Goal: Task Accomplishment & Management: Complete application form

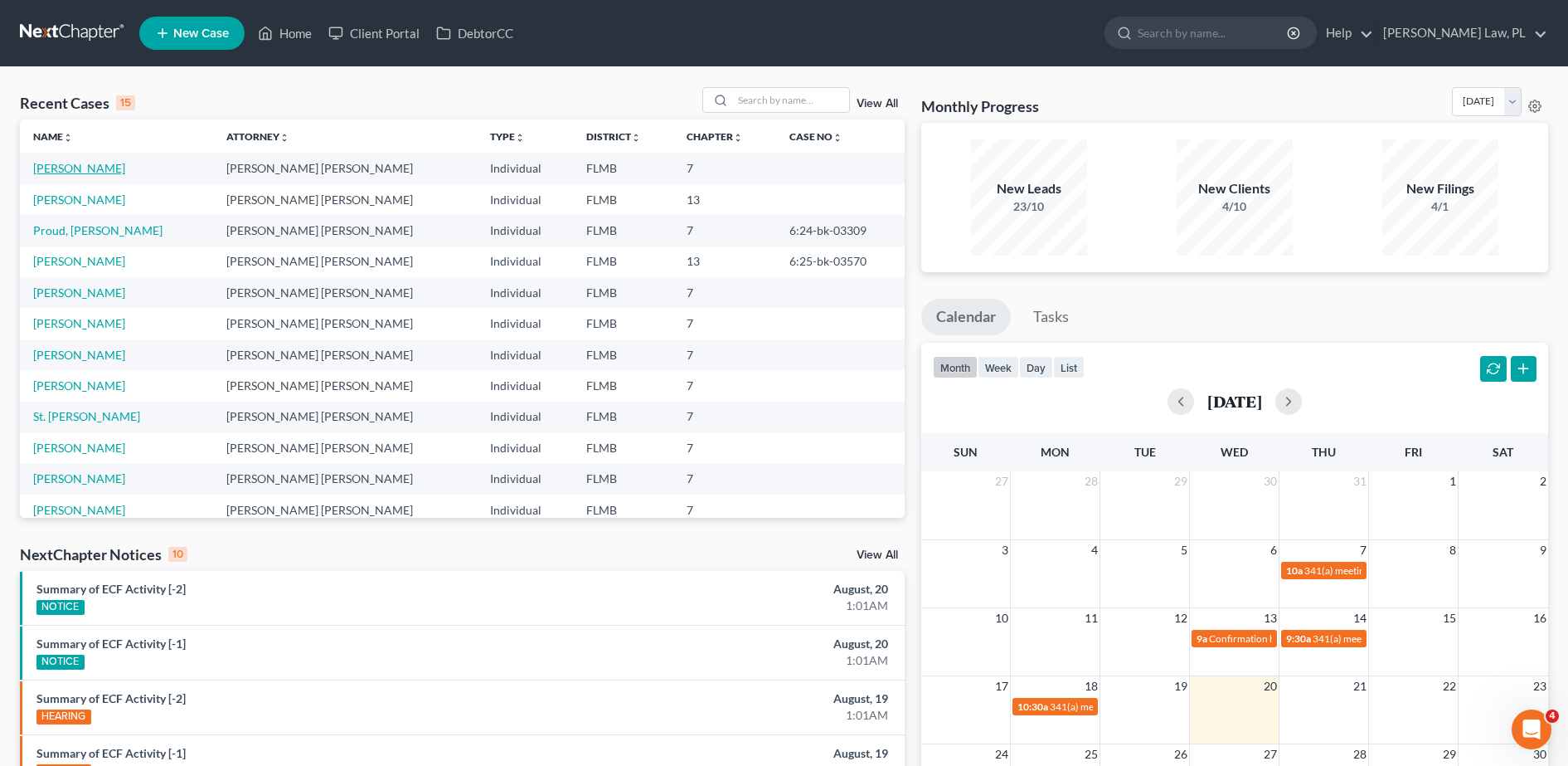
click at [50, 165] on link "[PERSON_NAME]" at bounding box center [79, 168] width 92 height 14
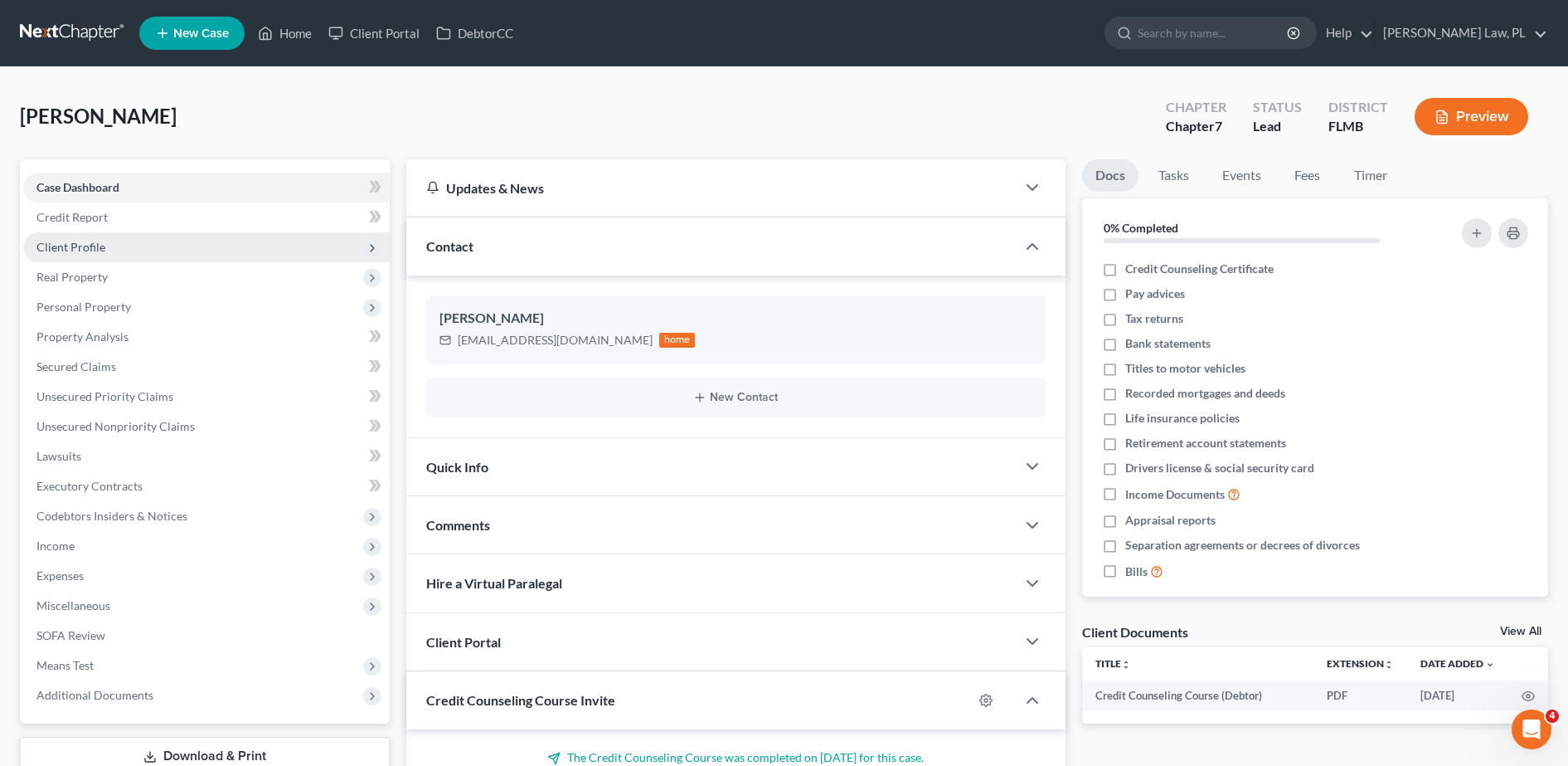
click at [191, 232] on span "Client Profile" at bounding box center [206, 247] width 366 height 30
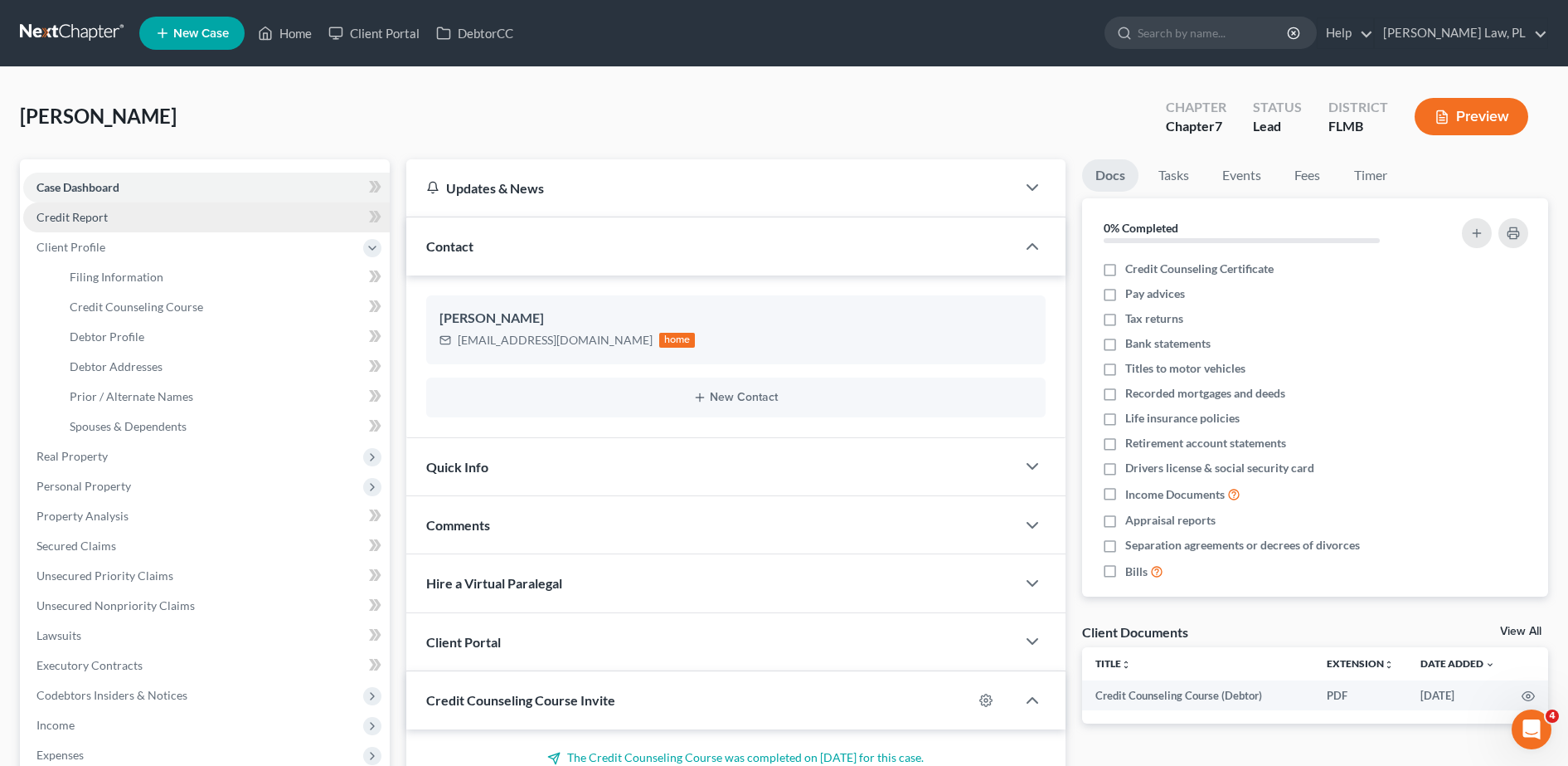
click at [163, 225] on link "Credit Report" at bounding box center [206, 218] width 366 height 30
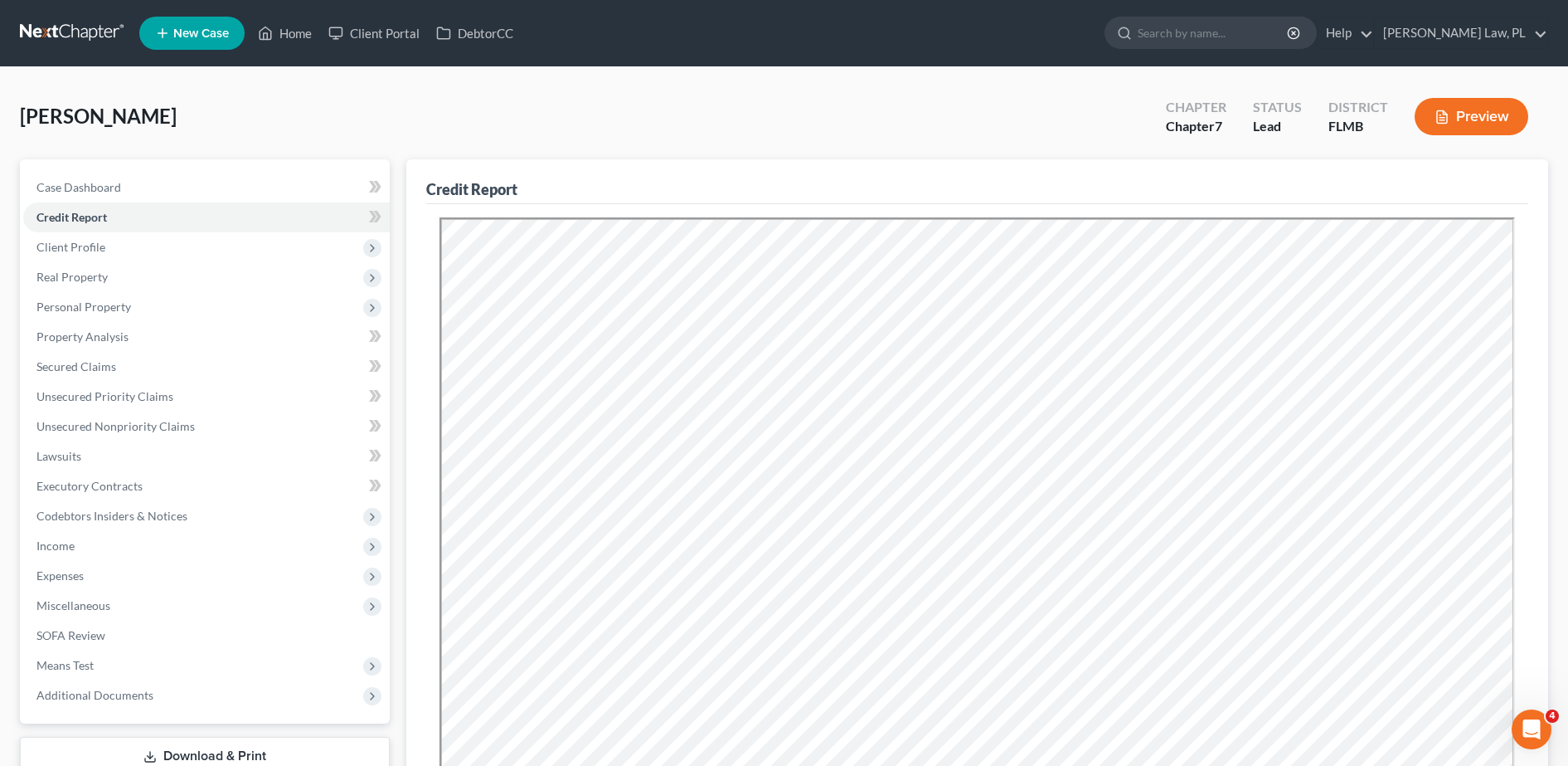
scroll to position [324, 0]
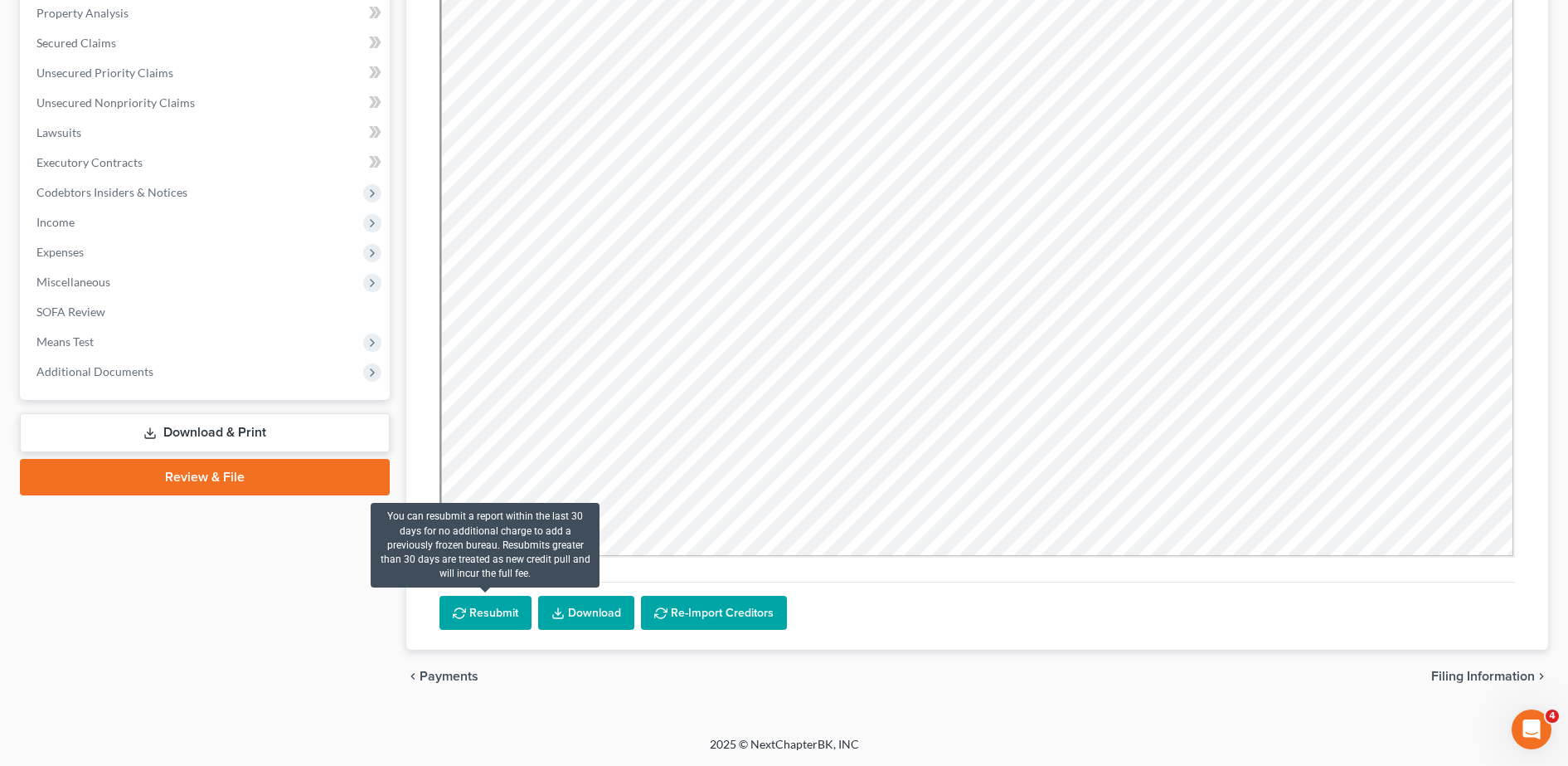
click at [475, 618] on button "Resubmit" at bounding box center [486, 613] width 92 height 35
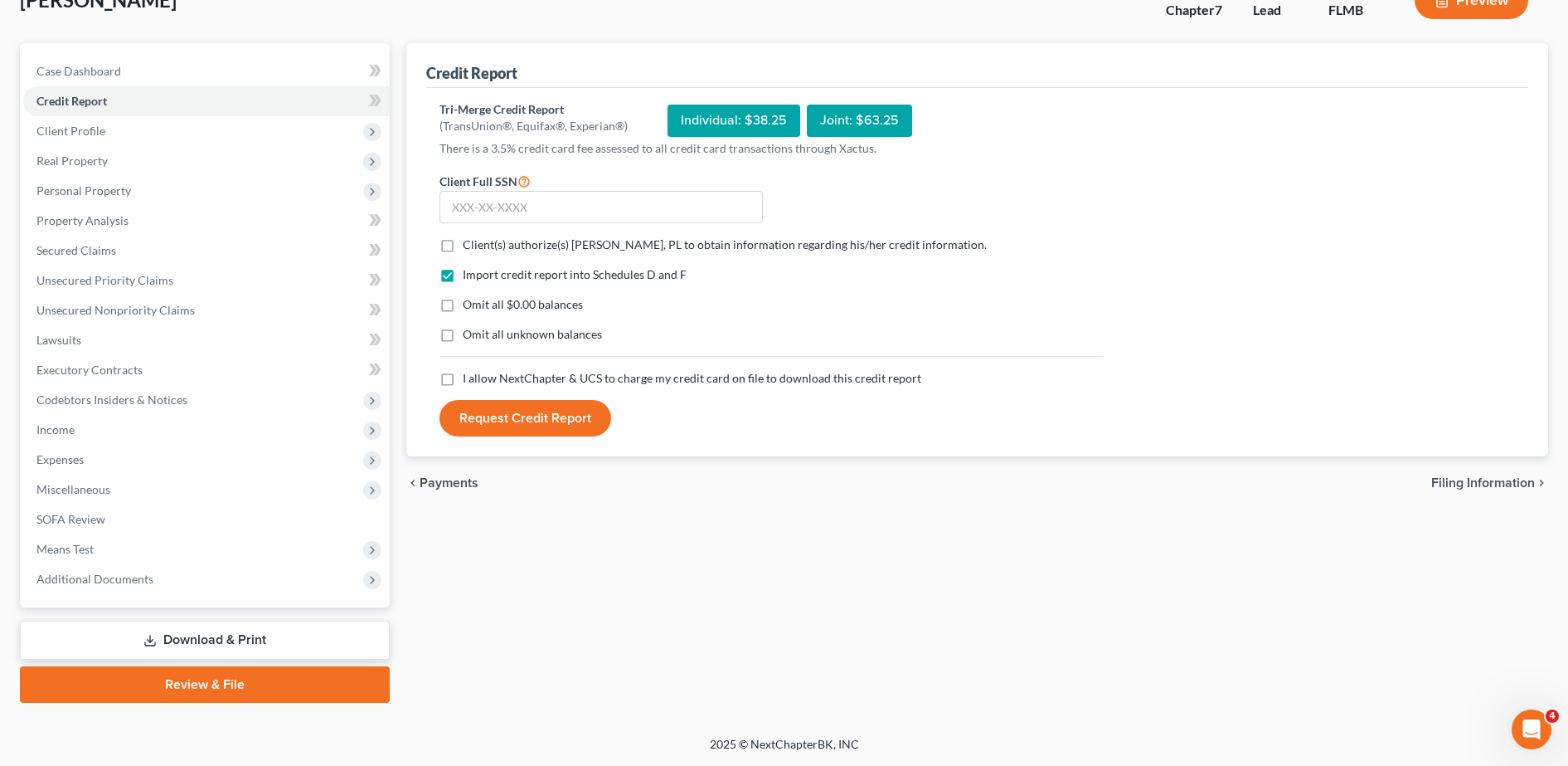
scroll to position [116, 0]
click at [575, 210] on input "text" at bounding box center [601, 207] width 324 height 33
click at [486, 238] on span "Client(s) authorize(s) [PERSON_NAME], PL to obtain information regarding his/he…" at bounding box center [725, 245] width 524 height 14
click at [480, 237] on input "Client(s) authorize(s) [PERSON_NAME], PL to obtain information regarding his/he…" at bounding box center [474, 242] width 10 height 10
checkbox input "true"
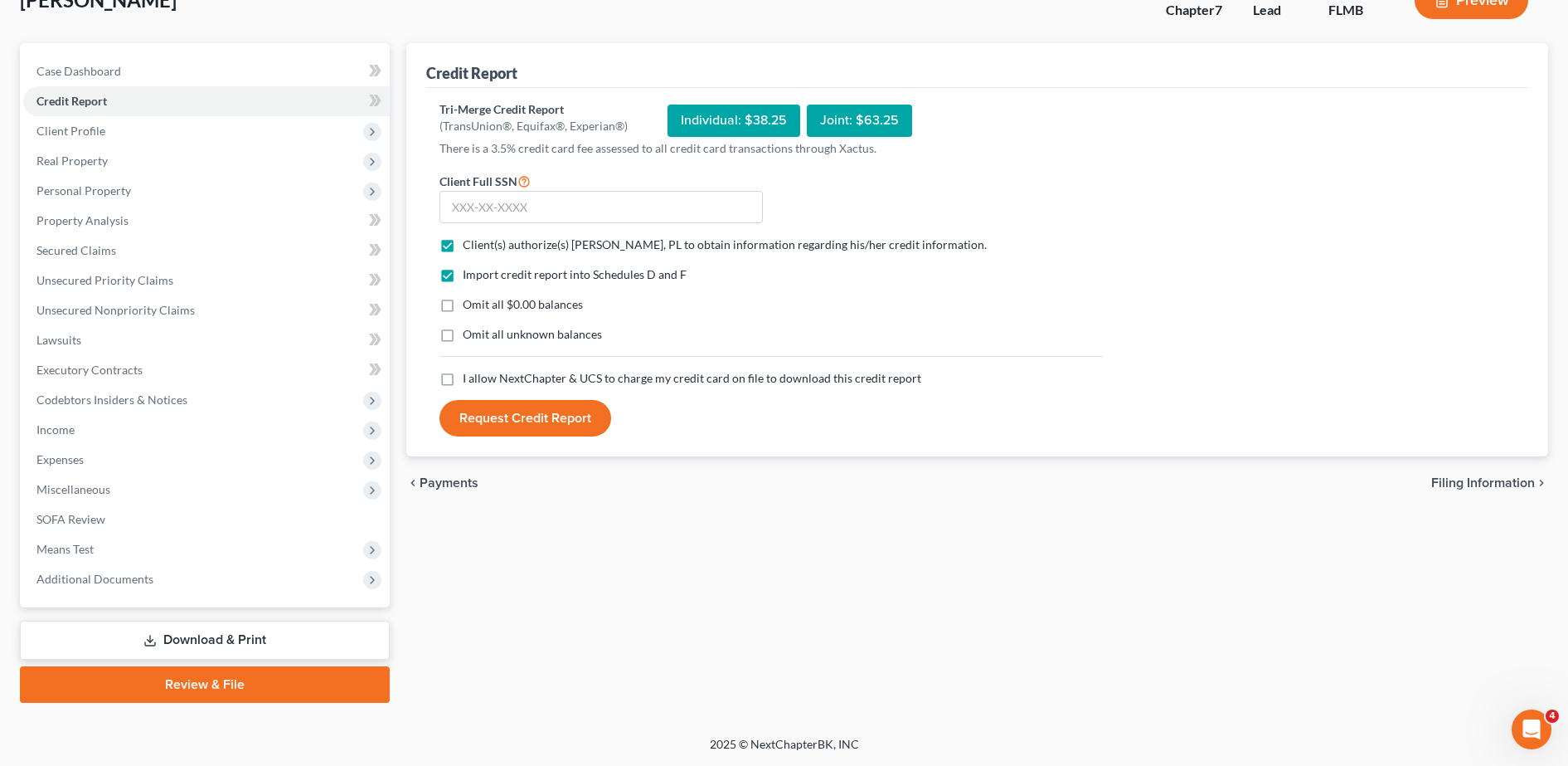
click at [463, 372] on span "I allow NextChapter & UCS to charge my credit card on file to download this cre…" at bounding box center [692, 378] width 459 height 14
click at [469, 372] on input "I allow NextChapter & UCS to charge my credit card on file to download this cre…" at bounding box center [474, 375] width 10 height 10
checkbox input "true"
click at [580, 214] on input "text" at bounding box center [601, 207] width 324 height 33
click at [144, 84] on link "Case Dashboard" at bounding box center [206, 71] width 366 height 30
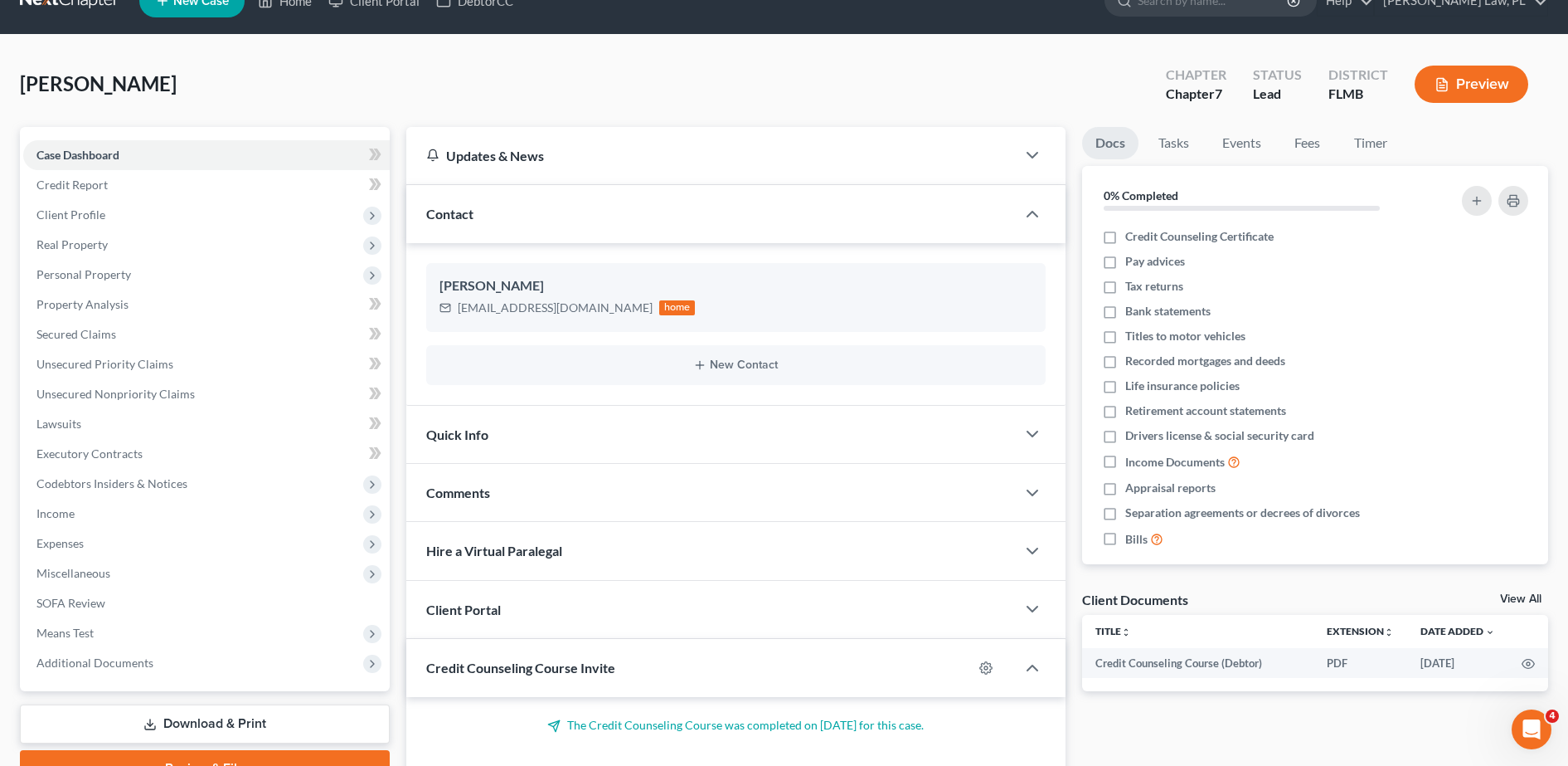
scroll to position [27, 0]
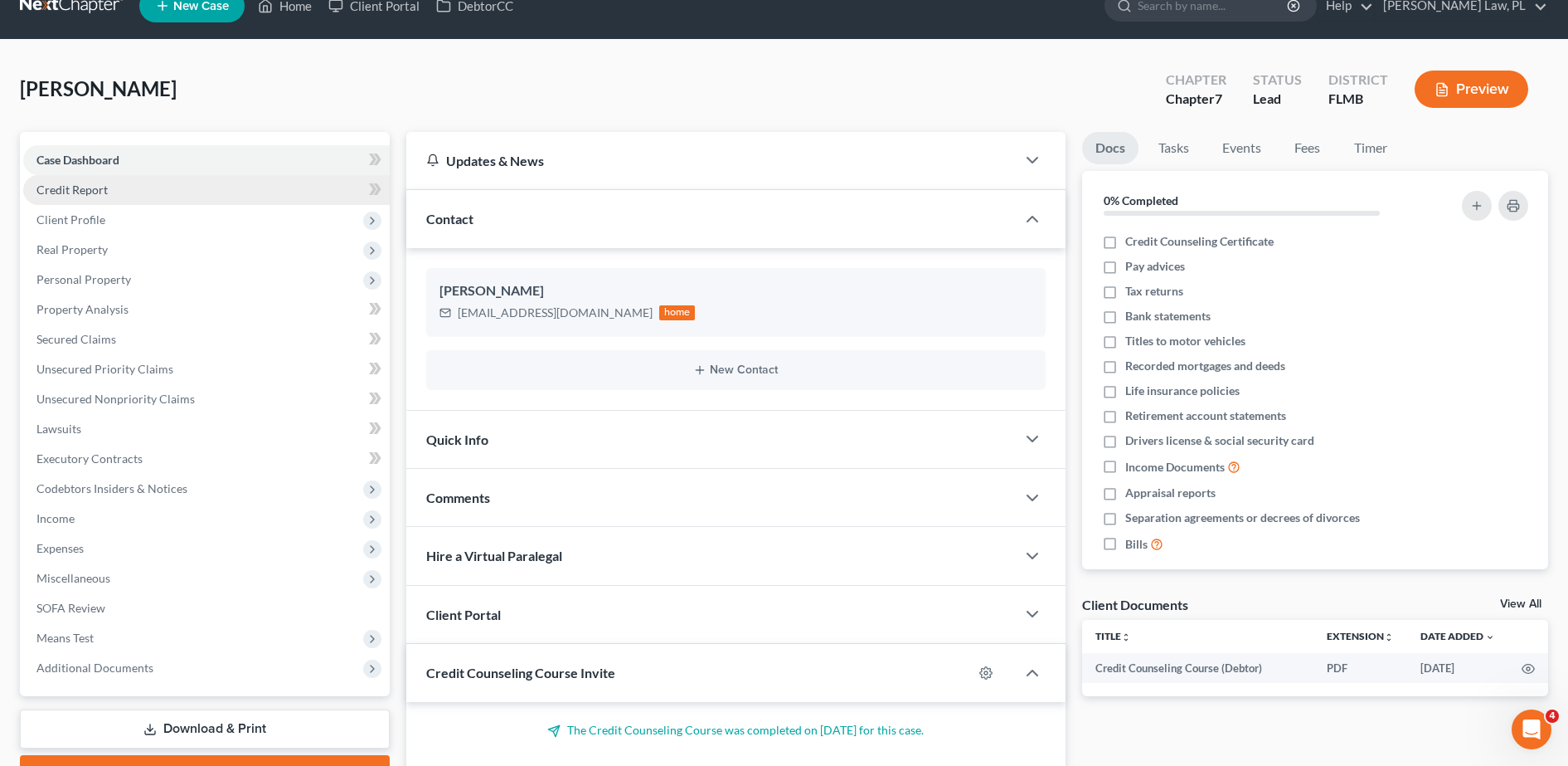
click at [191, 193] on link "Credit Report" at bounding box center [206, 190] width 366 height 30
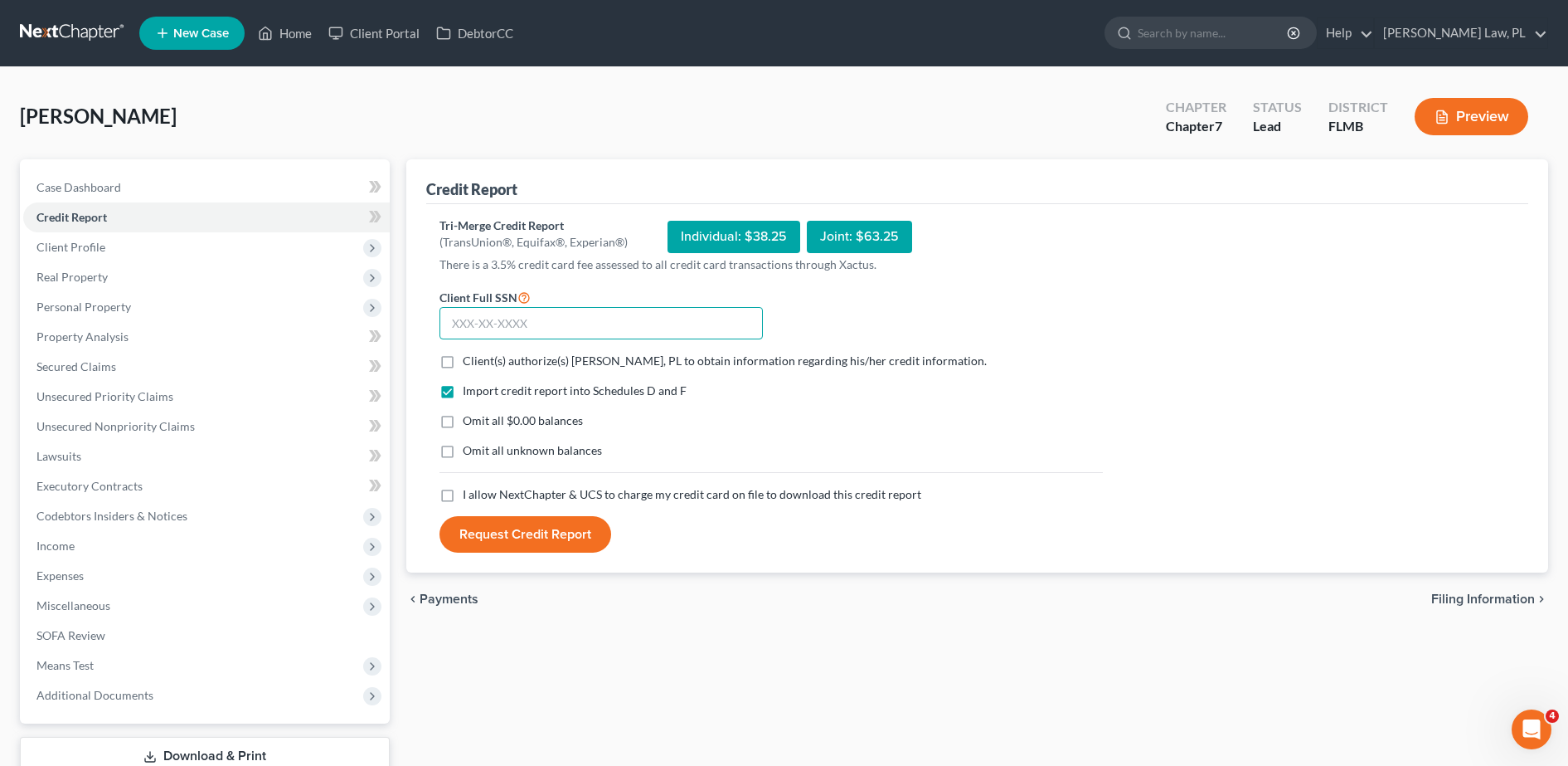
click at [531, 314] on input "text" at bounding box center [601, 324] width 324 height 33
click at [127, 389] on span "Unsecured Priority Claims" at bounding box center [104, 396] width 137 height 14
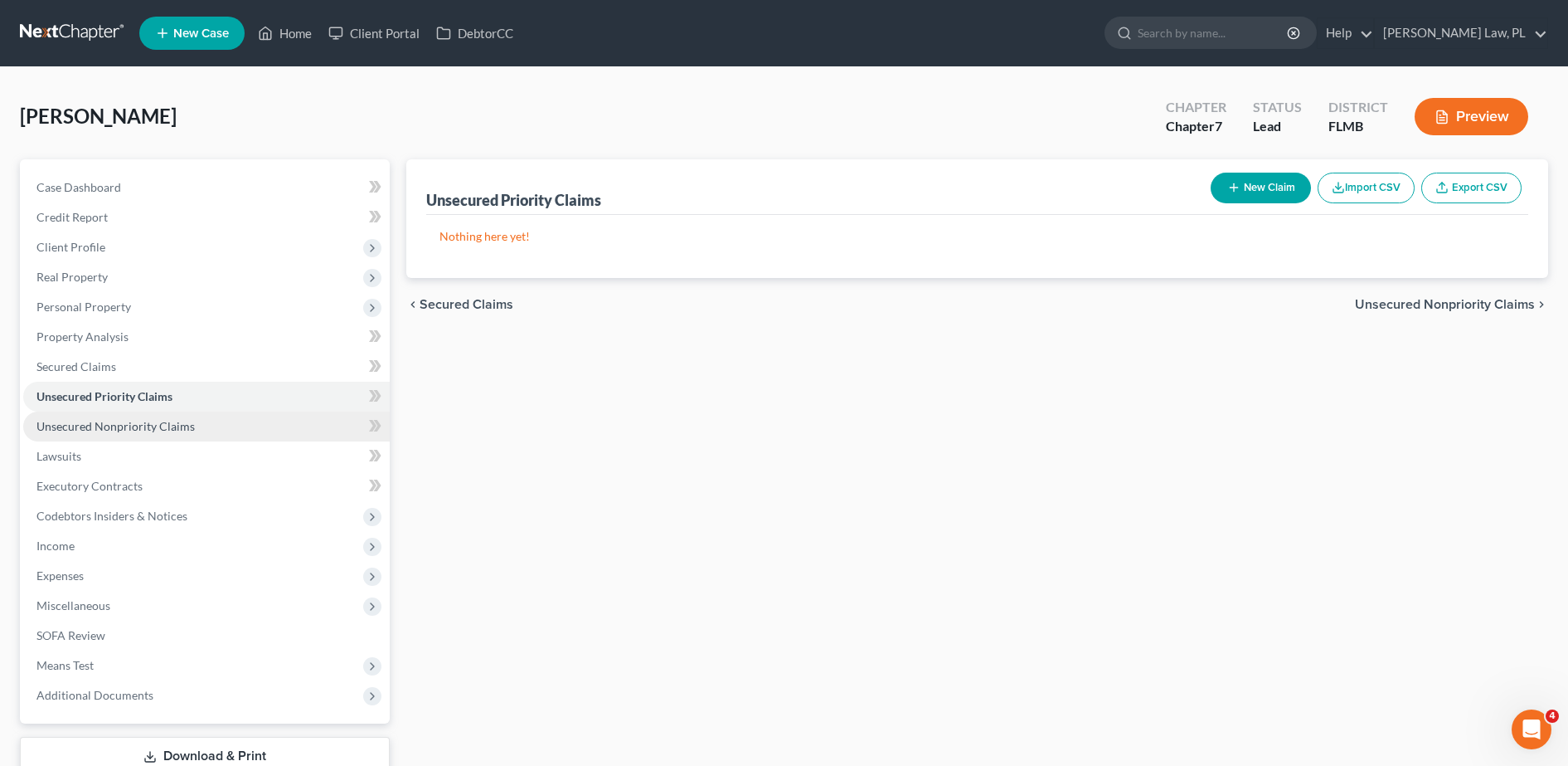
click at [145, 421] on span "Unsecured Nonpriority Claims" at bounding box center [116, 426] width 158 height 14
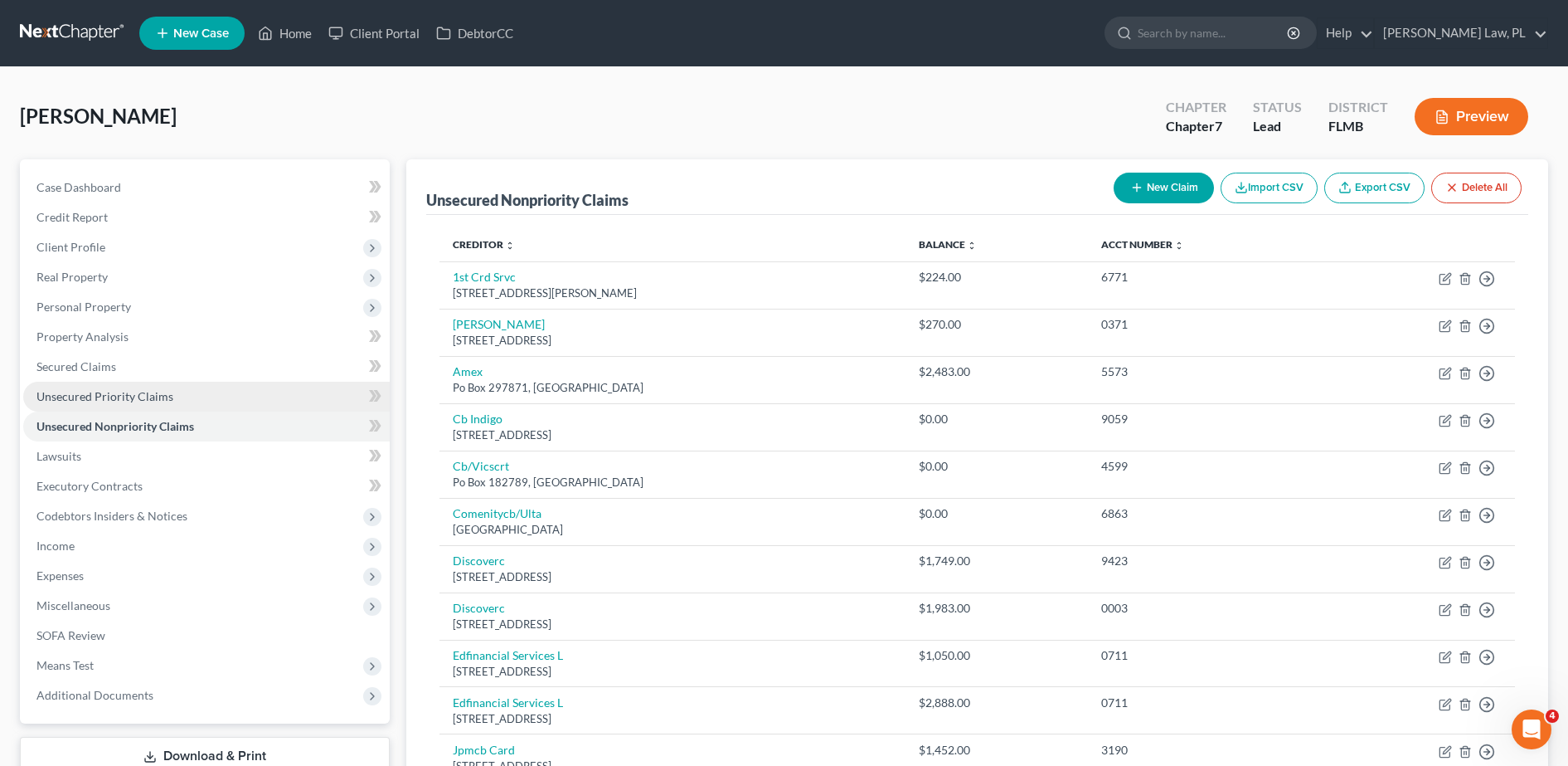
click at [280, 401] on link "Unsecured Priority Claims" at bounding box center [206, 396] width 366 height 30
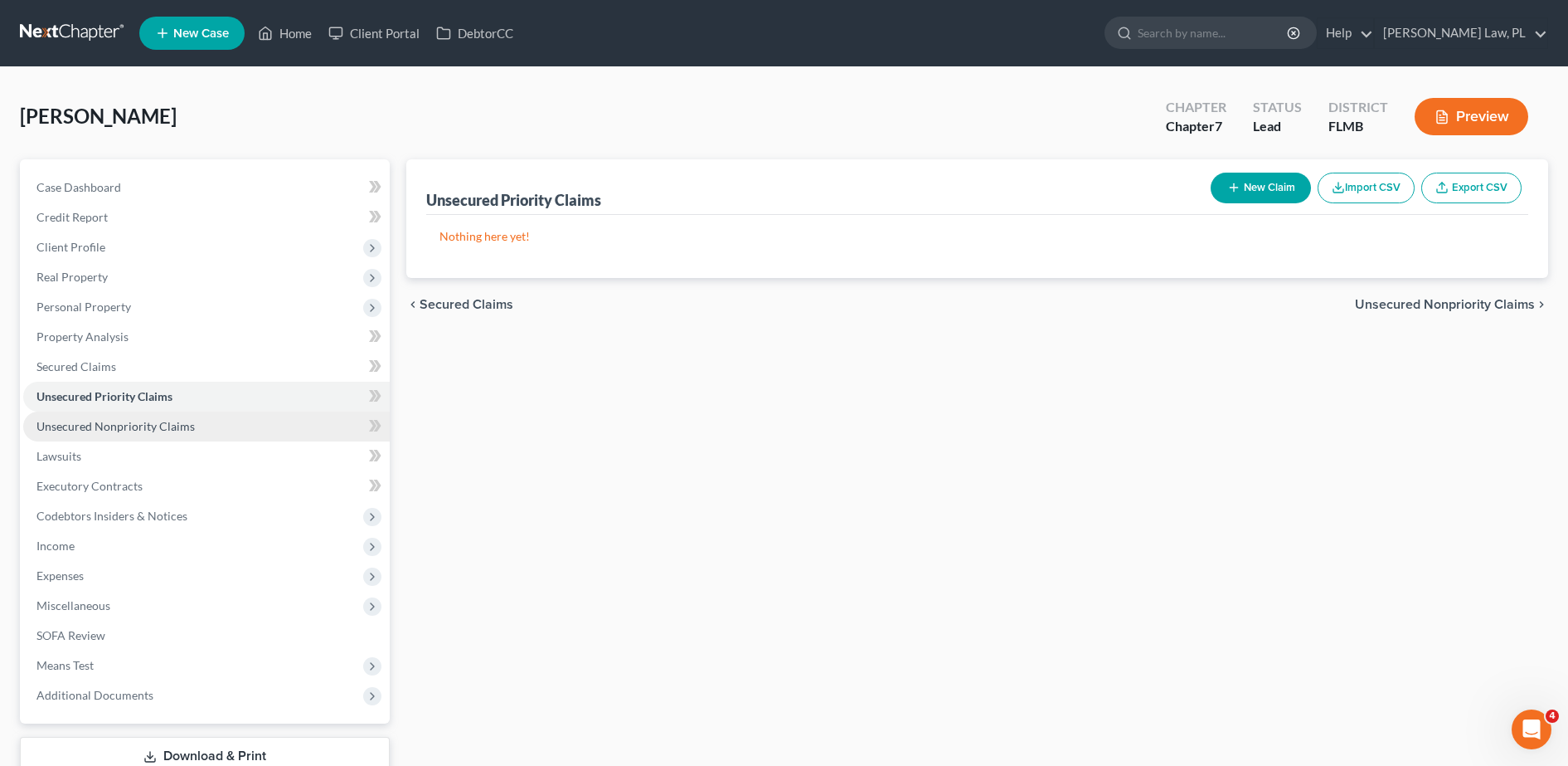
click at [226, 422] on link "Unsecured Nonpriority Claims" at bounding box center [206, 427] width 366 height 30
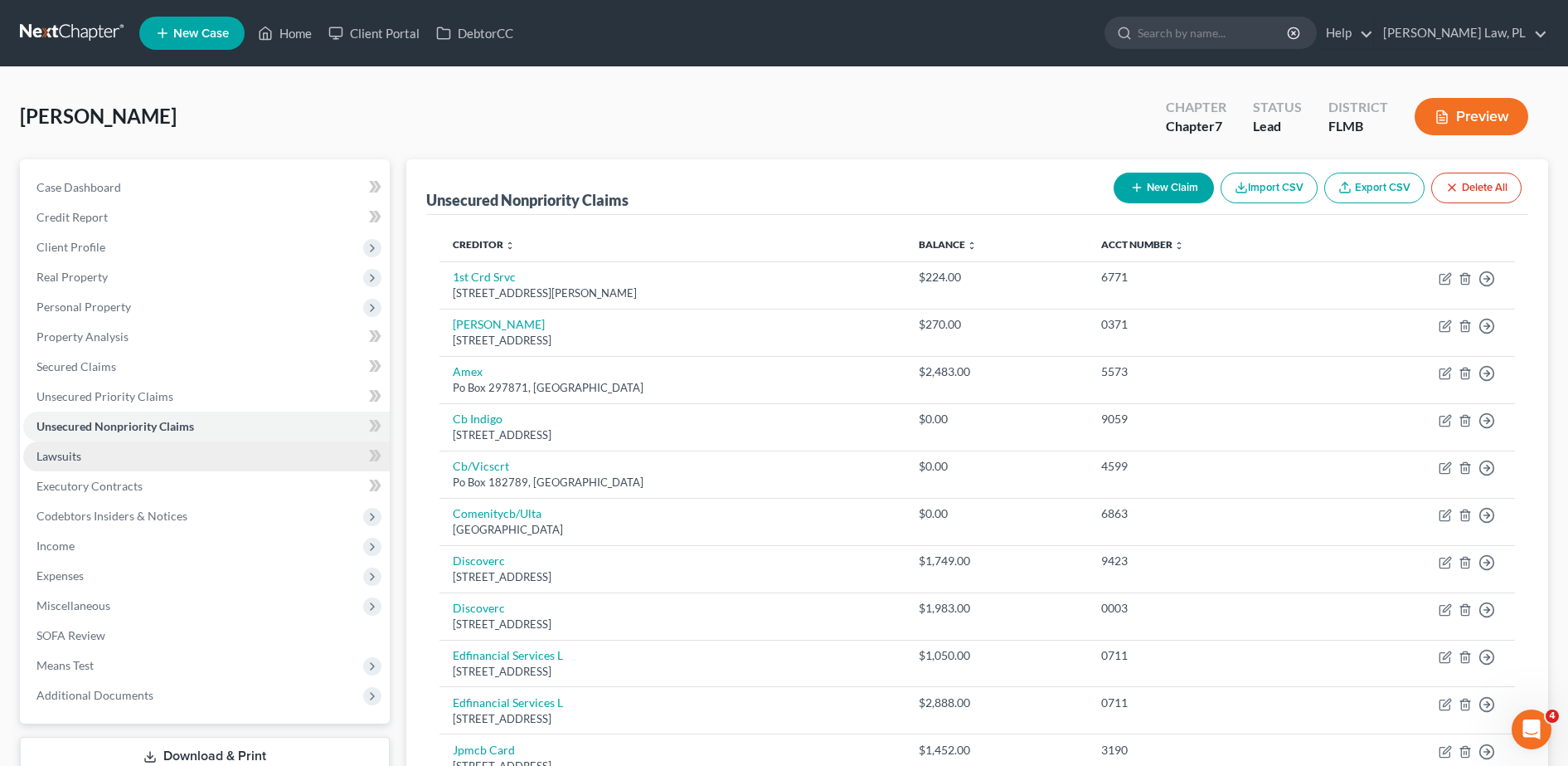
click at [185, 442] on link "Lawsuits" at bounding box center [206, 456] width 366 height 30
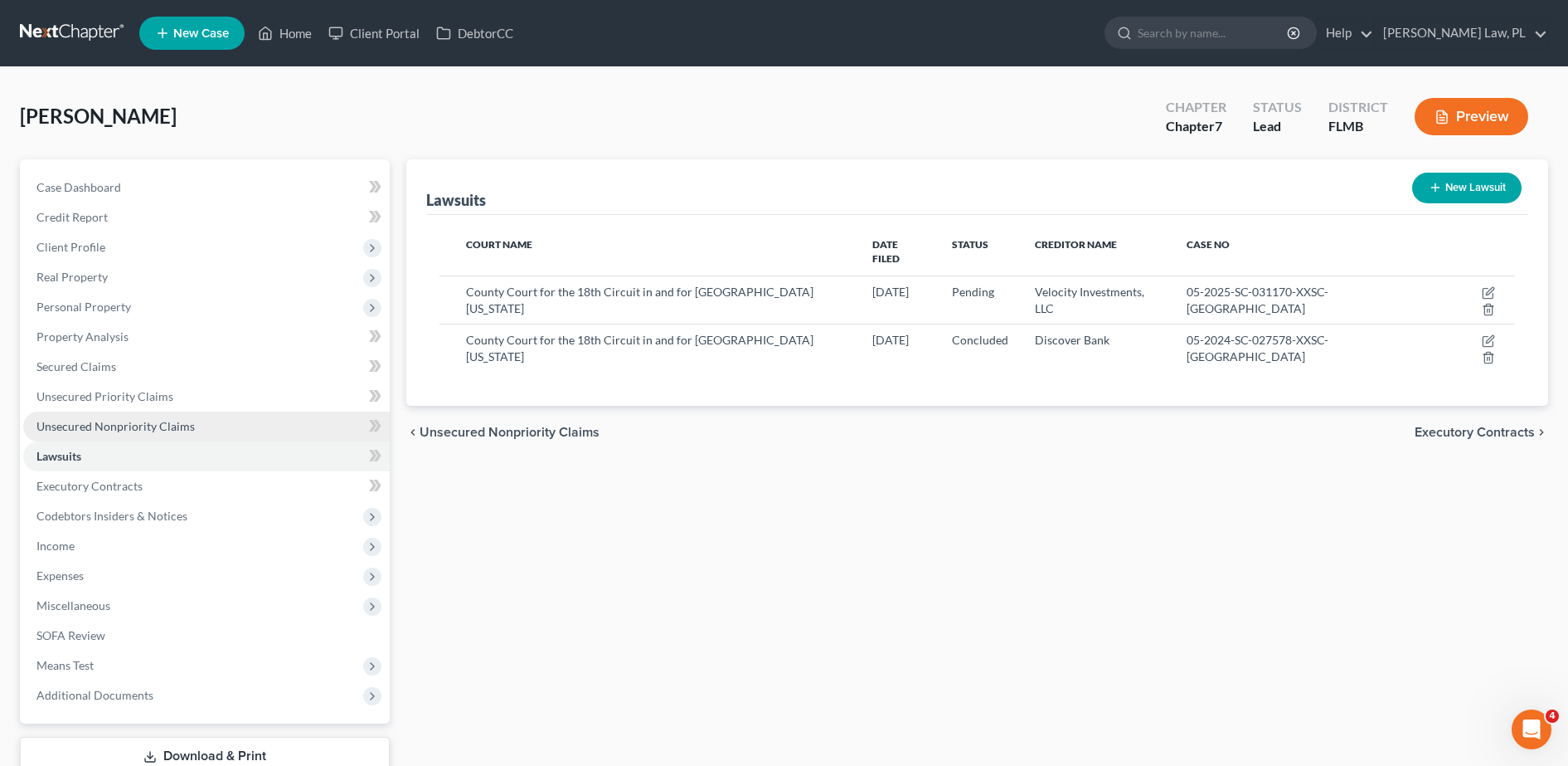
click at [195, 425] on link "Unsecured Nonpriority Claims" at bounding box center [206, 427] width 366 height 30
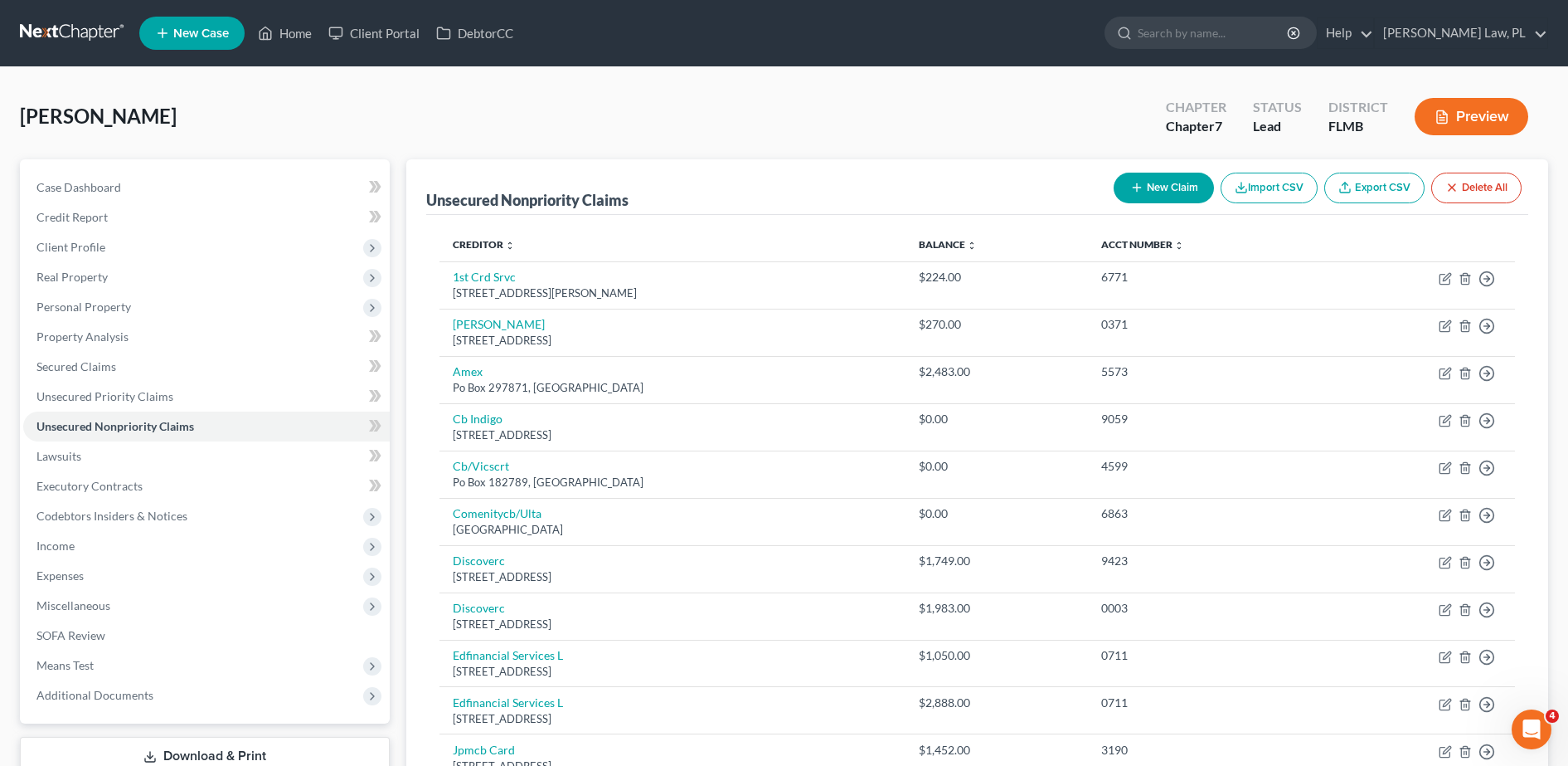
click at [1460, 189] on button "Delete All" at bounding box center [1477, 187] width 90 height 30
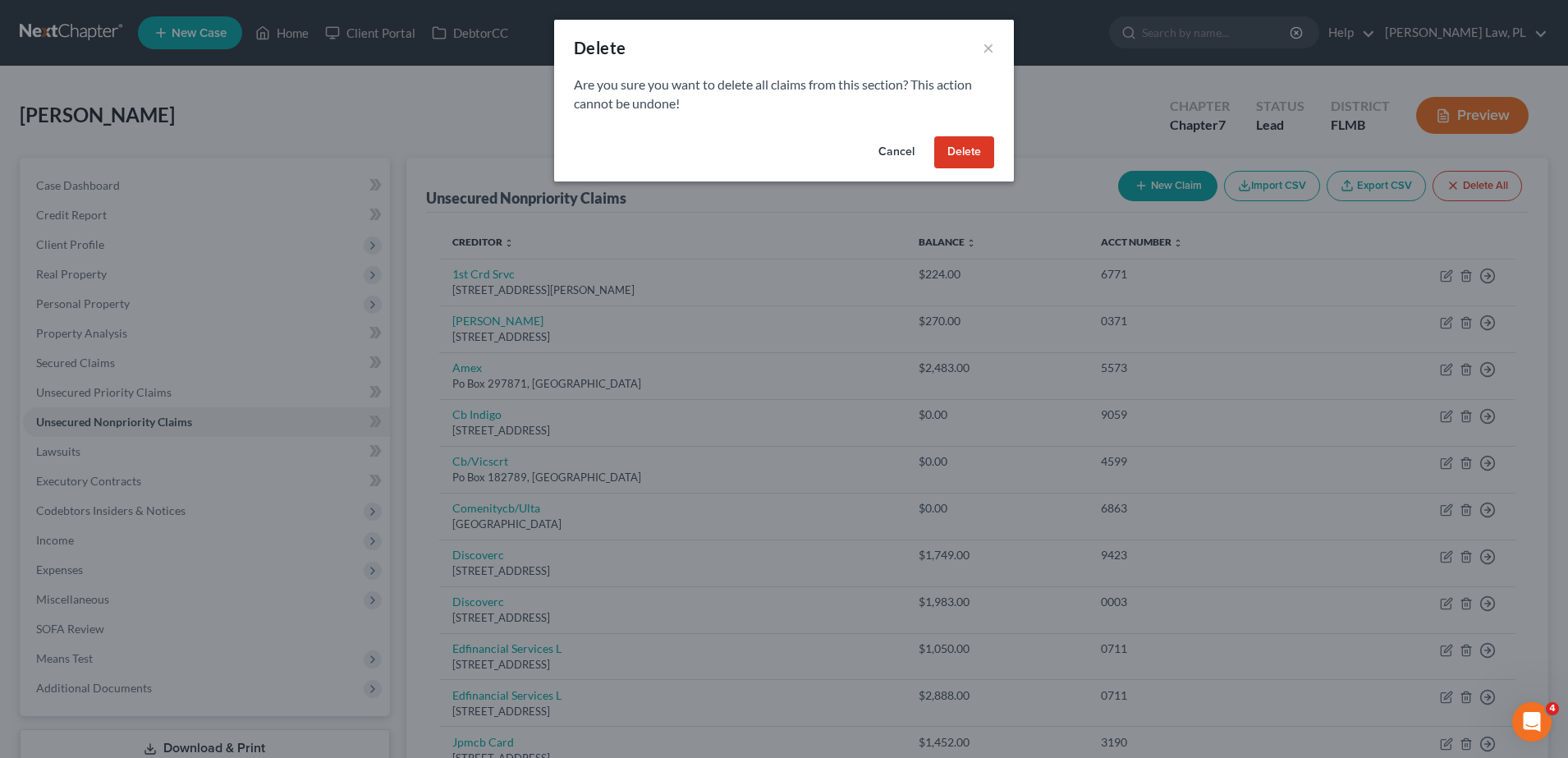
click at [979, 157] on button "Delete" at bounding box center [964, 152] width 60 height 33
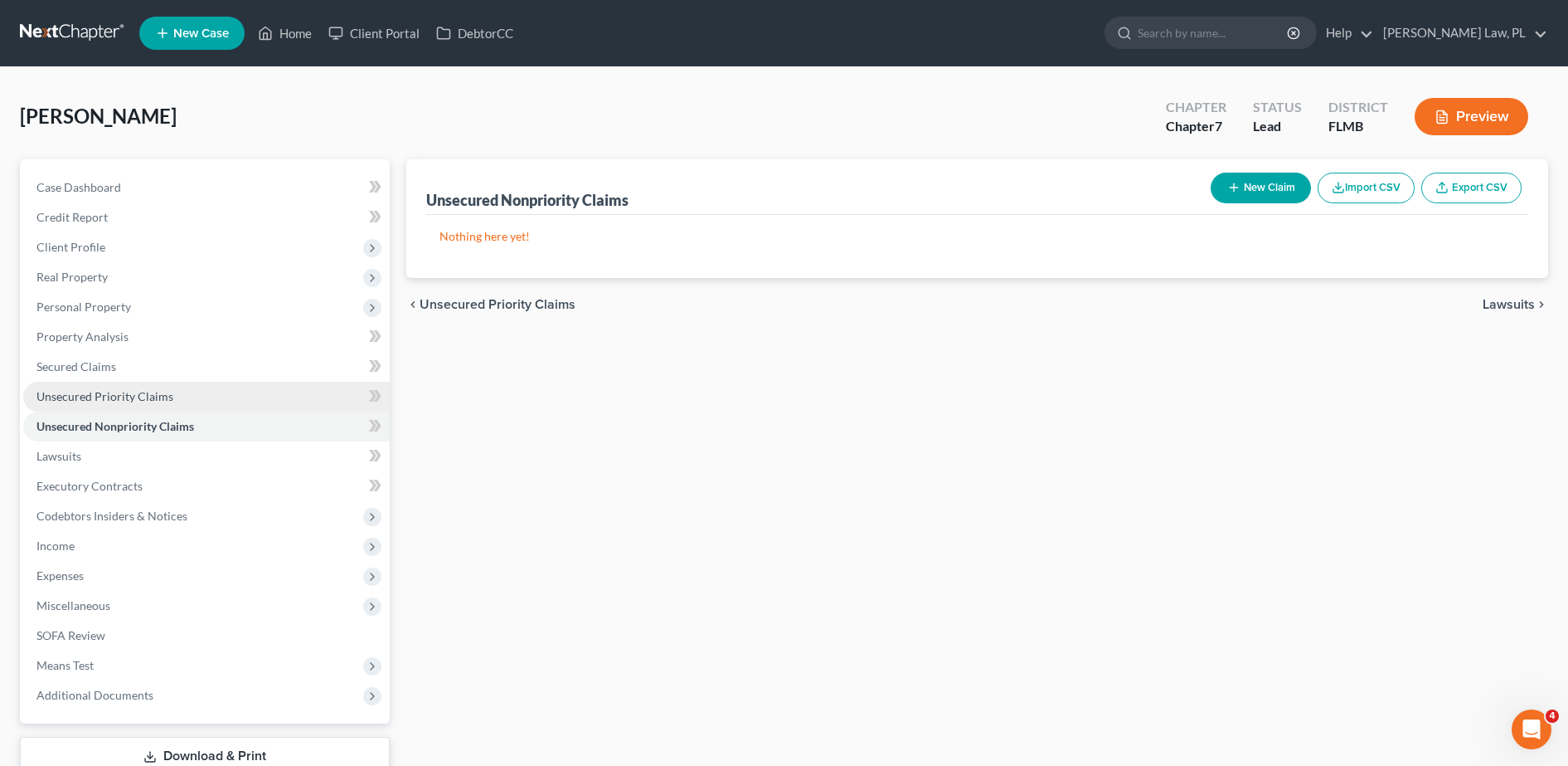
click at [187, 383] on link "Unsecured Priority Claims" at bounding box center [206, 396] width 366 height 30
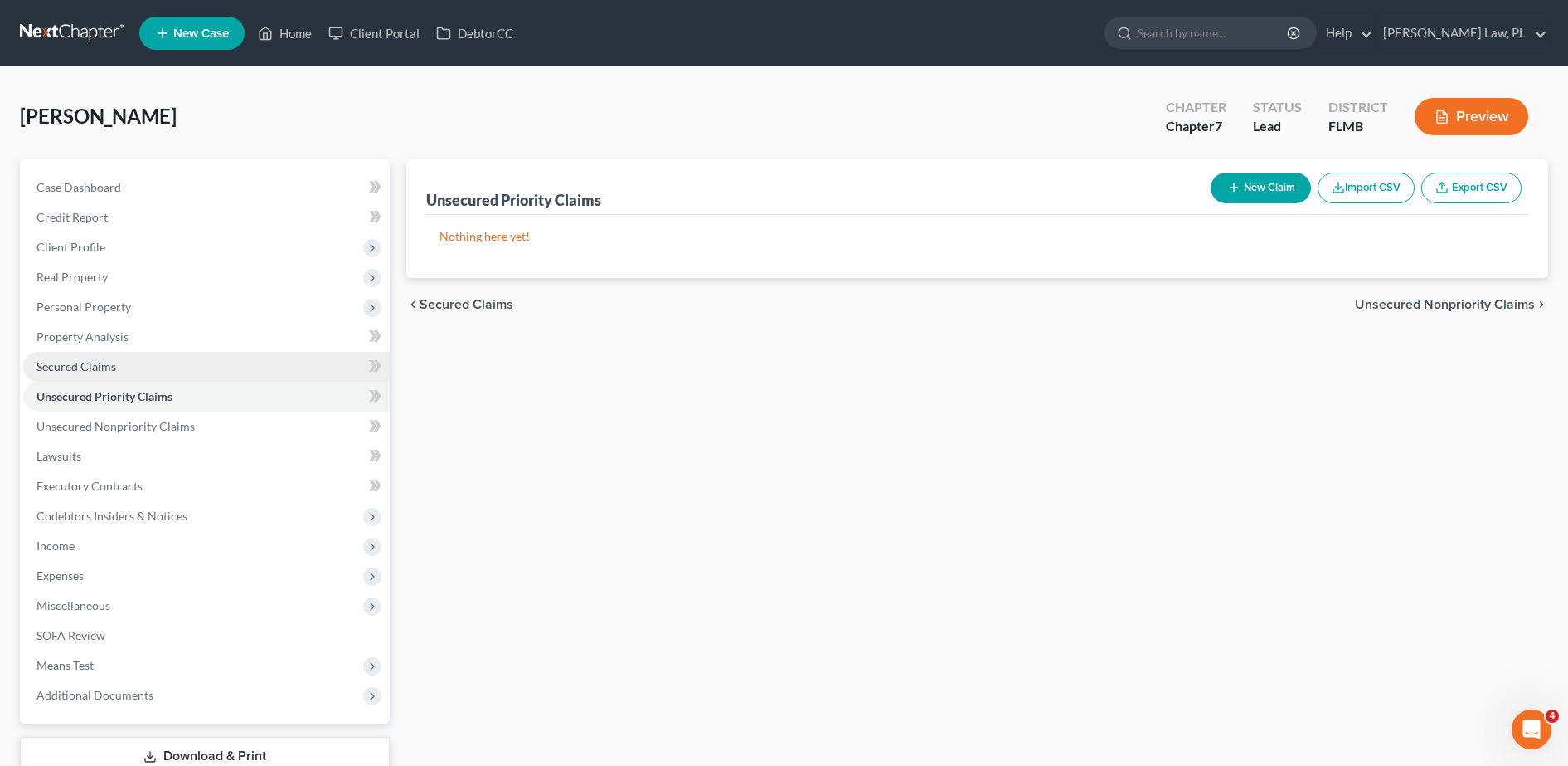
click at [157, 357] on link "Secured Claims" at bounding box center [206, 366] width 366 height 30
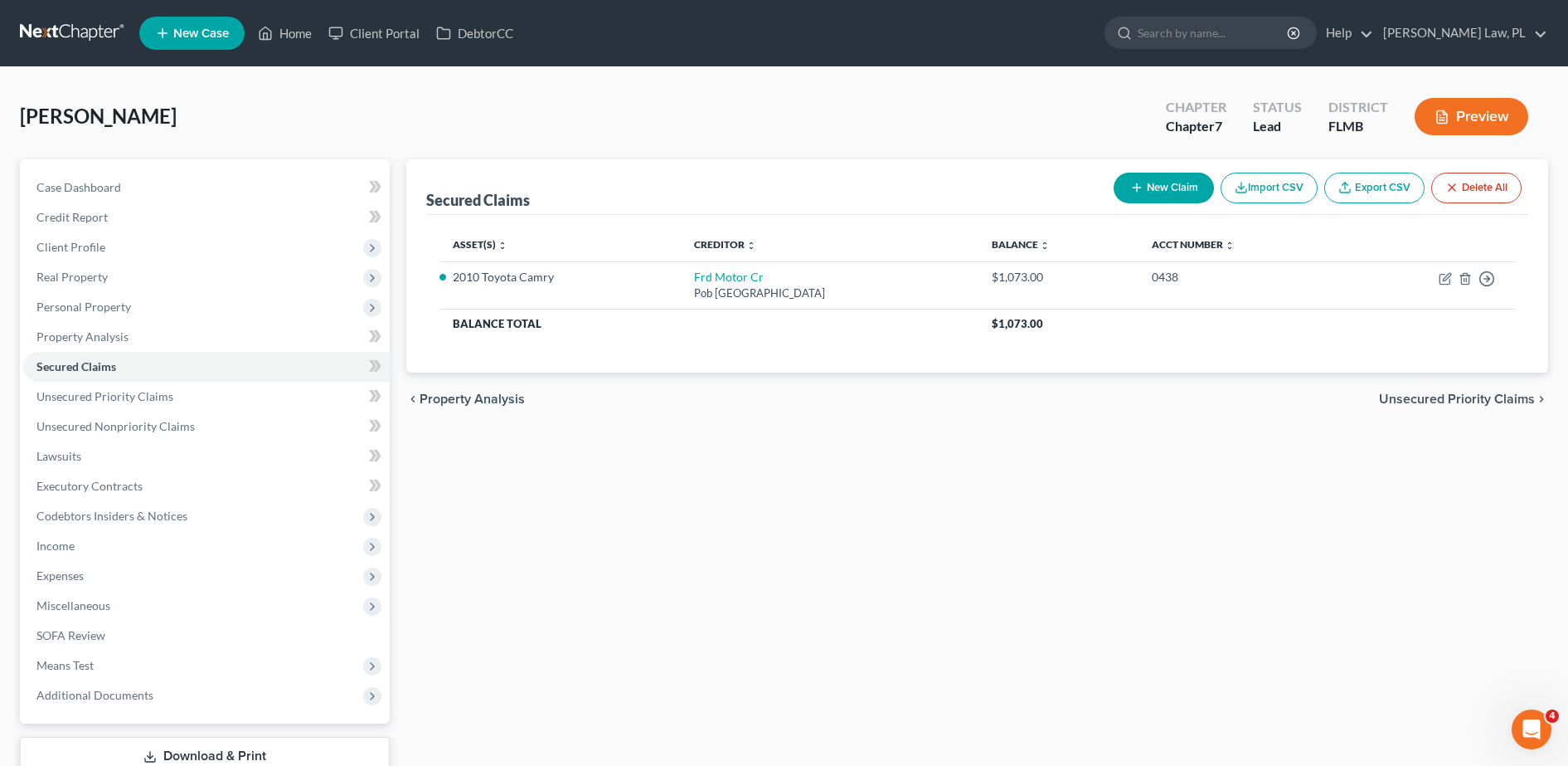
click at [1489, 188] on button "Delete All" at bounding box center [1477, 187] width 90 height 30
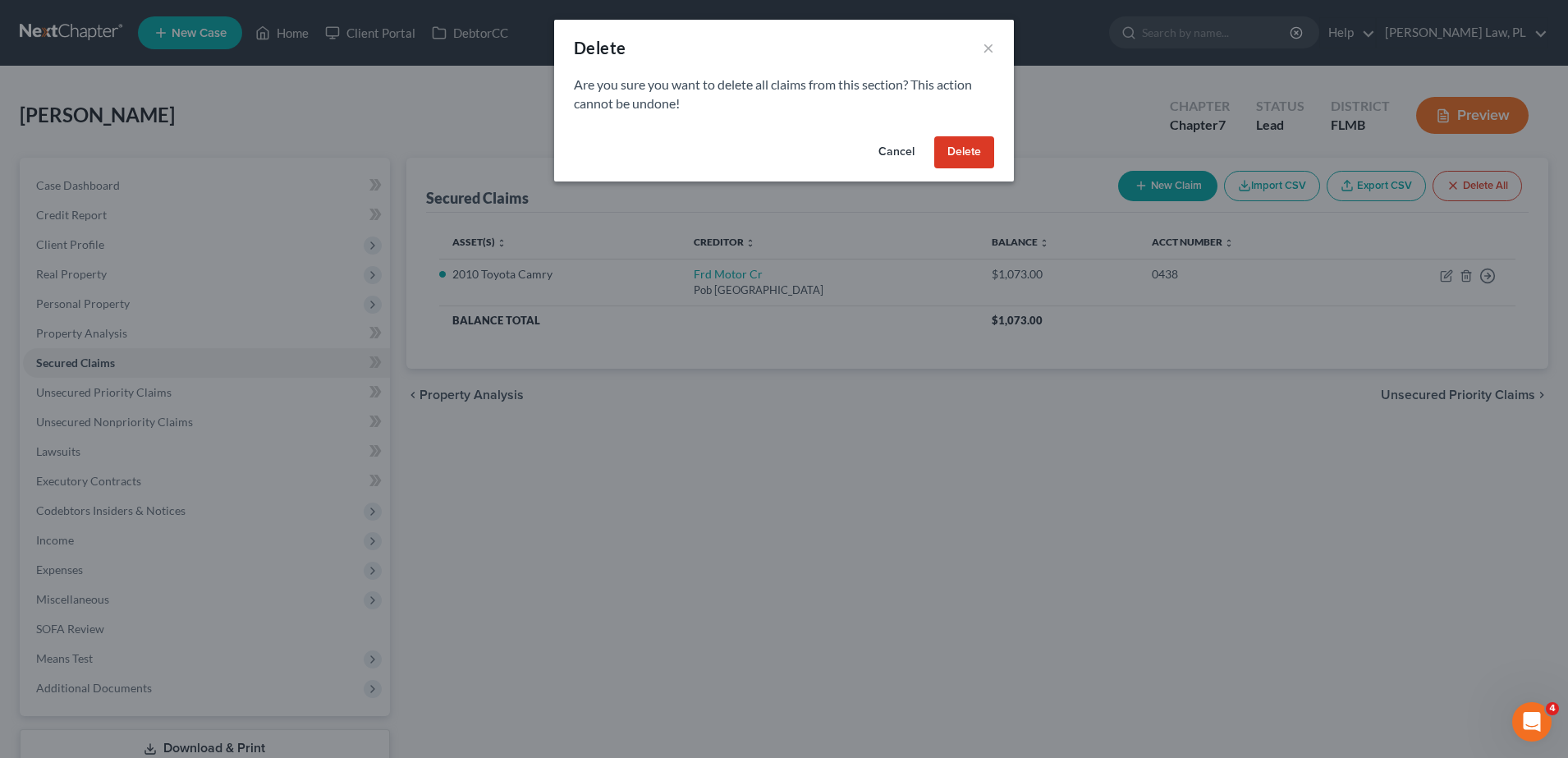
click at [974, 156] on button "Delete" at bounding box center [964, 152] width 60 height 33
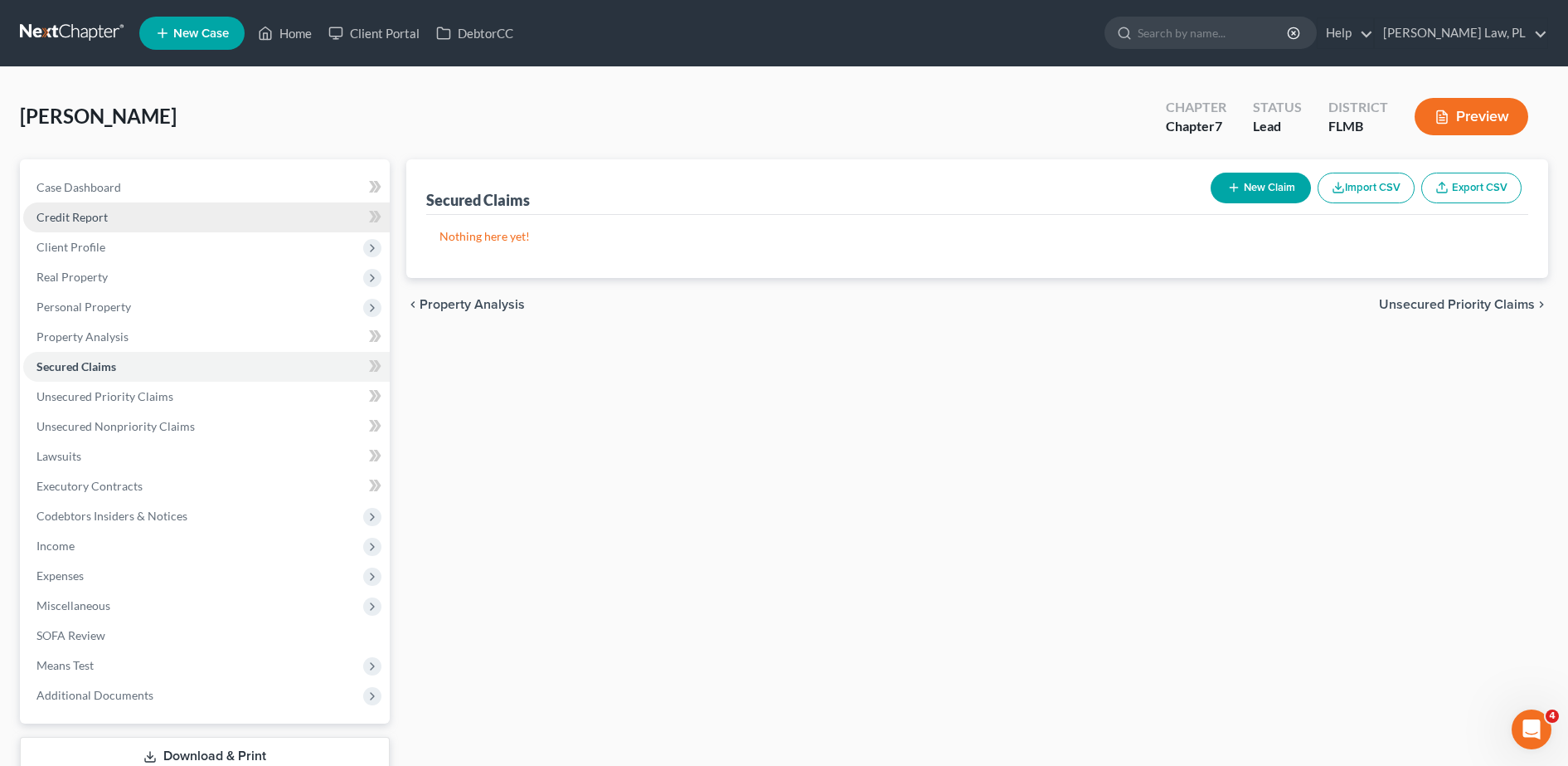
click at [147, 230] on link "Credit Report" at bounding box center [206, 218] width 366 height 30
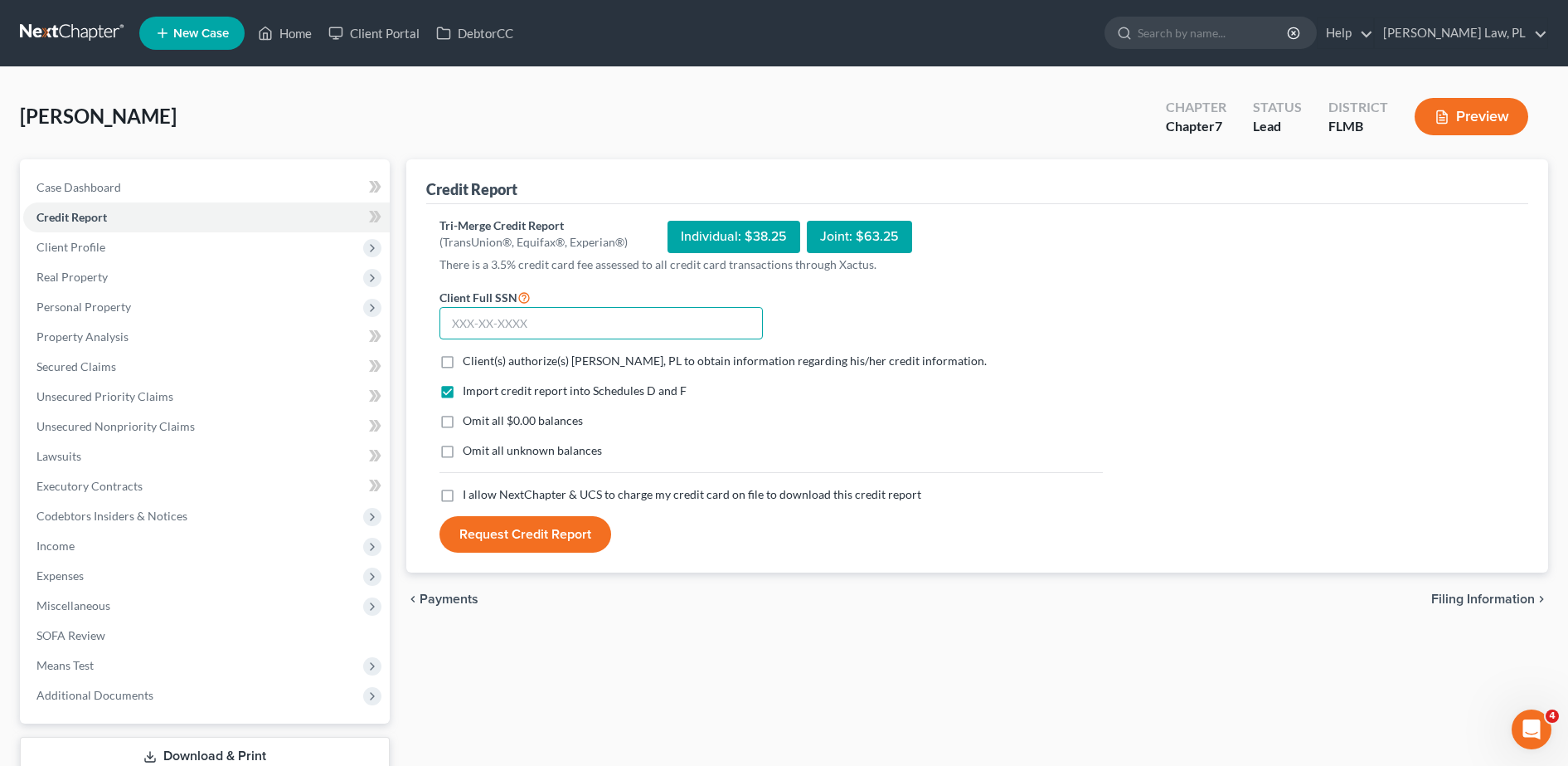
click at [622, 331] on input "text" at bounding box center [601, 324] width 324 height 33
click at [463, 357] on label "Client(s) authorize(s) [PERSON_NAME], PL to obtain information regarding his/he…" at bounding box center [725, 360] width 524 height 17
click at [469, 357] on input "Client(s) authorize(s) [PERSON_NAME], PL to obtain information regarding his/he…" at bounding box center [474, 358] width 10 height 10
checkbox input "true"
click at [463, 492] on label "I allow NextChapter & UCS to charge my credit card on file to download this cre…" at bounding box center [692, 494] width 459 height 17
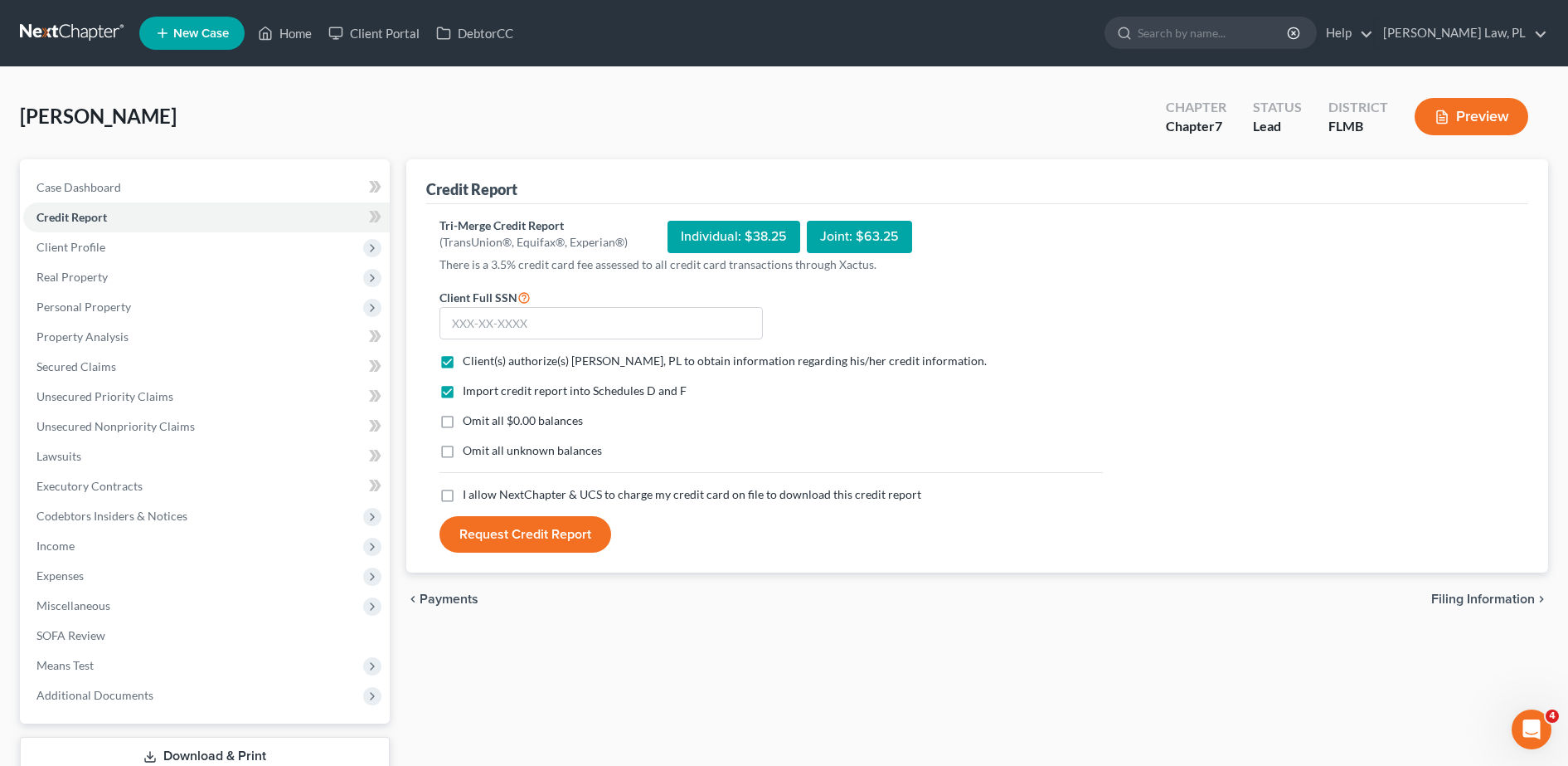
click at [469, 492] on input "I allow NextChapter & UCS to charge my credit card on file to download this cre…" at bounding box center [474, 491] width 10 height 10
checkbox input "true"
click at [573, 322] on input "text" at bounding box center [601, 324] width 324 height 33
type input "168-78-6955"
click at [534, 531] on button "Request Credit Report" at bounding box center [525, 534] width 171 height 37
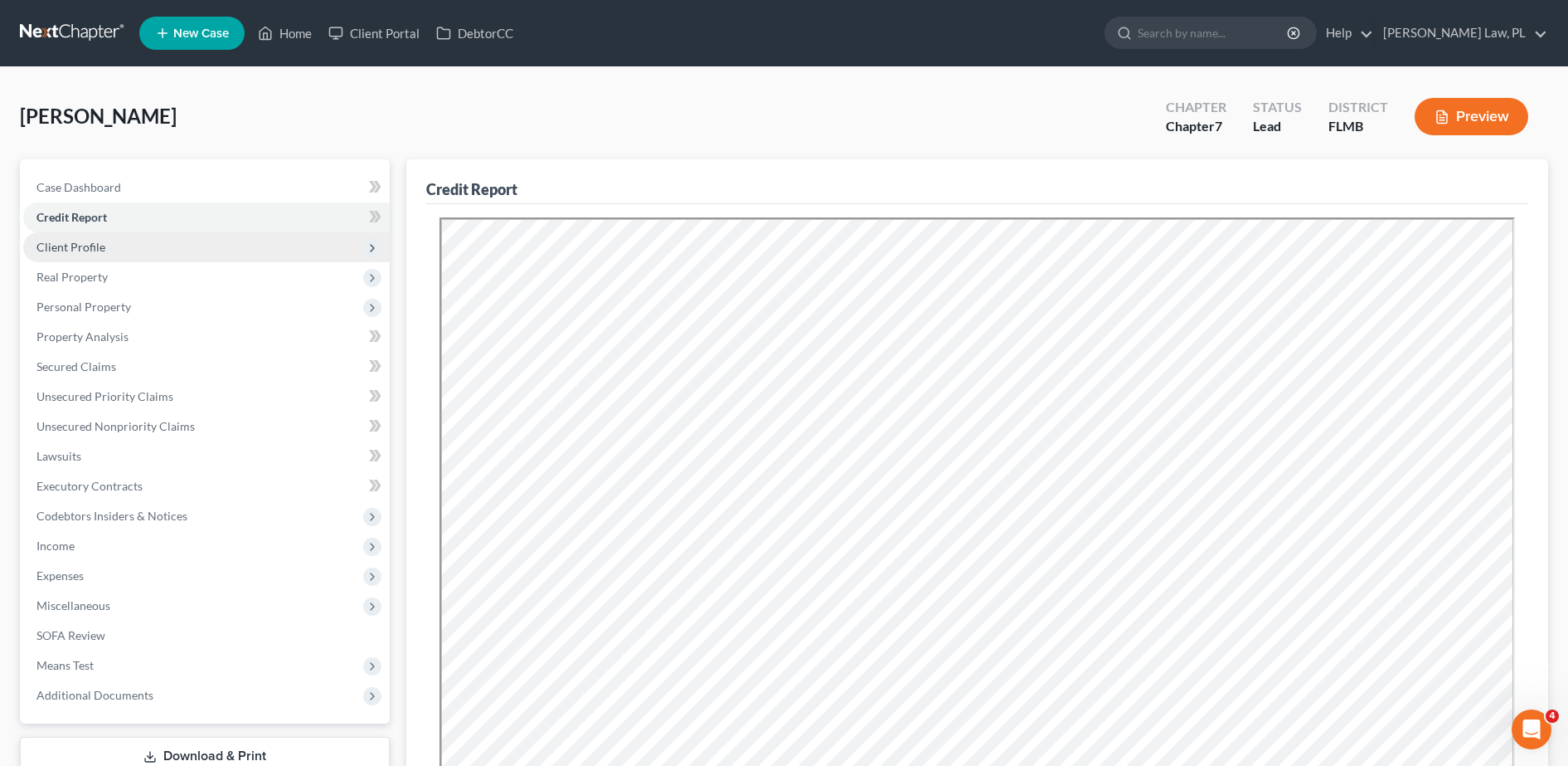
click at [143, 248] on span "Client Profile" at bounding box center [206, 247] width 366 height 30
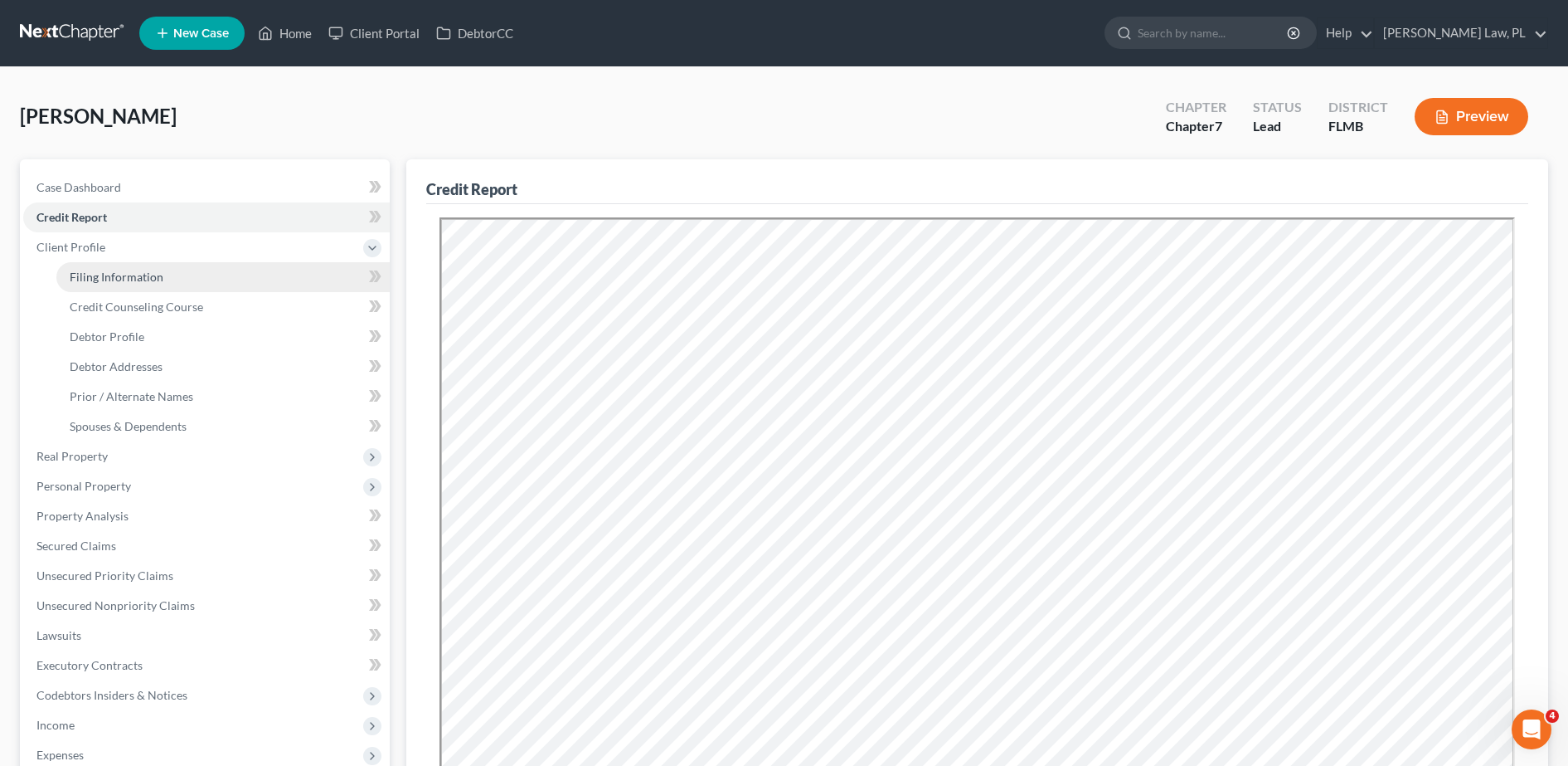
click at [131, 273] on span "Filing Information" at bounding box center [117, 277] width 94 height 14
select select "1"
select select "0"
select select "9"
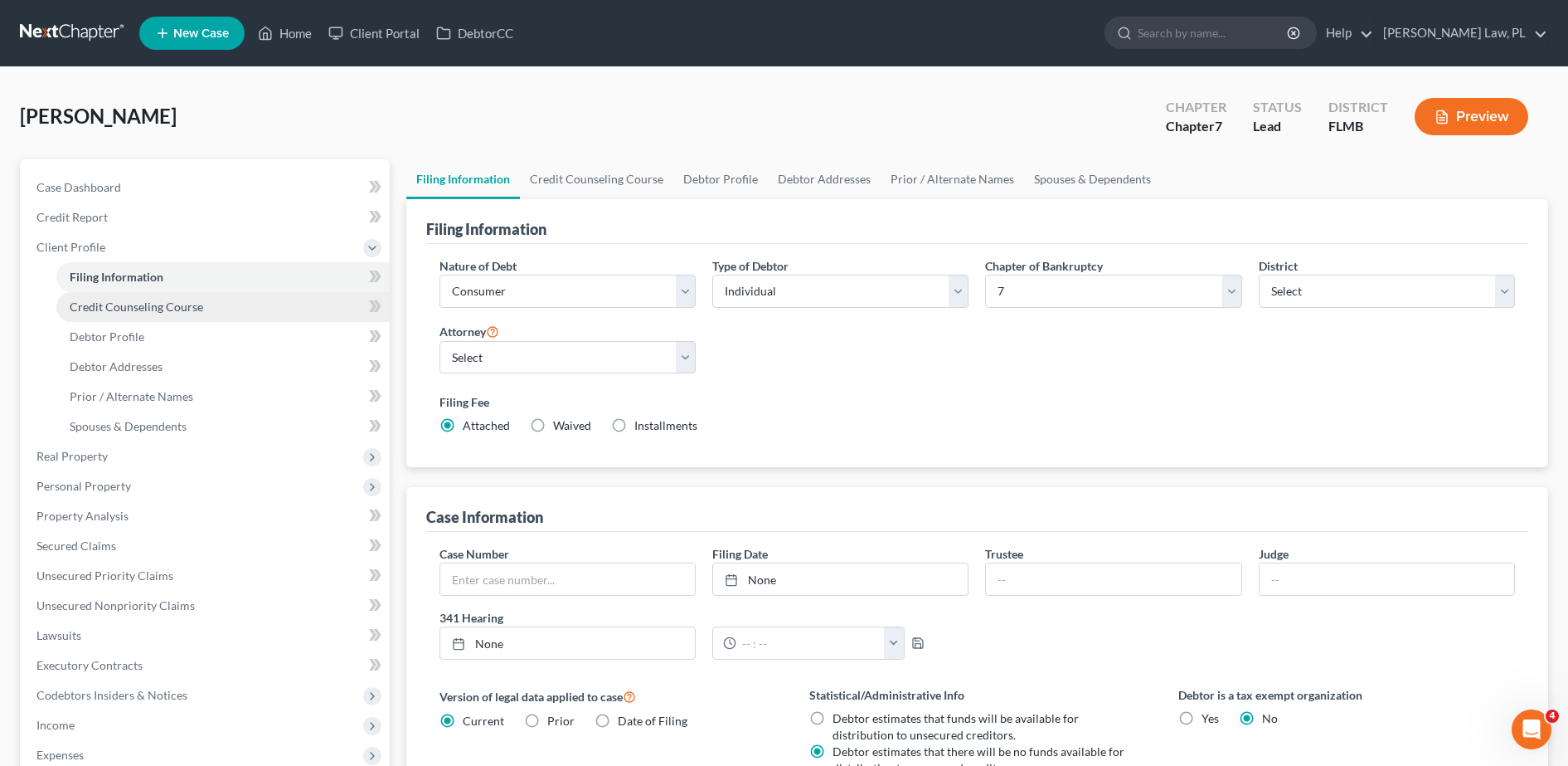
click at [137, 303] on span "Credit Counseling Course" at bounding box center [136, 306] width 133 height 14
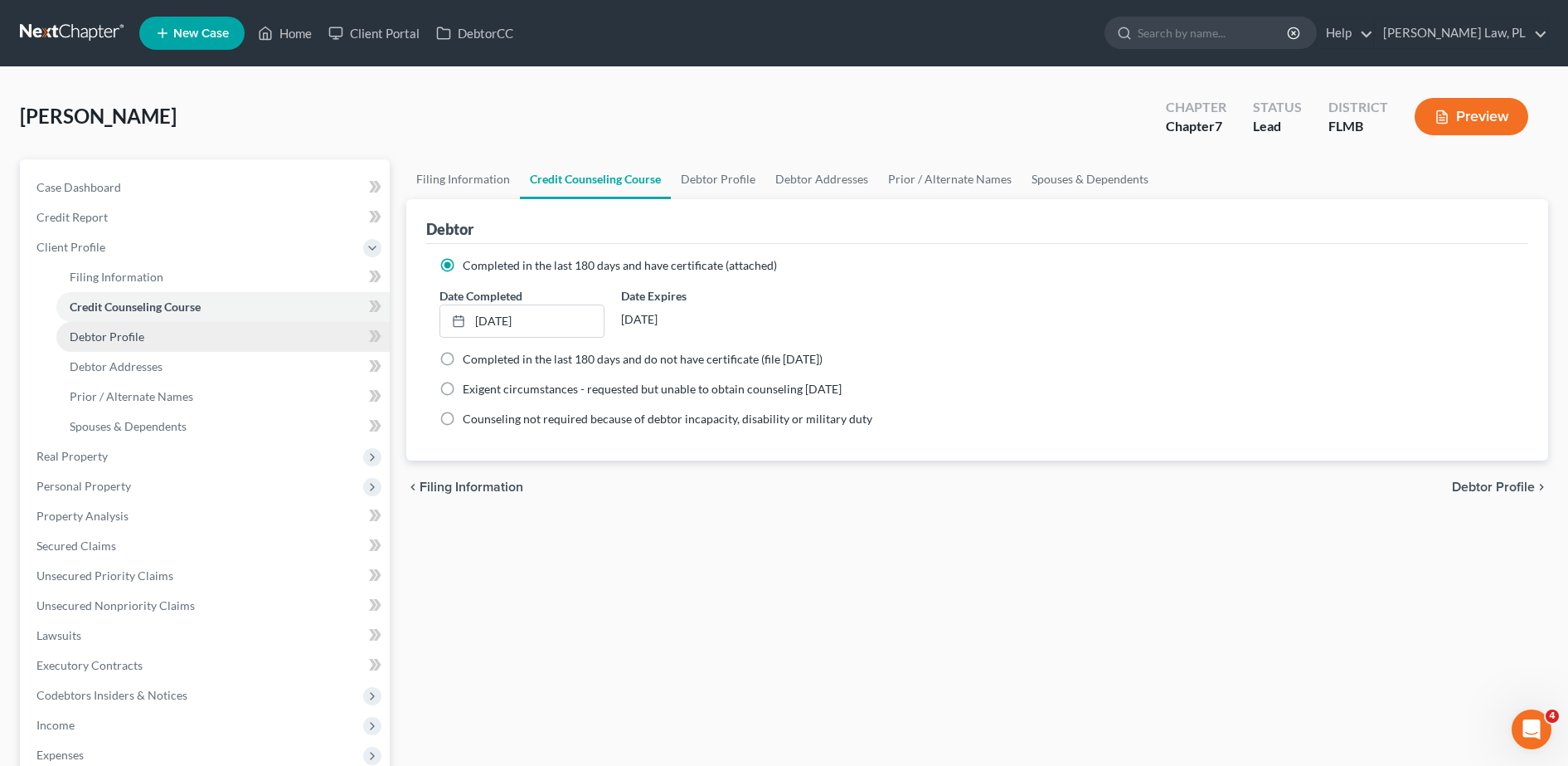
click at [142, 326] on link "Debtor Profile" at bounding box center [223, 337] width 333 height 30
select select "0"
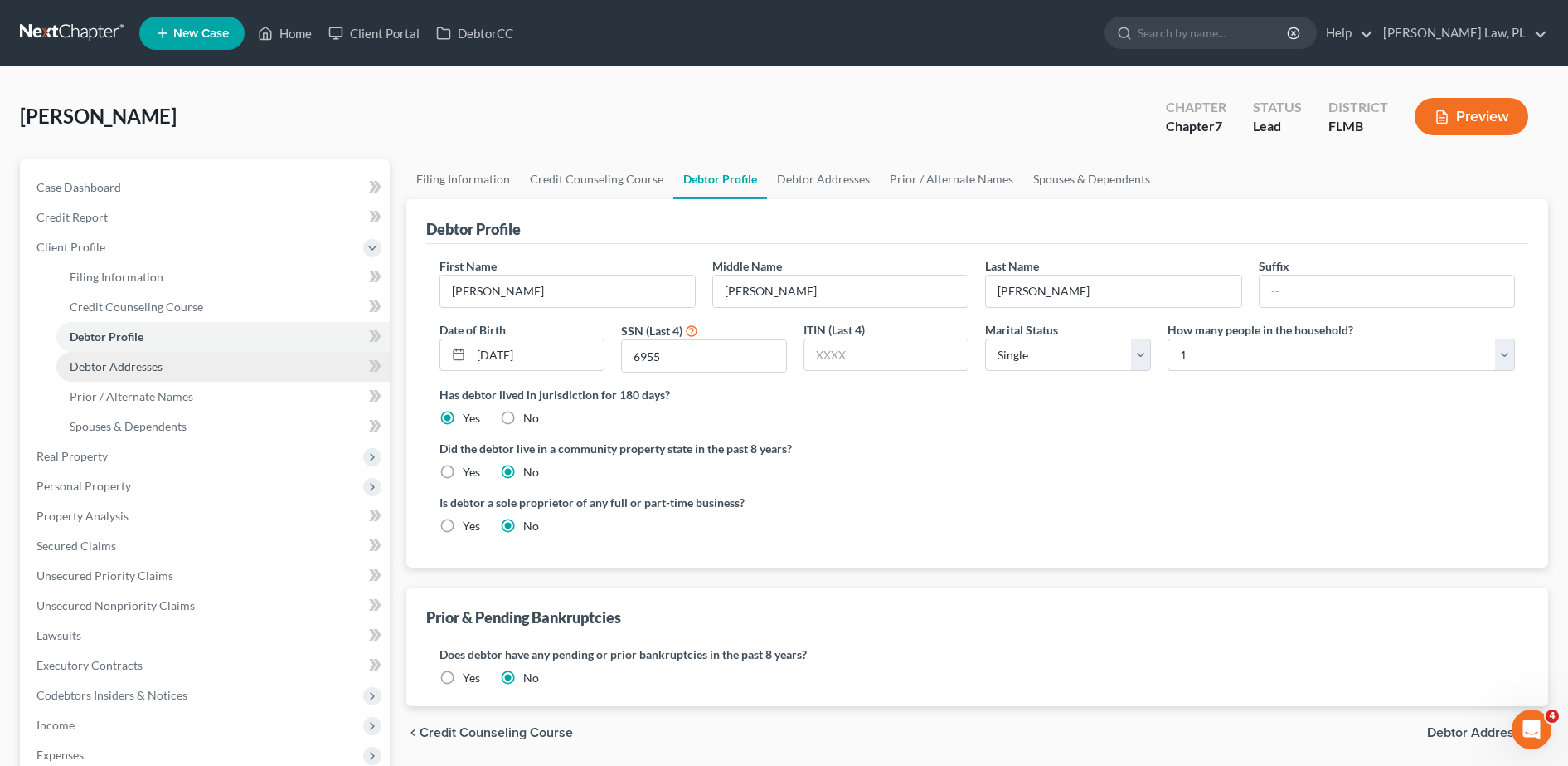
click at [142, 359] on span "Debtor Addresses" at bounding box center [116, 366] width 93 height 14
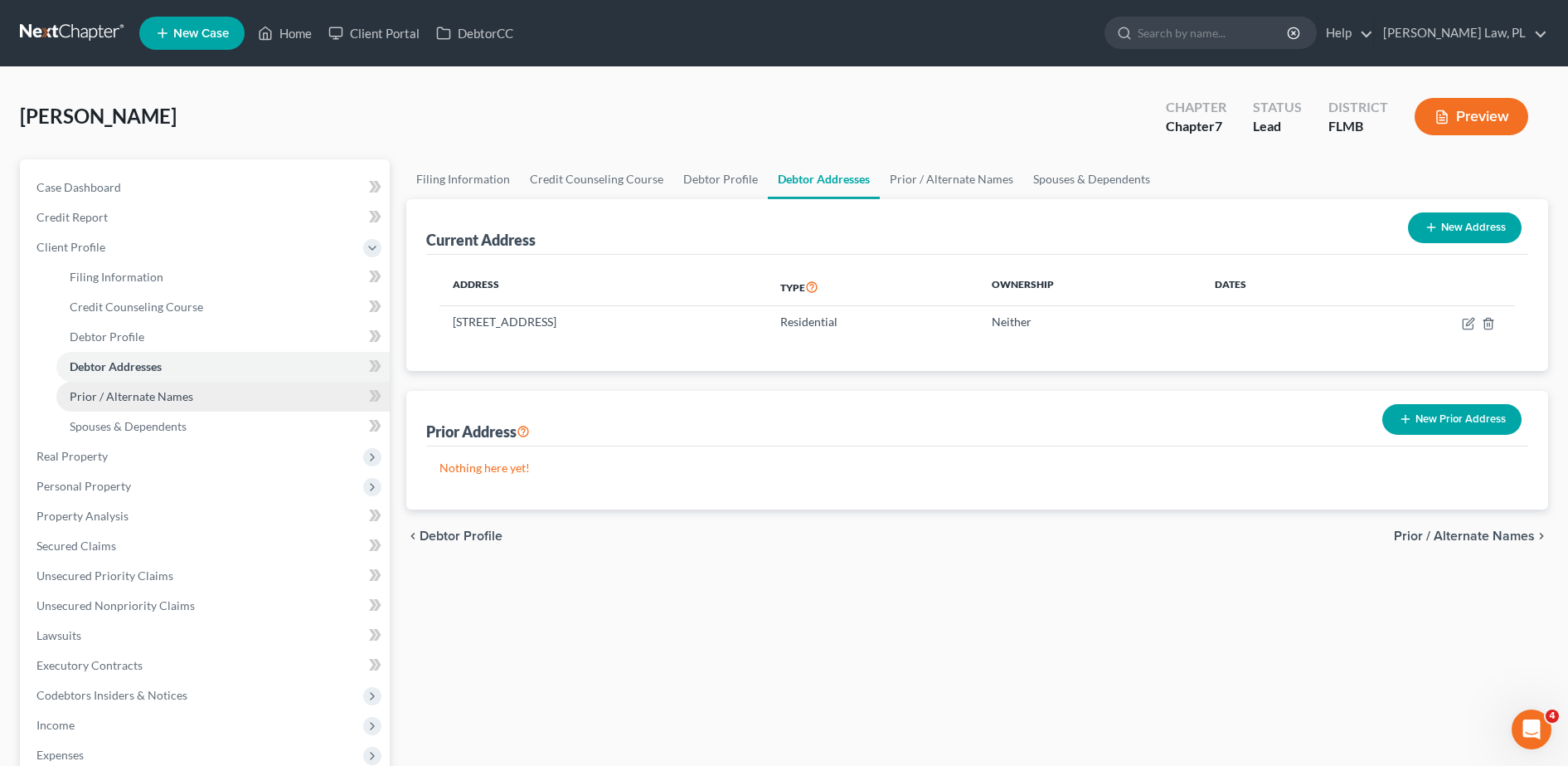
click at [145, 387] on link "Prior / Alternate Names" at bounding box center [223, 396] width 333 height 30
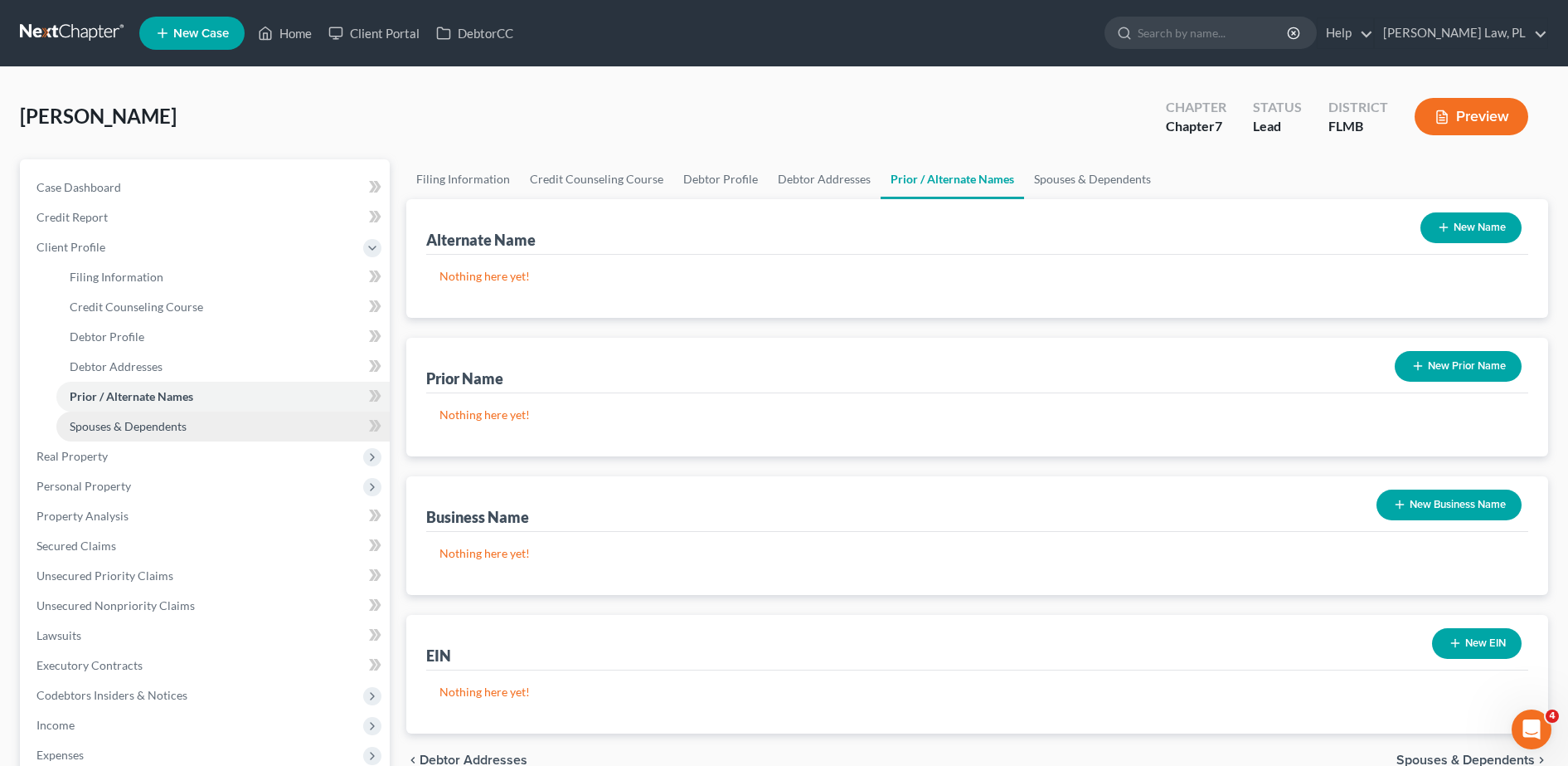
click at [144, 424] on span "Spouses & Dependents" at bounding box center [128, 426] width 117 height 14
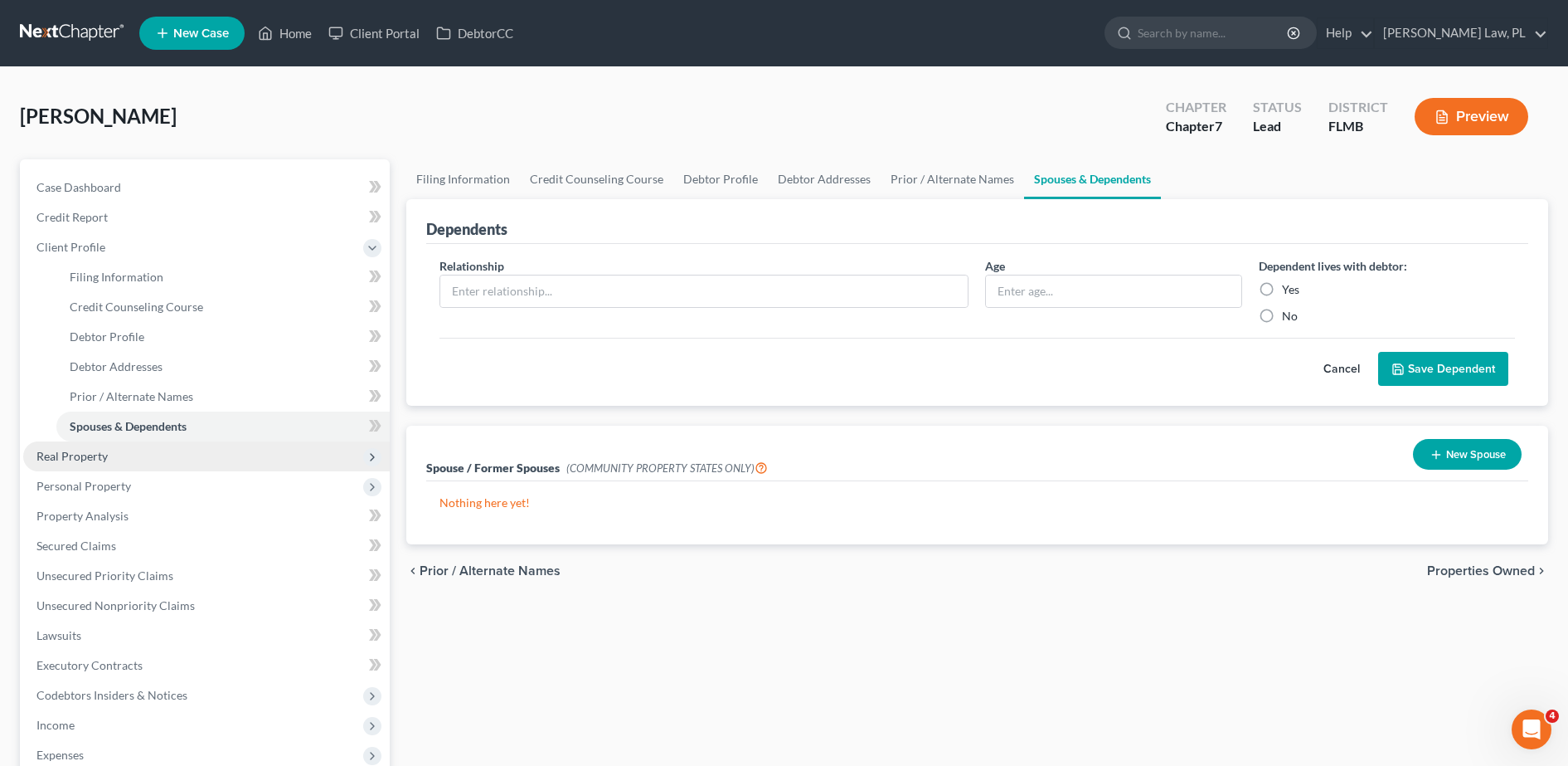
click at [127, 450] on span "Real Property" at bounding box center [206, 456] width 366 height 30
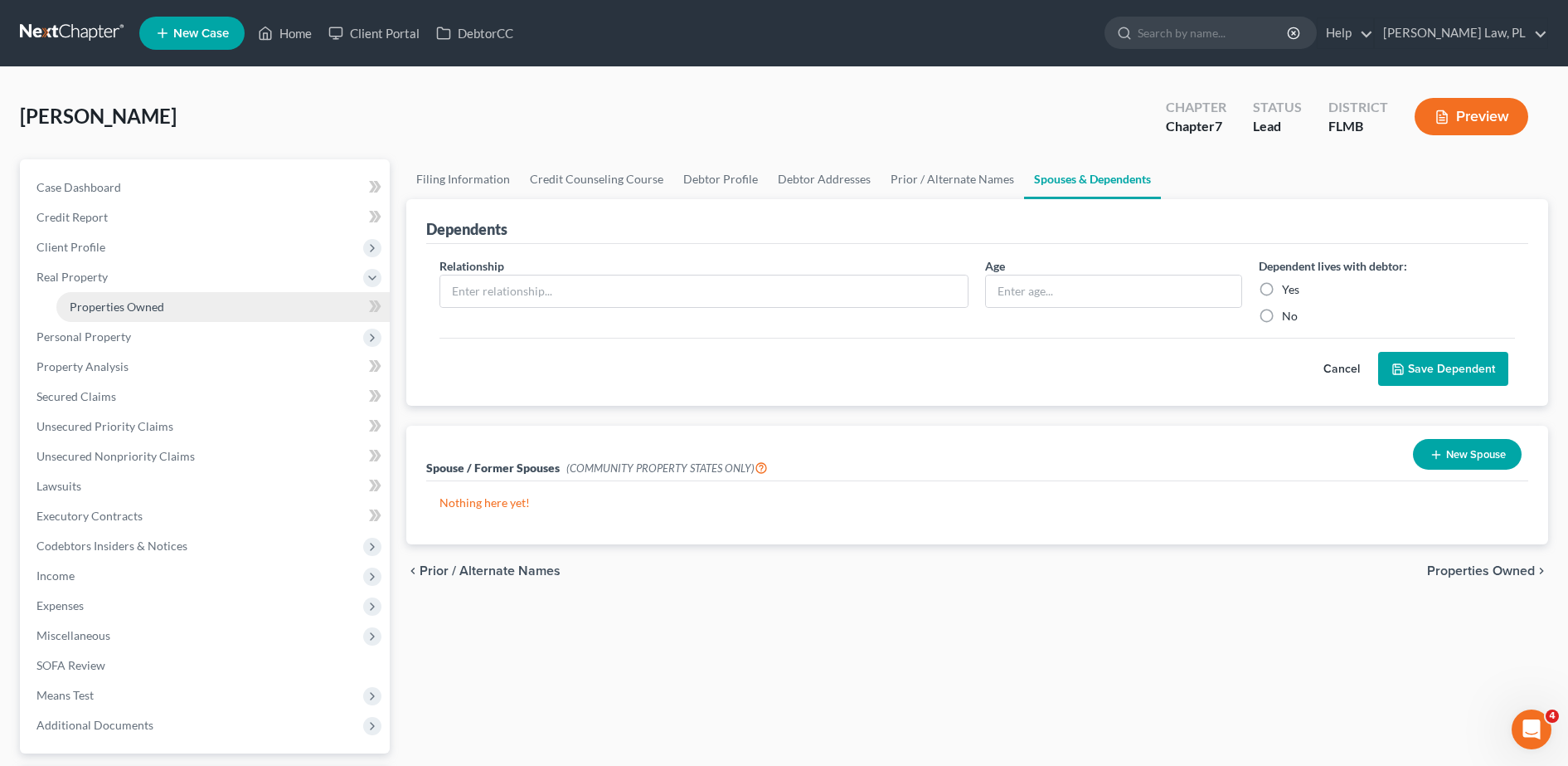
click at [169, 312] on link "Properties Owned" at bounding box center [223, 306] width 333 height 30
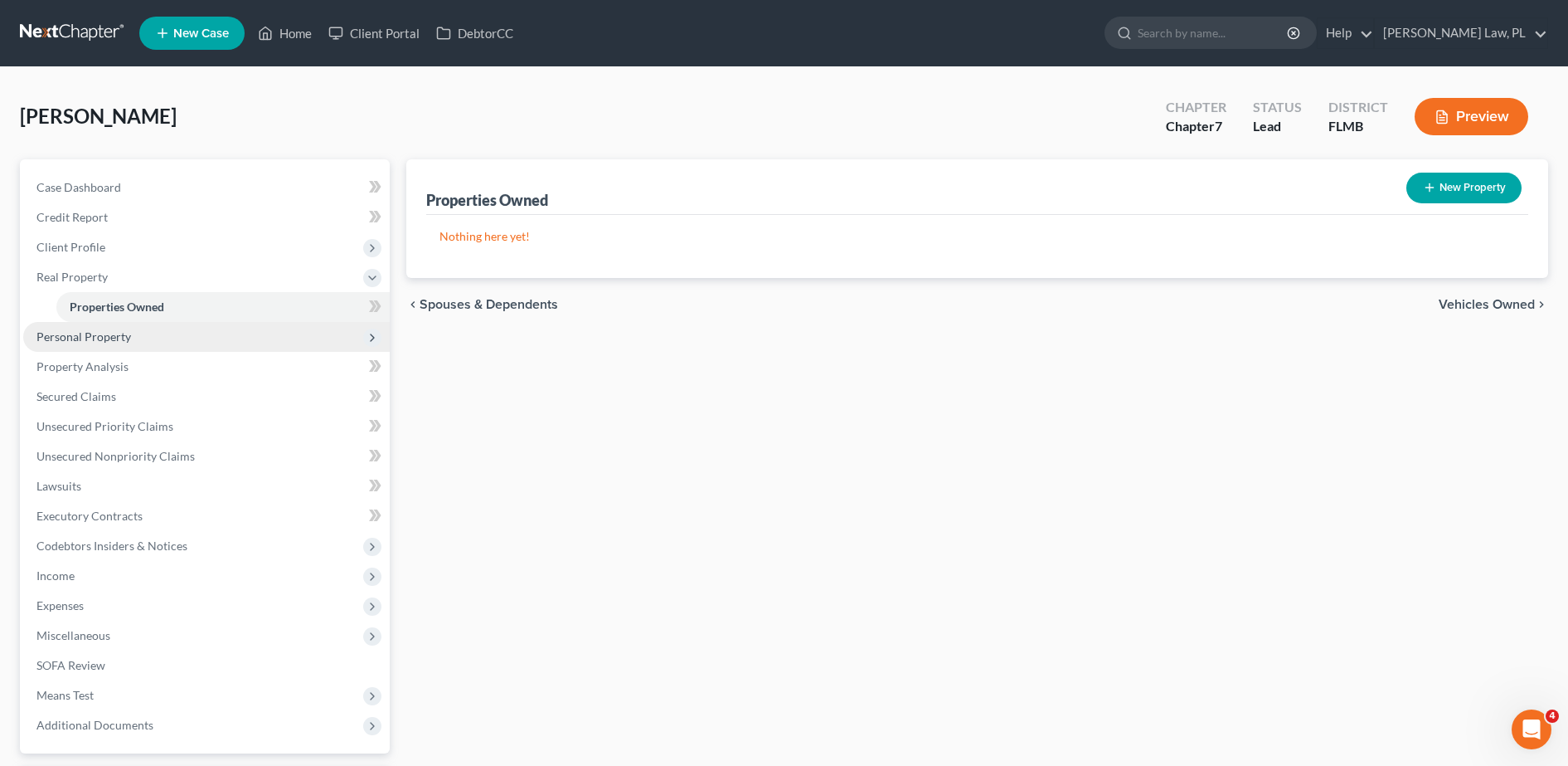
click at [146, 331] on span "Personal Property" at bounding box center [206, 337] width 366 height 30
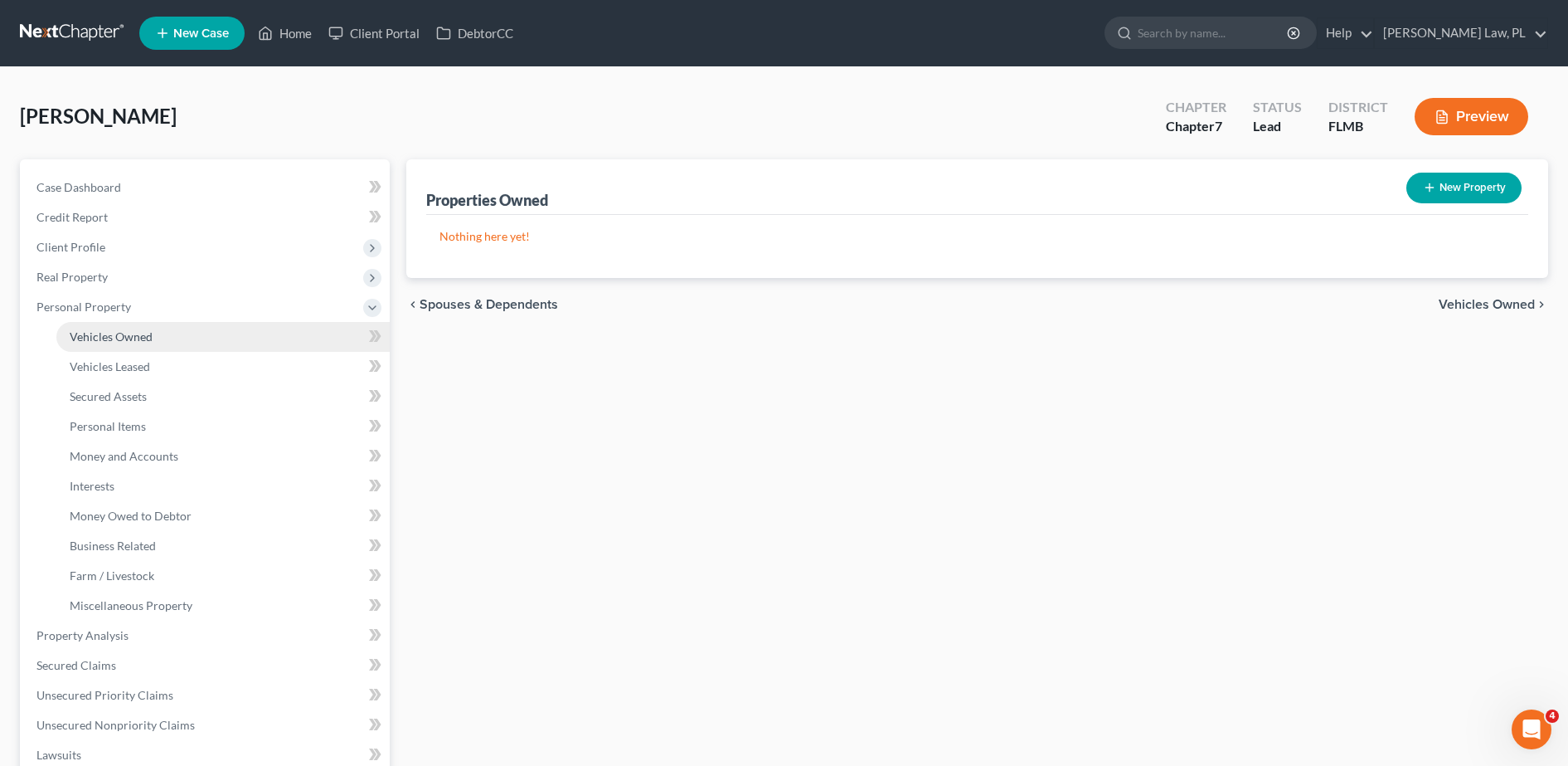
click at [115, 338] on span "Vehicles Owned" at bounding box center [111, 336] width 83 height 14
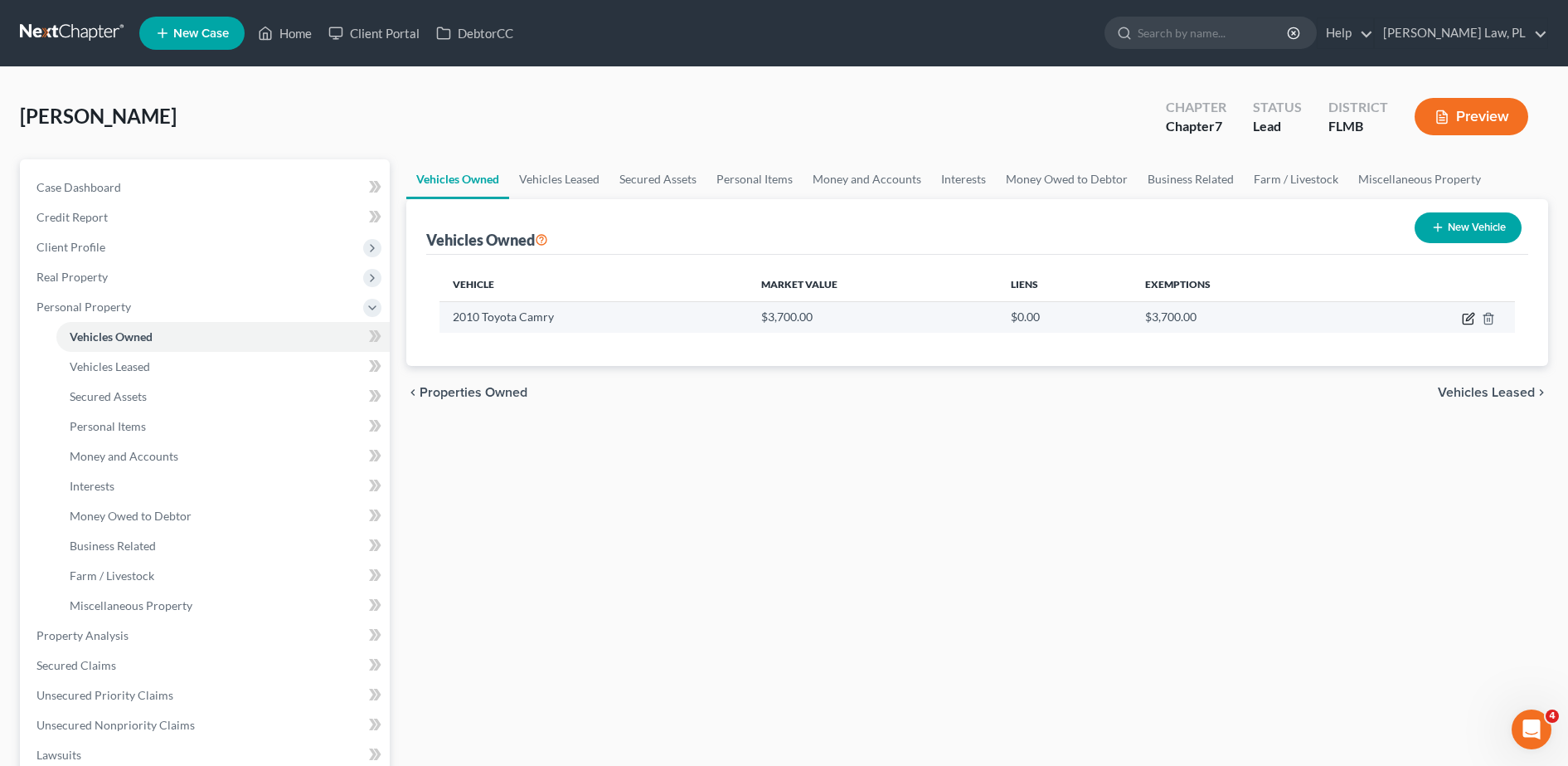
click at [1472, 319] on icon "button" at bounding box center [1467, 319] width 10 height 10
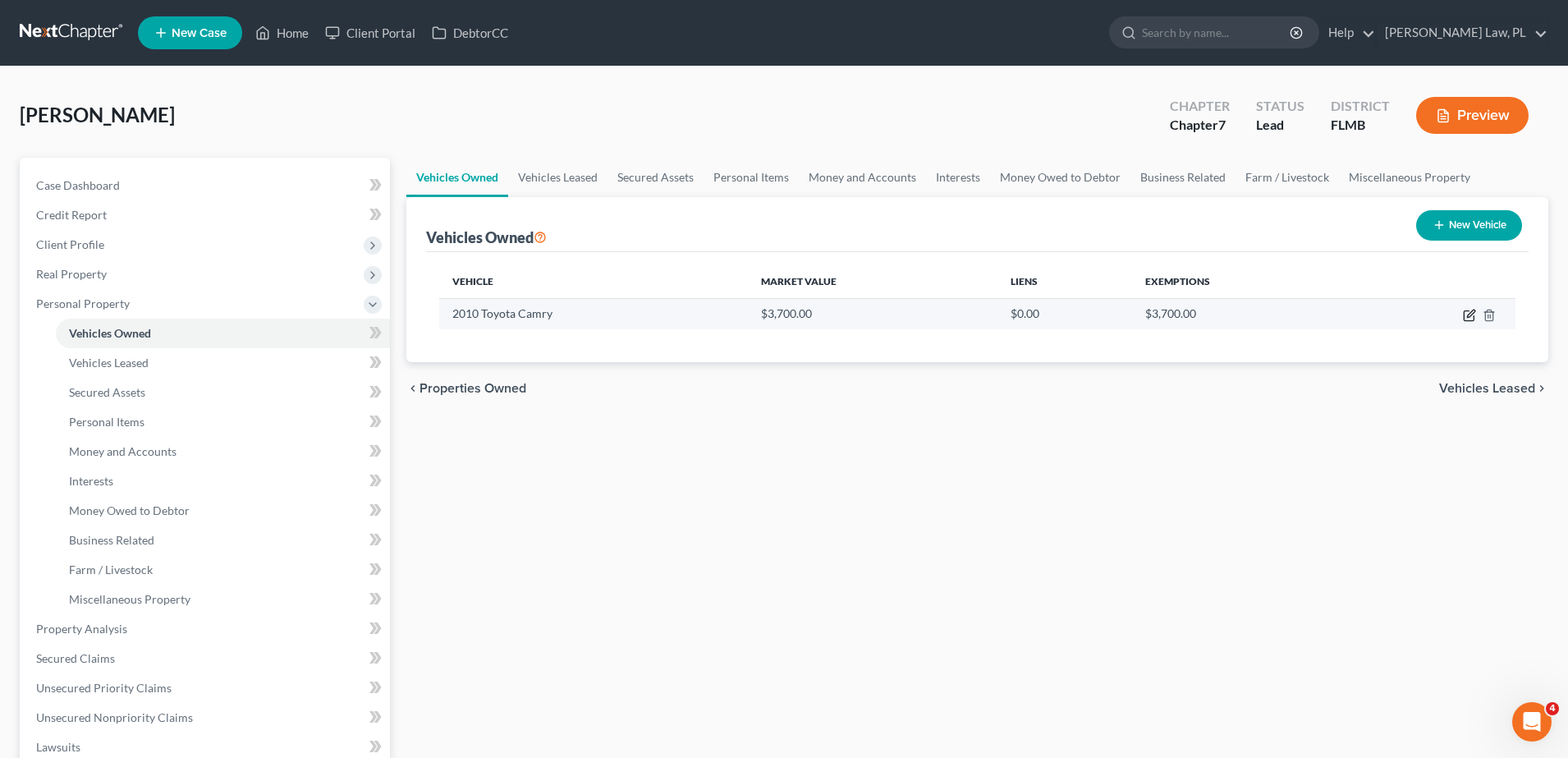
select select "0"
select select "16"
select select "3"
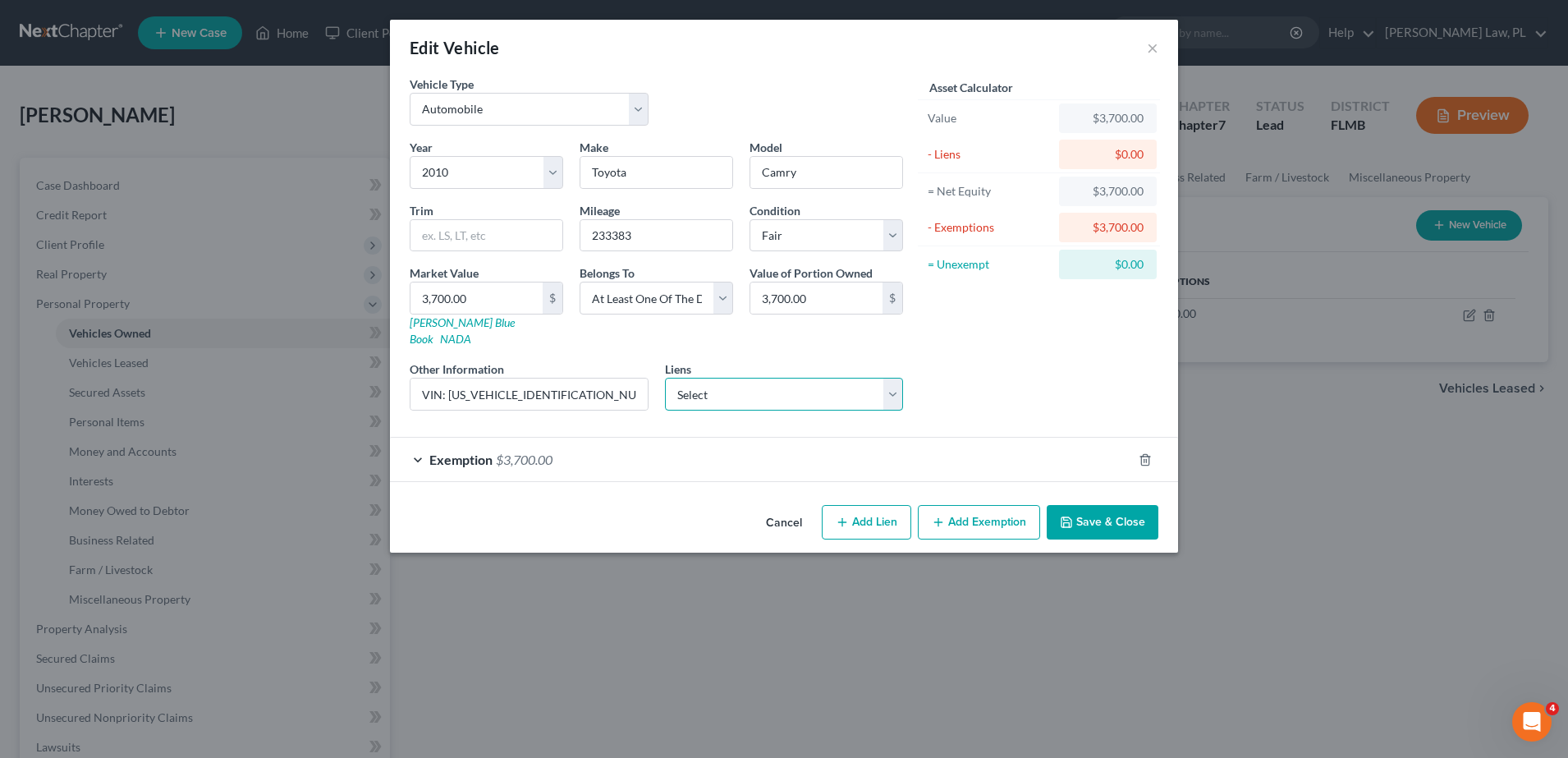
click at [781, 377] on select "Select Frd Motor Cr - $1,073.00" at bounding box center [784, 394] width 239 height 33
click at [780, 377] on select "Select Frd Motor Cr - $1,073.00" at bounding box center [784, 394] width 239 height 33
click at [818, 377] on select "Select Frd Motor Cr - $1,073.00" at bounding box center [784, 394] width 239 height 33
select select "30"
select select "0"
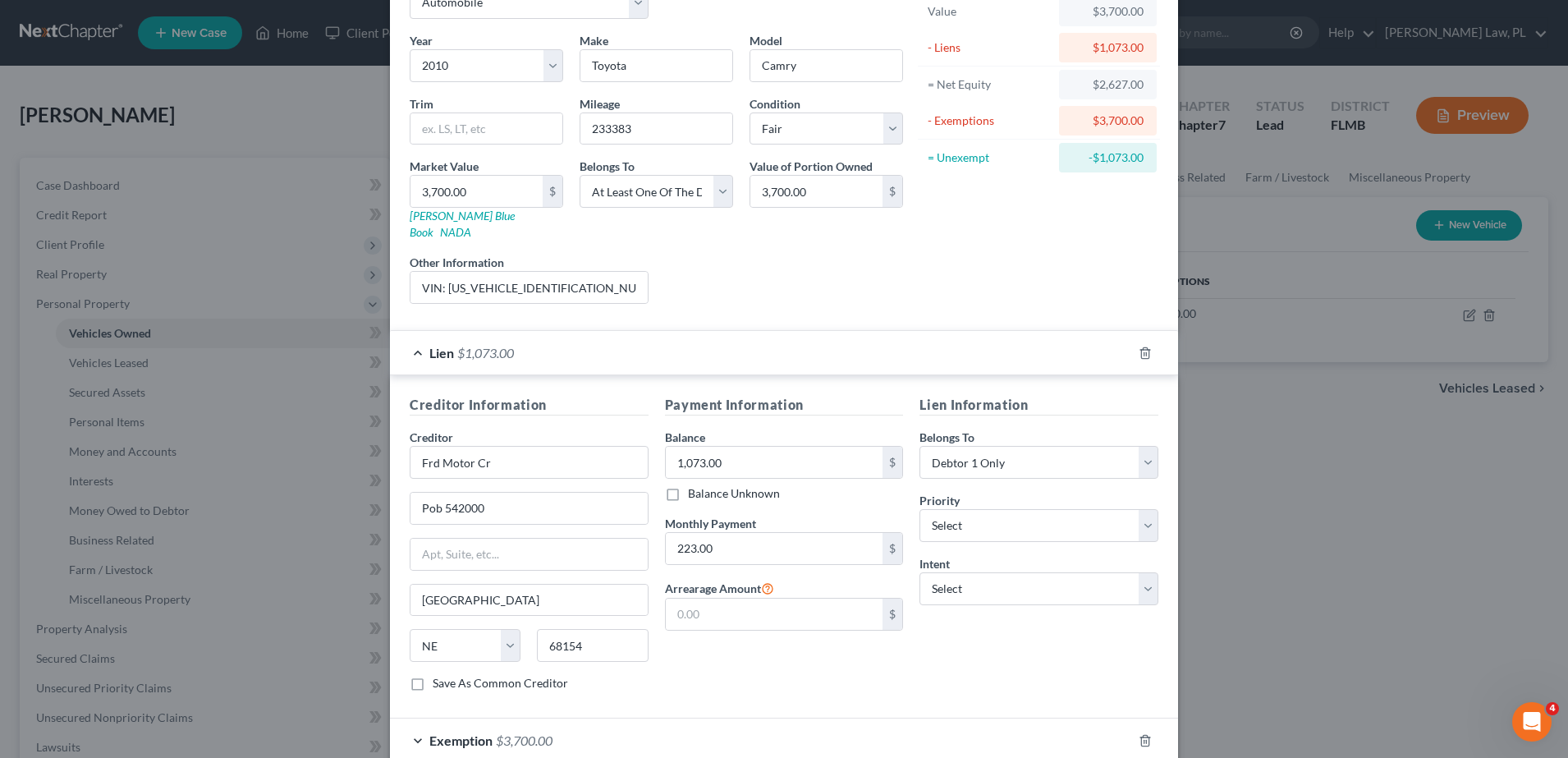
scroll to position [132, 0]
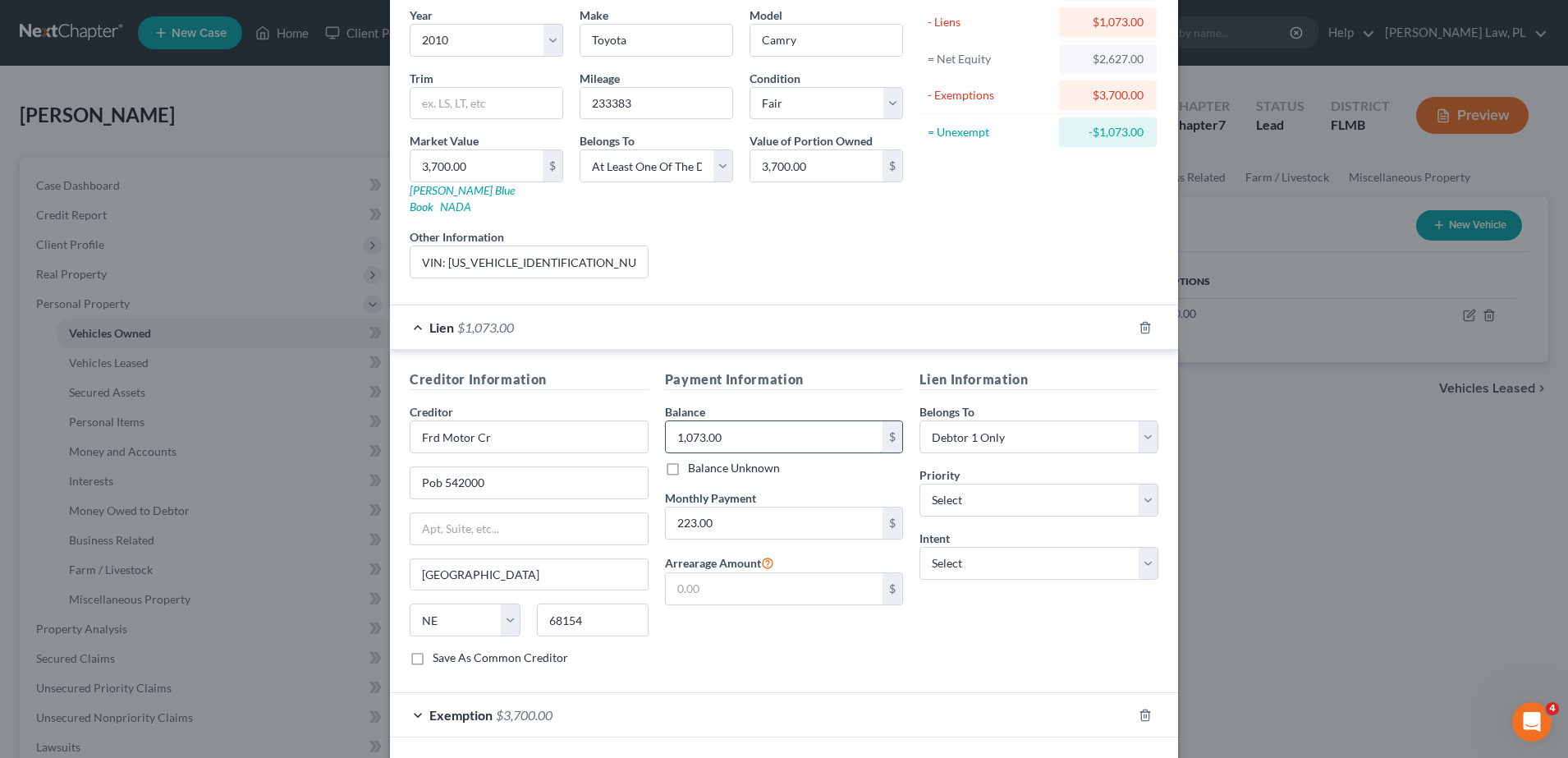
click at [775, 421] on input "1,073.00" at bounding box center [775, 437] width 218 height 31
type input "0.00"
click at [765, 506] on div "223.00 $" at bounding box center [784, 523] width 239 height 33
click at [747, 507] on input "223.00" at bounding box center [775, 523] width 218 height 31
type input "0.00"
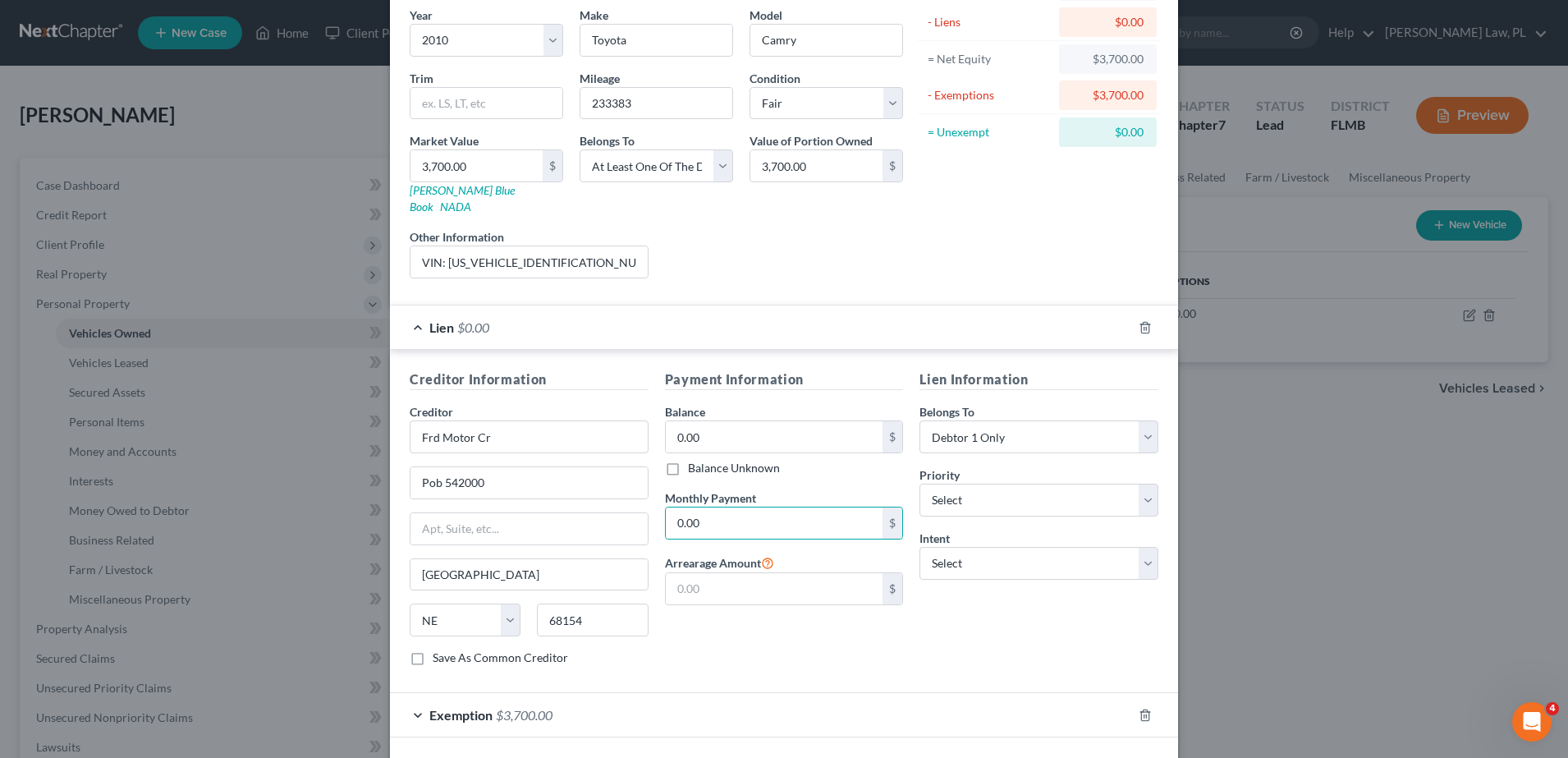
click at [821, 469] on div "Payment Information Balance 0.00 $ Balance Unknown Balance Undetermined 0.00 $ …" at bounding box center [784, 524] width 255 height 309
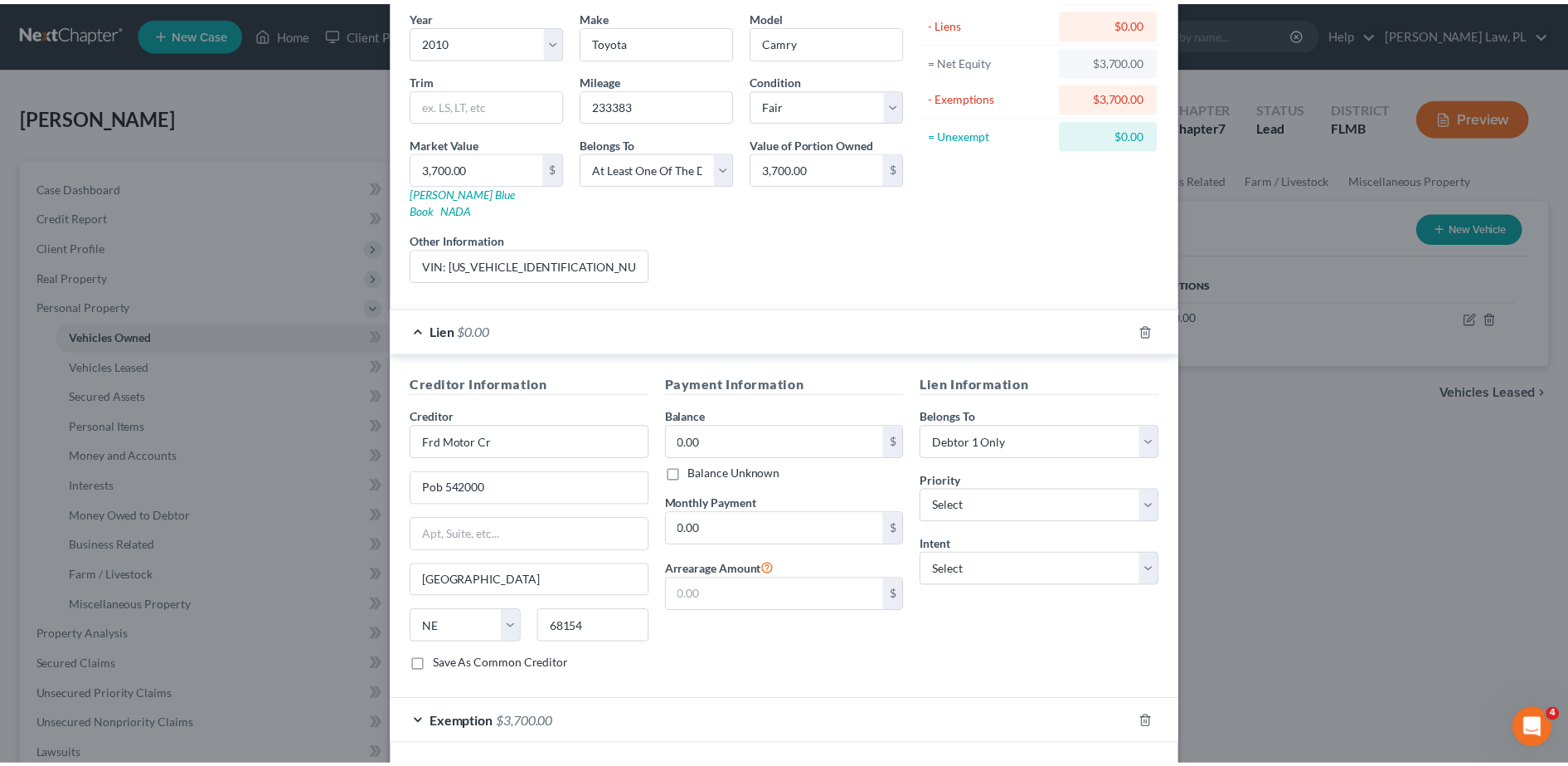
scroll to position [187, 0]
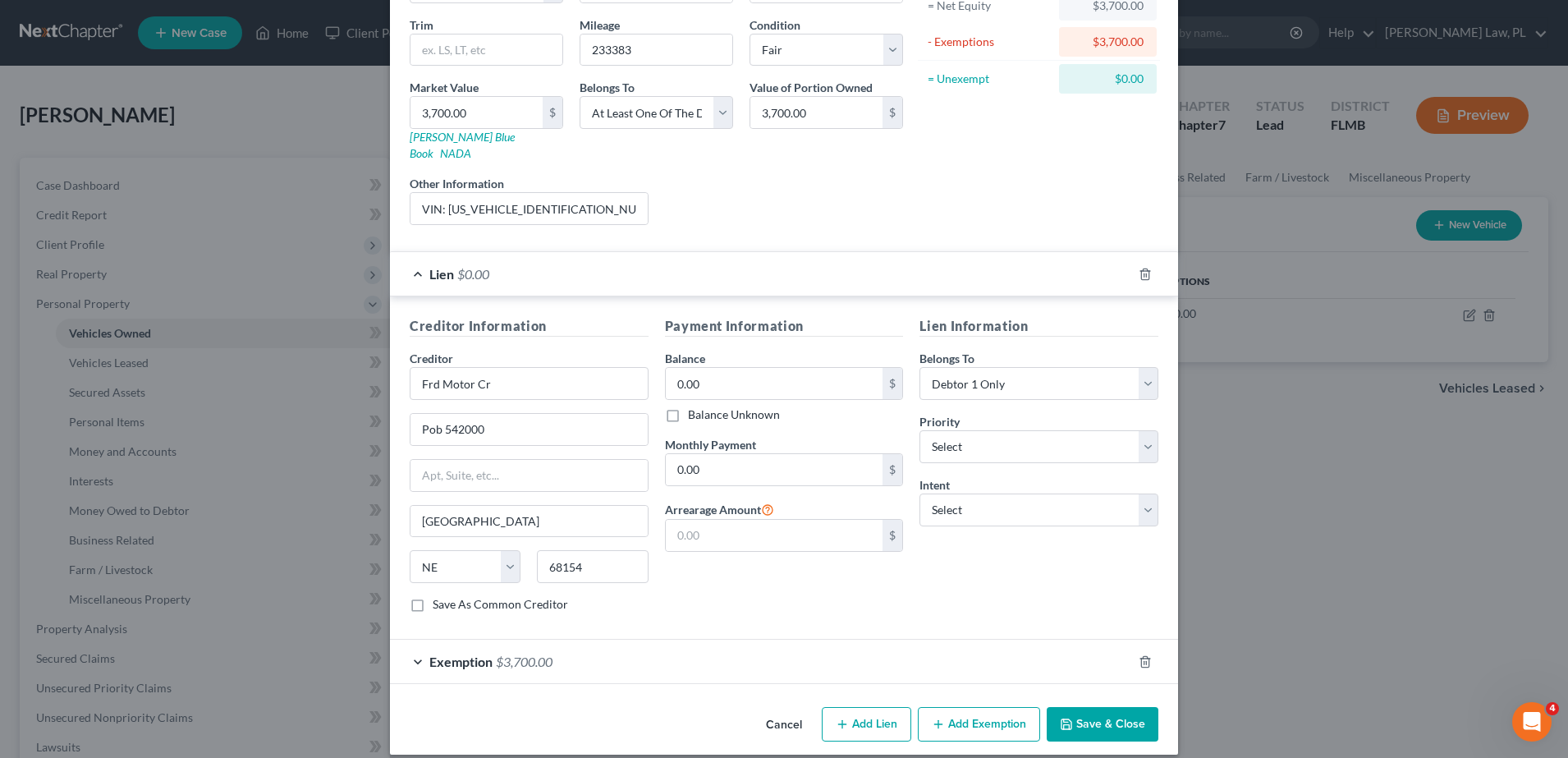
click at [1090, 707] on button "Save & Close" at bounding box center [1103, 724] width 112 height 34
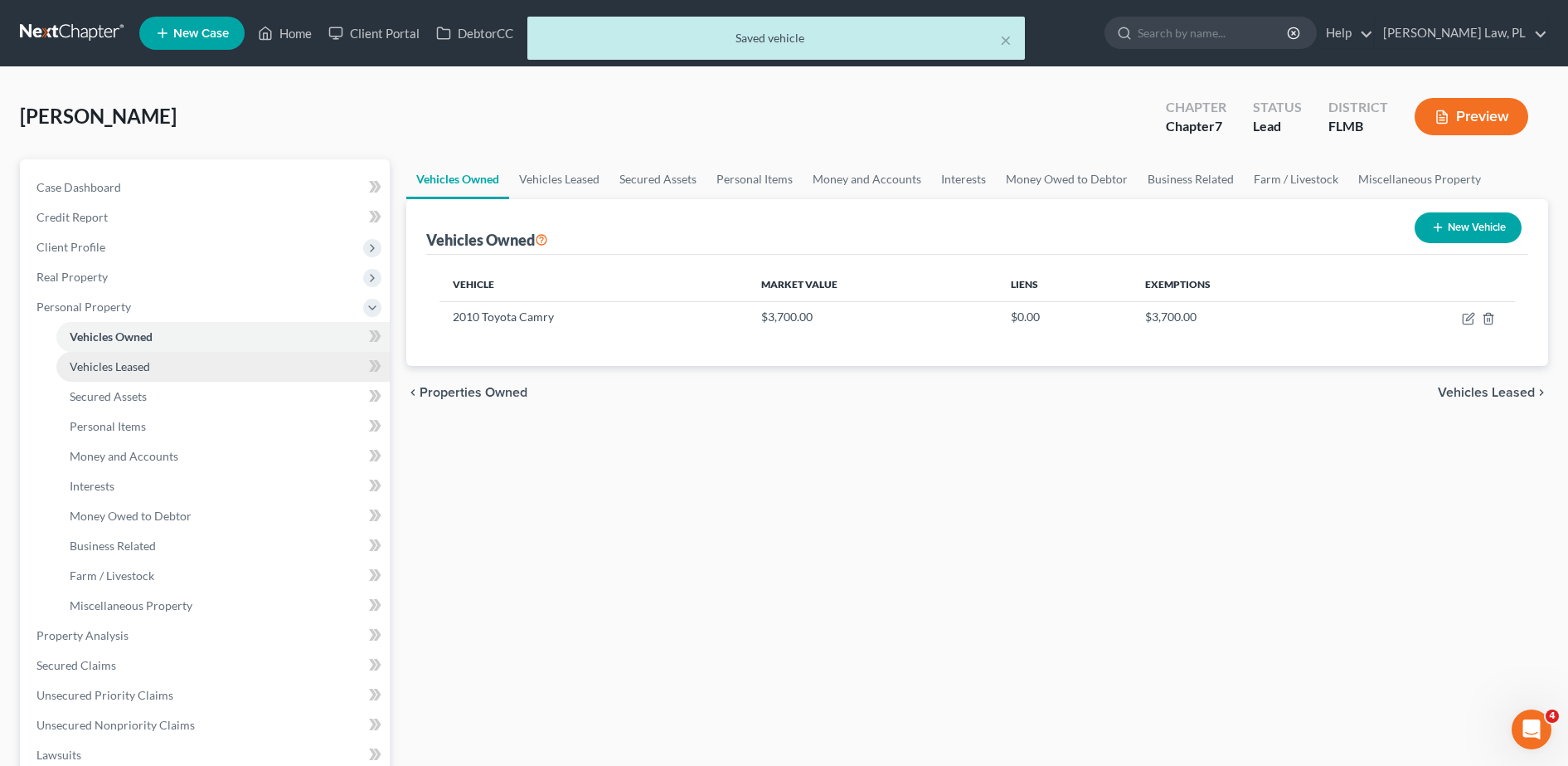
click at [203, 370] on link "Vehicles Leased" at bounding box center [223, 366] width 333 height 30
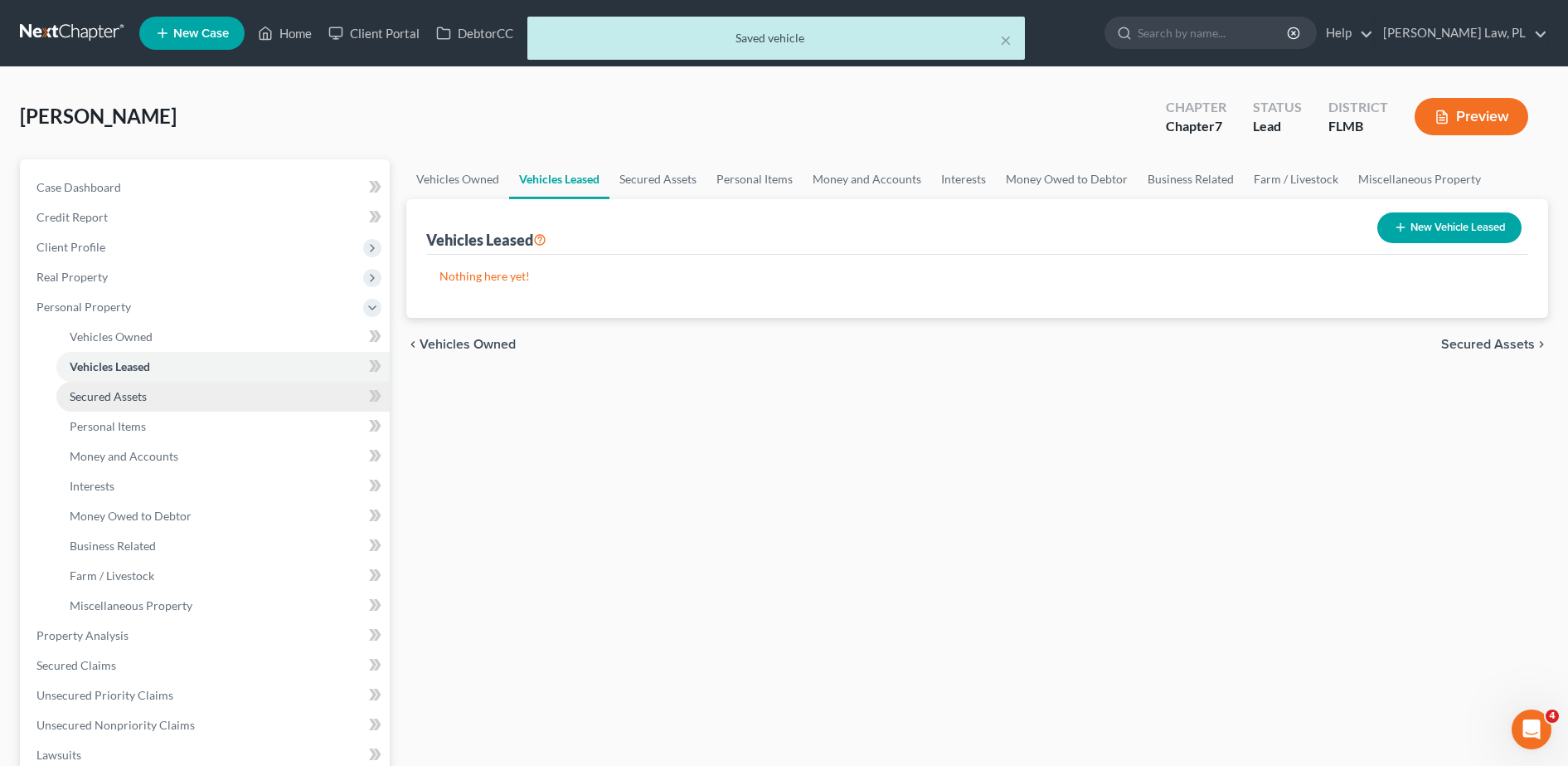
click at [168, 383] on link "Secured Assets" at bounding box center [223, 396] width 333 height 30
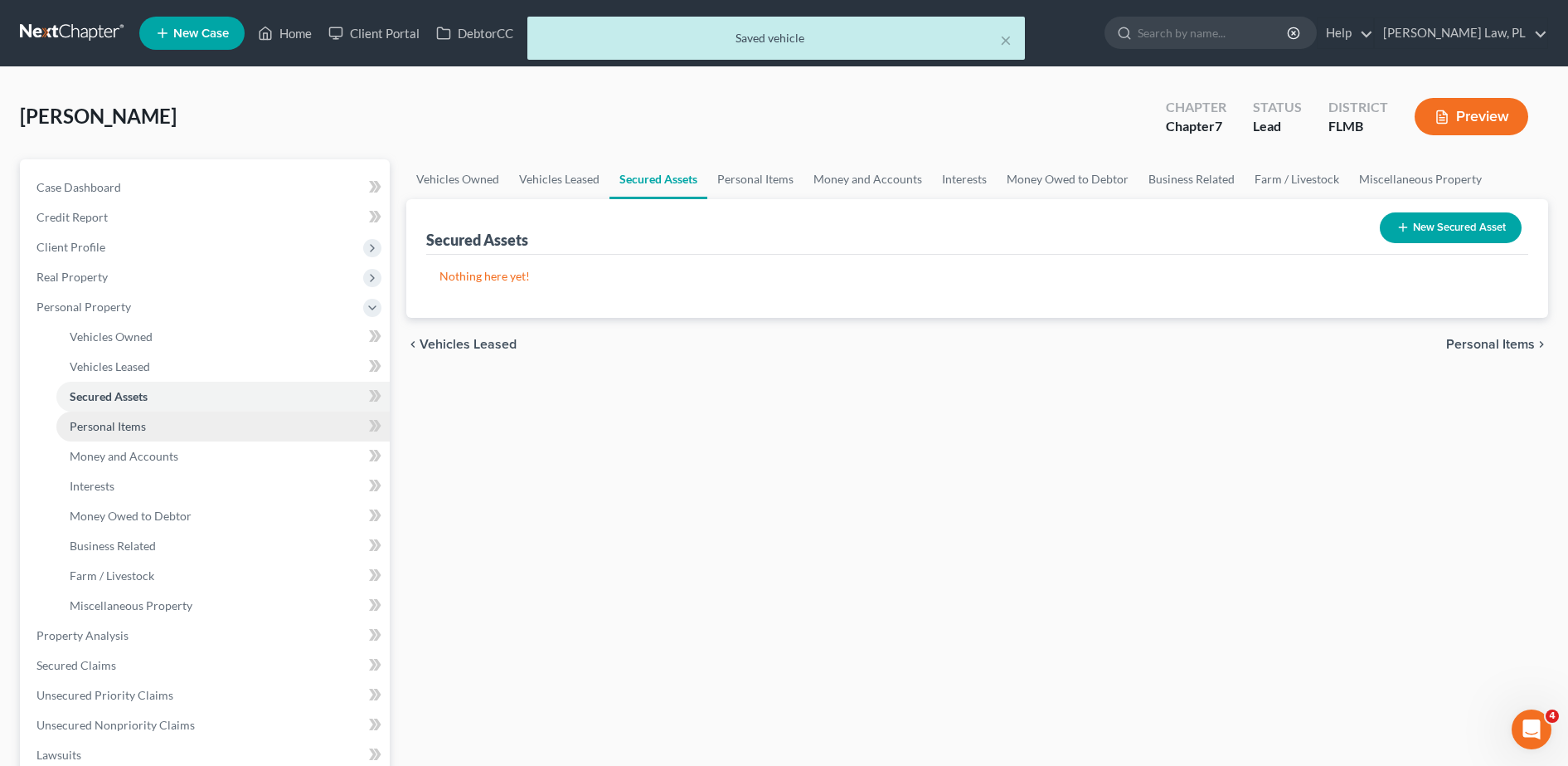
click at [165, 421] on link "Personal Items" at bounding box center [223, 427] width 333 height 30
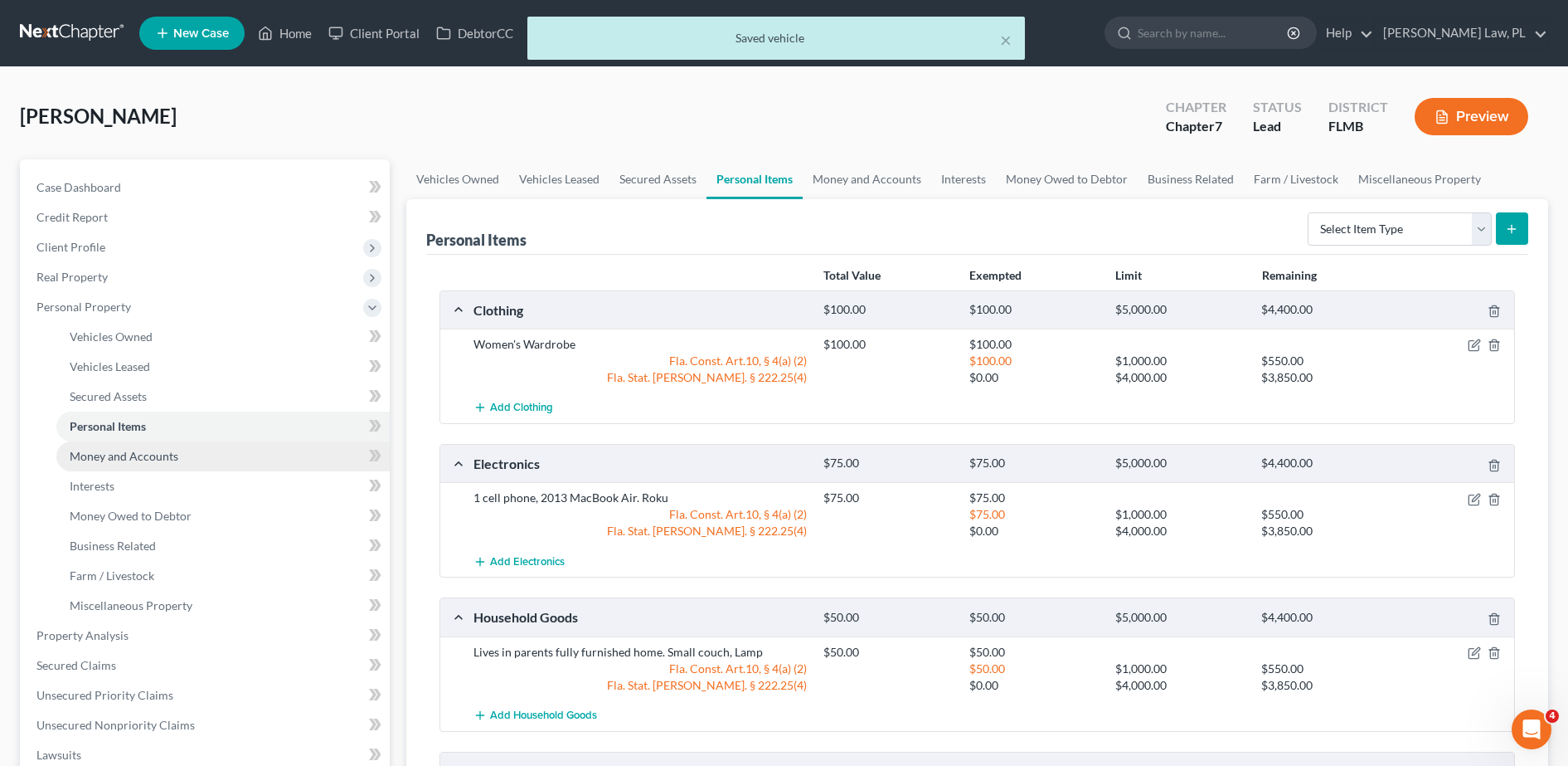
click at [159, 445] on link "Money and Accounts" at bounding box center [223, 456] width 333 height 30
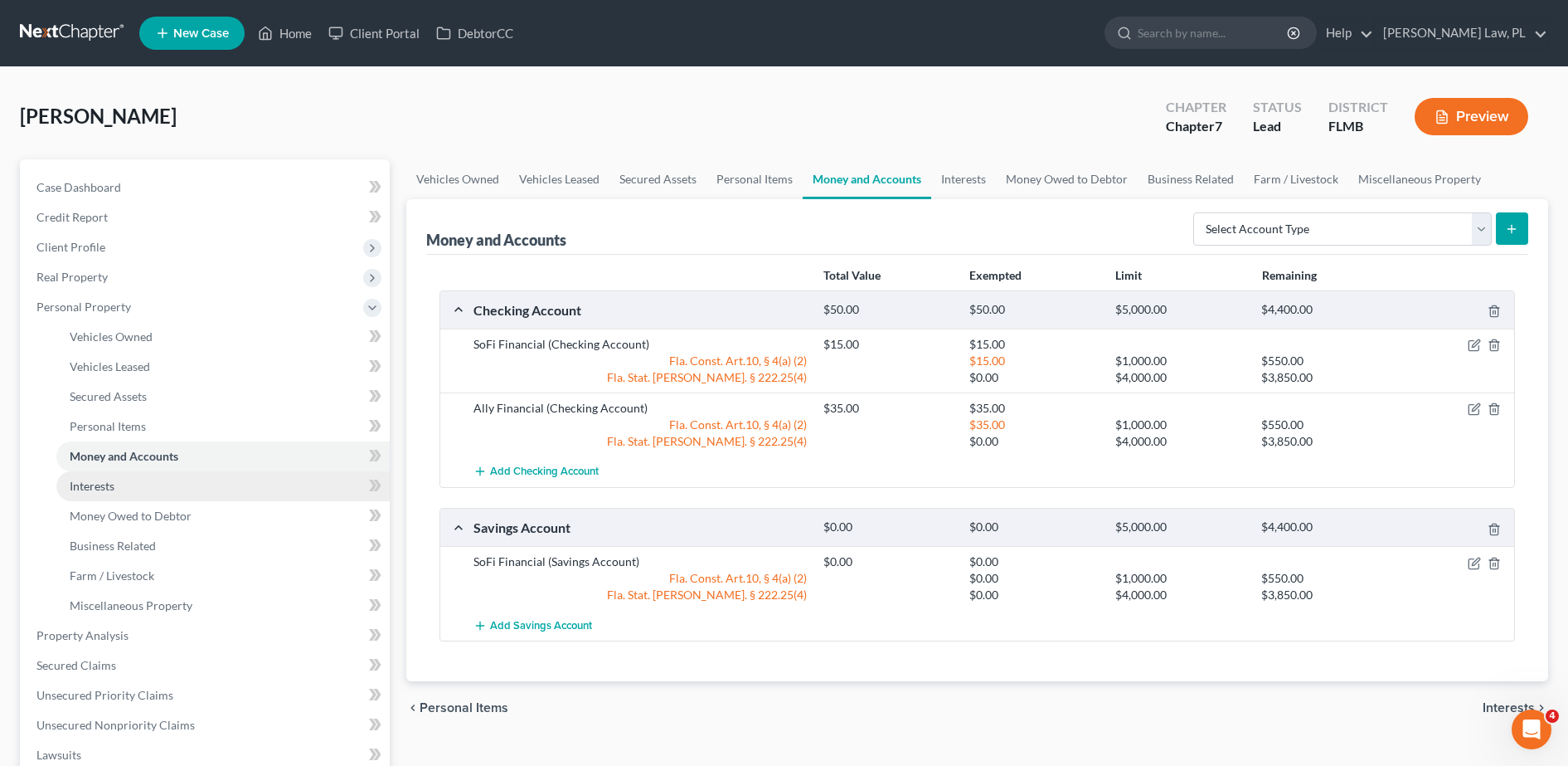
click at [157, 480] on link "Interests" at bounding box center [223, 486] width 333 height 30
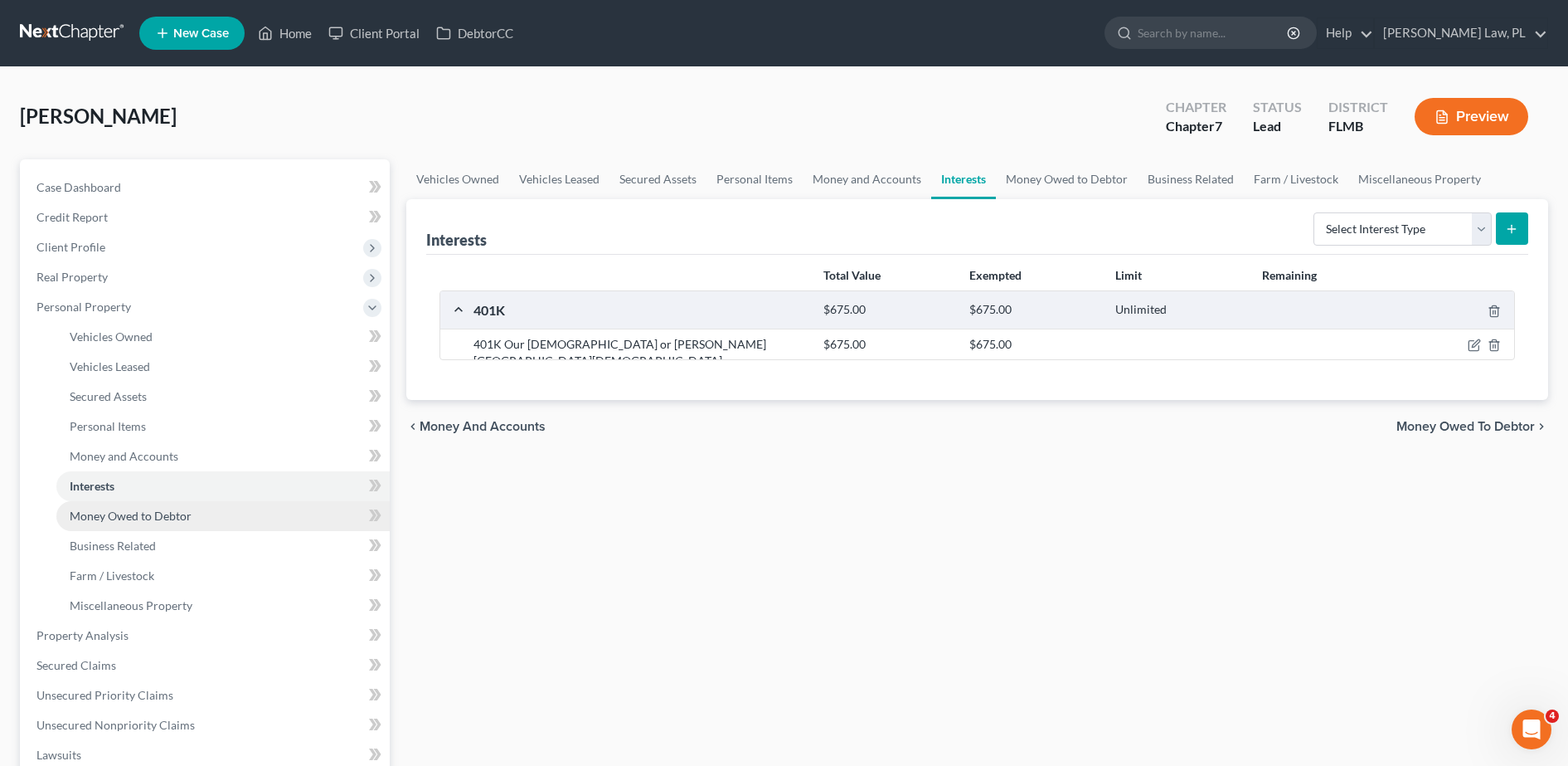
click at [156, 512] on span "Money Owed to Debtor" at bounding box center [131, 515] width 122 height 14
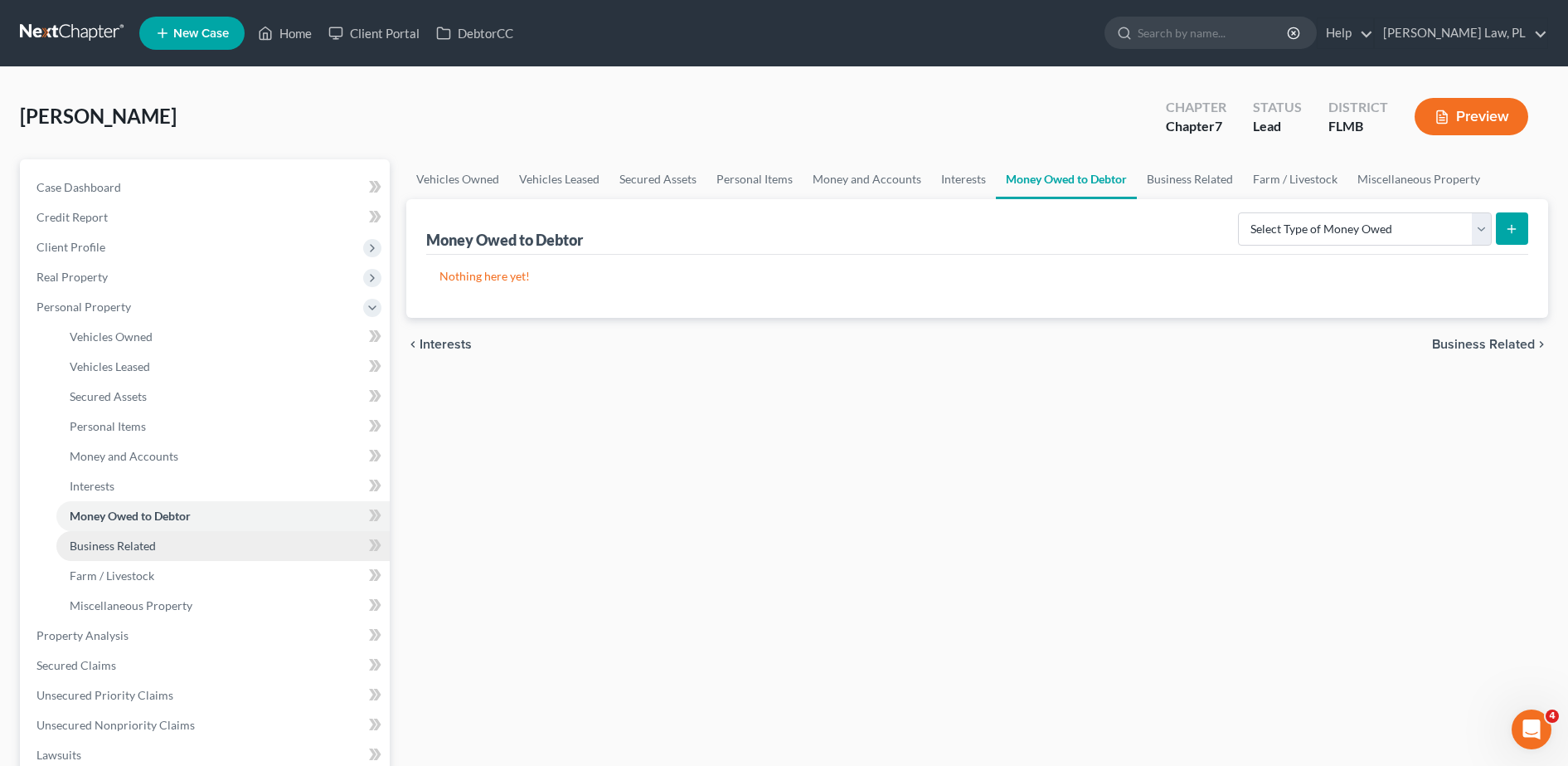
click at [156, 538] on link "Business Related" at bounding box center [223, 546] width 333 height 30
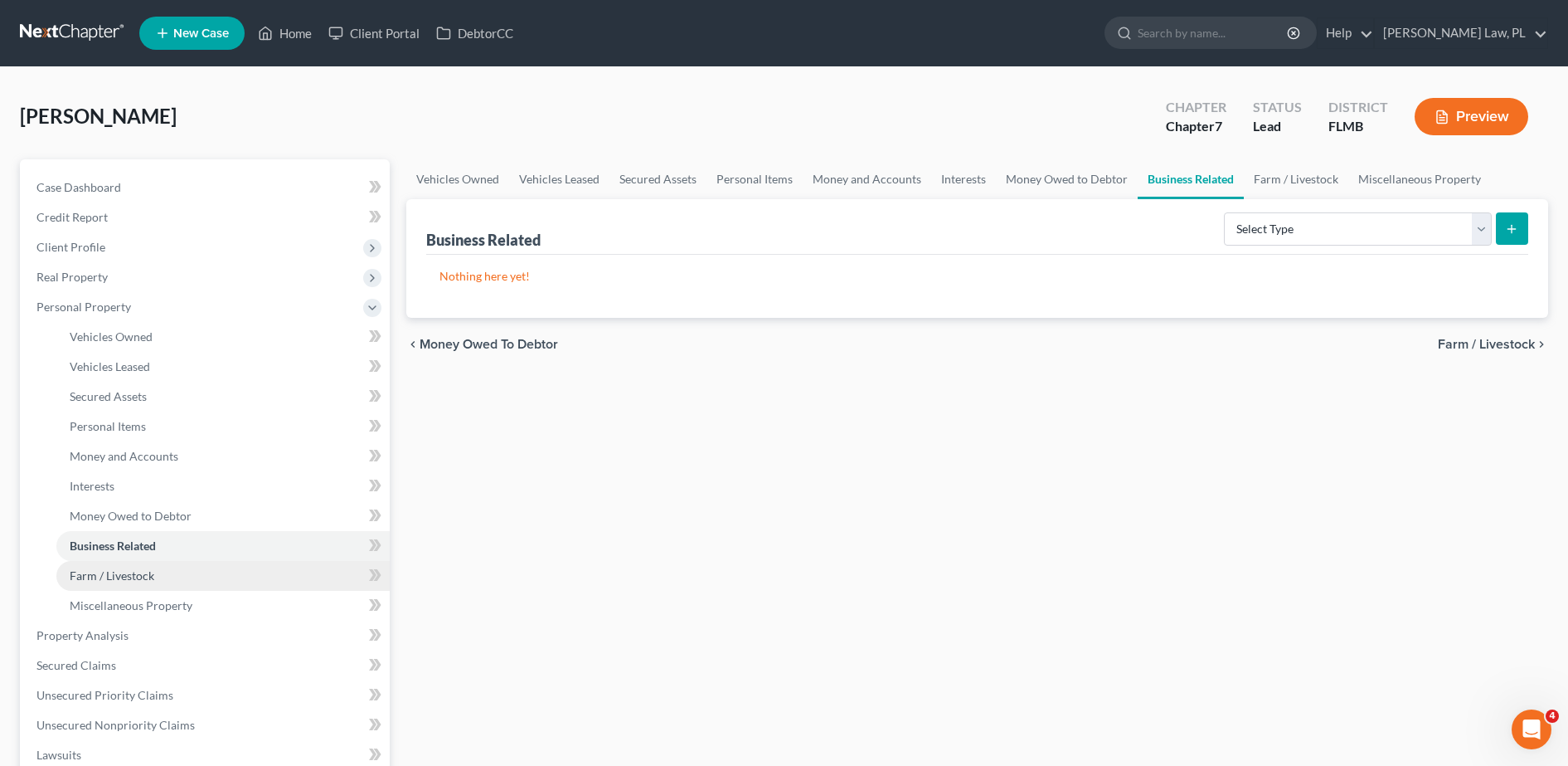
click at [159, 576] on link "Farm / Livestock" at bounding box center [223, 575] width 333 height 30
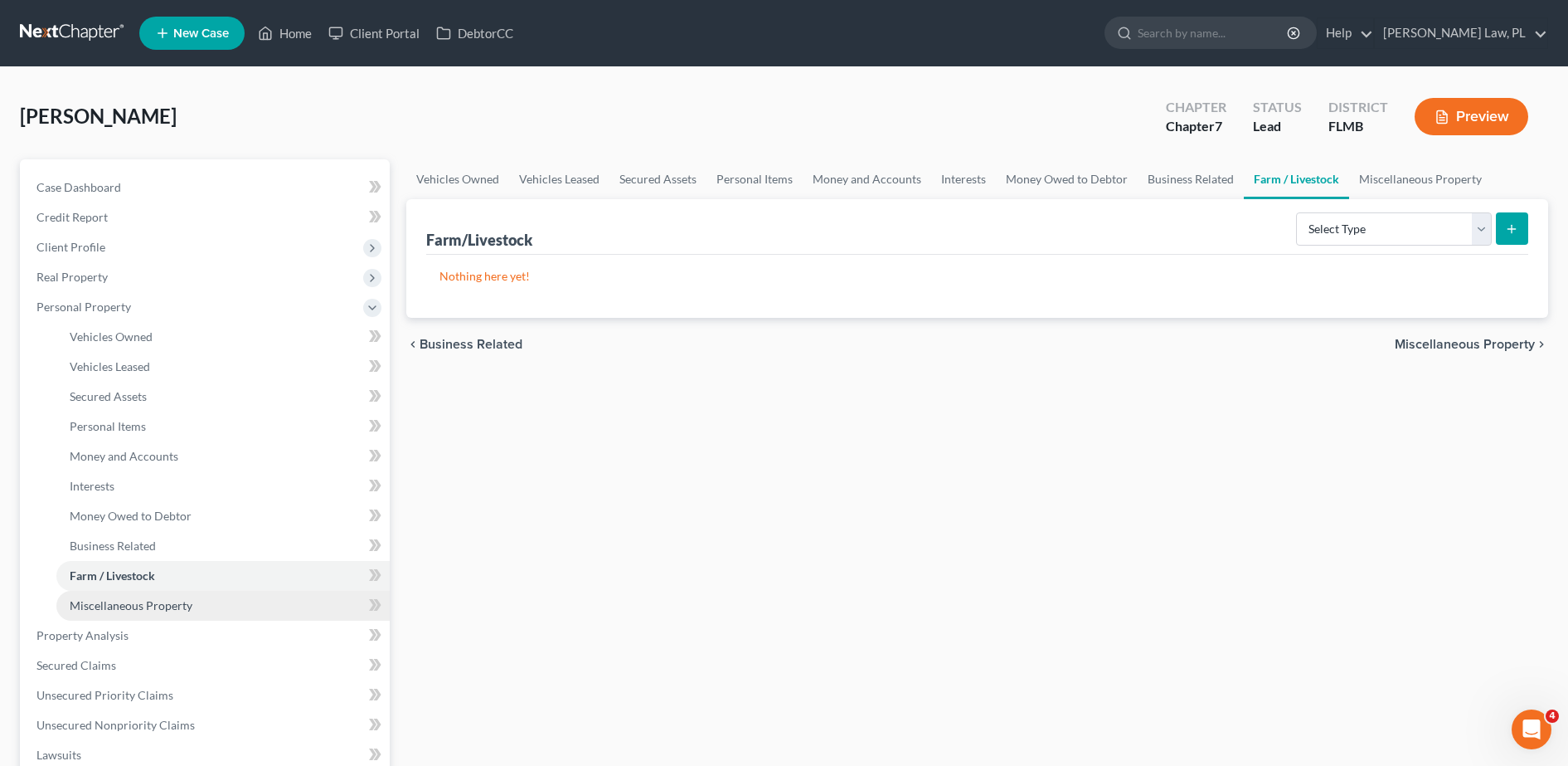
click at [157, 605] on span "Miscellaneous Property" at bounding box center [131, 605] width 123 height 14
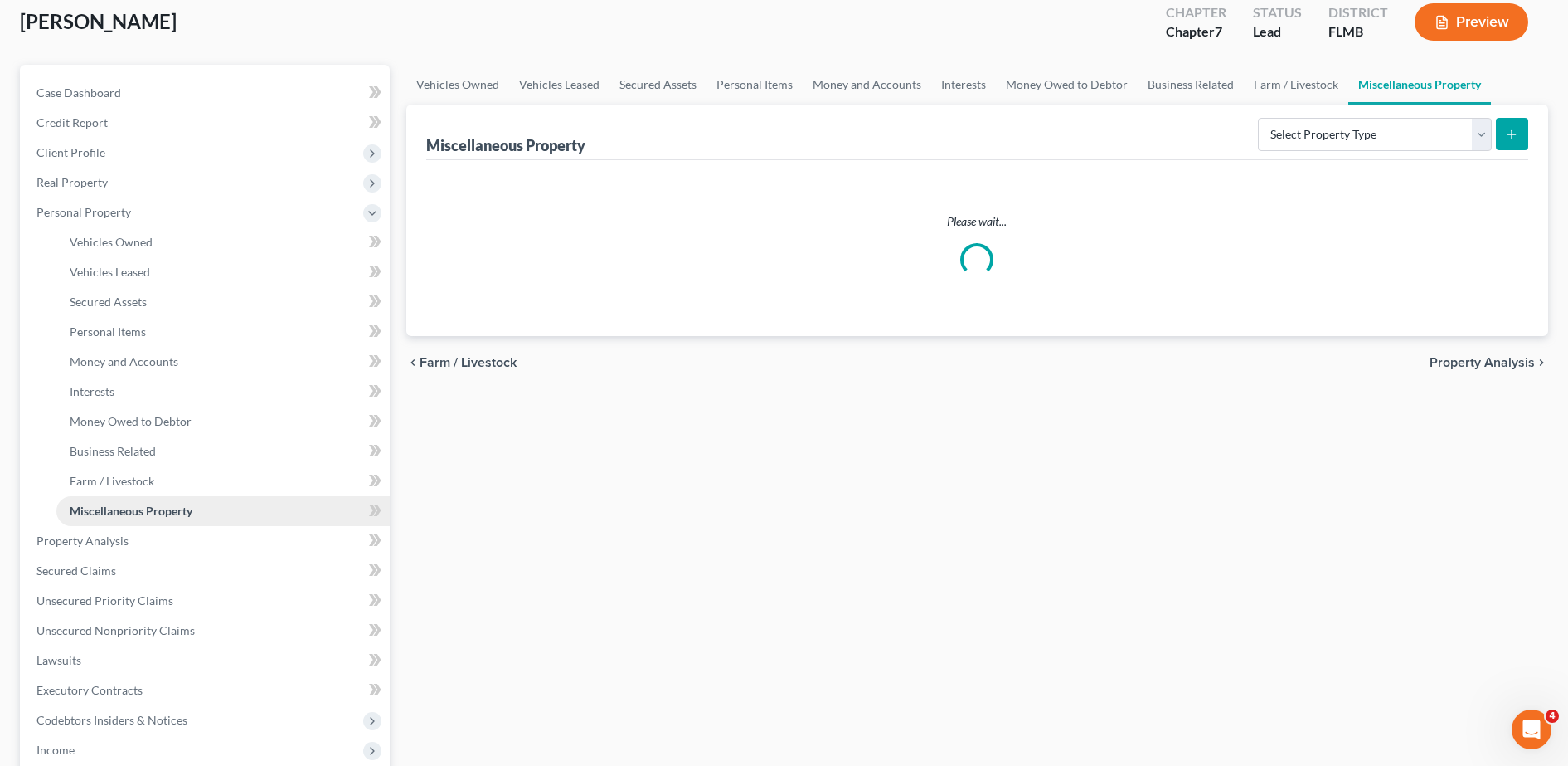
scroll to position [96, 0]
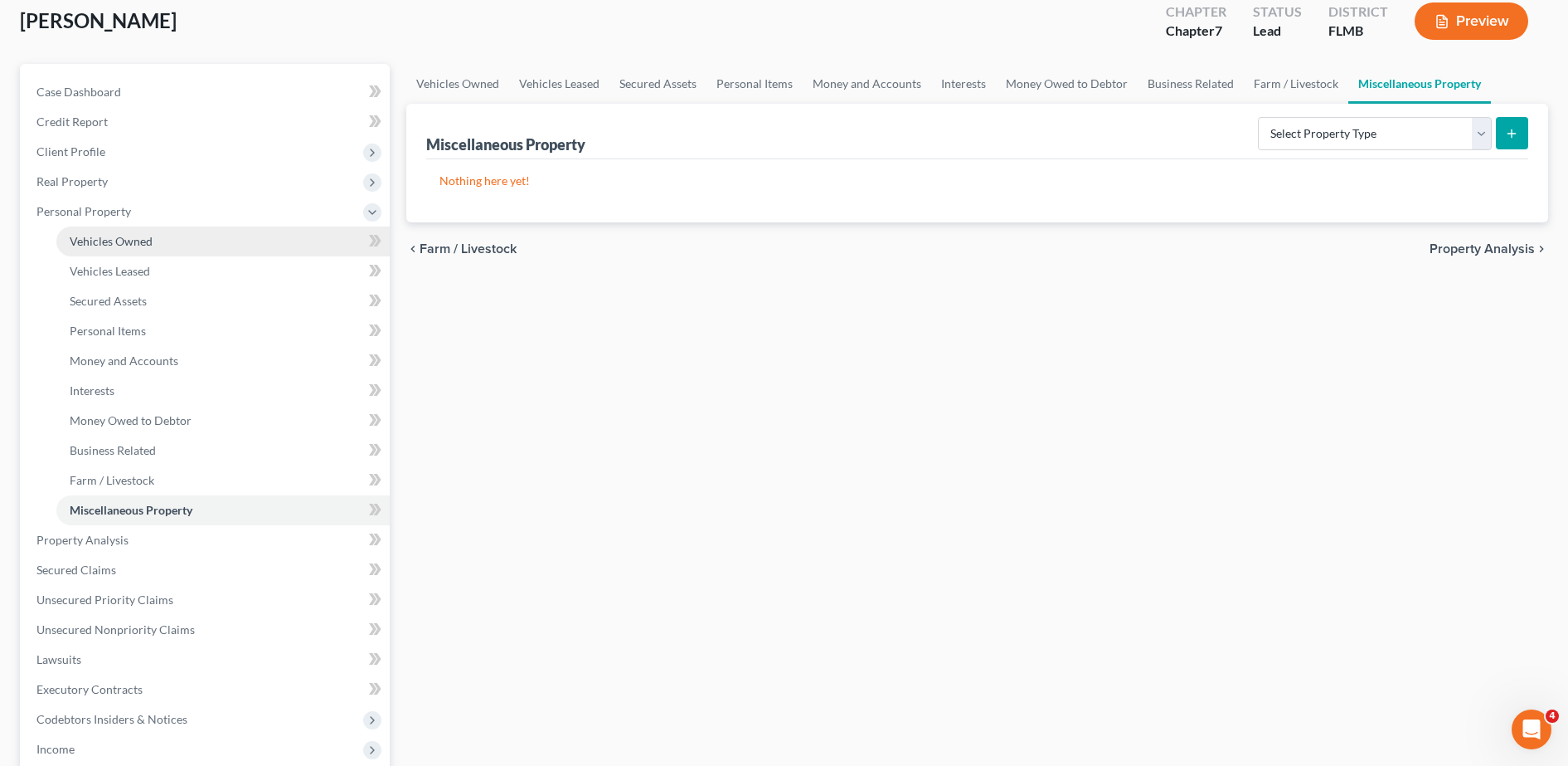
click at [136, 245] on span "Vehicles Owned" at bounding box center [111, 241] width 83 height 14
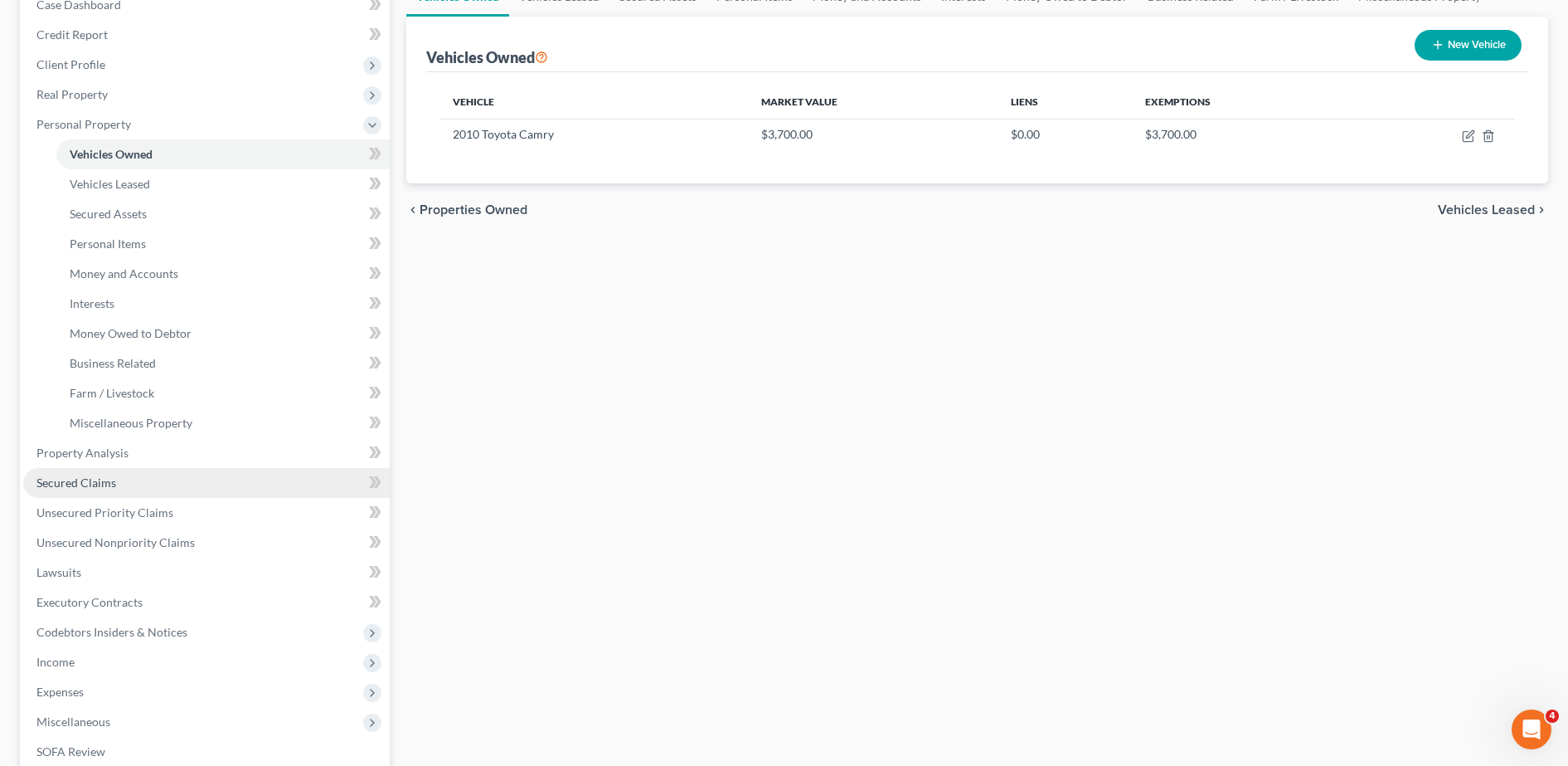
click at [145, 488] on link "Secured Claims" at bounding box center [206, 482] width 366 height 30
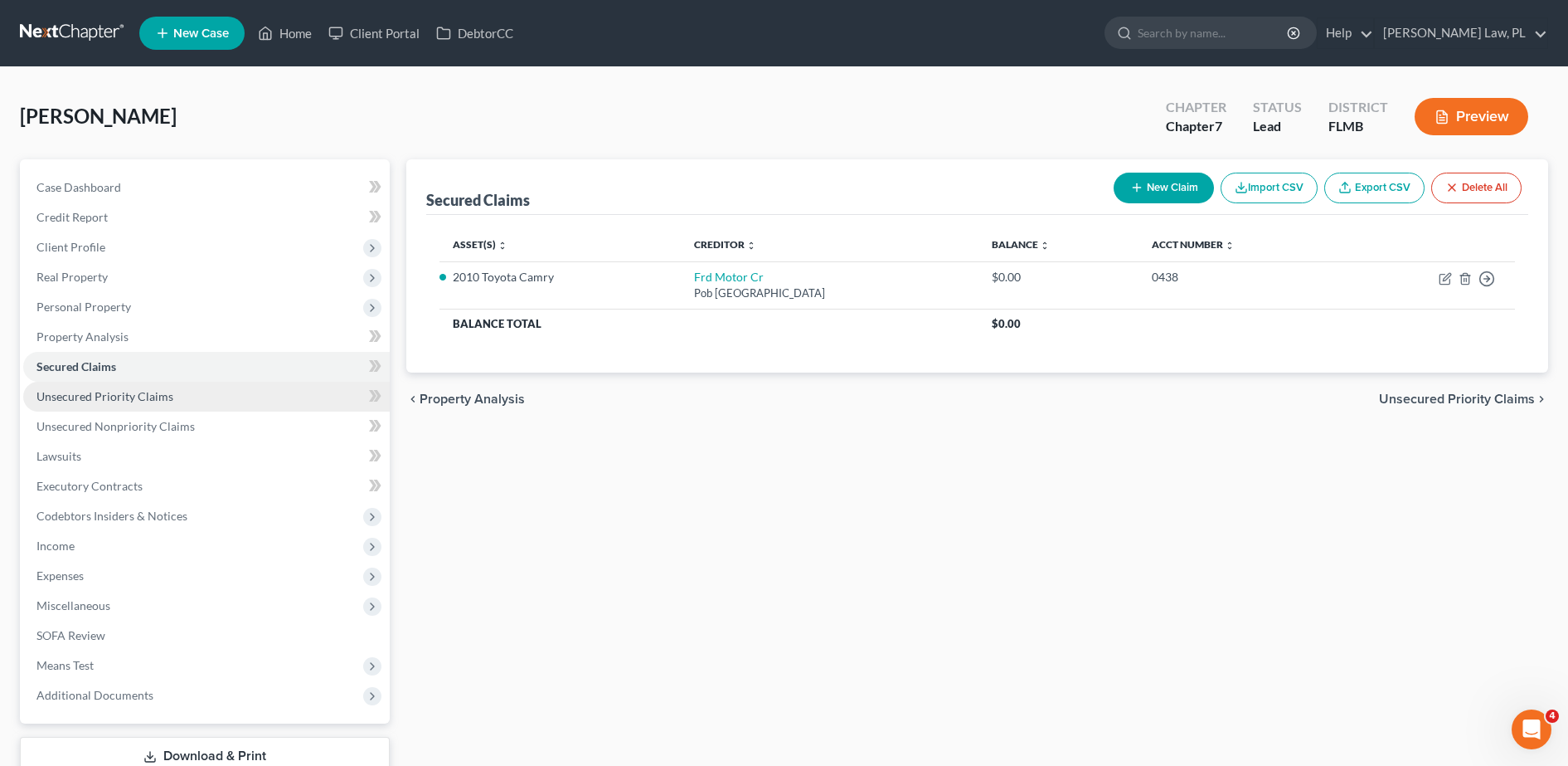
click at [178, 391] on link "Unsecured Priority Claims" at bounding box center [206, 396] width 366 height 30
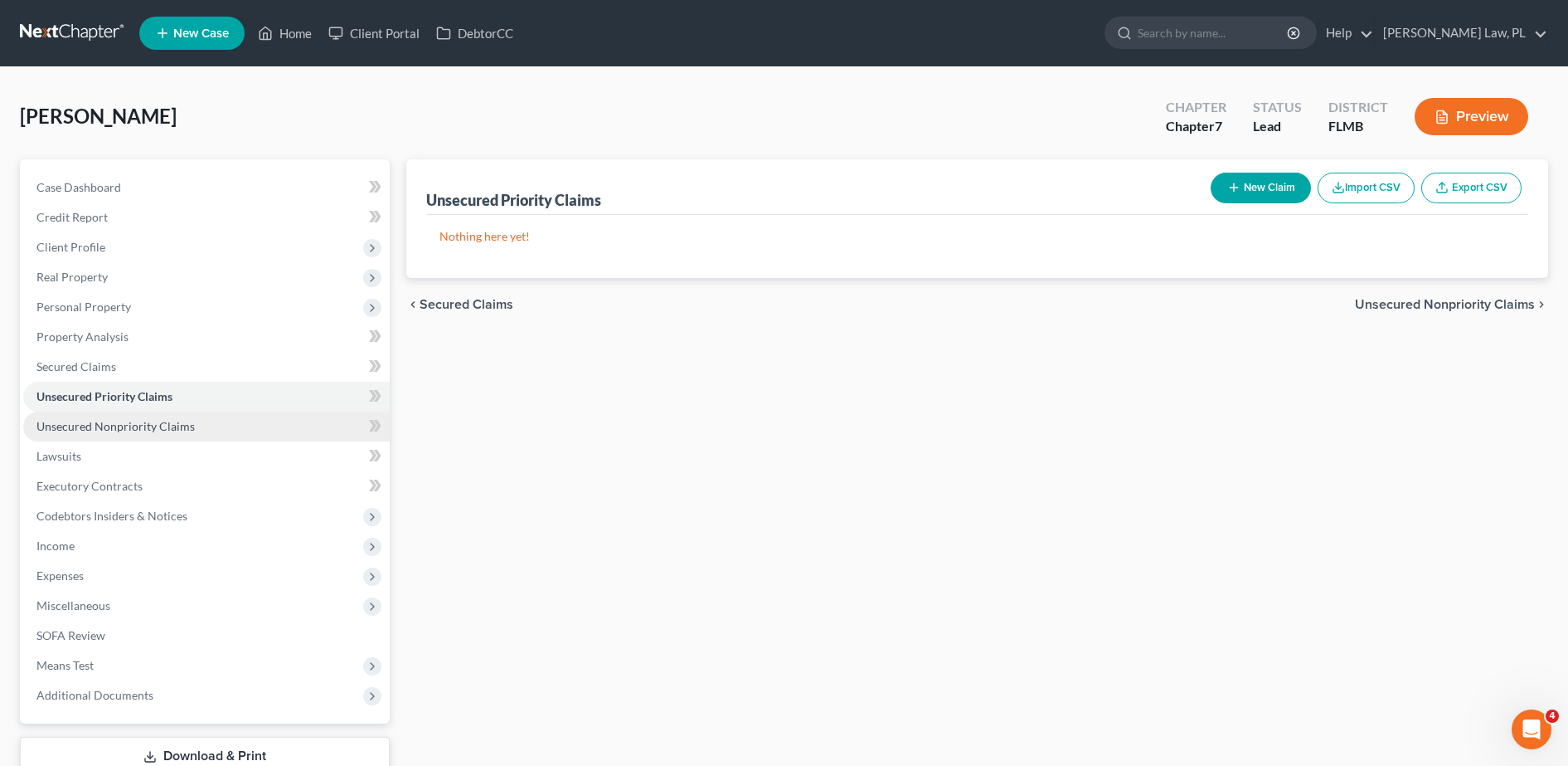
click at [176, 415] on link "Unsecured Nonpriority Claims" at bounding box center [206, 427] width 366 height 30
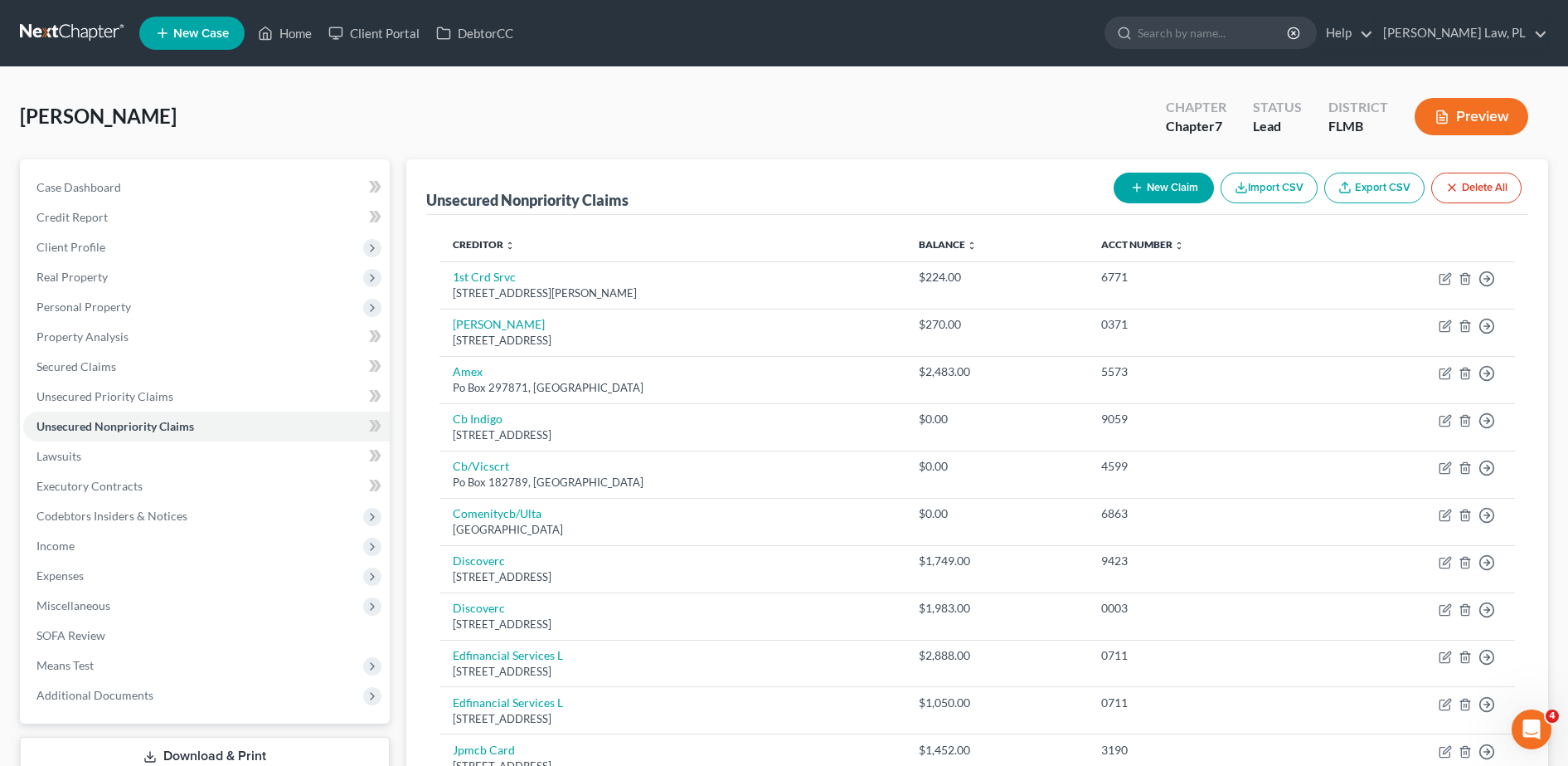
click at [1145, 204] on div "New Claim Import CSV Export CSV Delete All" at bounding box center [1317, 188] width 421 height 44
click at [1148, 186] on button "New Claim" at bounding box center [1163, 187] width 100 height 30
select select "0"
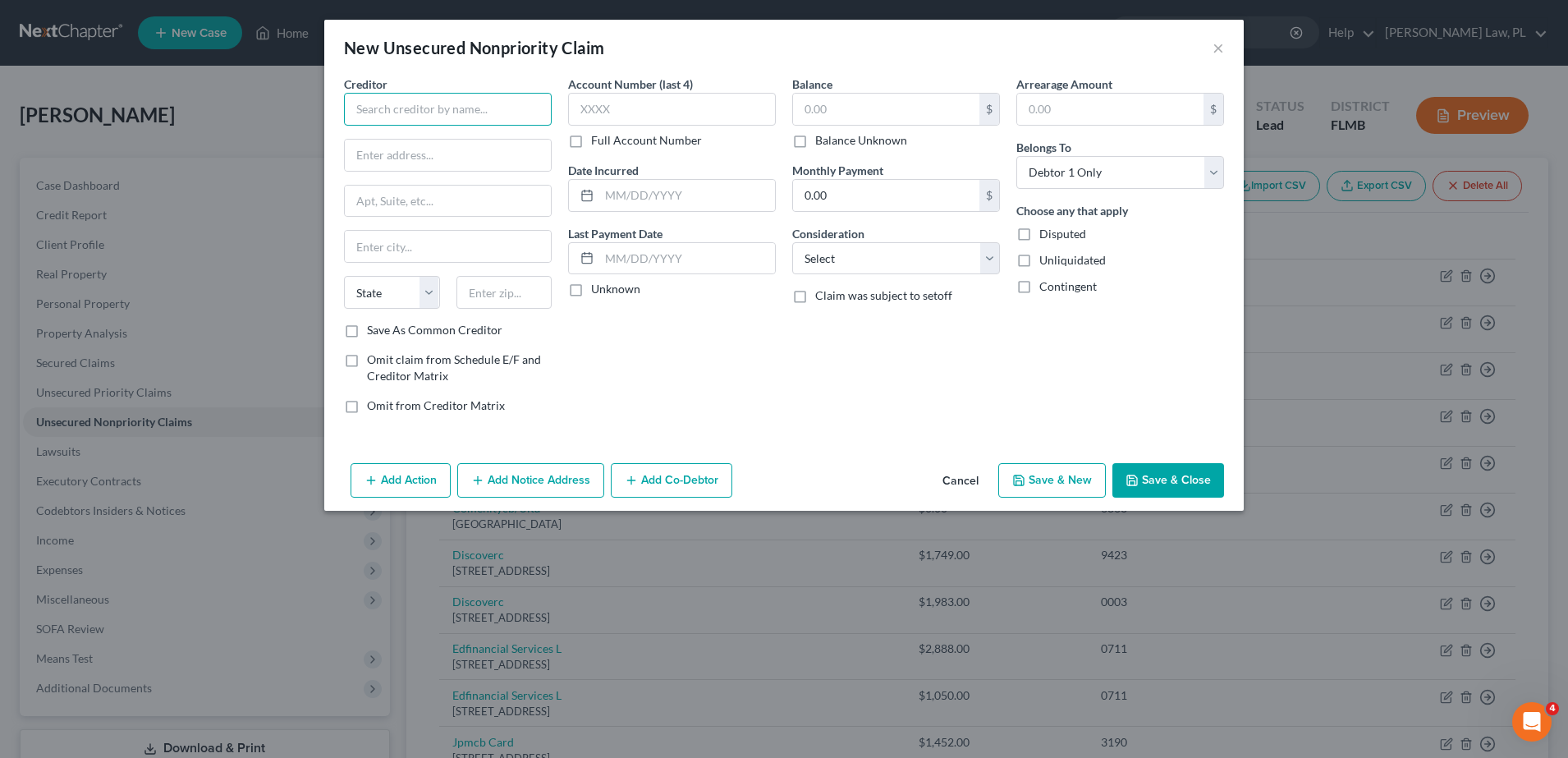
click at [520, 118] on input "text" at bounding box center [447, 109] width 208 height 33
drag, startPoint x: 534, startPoint y: 118, endPoint x: 340, endPoint y: 114, distance: 194.0
click at [340, 114] on div "Creditor * Coastal Psychiatric Urgent Care State [US_STATE] AK AR AZ CA CO CT D…" at bounding box center [448, 252] width 224 height 351
type input "Coastal Psychiatric Urgent Care"
click at [436, 169] on input "text" at bounding box center [447, 155] width 206 height 31
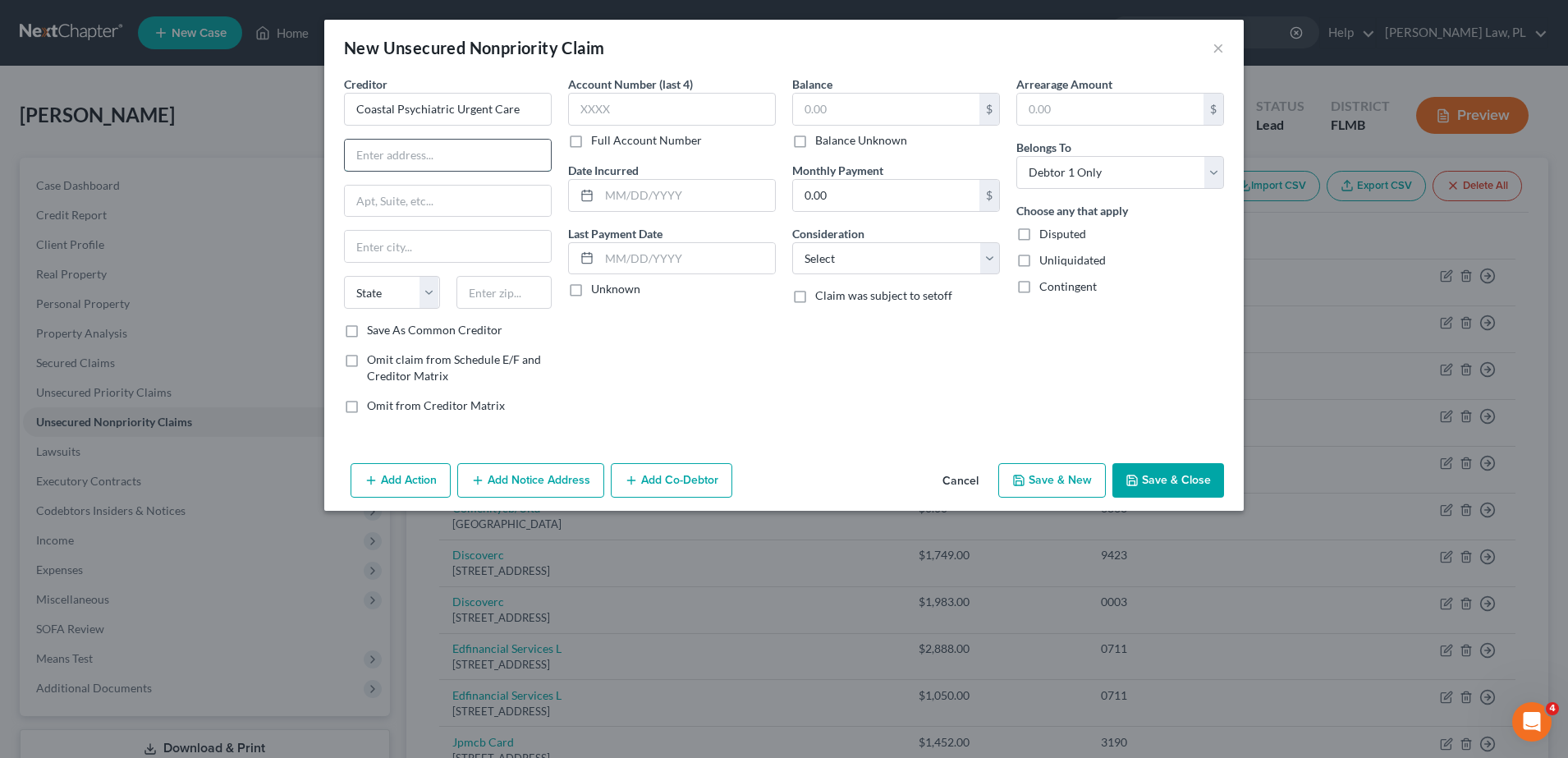
paste input "[STREET_ADDRESS]"
type input "[STREET_ADDRESS]"
click at [525, 296] on input "text" at bounding box center [504, 292] width 96 height 33
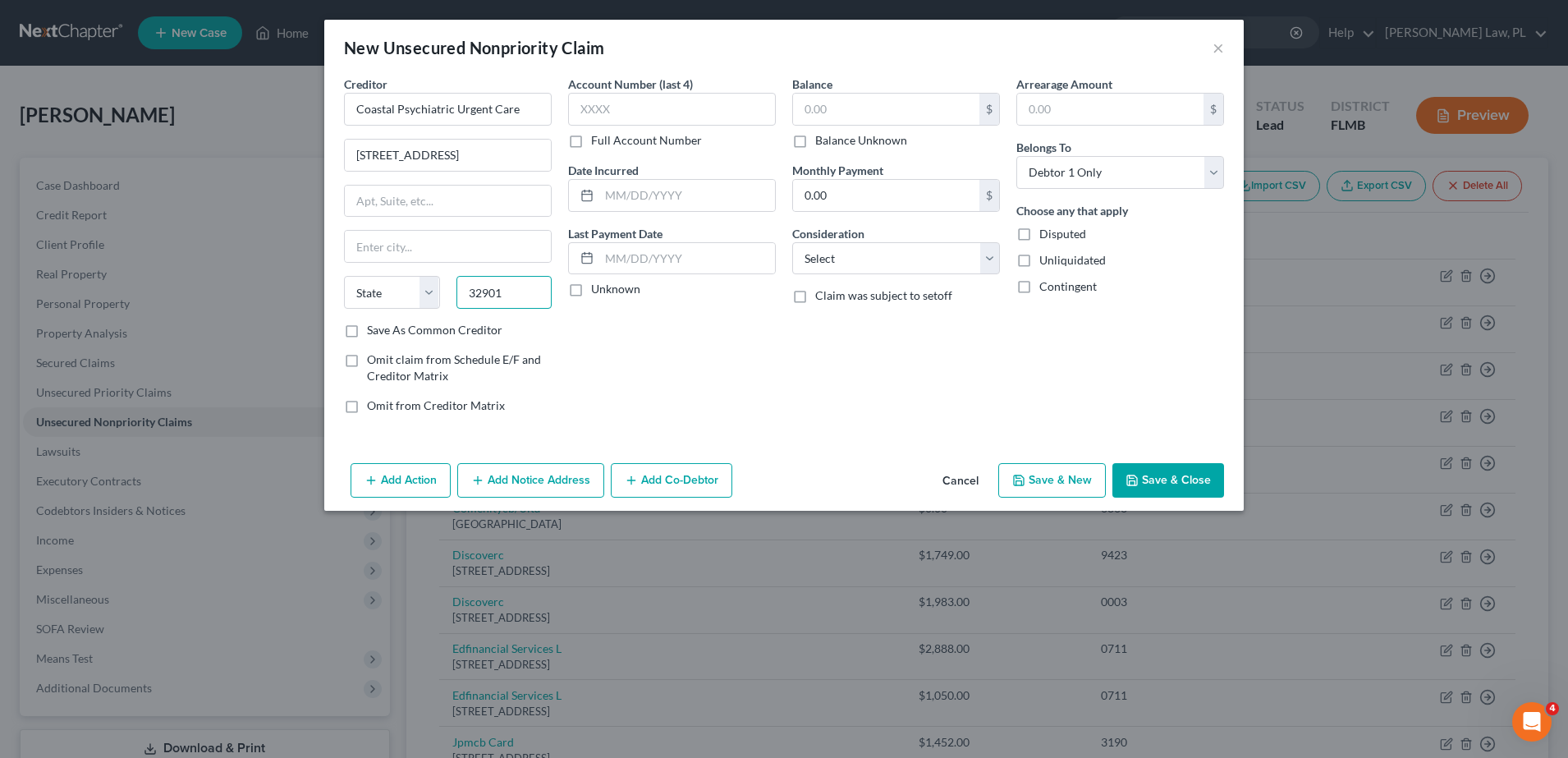
type input "32901"
click at [557, 316] on div "State [US_STATE] AK AR AZ CA CO CT DE DC [GEOGRAPHIC_DATA] [GEOGRAPHIC_DATA] GU…" at bounding box center [448, 298] width 224 height 46
type input "[GEOGRAPHIC_DATA]"
select select "9"
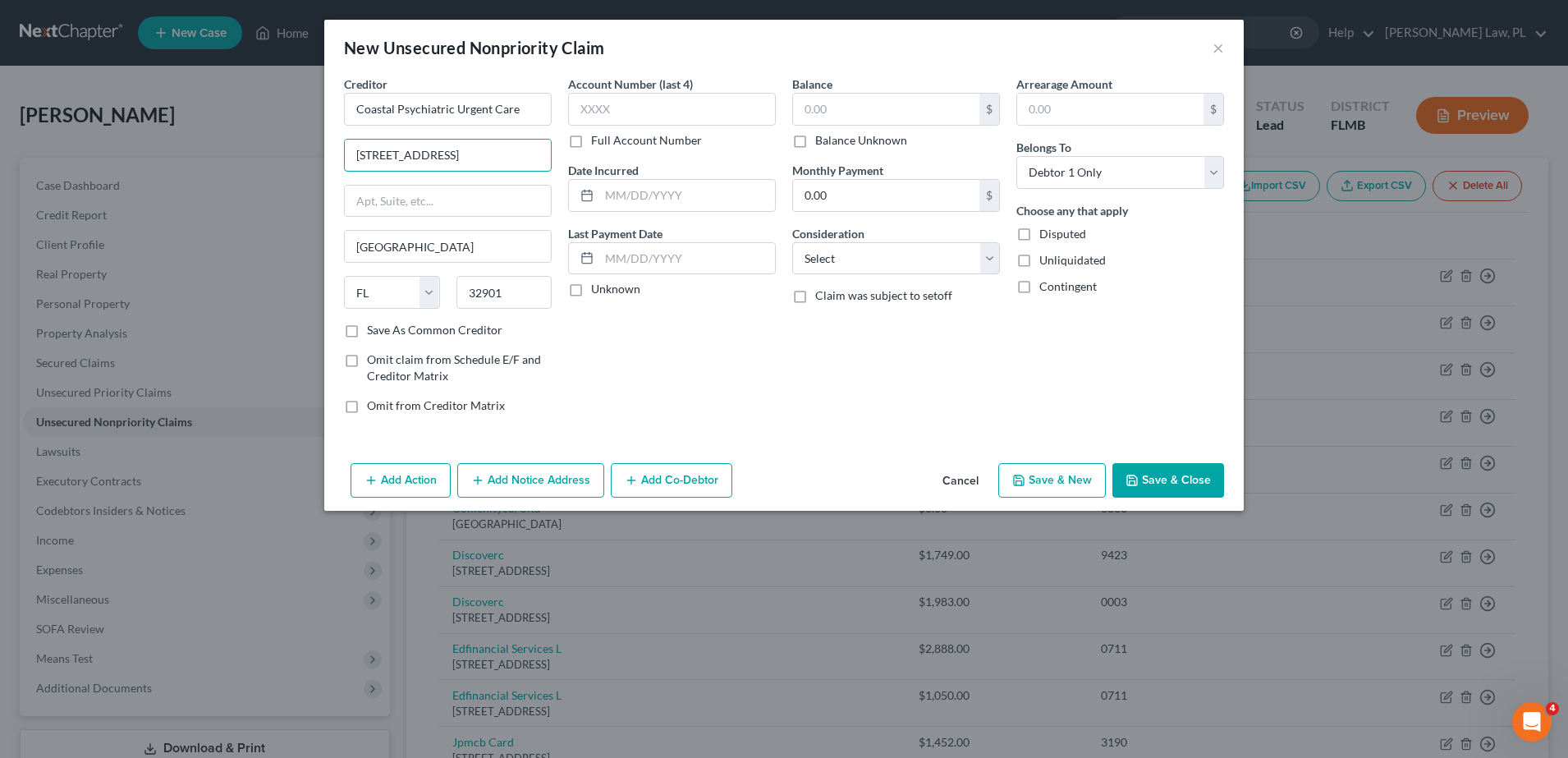
drag, startPoint x: 445, startPoint y: 158, endPoint x: 601, endPoint y: 156, distance: 156.0
click at [601, 156] on div "Creditor * Coastal Psychiatric Urgent Care [STREET_ADDRESS][GEOGRAPHIC_DATA] [U…" at bounding box center [784, 252] width 897 height 351
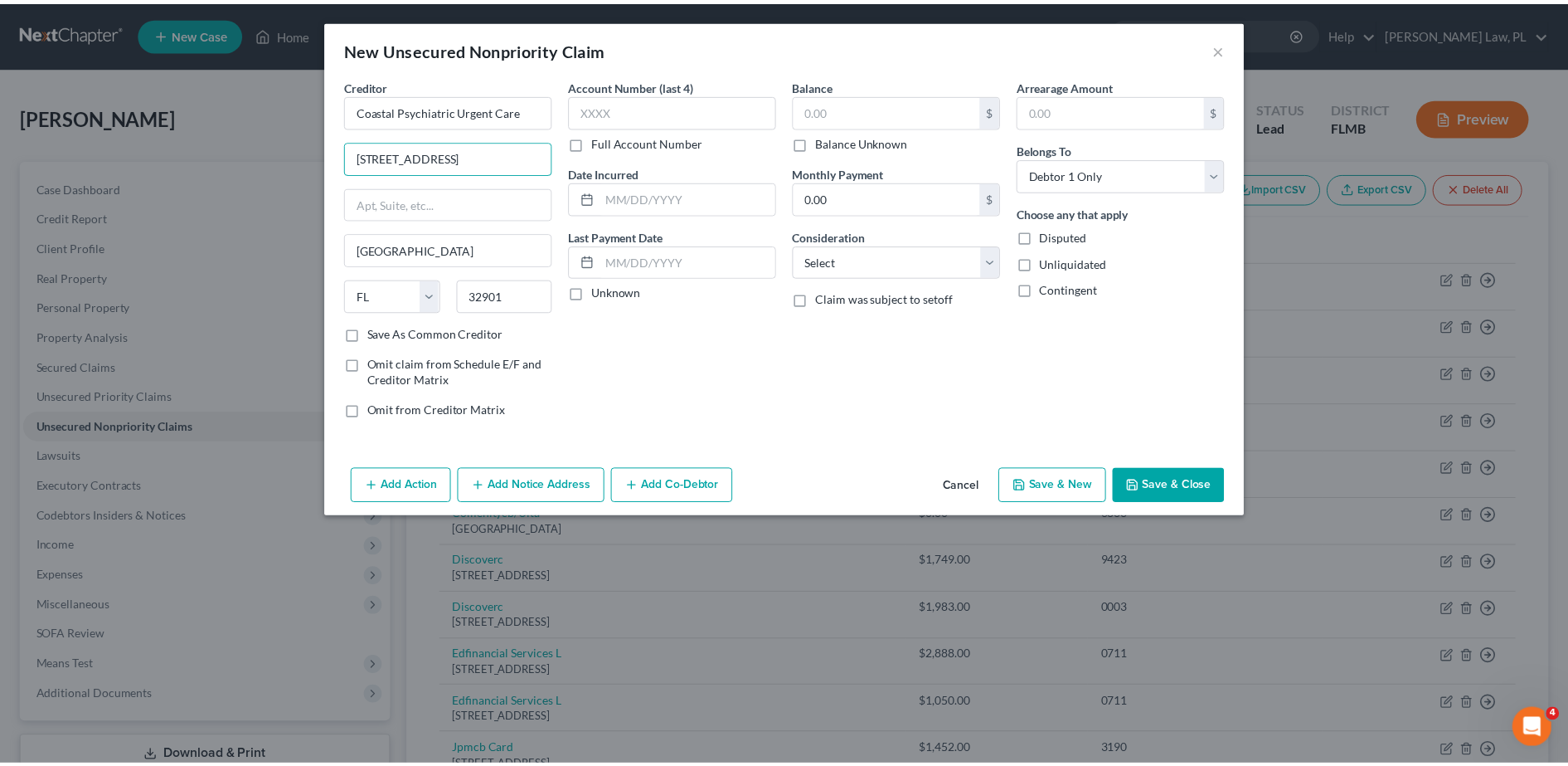
scroll to position [0, 0]
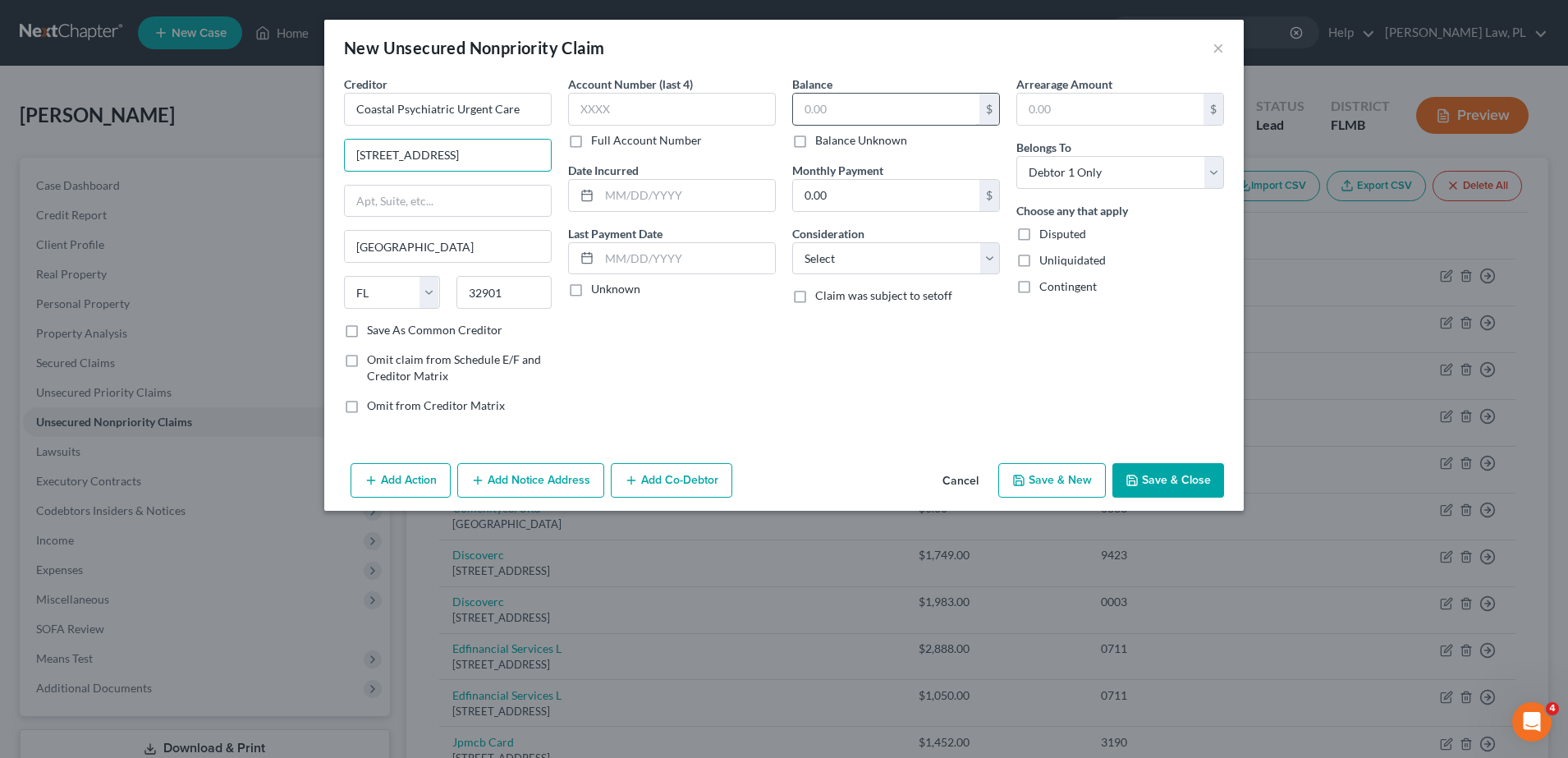
type input "[STREET_ADDRESS]"
click at [899, 104] on input "text" at bounding box center [887, 109] width 186 height 31
type input "35.00"
click at [1177, 484] on button "Save & Close" at bounding box center [1168, 480] width 112 height 34
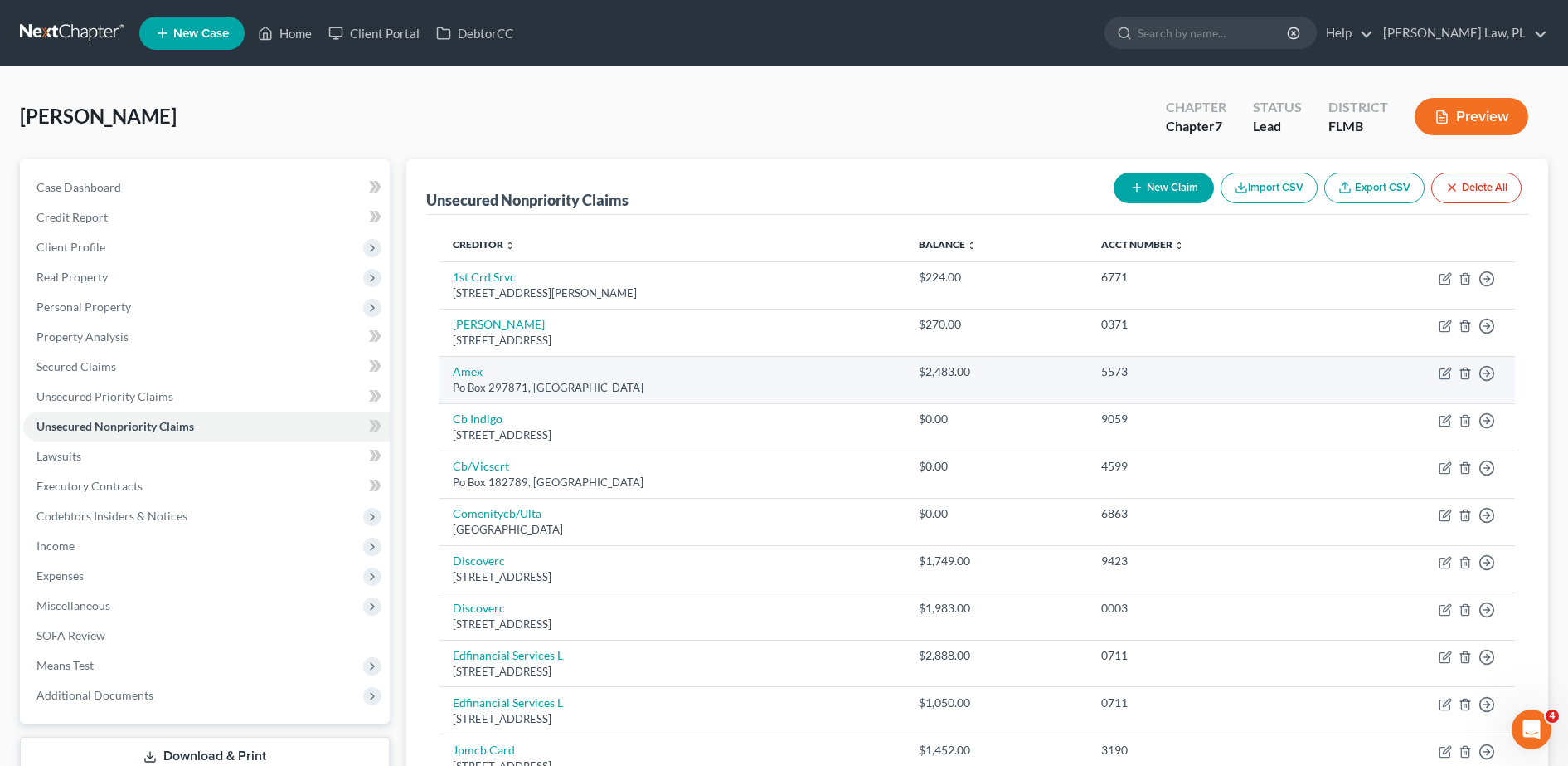
scroll to position [38, 0]
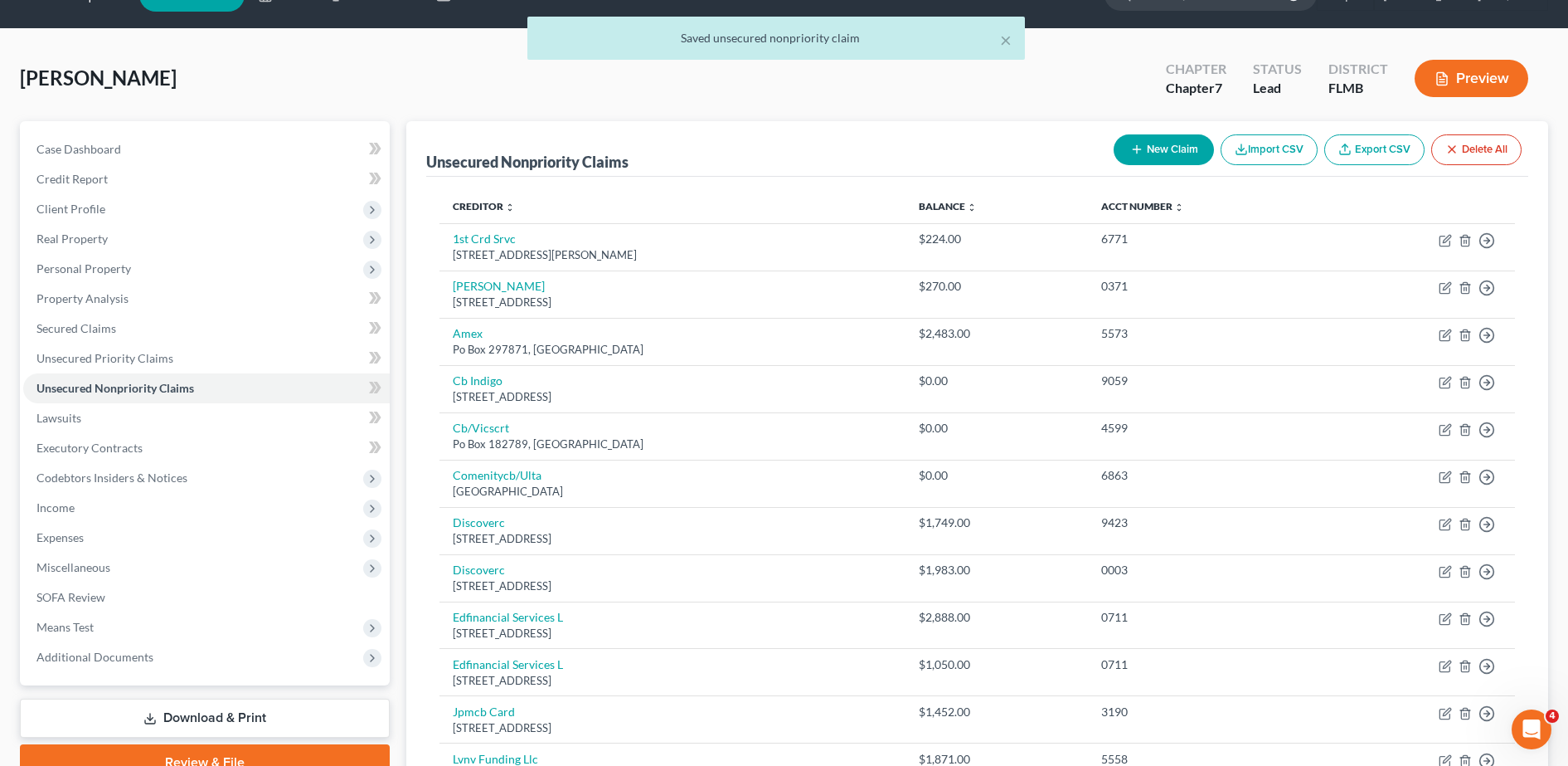
click at [1162, 155] on button "New Claim" at bounding box center [1163, 149] width 100 height 30
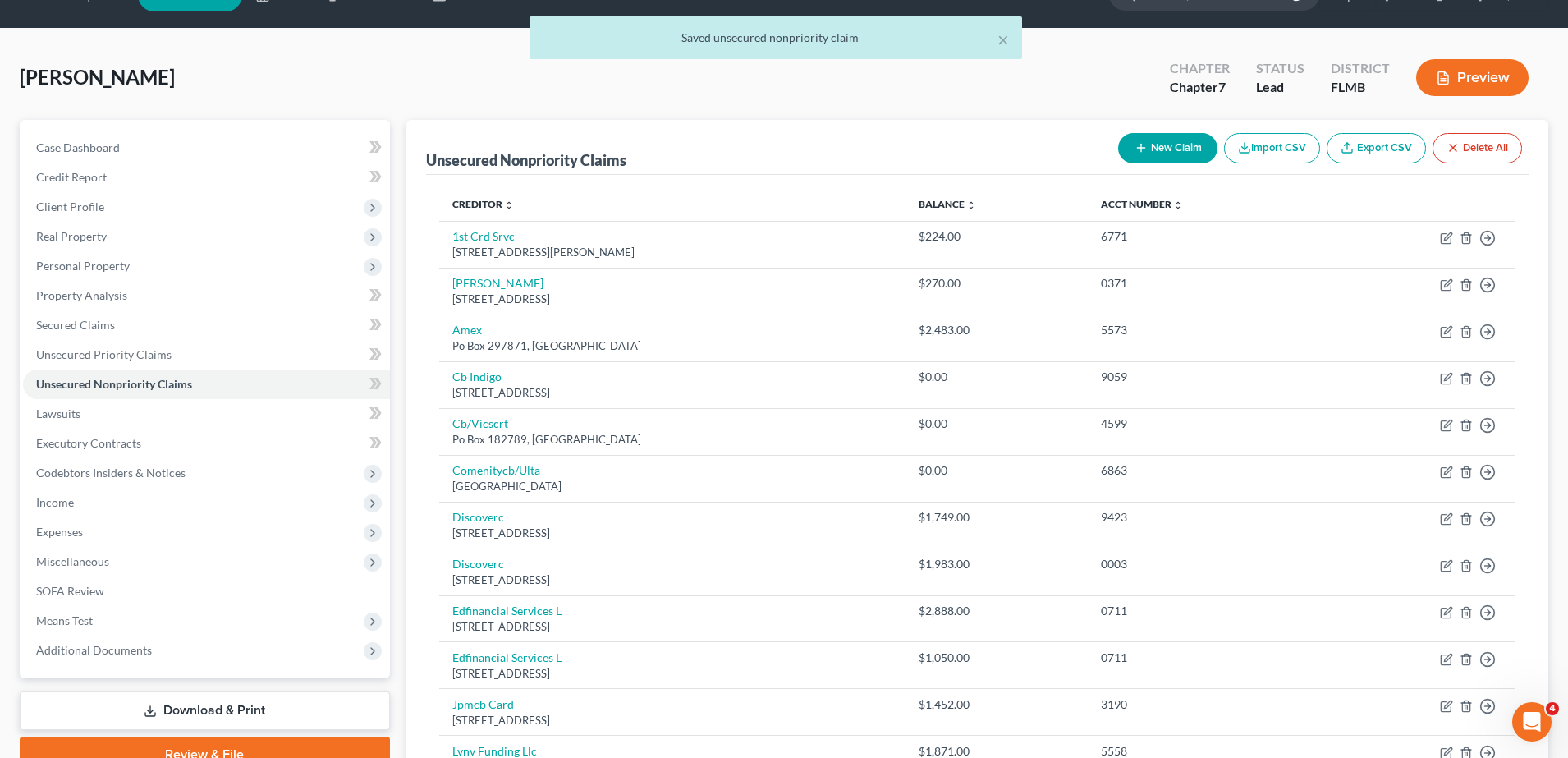
select select "0"
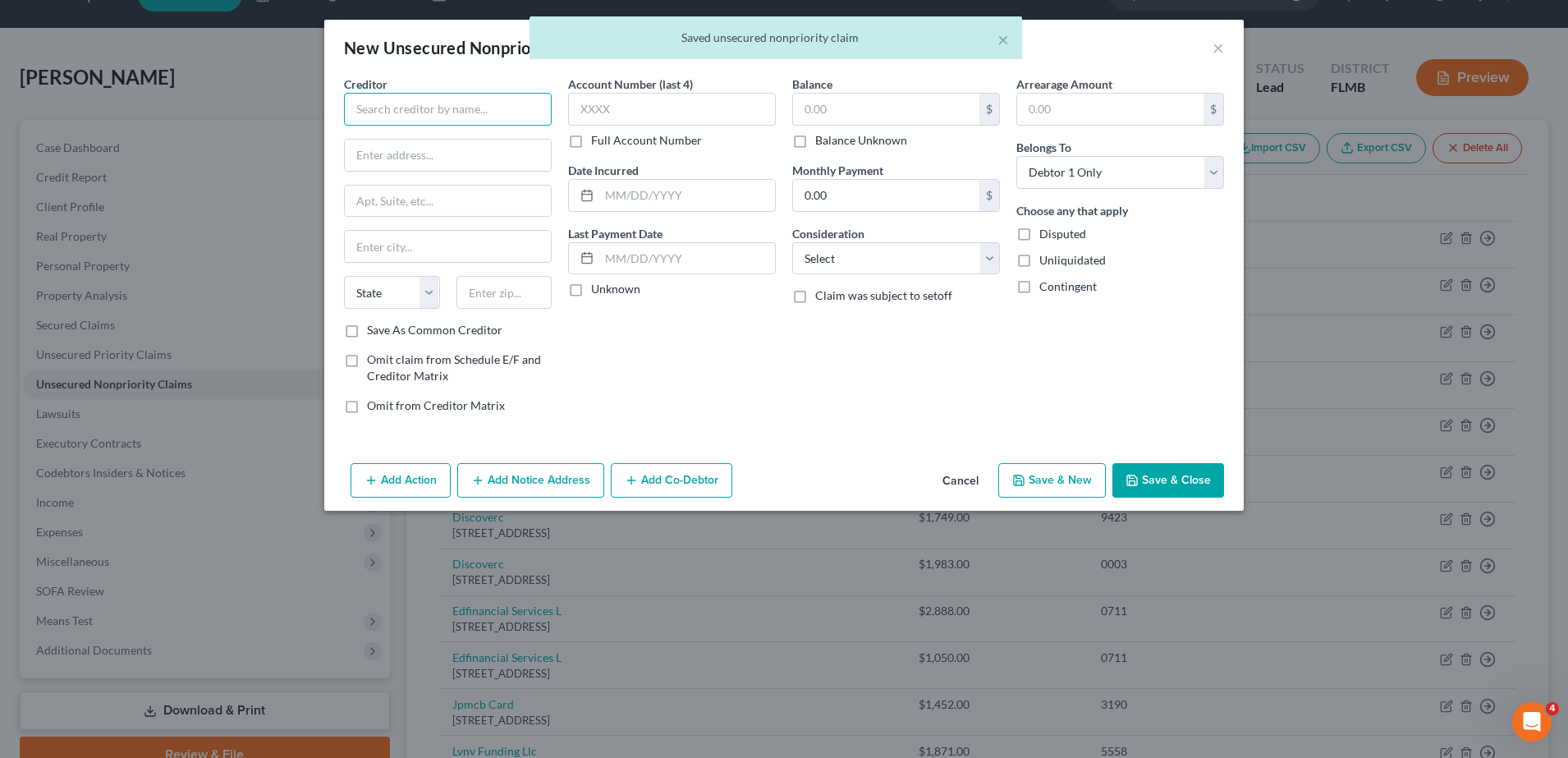
click at [459, 115] on input "text" at bounding box center [447, 109] width 208 height 33
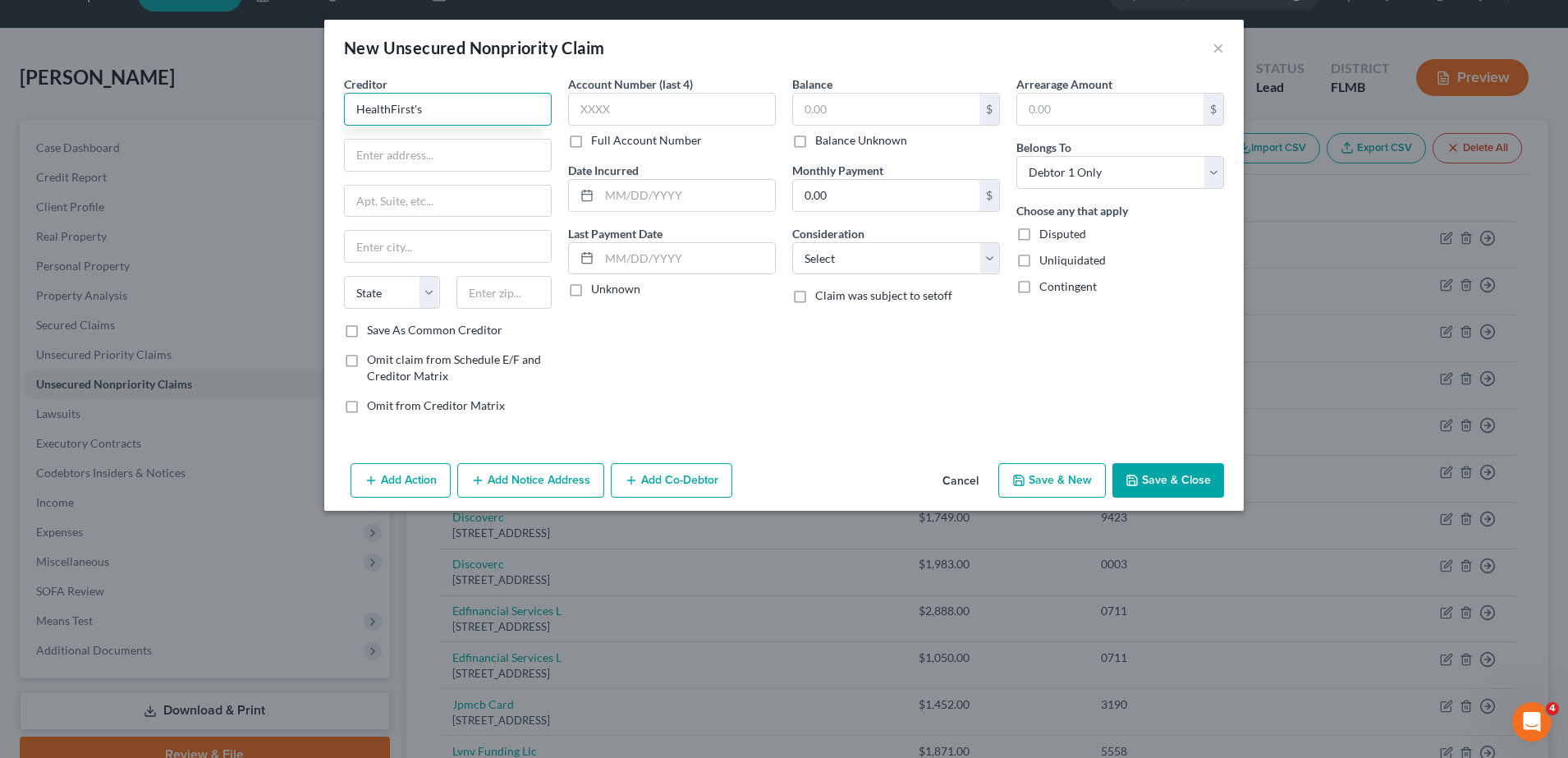
click at [389, 104] on input "HealthFirst's" at bounding box center [447, 109] width 208 height 33
click at [454, 106] on input "Health First's" at bounding box center [447, 109] width 208 height 33
type input "Health [GEOGRAPHIC_DATA]"
type input "PO Box 748937"
click at [490, 289] on input "text" at bounding box center [504, 292] width 96 height 33
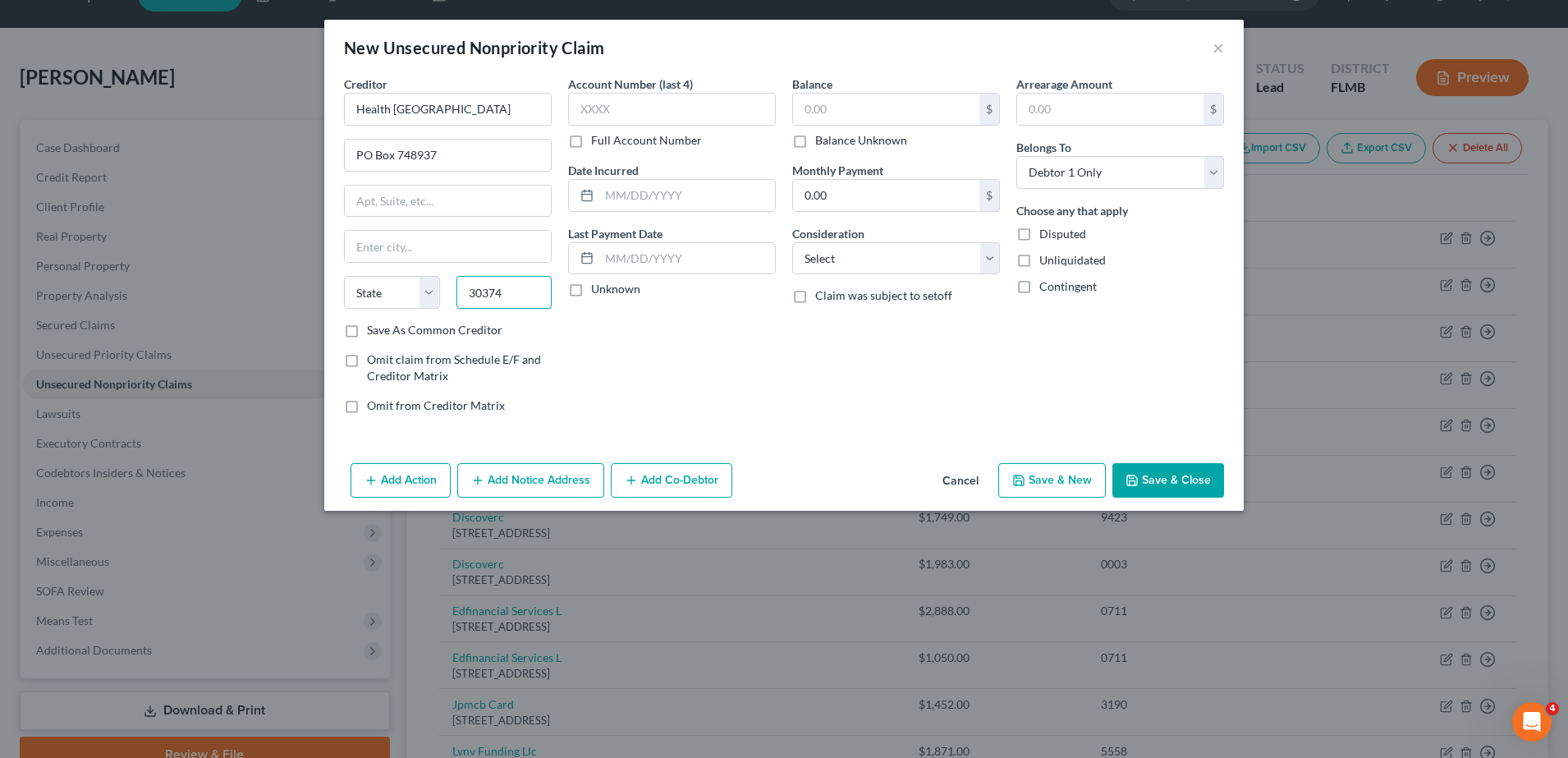
type input "30374"
click at [613, 362] on div "Account Number (last 4) Full Account Number Date Incurred Last Payment Date Unk…" at bounding box center [672, 252] width 224 height 351
type input "[GEOGRAPHIC_DATA]"
select select "10"
click at [686, 110] on input "text" at bounding box center [671, 109] width 208 height 33
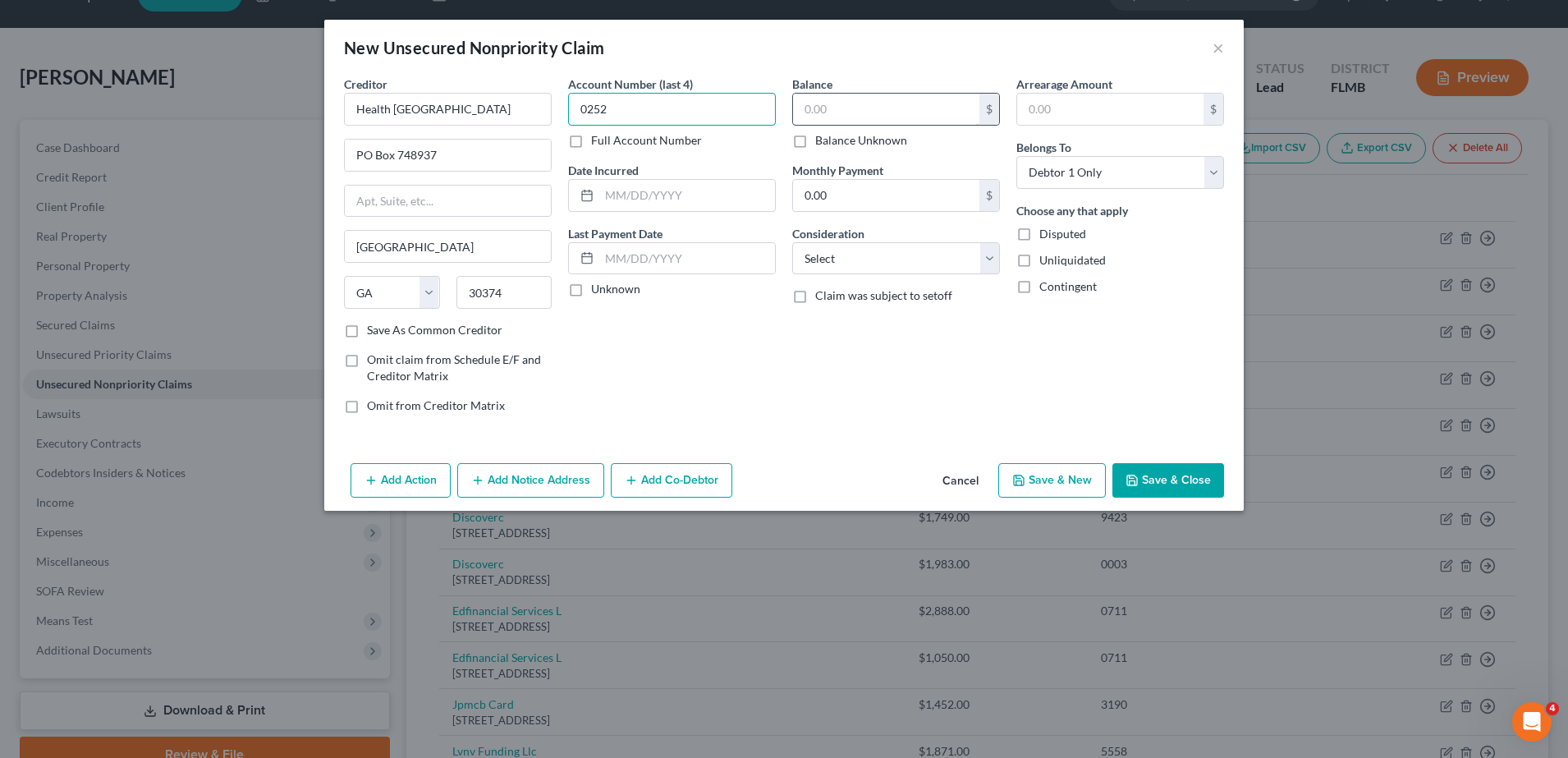
type input "0252"
click at [882, 111] on input "text" at bounding box center [887, 109] width 186 height 31
type input "675.00"
click at [938, 361] on div "Balance 675.00 $ Balance Unknown Balance Undetermined 675.00 $ Balance Unknown …" at bounding box center [896, 252] width 224 height 351
click at [902, 247] on select "Select Cable / Satellite Services Collection Agency Credit Card Debt Debt Couns…" at bounding box center [896, 258] width 208 height 33
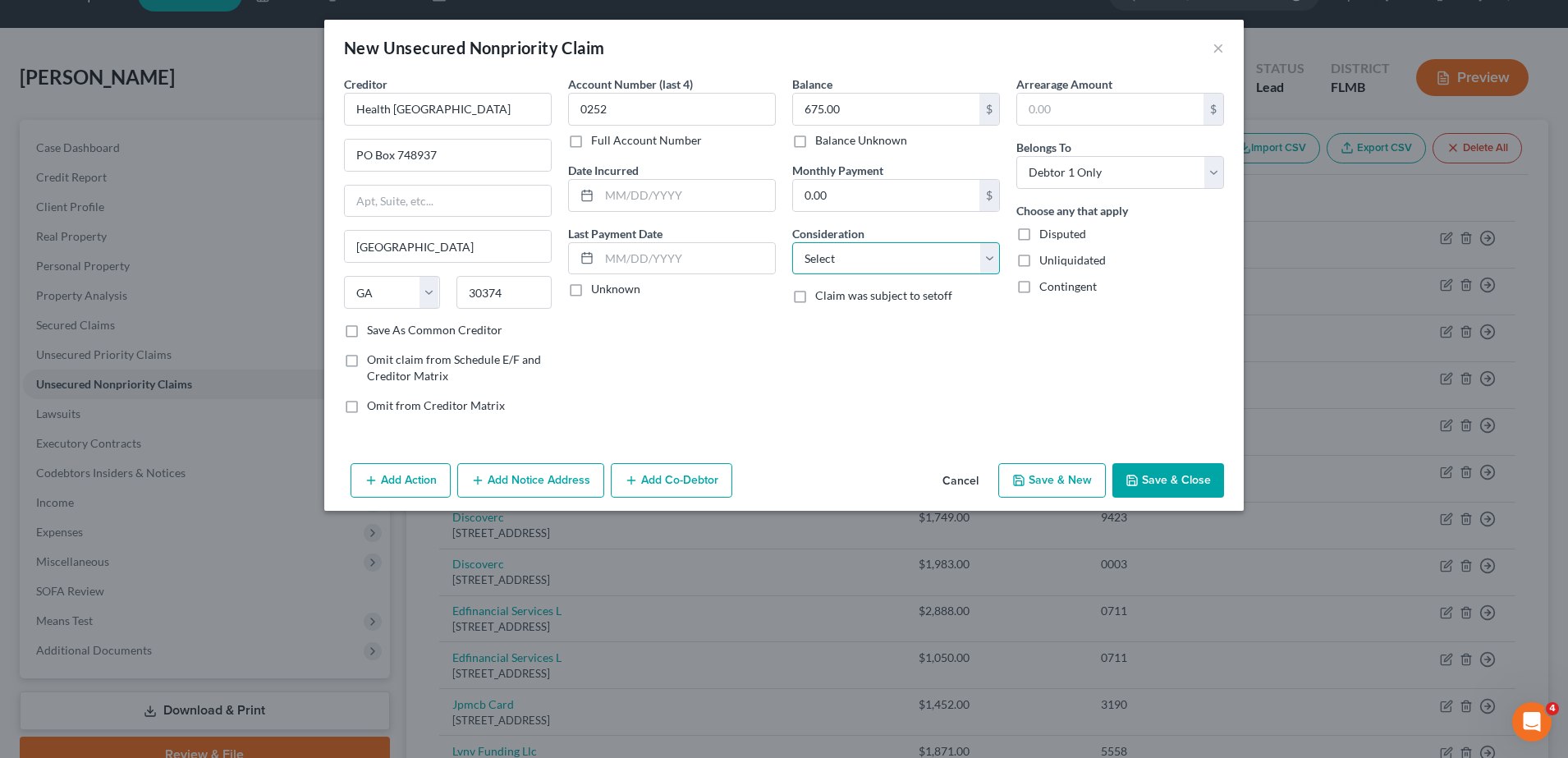
select select "9"
click at [793, 242] on select "Select Cable / Satellite Services Collection Agency Credit Card Debt Debt Couns…" at bounding box center [896, 258] width 208 height 33
click at [1167, 489] on button "Save & Close" at bounding box center [1168, 480] width 112 height 34
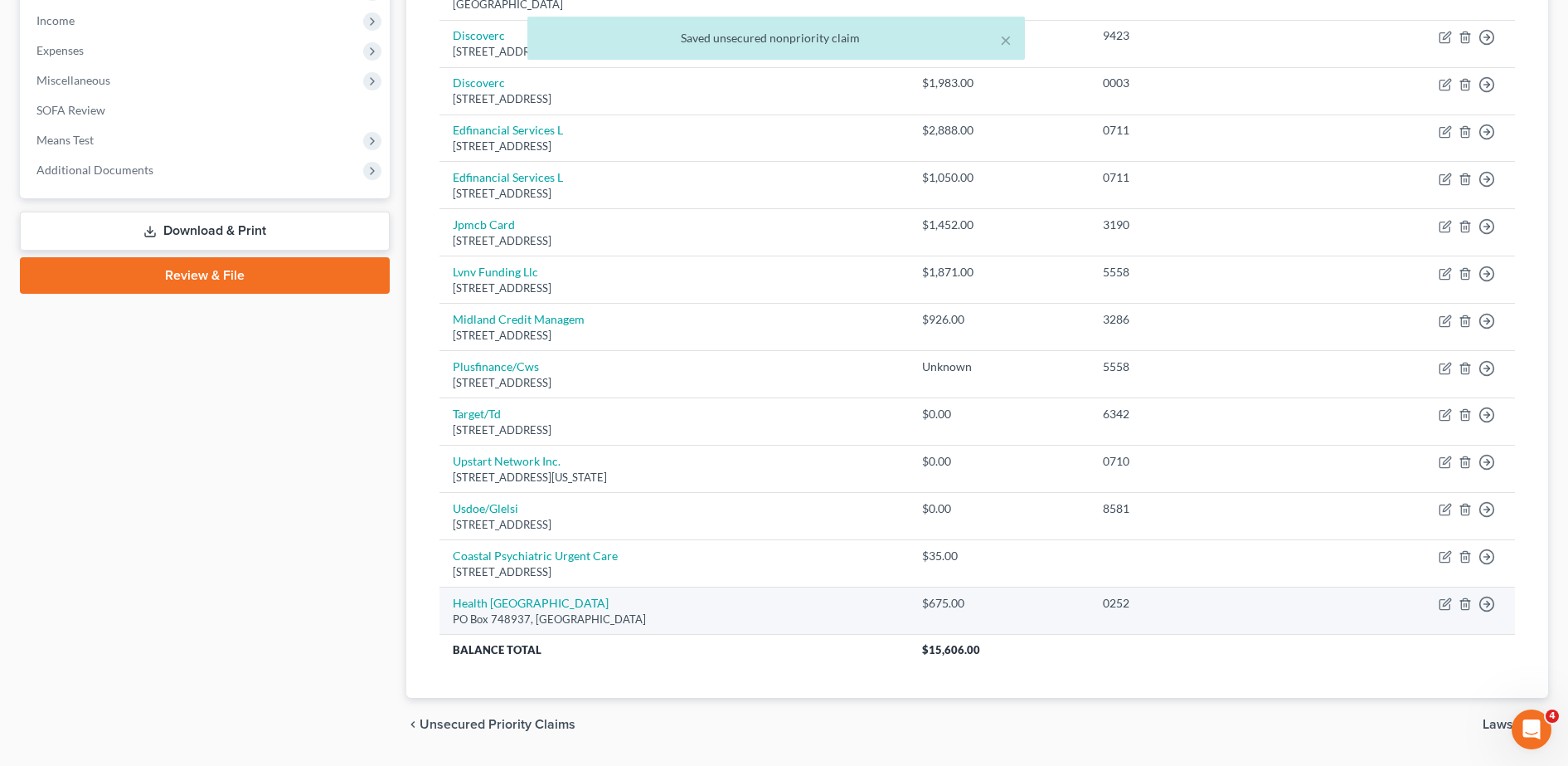
scroll to position [523, 0]
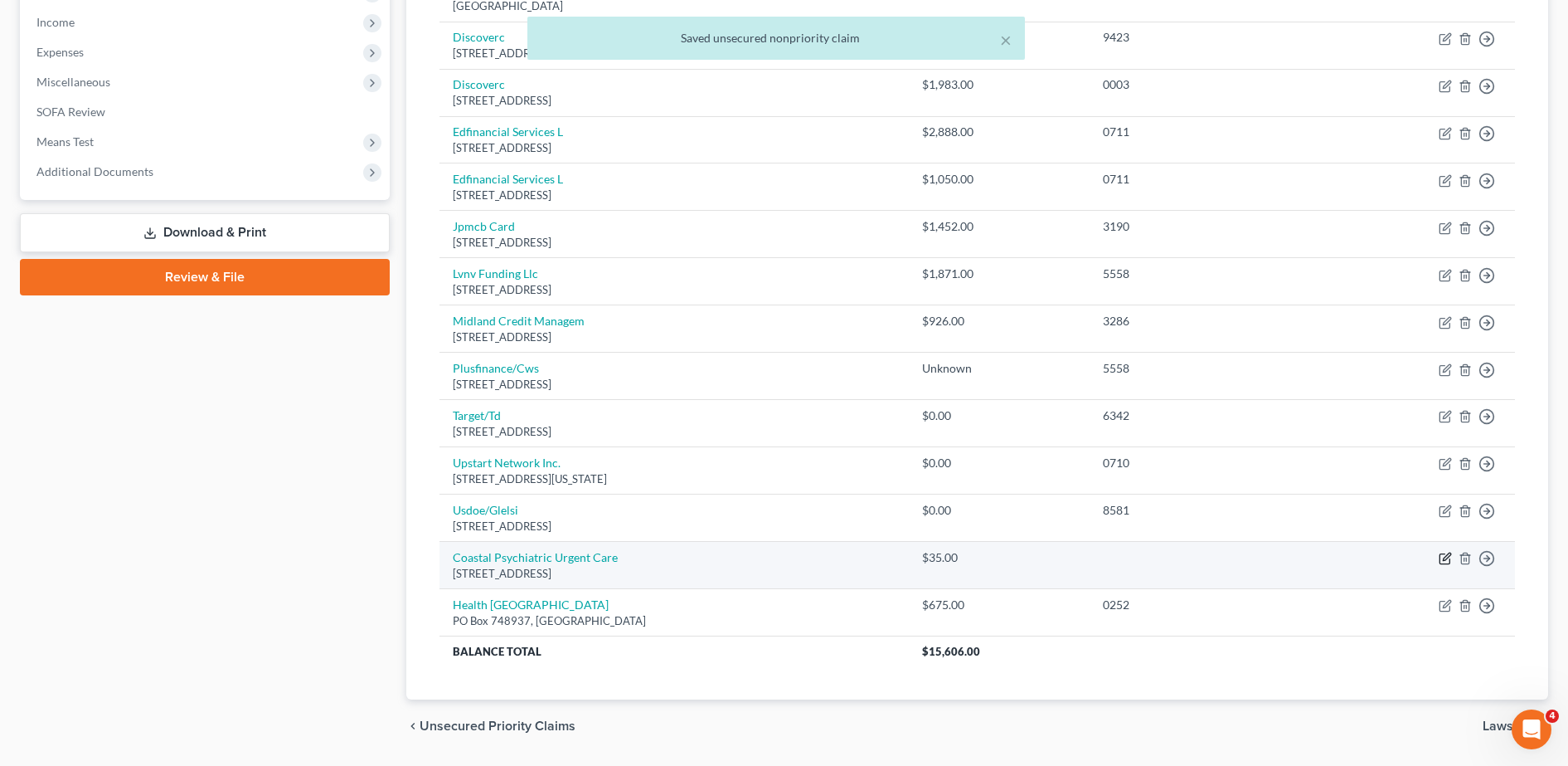
click at [1449, 554] on icon "button" at bounding box center [1444, 558] width 13 height 13
select select "9"
select select "0"
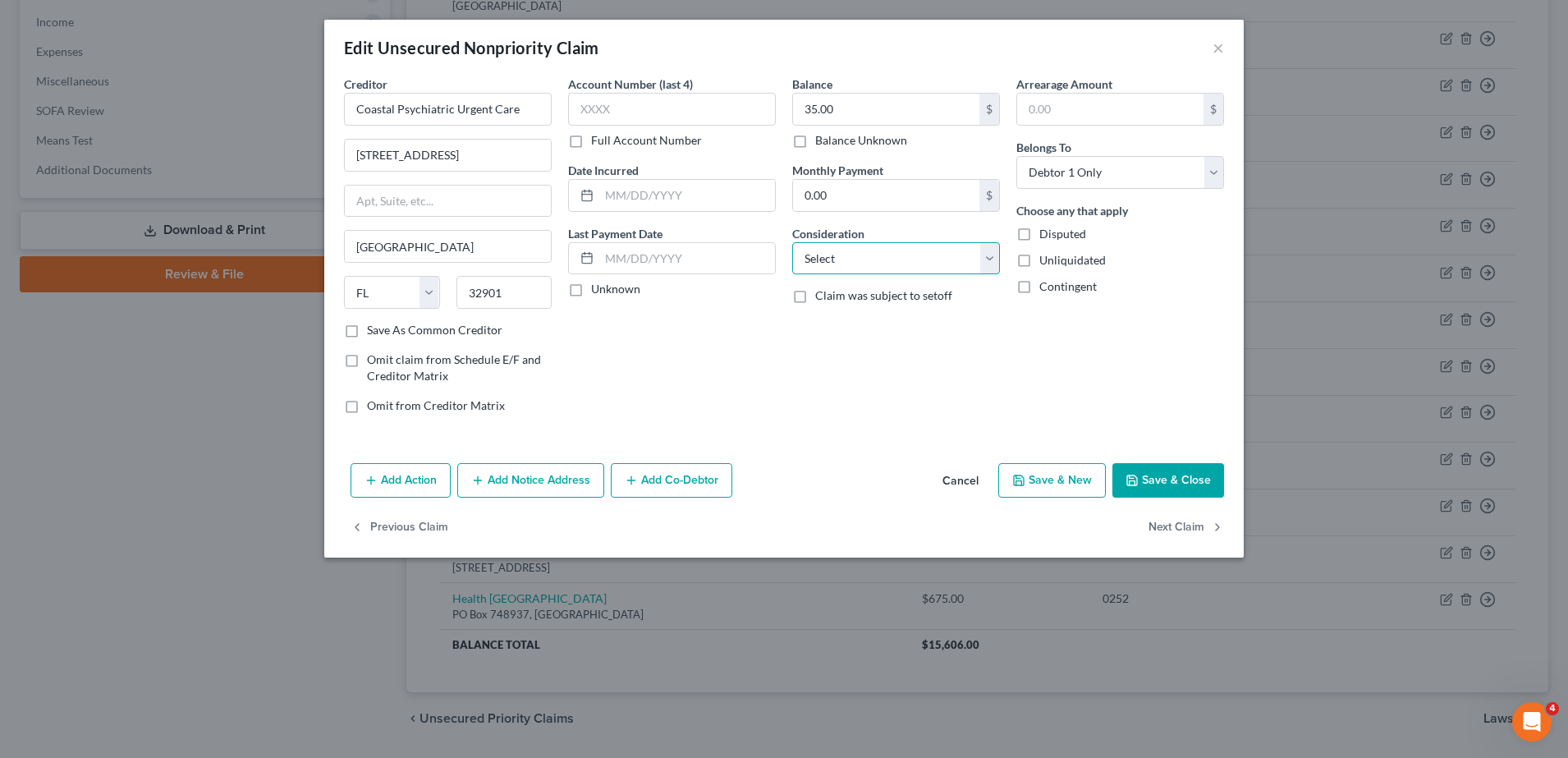
click at [893, 254] on select "Select Cable / Satellite Services Collection Agency Credit Card Debt Debt Couns…" at bounding box center [896, 258] width 208 height 33
select select "9"
click at [793, 242] on select "Select Cable / Satellite Services Collection Agency Credit Card Debt Debt Couns…" at bounding box center [896, 258] width 208 height 33
click at [1165, 482] on button "Save & Close" at bounding box center [1168, 480] width 112 height 34
type input "0"
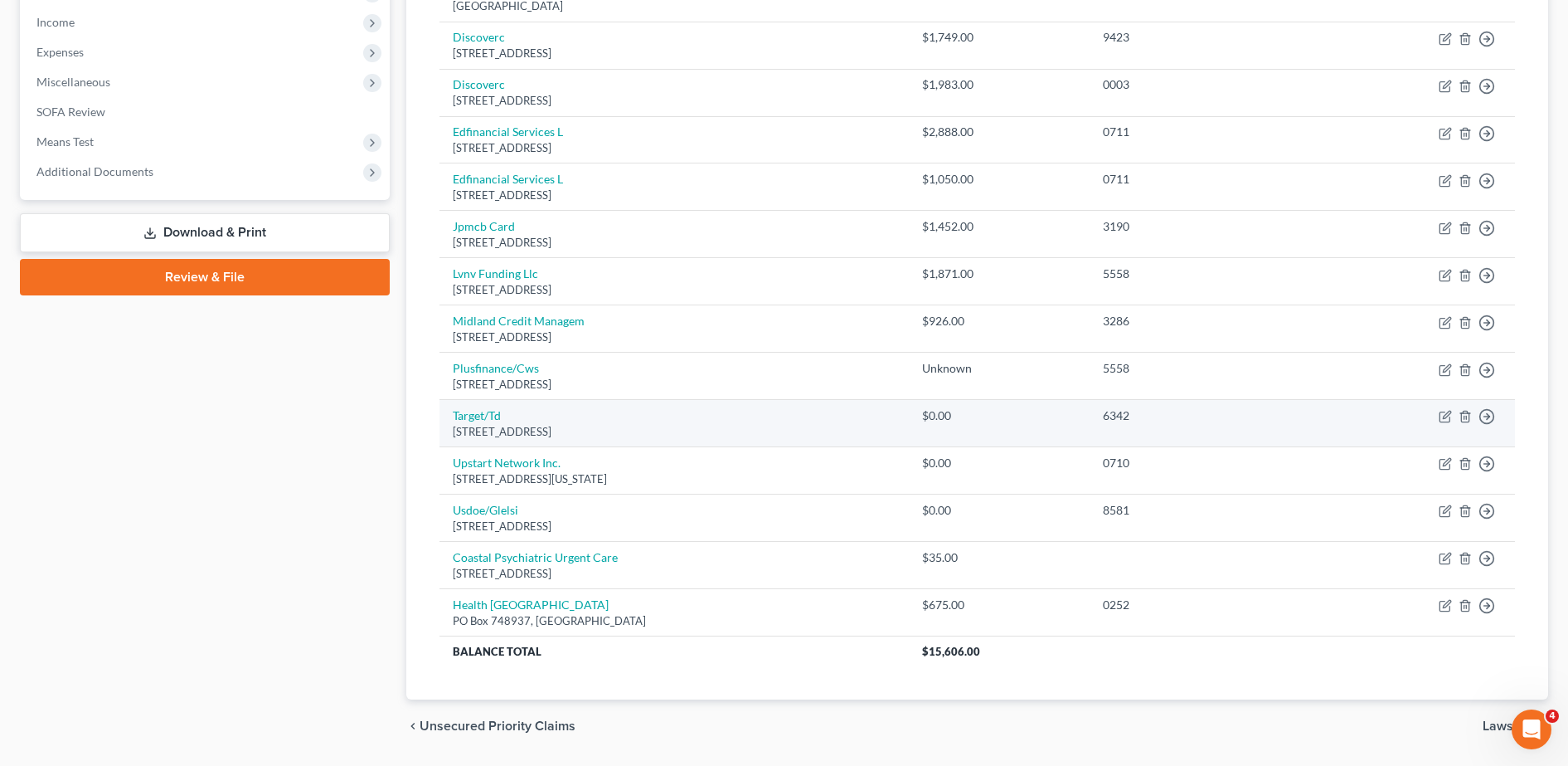
scroll to position [0, 0]
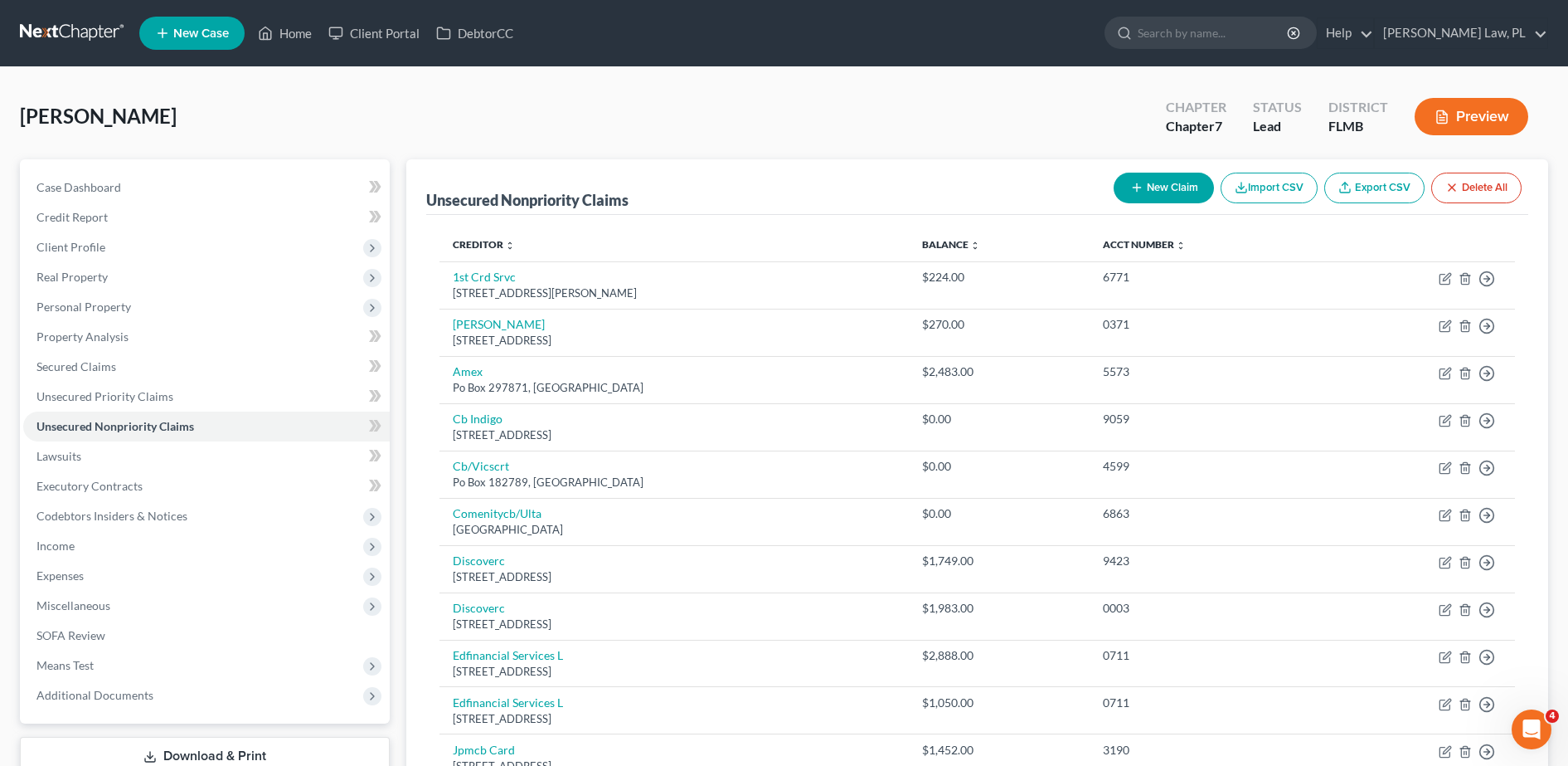
click at [1184, 190] on button "New Claim" at bounding box center [1163, 187] width 100 height 30
select select "0"
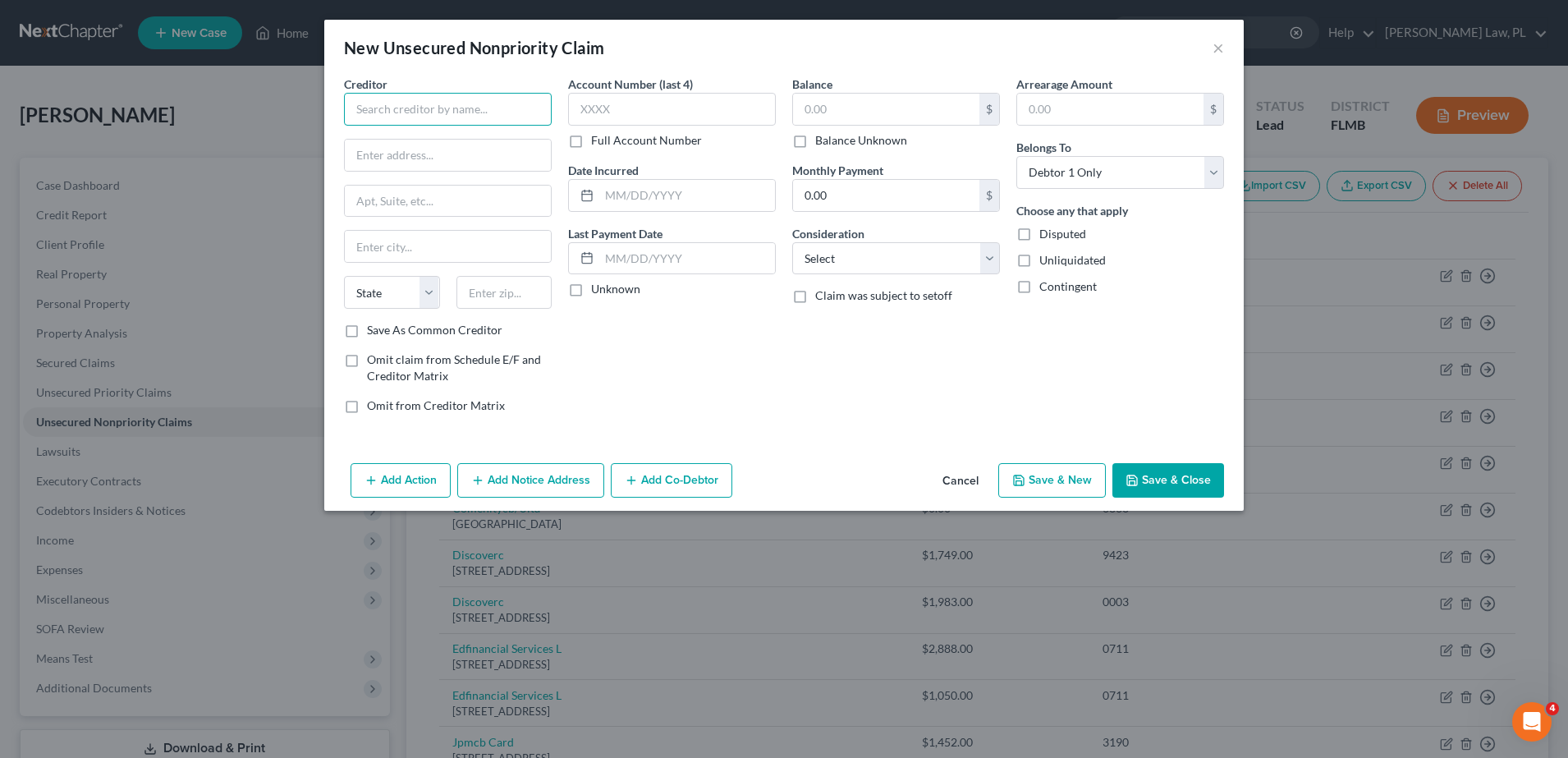
click at [427, 103] on input "text" at bounding box center [447, 109] width 208 height 33
type input "Medical Associates of Brevard LLC"
click at [451, 151] on input "text" at bounding box center [447, 155] width 206 height 31
type input "PO Box 560538"
type input "32925"
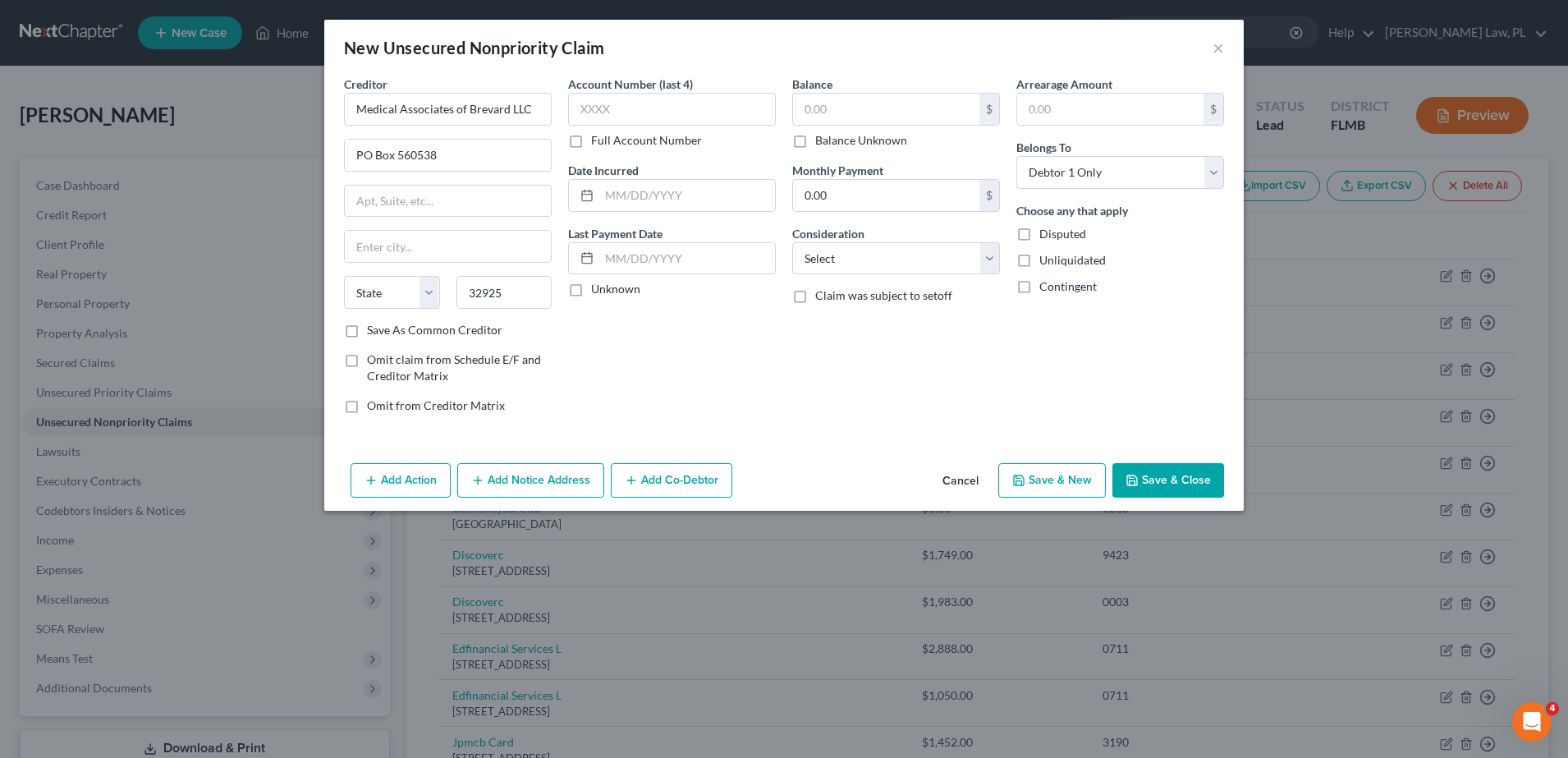
click at [688, 366] on div "Account Number (last 4) Full Account Number Date Incurred Last Payment Date Unk…" at bounding box center [672, 252] width 224 height 351
type input "[PERSON_NAME][GEOGRAPHIC_DATA]"
select select "9"
click at [633, 104] on input "text" at bounding box center [671, 109] width 208 height 33
type input "1461"
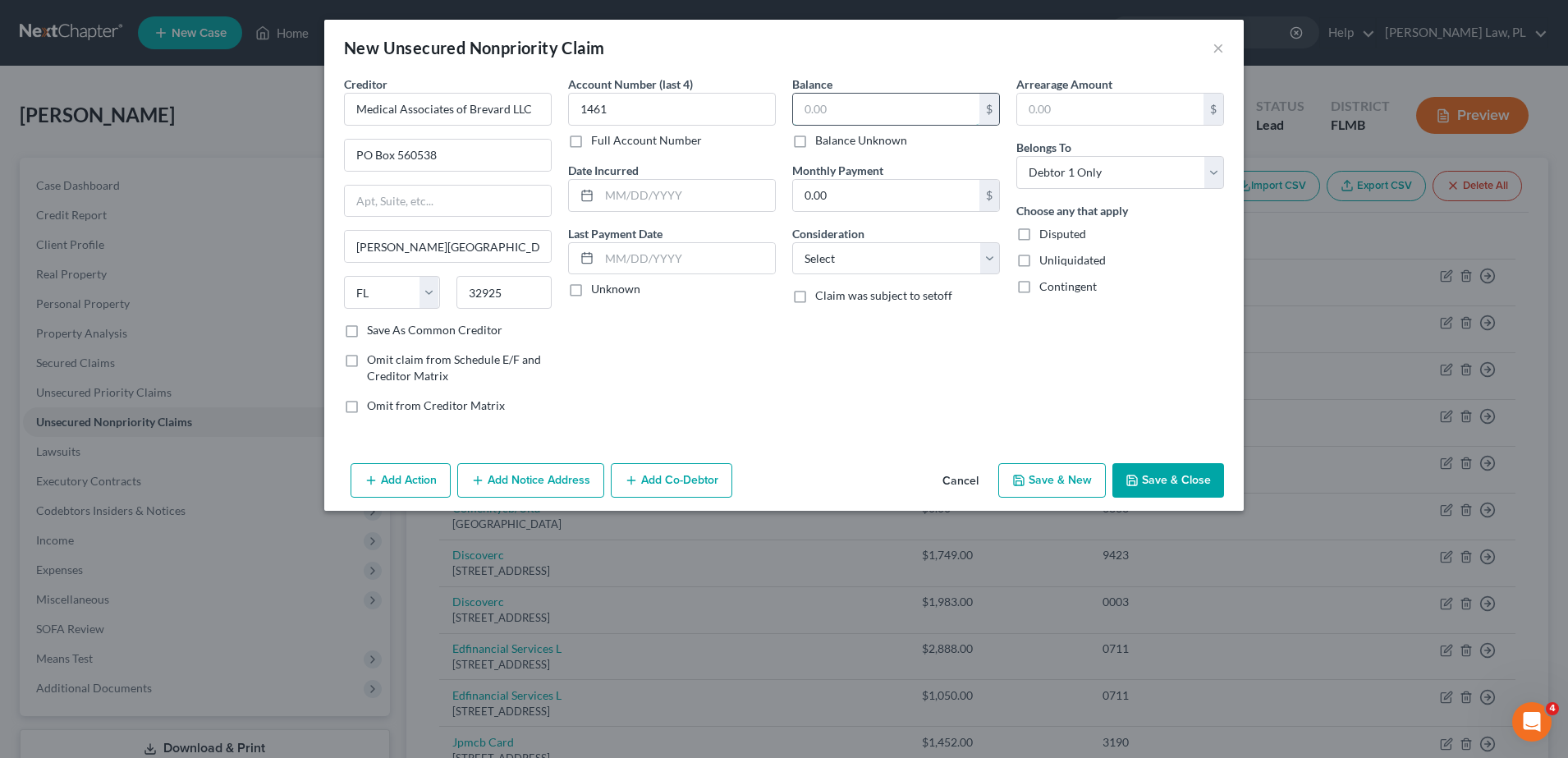
click at [862, 102] on input "text" at bounding box center [887, 109] width 186 height 31
type input "110.12"
click at [864, 270] on select "Select Cable / Satellite Services Collection Agency Credit Card Debt Debt Couns…" at bounding box center [896, 258] width 208 height 33
select select "9"
click at [793, 242] on select "Select Cable / Satellite Services Collection Agency Credit Card Debt Debt Couns…" at bounding box center [896, 258] width 208 height 33
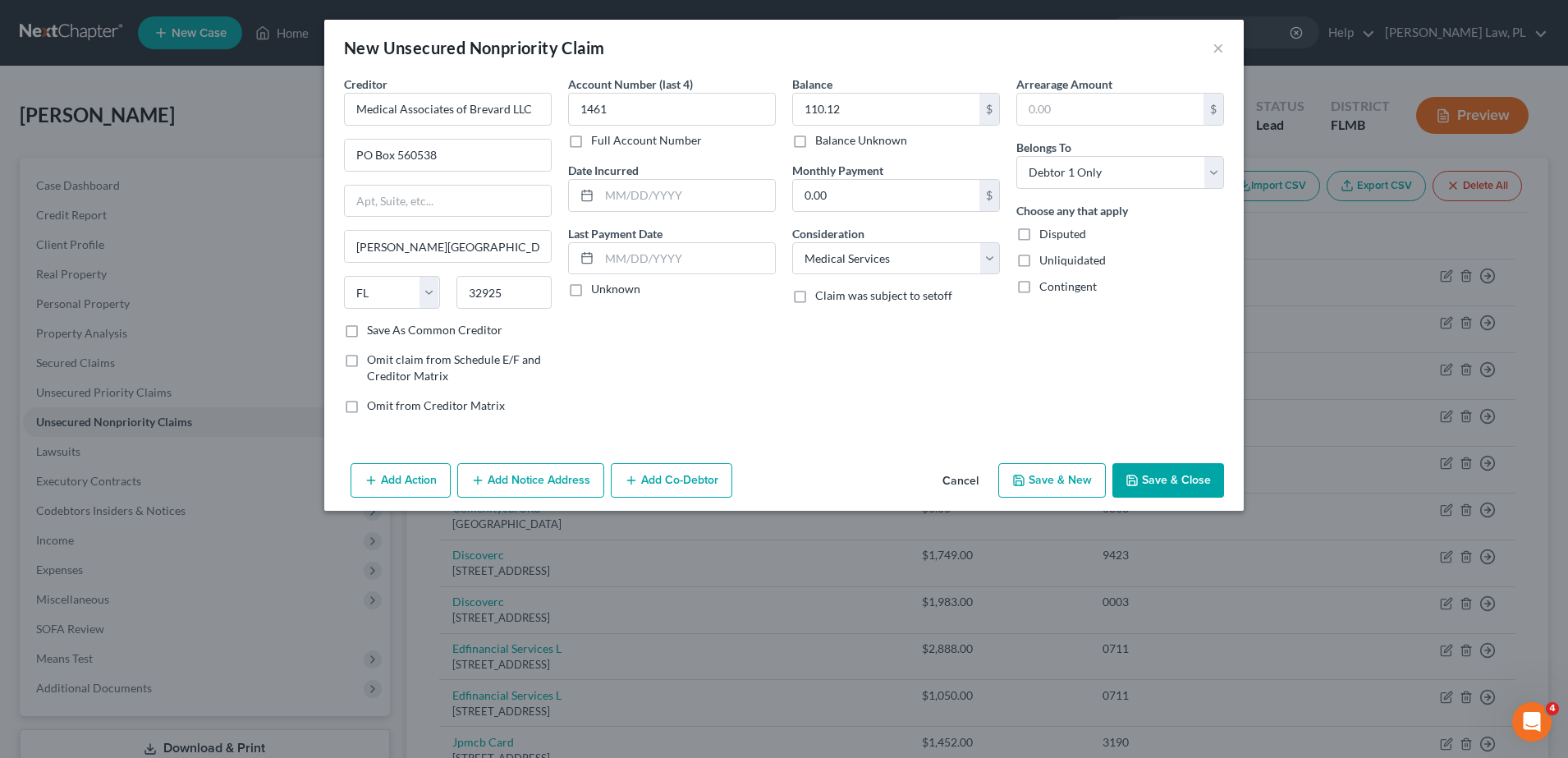
click at [1038, 370] on div "Arrearage Amount $ Belongs To * Select Debtor 1 Only Debtor 2 Only Debtor 1 And…" at bounding box center [1120, 252] width 224 height 351
click at [1172, 467] on button "Save & Close" at bounding box center [1168, 480] width 112 height 34
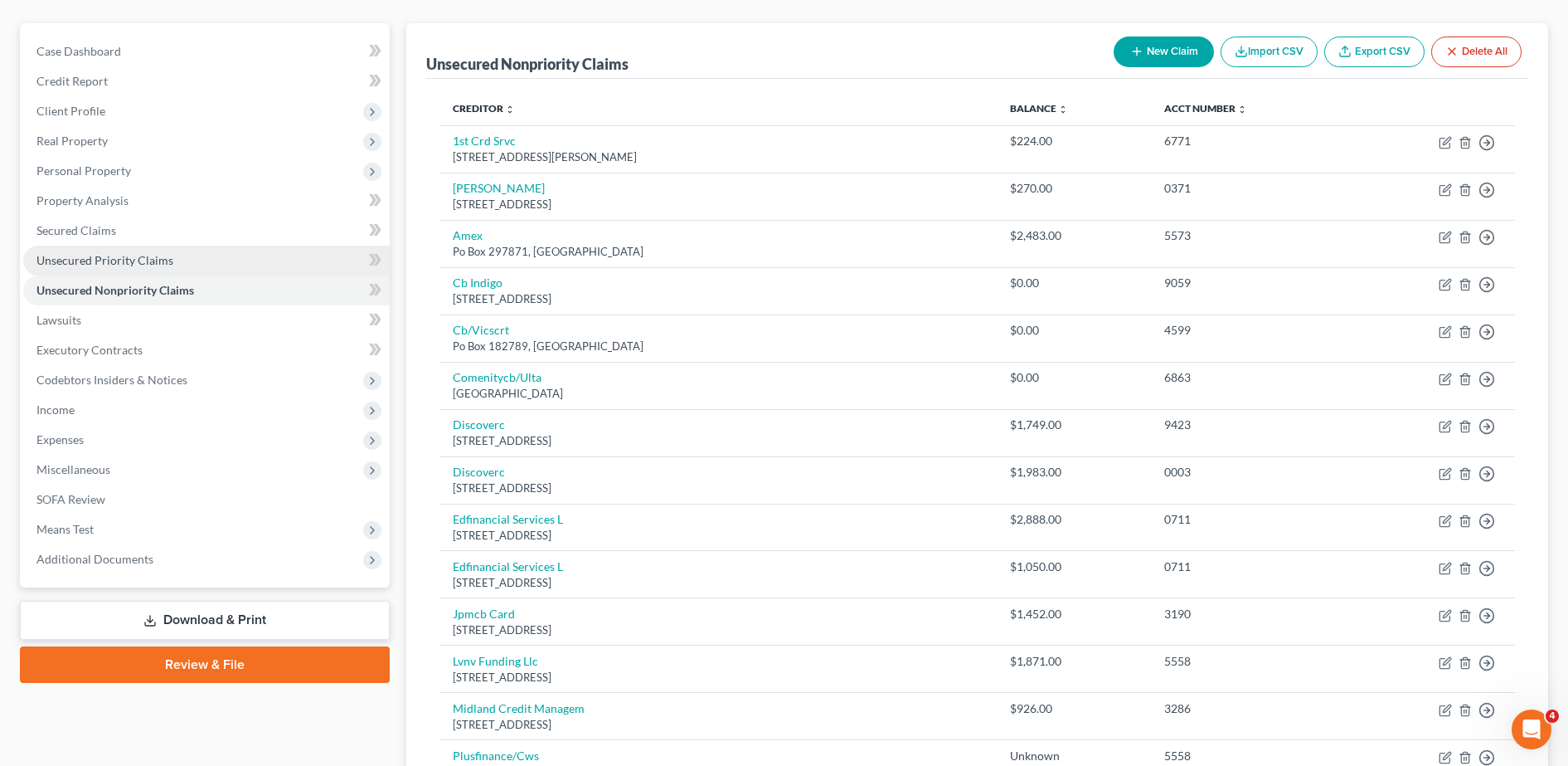
scroll to position [138, 0]
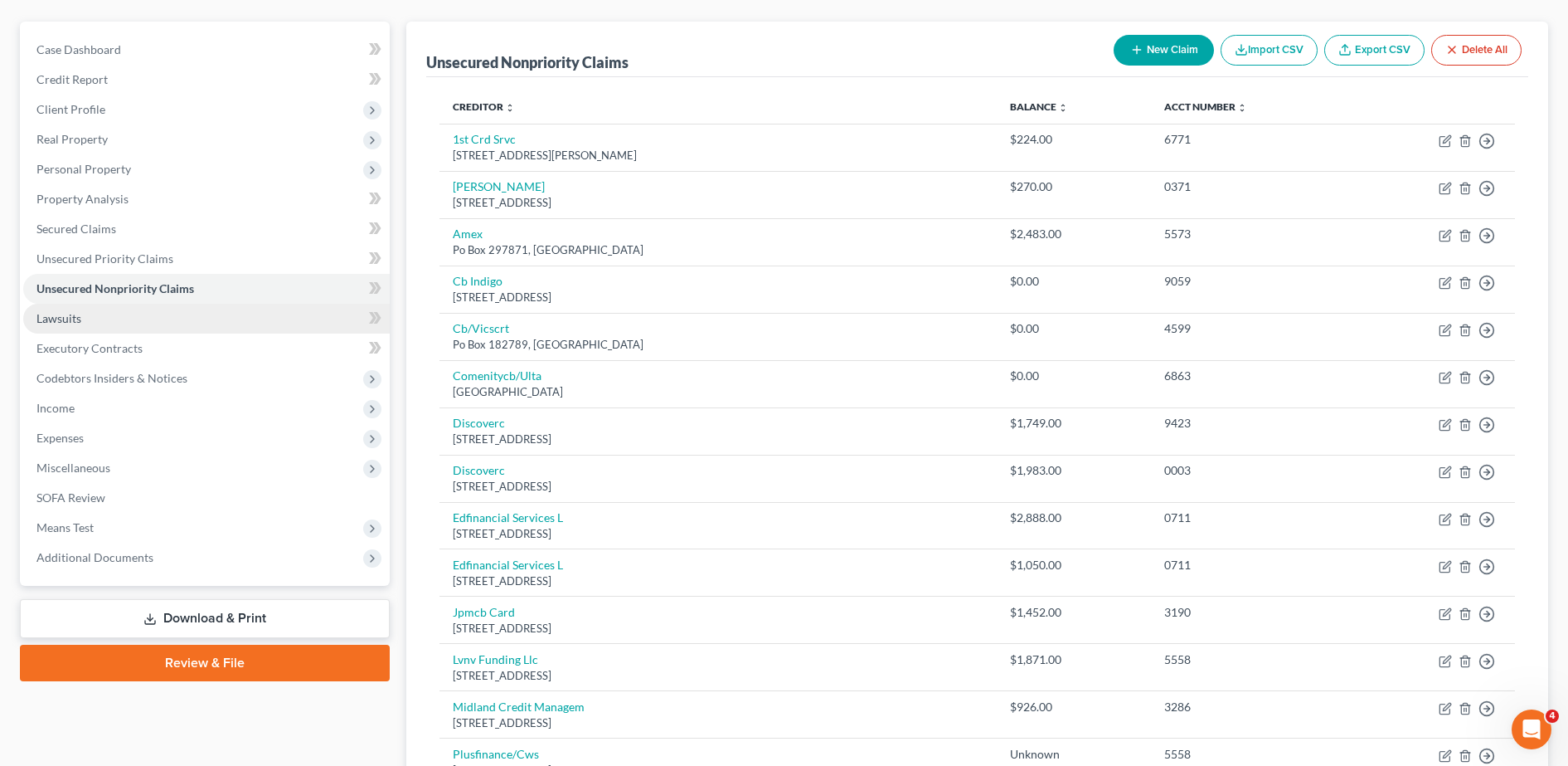
click at [83, 319] on link "Lawsuits" at bounding box center [206, 319] width 366 height 30
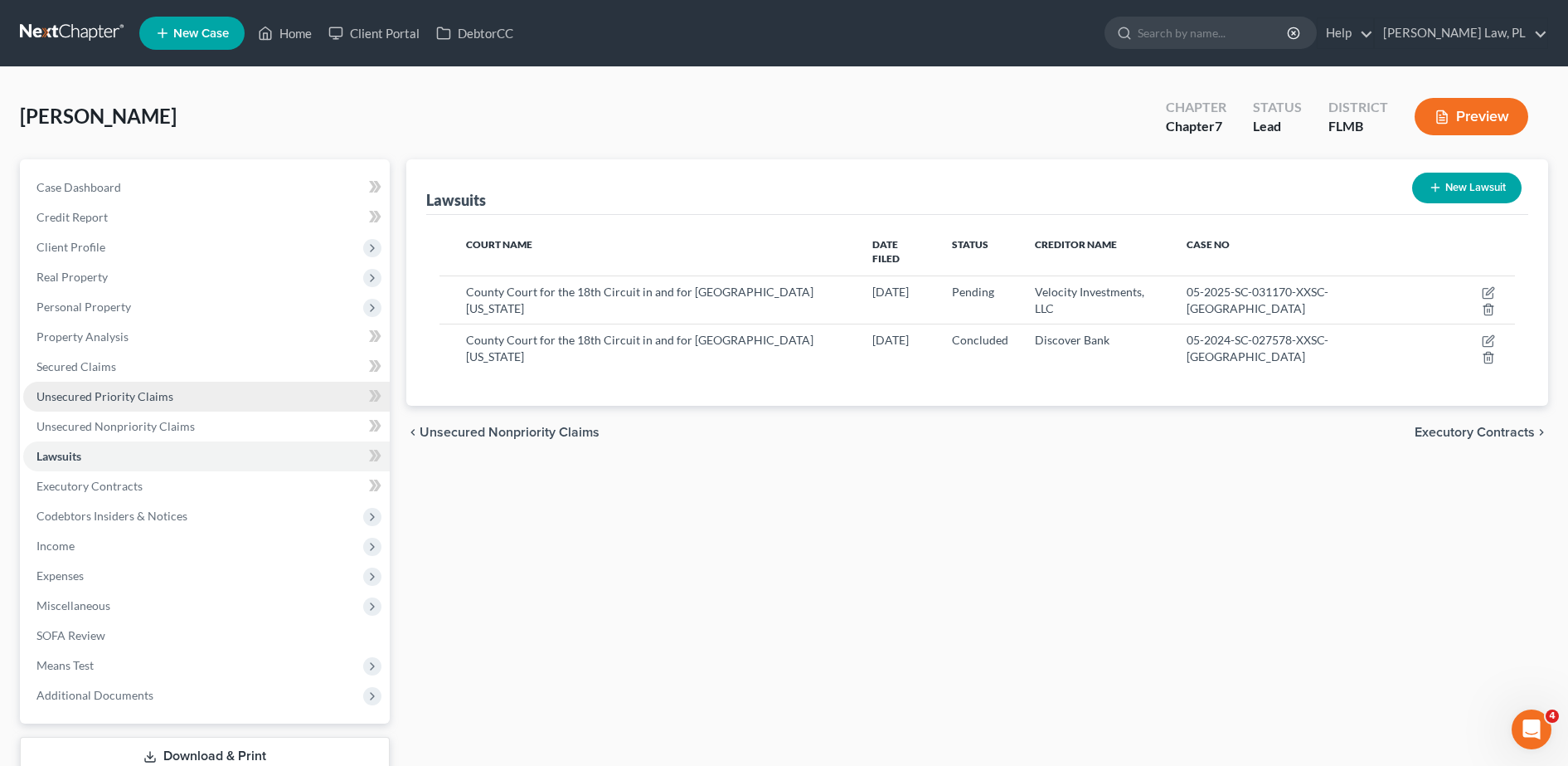
click at [109, 395] on span "Unsecured Priority Claims" at bounding box center [104, 396] width 137 height 14
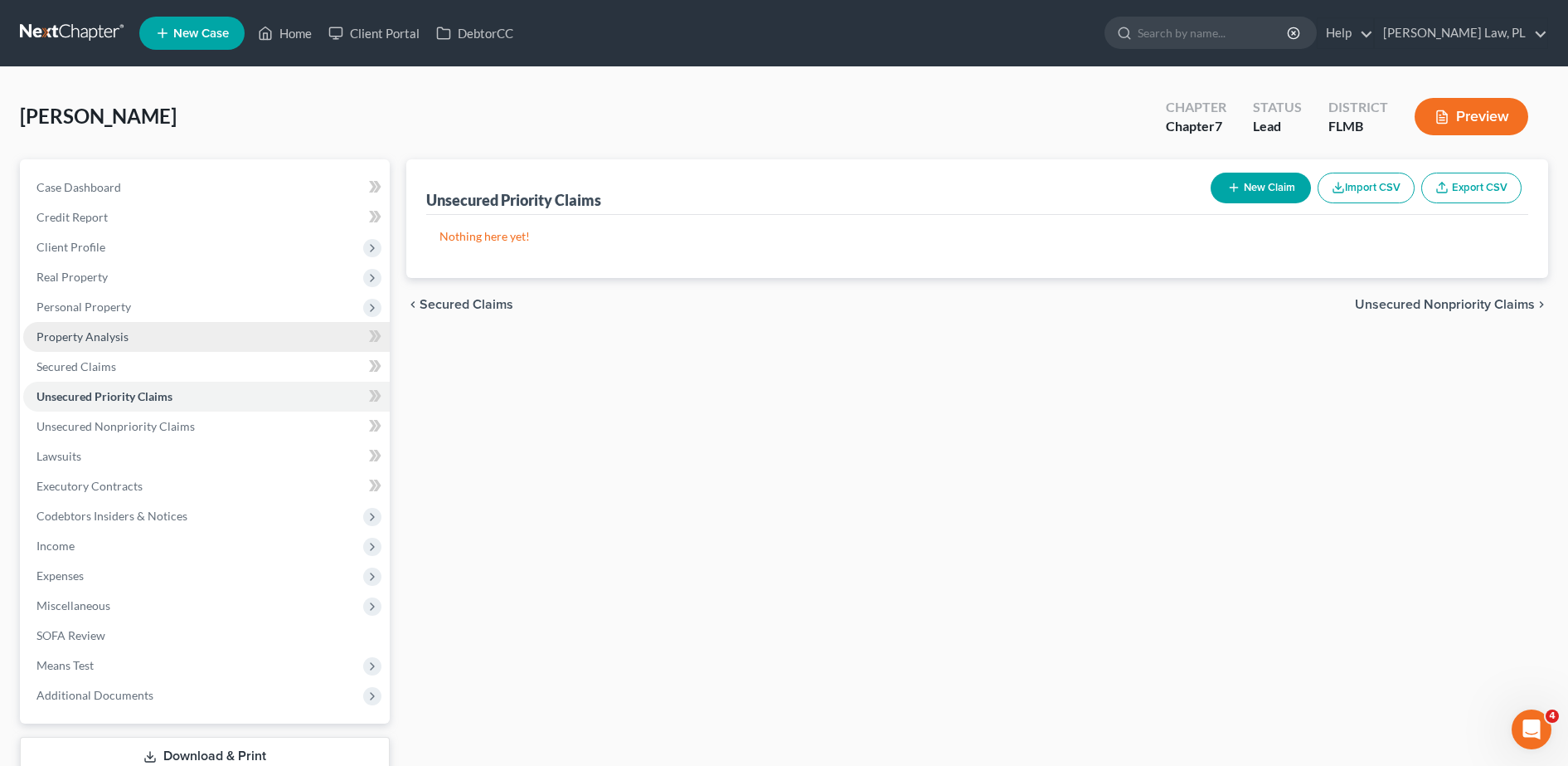
click at [135, 344] on link "Property Analysis" at bounding box center [206, 337] width 366 height 30
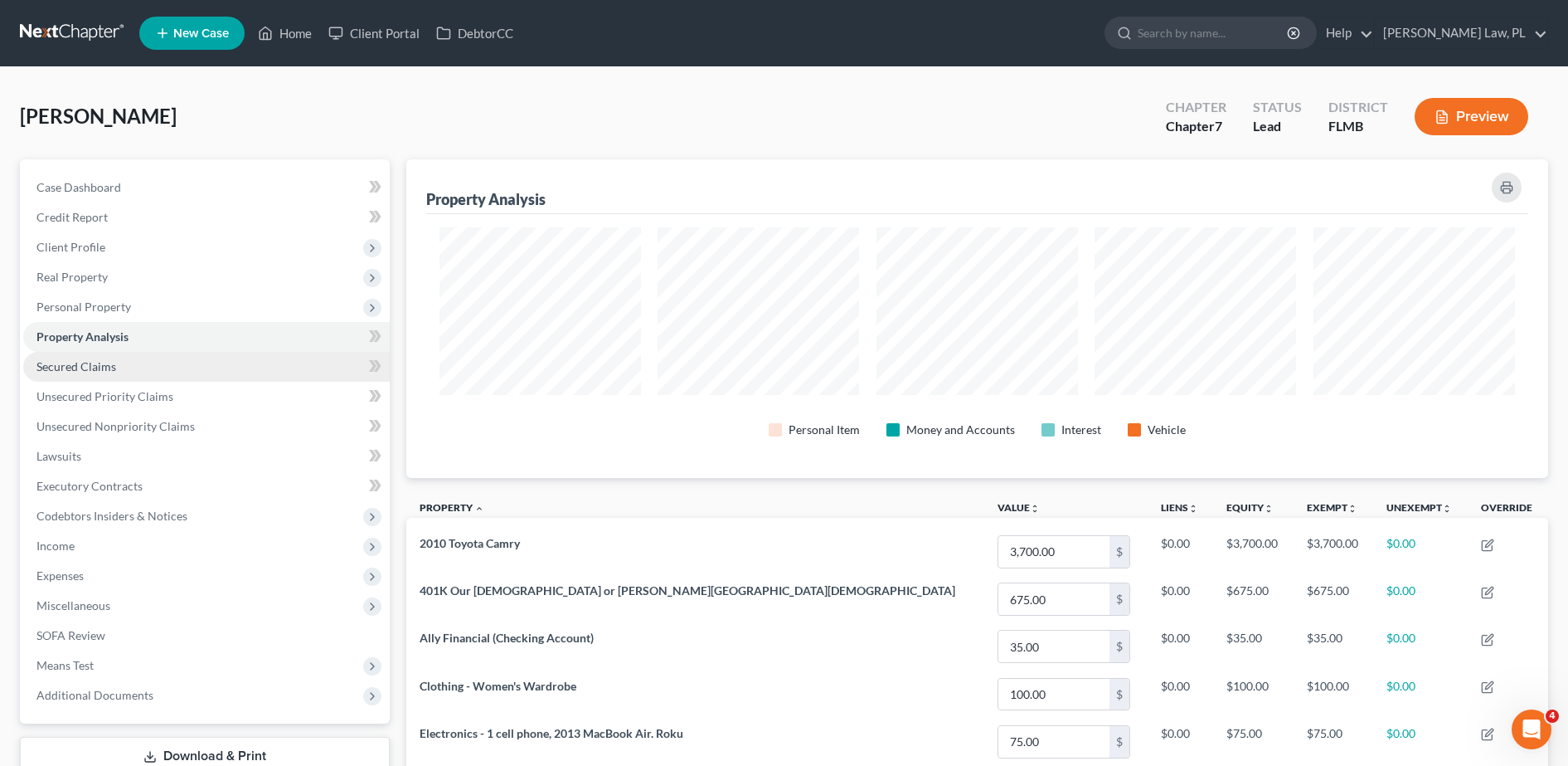
scroll to position [319, 1142]
click at [156, 366] on link "Secured Claims" at bounding box center [206, 366] width 366 height 30
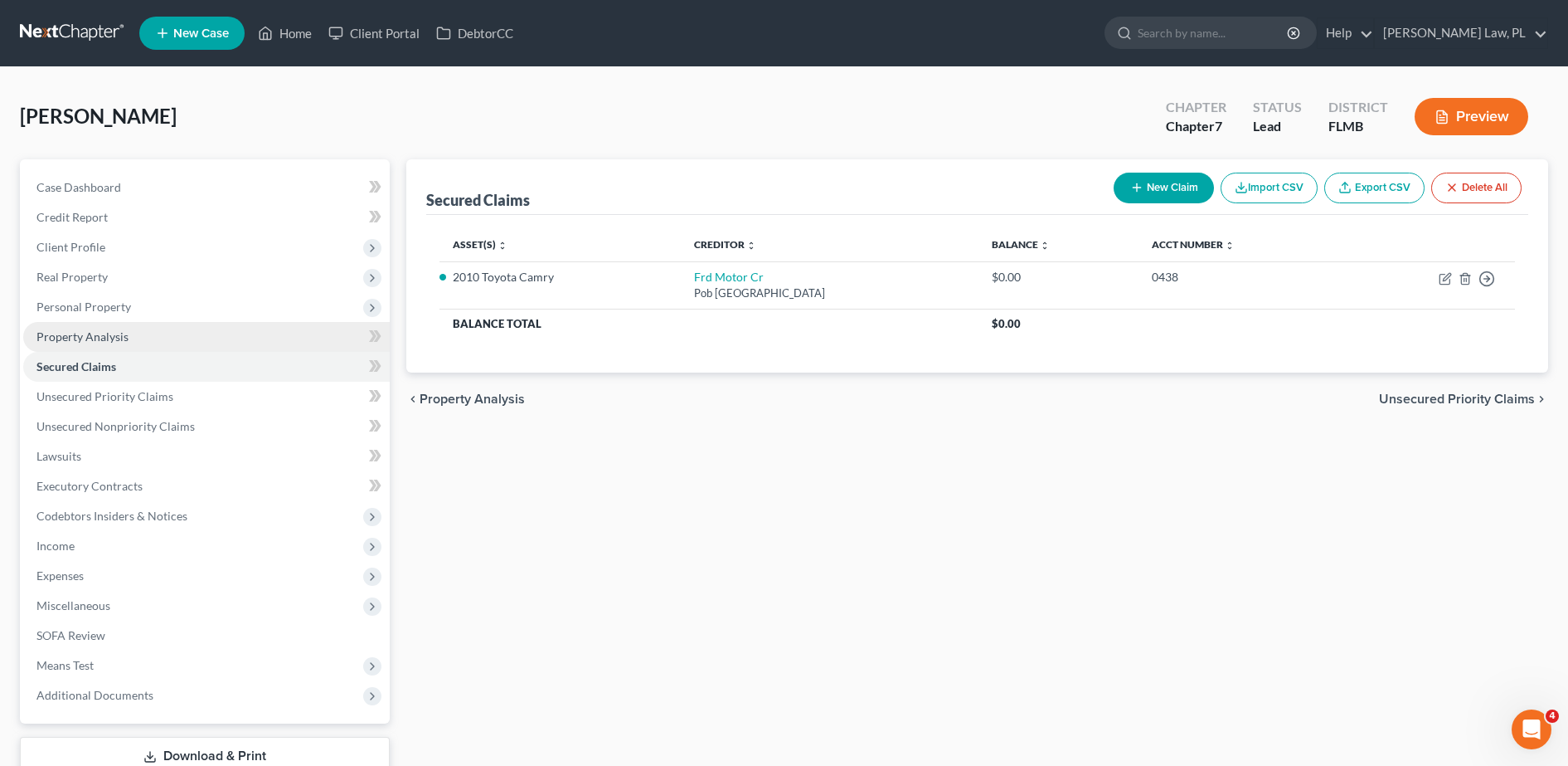
drag, startPoint x: 128, startPoint y: 337, endPoint x: 74, endPoint y: 338, distance: 54.0
click at [74, 338] on span "Property Analysis" at bounding box center [83, 336] width 92 height 14
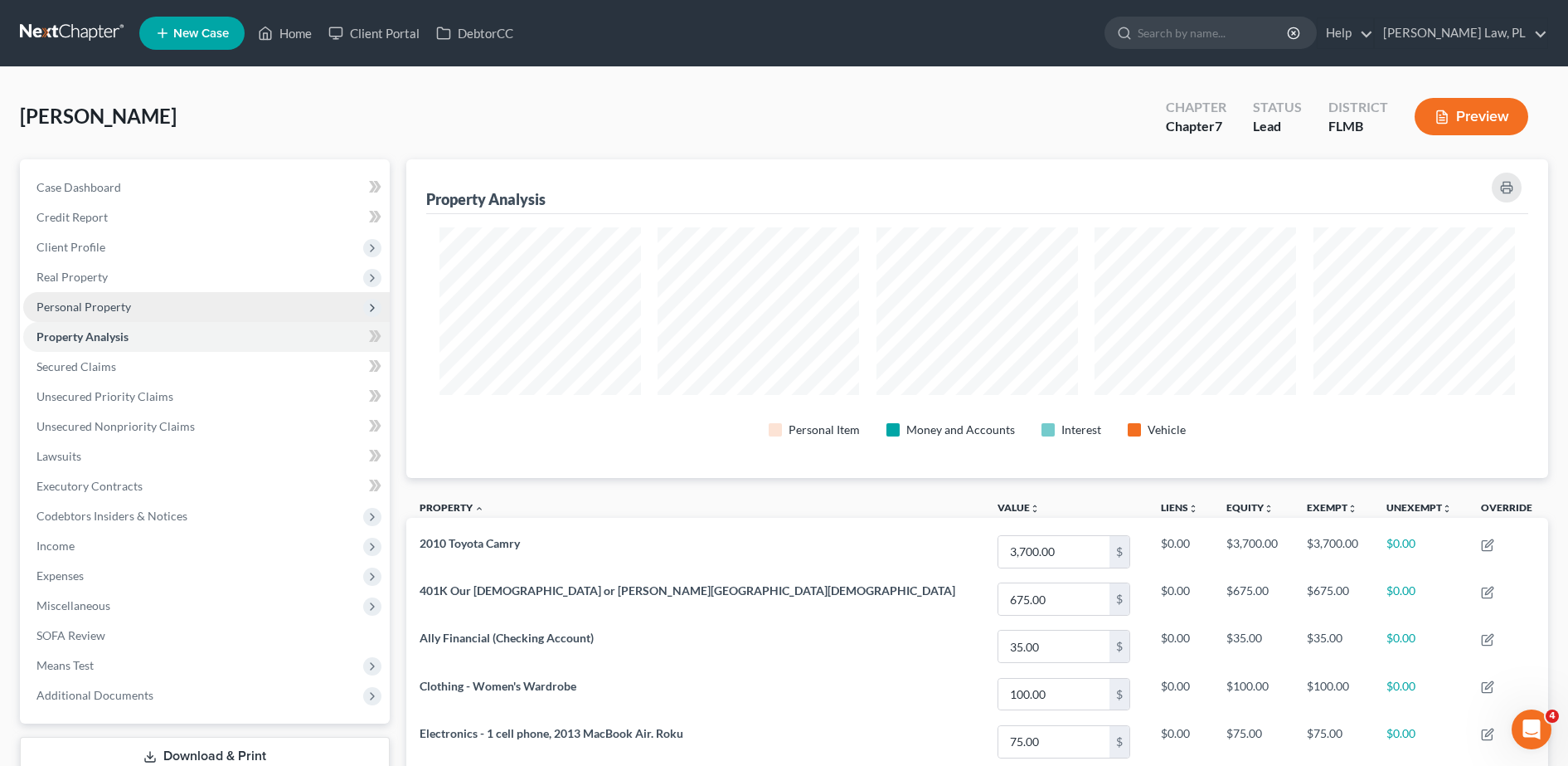
scroll to position [319, 1142]
click at [105, 309] on span "Personal Property" at bounding box center [84, 306] width 95 height 14
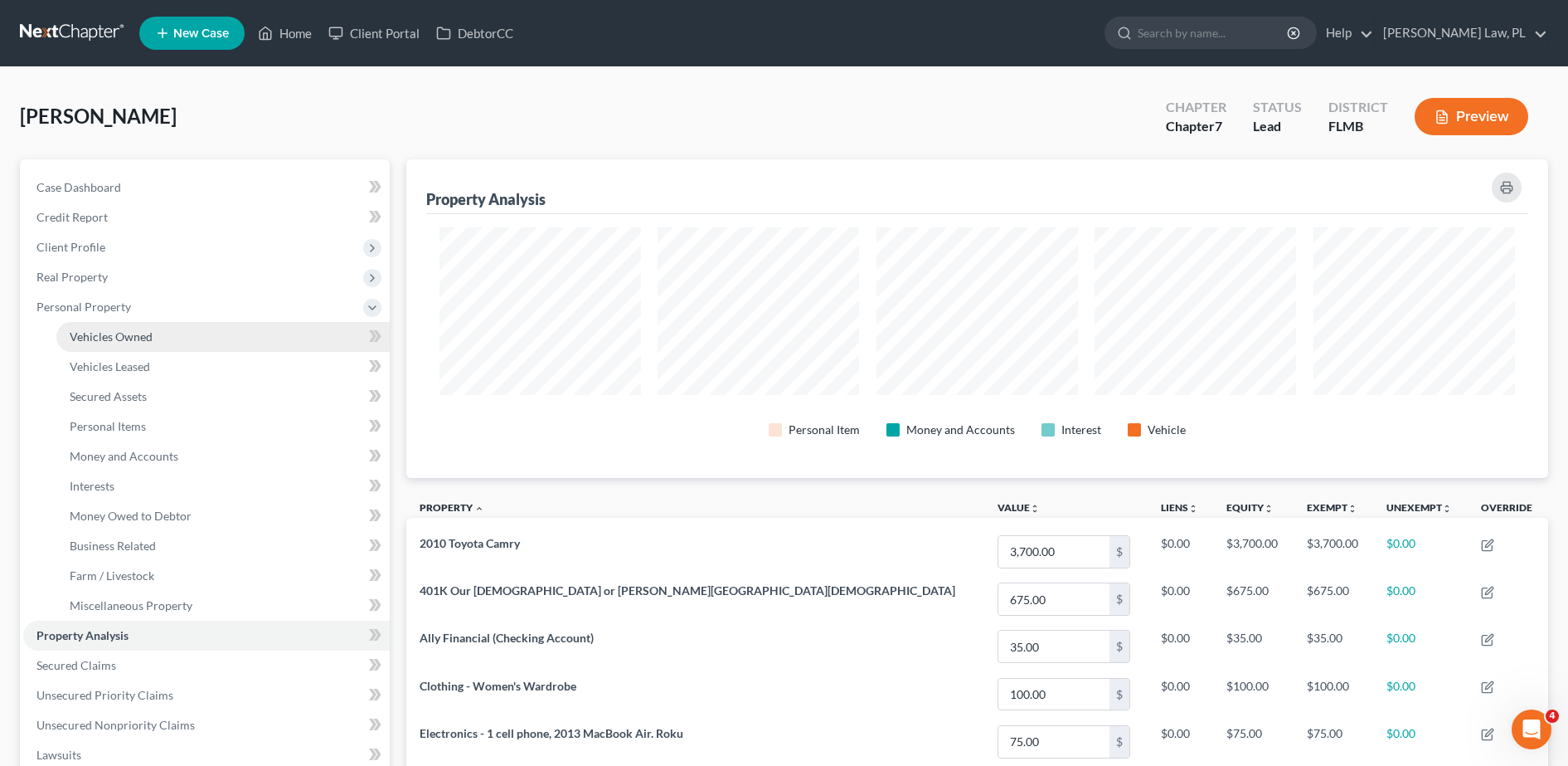
click at [105, 332] on span "Vehicles Owned" at bounding box center [111, 336] width 83 height 14
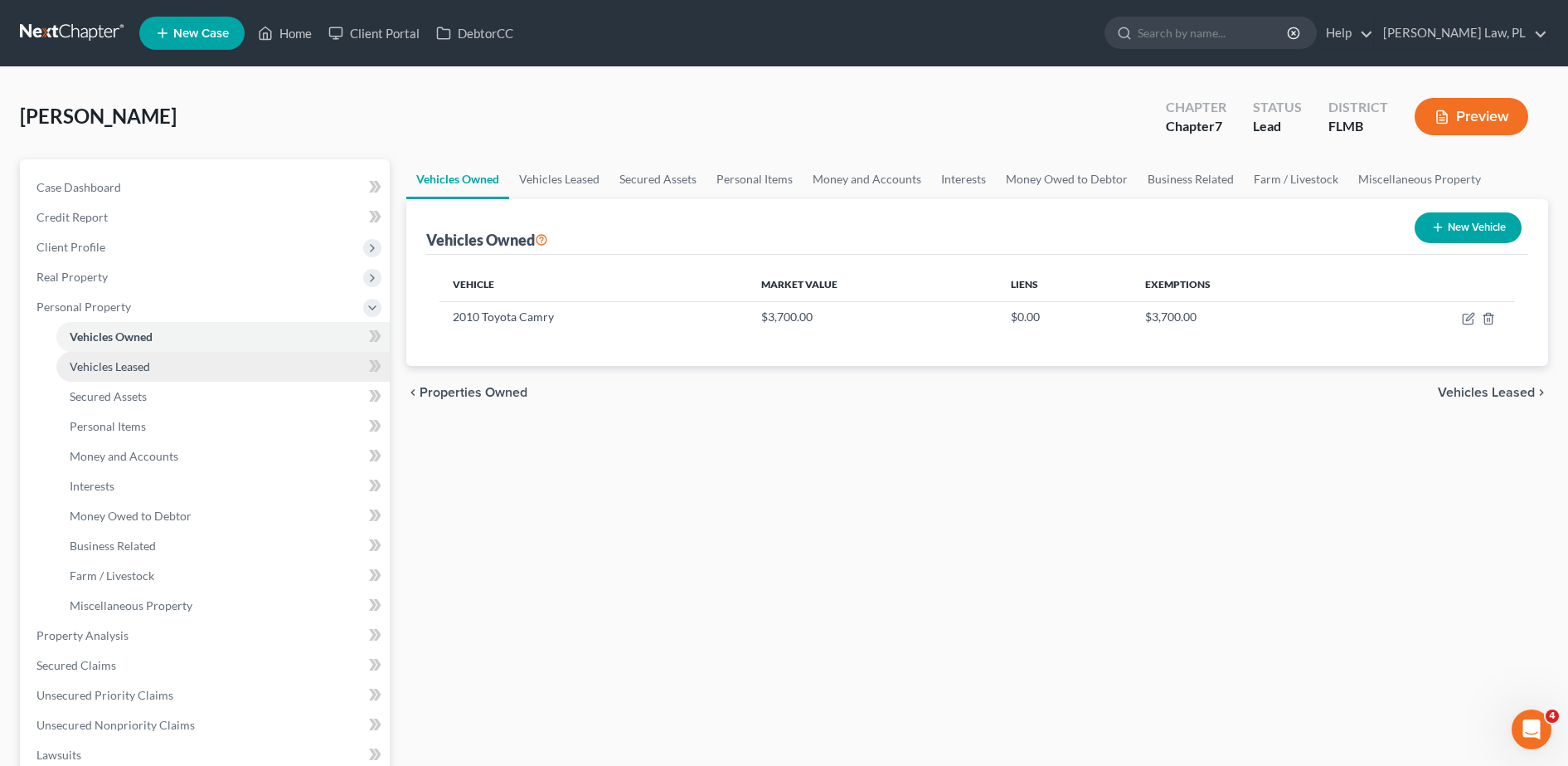
click at [117, 360] on span "Vehicles Leased" at bounding box center [110, 366] width 80 height 14
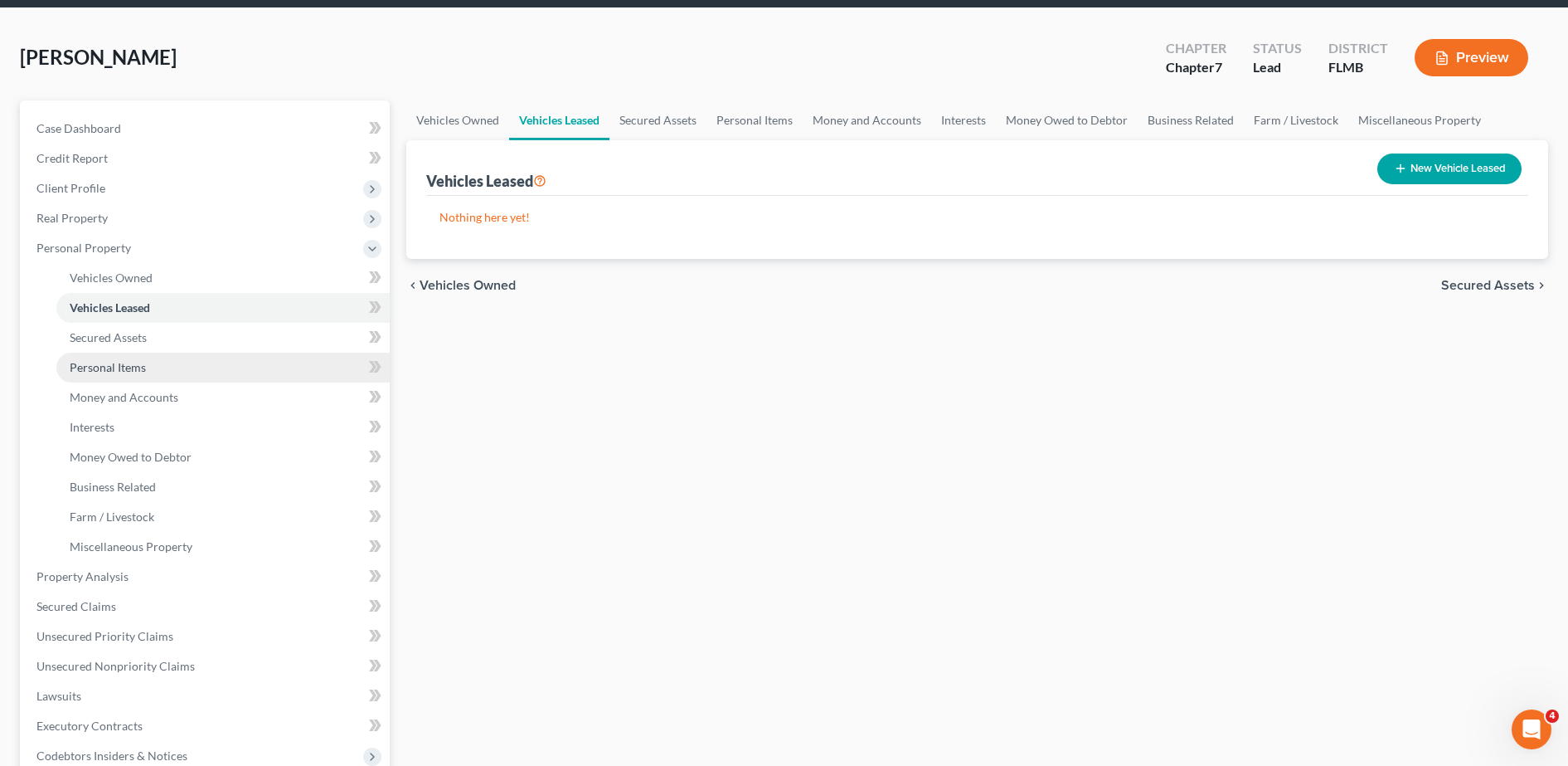
scroll to position [17, 0]
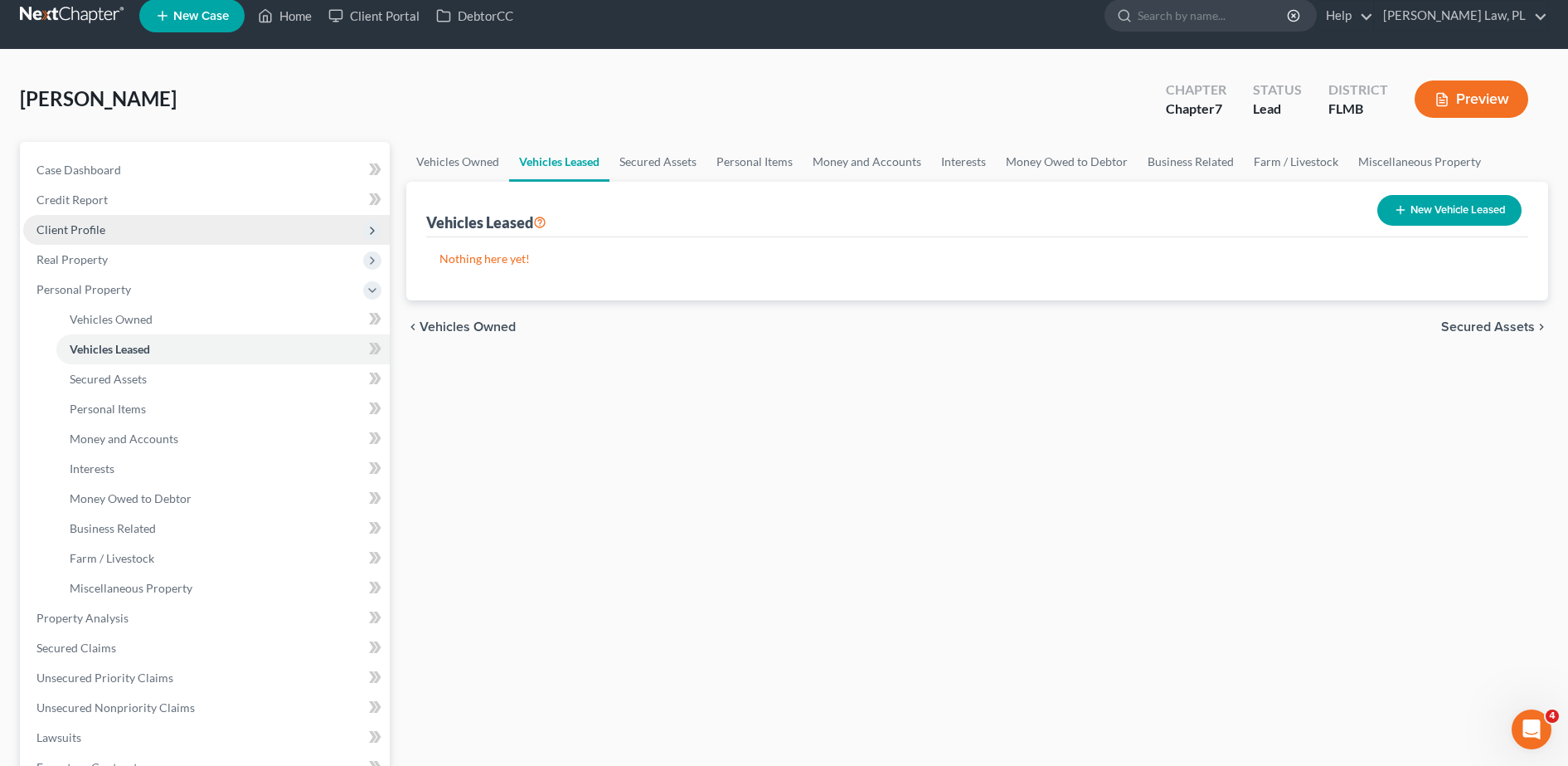
click at [122, 232] on span "Client Profile" at bounding box center [206, 230] width 366 height 30
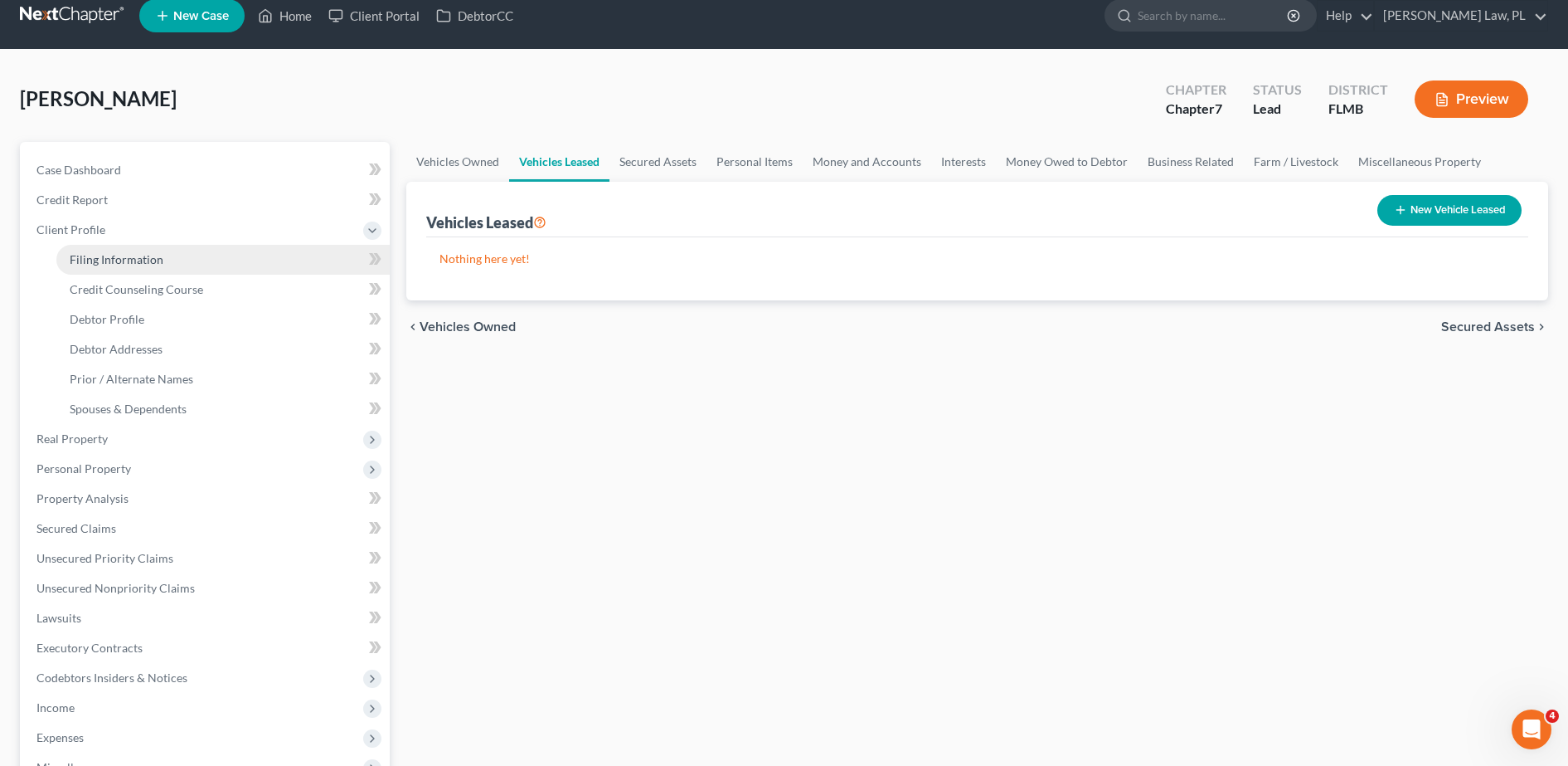
click at [121, 252] on span "Filing Information" at bounding box center [117, 259] width 94 height 14
select select "1"
select select "0"
select select "15"
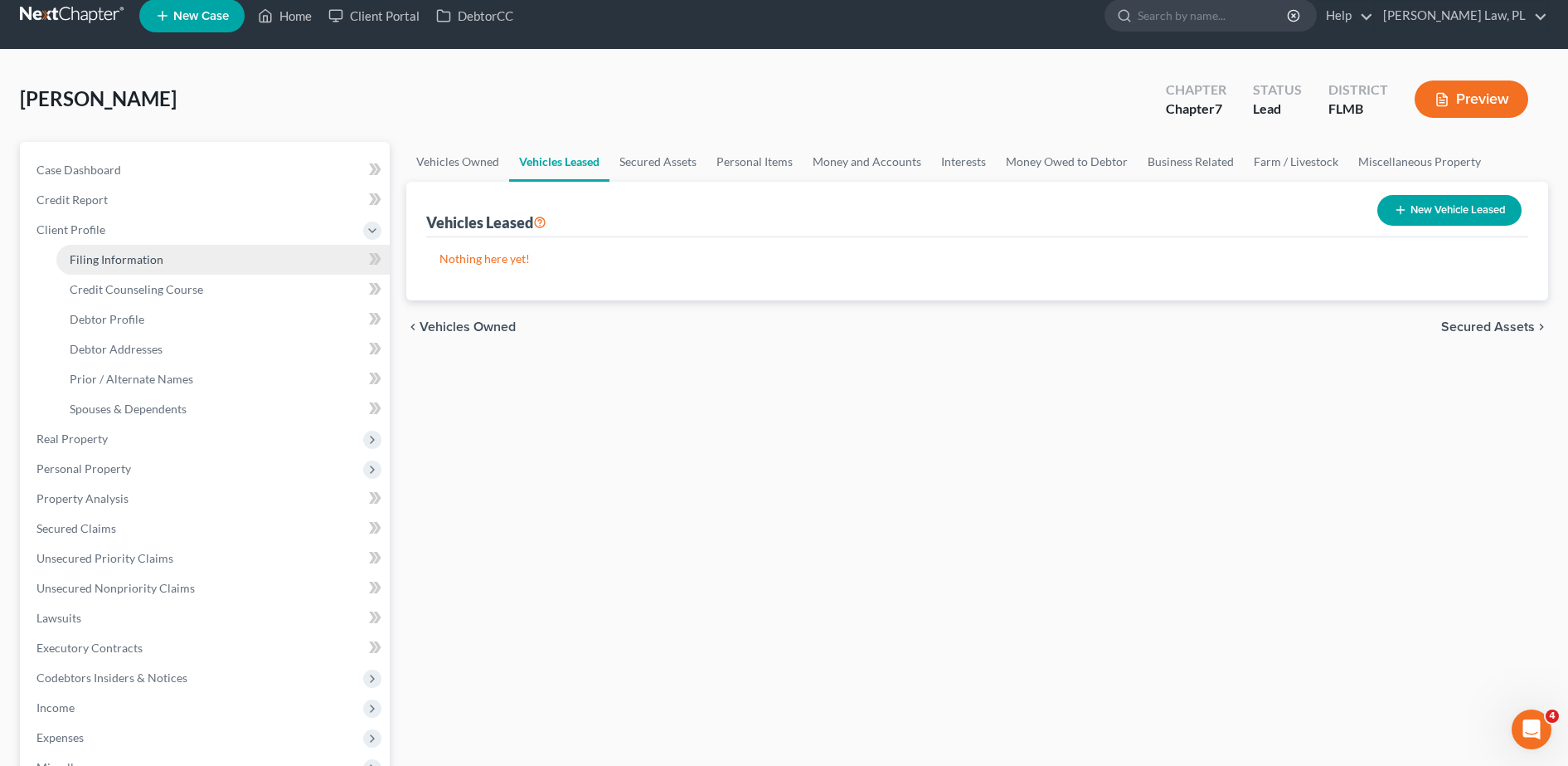
select select "0"
select select "9"
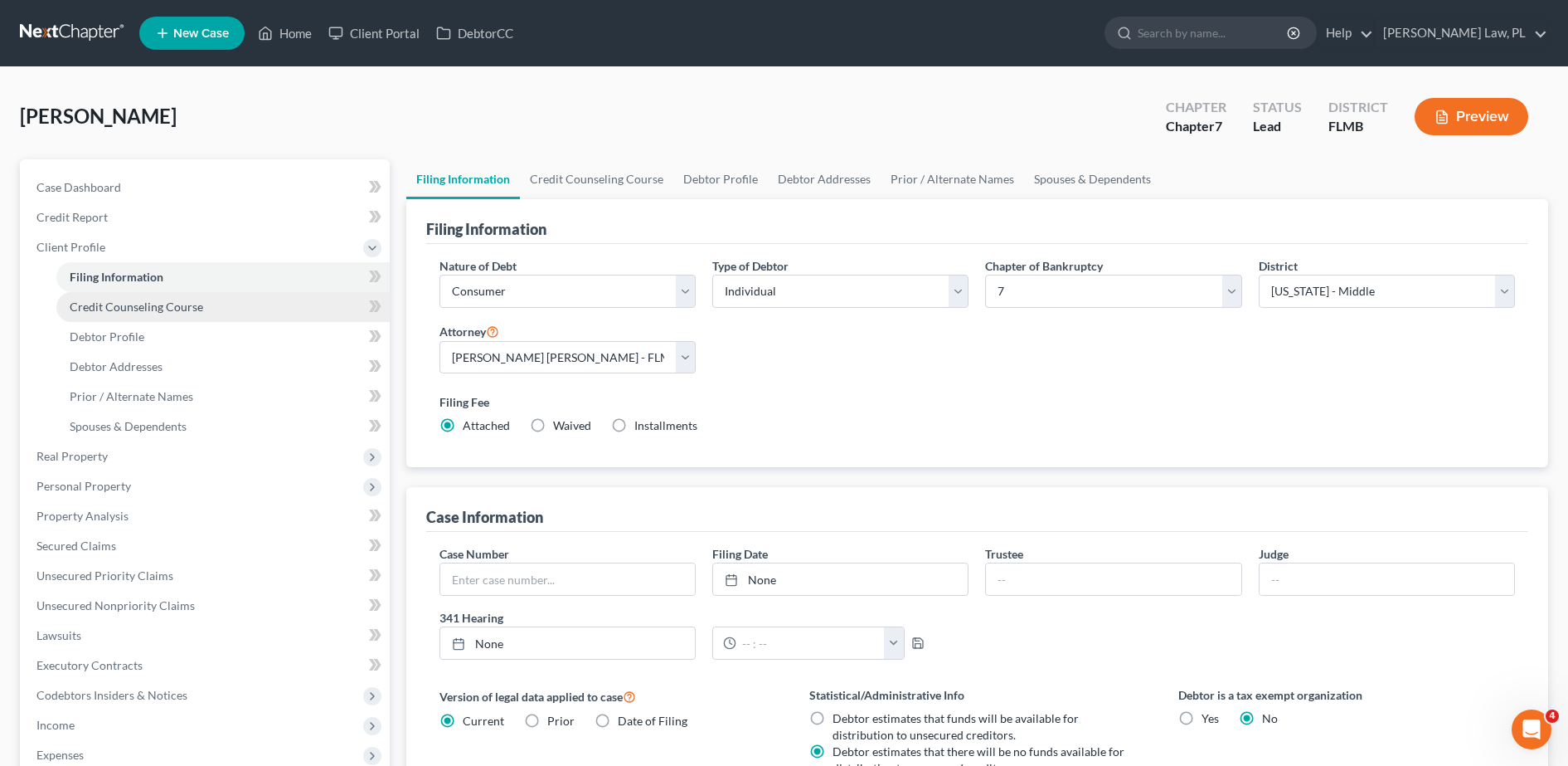
click at [124, 302] on span "Credit Counseling Course" at bounding box center [136, 306] width 133 height 14
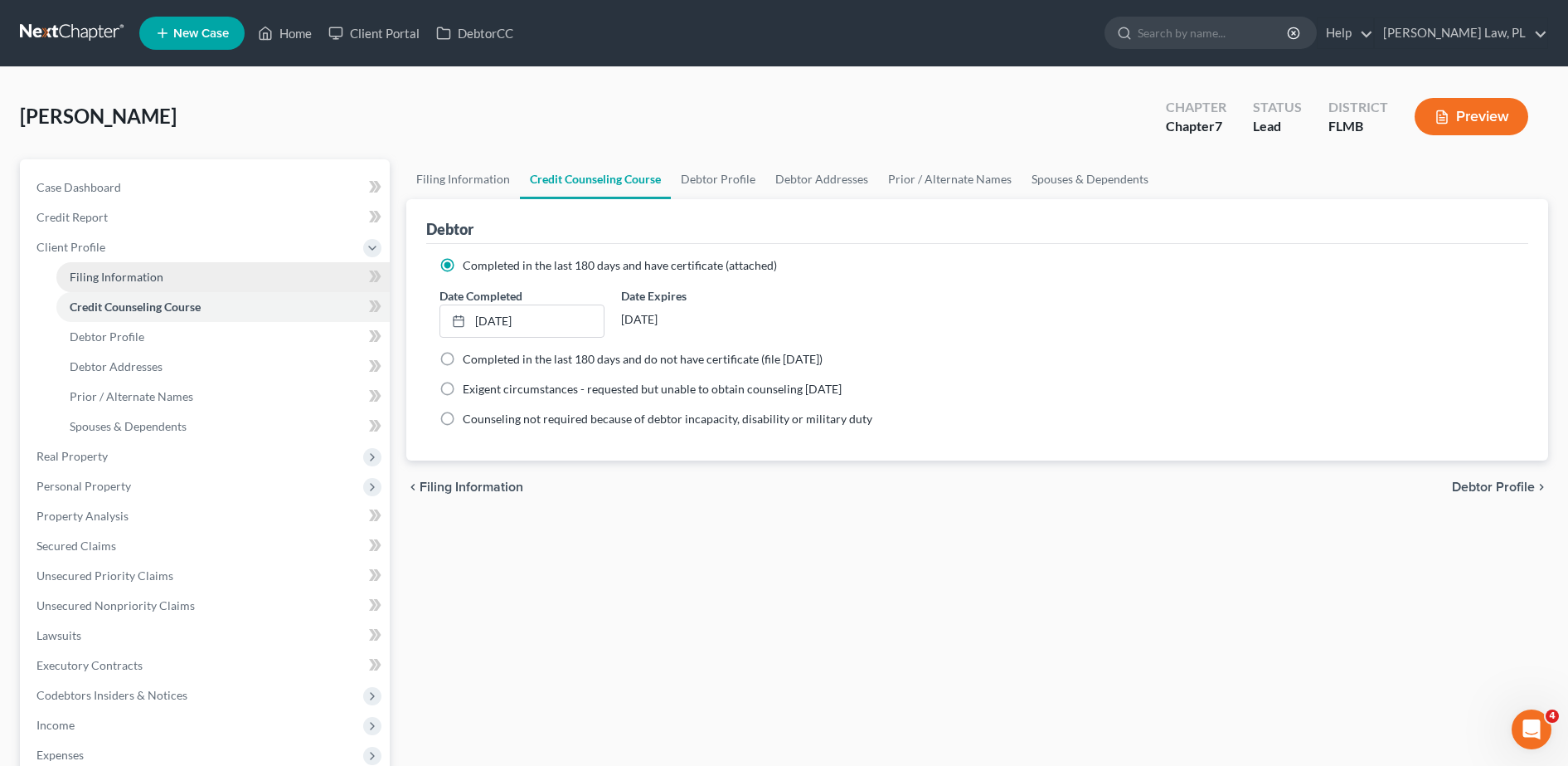
click at [111, 279] on span "Filing Information" at bounding box center [117, 277] width 94 height 14
select select "1"
select select "0"
select select "15"
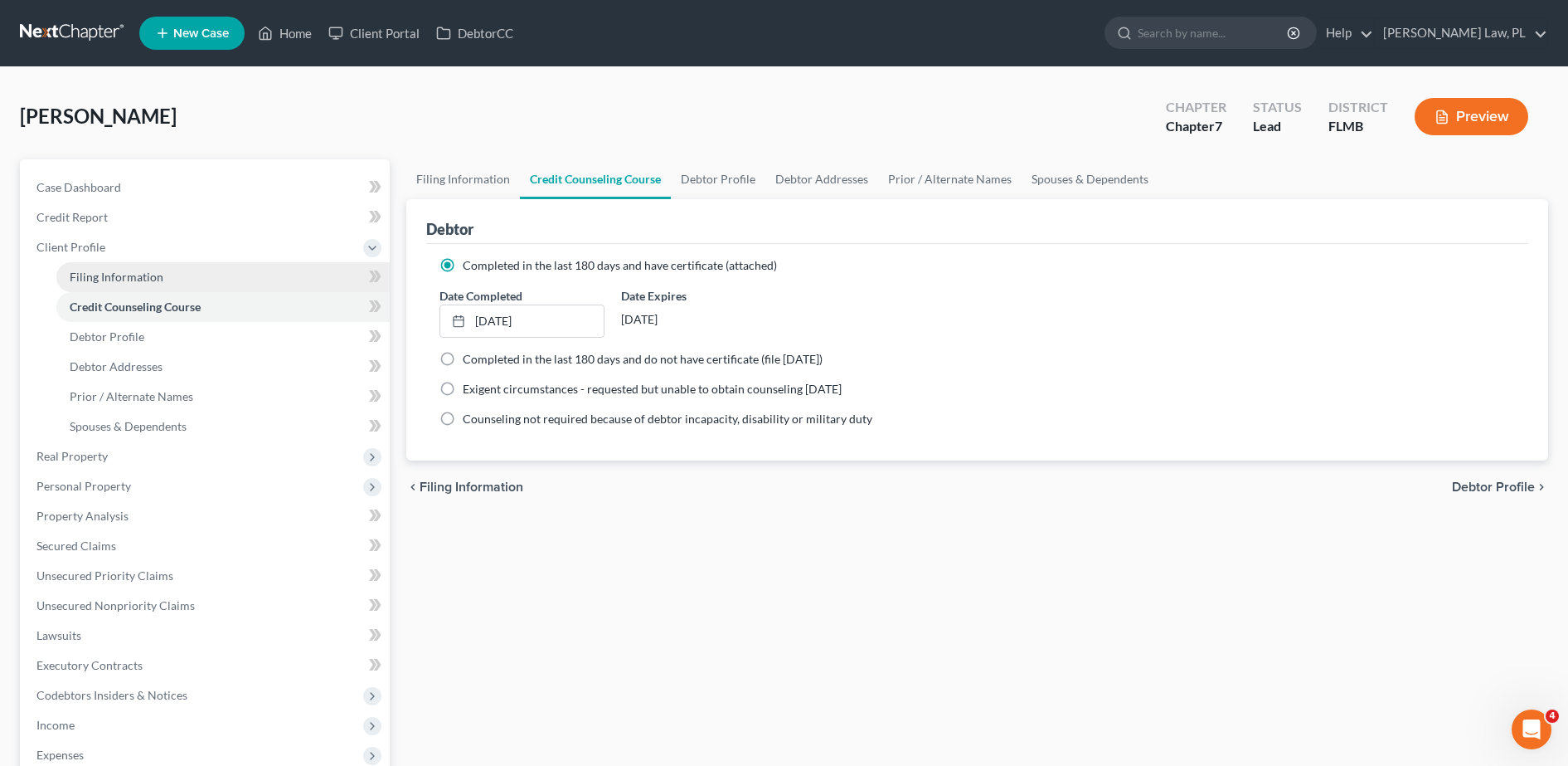
select select "0"
select select "9"
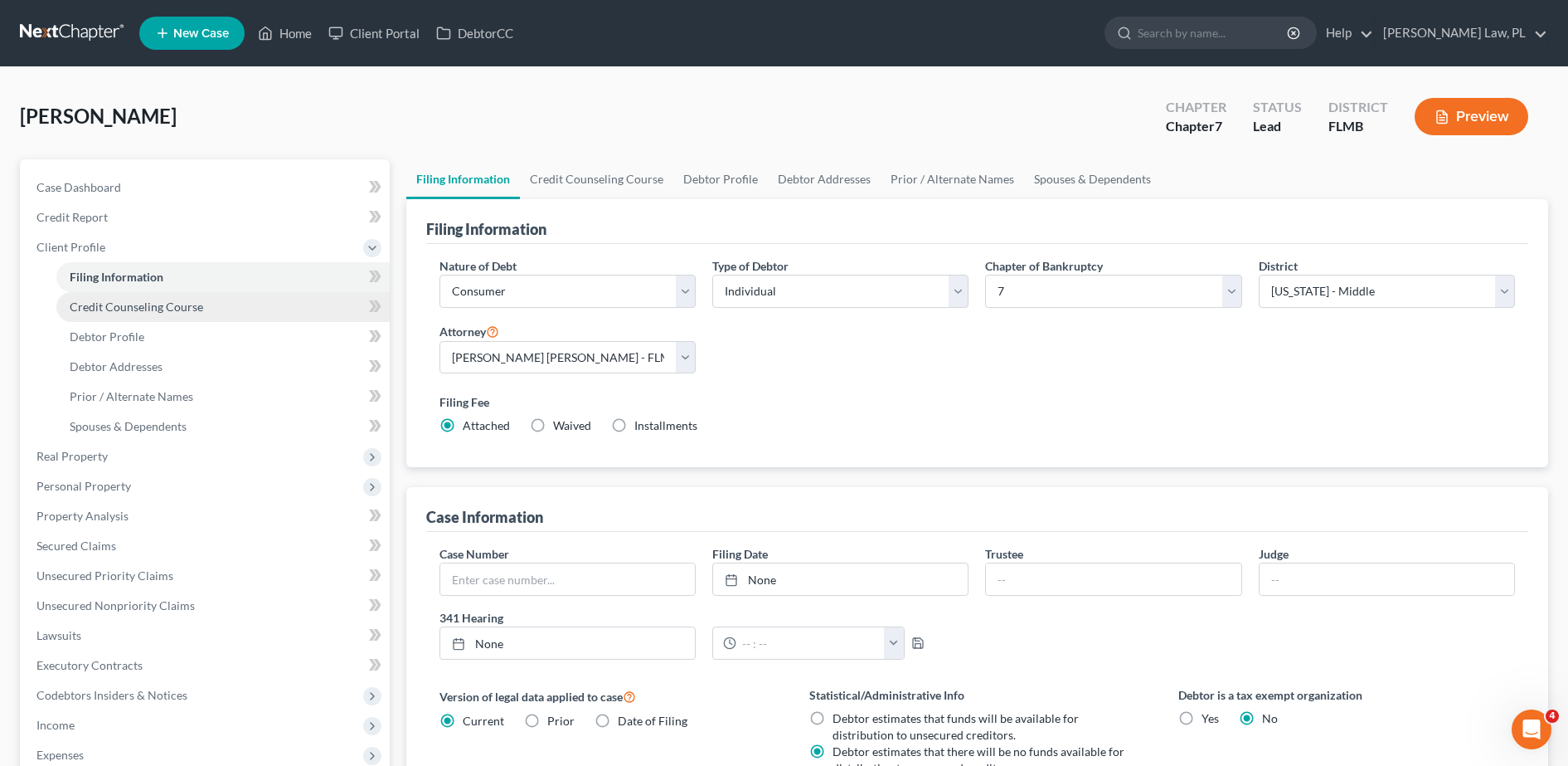
click at [115, 310] on span "Credit Counseling Course" at bounding box center [136, 306] width 133 height 14
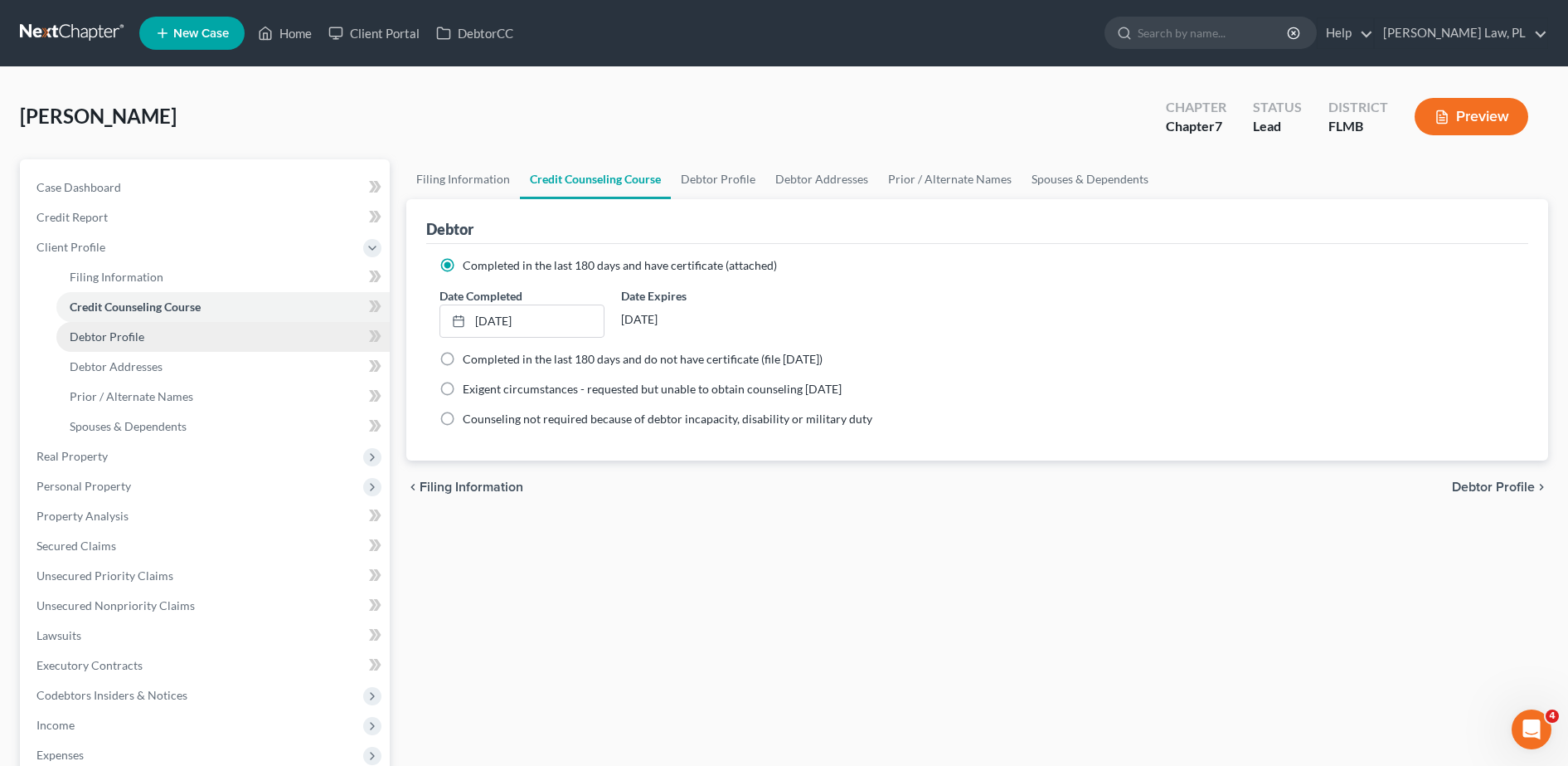
click at [117, 339] on span "Debtor Profile" at bounding box center [107, 336] width 75 height 14
select select "0"
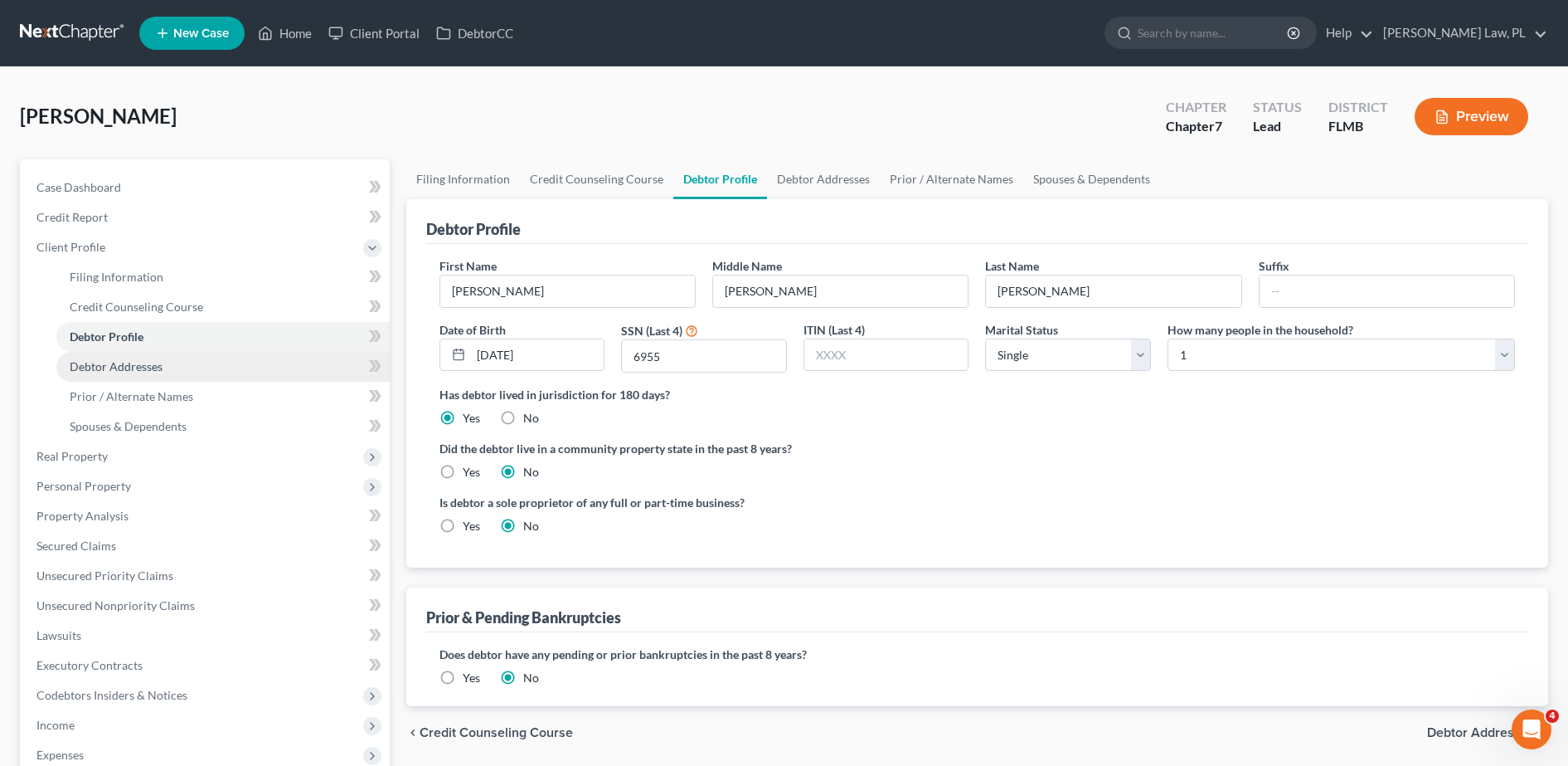
click at [115, 366] on span "Debtor Addresses" at bounding box center [116, 366] width 93 height 14
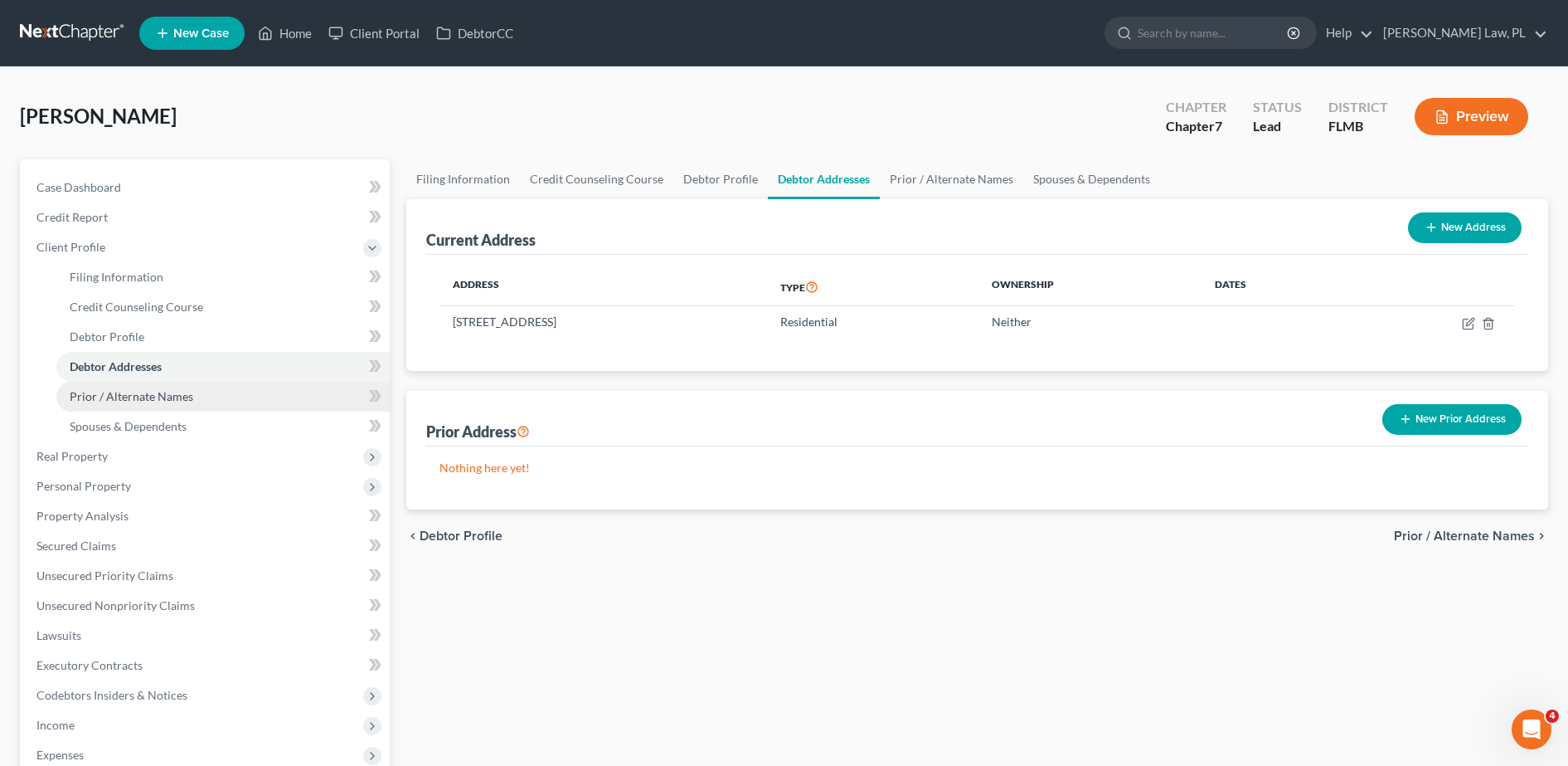
click at [114, 389] on span "Prior / Alternate Names" at bounding box center [131, 396] width 124 height 14
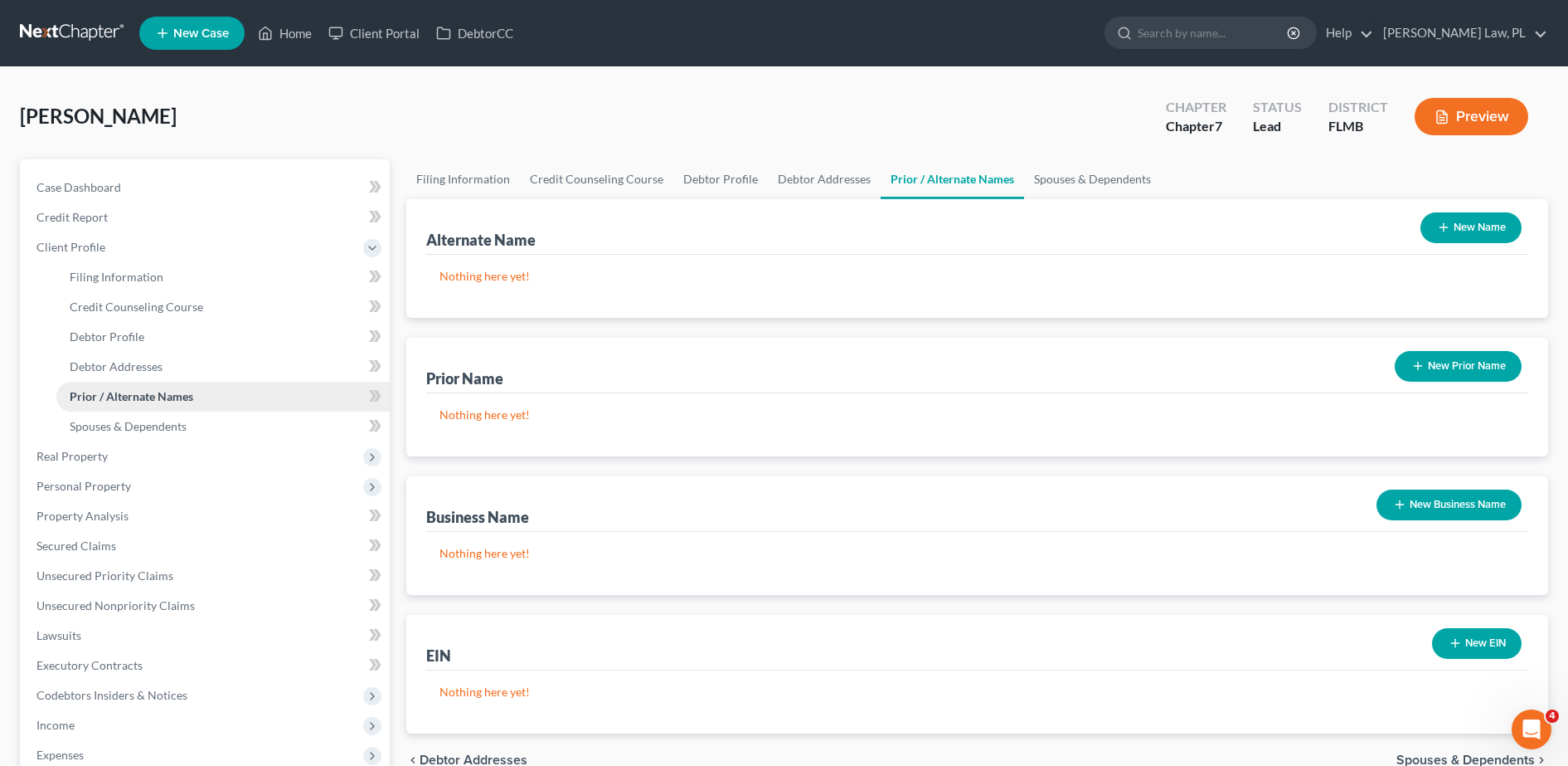
click at [114, 389] on span "Prior / Alternate Names" at bounding box center [131, 396] width 124 height 14
click at [1061, 634] on div "EIN New EIN" at bounding box center [977, 642] width 1102 height 56
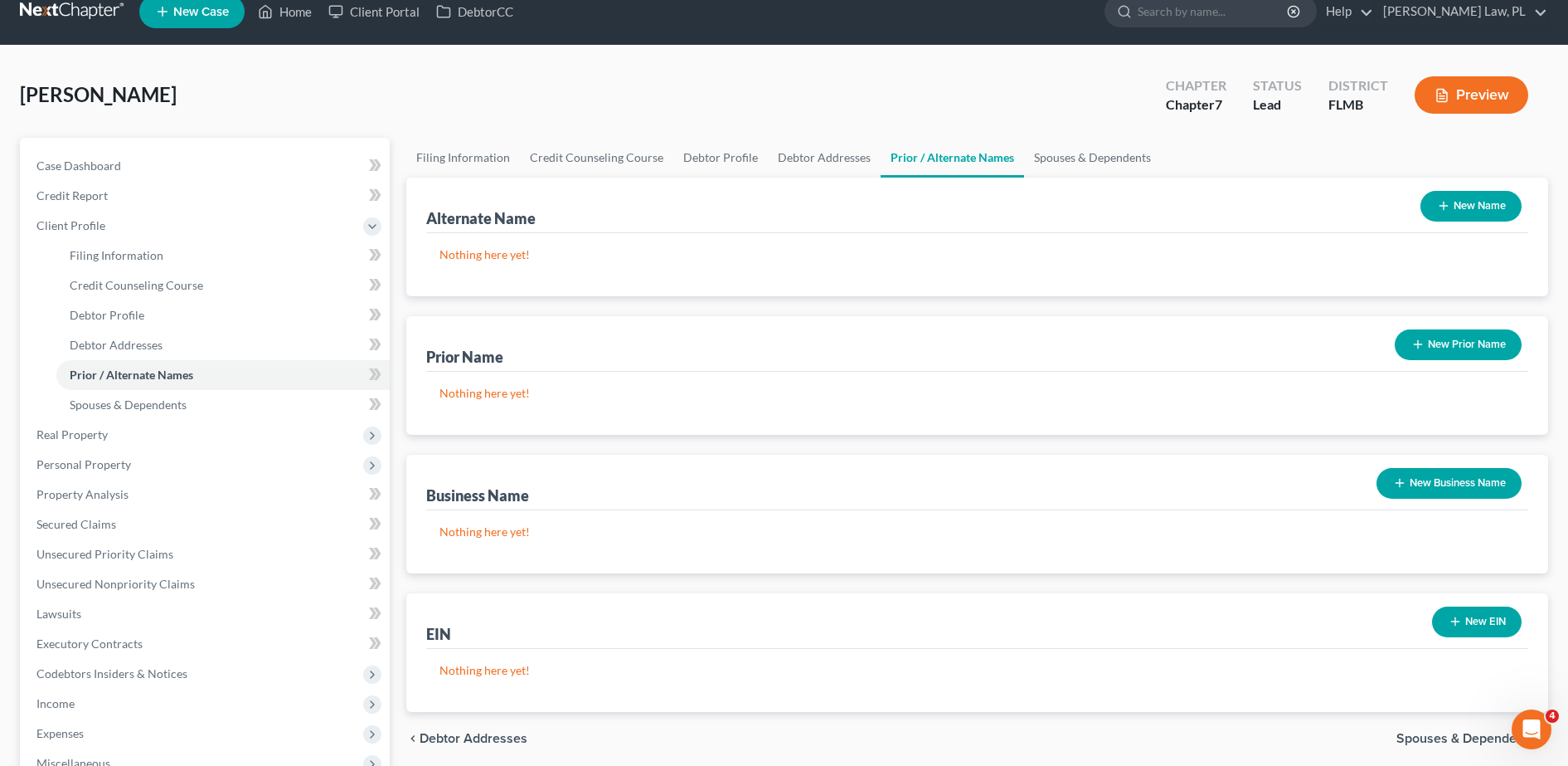
scroll to position [18, 0]
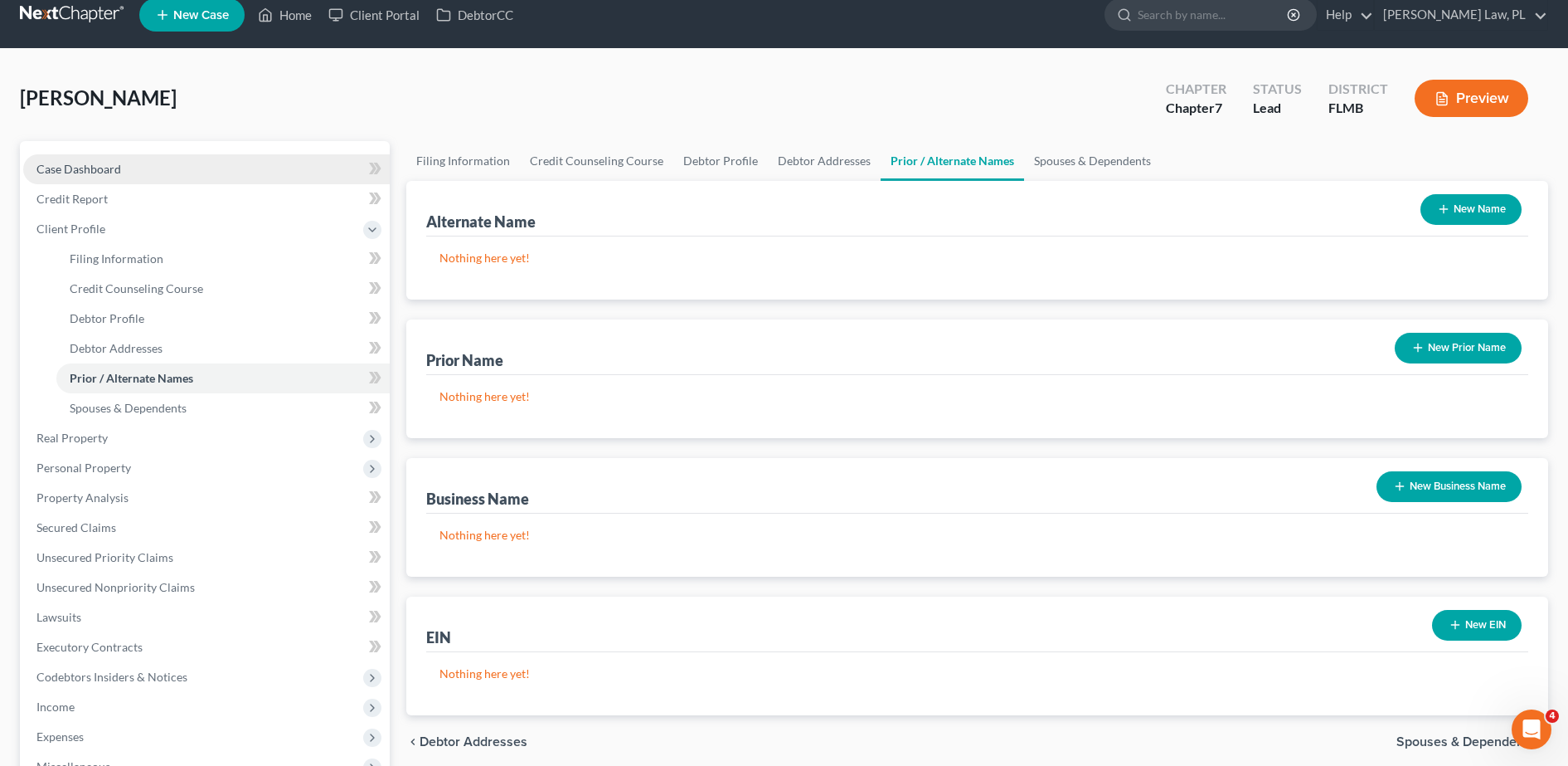
click at [218, 168] on link "Case Dashboard" at bounding box center [206, 169] width 366 height 30
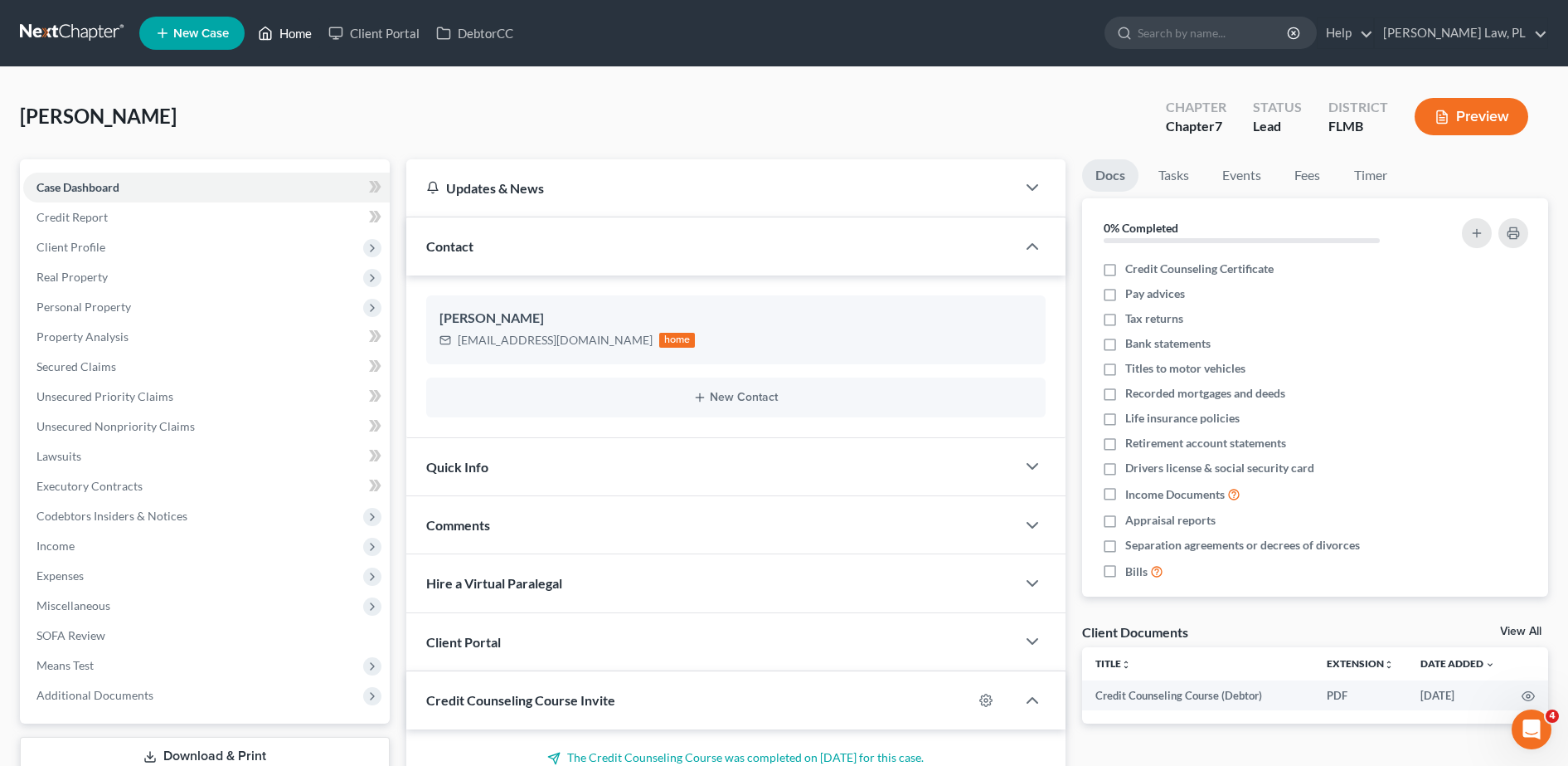
click at [276, 30] on link "Home" at bounding box center [285, 33] width 70 height 30
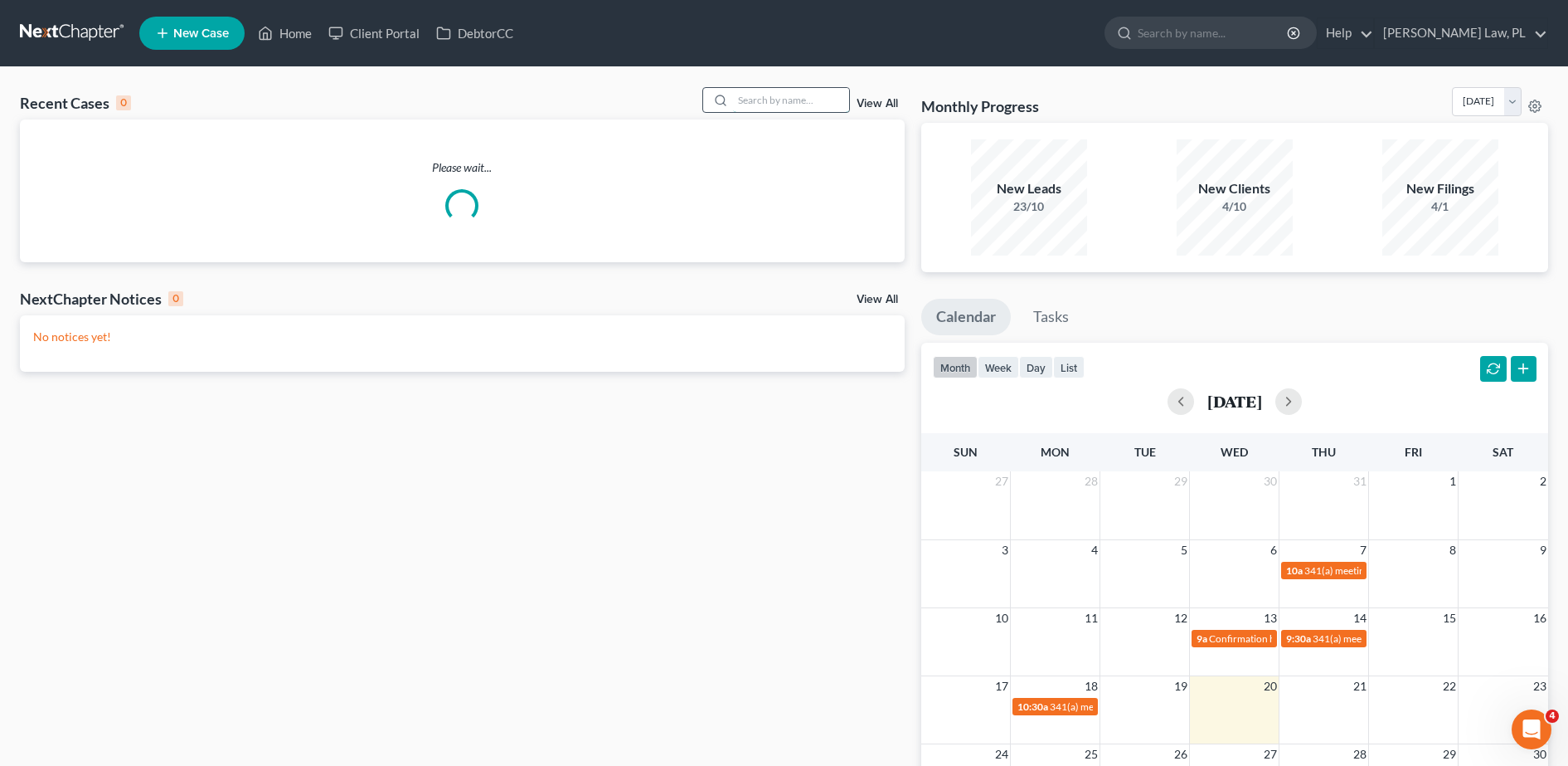
click at [737, 96] on input "search" at bounding box center [790, 100] width 116 height 24
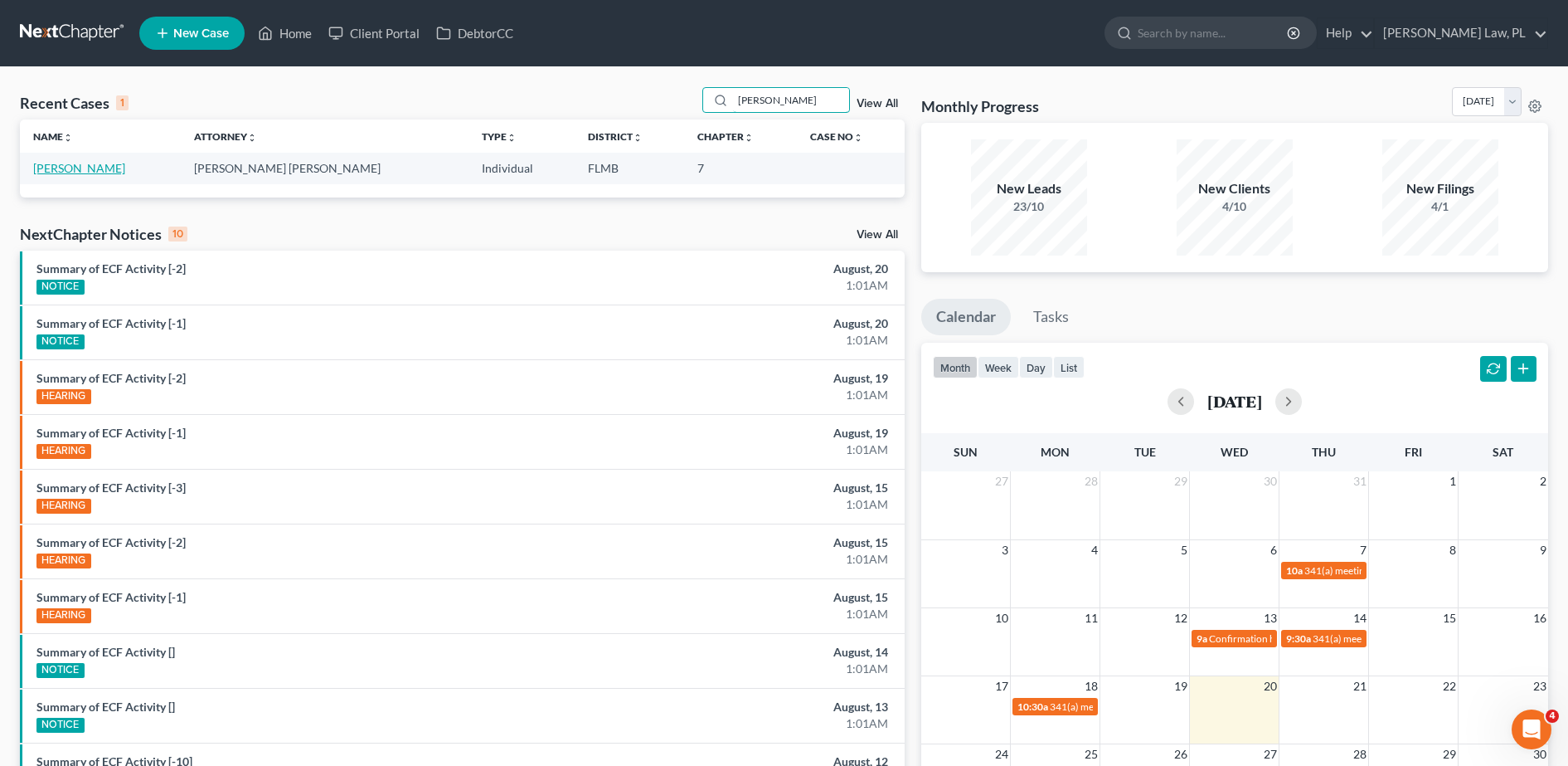
type input "[PERSON_NAME]"
click at [69, 169] on link "[PERSON_NAME]" at bounding box center [79, 168] width 92 height 14
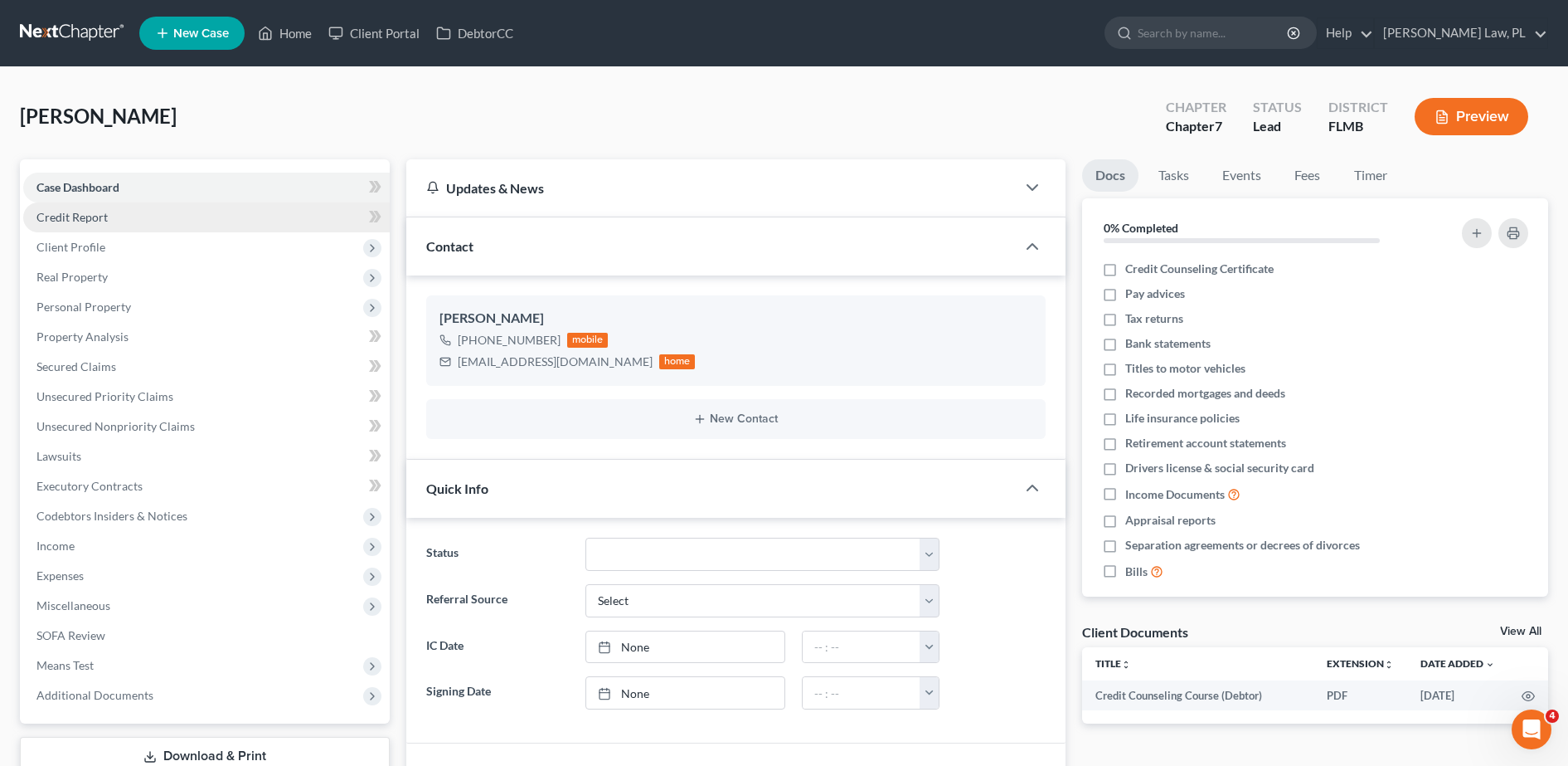
click at [162, 227] on link "Credit Report" at bounding box center [206, 218] width 366 height 30
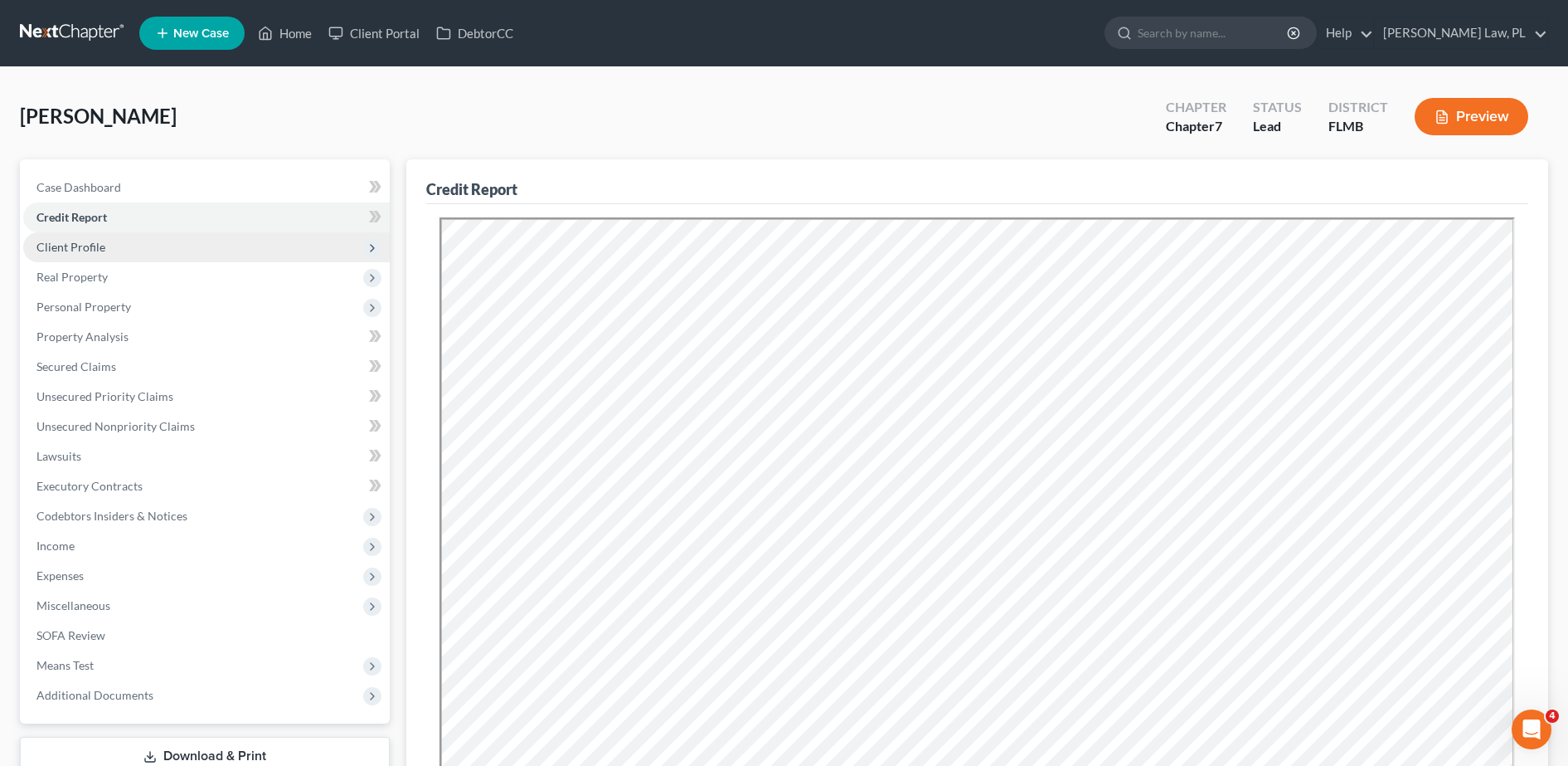
click at [111, 259] on span "Client Profile" at bounding box center [206, 247] width 366 height 30
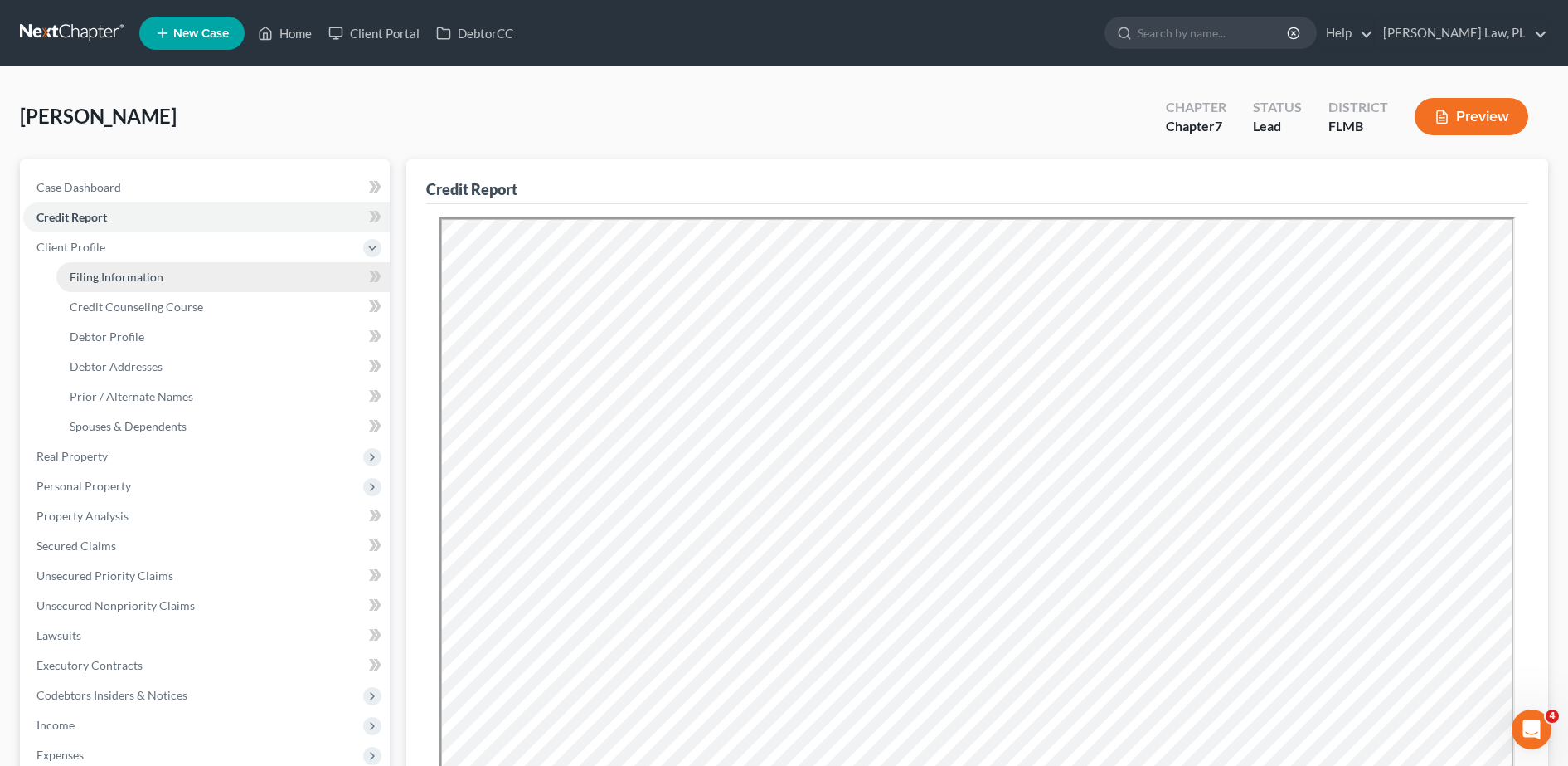
click at [130, 273] on span "Filing Information" at bounding box center [117, 277] width 94 height 14
select select "1"
select select "0"
select select "15"
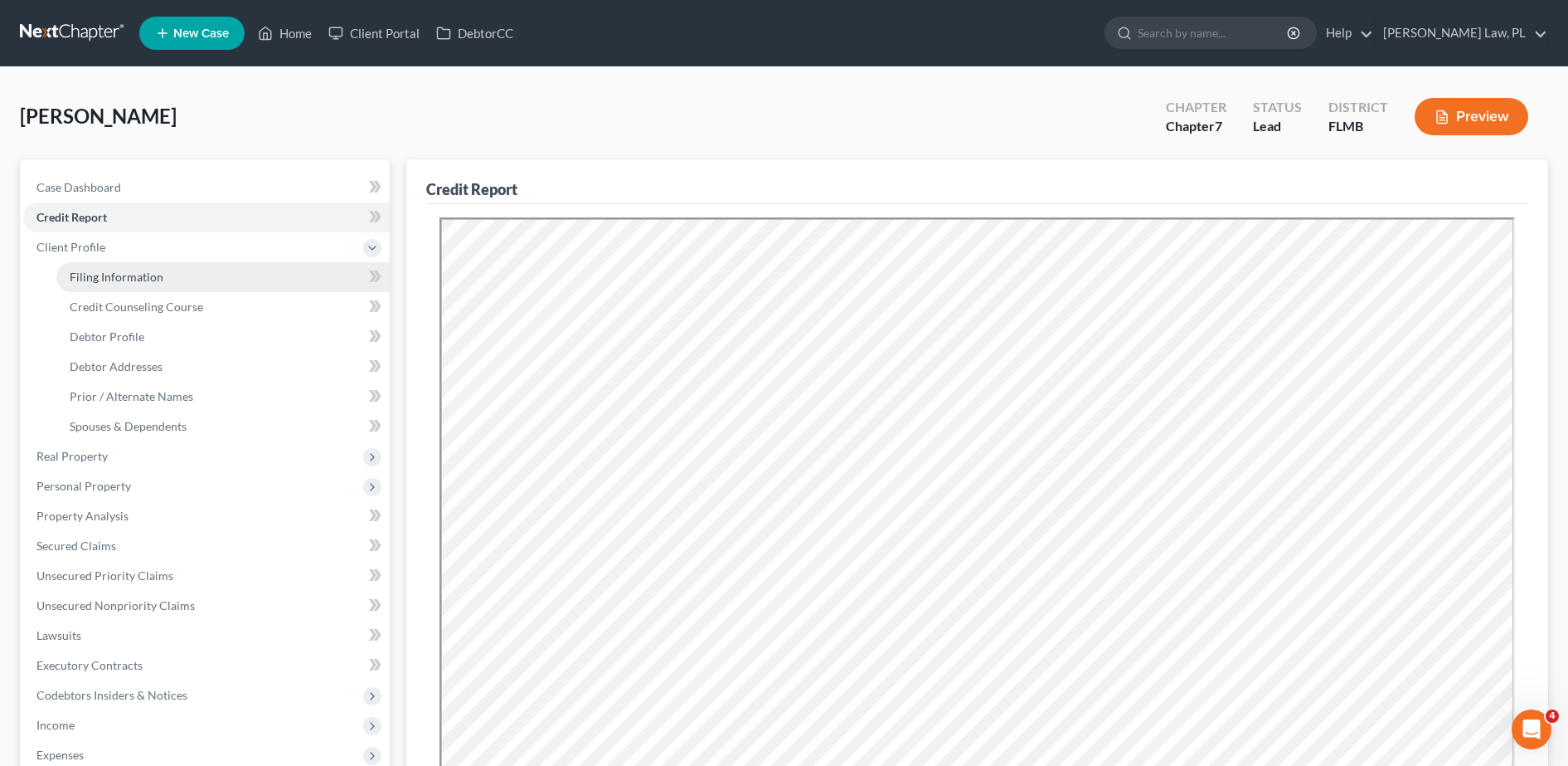
select select "0"
select select "9"
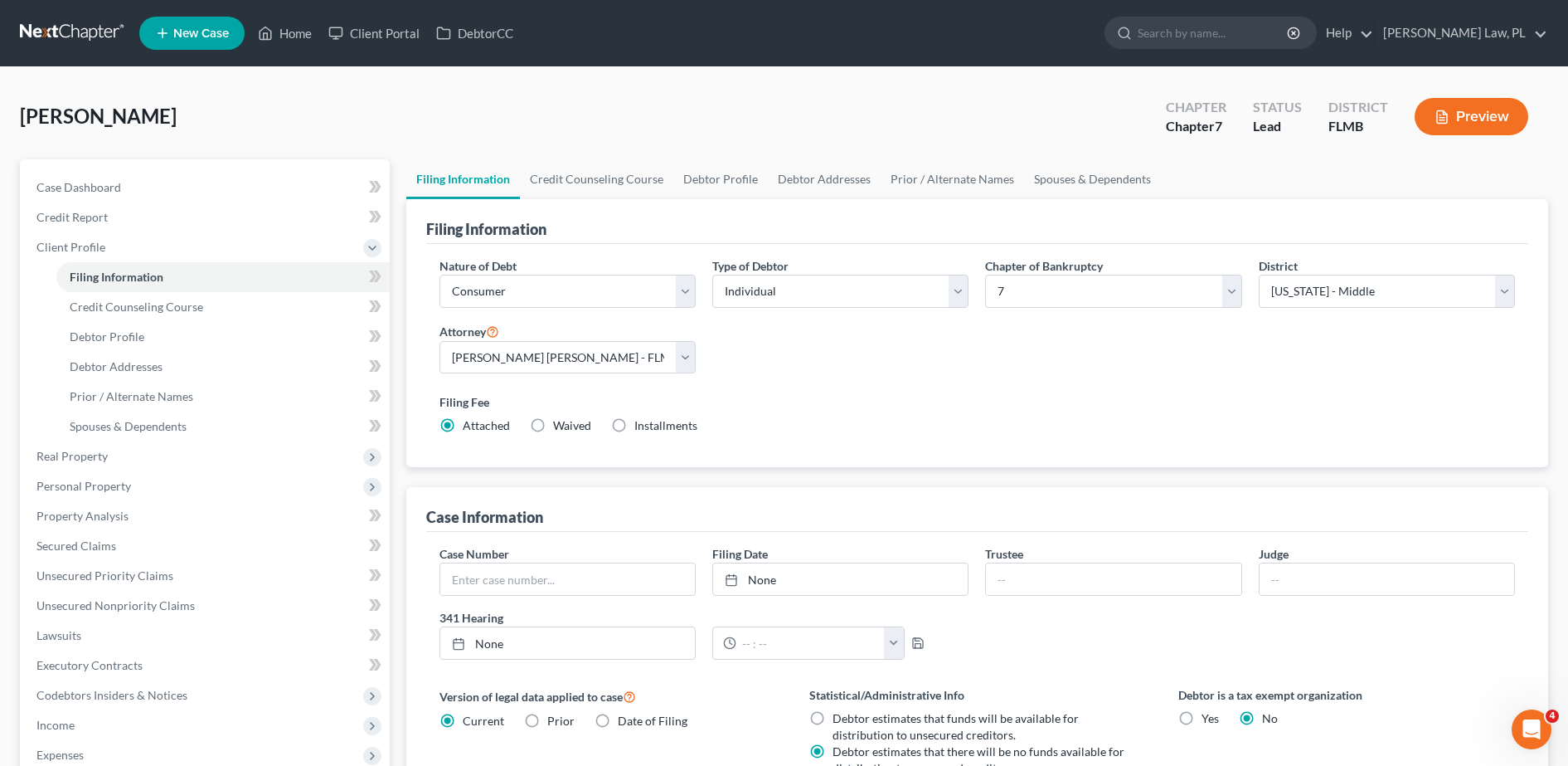
click at [208, 56] on nav "Home New Case Client Portal DebtorCC [PERSON_NAME] Law, PL [PERSON_NAME][EMAIL_…" at bounding box center [784, 33] width 1568 height 66
click at [198, 36] on span "New Case" at bounding box center [201, 33] width 56 height 12
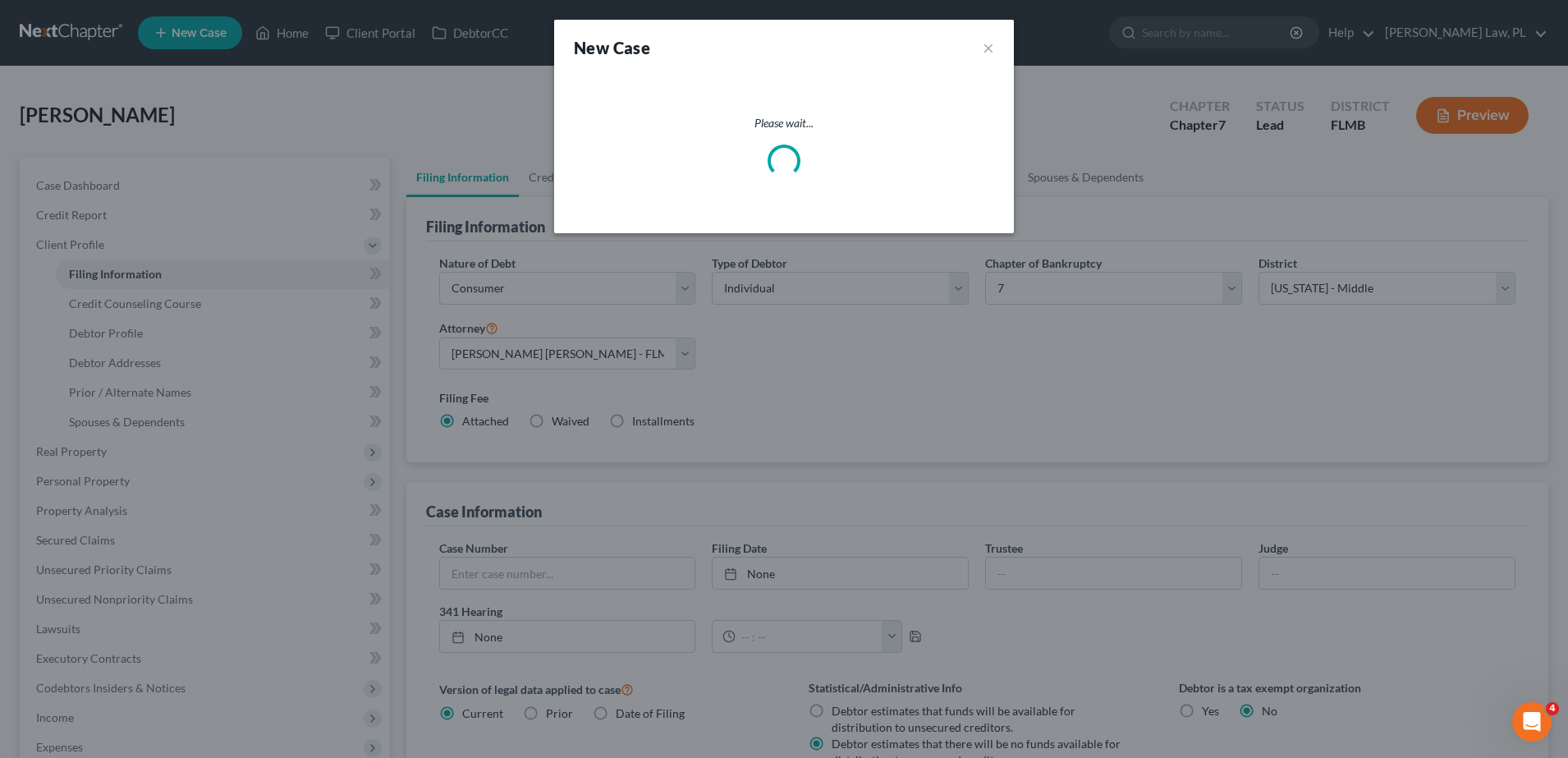
select select "15"
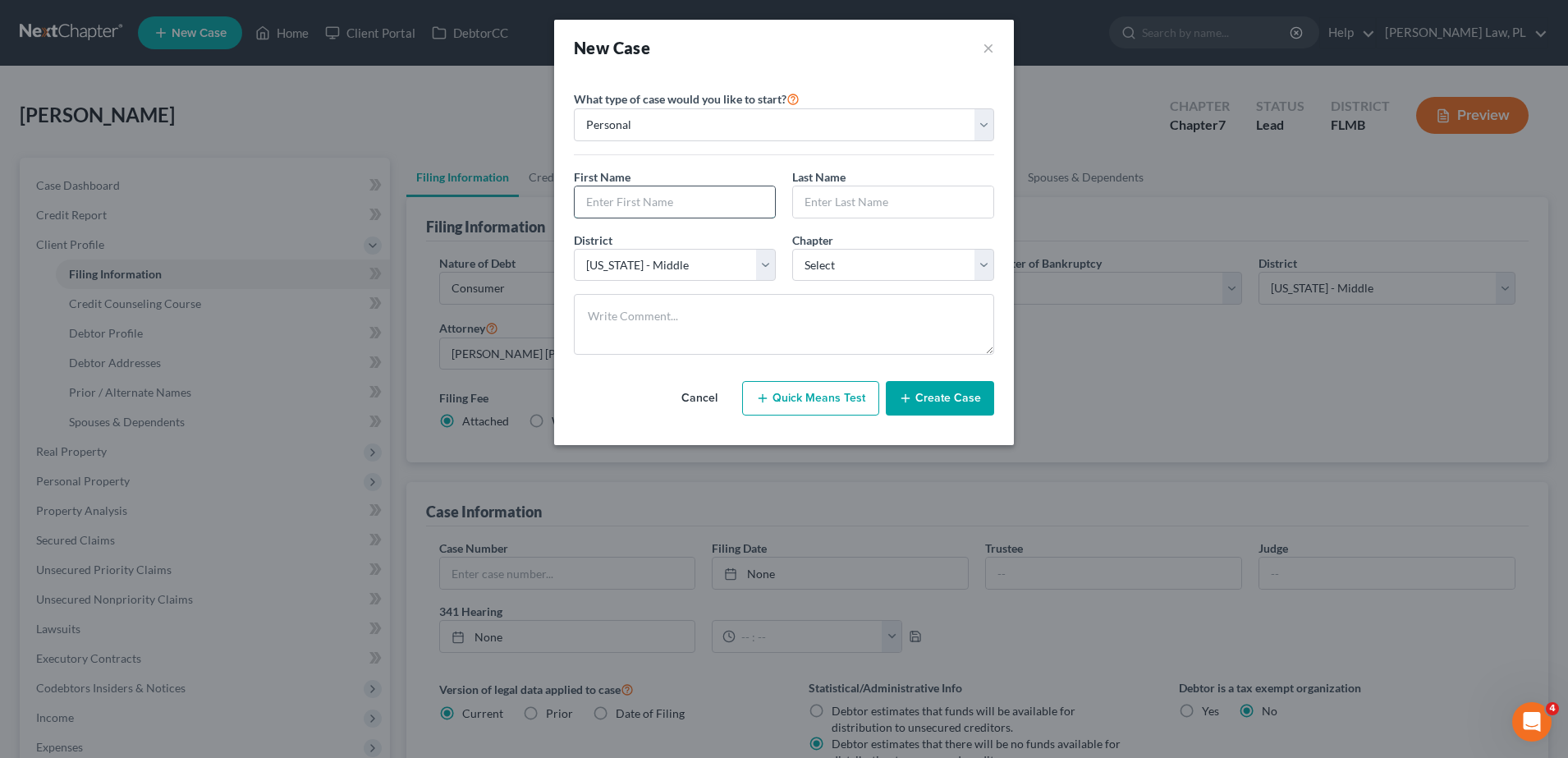
click at [674, 207] on input "text" at bounding box center [675, 202] width 201 height 31
type input "[PERSON_NAME]"
type input "Brown"
click at [827, 255] on select "Select 7 11 12 13" at bounding box center [893, 265] width 202 height 33
click at [793, 249] on select "Select 7 11 12 13" at bounding box center [893, 265] width 202 height 33
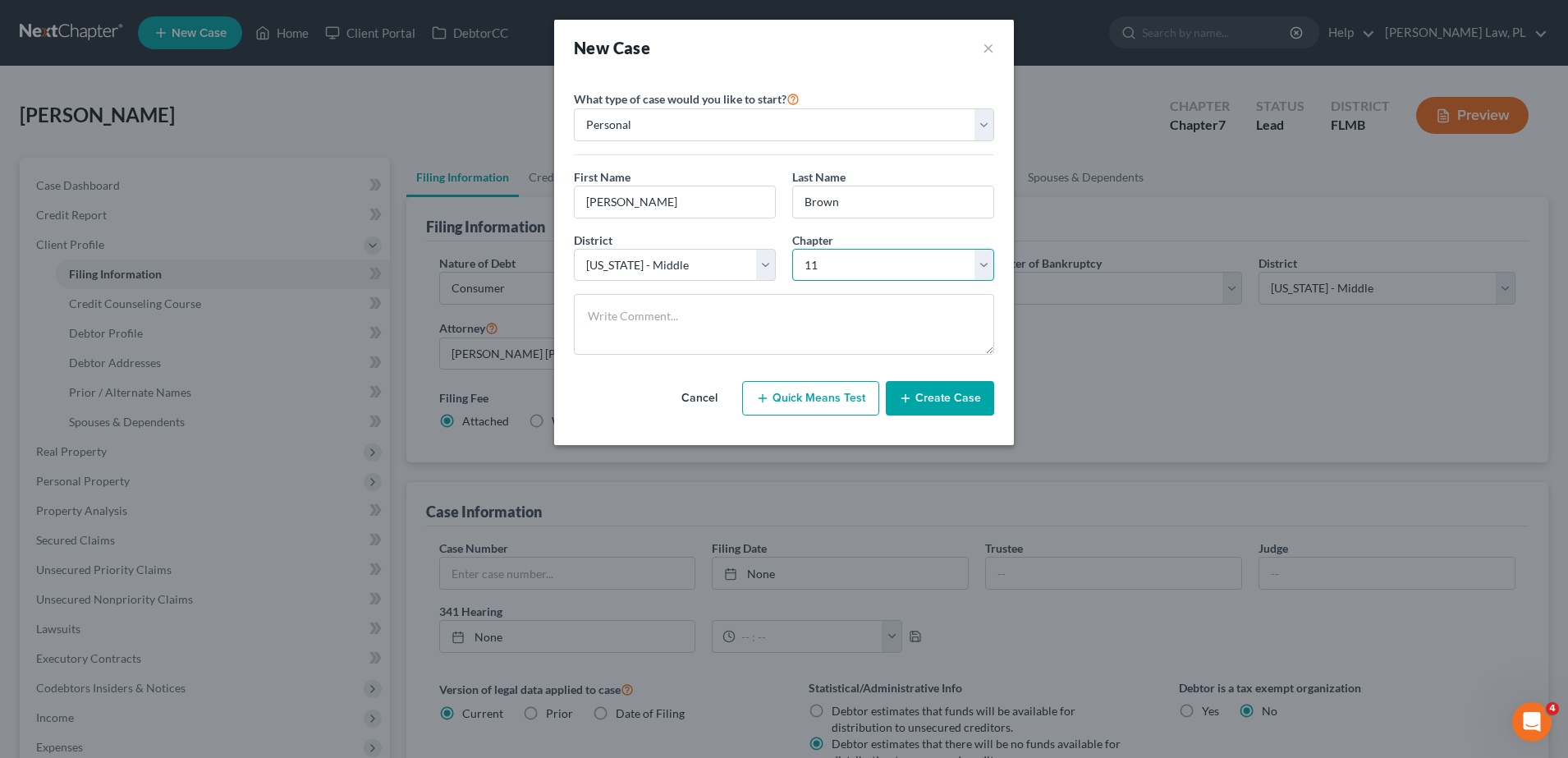
click at [857, 275] on select "Select 7 11 12 13" at bounding box center [893, 265] width 202 height 33
select select "0"
click at [793, 249] on select "Select 7 11 12 13" at bounding box center [893, 265] width 202 height 33
click at [972, 401] on button "Create Case" at bounding box center [940, 398] width 109 height 34
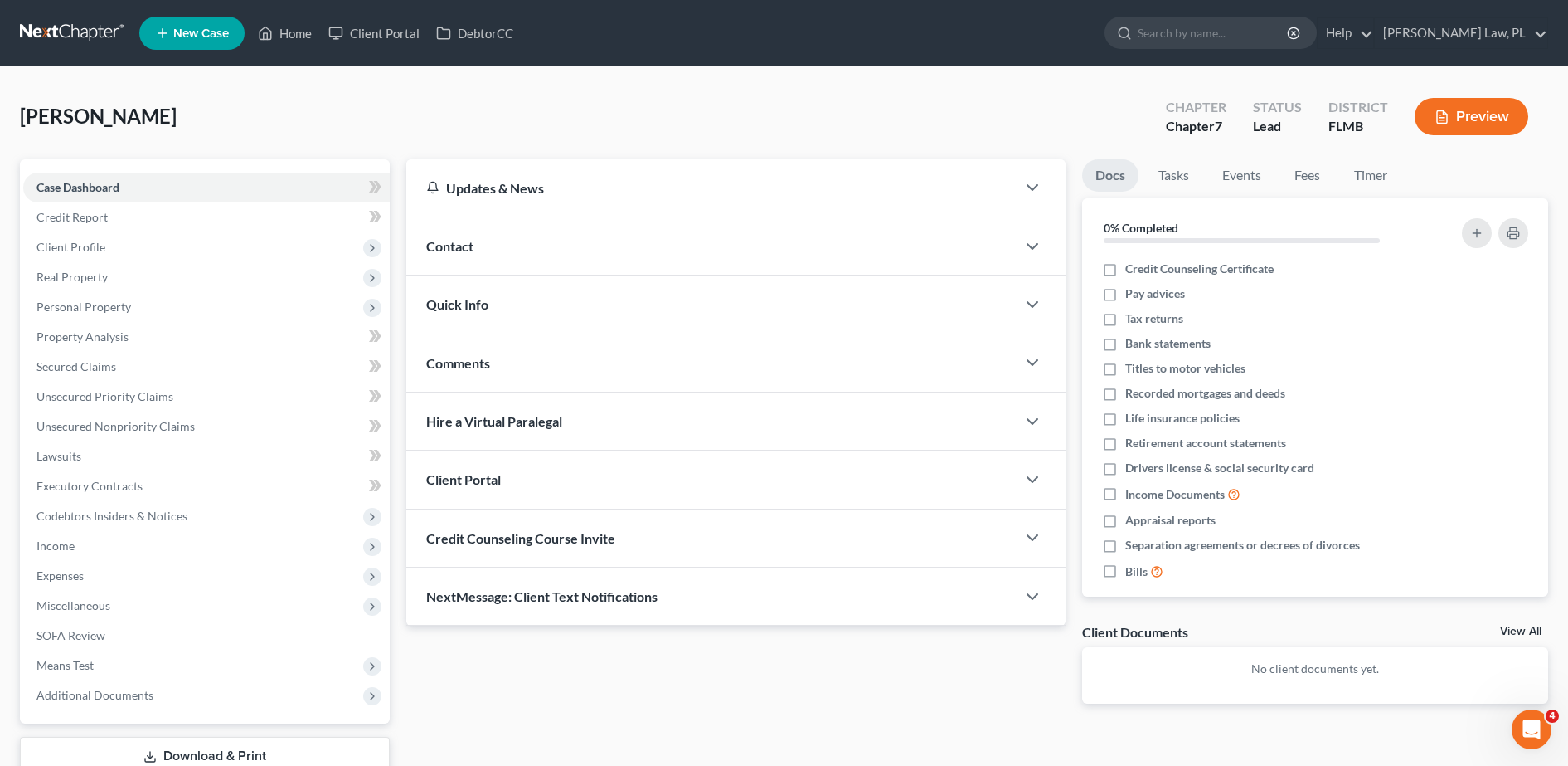
click at [503, 258] on div "Contact" at bounding box center [711, 246] width 609 height 57
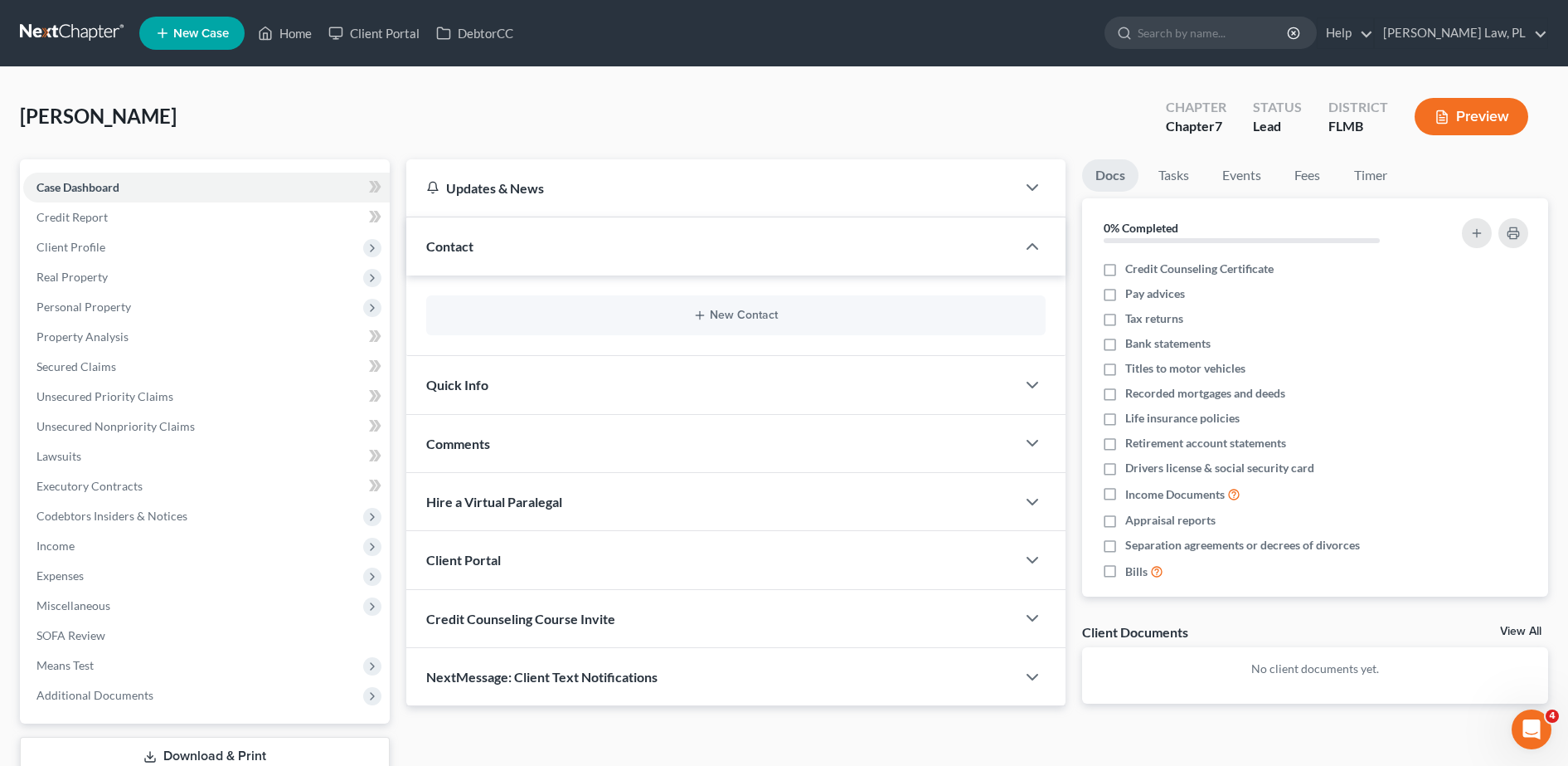
click at [572, 326] on div "New Contact" at bounding box center [736, 315] width 620 height 40
click at [606, 314] on button "New Contact" at bounding box center [735, 315] width 593 height 13
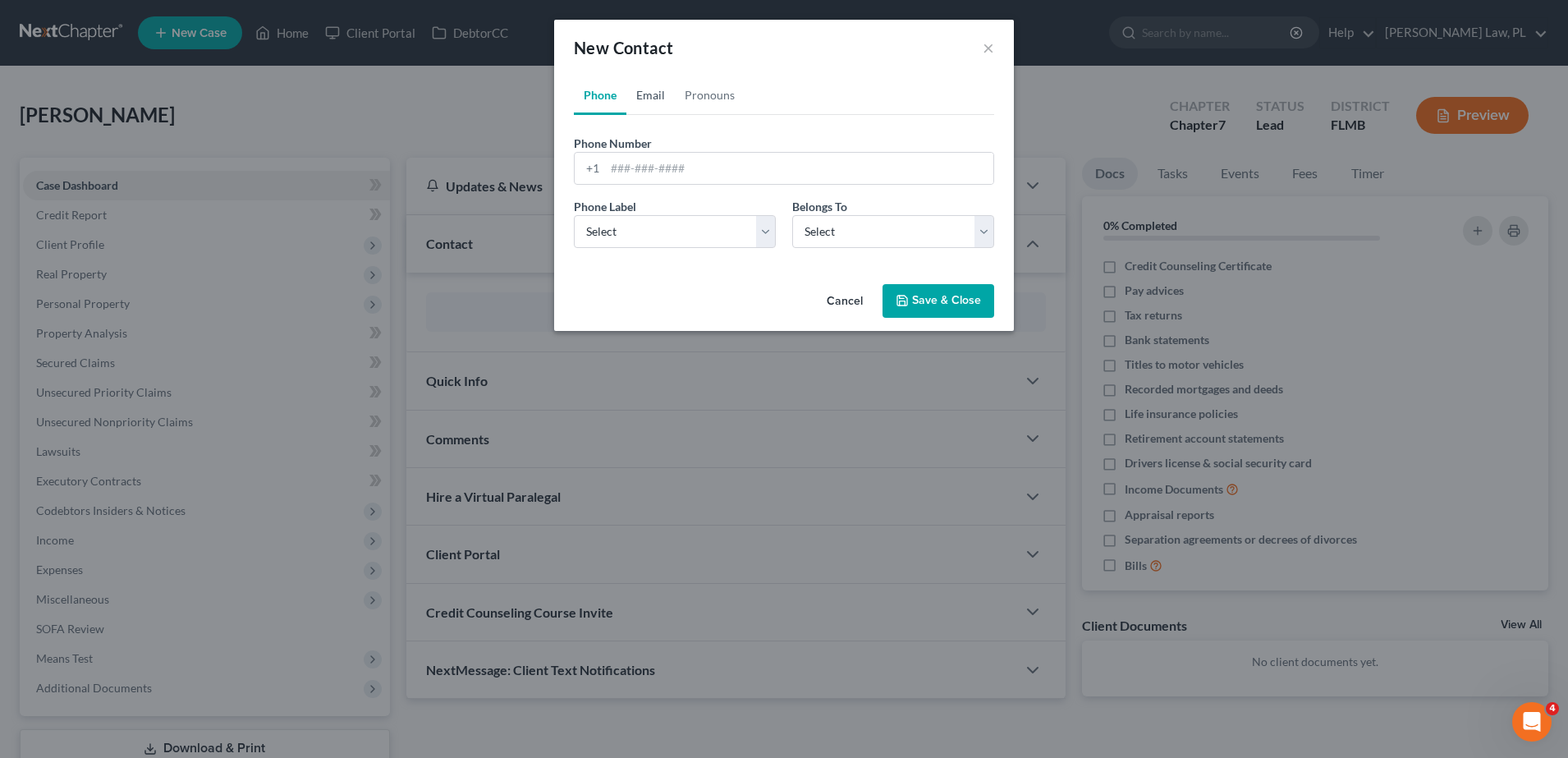
drag, startPoint x: 657, startPoint y: 87, endPoint x: 657, endPoint y: 97, distance: 10.0
click at [656, 87] on link "Email" at bounding box center [650, 96] width 48 height 40
click at [633, 166] on input "email" at bounding box center [799, 168] width 389 height 31
type input "[EMAIL_ADDRESS][DOMAIN_NAME]"
click at [636, 229] on select "Select Home Work Other" at bounding box center [675, 232] width 202 height 33
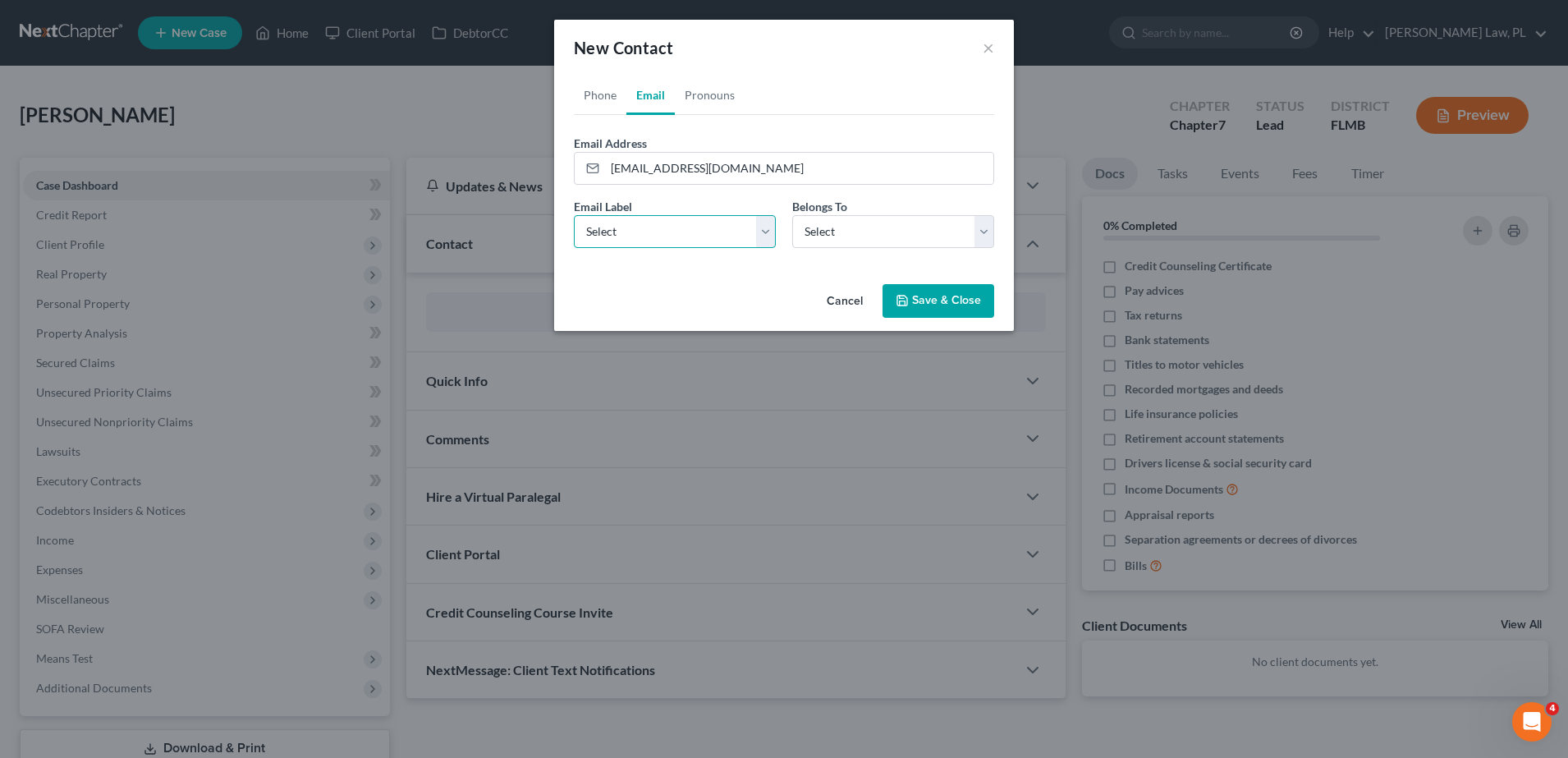
select select "0"
click at [574, 215] on select "Select Home Work Other" at bounding box center [675, 232] width 202 height 33
click at [846, 231] on select "Select Client Other" at bounding box center [893, 232] width 202 height 33
select select "0"
click at [793, 215] on select "Select Client Other" at bounding box center [893, 232] width 202 height 33
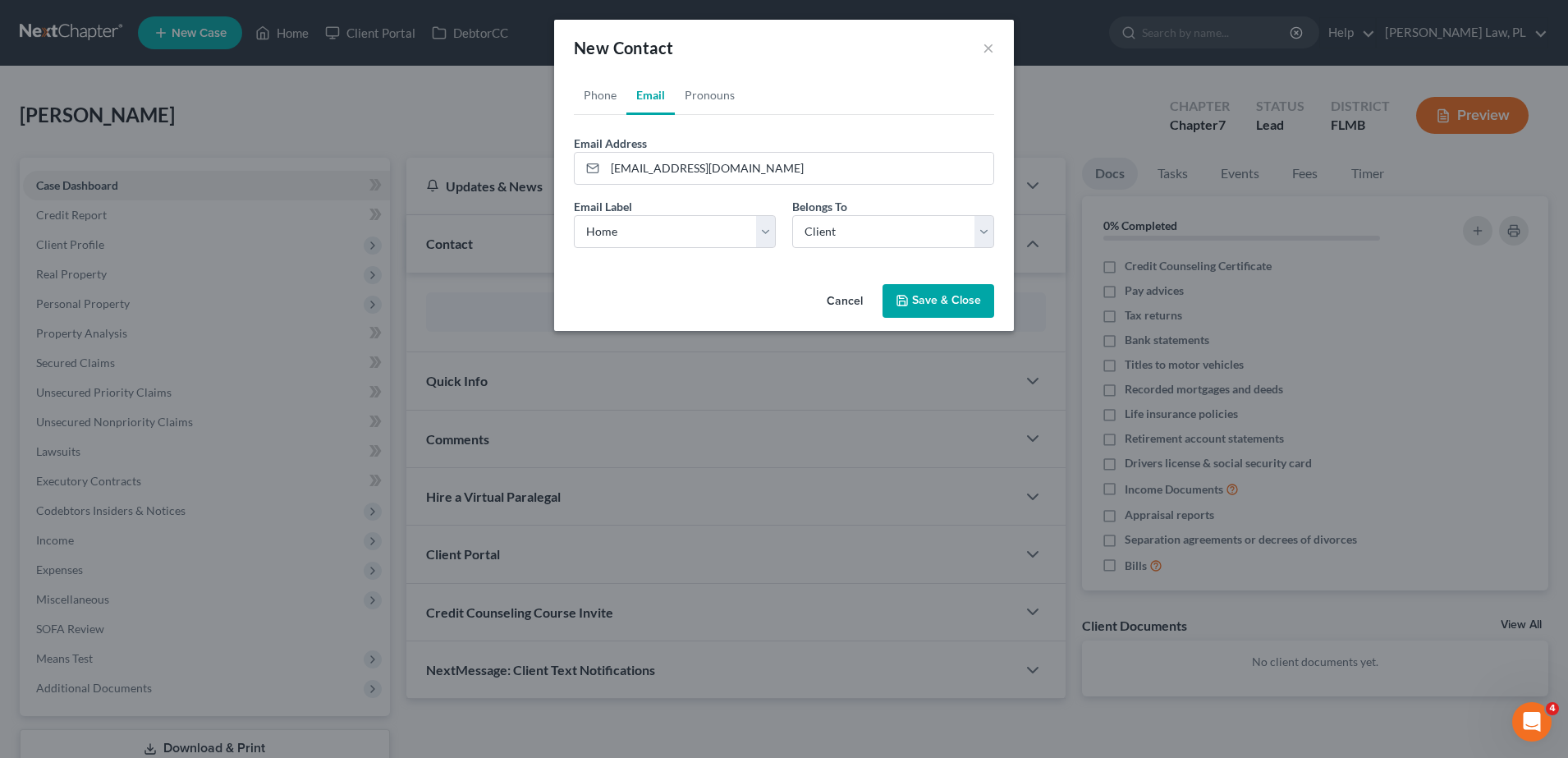
click at [958, 290] on button "Save & Close" at bounding box center [938, 301] width 112 height 34
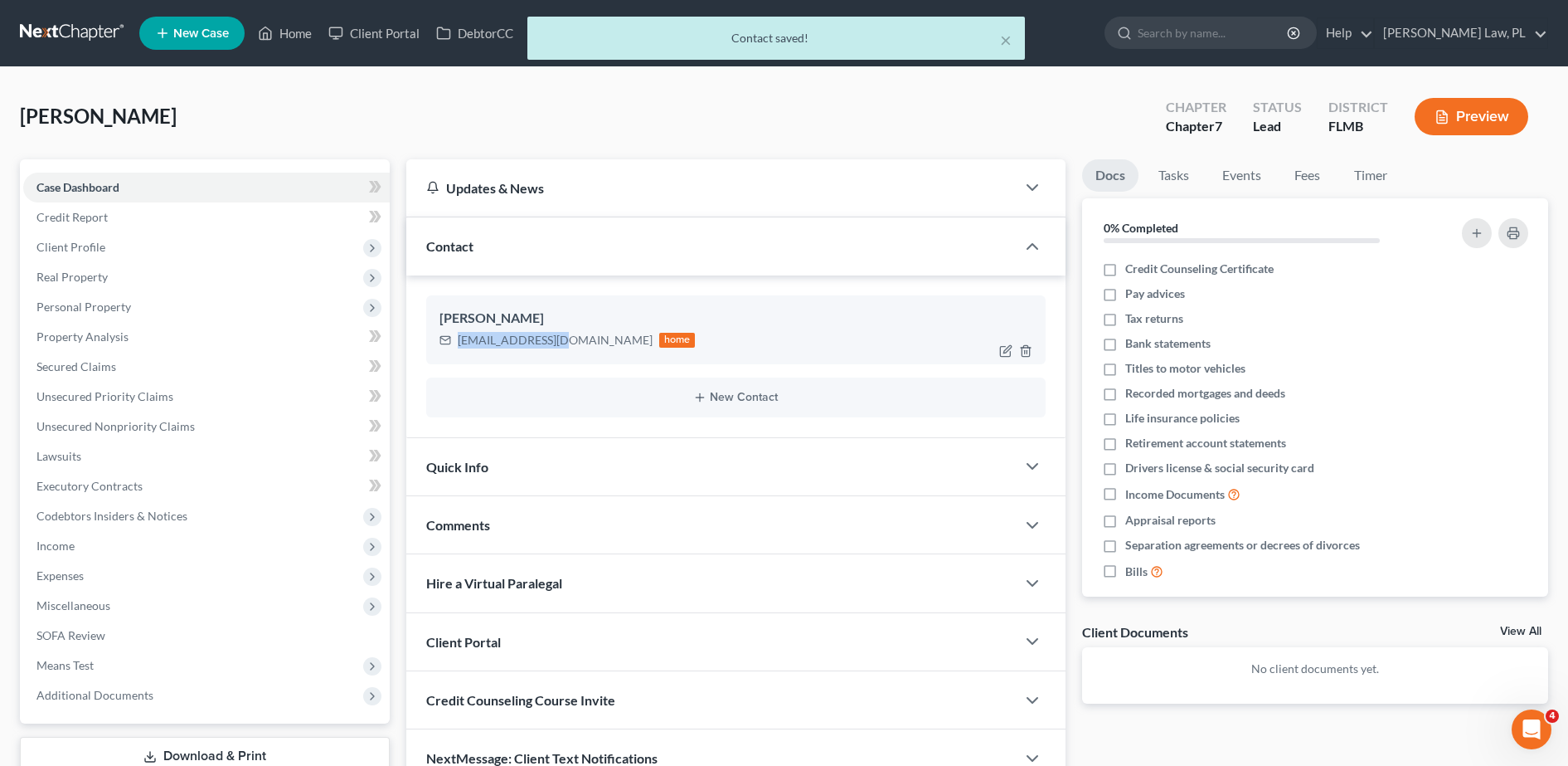
drag, startPoint x: 467, startPoint y: 339, endPoint x: 557, endPoint y: 354, distance: 91.2
click at [557, 354] on div "[PERSON_NAME] [EMAIL_ADDRESS][DOMAIN_NAME] home" at bounding box center [736, 329] width 620 height 68
copy div "[EMAIL_ADDRESS][DOMAIN_NAME]"
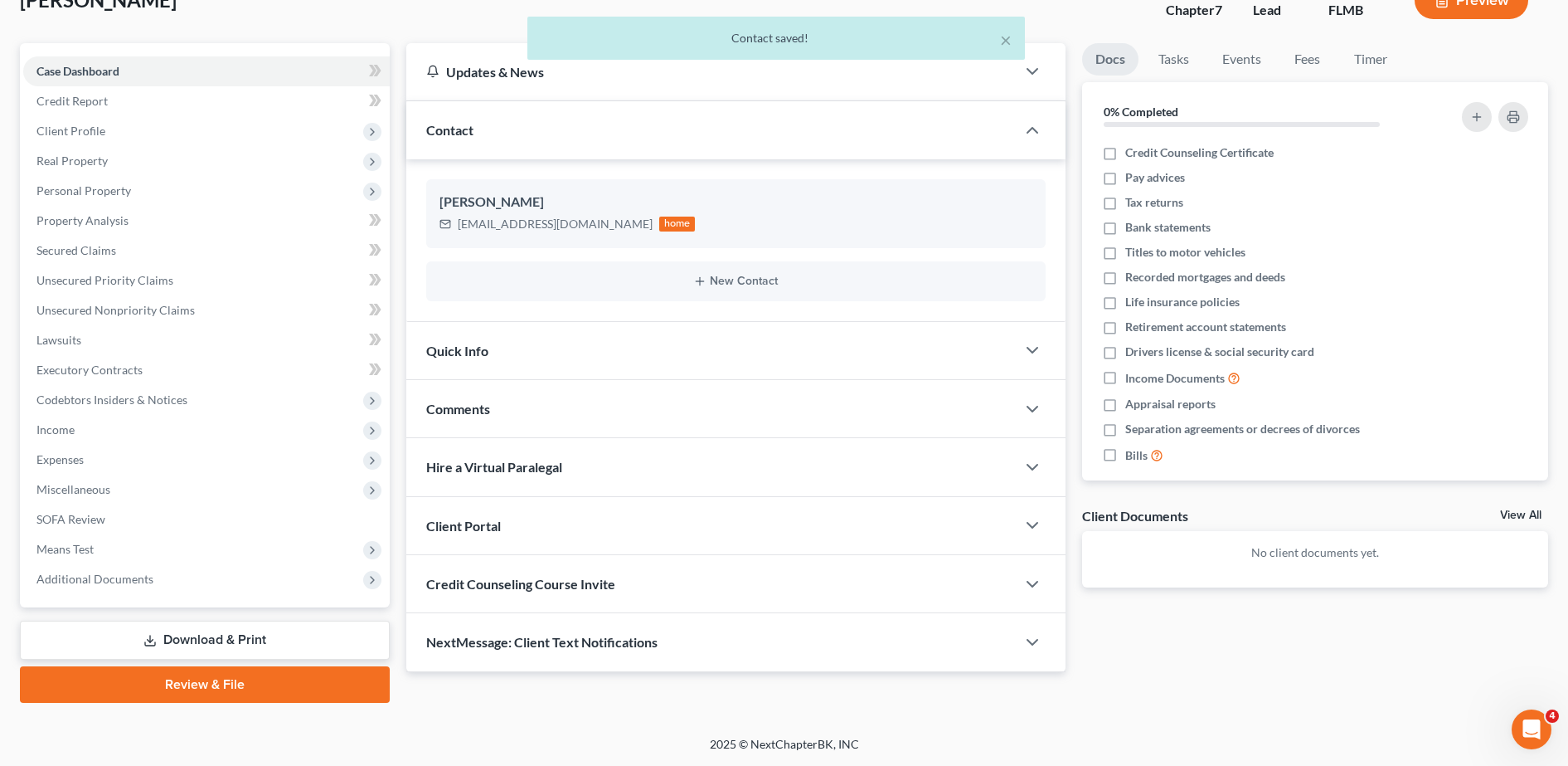
click at [560, 586] on span "Credit Counseling Course Invite" at bounding box center [520, 583] width 189 height 16
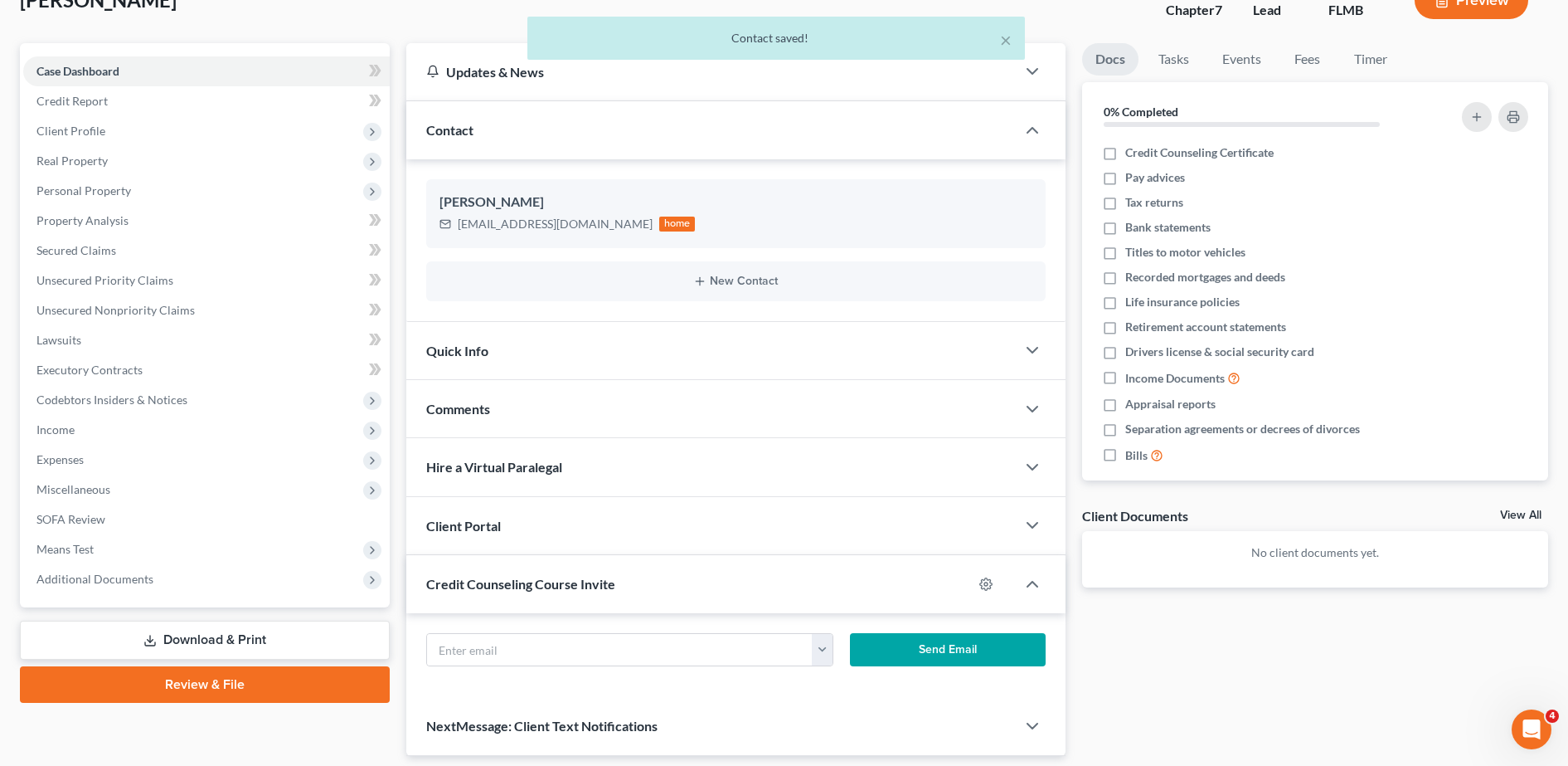
scroll to position [172, 0]
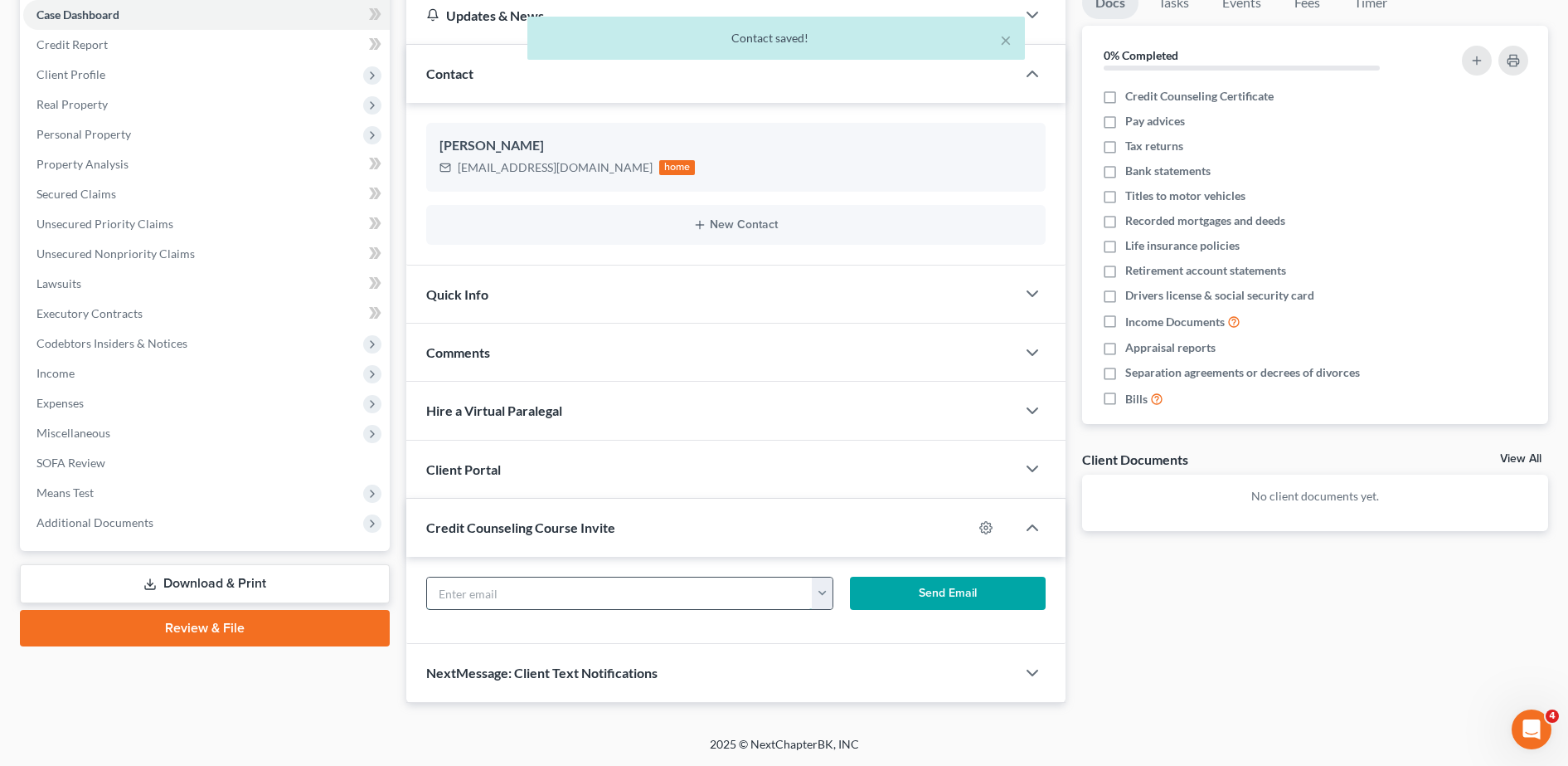
click at [526, 585] on input "text" at bounding box center [620, 593] width 386 height 31
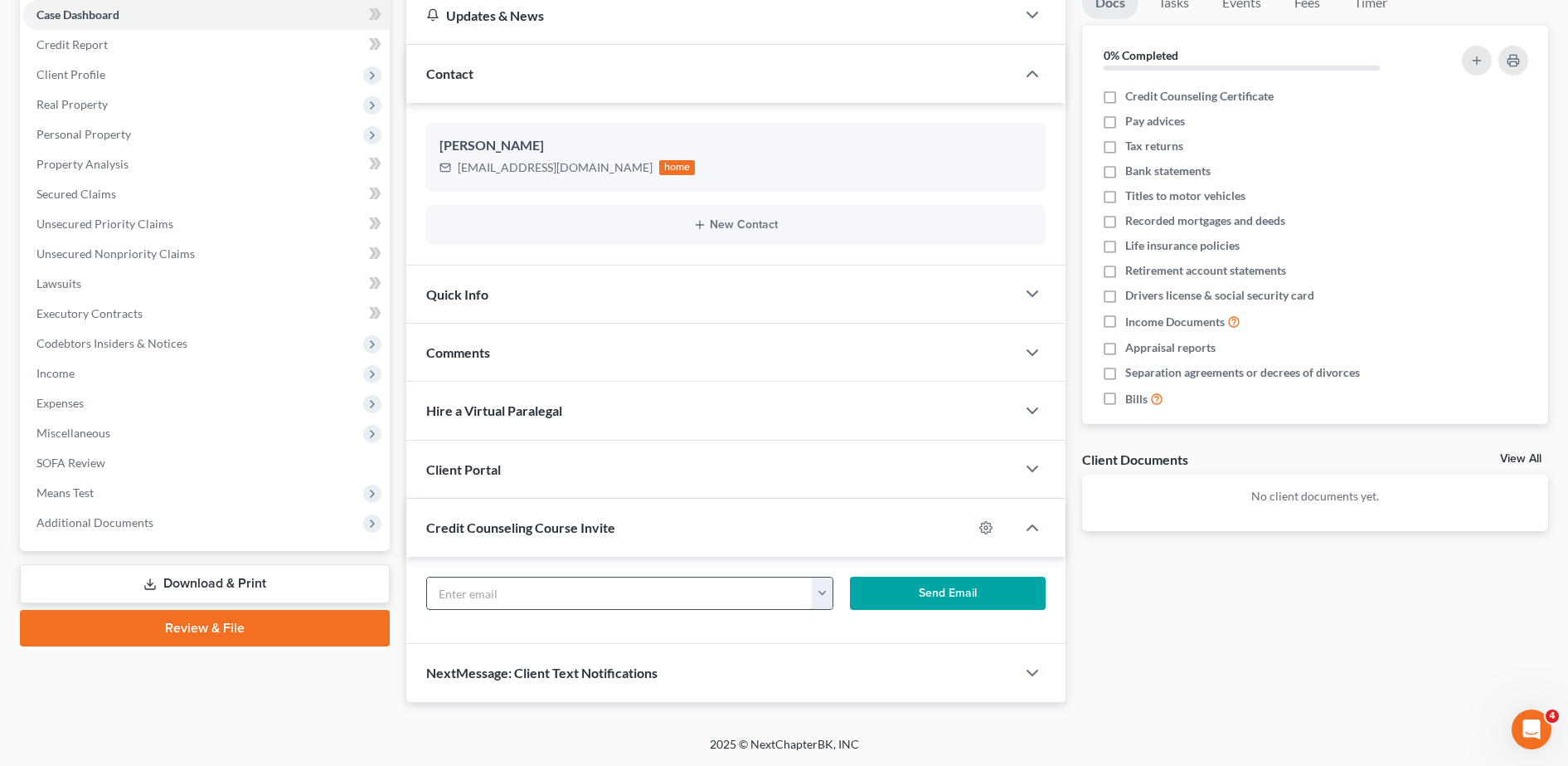
paste input "[EMAIL_ADDRESS][DOMAIN_NAME]"
type input "[EMAIL_ADDRESS][DOMAIN_NAME]"
click at [1007, 596] on button "Send Email" at bounding box center [948, 593] width 196 height 33
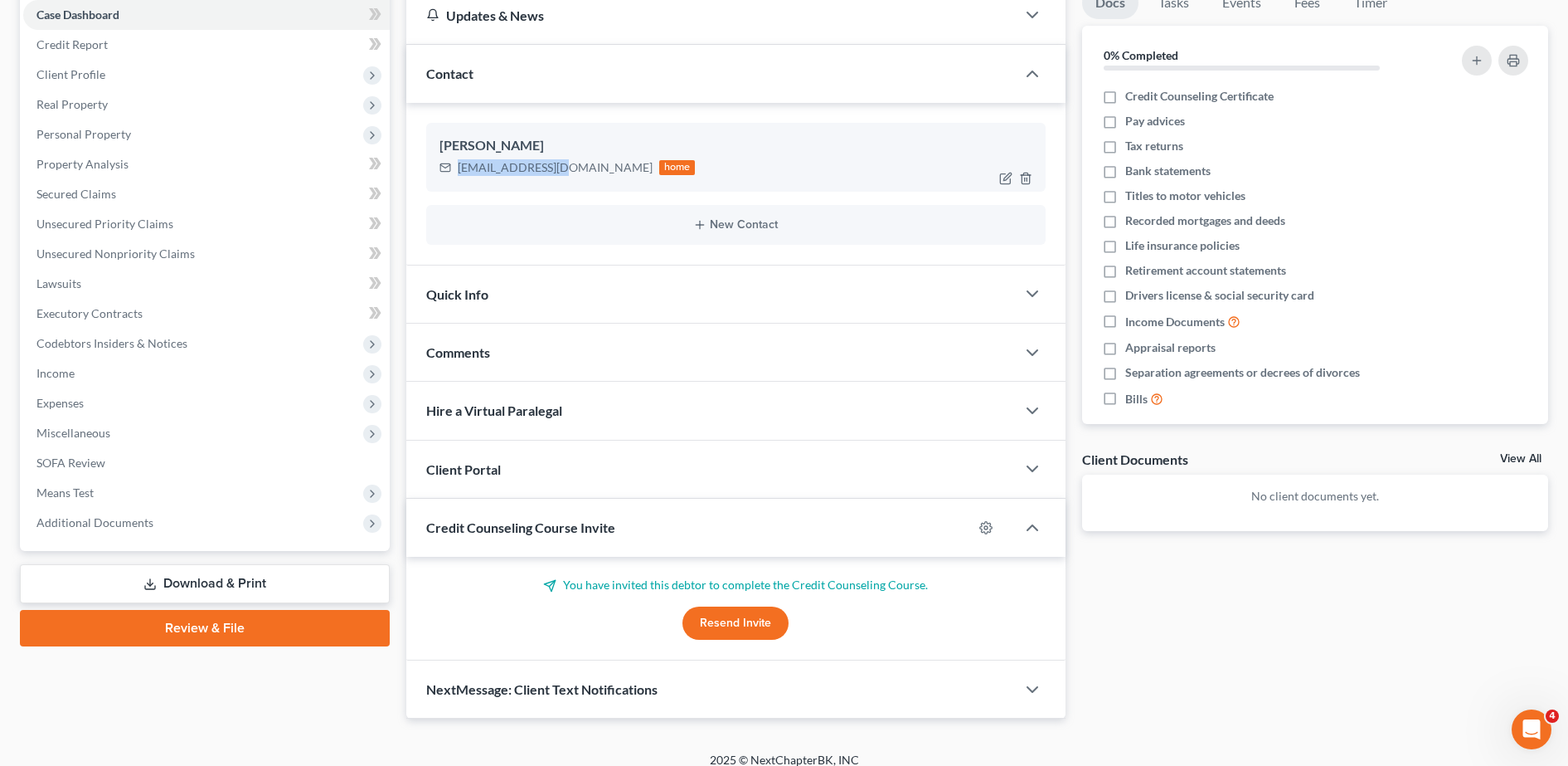
drag, startPoint x: 456, startPoint y: 164, endPoint x: 556, endPoint y: 170, distance: 100.2
click at [556, 170] on div "[EMAIL_ADDRESS][DOMAIN_NAME] home" at bounding box center [567, 167] width 256 height 22
copy div "[EMAIL_ADDRESS][DOMAIN_NAME]"
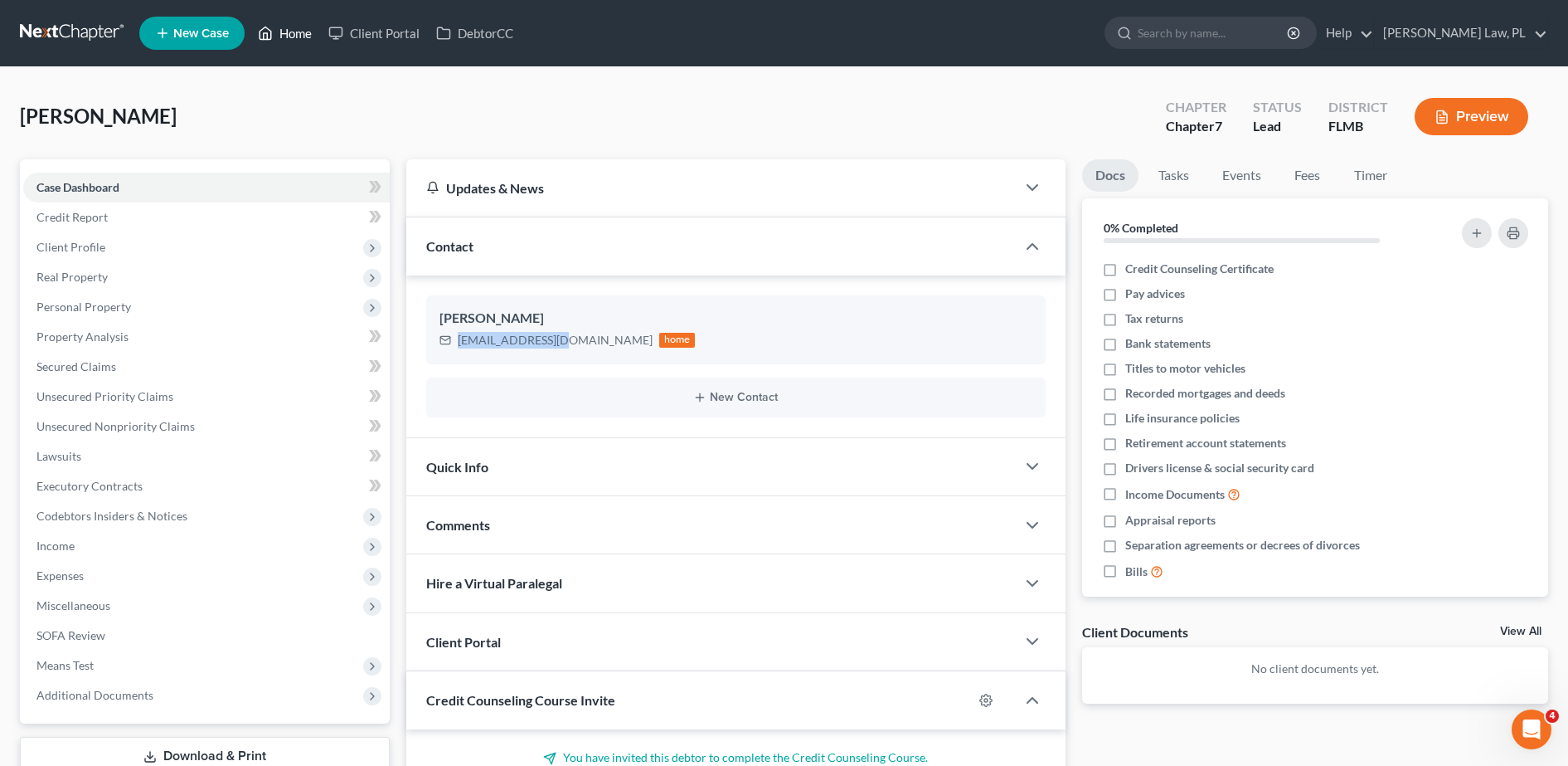
click at [293, 27] on link "Home" at bounding box center [285, 33] width 70 height 30
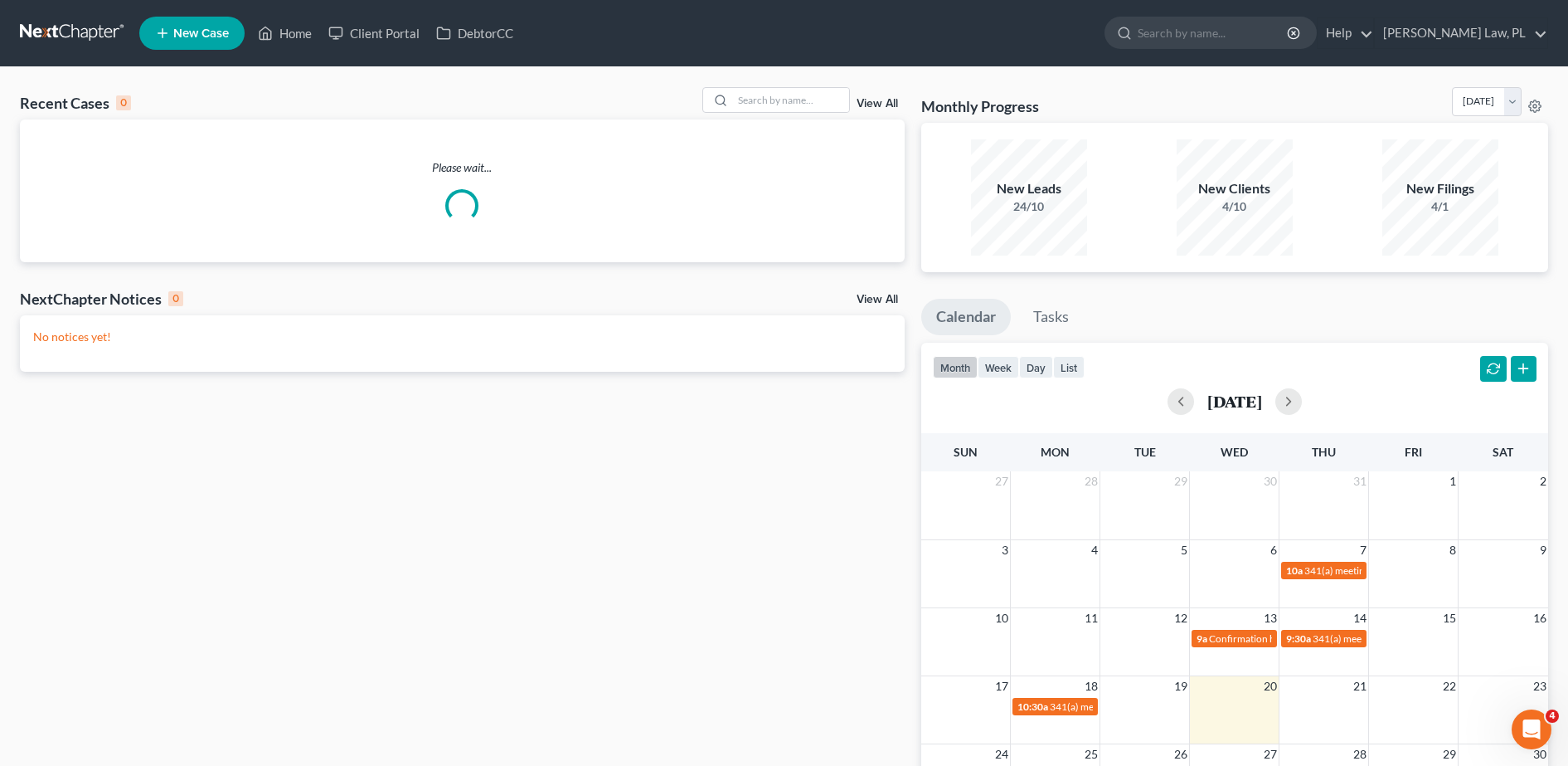
click at [220, 32] on span "New Case" at bounding box center [201, 33] width 56 height 12
select select "15"
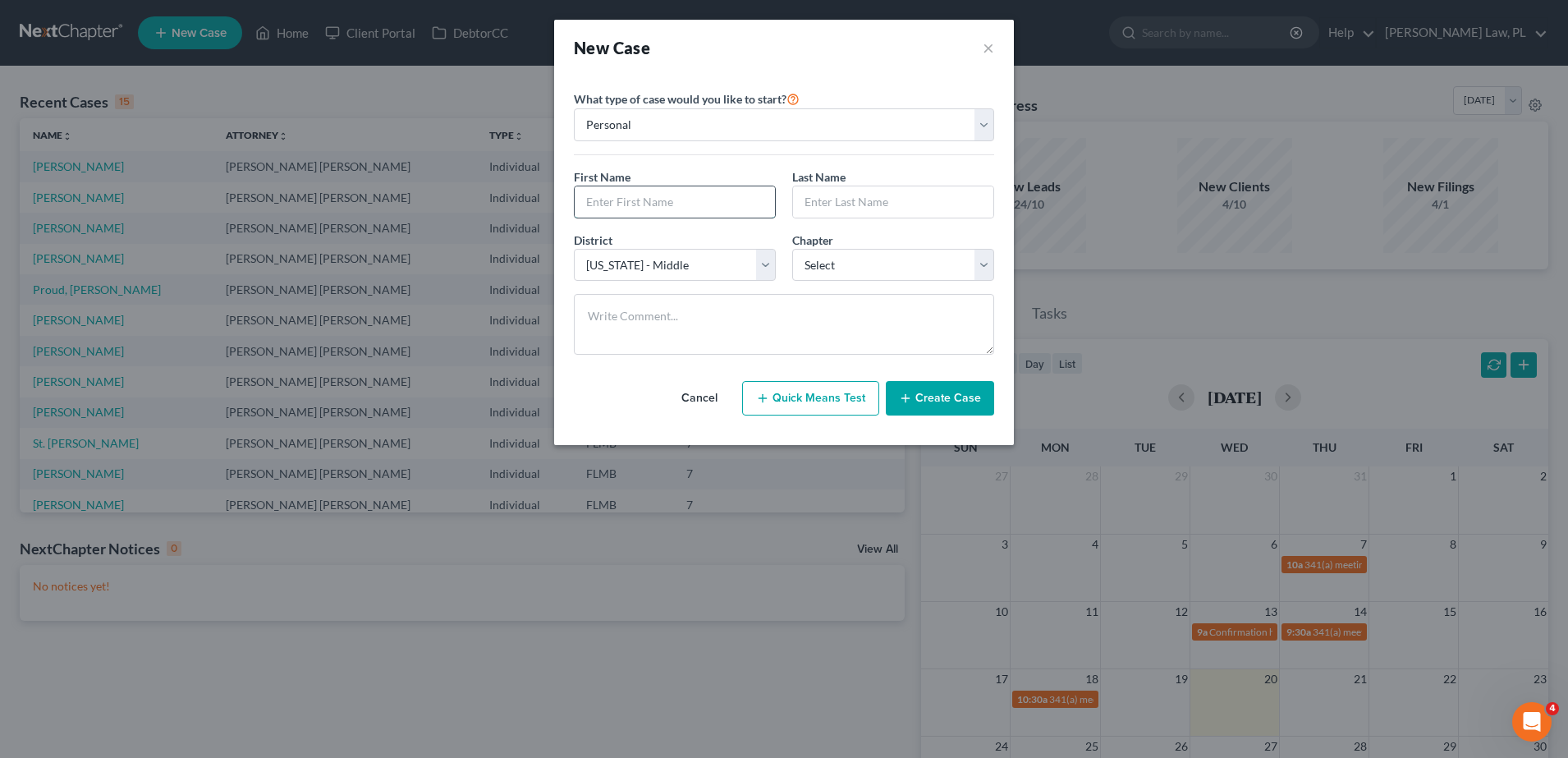
click at [650, 195] on input "text" at bounding box center [675, 202] width 201 height 31
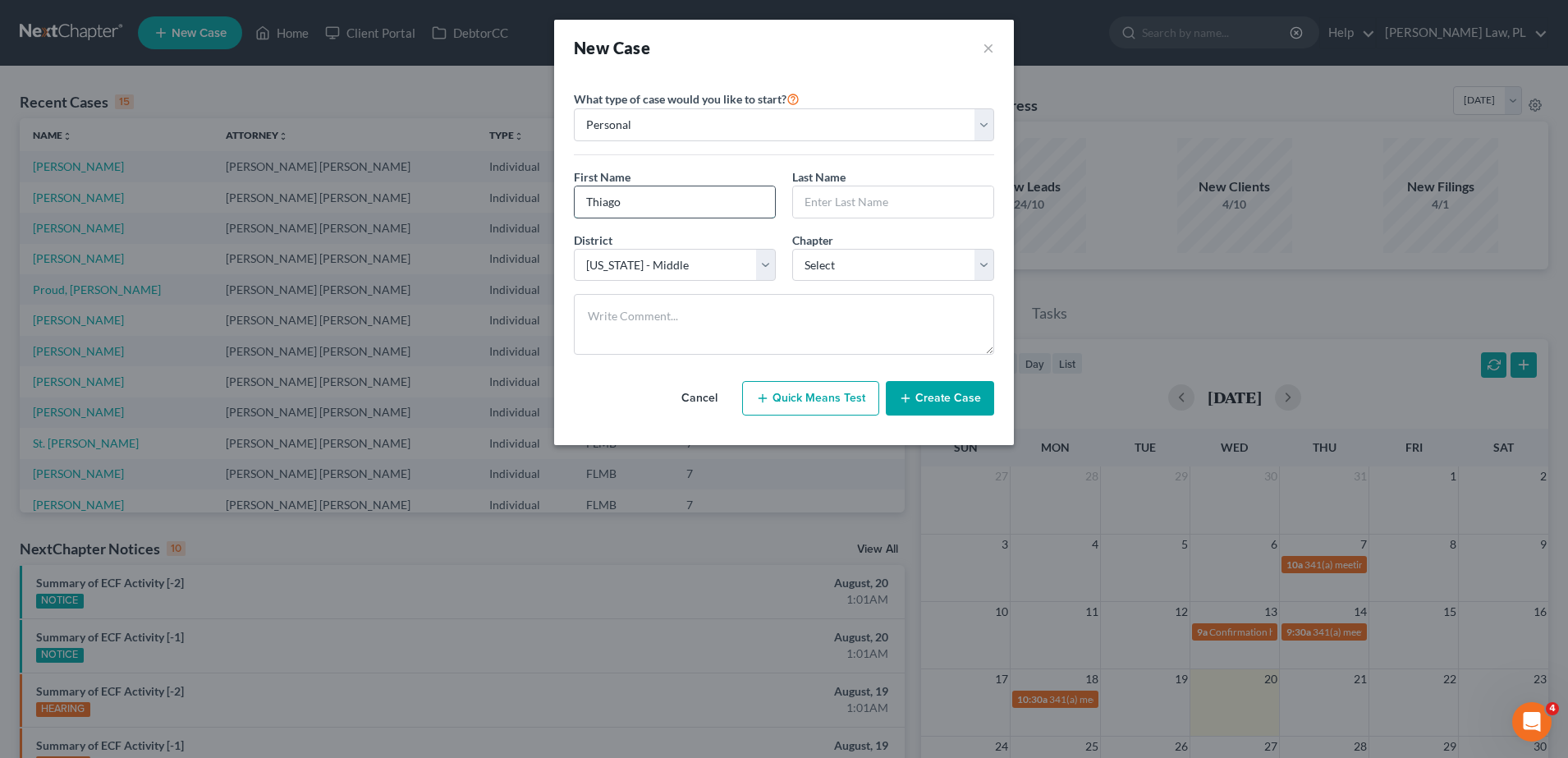
type input "Thiago"
type input "[PERSON_NAME]"
click at [856, 254] on select "Select 7 11 12 13" at bounding box center [893, 265] width 202 height 33
select select "0"
click at [793, 249] on select "Select 7 11 12 13" at bounding box center [893, 265] width 202 height 33
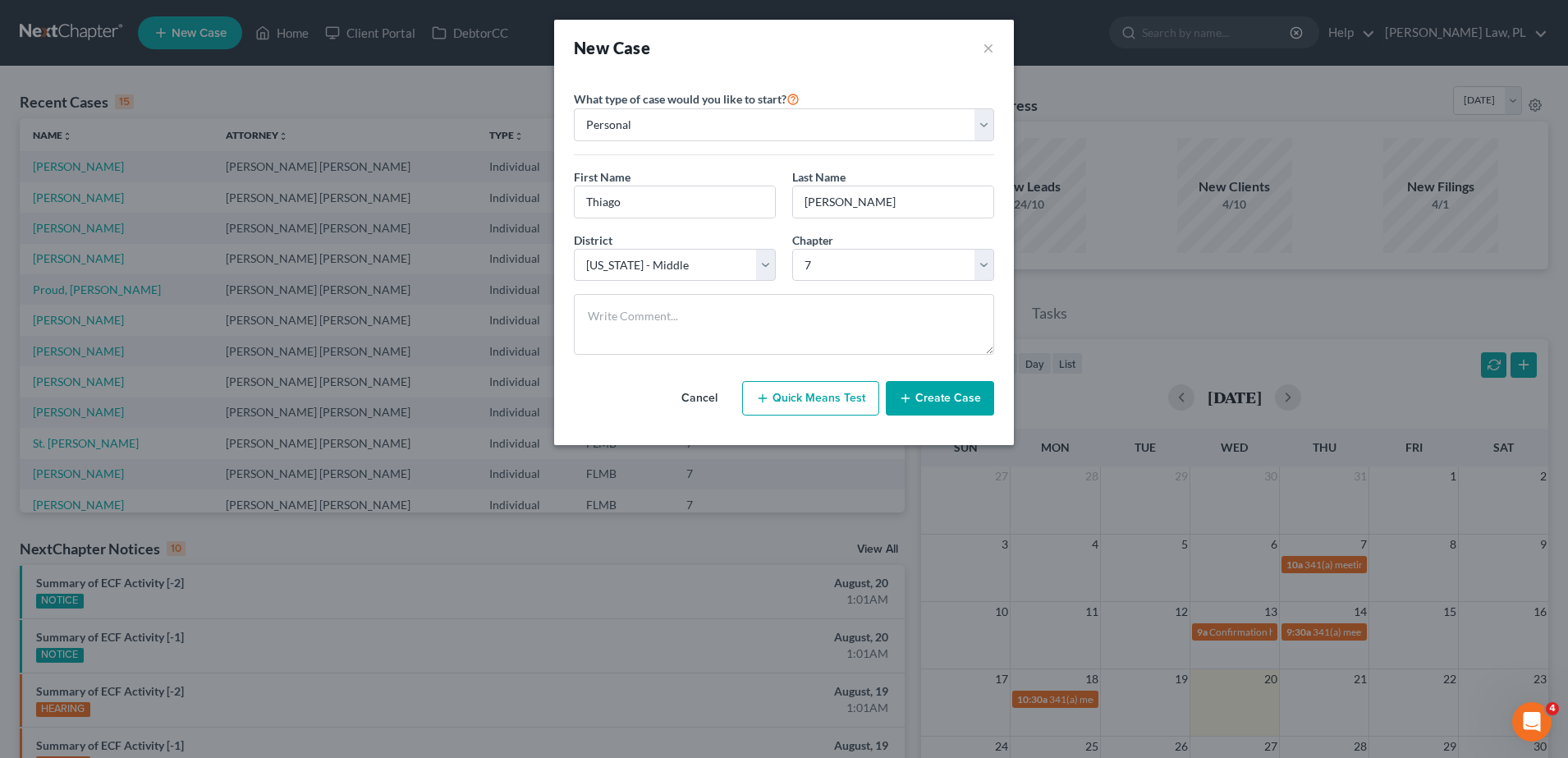
click at [781, 241] on div "District * Select [US_STATE] - [GEOGRAPHIC_DATA] [US_STATE] - [GEOGRAPHIC_DATA]…" at bounding box center [675, 257] width 218 height 50
click at [925, 400] on button "Create Case" at bounding box center [940, 398] width 109 height 34
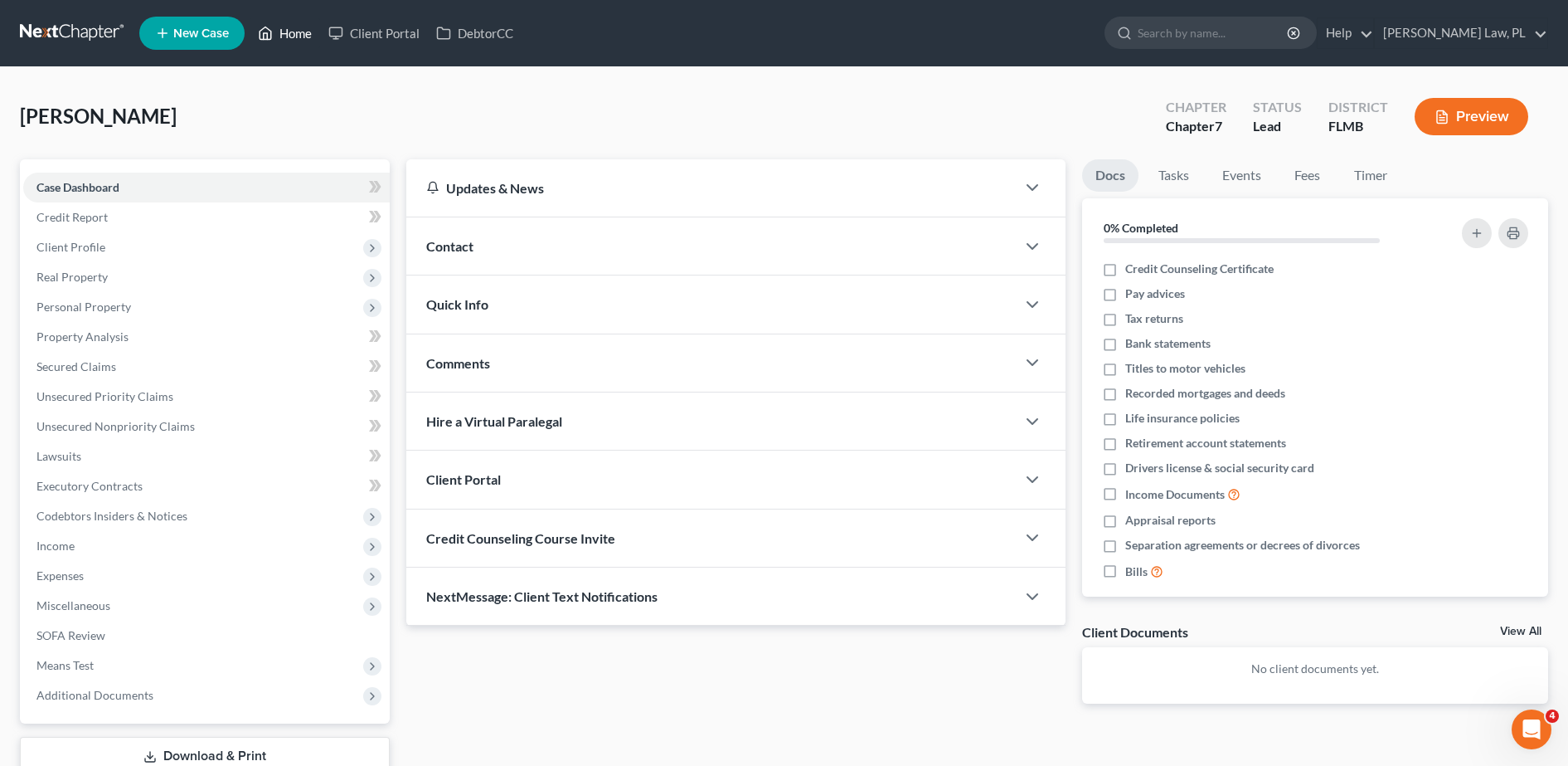
drag, startPoint x: 281, startPoint y: 30, endPoint x: 550, endPoint y: 39, distance: 269.2
click at [281, 30] on link "Home" at bounding box center [285, 33] width 70 height 30
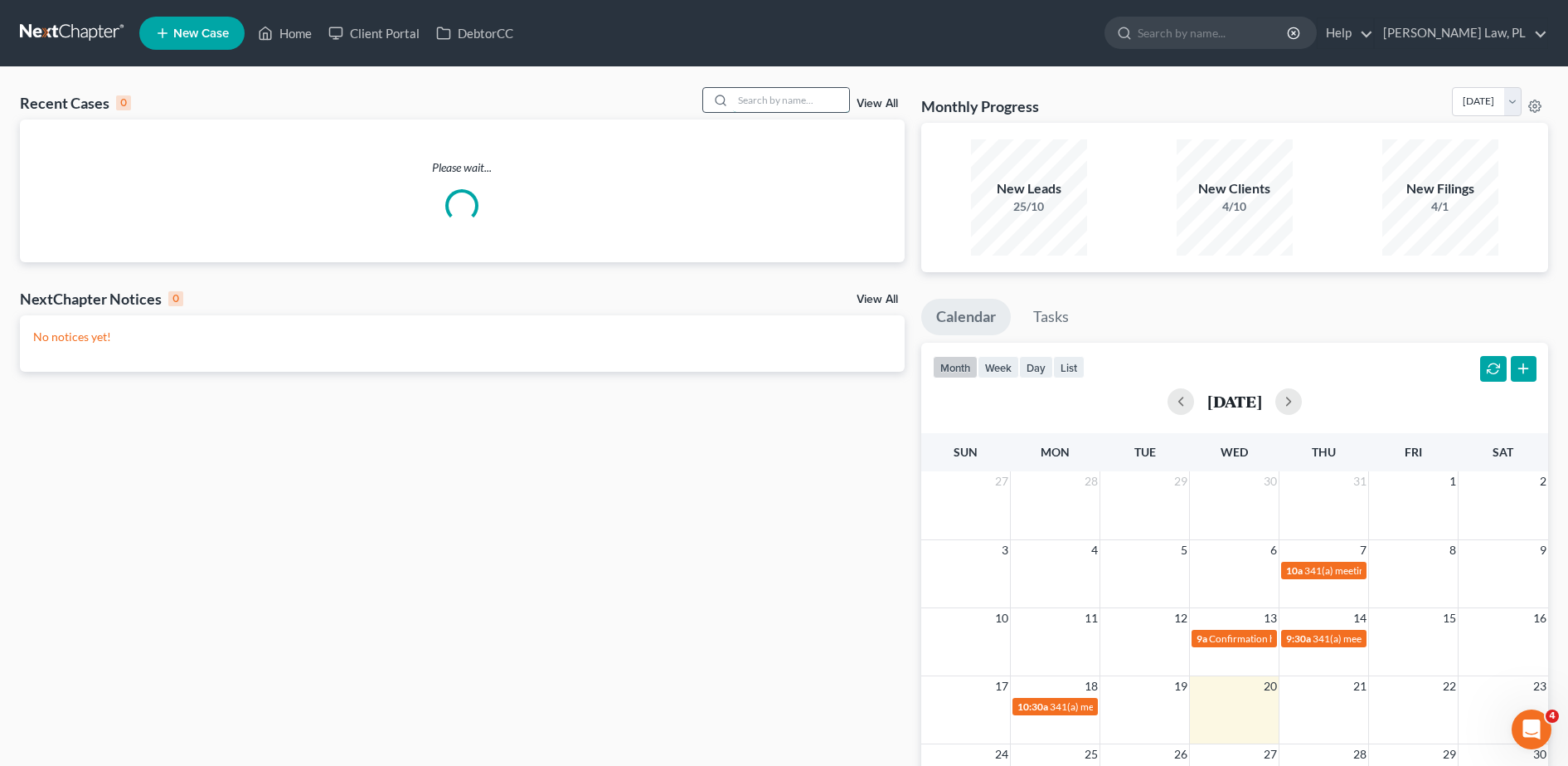
click at [802, 95] on input "search" at bounding box center [790, 100] width 116 height 24
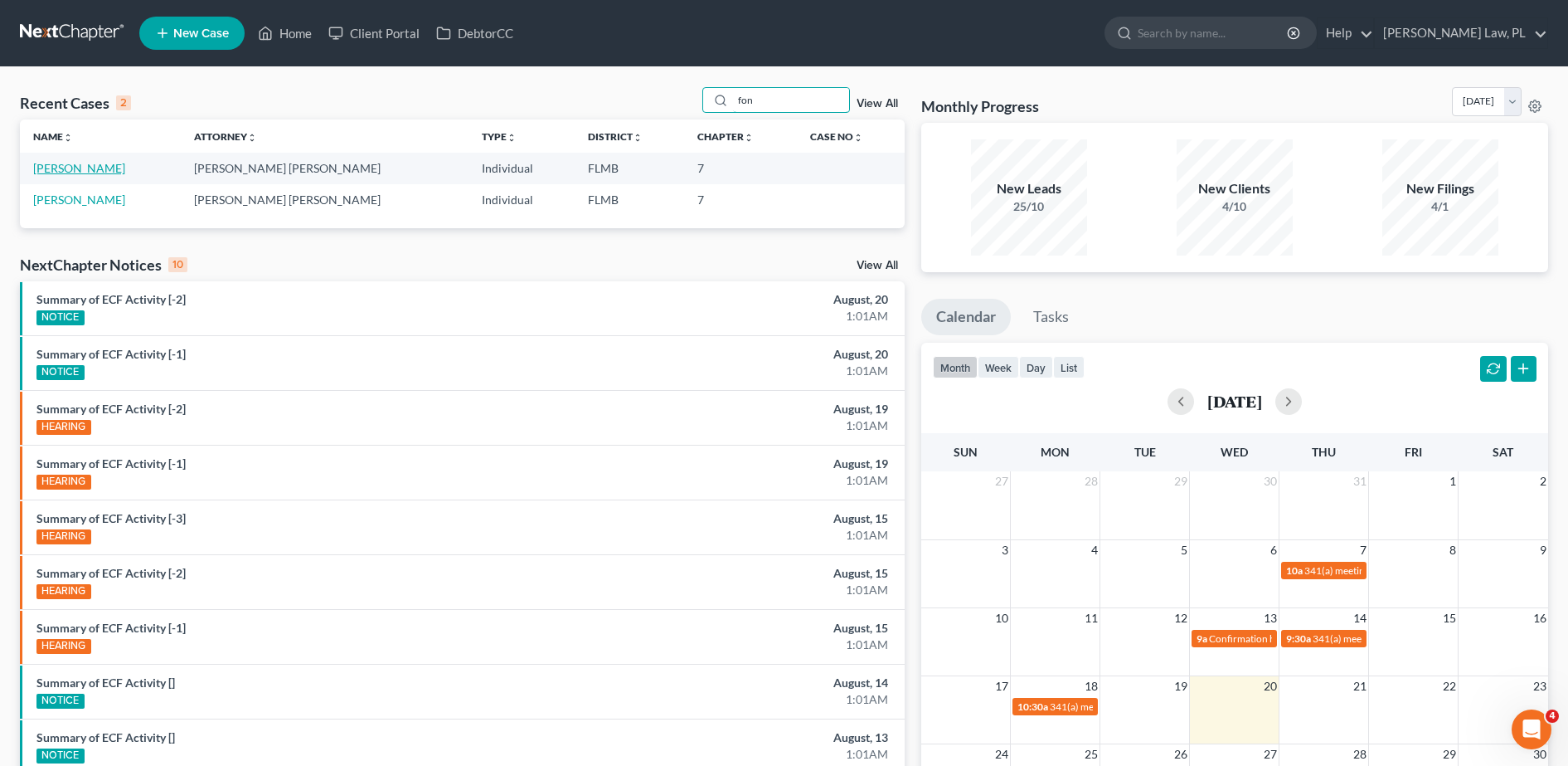
type input "fon"
click at [82, 165] on link "[PERSON_NAME]" at bounding box center [79, 168] width 92 height 14
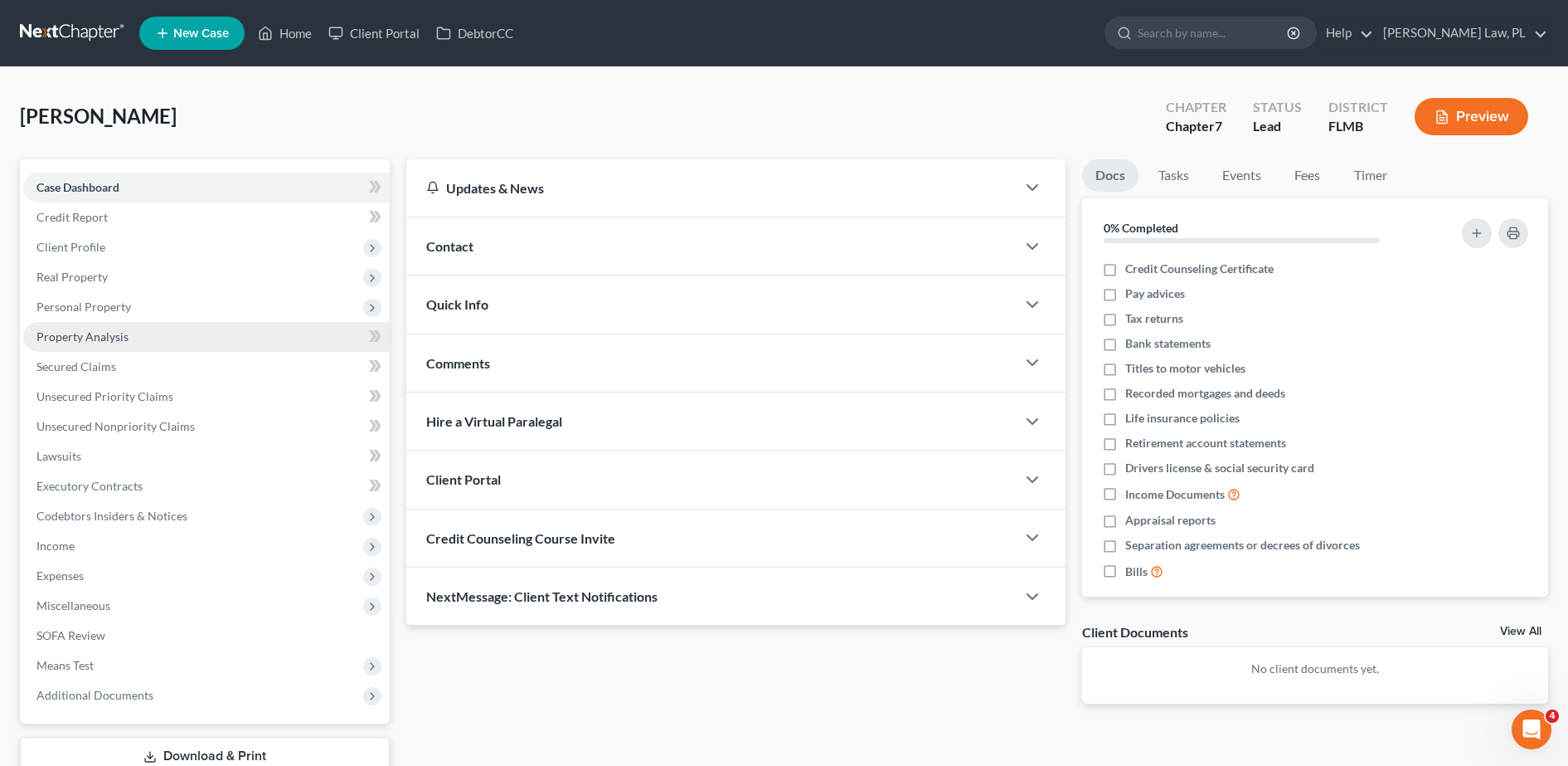
scroll to position [57, 0]
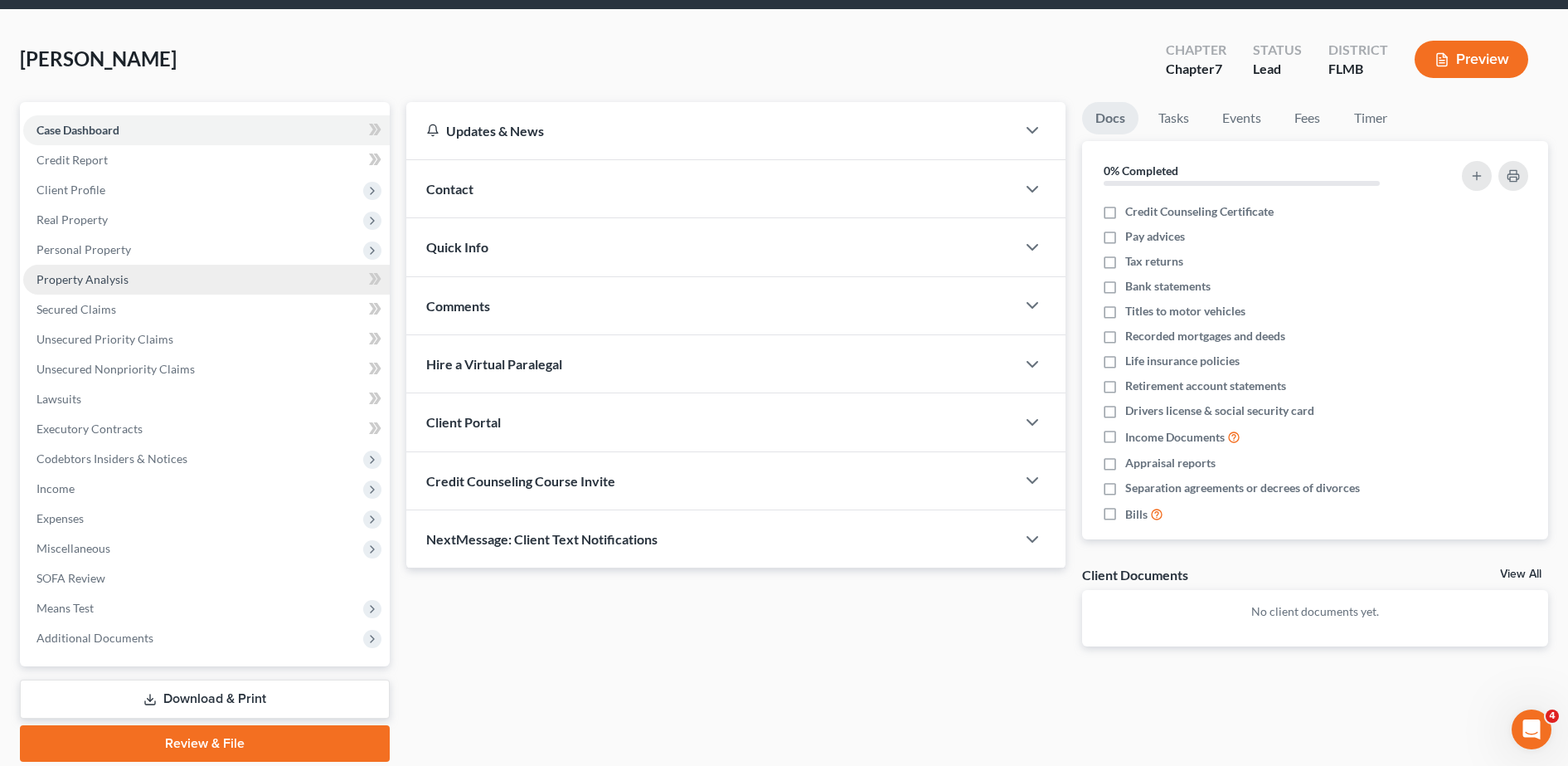
click at [115, 278] on span "Property Analysis" at bounding box center [83, 279] width 92 height 14
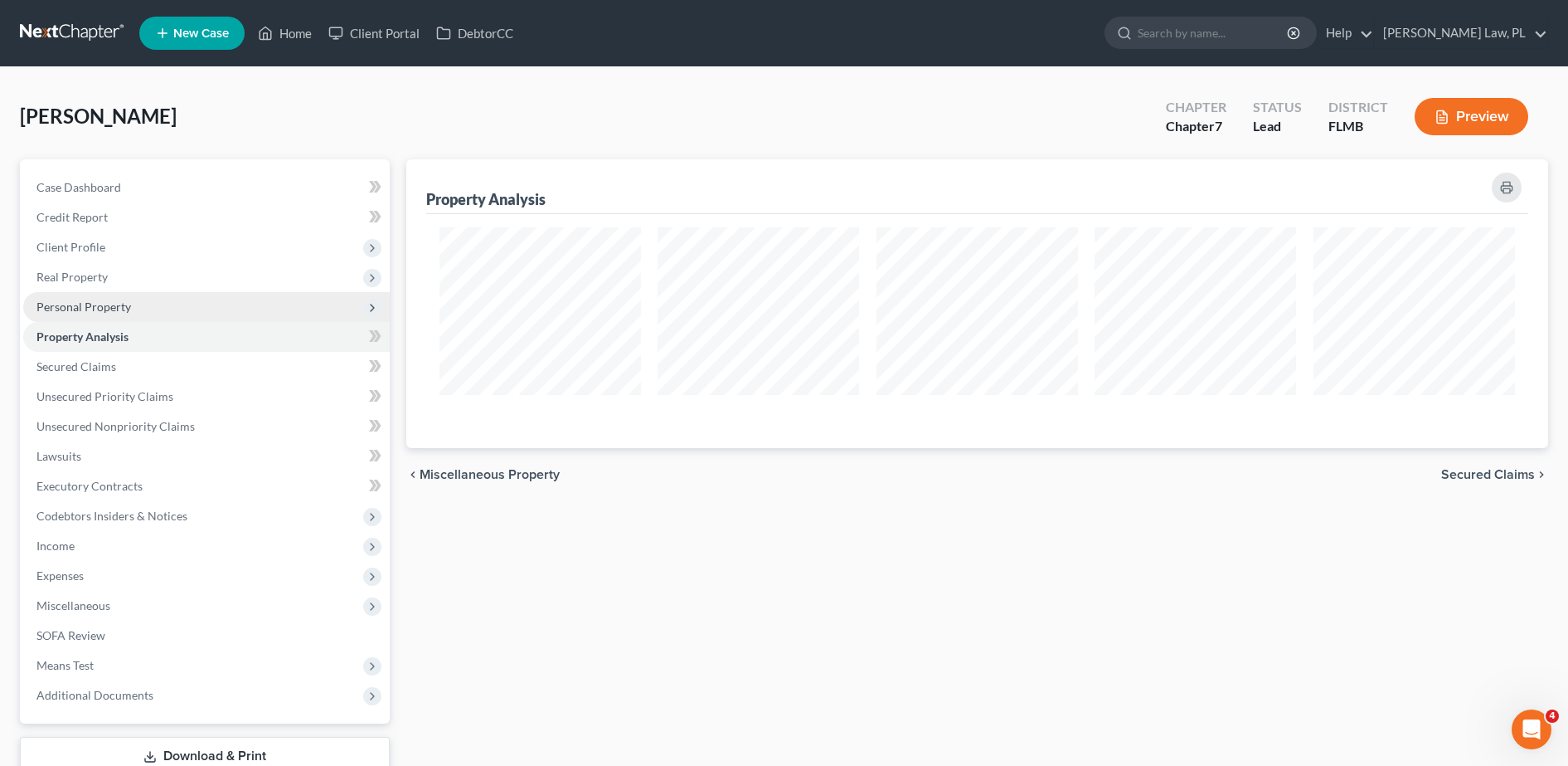
click at [124, 300] on span "Personal Property" at bounding box center [84, 306] width 95 height 14
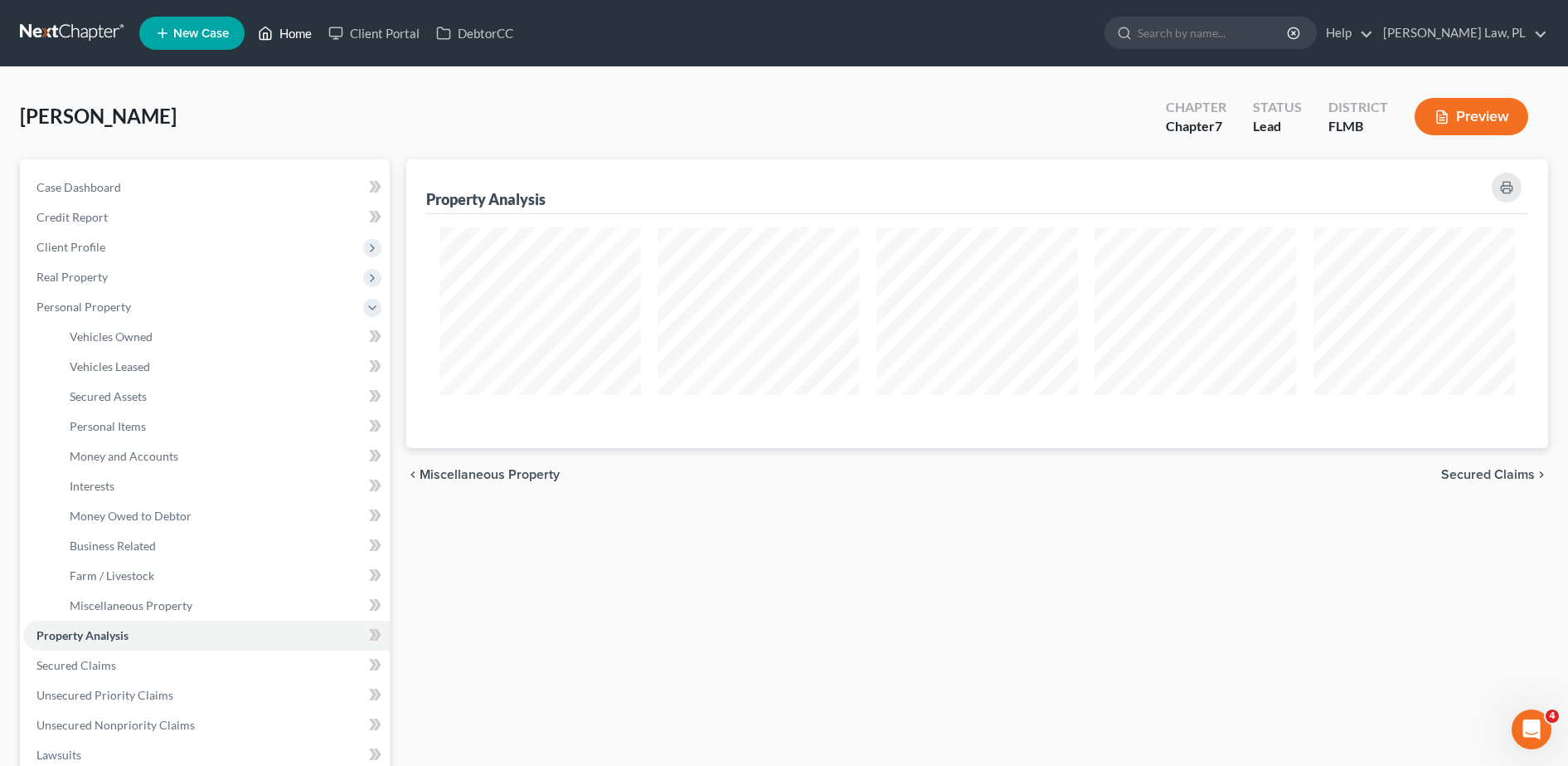
click at [304, 19] on link "Home" at bounding box center [285, 33] width 70 height 30
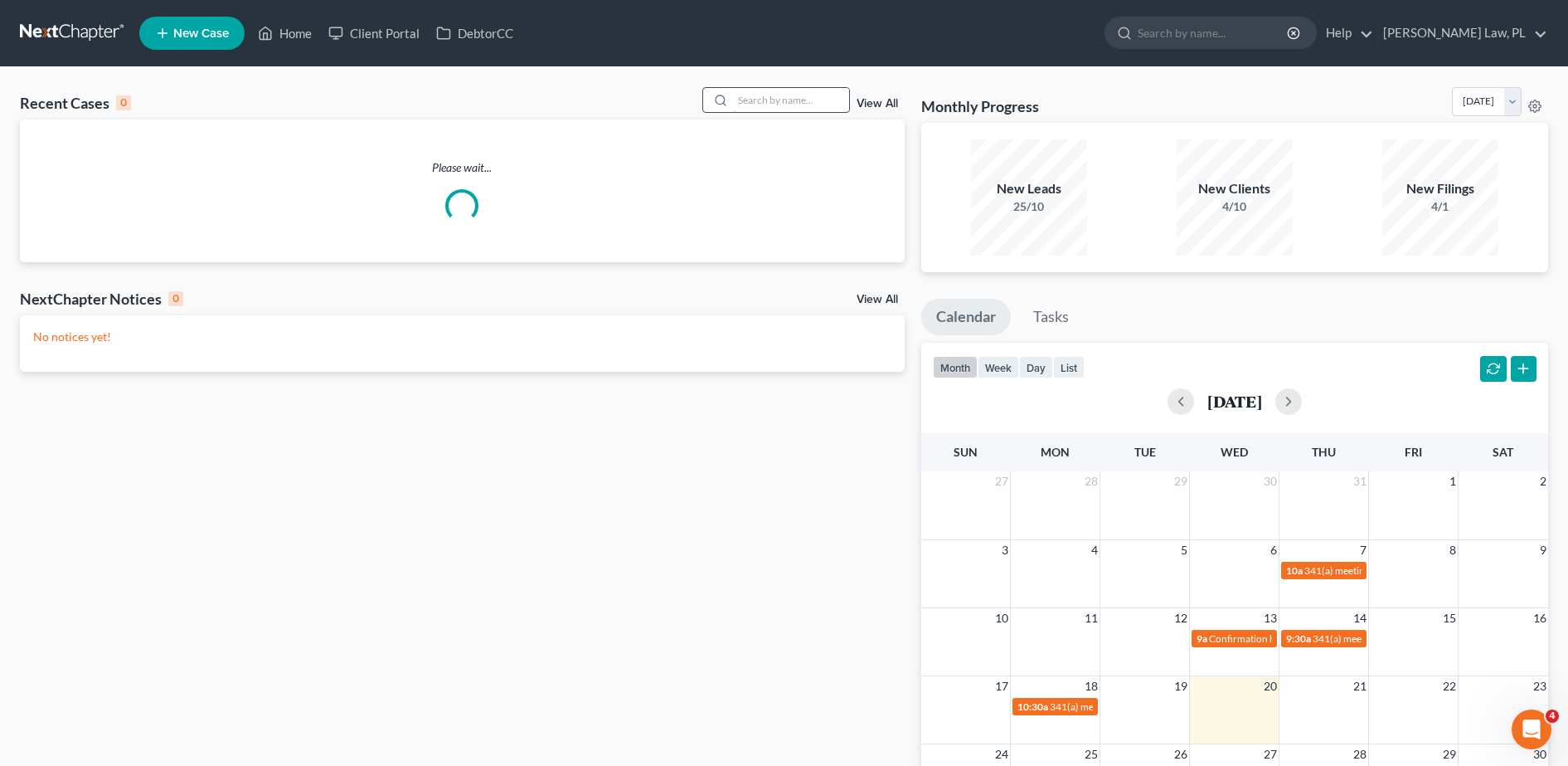
click at [798, 102] on input "search" at bounding box center [790, 100] width 116 height 24
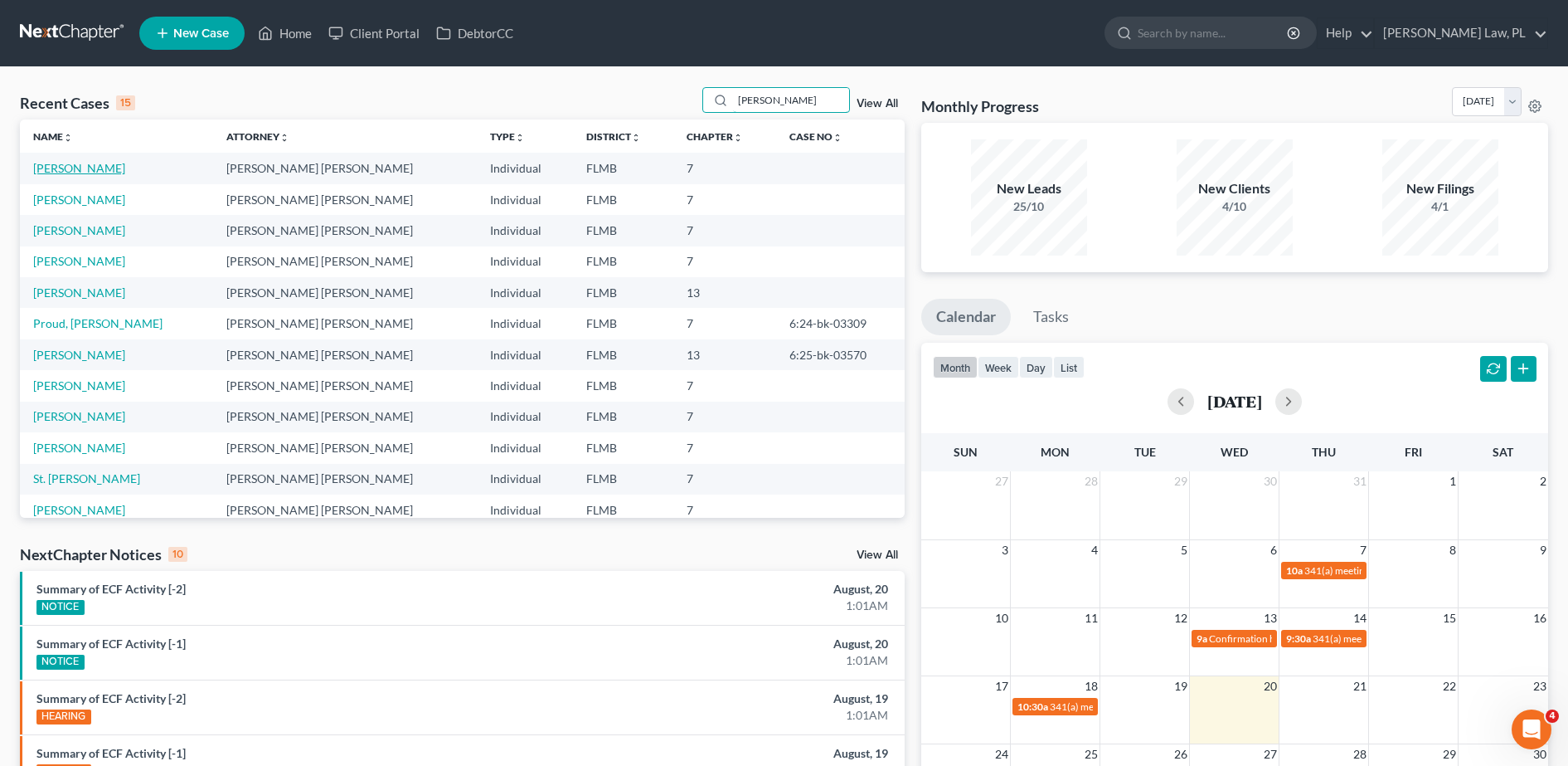
type input "[PERSON_NAME]"
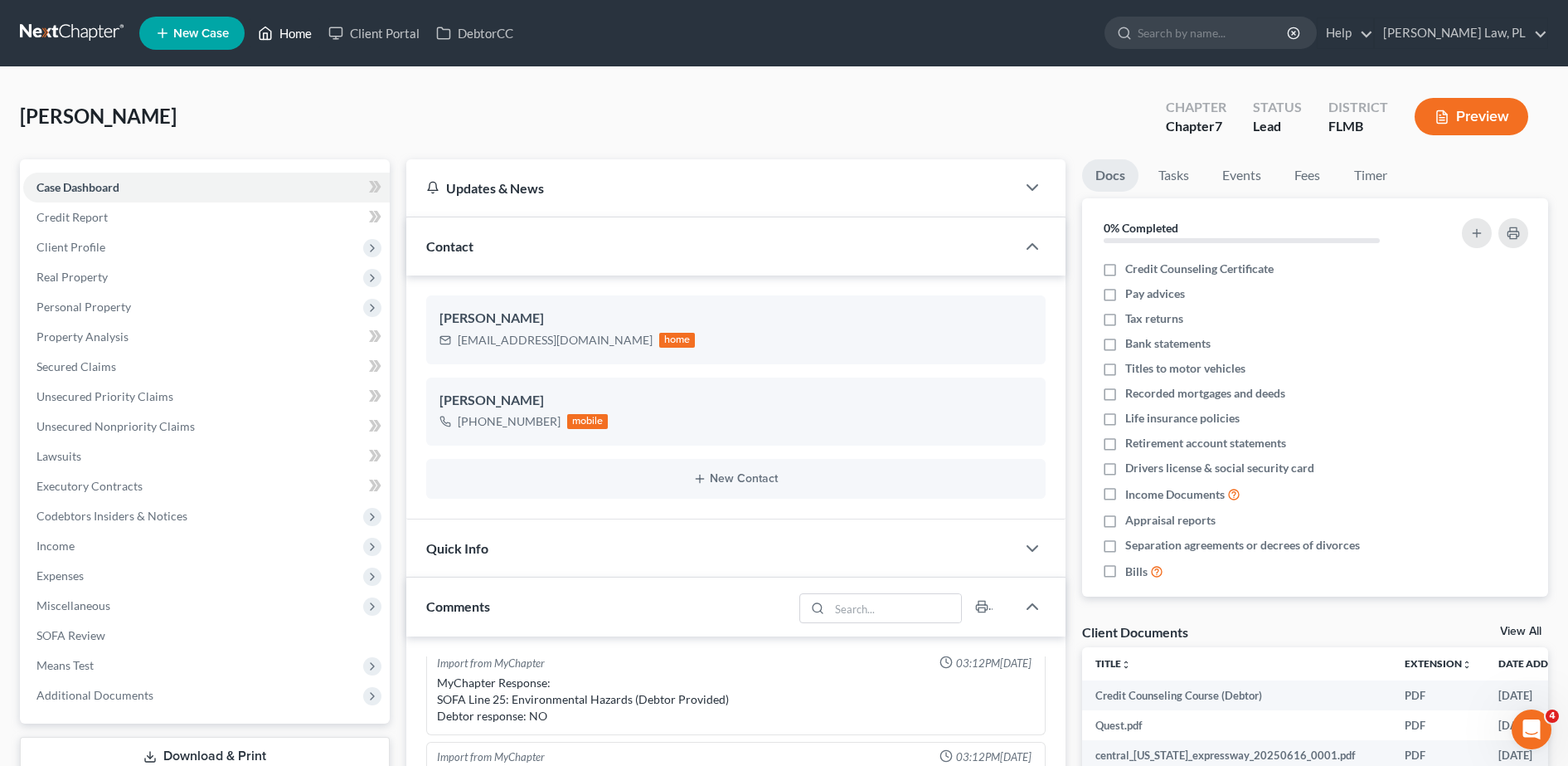
click at [308, 29] on link "Home" at bounding box center [285, 33] width 70 height 30
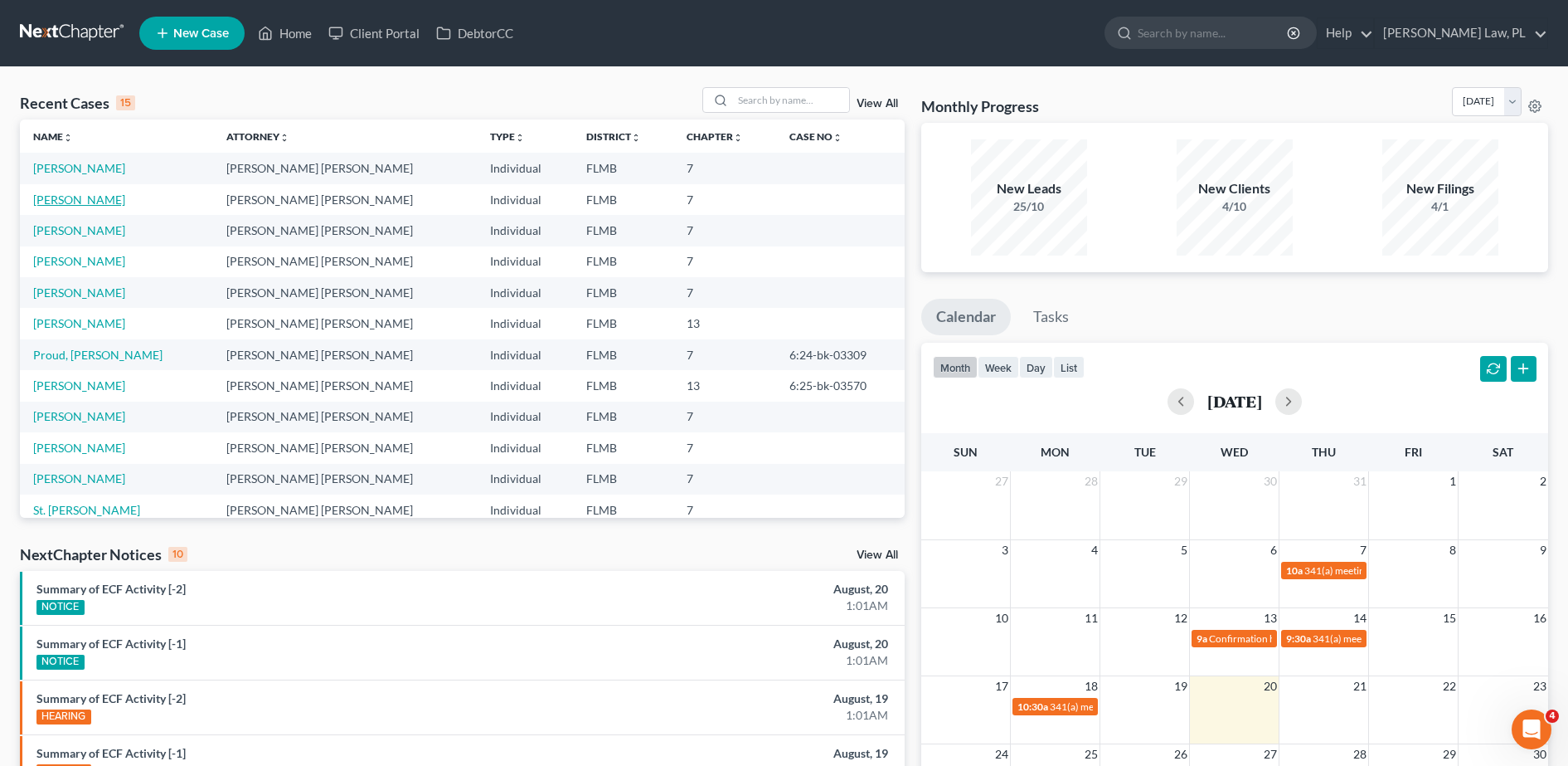
click at [96, 195] on link "[PERSON_NAME]" at bounding box center [79, 199] width 92 height 14
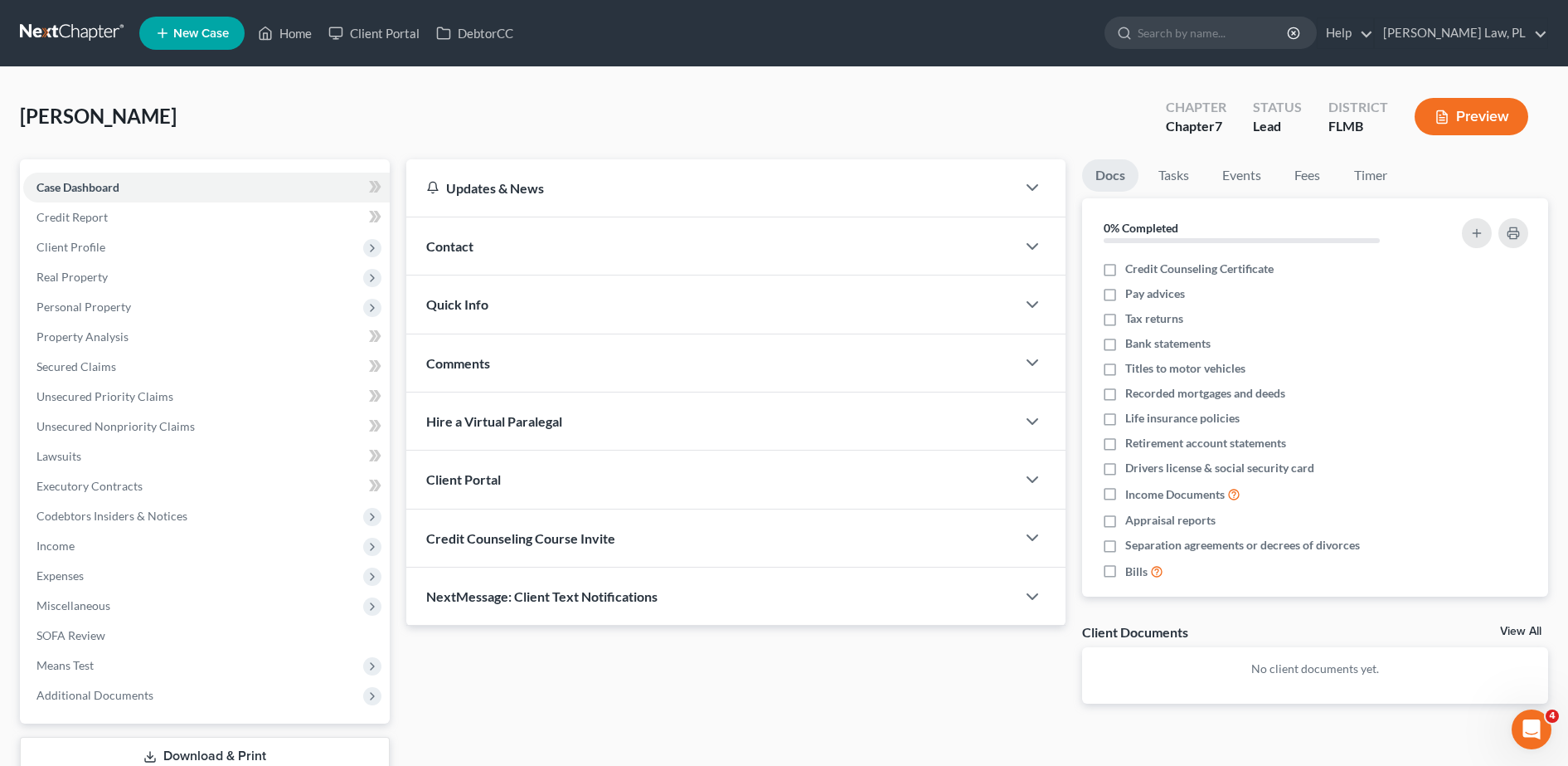
click at [494, 293] on div "Quick Info" at bounding box center [711, 304] width 609 height 57
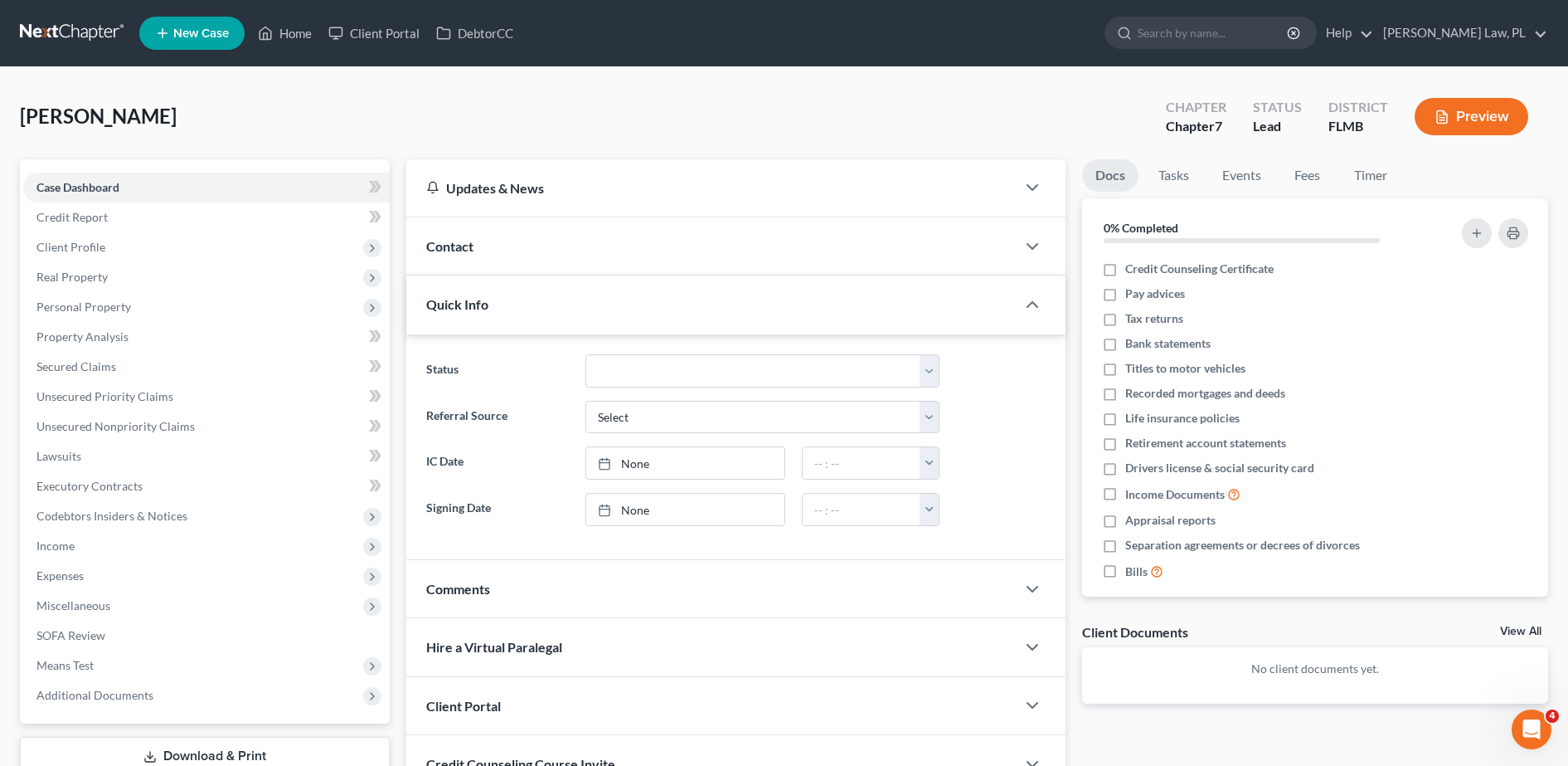
click at [552, 245] on div "Contact" at bounding box center [711, 246] width 609 height 57
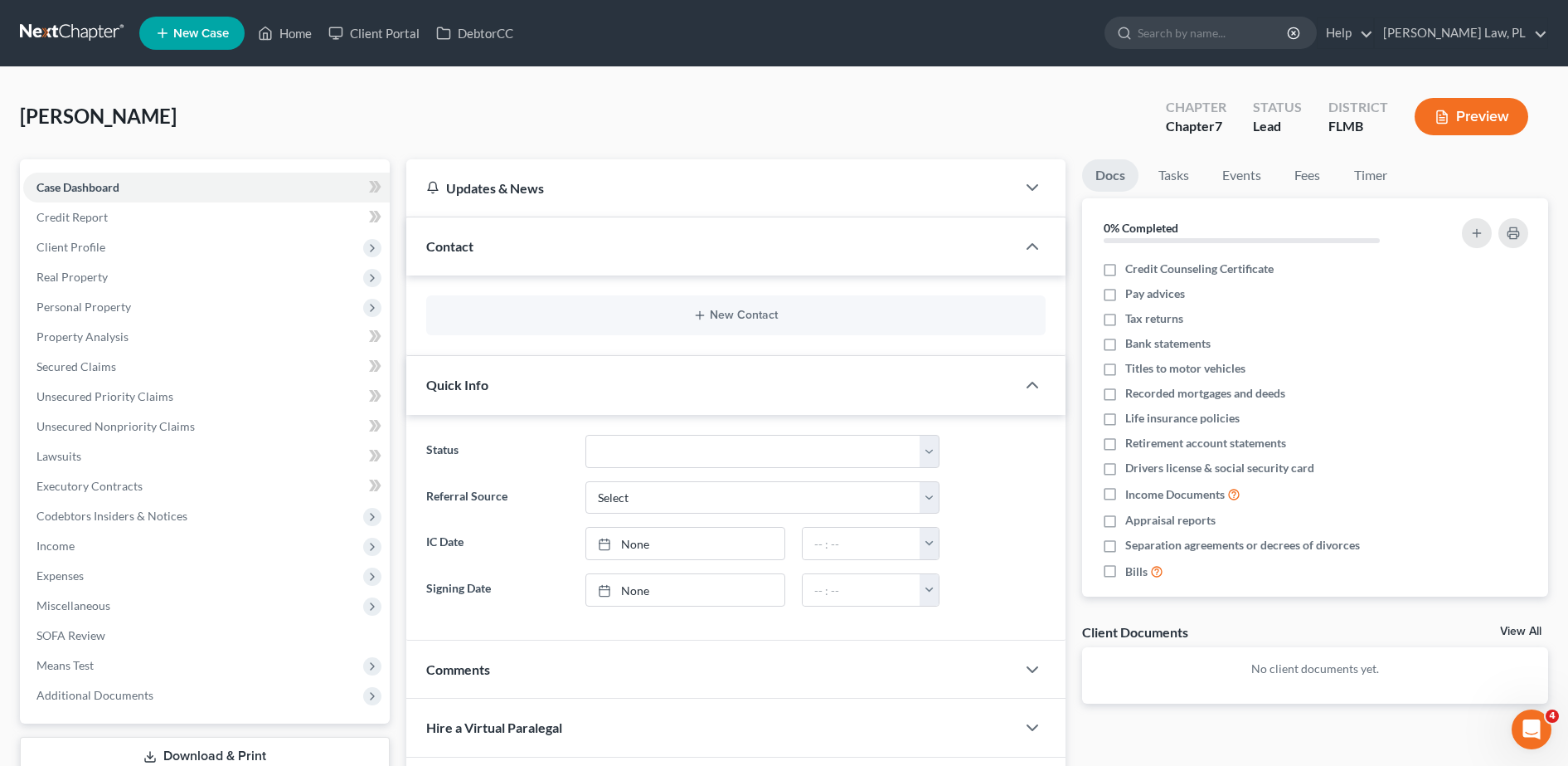
click at [593, 323] on div "New Contact" at bounding box center [736, 315] width 620 height 40
click at [654, 311] on button "New Contact" at bounding box center [735, 315] width 593 height 13
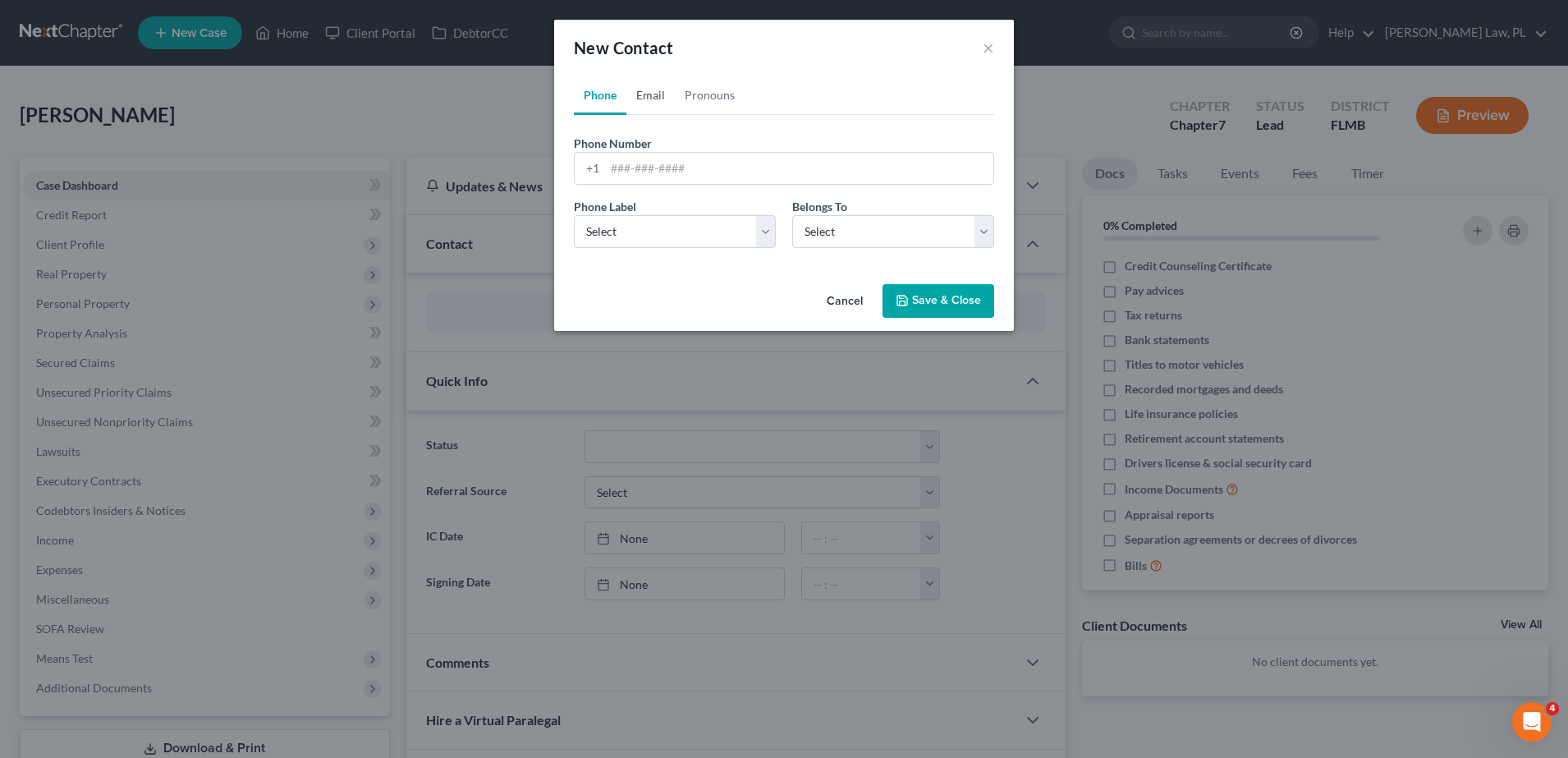
click at [659, 93] on link "Email" at bounding box center [650, 96] width 48 height 40
click at [660, 158] on input "email" at bounding box center [799, 168] width 389 height 31
type input "[EMAIL_ADDRESS][DOMAIN_NAME]"
click at [850, 230] on select "Select Client Other" at bounding box center [893, 232] width 202 height 33
select select "0"
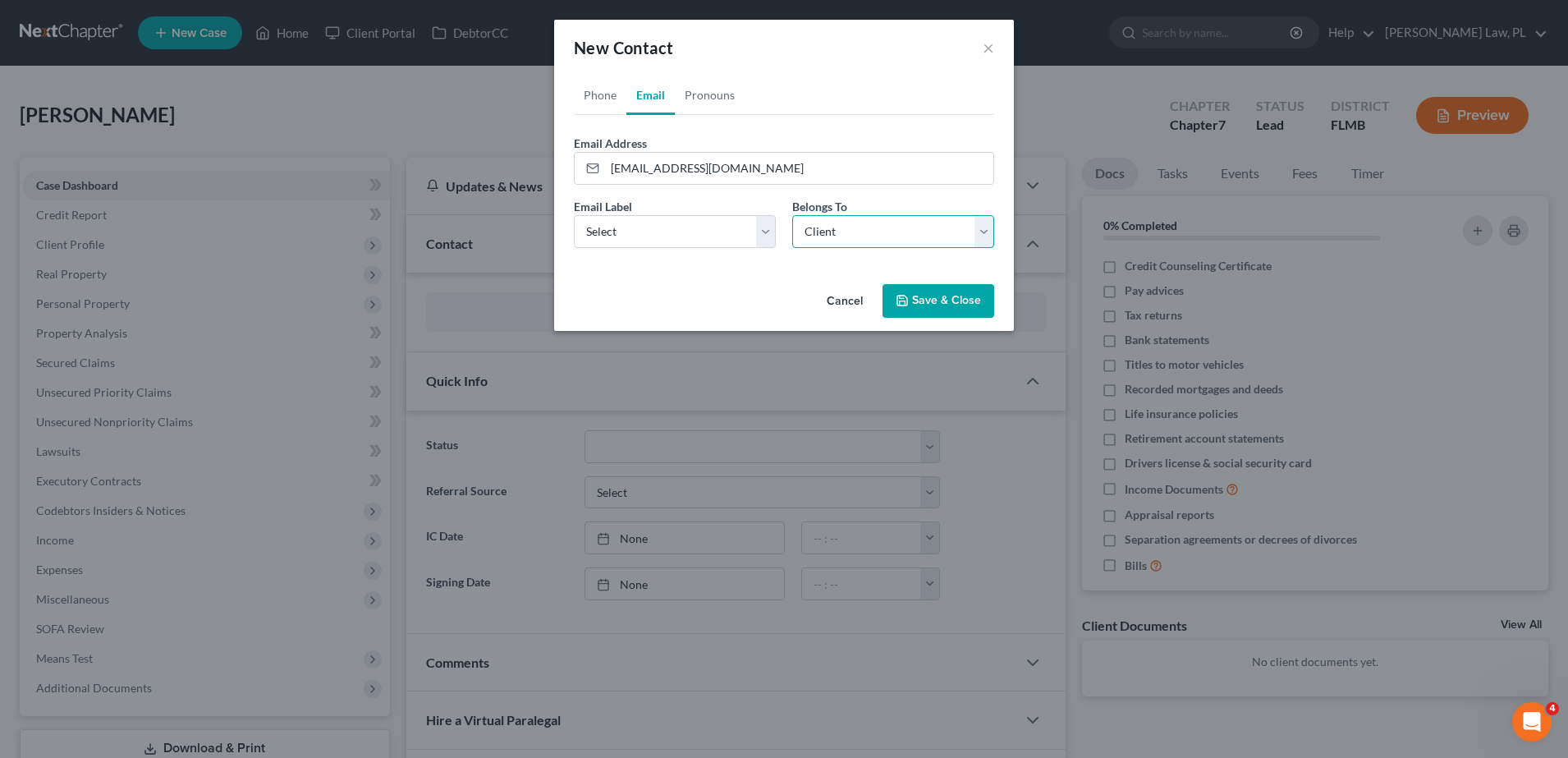
click at [793, 215] on select "Select Client Other" at bounding box center [893, 232] width 202 height 33
click at [706, 235] on select "Select Home Work Other" at bounding box center [675, 232] width 202 height 33
select select "0"
click at [574, 215] on select "Select Home Work Other" at bounding box center [675, 232] width 202 height 33
click at [898, 291] on button "Save & Close" at bounding box center [938, 301] width 112 height 34
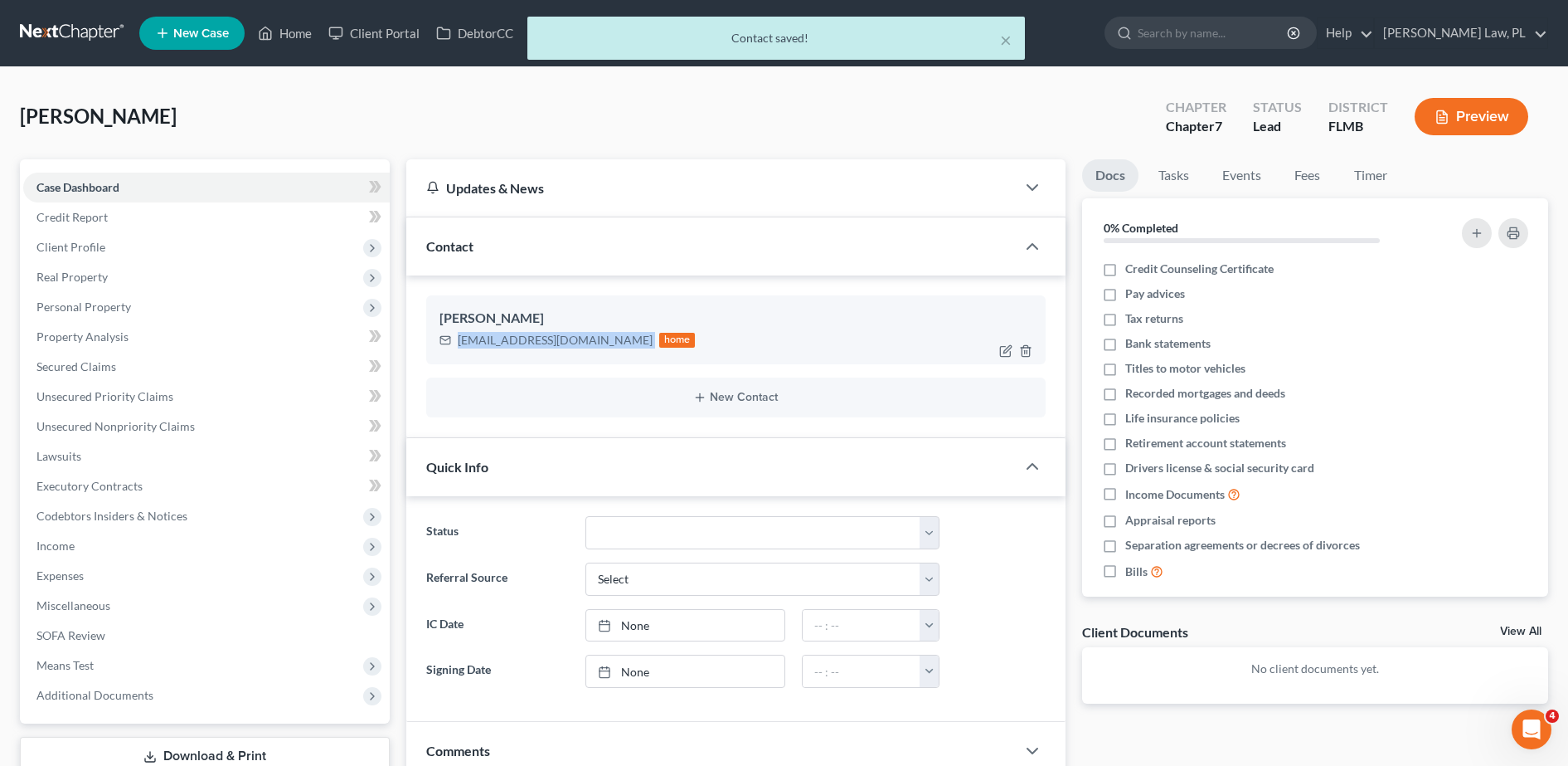
drag, startPoint x: 459, startPoint y: 340, endPoint x: 576, endPoint y: 351, distance: 117.5
click at [576, 351] on div "[PERSON_NAME] [EMAIL_ADDRESS][DOMAIN_NAME] home" at bounding box center [736, 329] width 620 height 68
copy div "[EMAIL_ADDRESS][DOMAIN_NAME]"
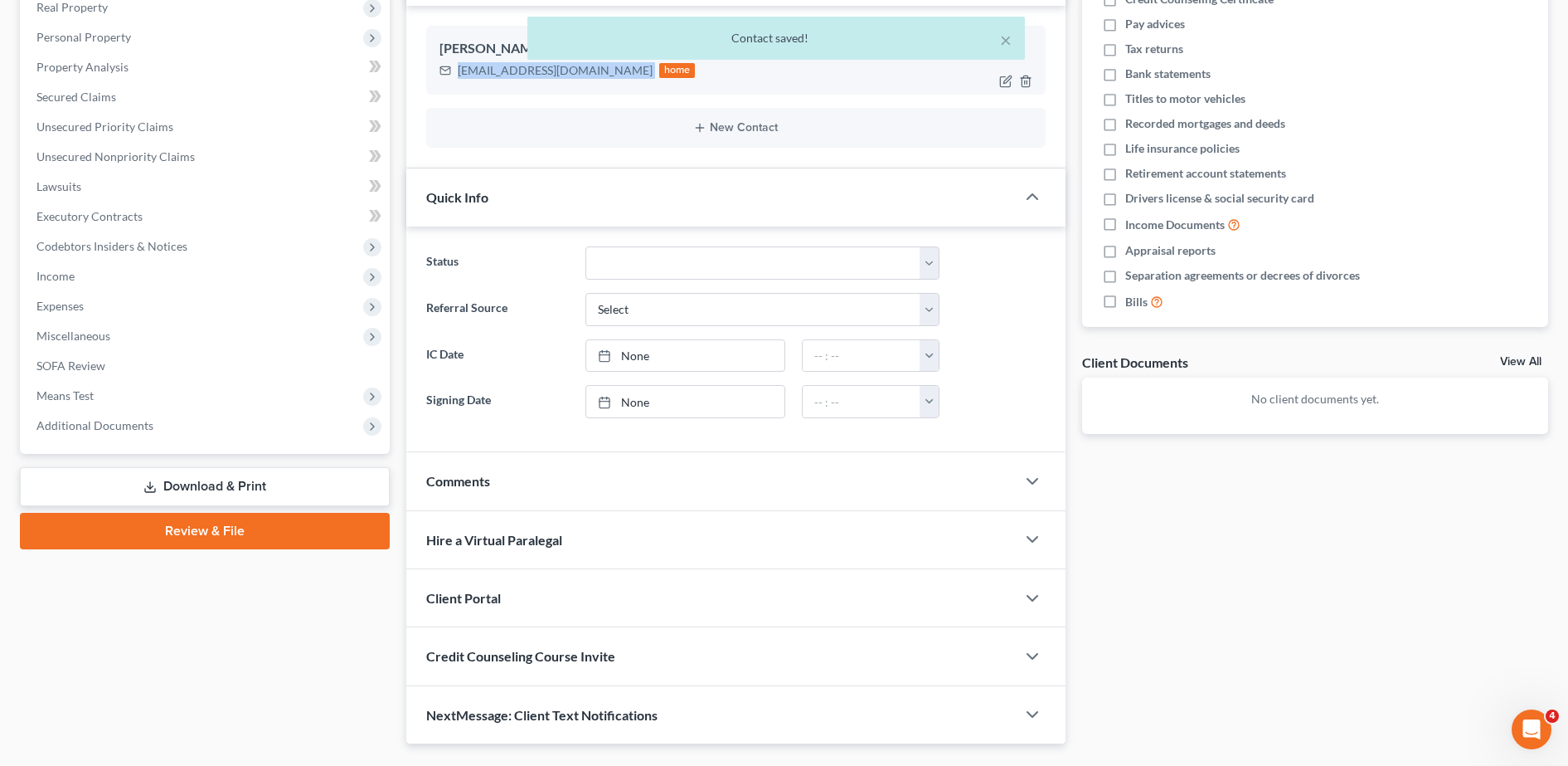
scroll to position [311, 0]
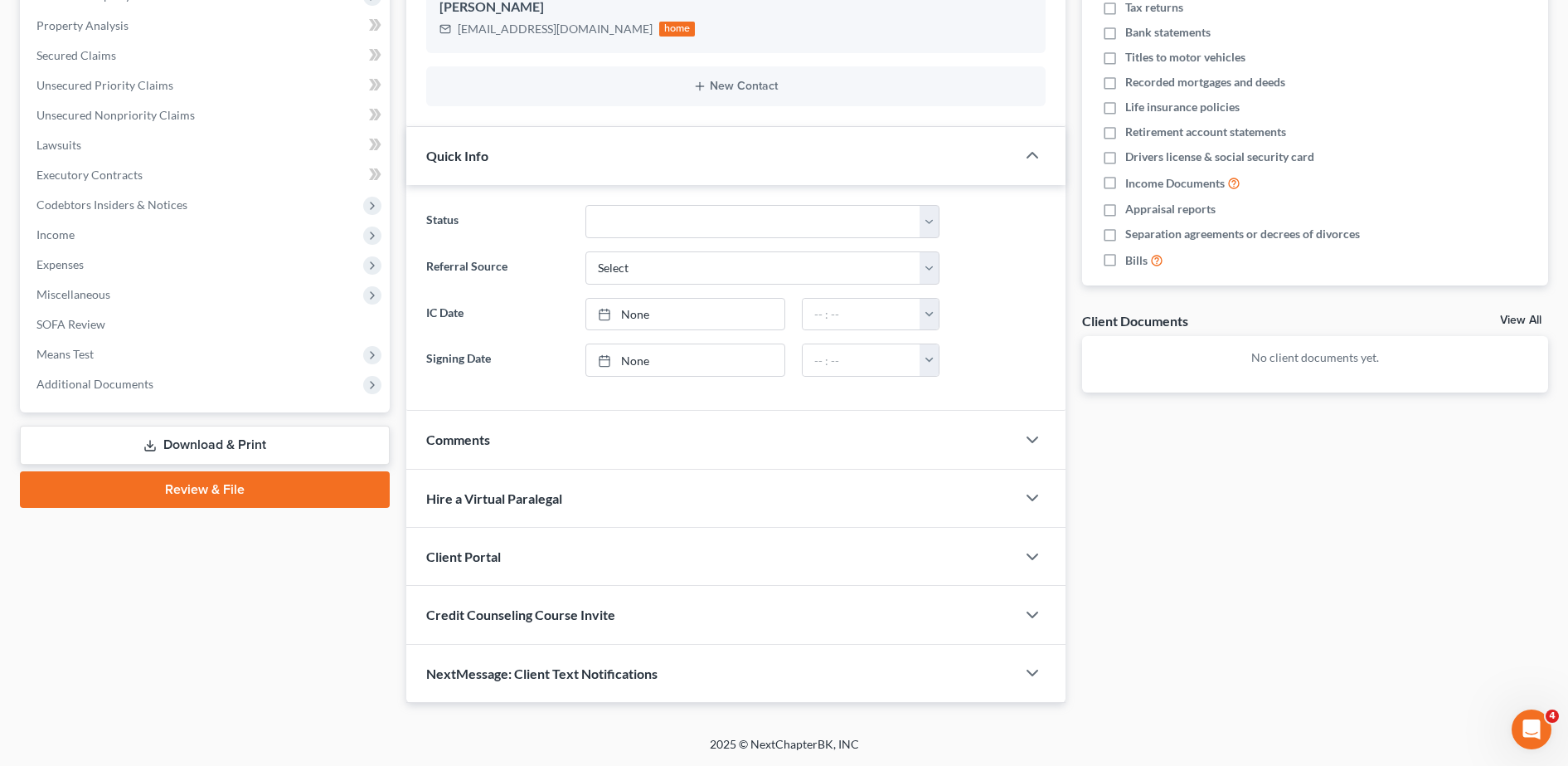
click at [564, 600] on div "Credit Counseling Course Invite" at bounding box center [711, 615] width 609 height 57
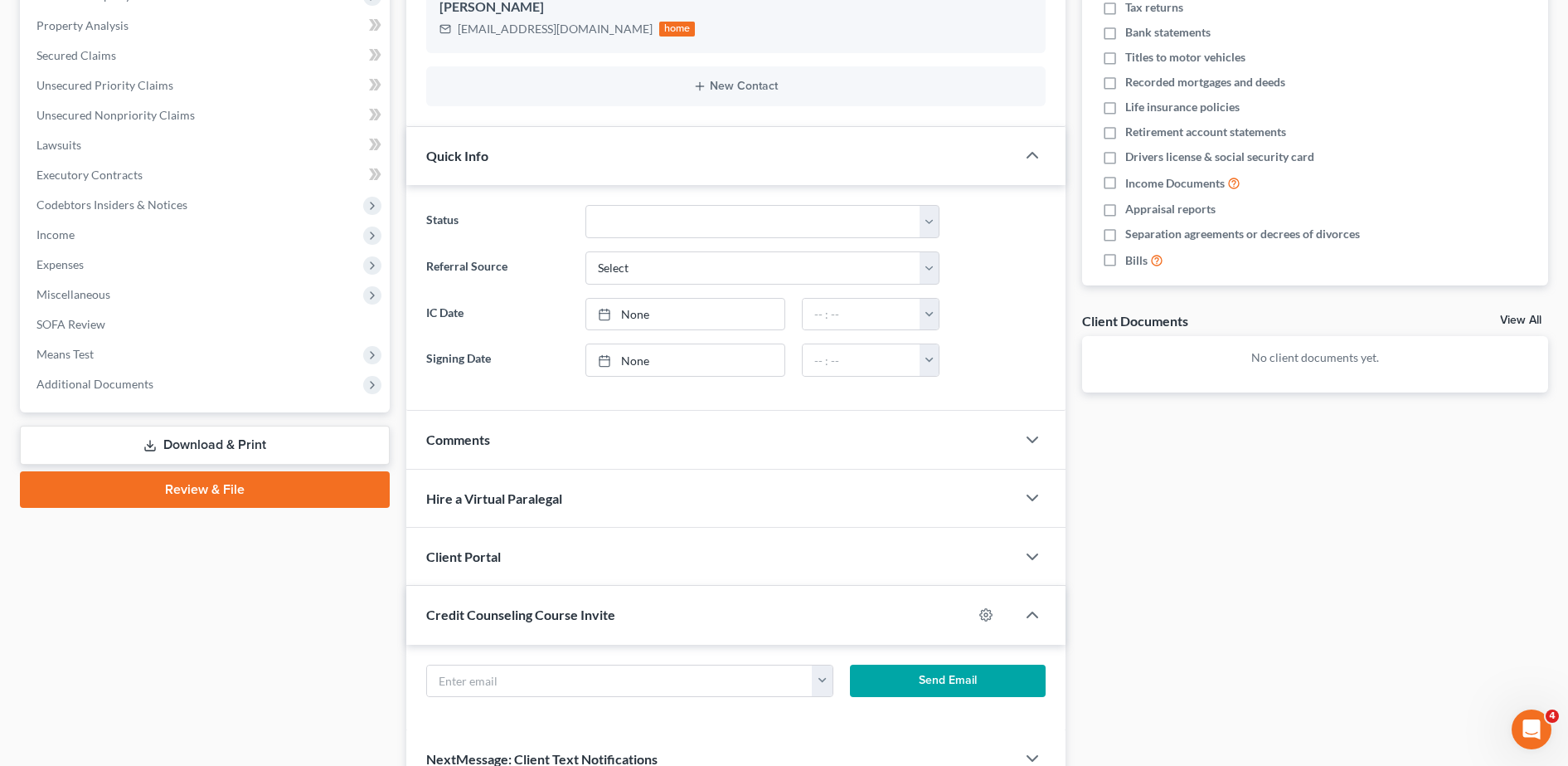
scroll to position [344, 0]
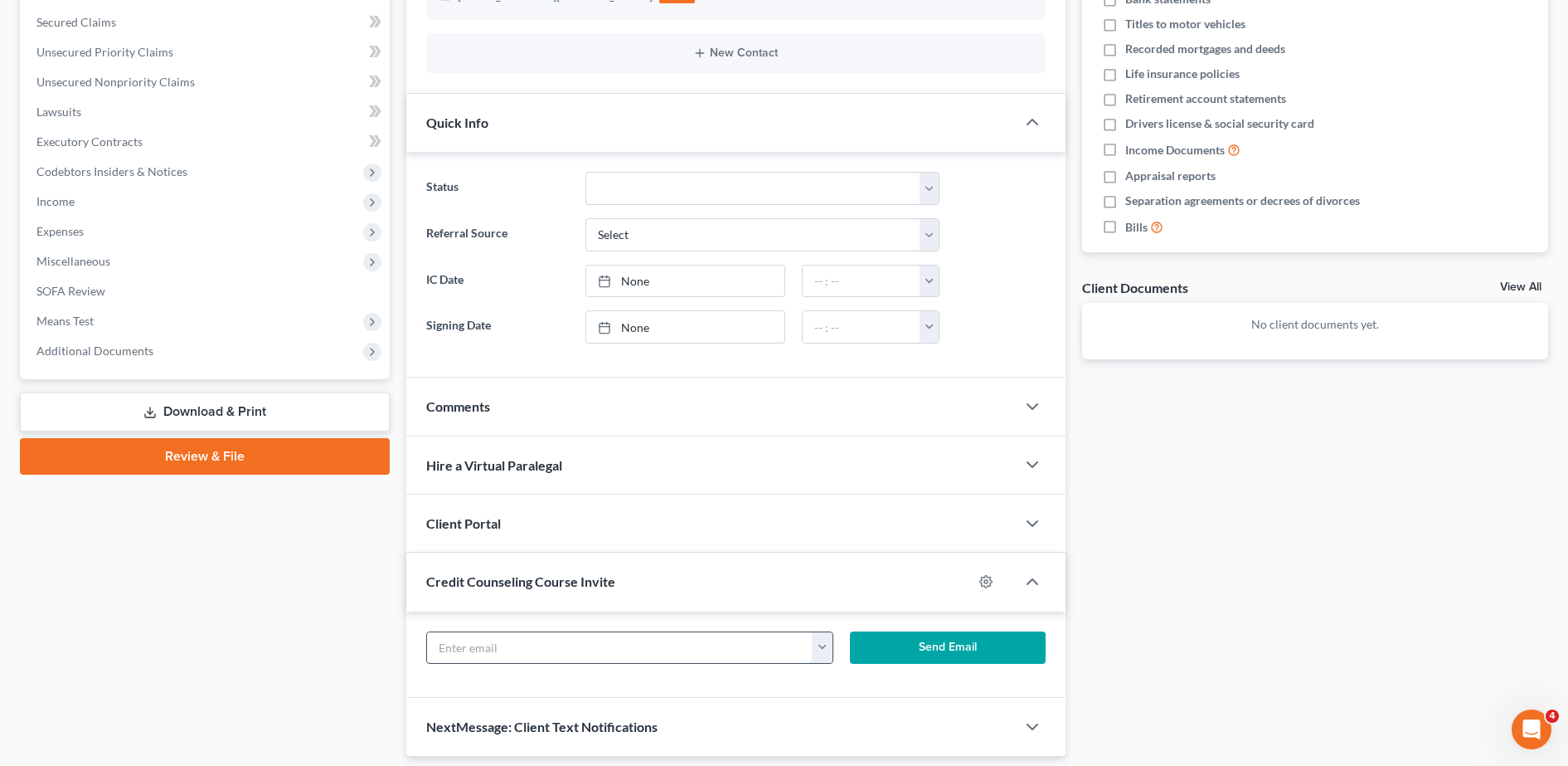
click at [542, 636] on input "text" at bounding box center [620, 648] width 386 height 31
paste input "[EMAIL_ADDRESS][DOMAIN_NAME]"
type input "[EMAIL_ADDRESS][DOMAIN_NAME]"
click at [923, 651] on button "Send Email" at bounding box center [948, 648] width 196 height 33
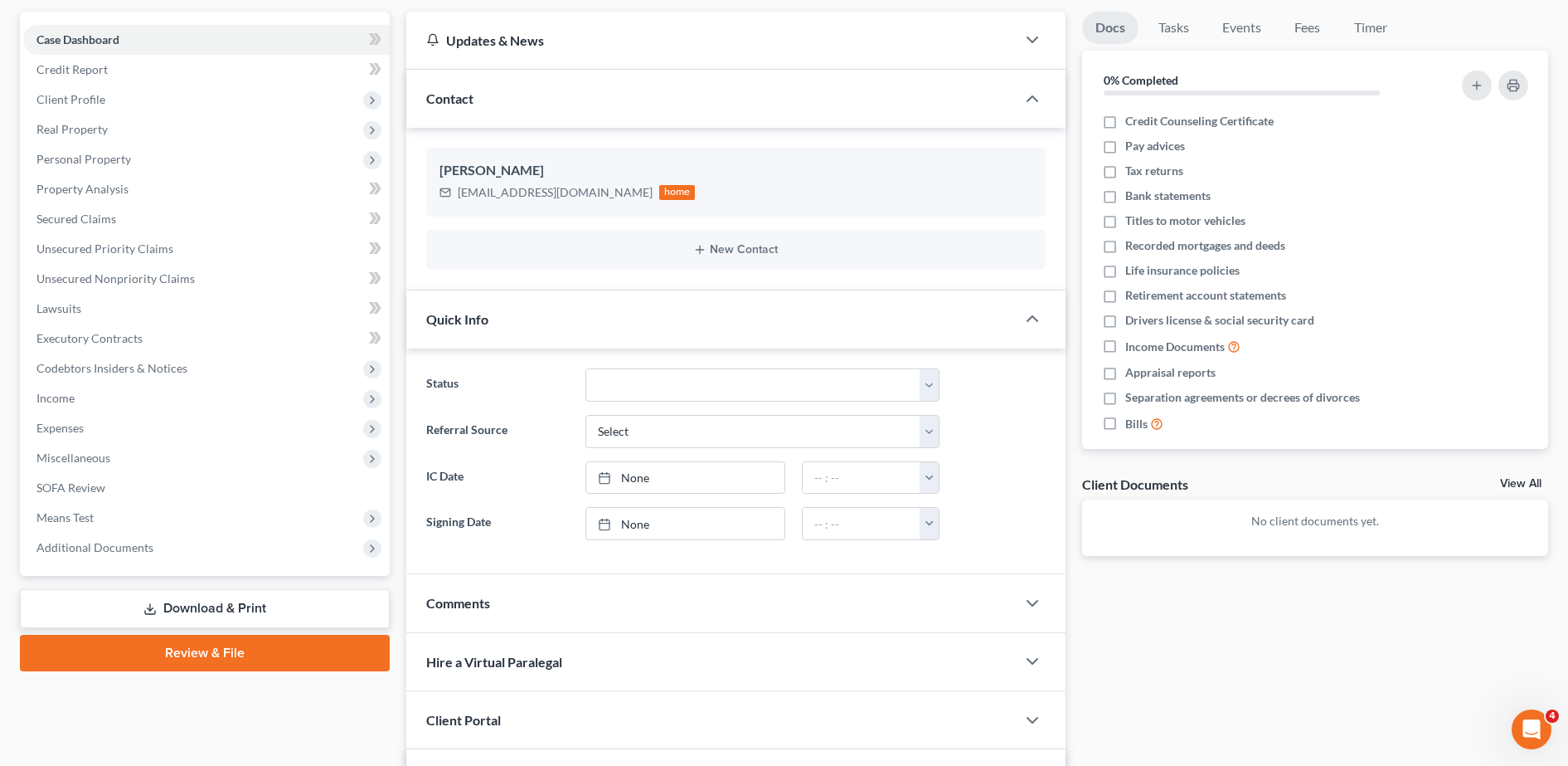
scroll to position [145, 0]
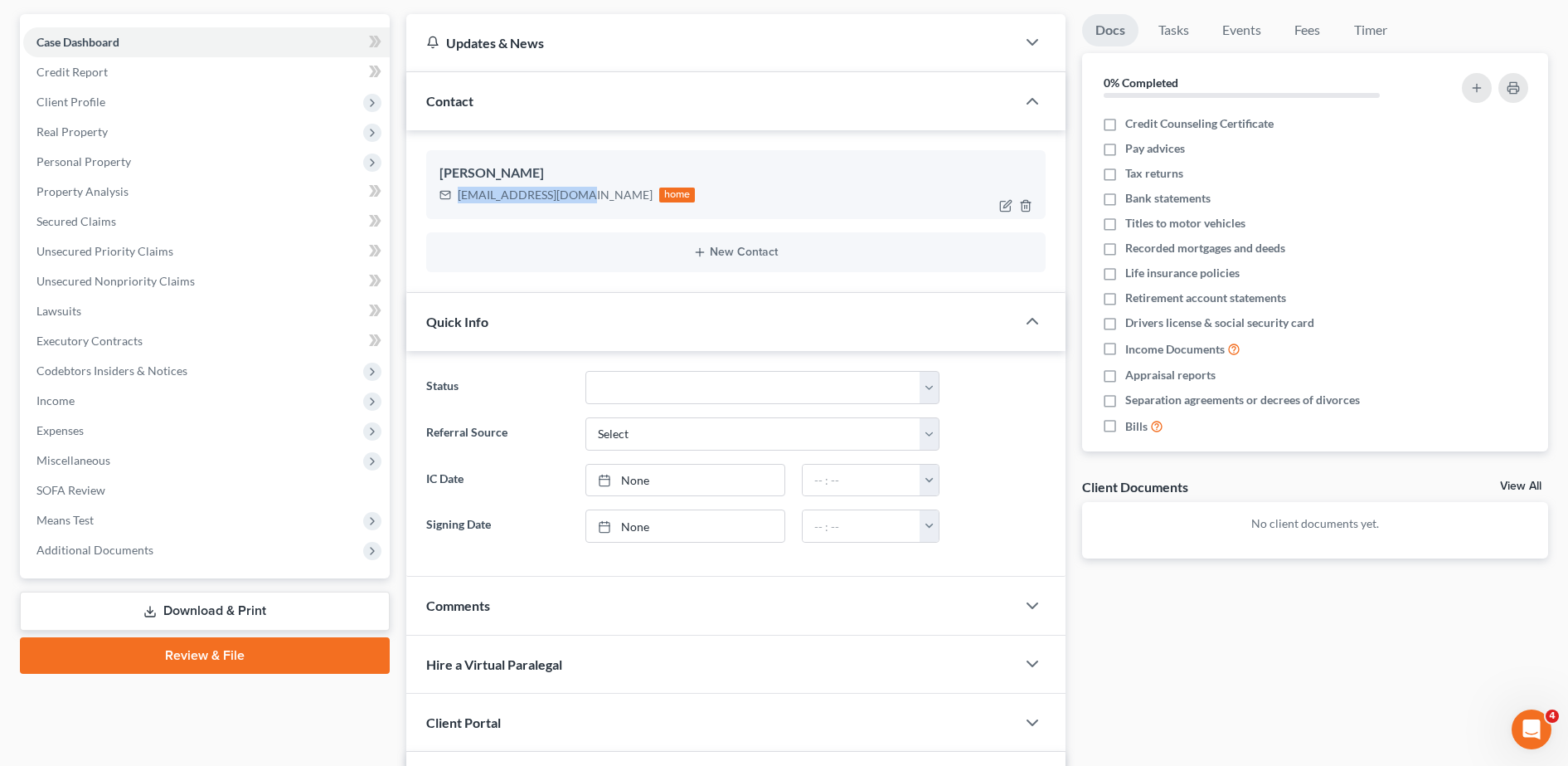
drag, startPoint x: 456, startPoint y: 193, endPoint x: 572, endPoint y: 212, distance: 117.5
click at [572, 212] on div "[PERSON_NAME] [EMAIL_ADDRESS][DOMAIN_NAME] home" at bounding box center [736, 184] width 620 height 68
copy div "[EMAIL_ADDRESS][DOMAIN_NAME]"
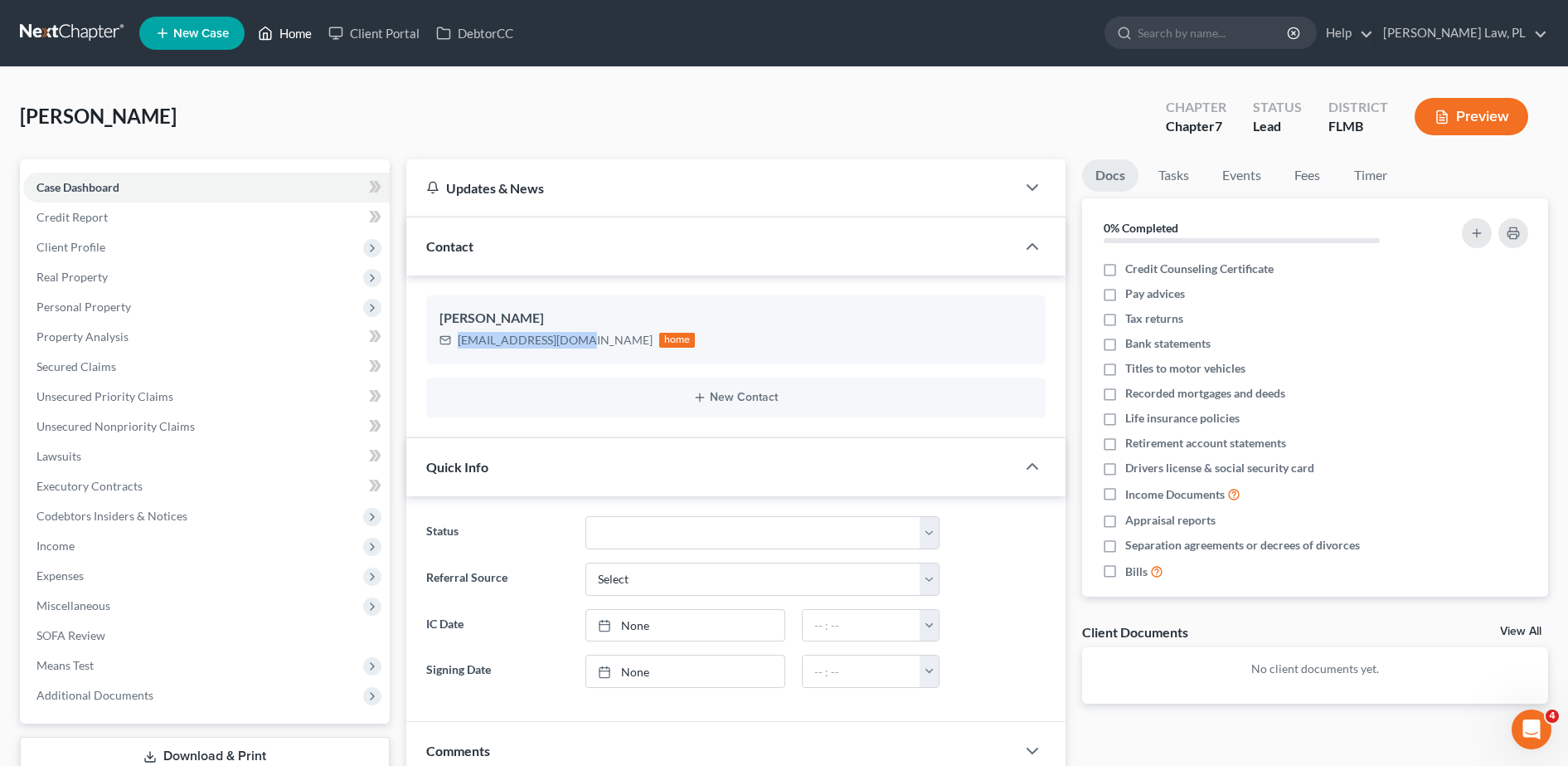
drag, startPoint x: 278, startPoint y: 32, endPoint x: 758, endPoint y: 91, distance: 483.6
click at [278, 32] on link "Home" at bounding box center [285, 33] width 70 height 30
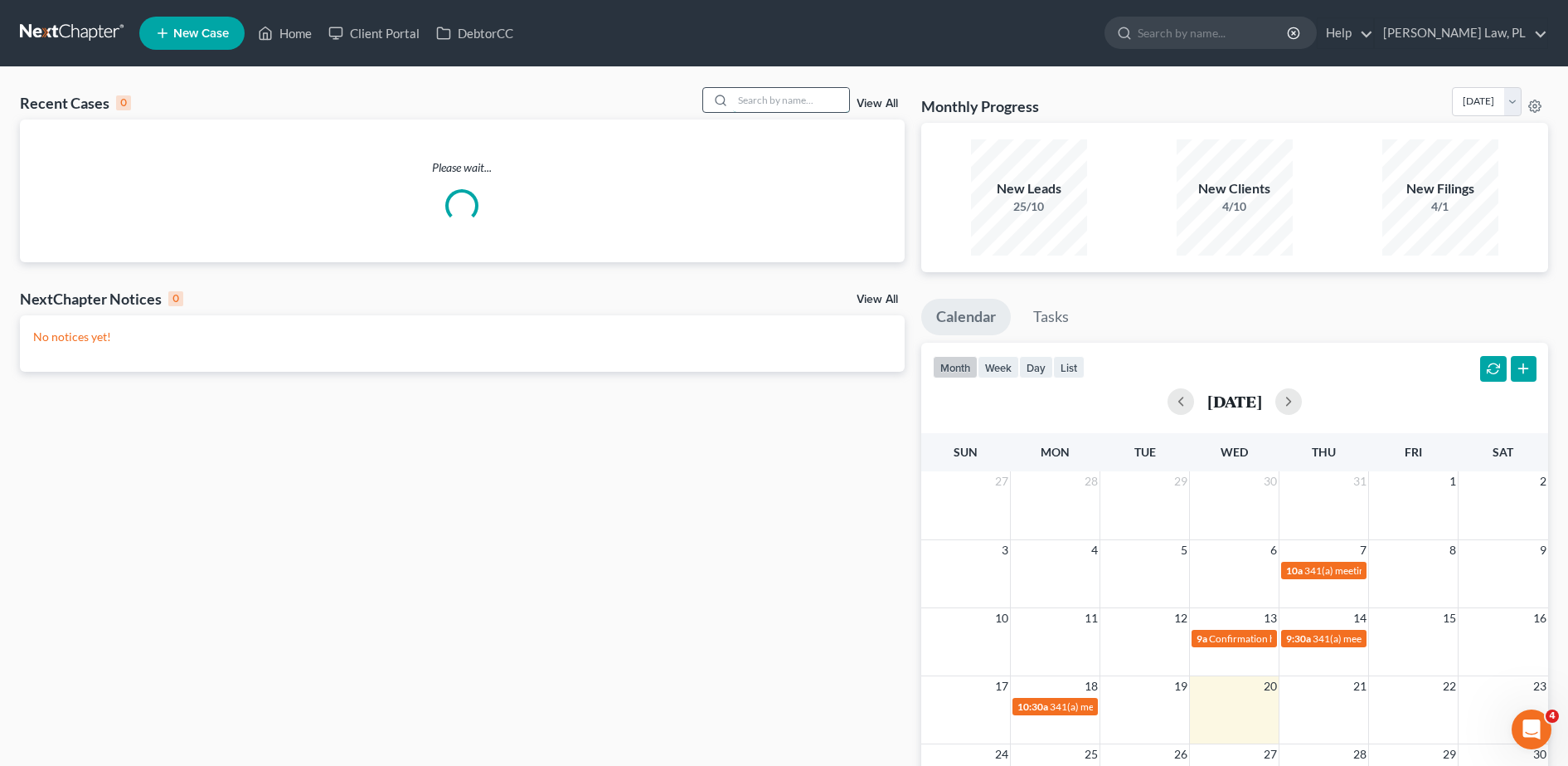
click at [818, 97] on input "search" at bounding box center [790, 100] width 116 height 24
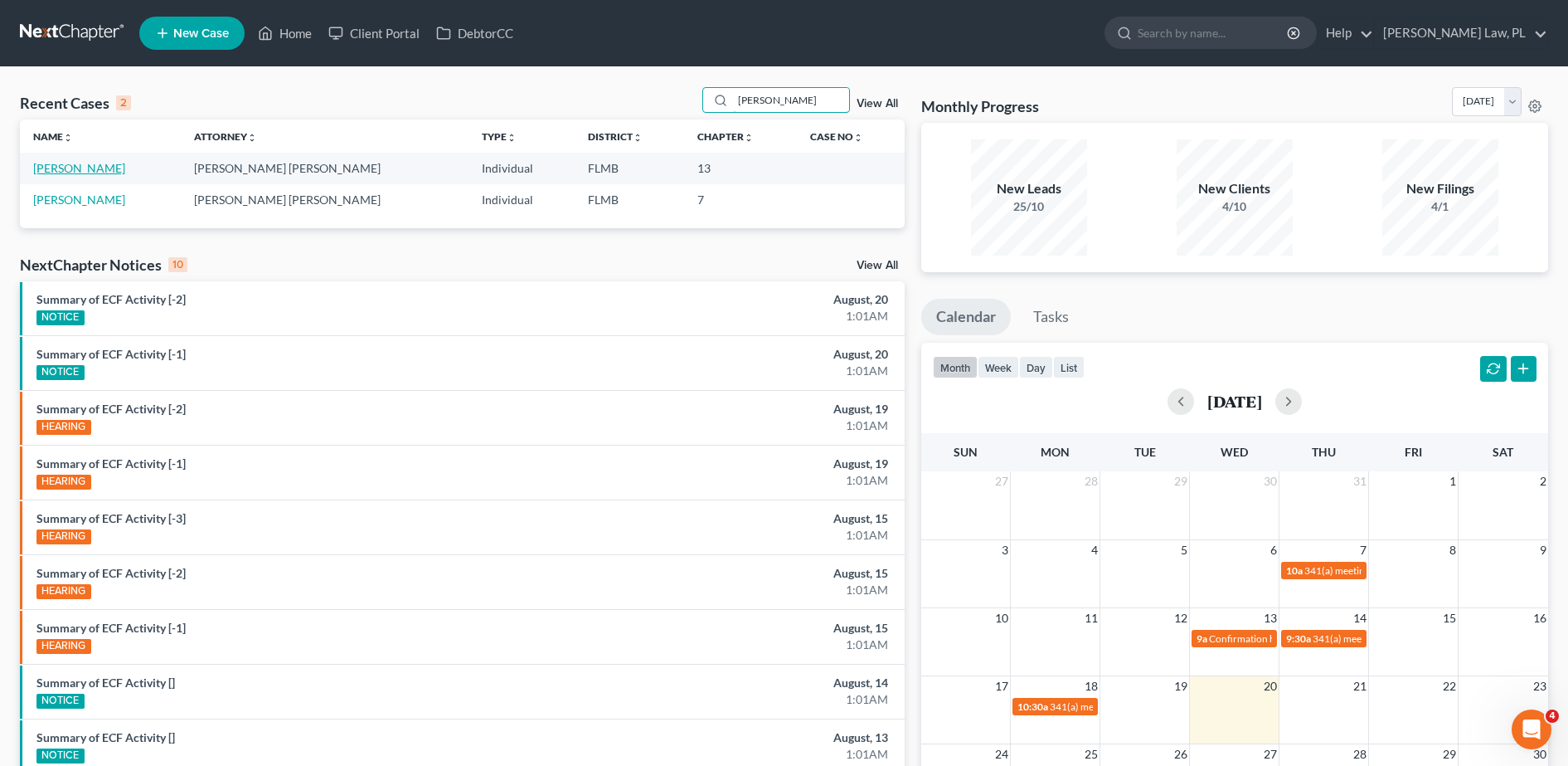
type input "[PERSON_NAME]"
click at [84, 167] on link "[PERSON_NAME]" at bounding box center [79, 168] width 92 height 14
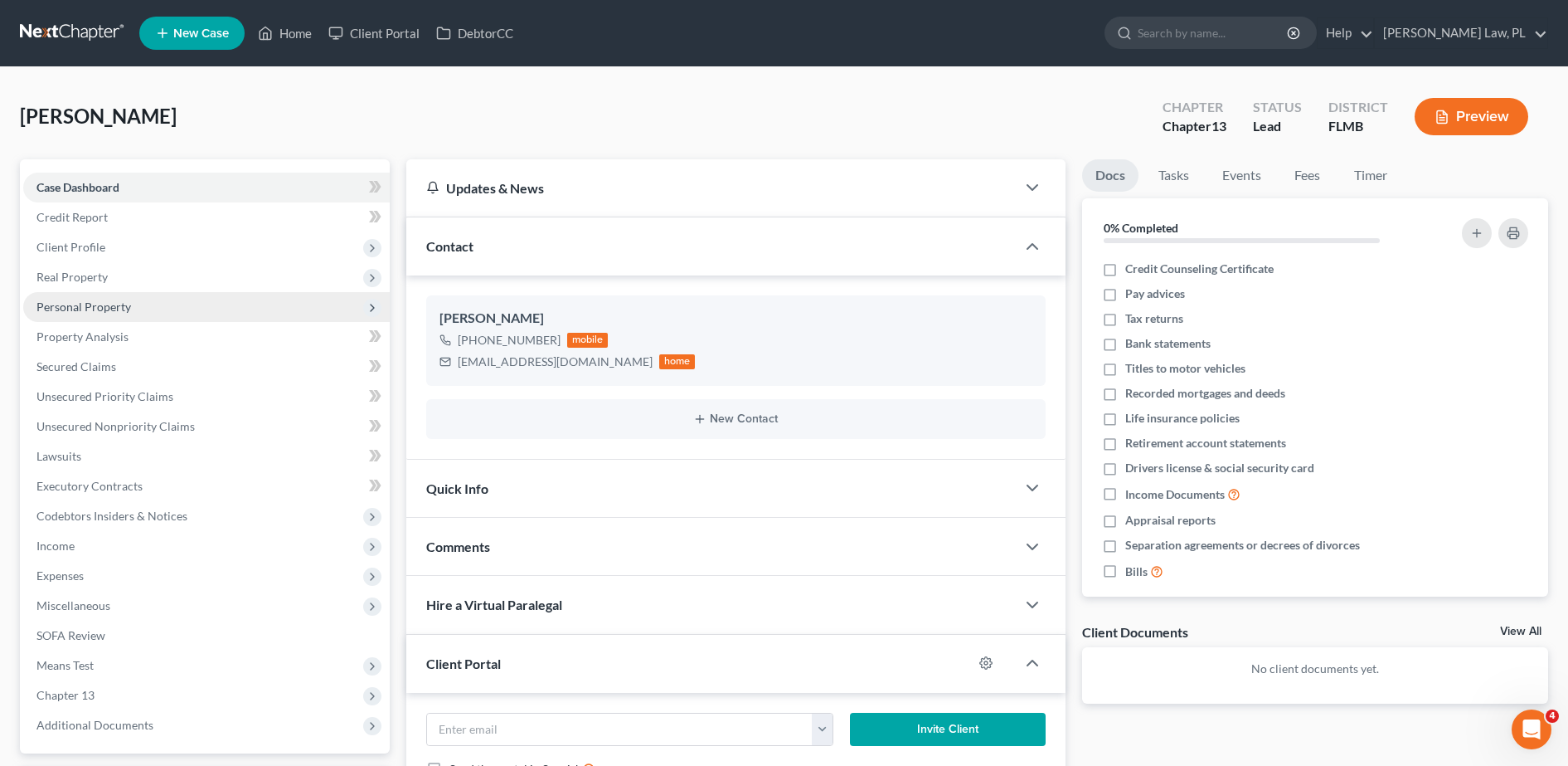
click at [123, 302] on span "Personal Property" at bounding box center [84, 306] width 95 height 14
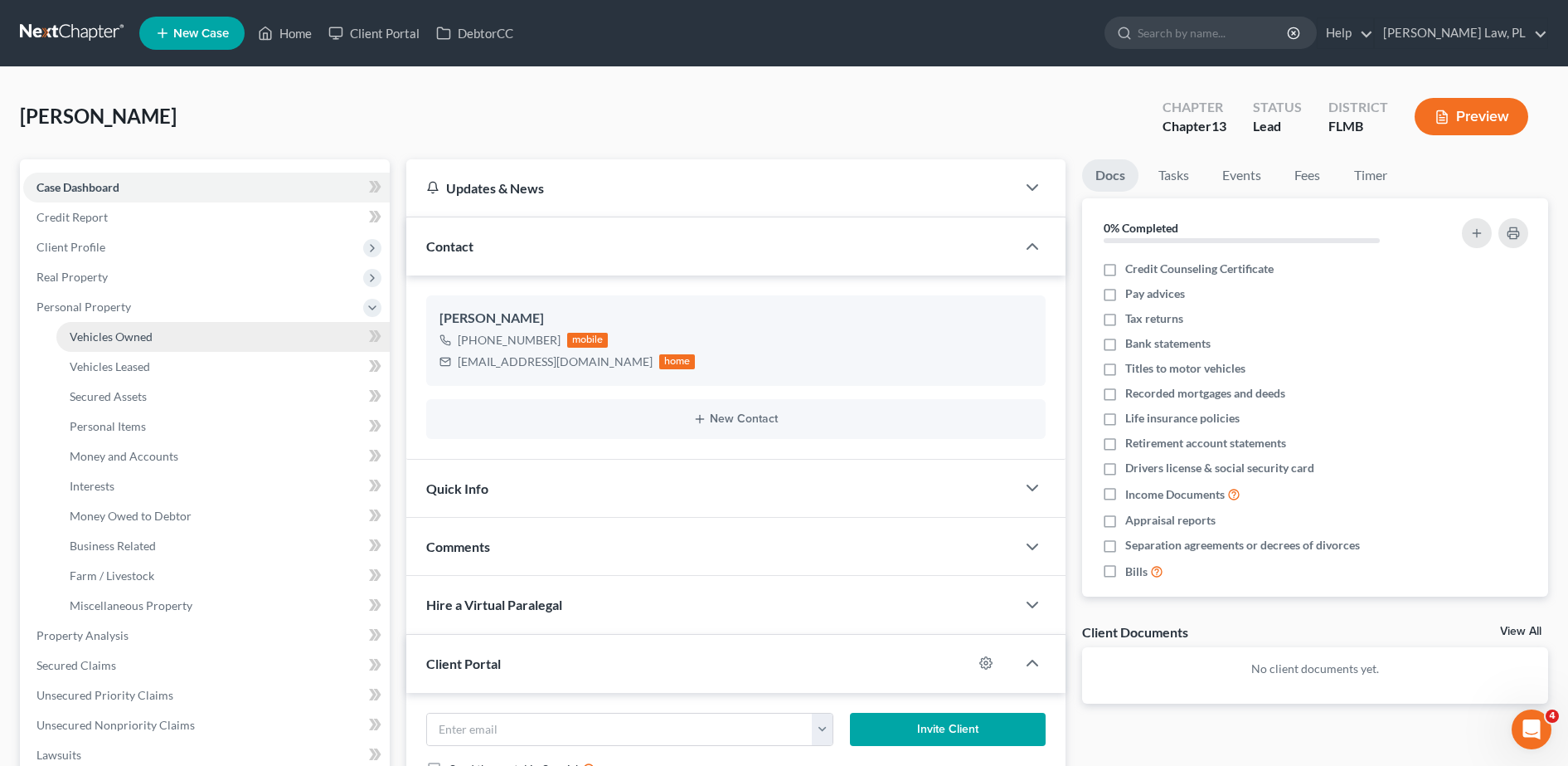
click at [143, 334] on span "Vehicles Owned" at bounding box center [111, 336] width 83 height 14
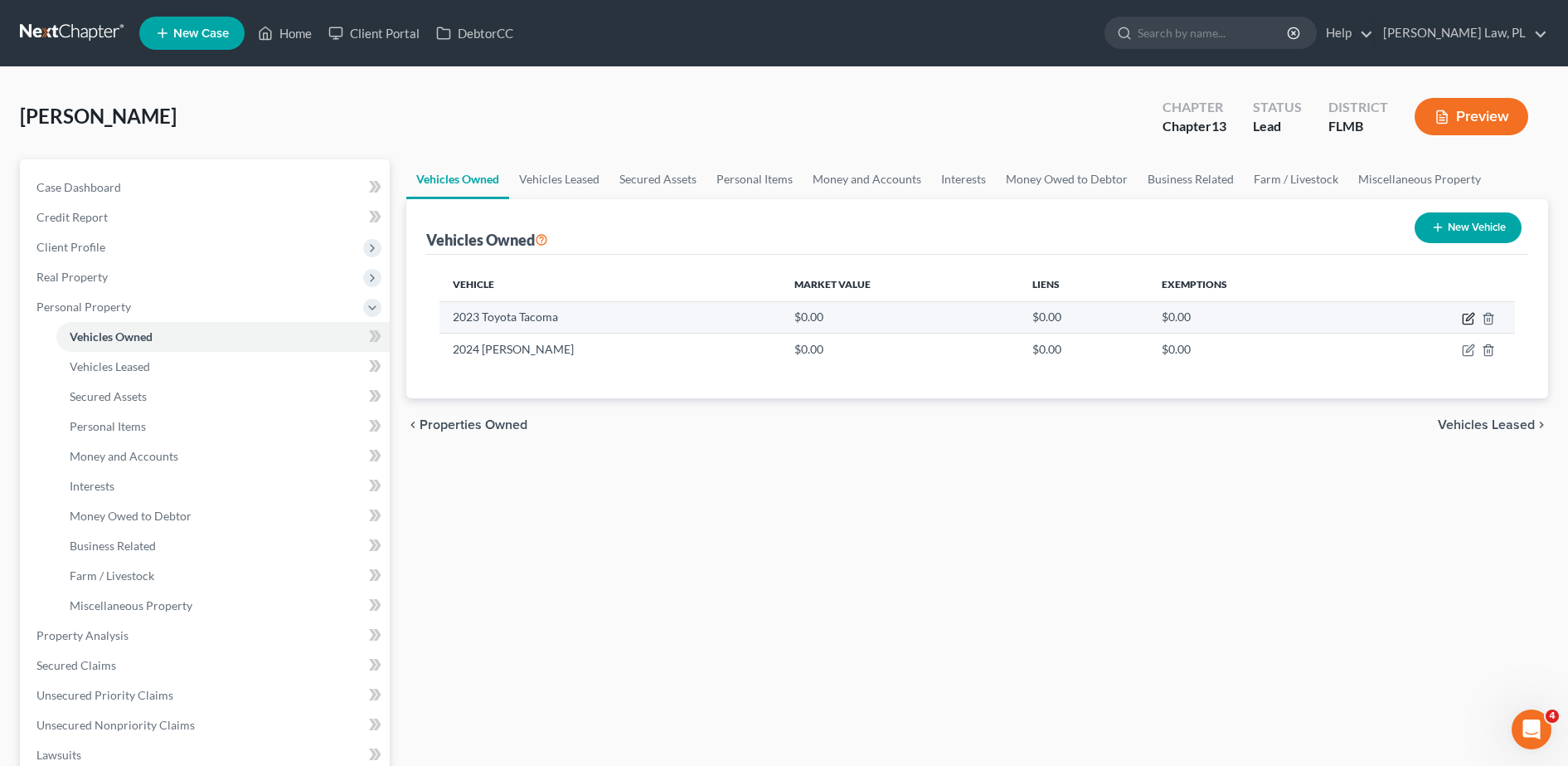
click at [1464, 324] on icon "button" at bounding box center [1467, 319] width 10 height 10
select select "1"
select select "3"
select select "1"
select select "0"
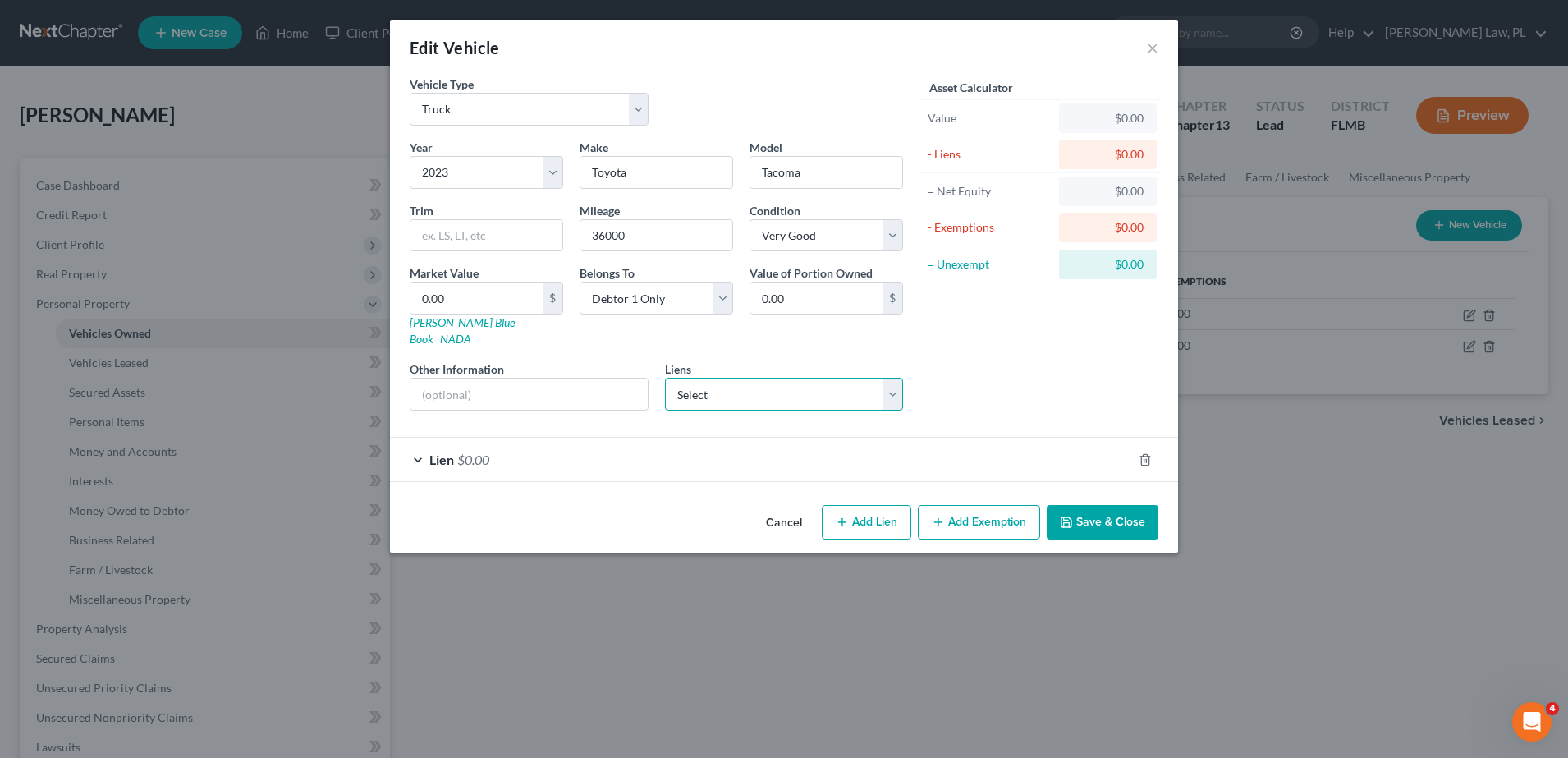
click at [779, 377] on select "Select Truistmrtg - $135,578.00 Suncoast Cu - $27,877.00 Suncoast Cu - $23,494.…" at bounding box center [784, 394] width 239 height 33
click at [891, 360] on div "Liens Select Truistmrtg - $135,578.00 Suncoast Cu - $27,877.00 Suncoast Cu - $2…" at bounding box center [784, 385] width 239 height 50
click at [1155, 53] on button "×" at bounding box center [1152, 47] width 11 height 20
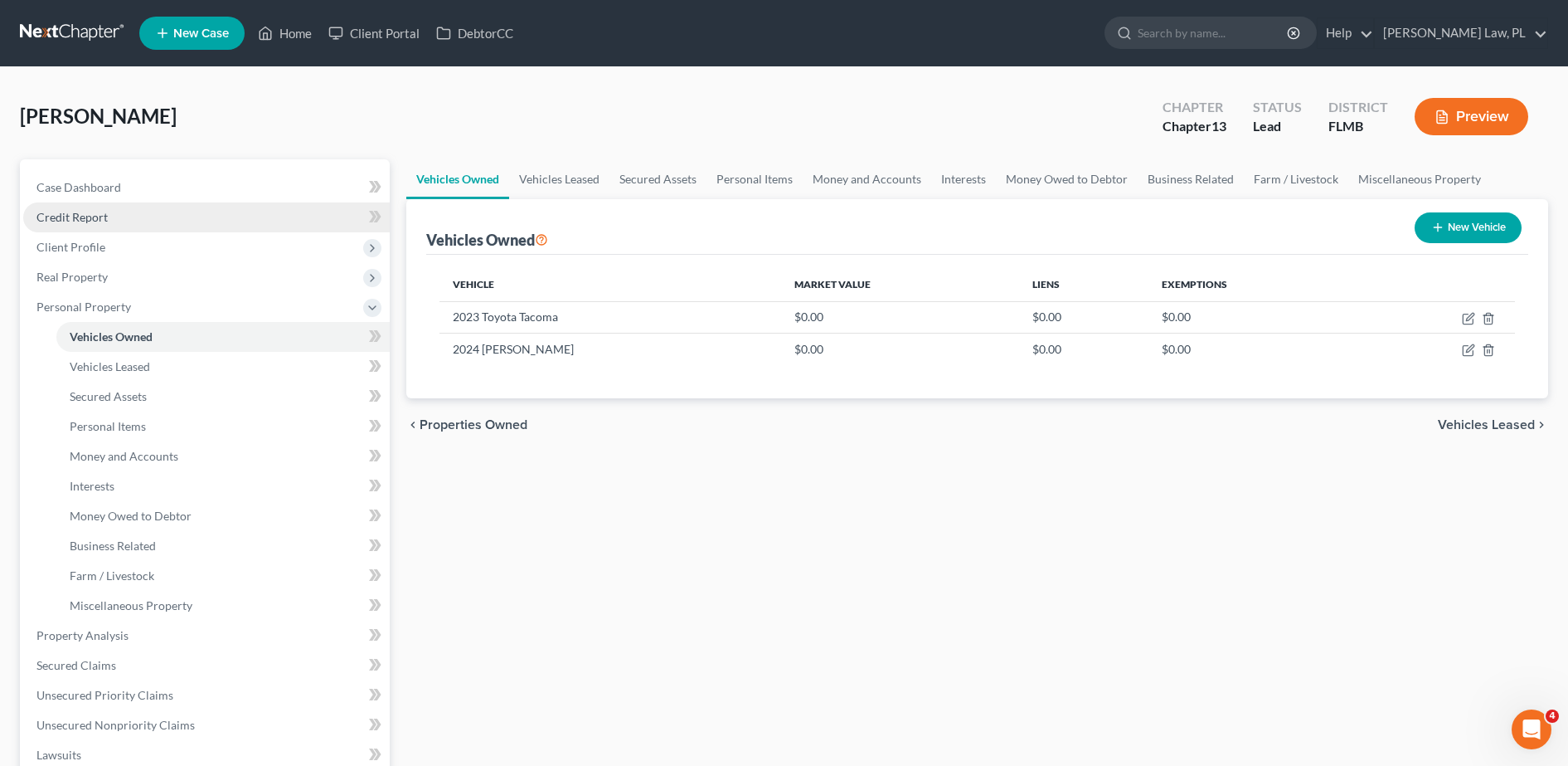
click at [98, 205] on link "Credit Report" at bounding box center [206, 218] width 366 height 30
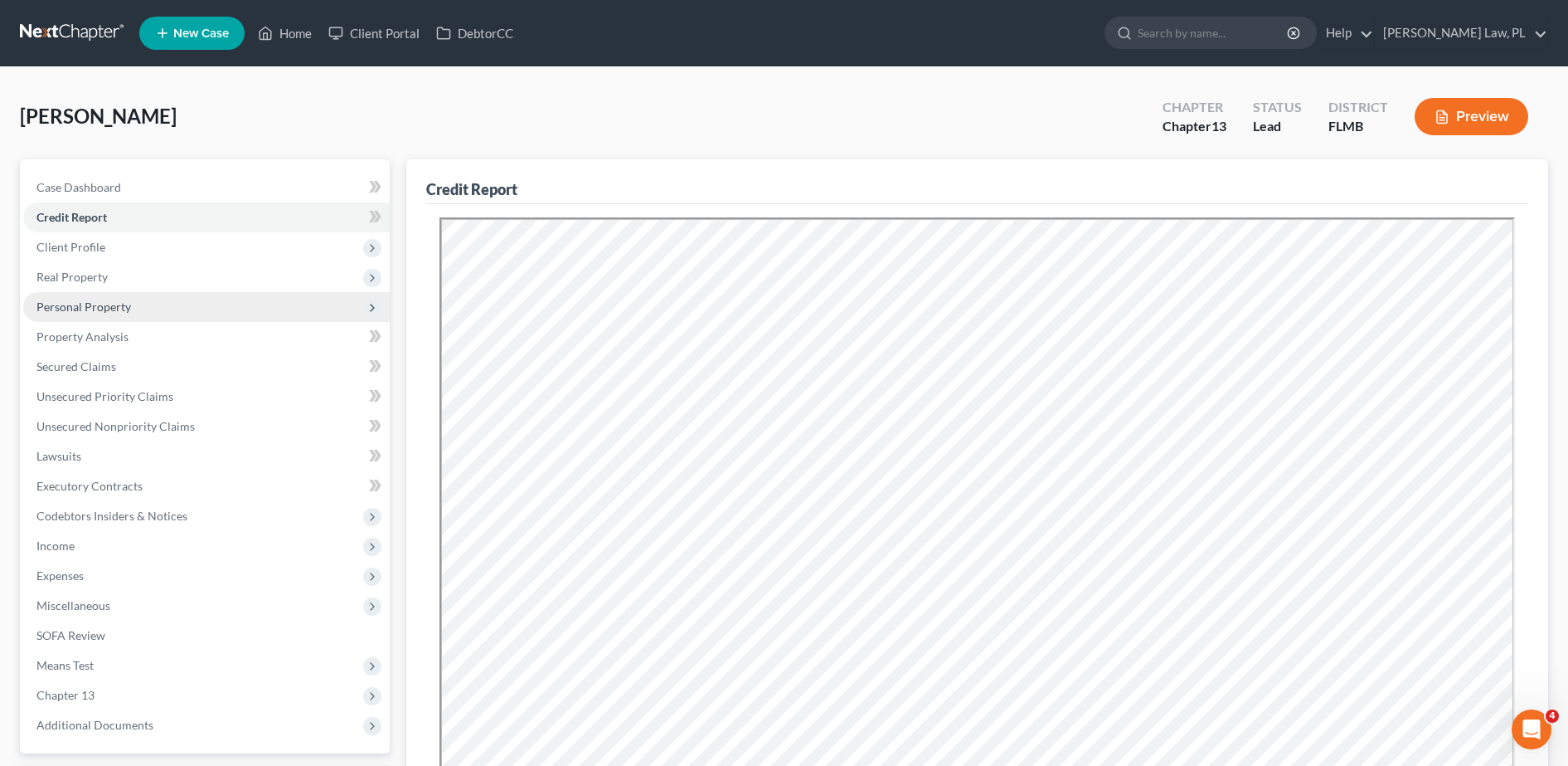
click at [196, 295] on span "Personal Property" at bounding box center [206, 306] width 366 height 30
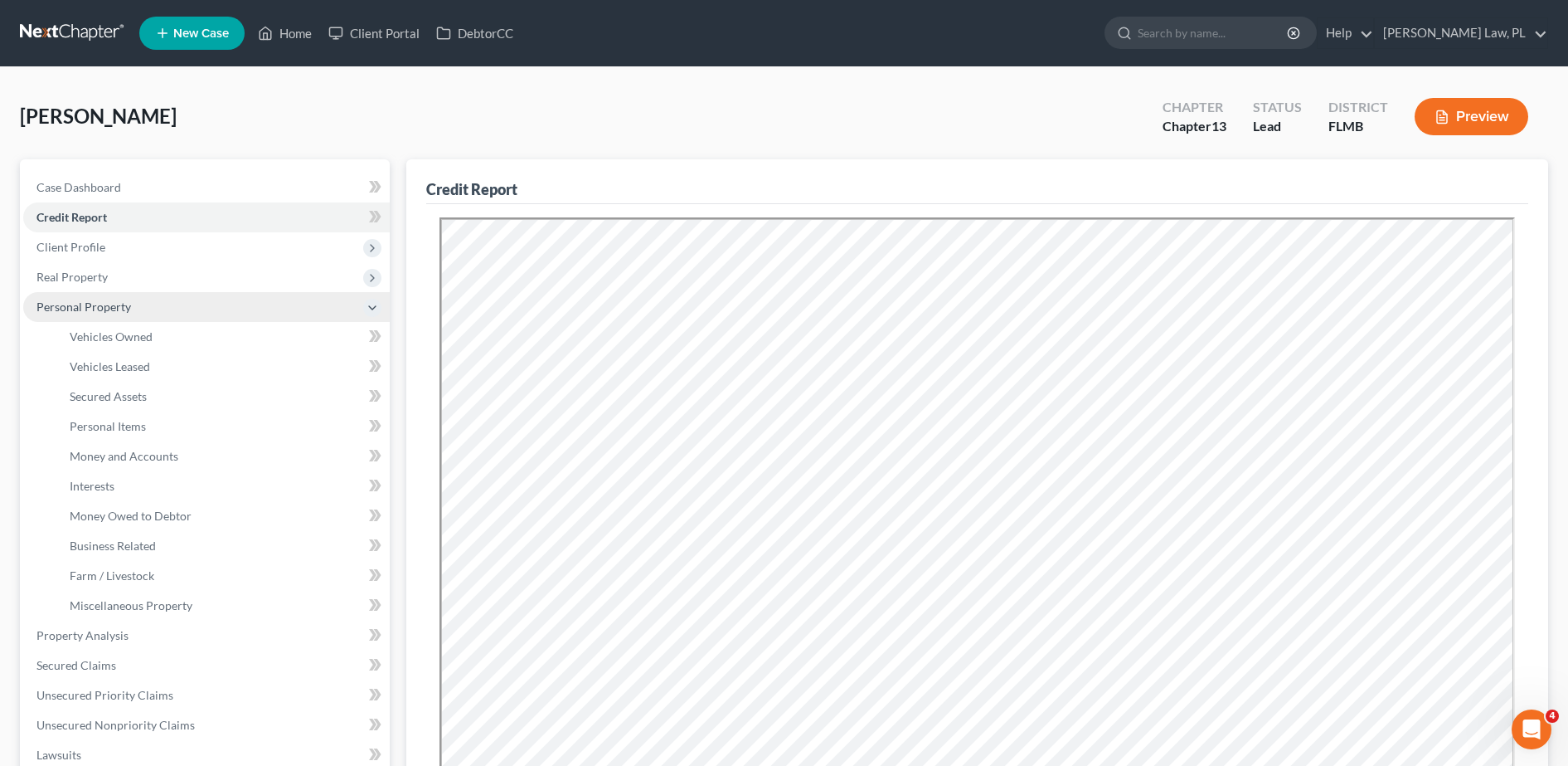
click at [157, 316] on span "Personal Property" at bounding box center [206, 306] width 366 height 30
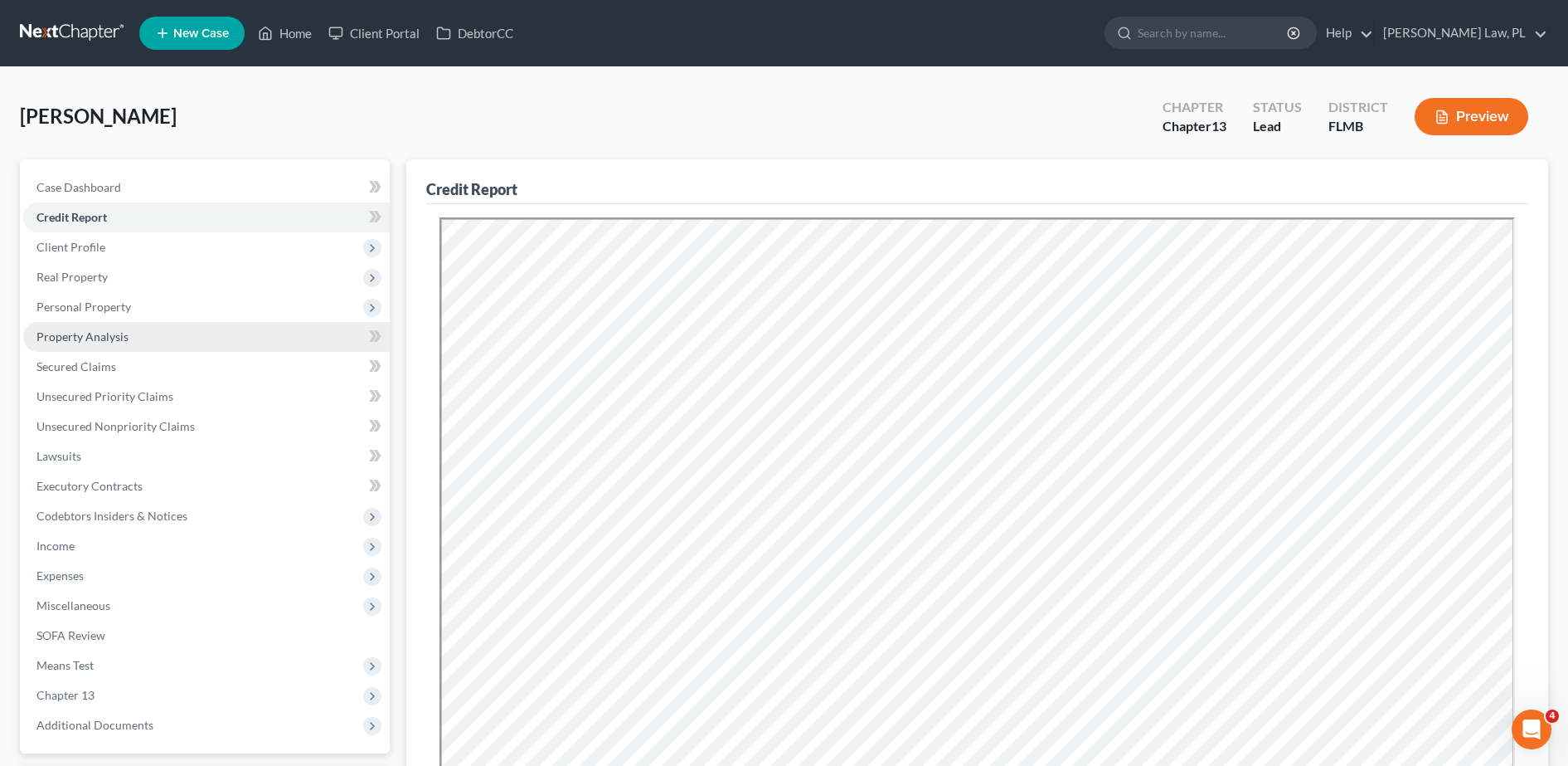
click at [157, 326] on link "Property Analysis" at bounding box center [206, 337] width 366 height 30
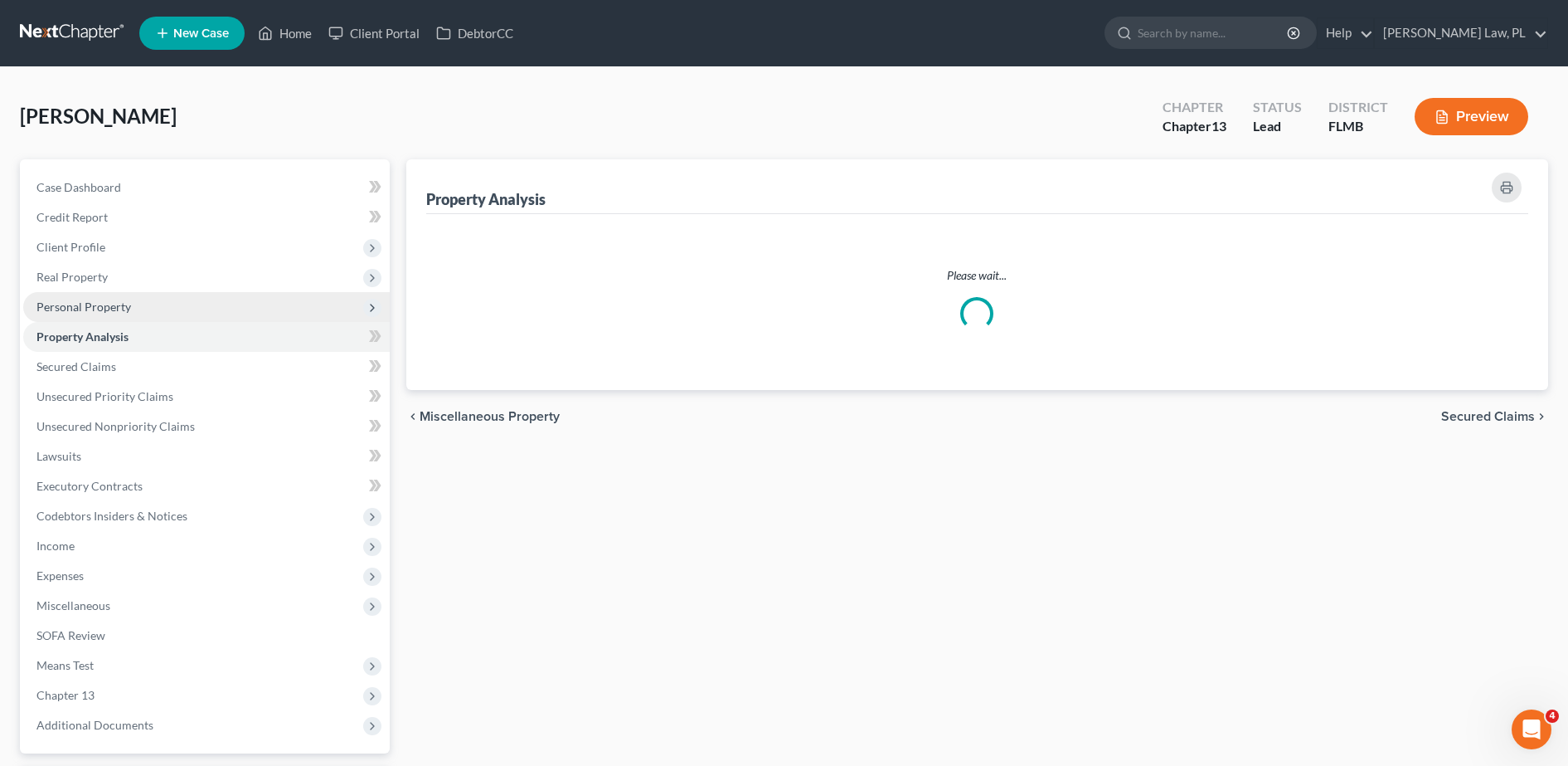
click at [143, 312] on span "Personal Property" at bounding box center [206, 306] width 366 height 30
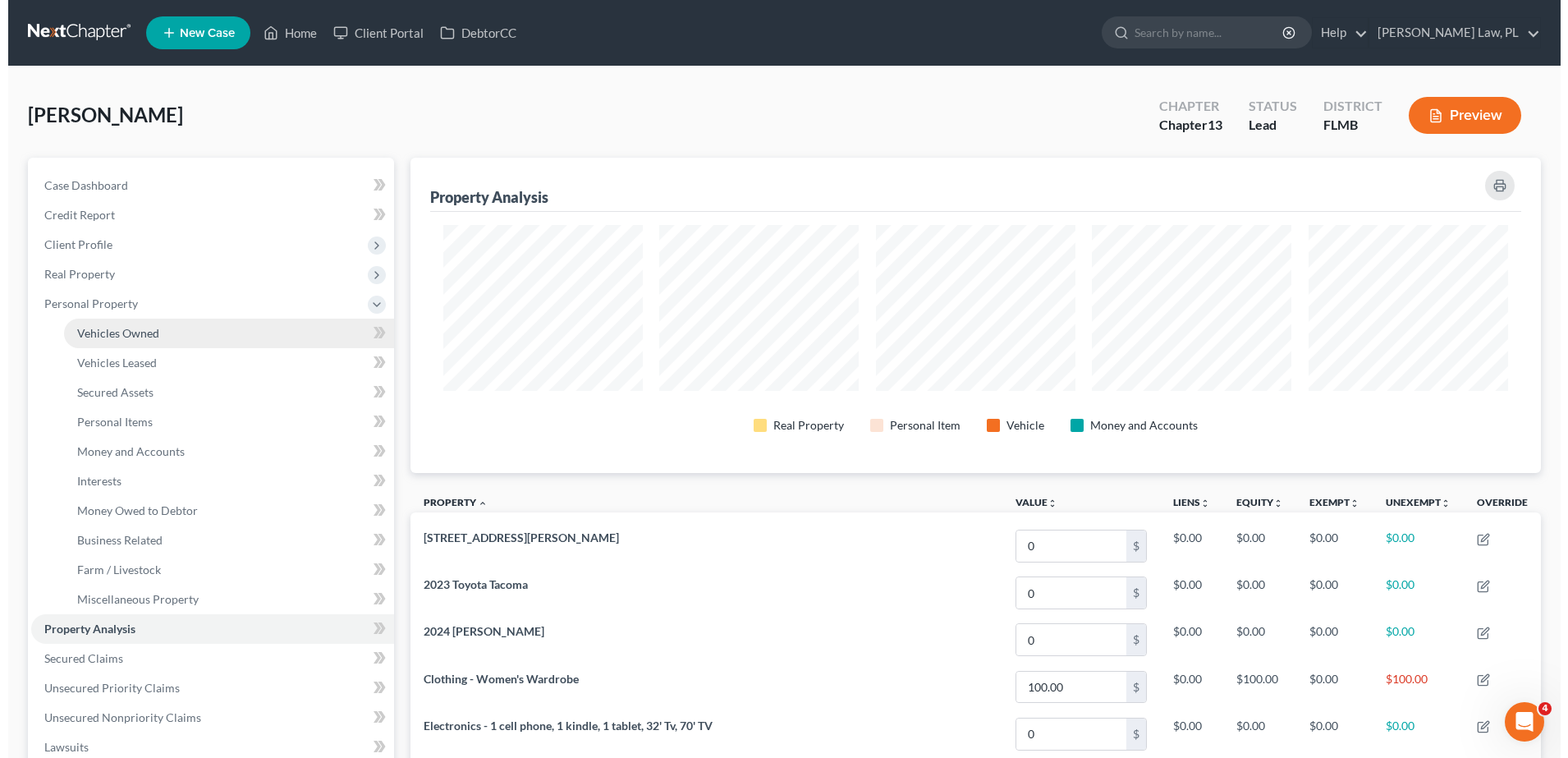
scroll to position [315, 1131]
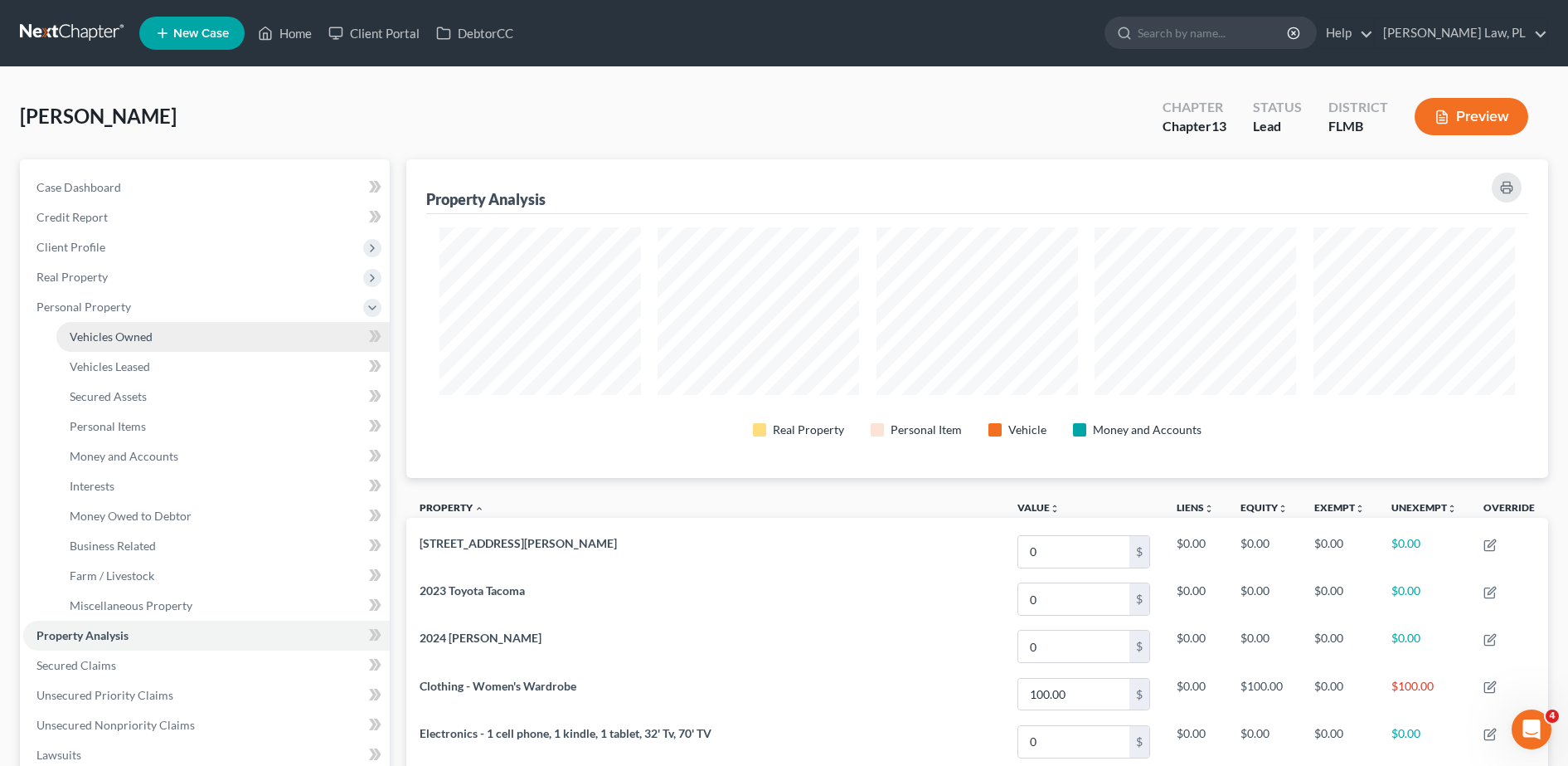
click at [143, 331] on span "Vehicles Owned" at bounding box center [111, 336] width 83 height 14
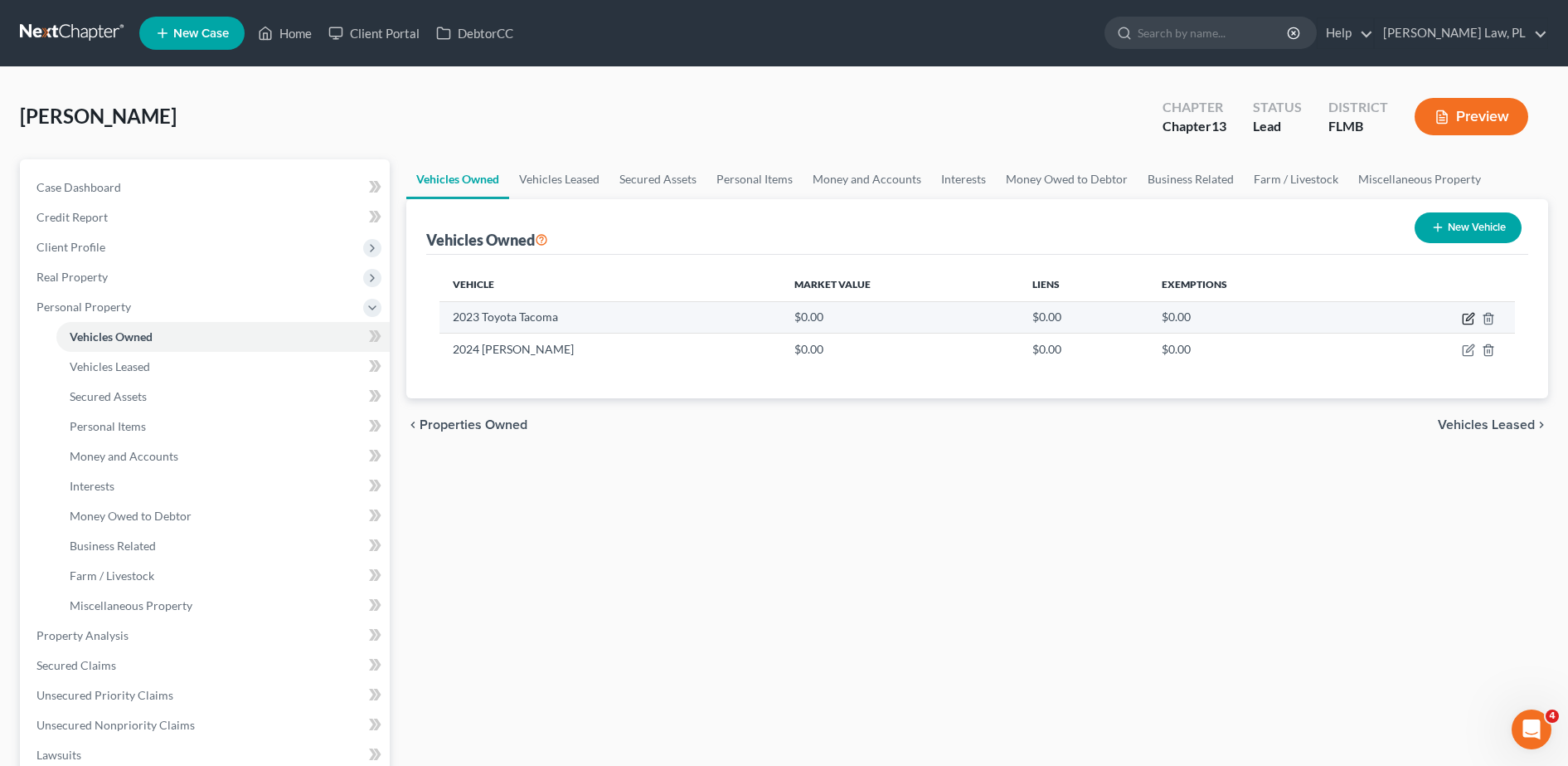
click at [1467, 319] on icon "button" at bounding box center [1470, 316] width 8 height 8
select select "1"
select select "3"
select select "1"
select select "0"
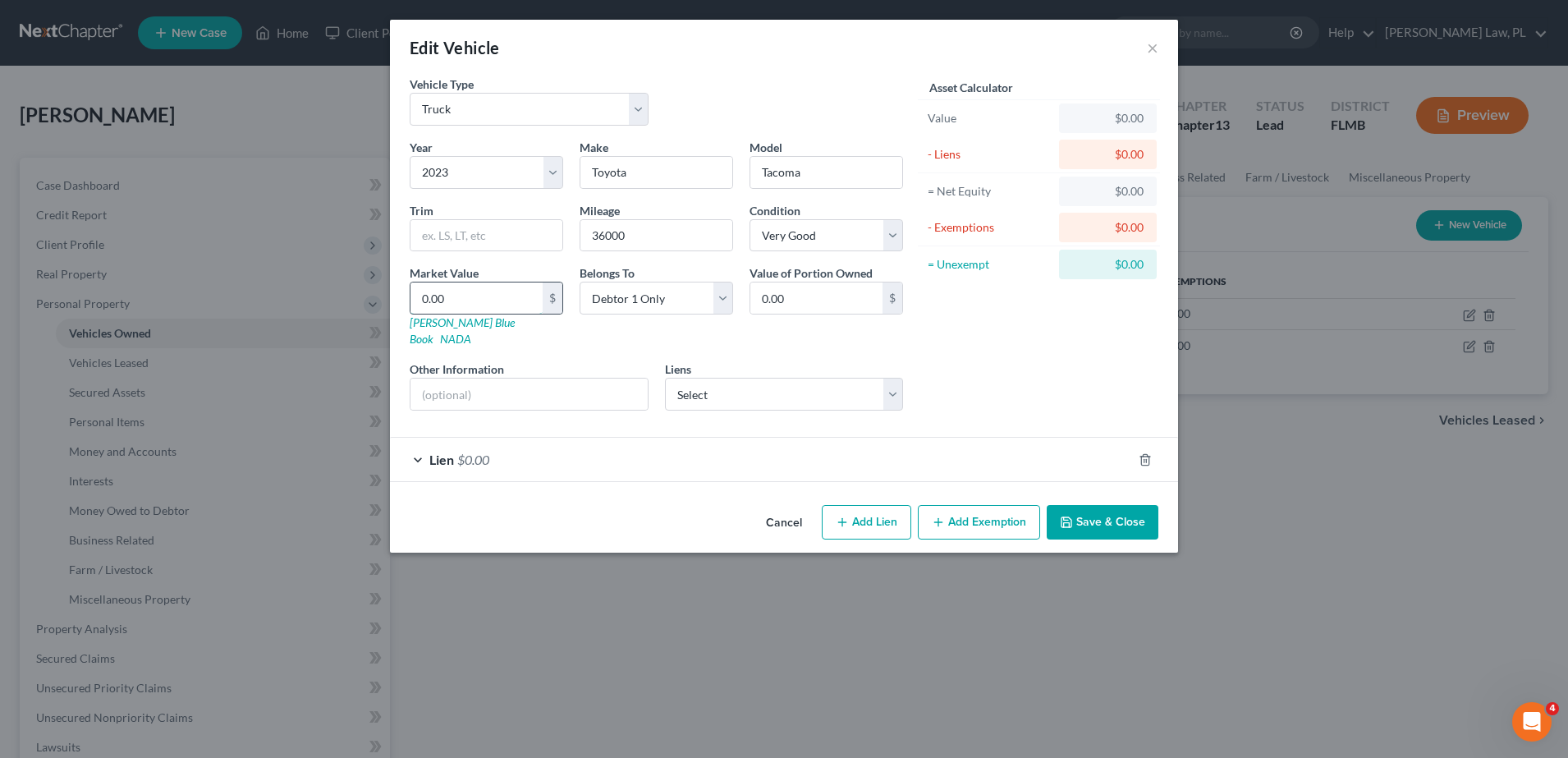
click at [523, 286] on input "0.00" at bounding box center [476, 298] width 132 height 31
type input "3"
type input "3.00"
type input "30"
type input "30.00"
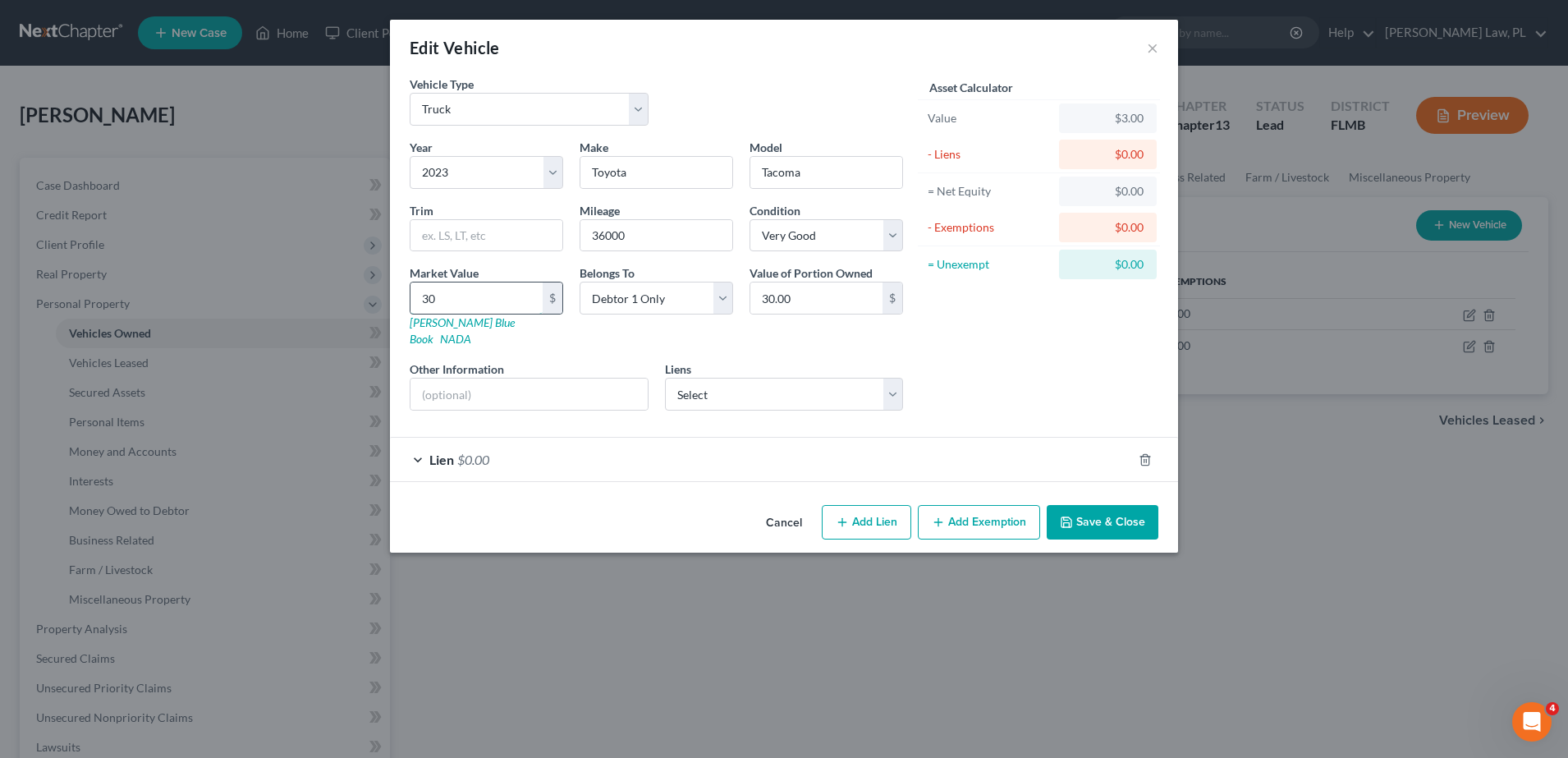
type input "300"
type input "300.00"
type input "3000"
type input "3,000.00"
type input "3,0000"
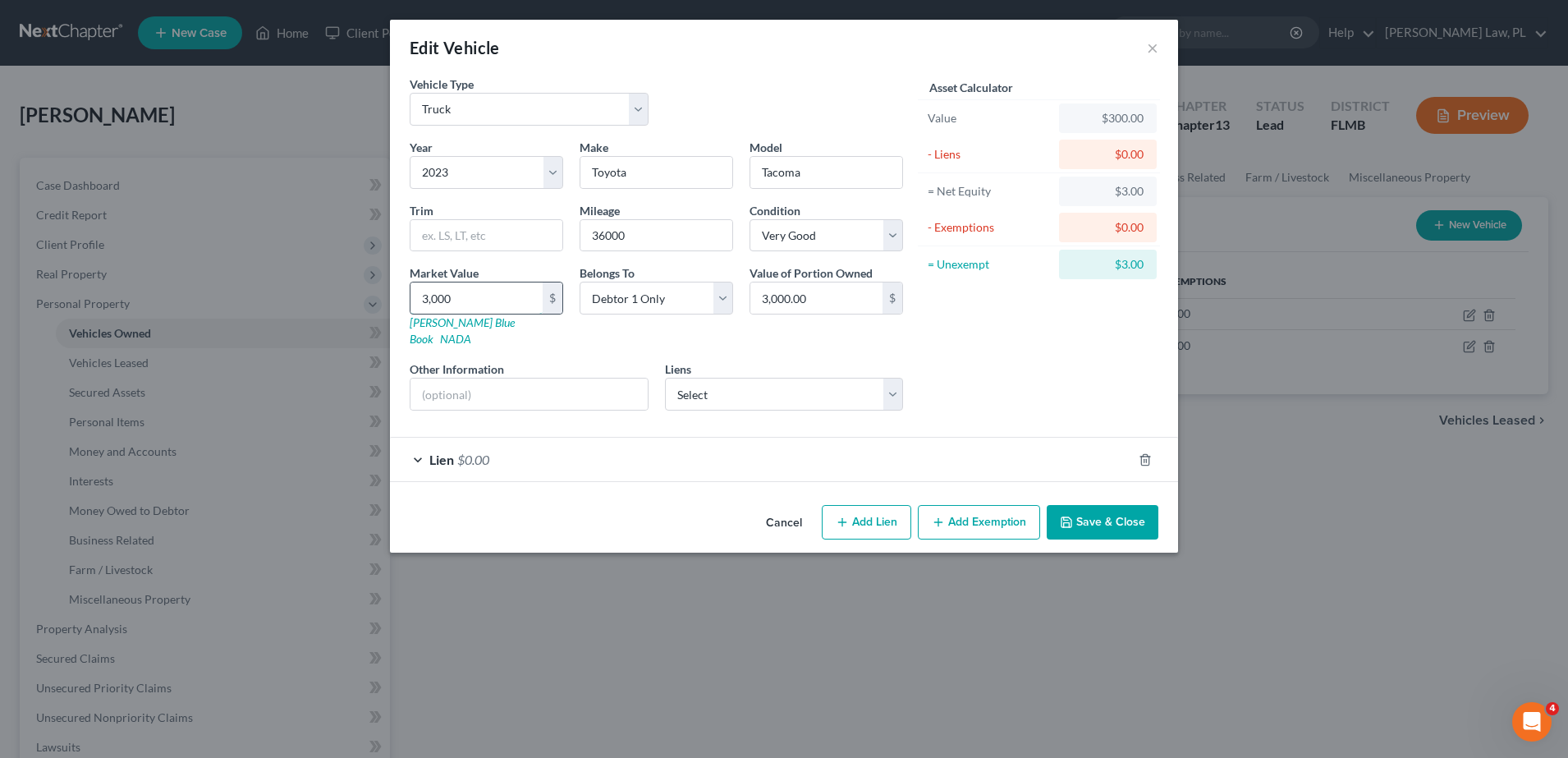
type input "30,000.00"
type input "30,000"
click at [702, 438] on div "Lien $0.00" at bounding box center [761, 459] width 742 height 44
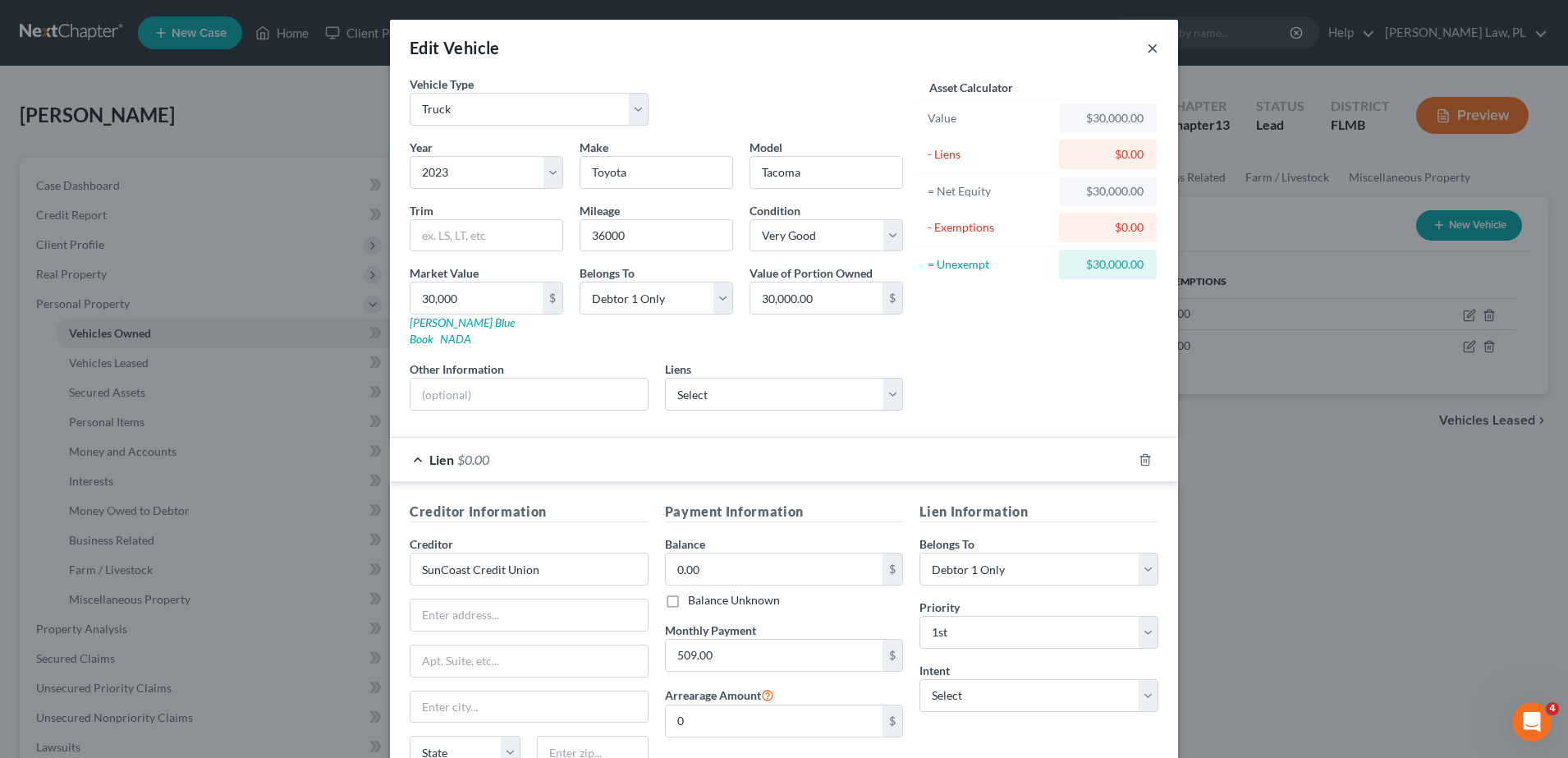
click at [1147, 53] on button "×" at bounding box center [1152, 47] width 11 height 20
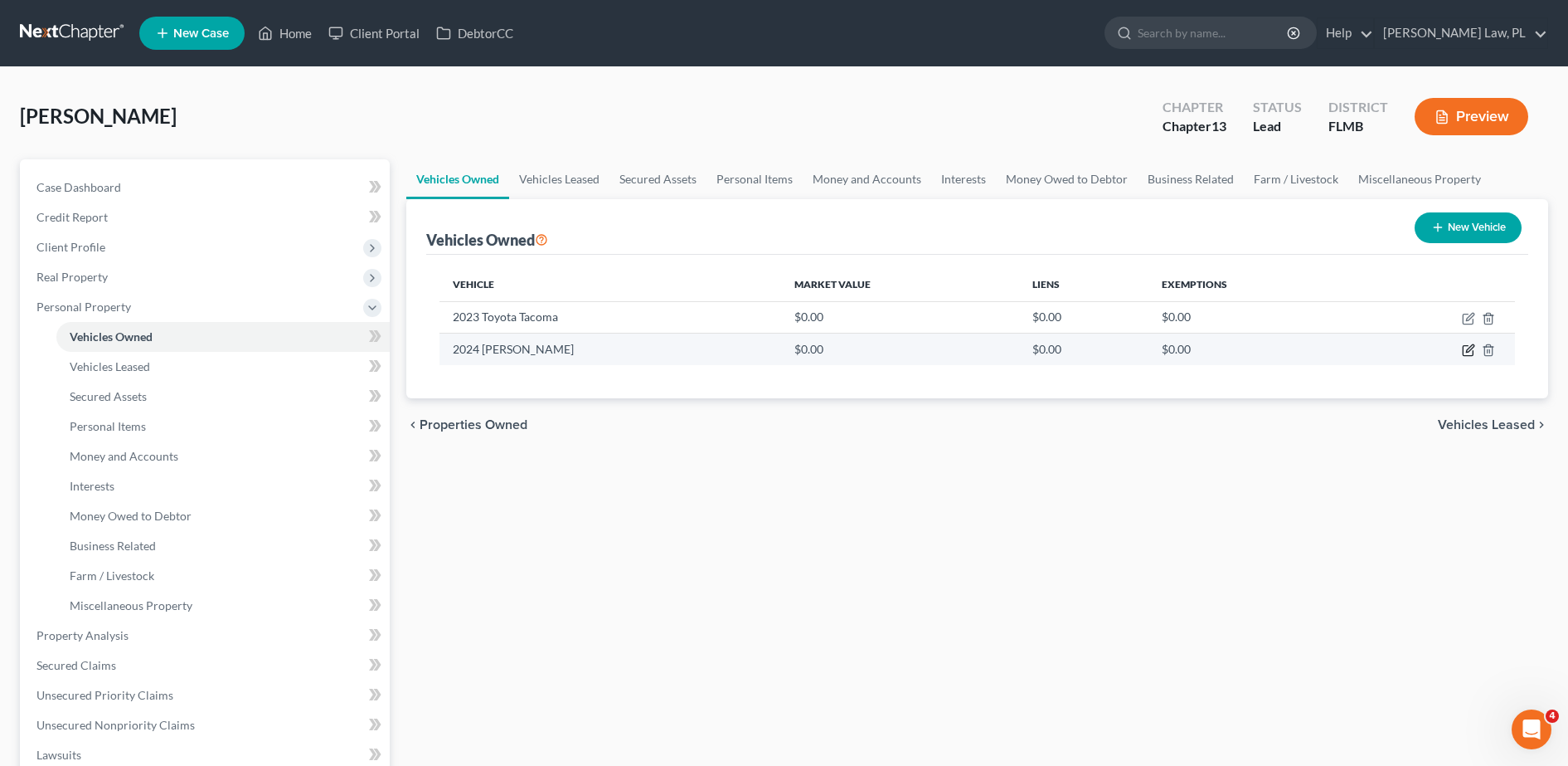
click at [1465, 352] on icon "button" at bounding box center [1468, 350] width 13 height 13
select select "7"
select select "2"
select select "0"
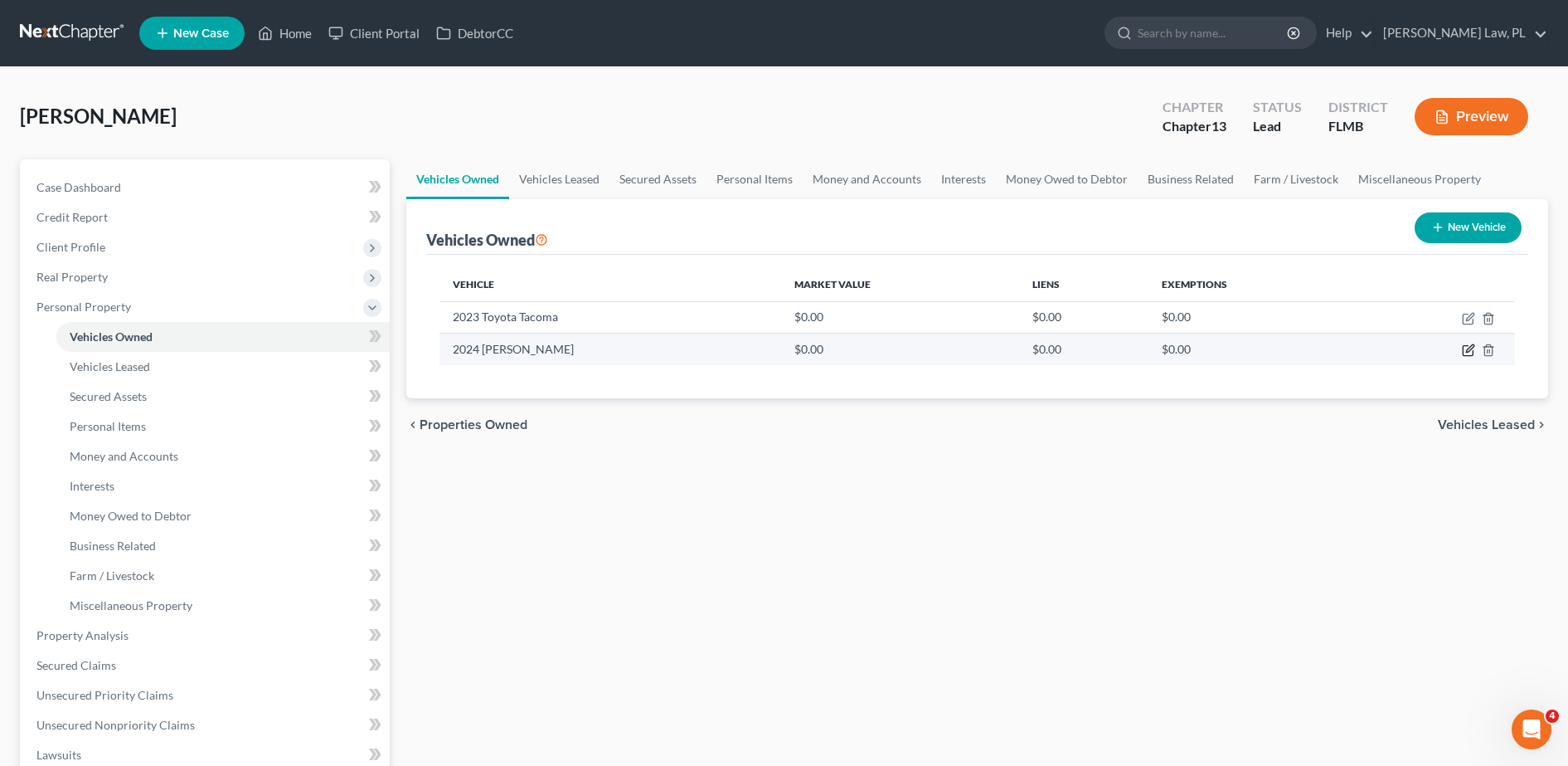
select select "0"
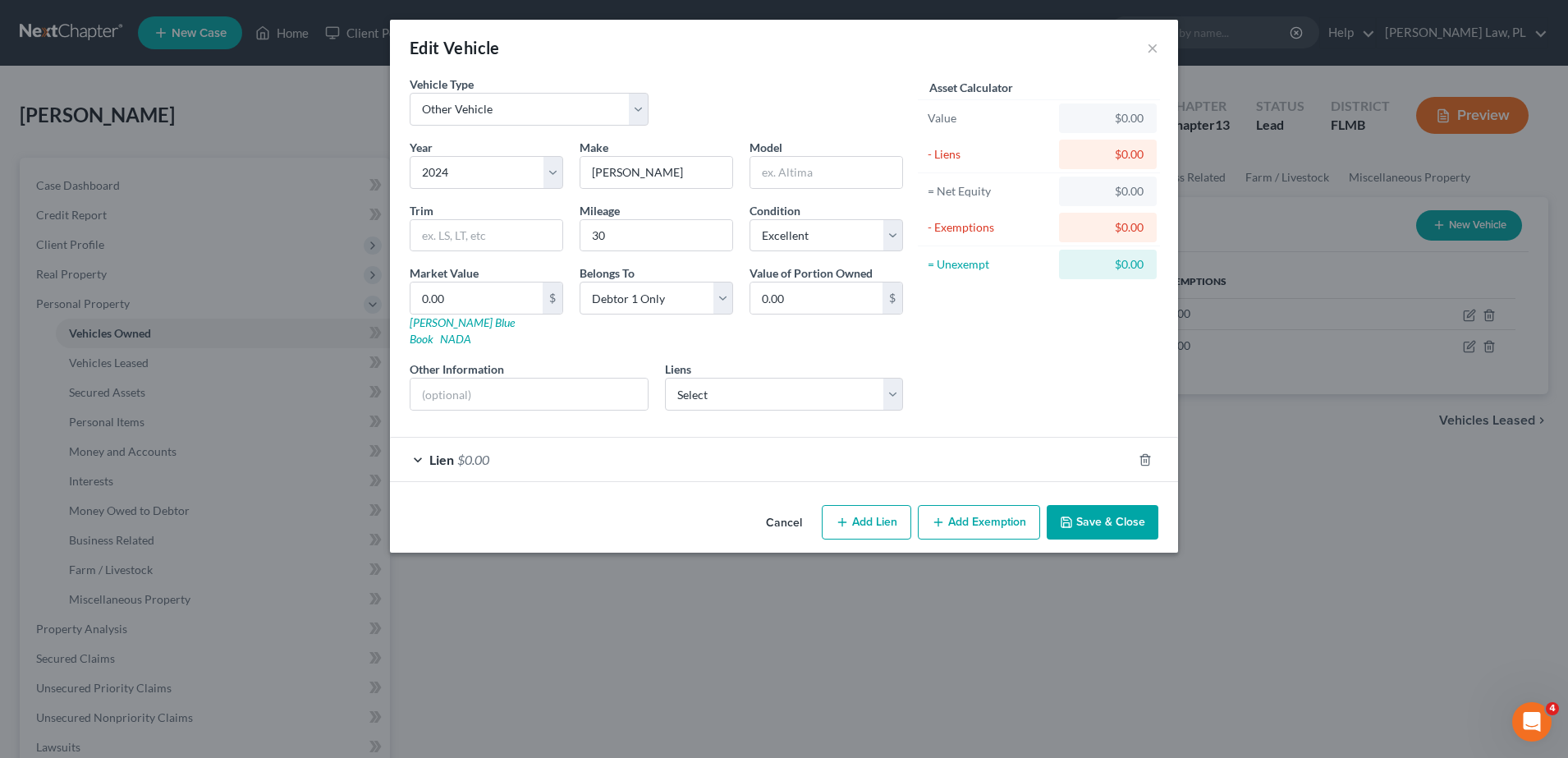
click at [785, 414] on form "Vehicle Type Select Automobile Truck Trailer Watercraft Aircraft Motor Home Atv…" at bounding box center [784, 279] width 749 height 407
click at [793, 450] on div "Lien $0.00" at bounding box center [761, 459] width 742 height 44
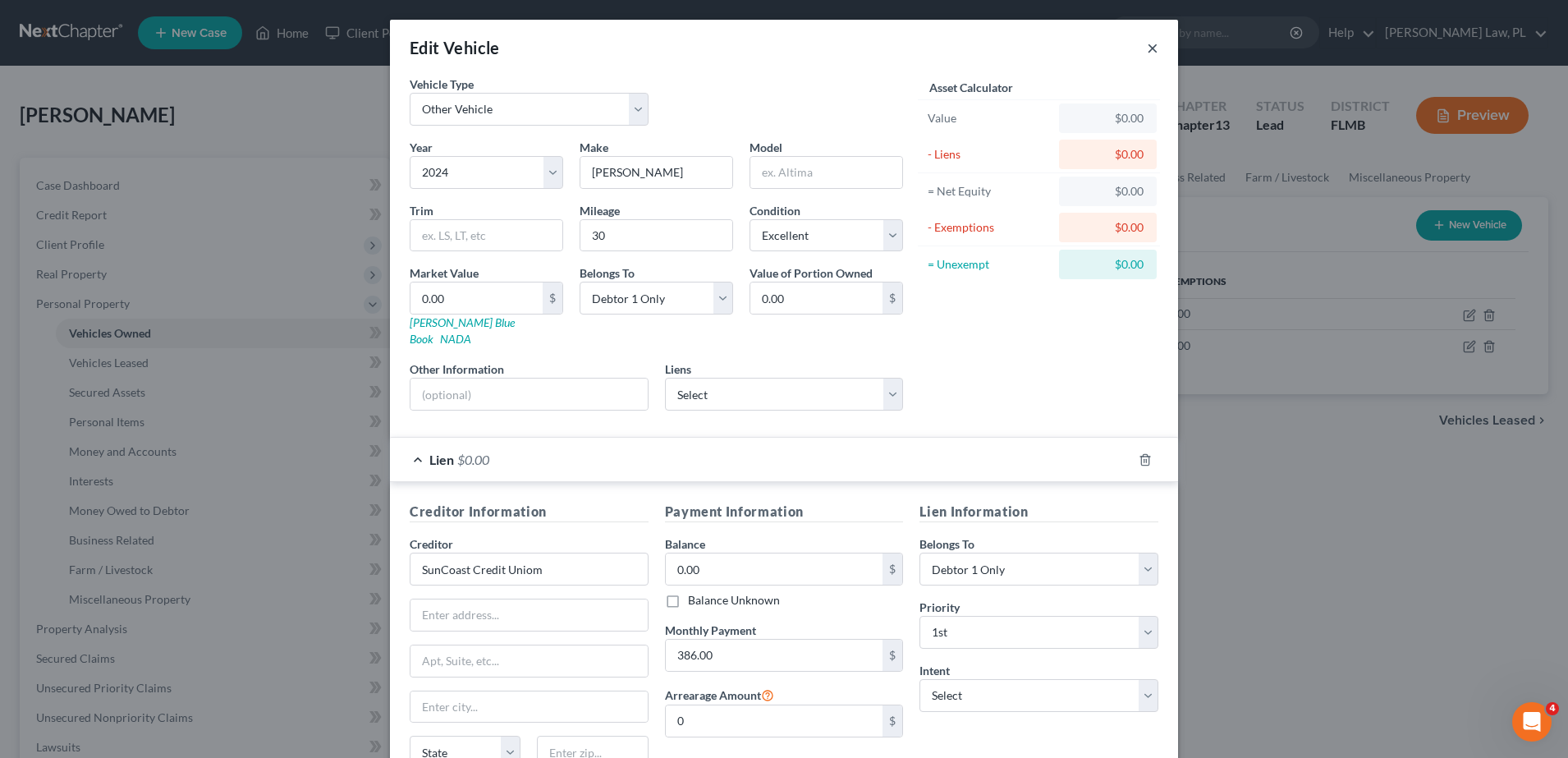
click at [1147, 45] on button "×" at bounding box center [1152, 47] width 11 height 20
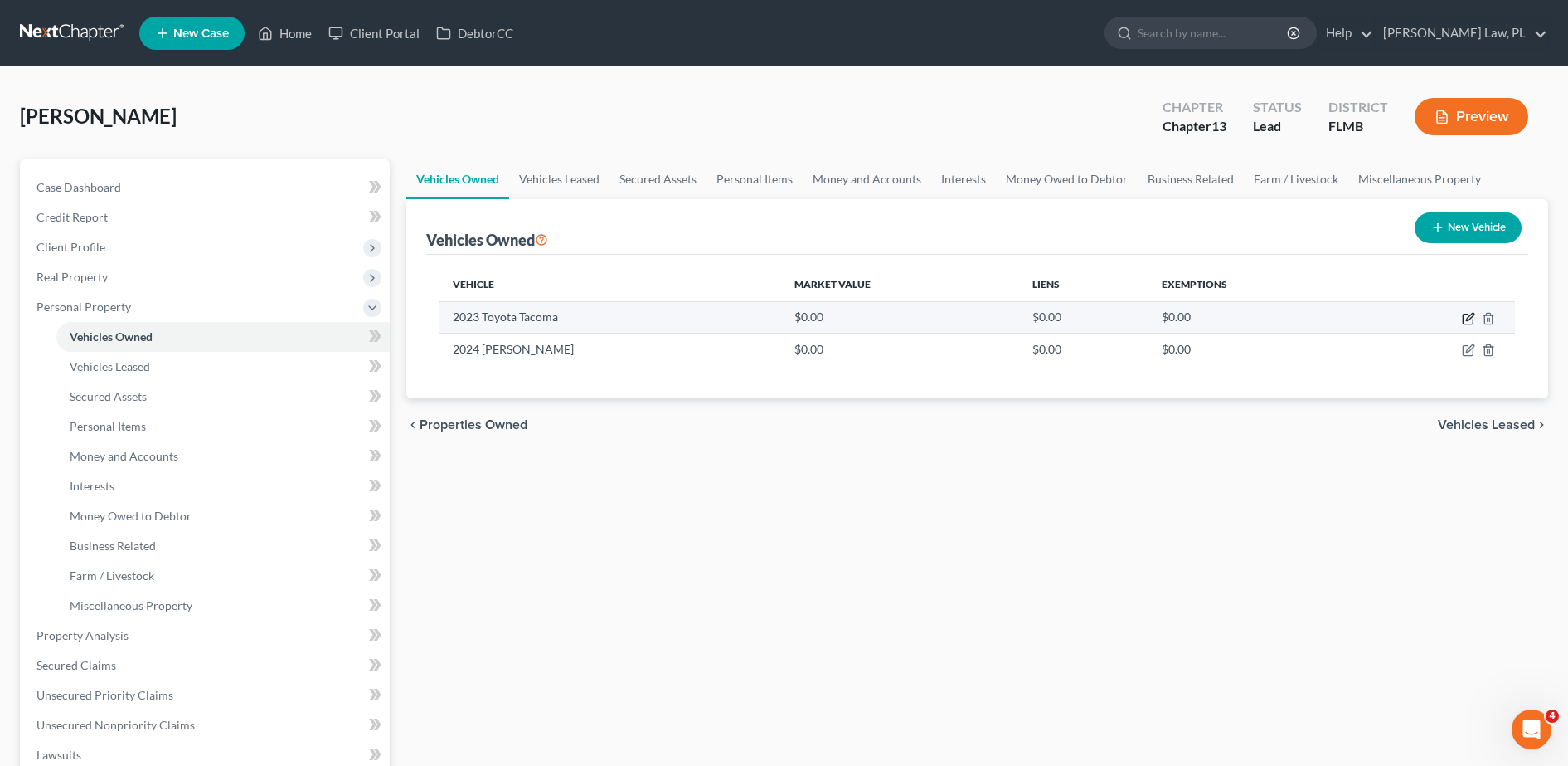
click at [1471, 320] on icon "button" at bounding box center [1468, 318] width 13 height 13
select select "1"
select select "3"
select select "1"
select select "0"
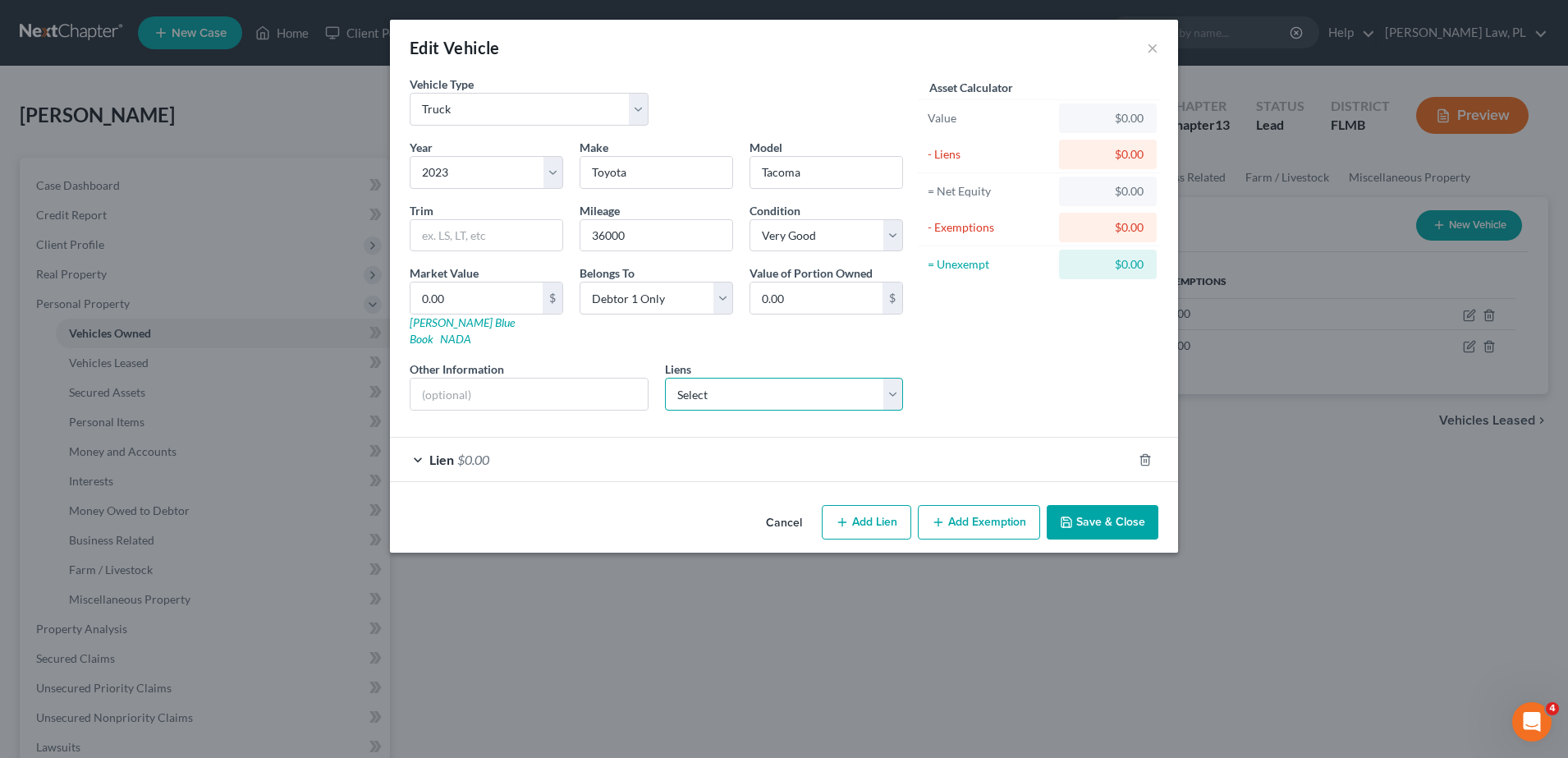
click at [719, 379] on select "Select Truistmrtg - $135,578.00 Suncoast Cu - $27,877.00 Suncoast Cu - $23,494.…" at bounding box center [784, 394] width 239 height 33
select select "1"
click at [665, 377] on select "Select Truistmrtg - $135,578.00 Suncoast Cu - $27,877.00 Suncoast Cu - $23,494.…" at bounding box center [784, 394] width 239 height 33
select select
select select "9"
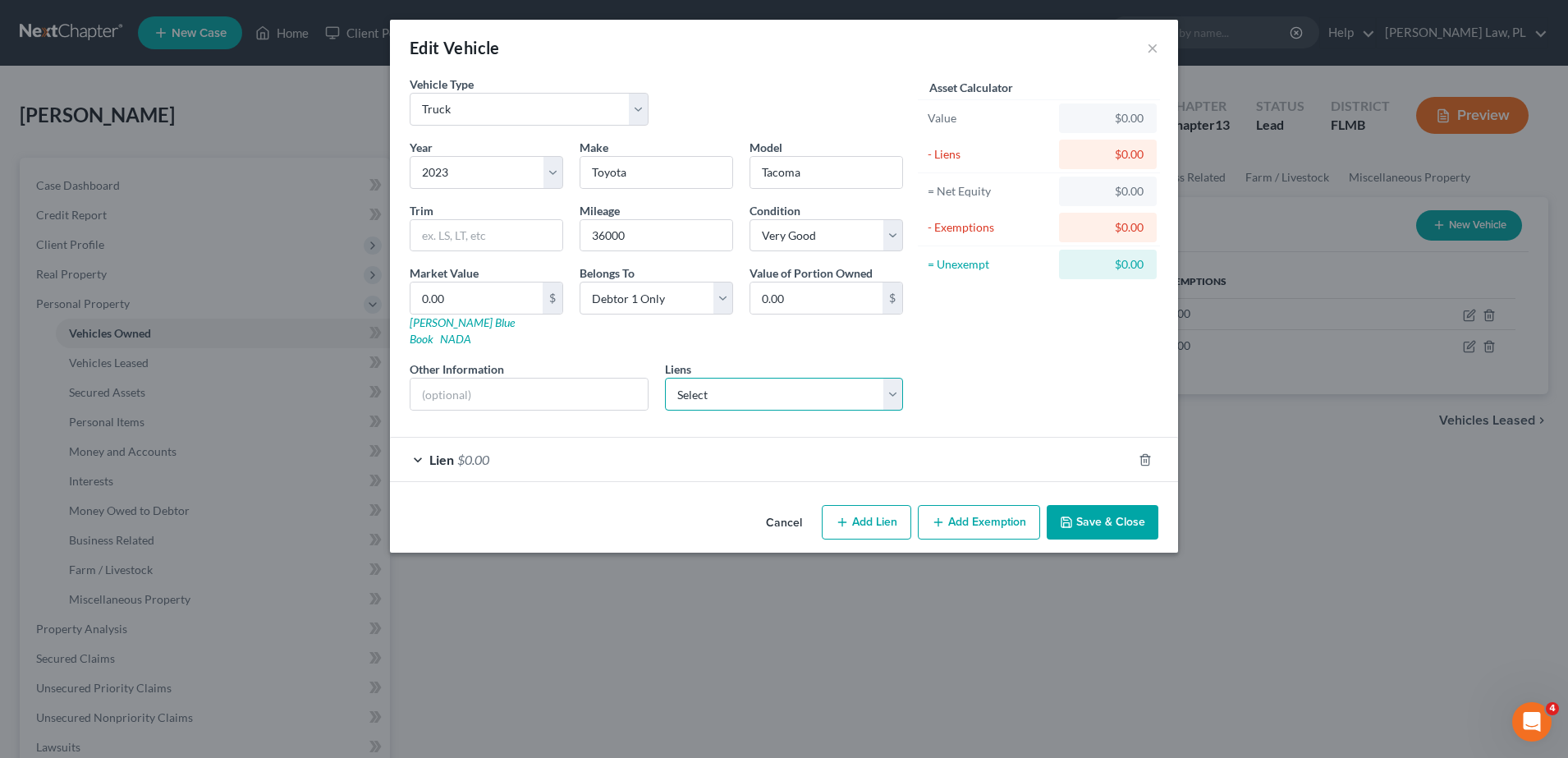
select select "0"
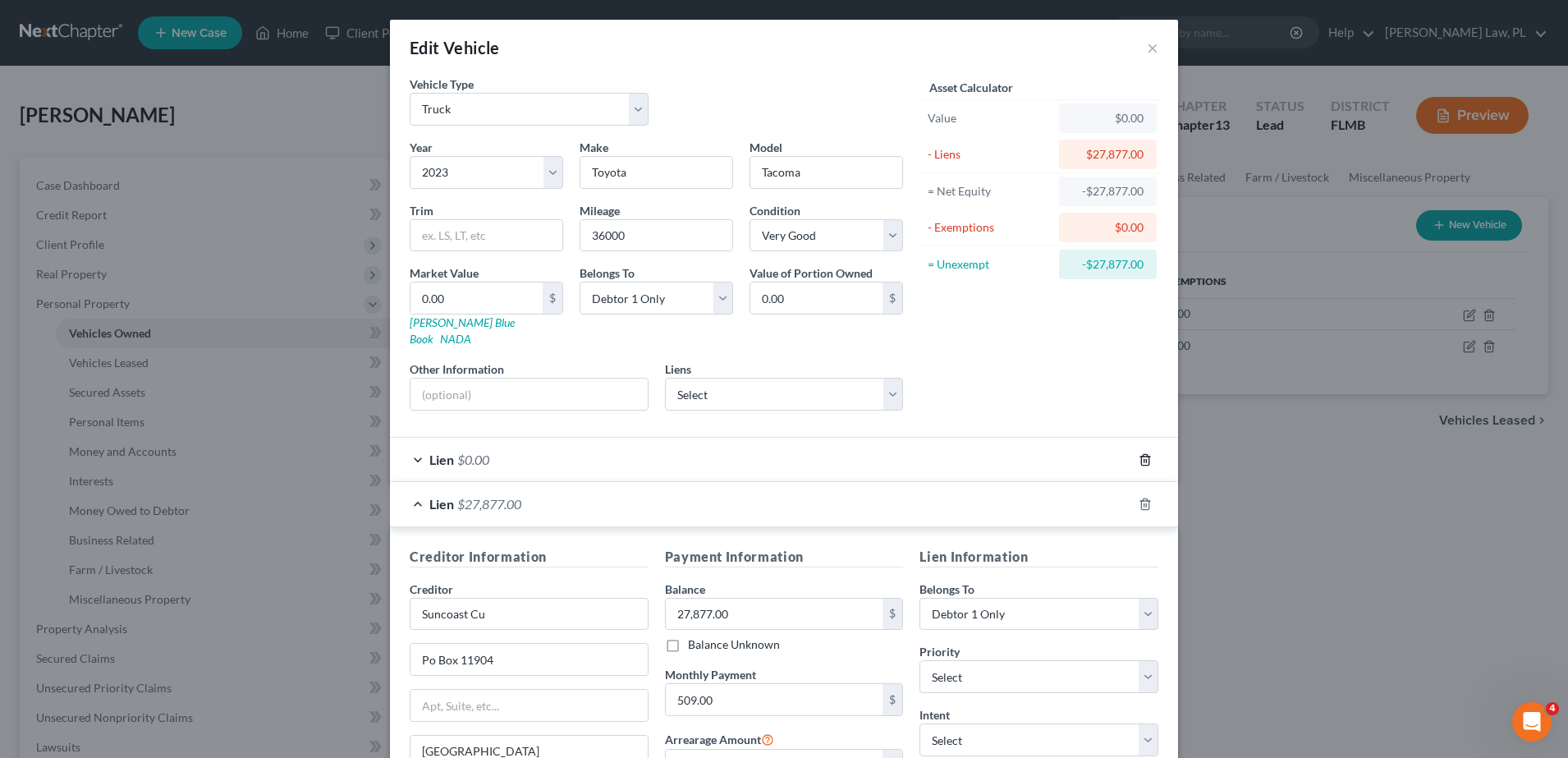
click at [1139, 453] on icon "button" at bounding box center [1145, 459] width 13 height 13
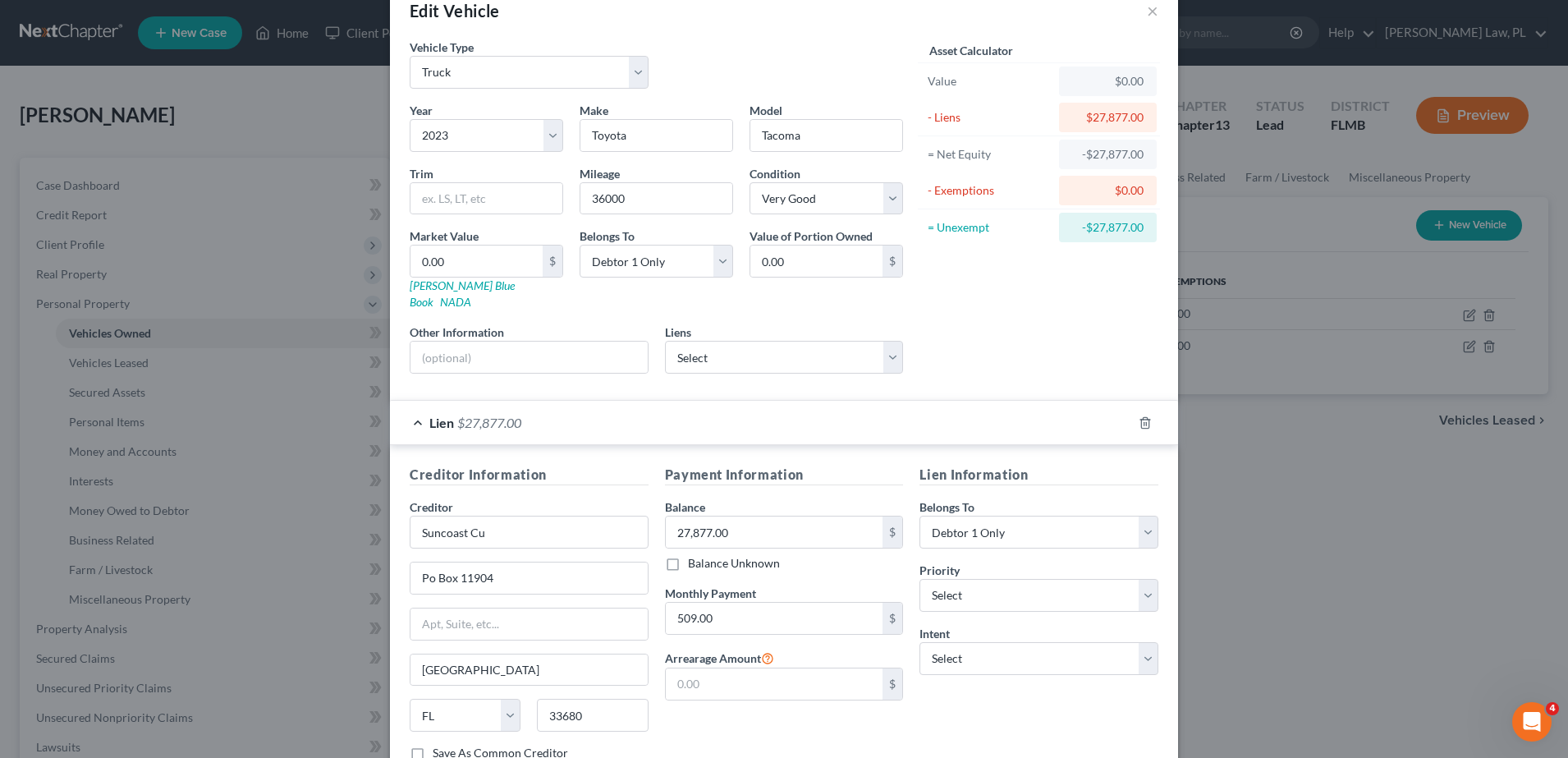
scroll to position [34, 0]
click at [482, 258] on input "0.00" at bounding box center [476, 264] width 132 height 31
type input "3"
type input "3.00"
type input "30"
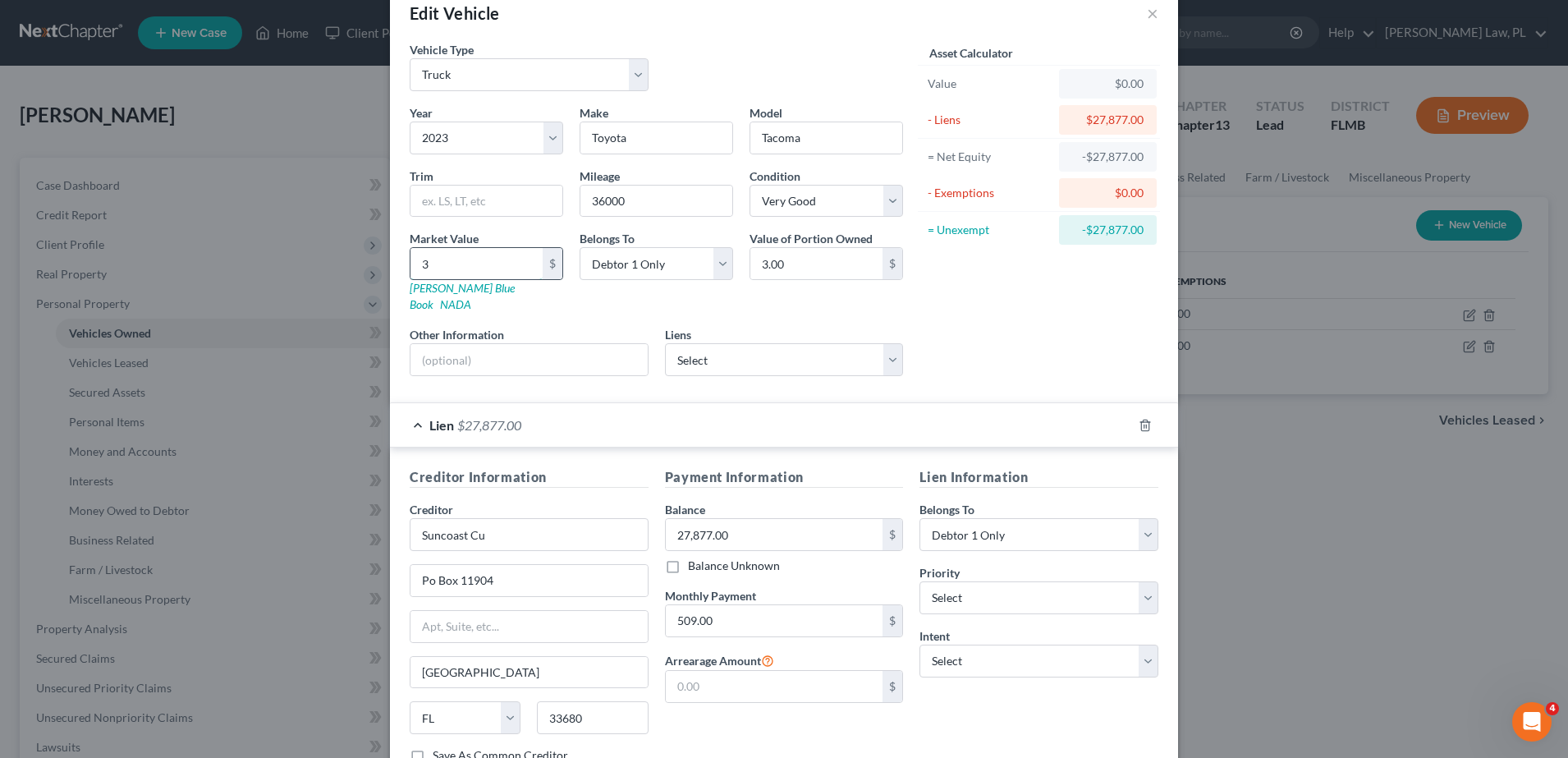
type input "30.00"
type input "300"
type input "300.00"
type input "3000"
type input "3,000.00"
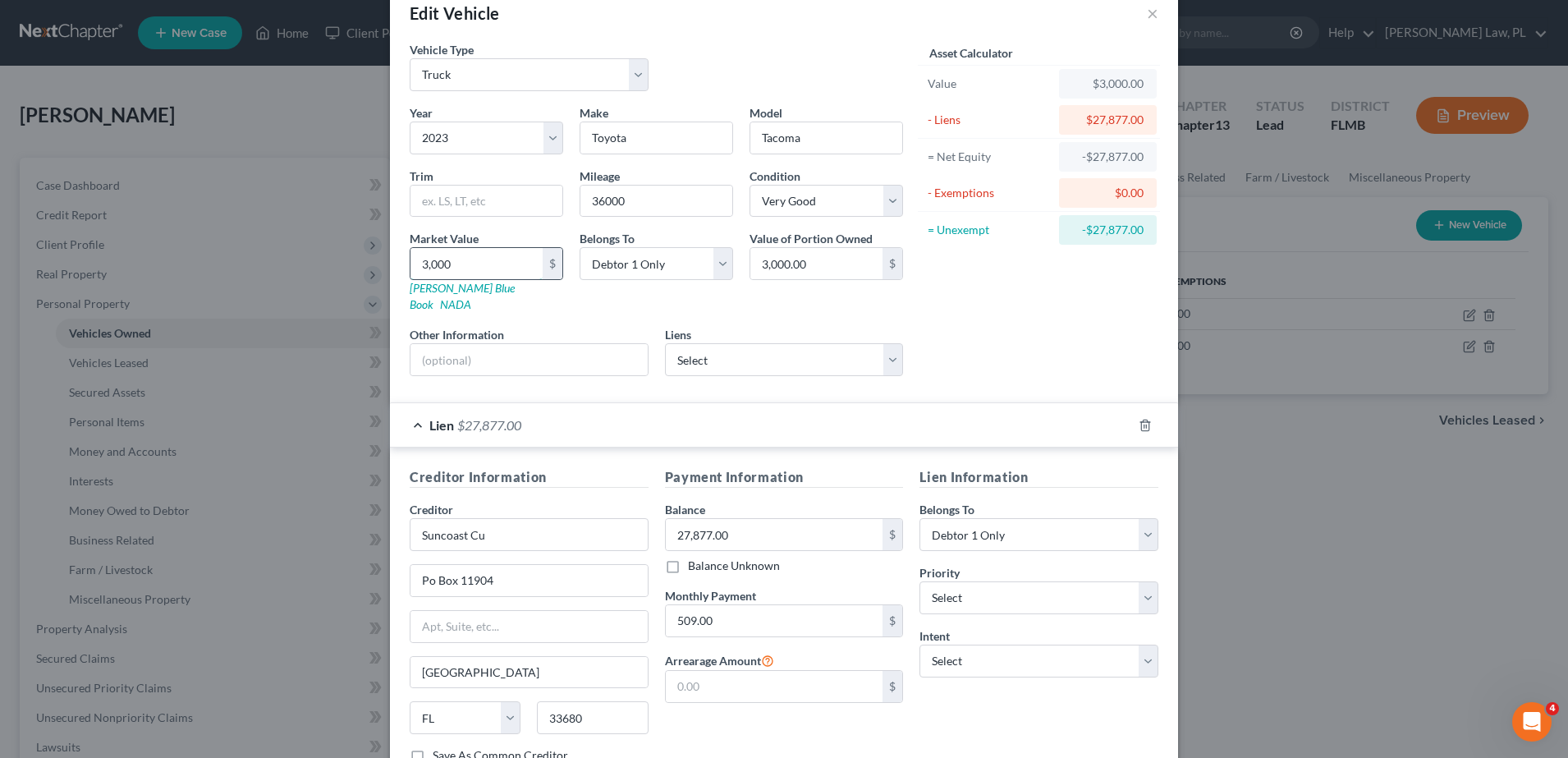
type input "3,0000"
type input "30,000.00"
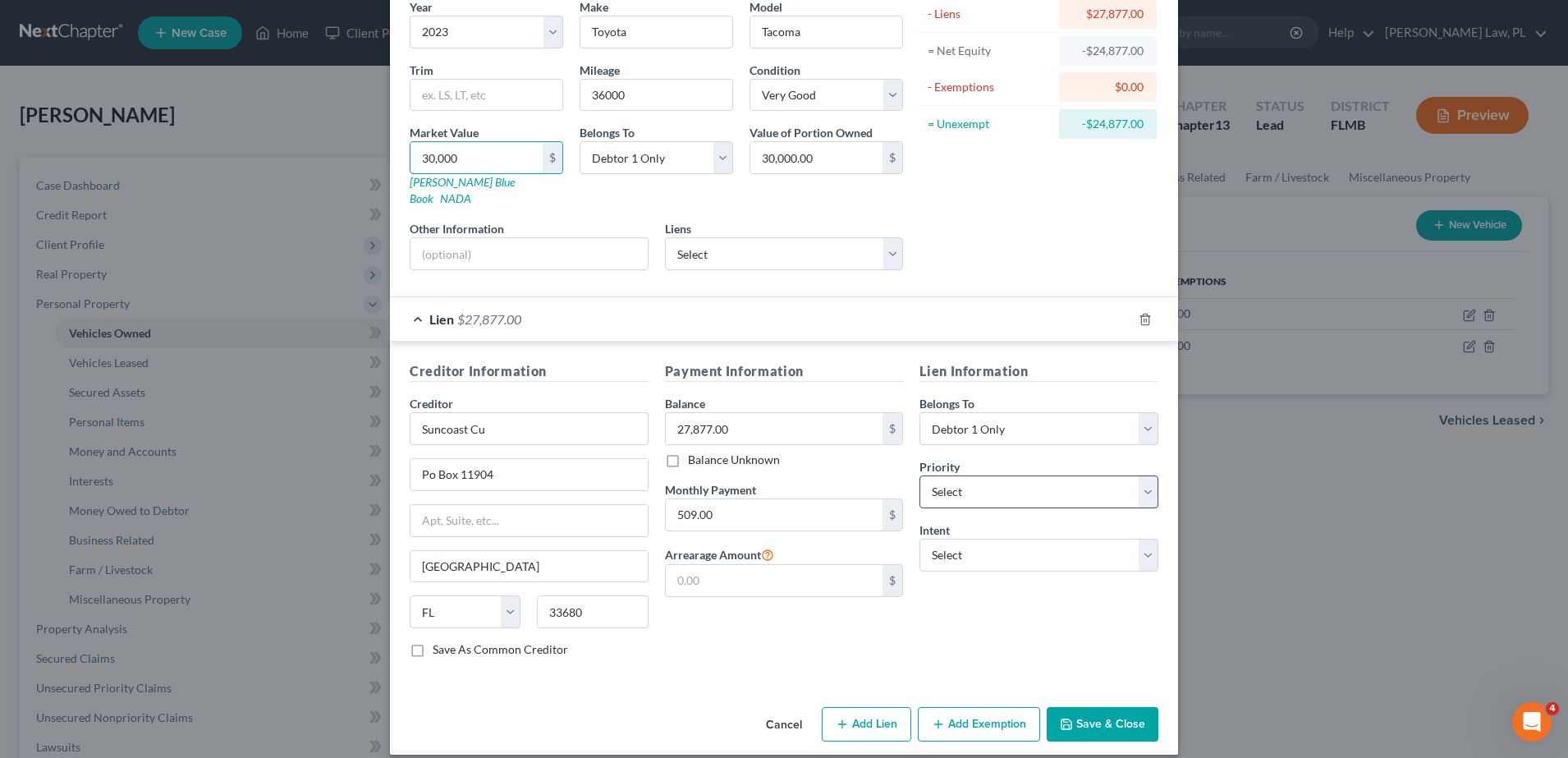
type input "30,000"
click at [1030, 475] on select "Select 1st 2nd 3rd 4th 5th 6th 7th 8th 9th 10th 11th 12th 13th 14th 15th 16th 1…" at bounding box center [1038, 492] width 239 height 33
click at [1010, 543] on select "Select Surrender Redeem Reaffirm Avoid Other" at bounding box center [1038, 555] width 239 height 33
select select "4"
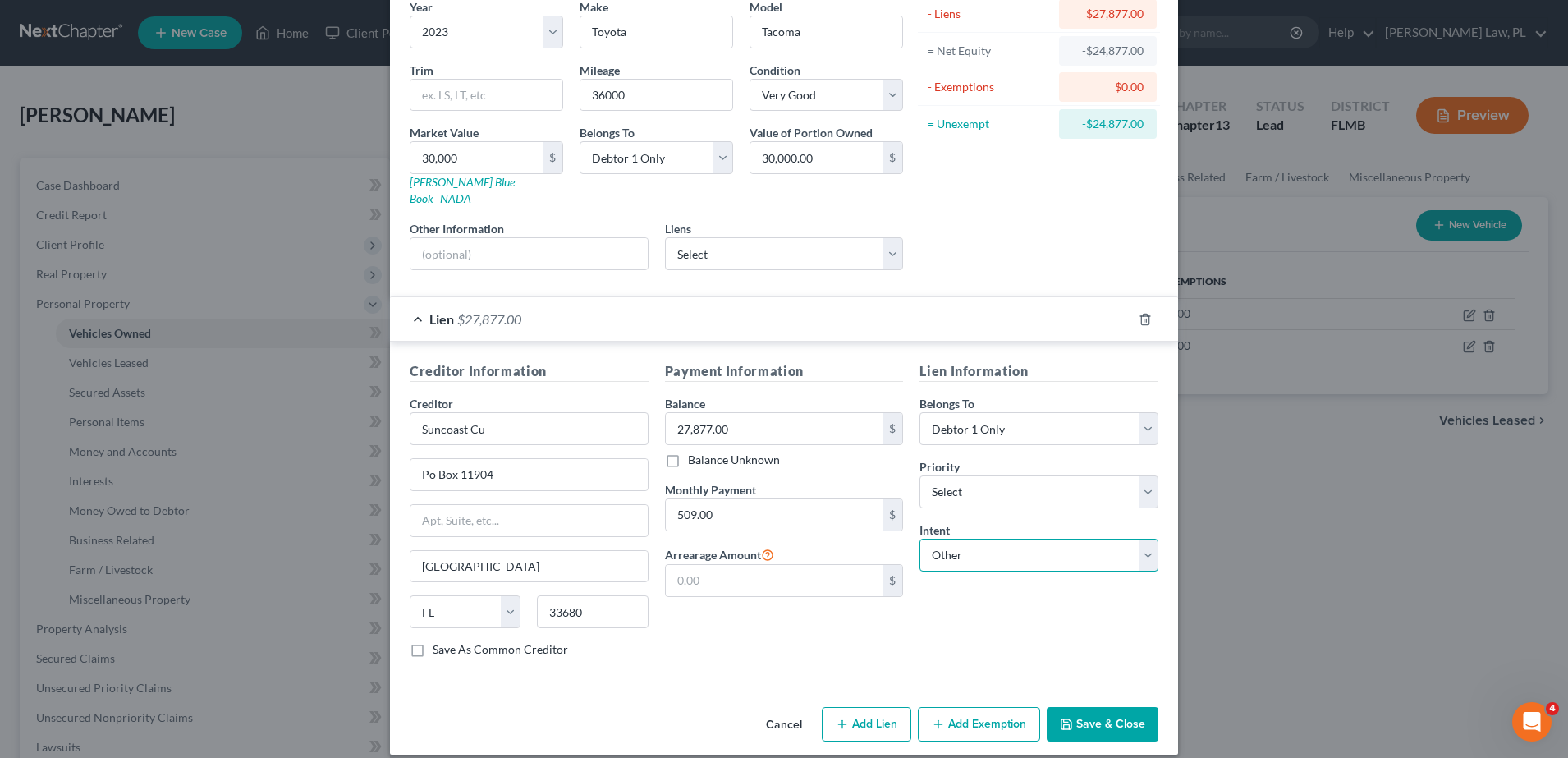
click at [919, 538] on select "Select Surrender Redeem Reaffirm Avoid Other" at bounding box center [1038, 555] width 239 height 33
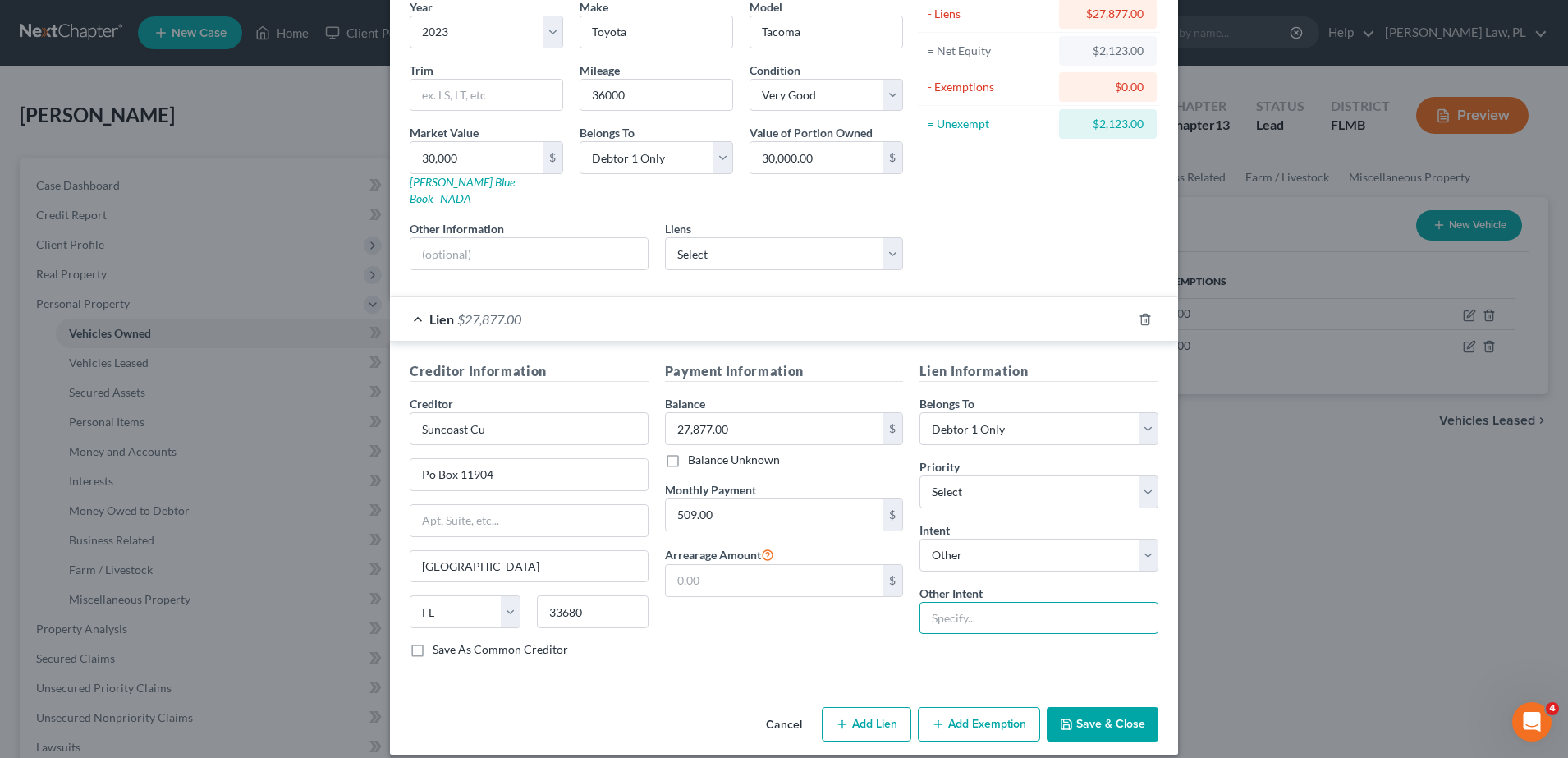
click at [980, 602] on input "text" at bounding box center [1038, 618] width 239 height 33
type input "Pay to Drive"
click at [1091, 724] on button "Save & Close" at bounding box center [1103, 724] width 112 height 34
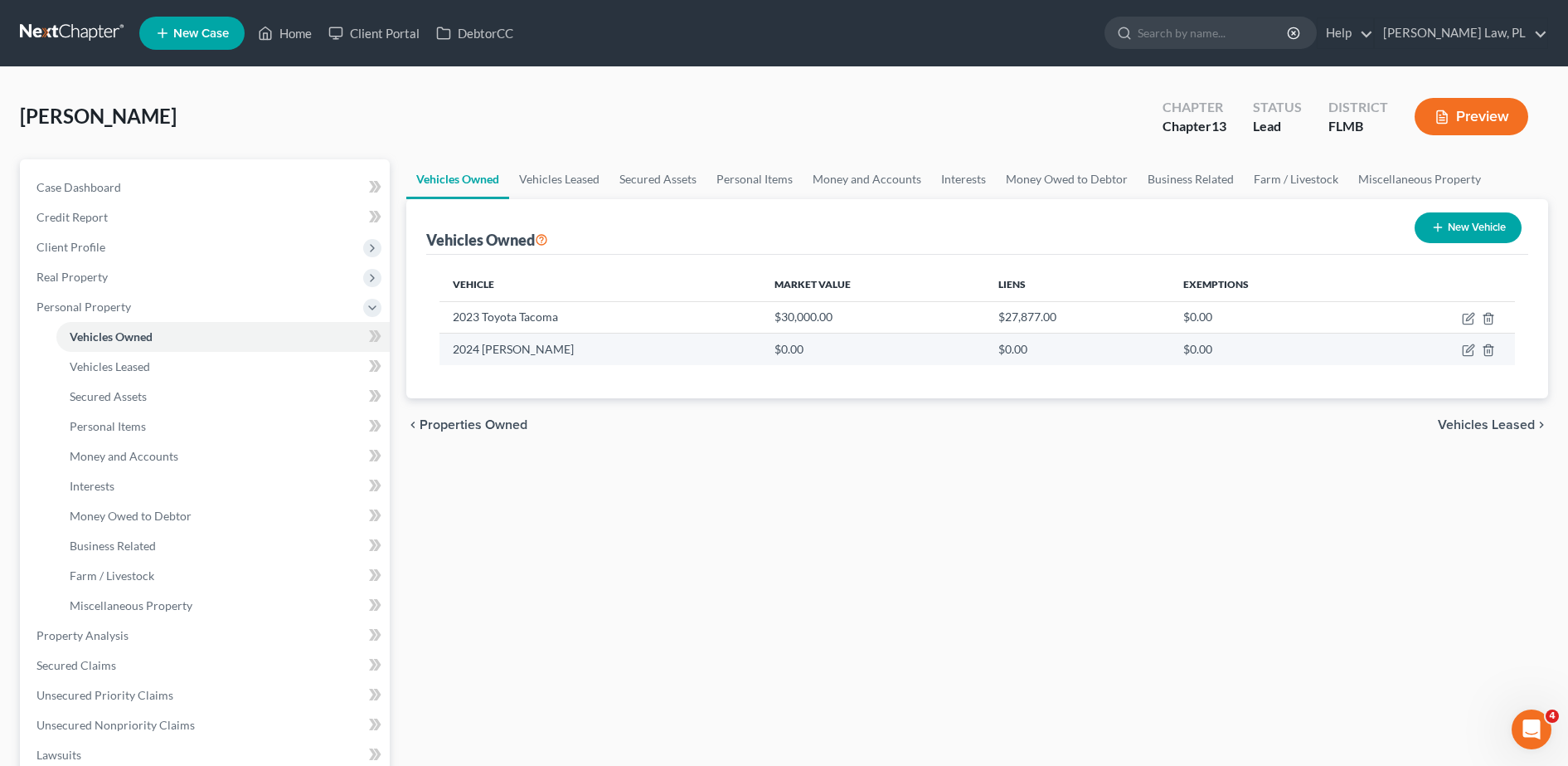
drag, startPoint x: 628, startPoint y: 351, endPoint x: 452, endPoint y: 354, distance: 176.0
click at [452, 354] on td "2024 [PERSON_NAME]" at bounding box center [600, 349] width 322 height 31
copy td "2024 [PERSON_NAME]"
click at [1470, 353] on icon "button" at bounding box center [1468, 350] width 13 height 13
select select "7"
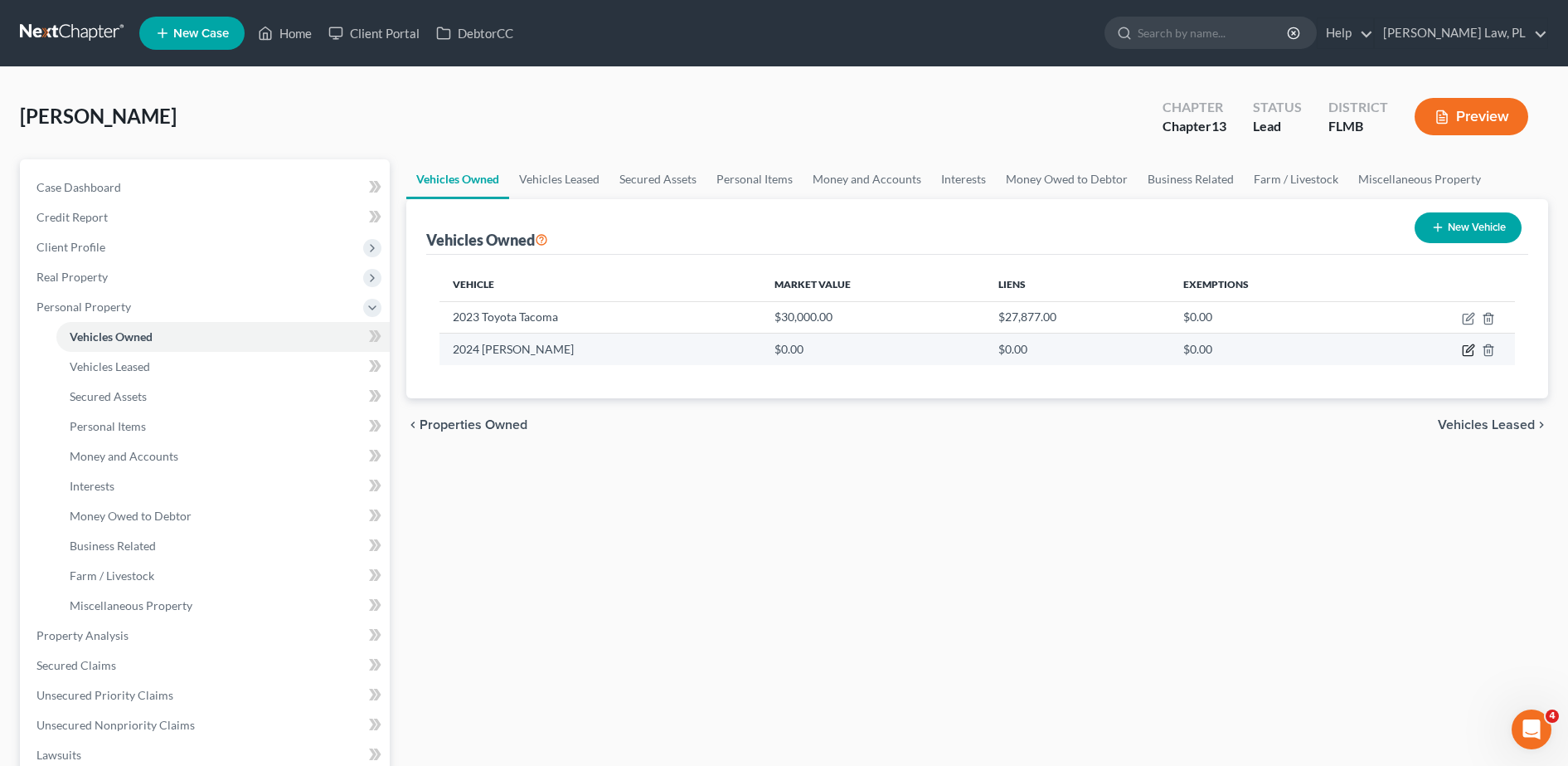
select select "2"
select select "0"
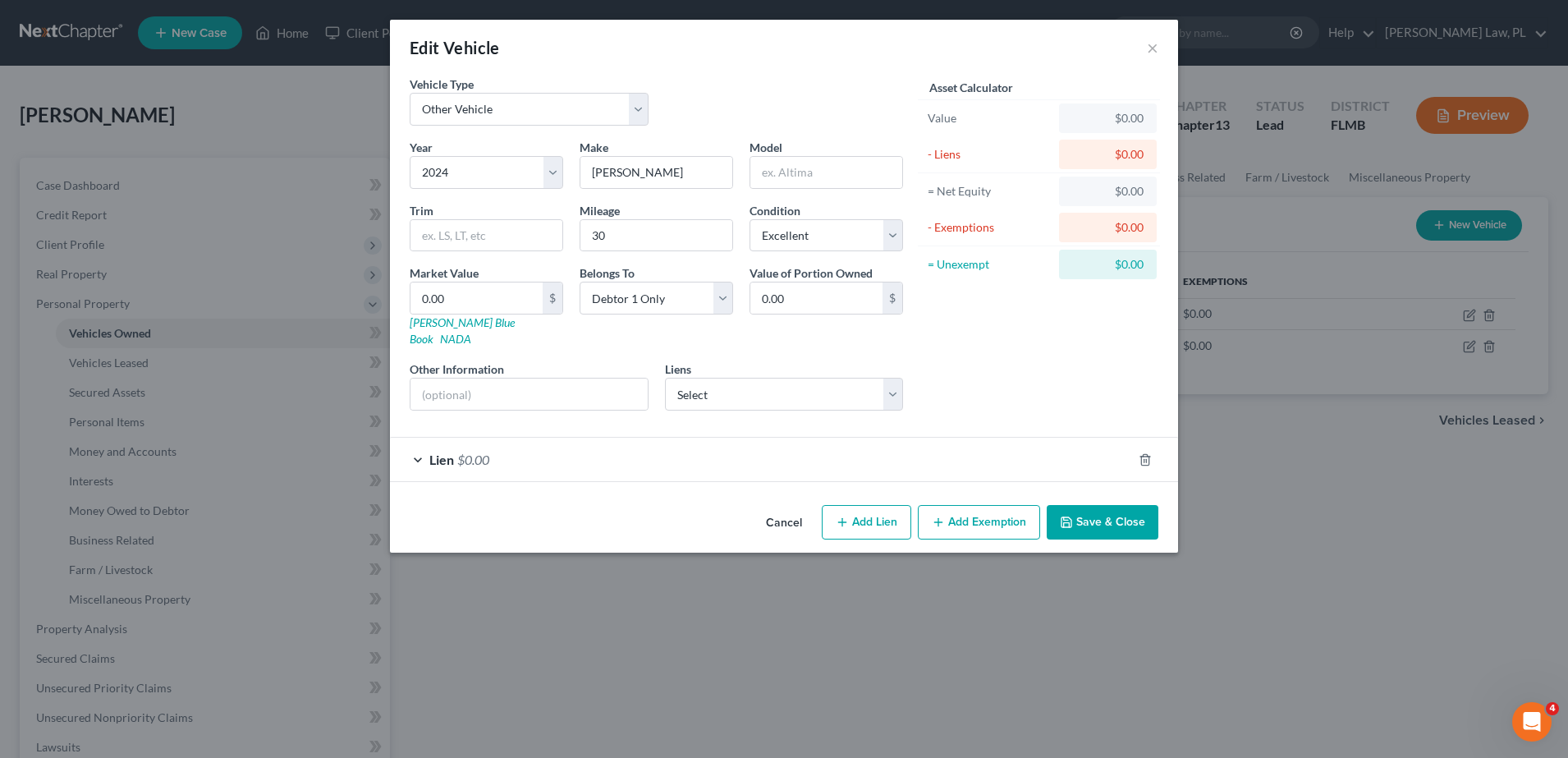
click at [943, 466] on div "Vehicle Type Select Automobile Truck Trailer Watercraft Aircraft Motor Home Atv…" at bounding box center [784, 287] width 788 height 423
click at [876, 445] on div "Lien $0.00" at bounding box center [761, 459] width 742 height 44
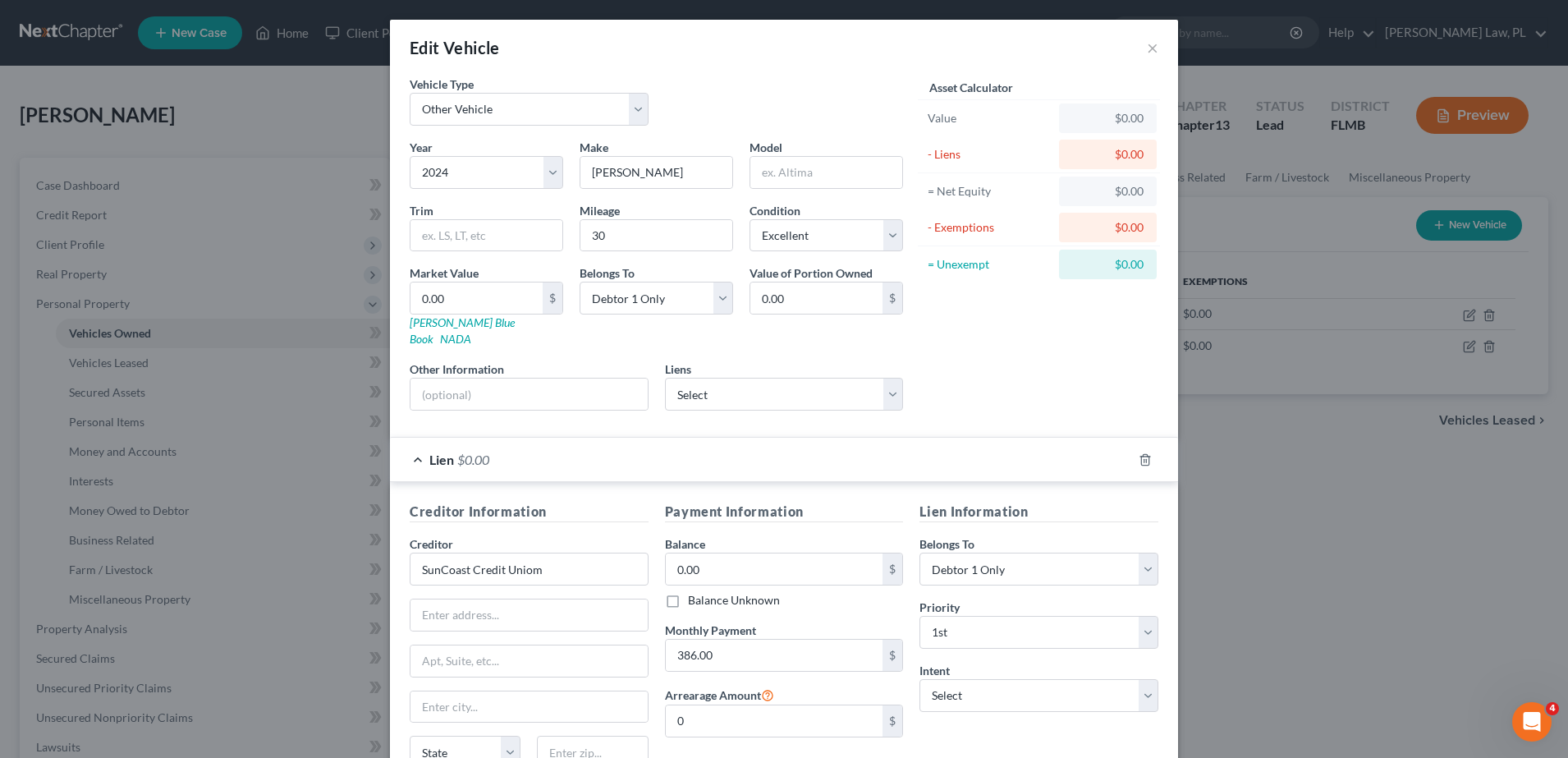
click at [876, 445] on div "Lien $0.00" at bounding box center [761, 459] width 742 height 44
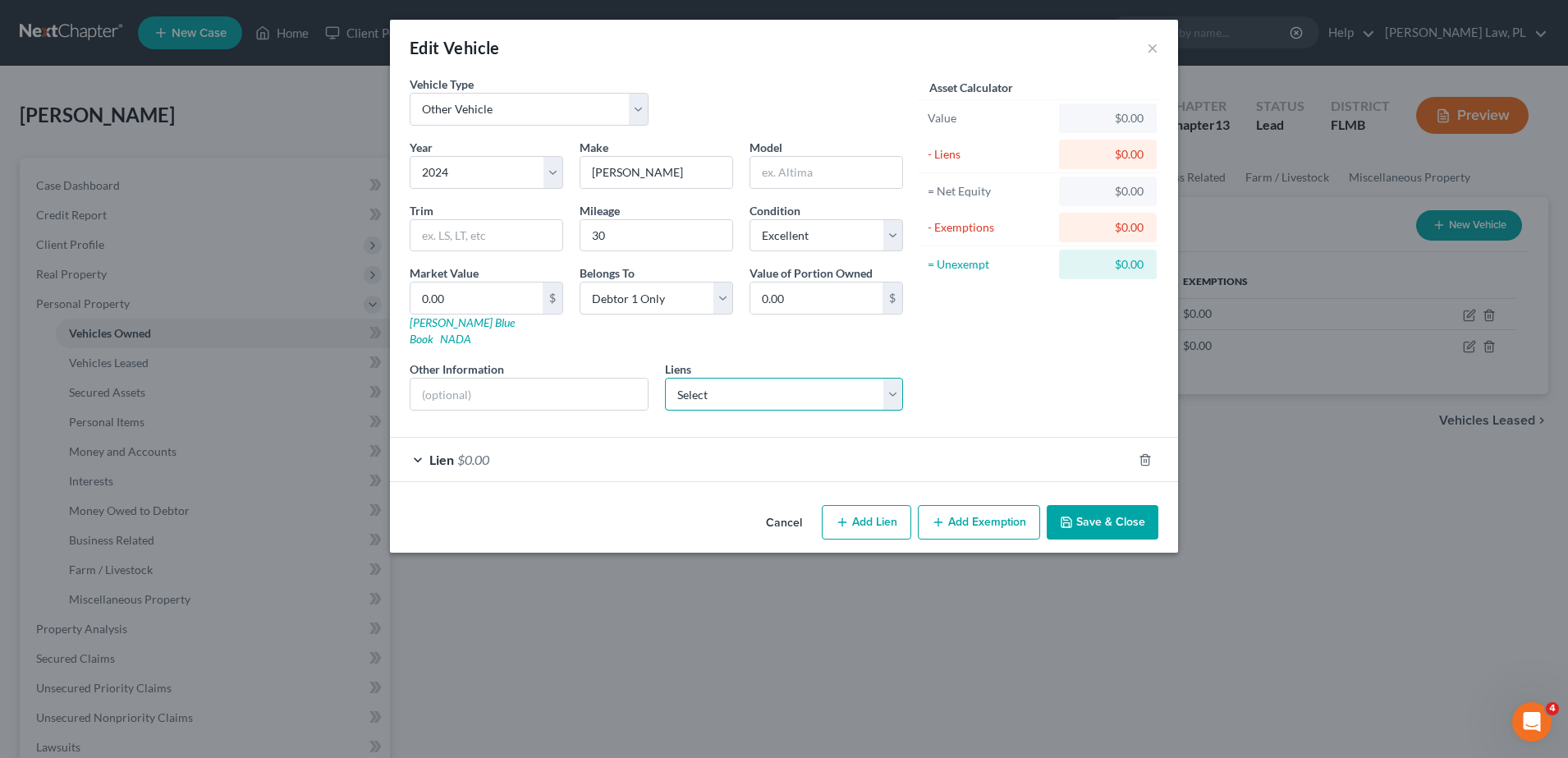
click at [782, 377] on select "Select SunCoast Credit Union - $0.00 Truistmrtg - $135,578.00 Suncoast Cu - $23…" at bounding box center [784, 394] width 239 height 33
select select "2"
click at [665, 377] on select "Select SunCoast Credit Union - $0.00 Truistmrtg - $135,578.00 Suncoast Cu - $23…" at bounding box center [784, 394] width 239 height 33
select select
select select "9"
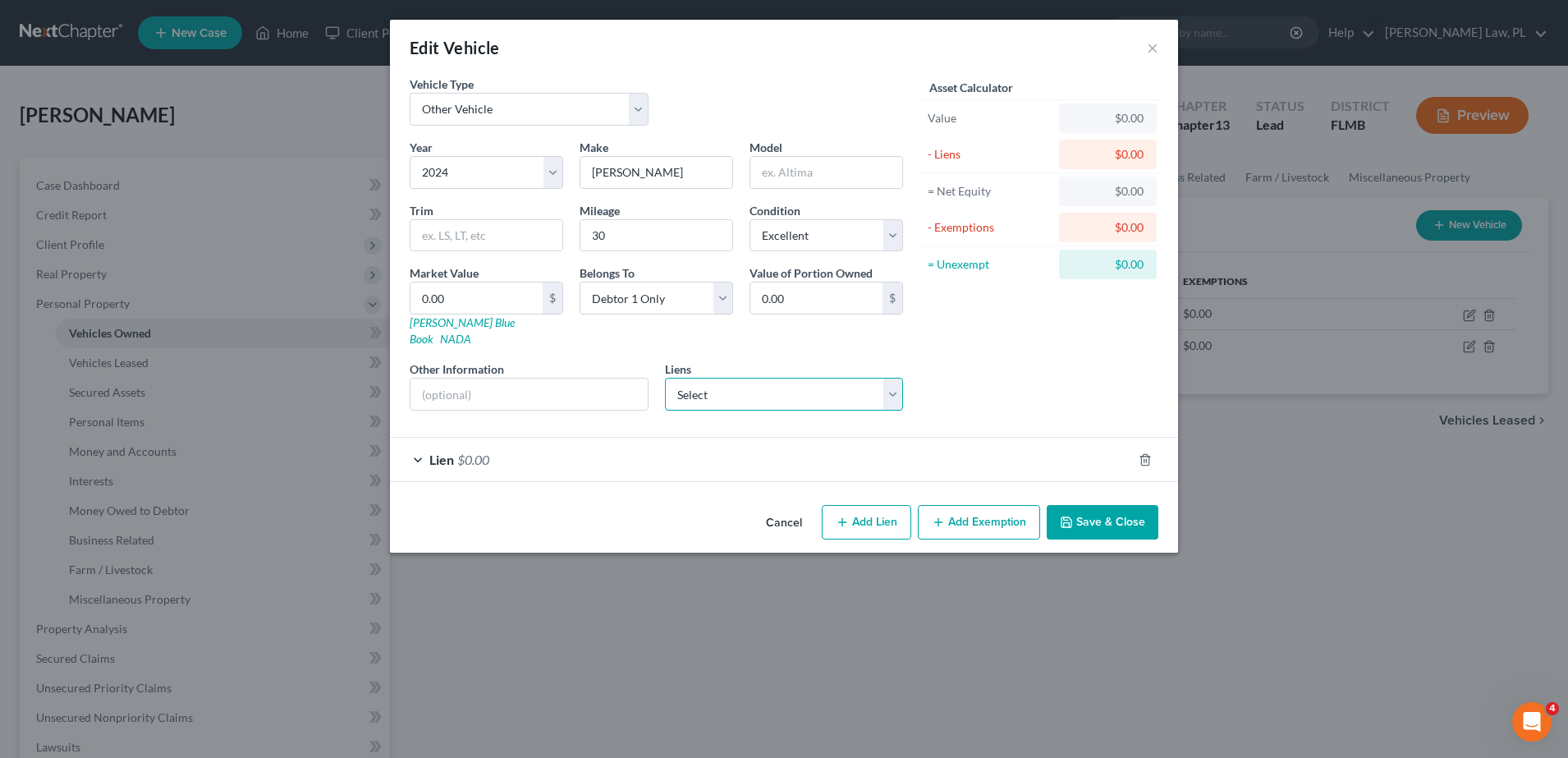
select select "0"
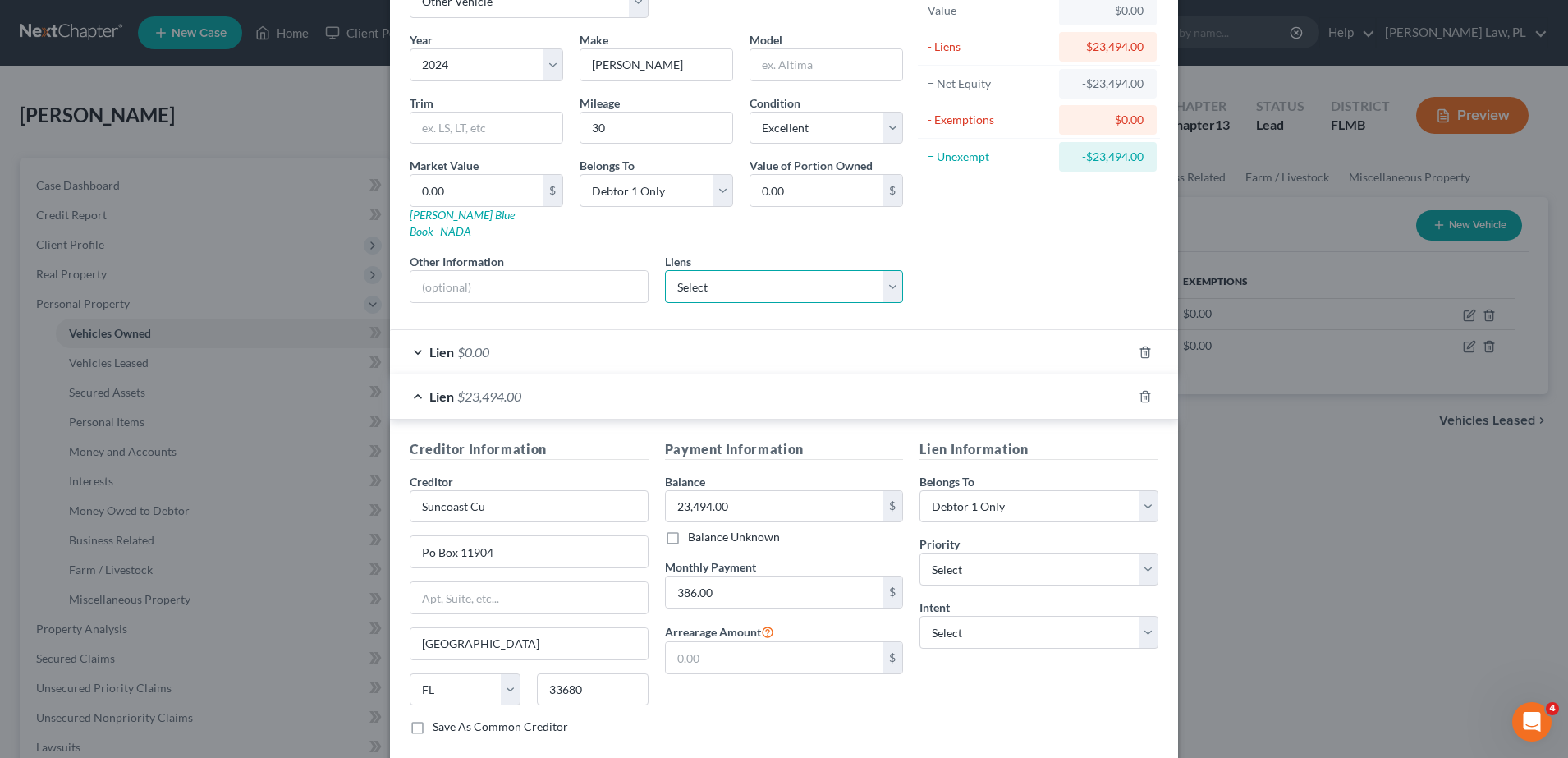
scroll to position [103, 0]
click at [1142, 350] on icon "button" at bounding box center [1145, 356] width 13 height 13
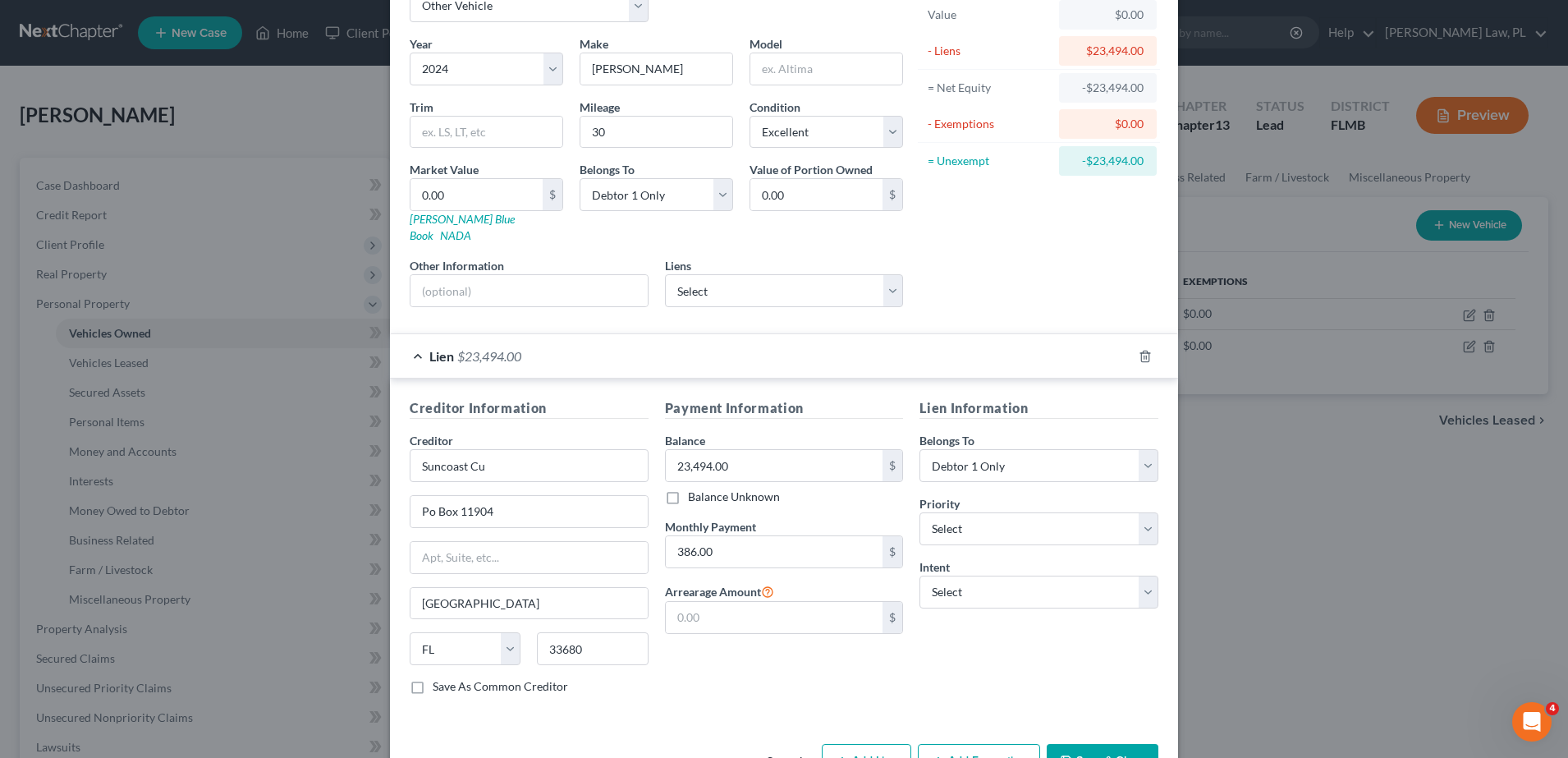
scroll to position [140, 0]
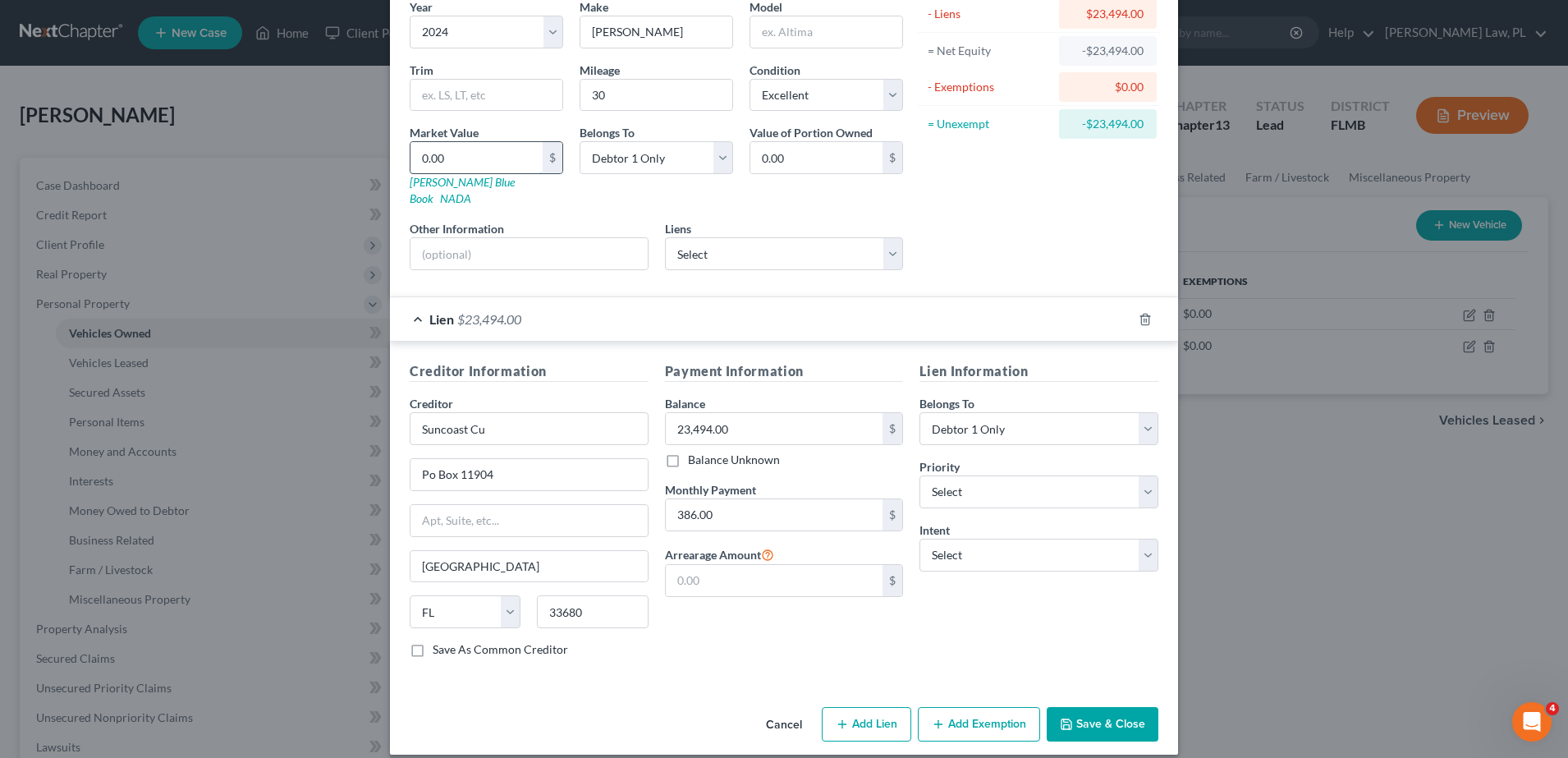
click at [488, 159] on input "0.00" at bounding box center [476, 158] width 132 height 31
type input "2"
type input "2.00"
type input "22"
type input "22.00"
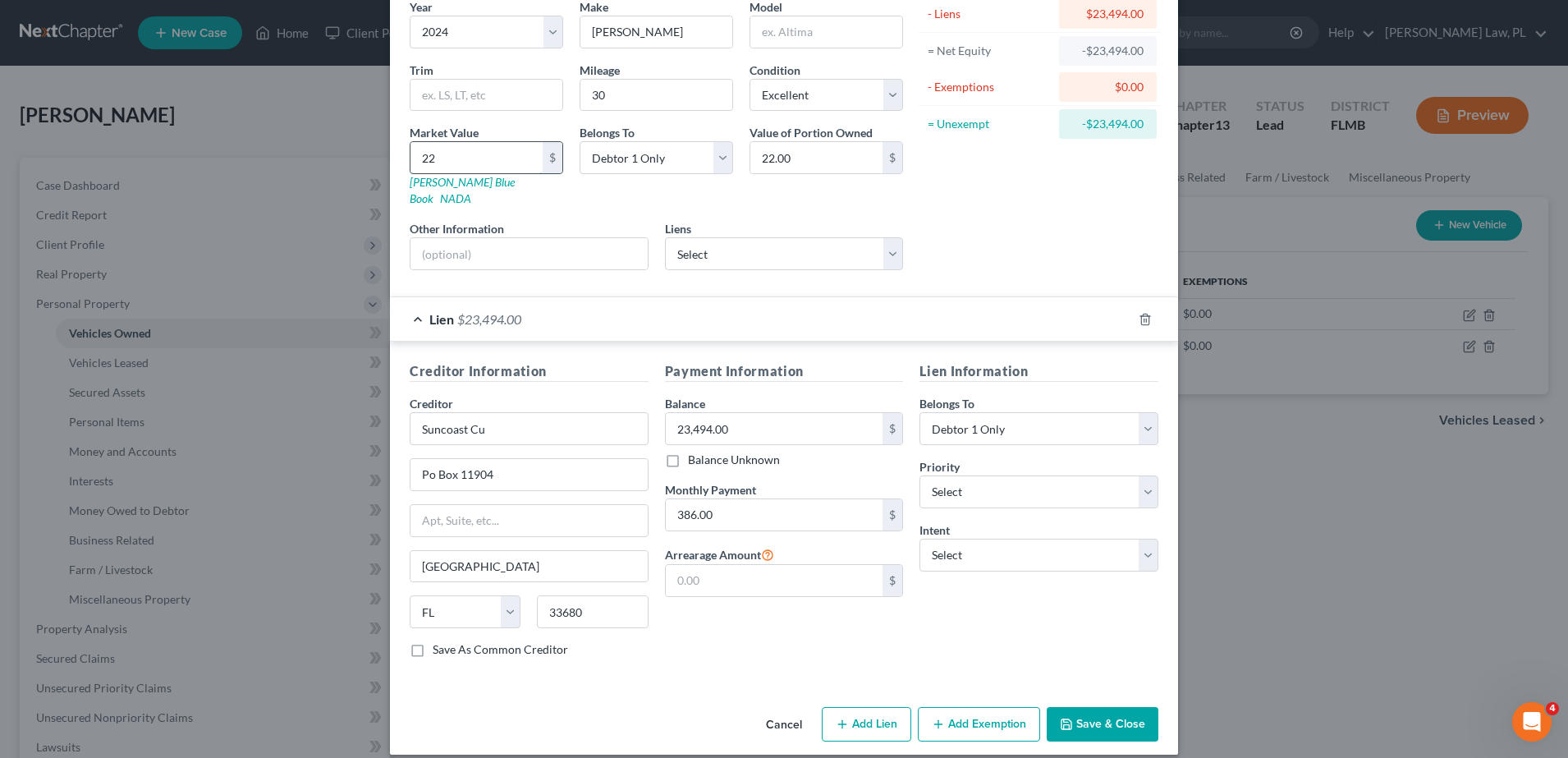
type input "220"
type input "220.00"
type input "2200"
type input "2,200.00"
type input "2,2000"
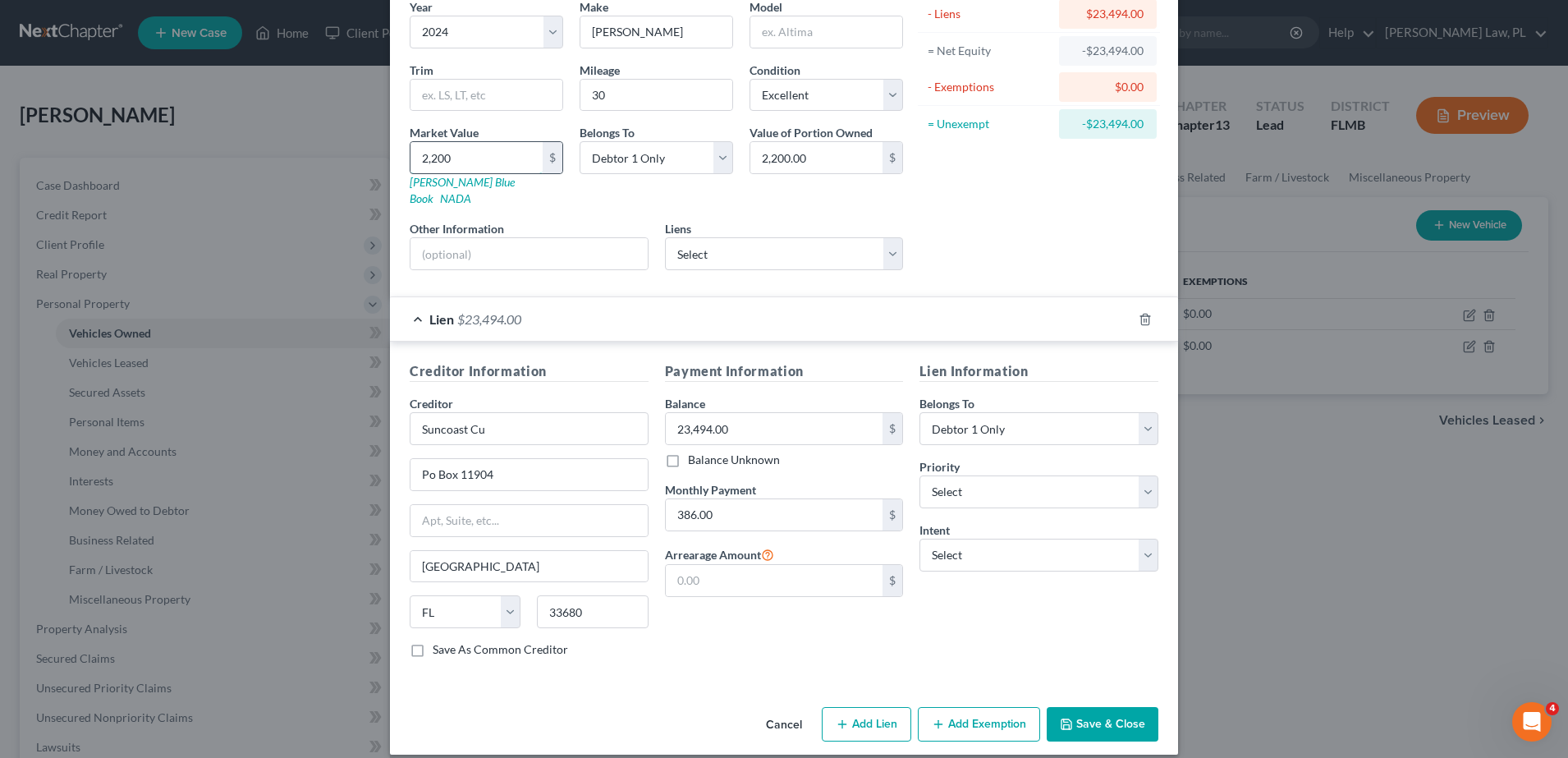
type input "22,000.00"
type input "22,000"
click at [1072, 709] on button "Save & Close" at bounding box center [1103, 724] width 112 height 34
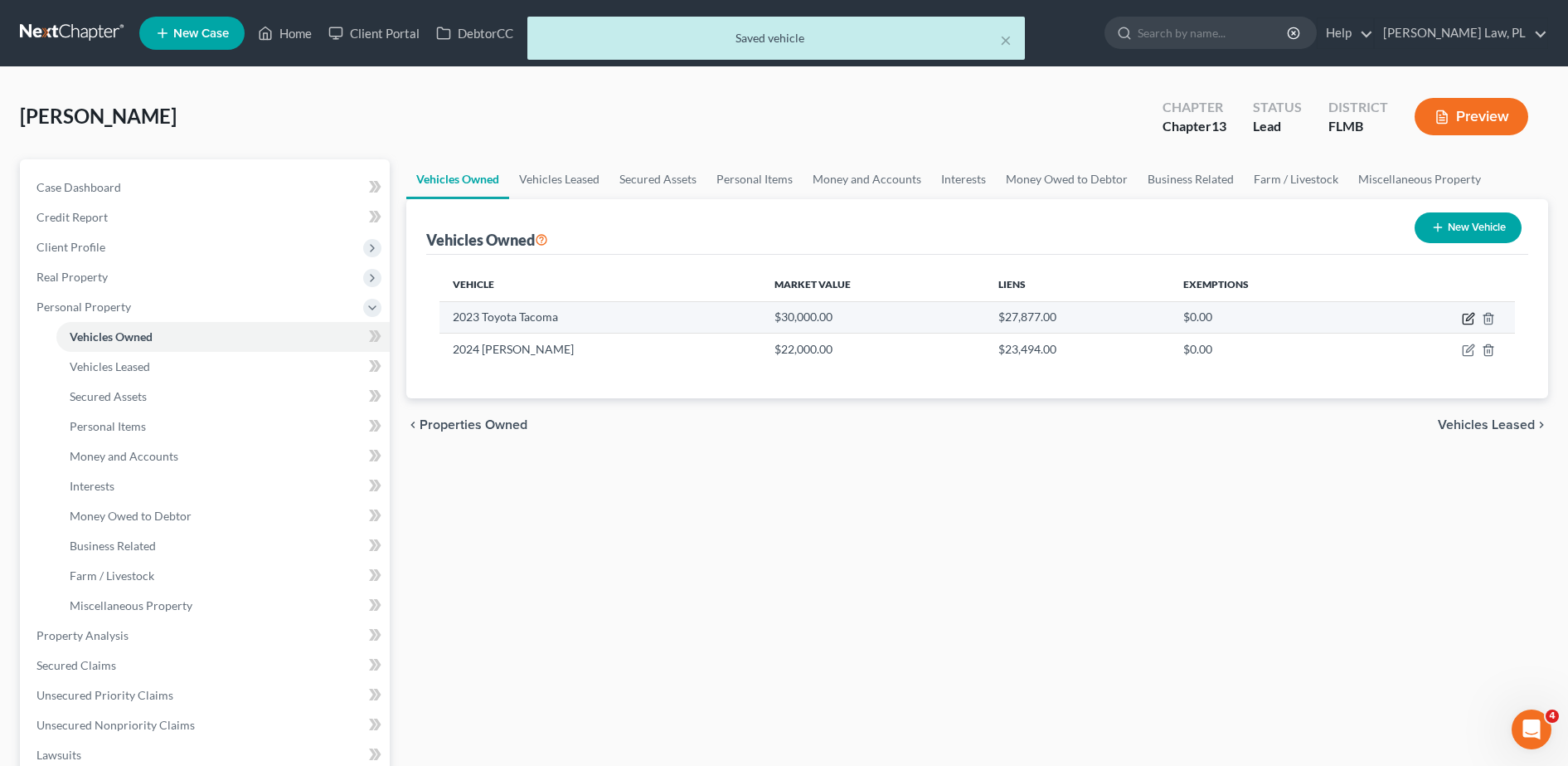
click at [1467, 320] on icon "button" at bounding box center [1470, 316] width 8 height 8
select select "1"
select select "3"
select select "1"
select select "0"
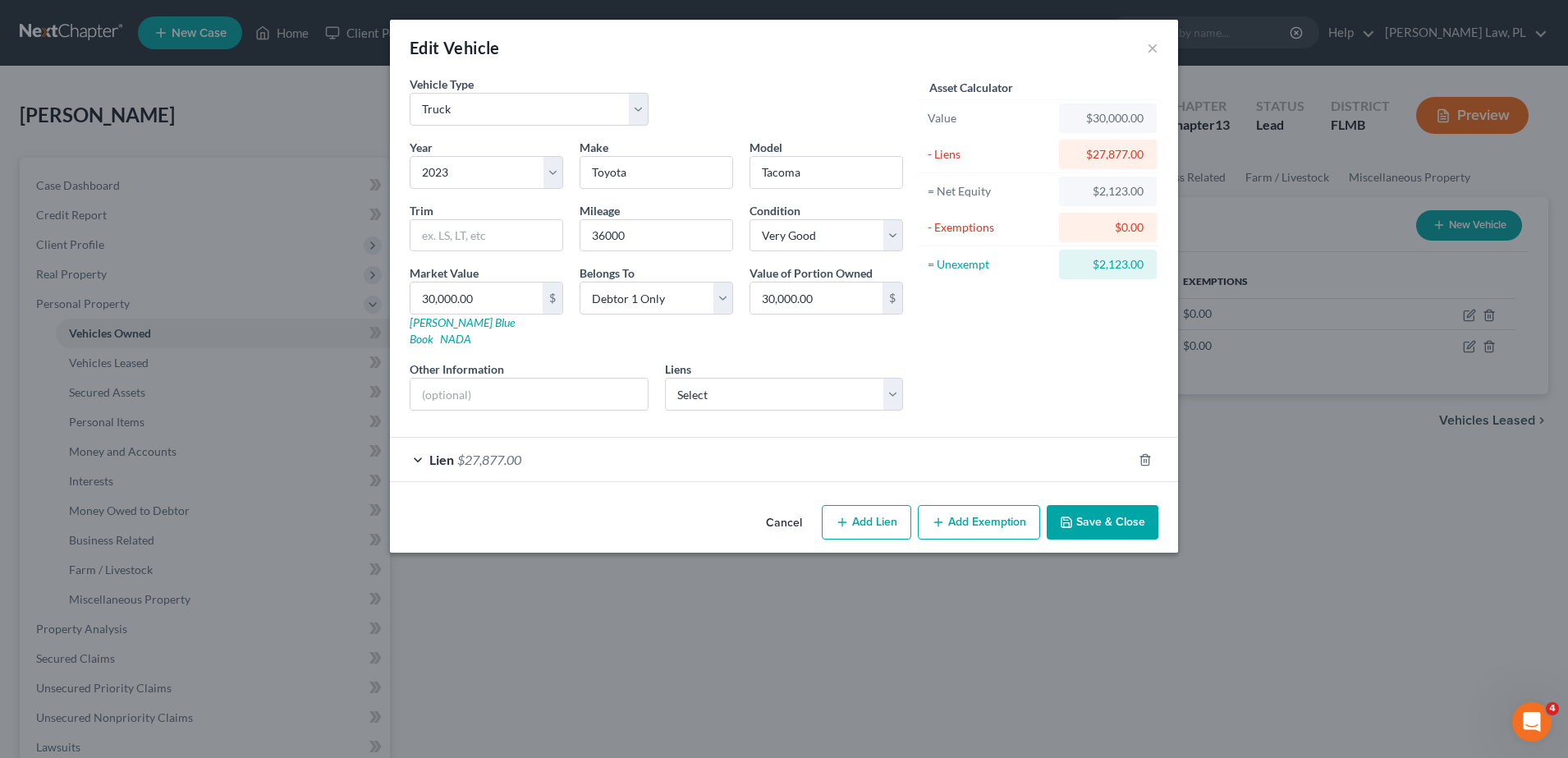
click at [963, 506] on button "Add Exemption" at bounding box center [979, 522] width 122 height 34
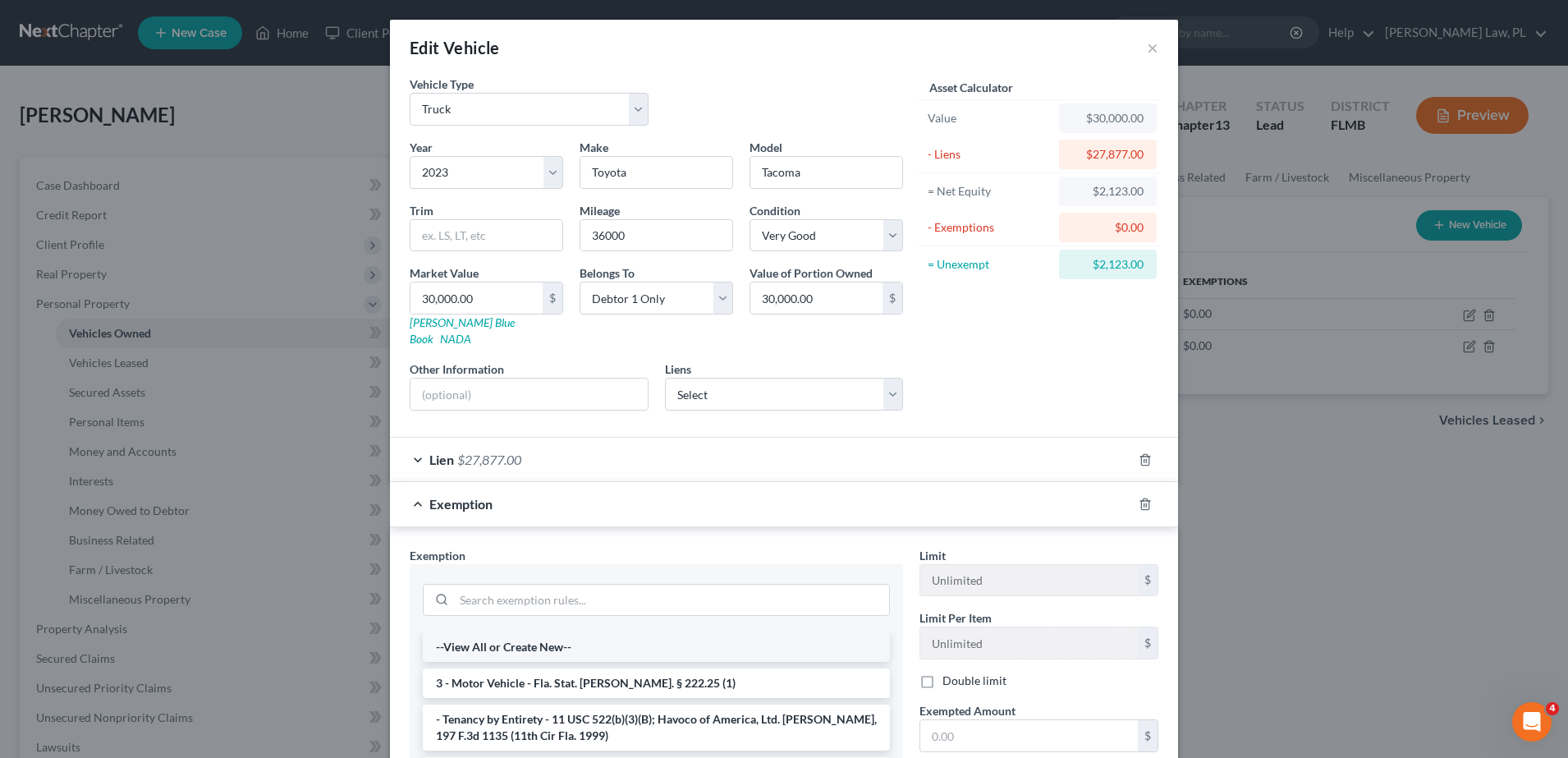
click at [644, 632] on li "--View All or Create New--" at bounding box center [656, 647] width 467 height 29
select select "10"
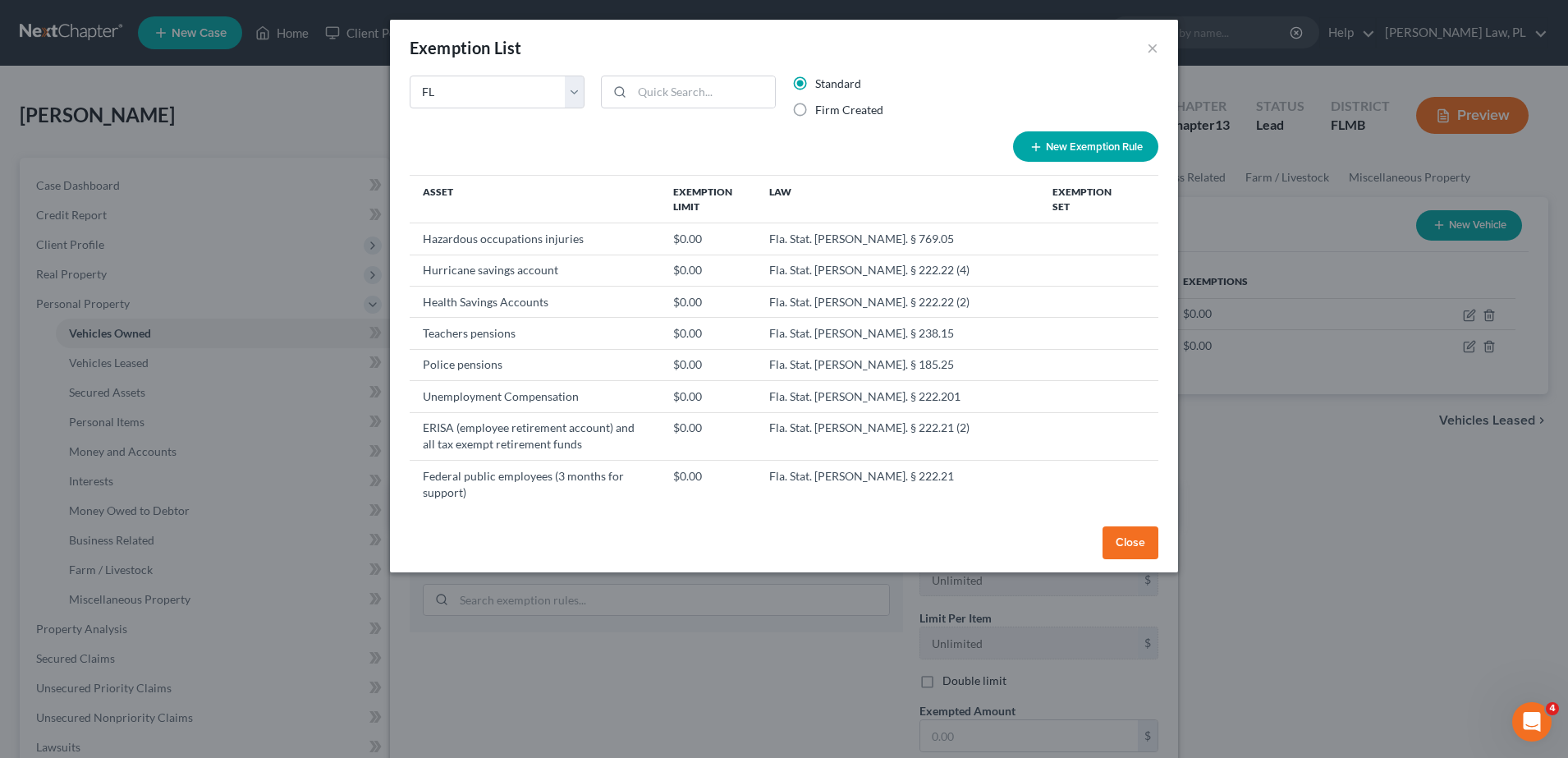
click at [633, 594] on div "Exemption List × State Federal AL AK AR AZ CA CO CT DE DC [GEOGRAPHIC_DATA] [GE…" at bounding box center [784, 379] width 1568 height 758
click at [1153, 44] on button "×" at bounding box center [1152, 47] width 11 height 20
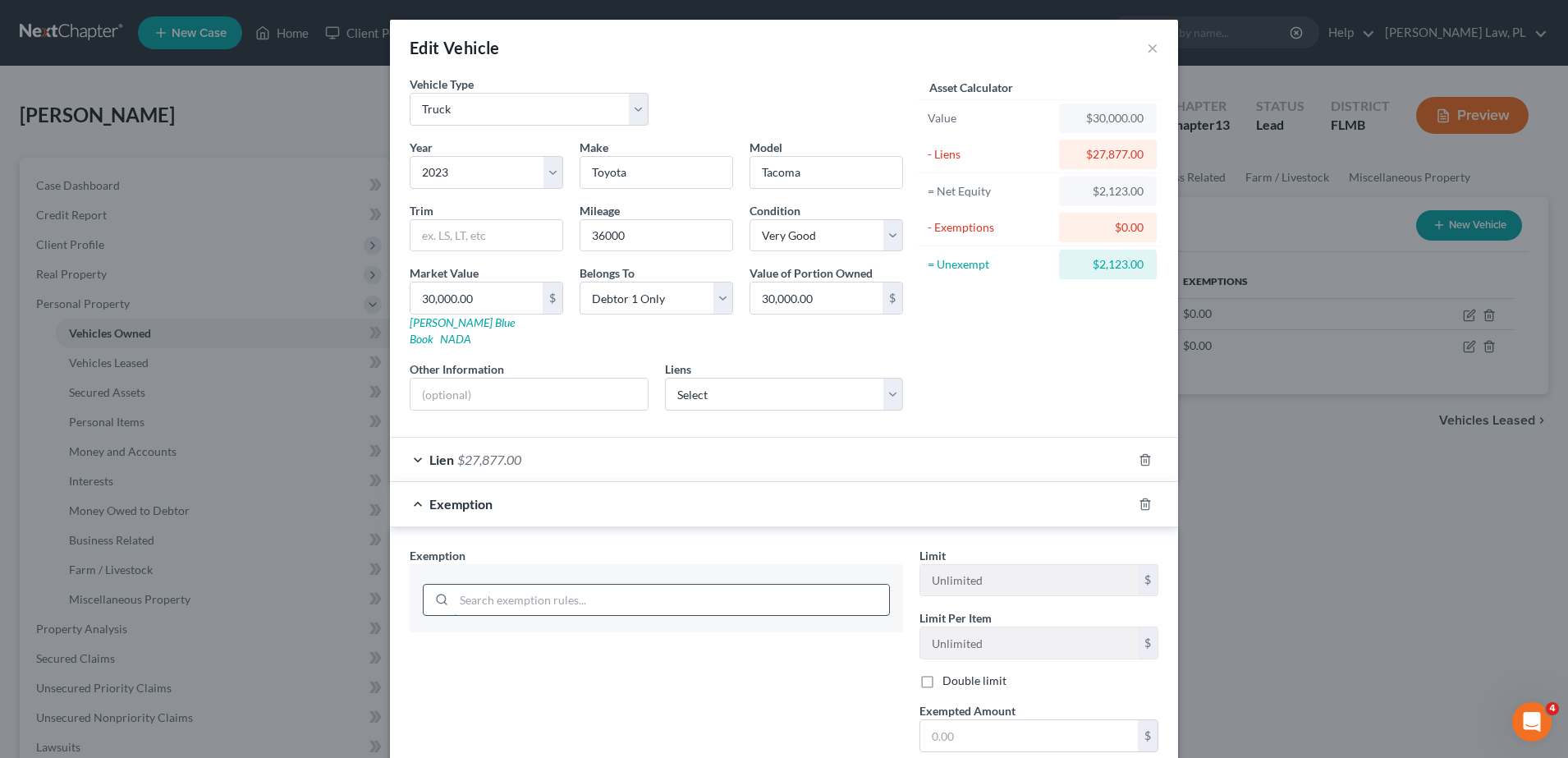
click at [583, 585] on input "search" at bounding box center [671, 600] width 435 height 31
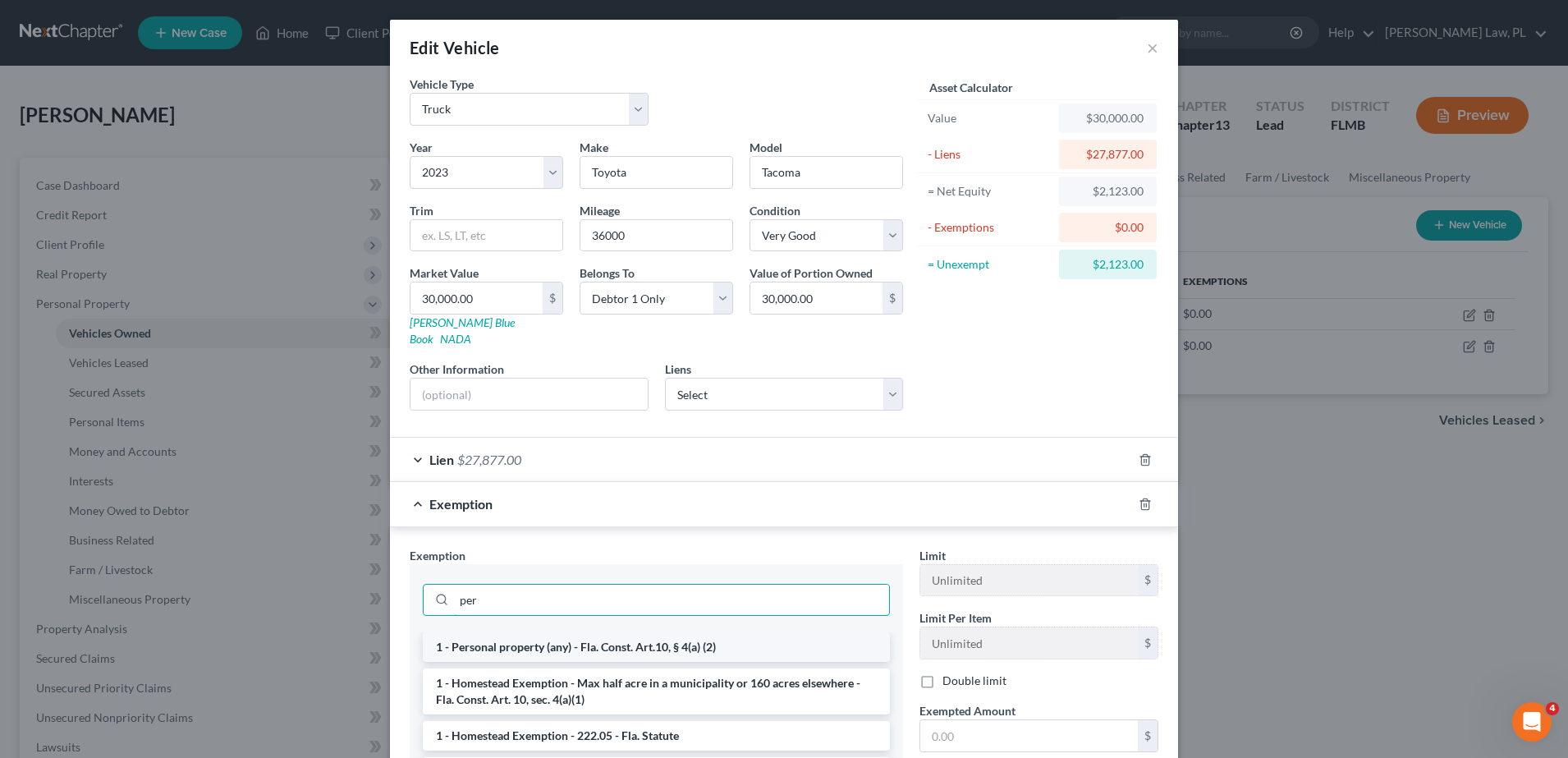
type input "per"
click at [605, 633] on li "1 - Personal property (any) - Fla. Const. Art.10, § 4(a) (2)" at bounding box center [656, 647] width 467 height 29
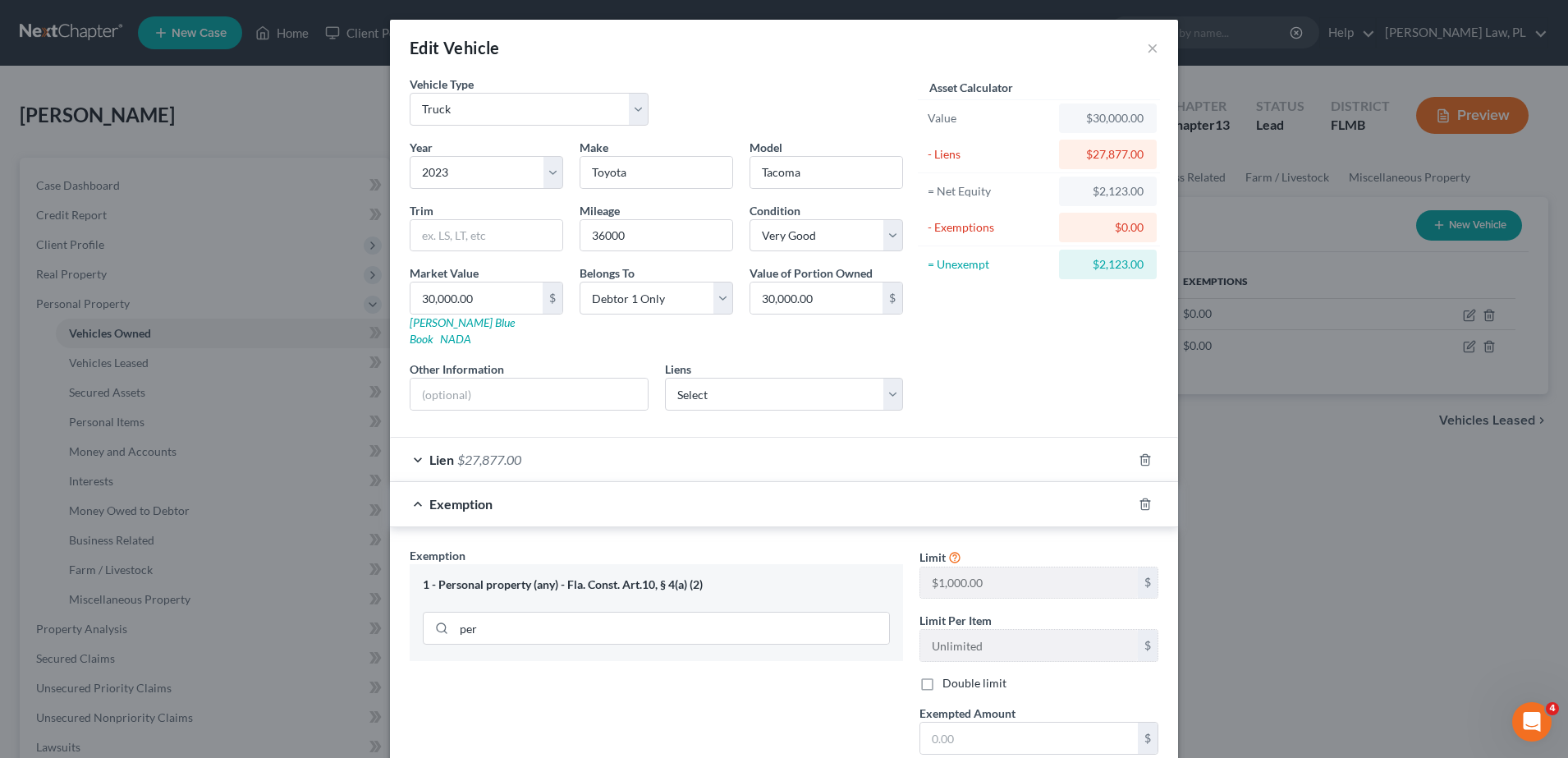
scroll to position [160, 0]
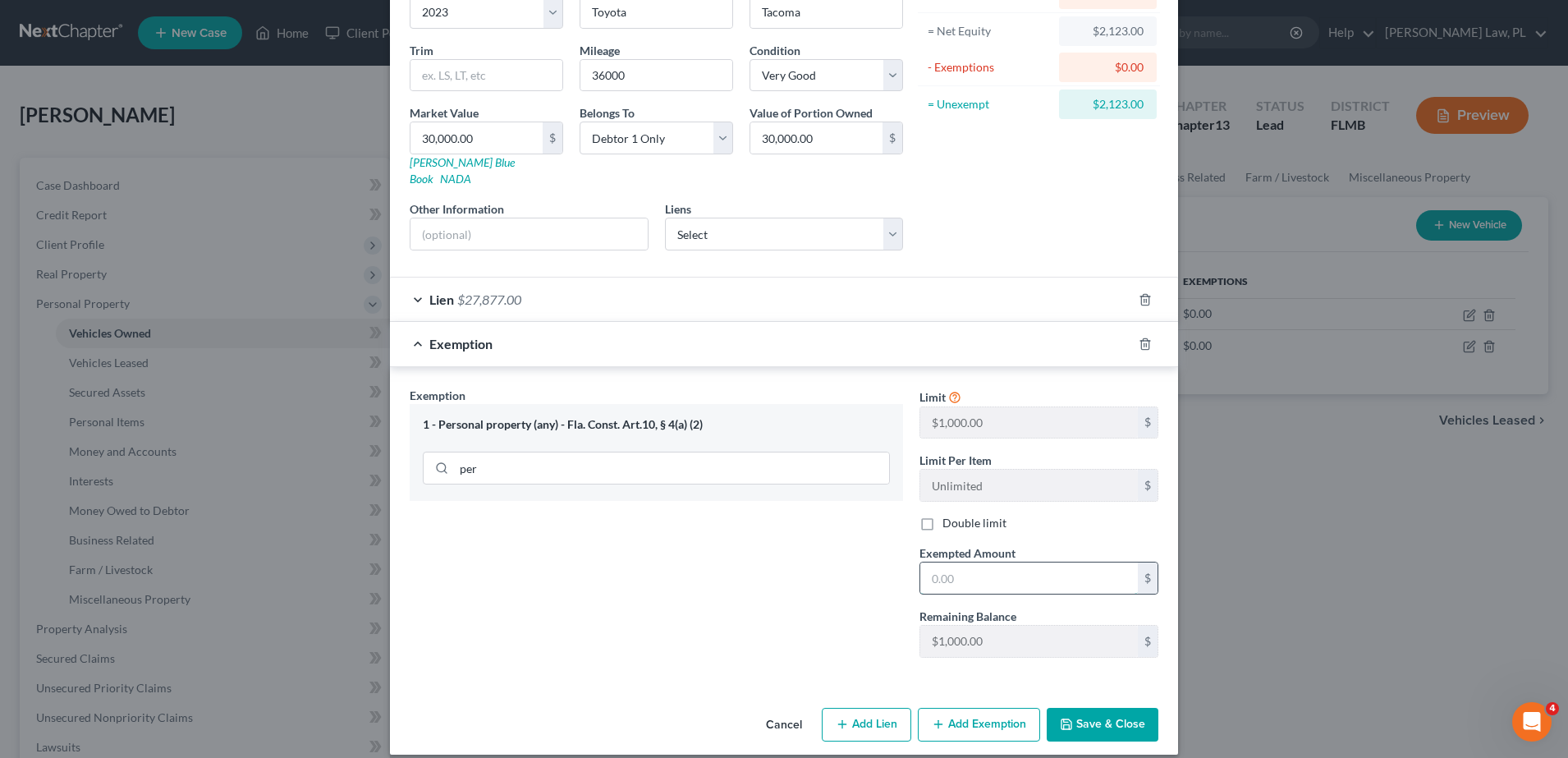
click at [976, 562] on input "text" at bounding box center [1029, 578] width 218 height 31
type input "5"
drag, startPoint x: 515, startPoint y: 456, endPoint x: 340, endPoint y: 441, distance: 175.6
click at [340, 441] on div "Edit Vehicle × Vehicle Type Select Automobile Truck Trailer Watercraft Aircraft…" at bounding box center [784, 379] width 1568 height 758
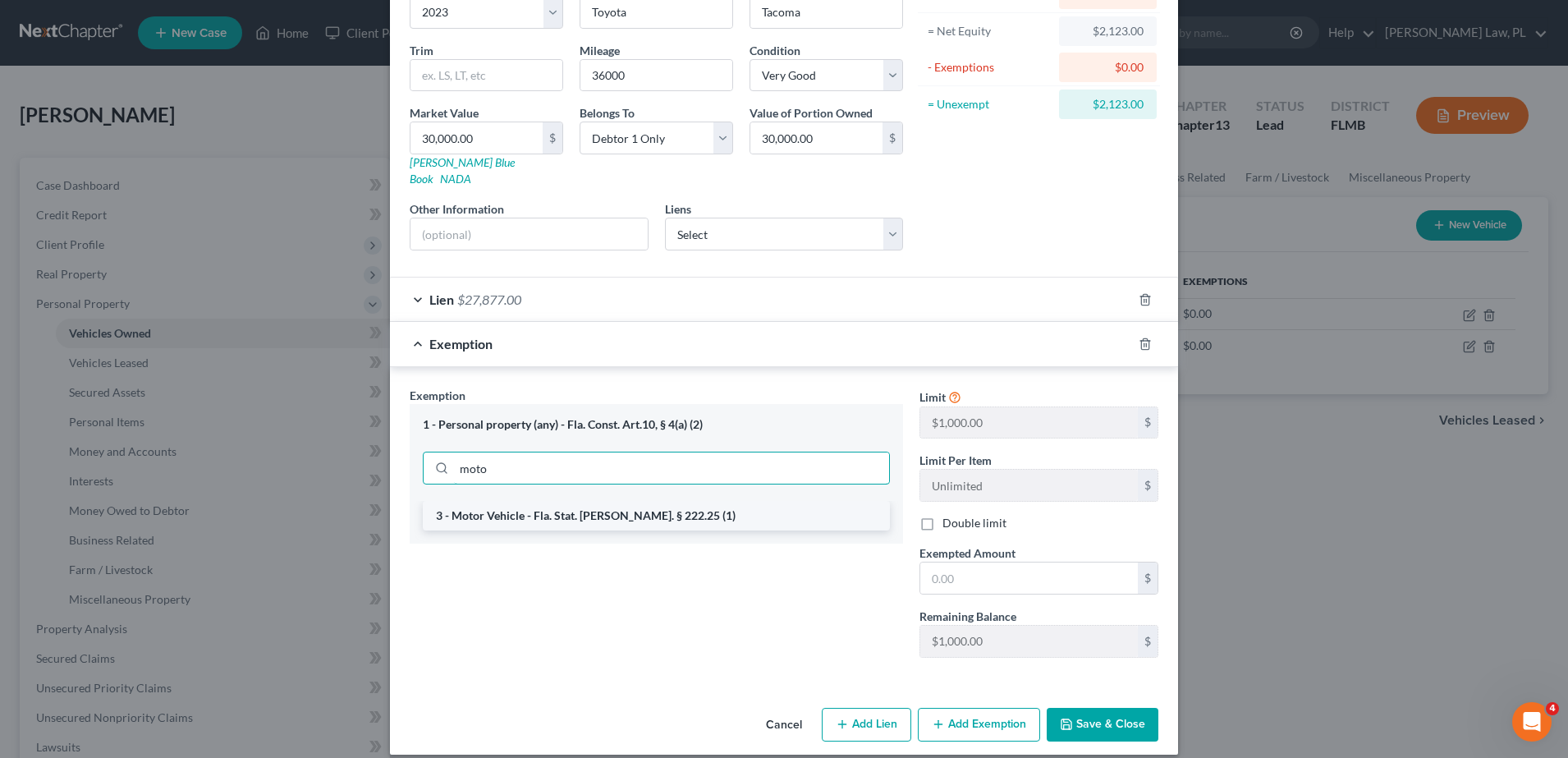
type input "moto"
click at [547, 500] on li "3 - Motor Vehicle - Fla. Stat. [PERSON_NAME]. § 222.25 (1)" at bounding box center [656, 515] width 467 height 29
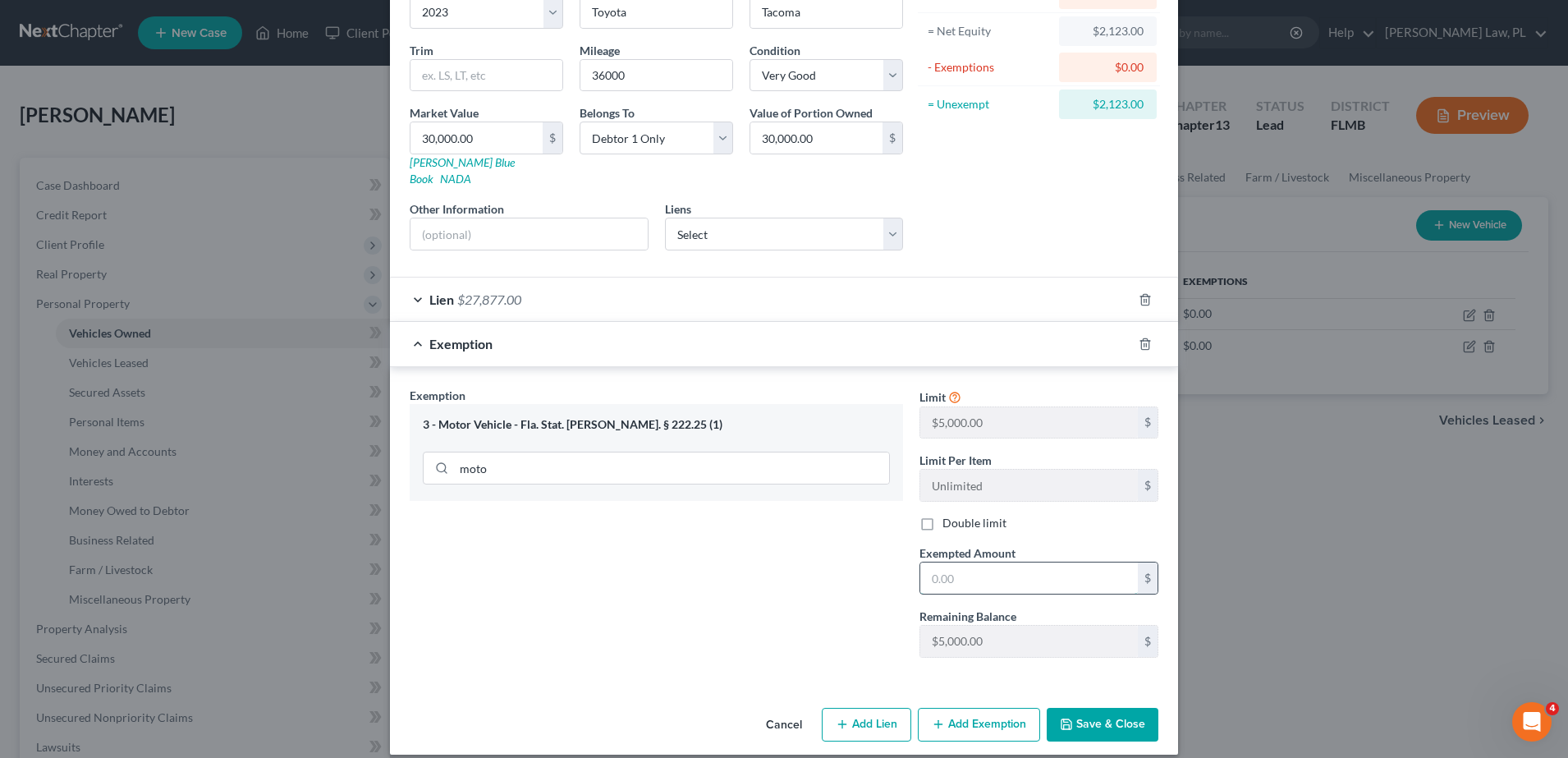
click at [938, 563] on input "text" at bounding box center [1029, 578] width 218 height 31
type input "5,000.00"
click at [1113, 721] on button "Save & Close" at bounding box center [1103, 724] width 112 height 34
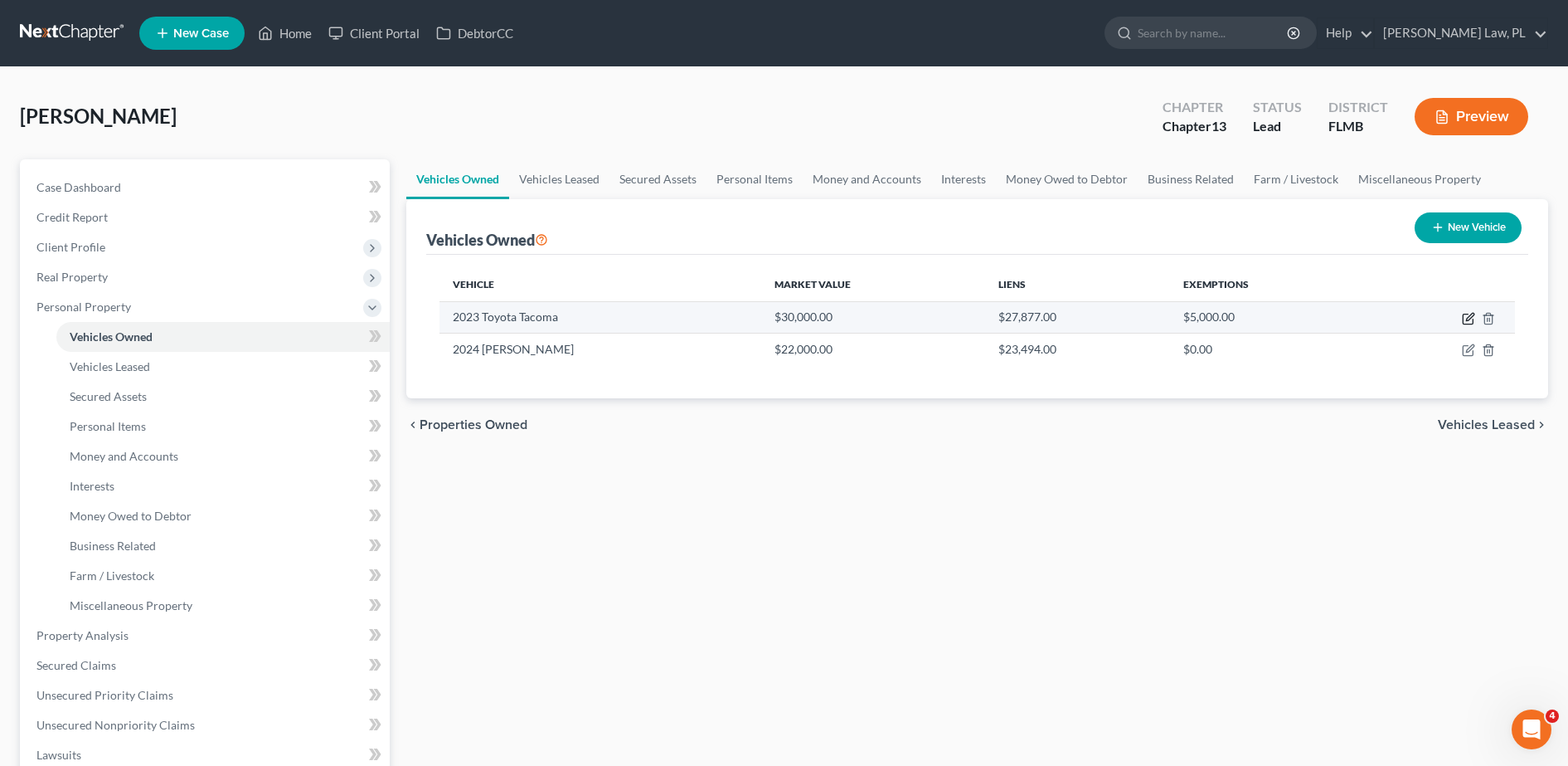
click at [1464, 312] on icon "button" at bounding box center [1468, 318] width 13 height 13
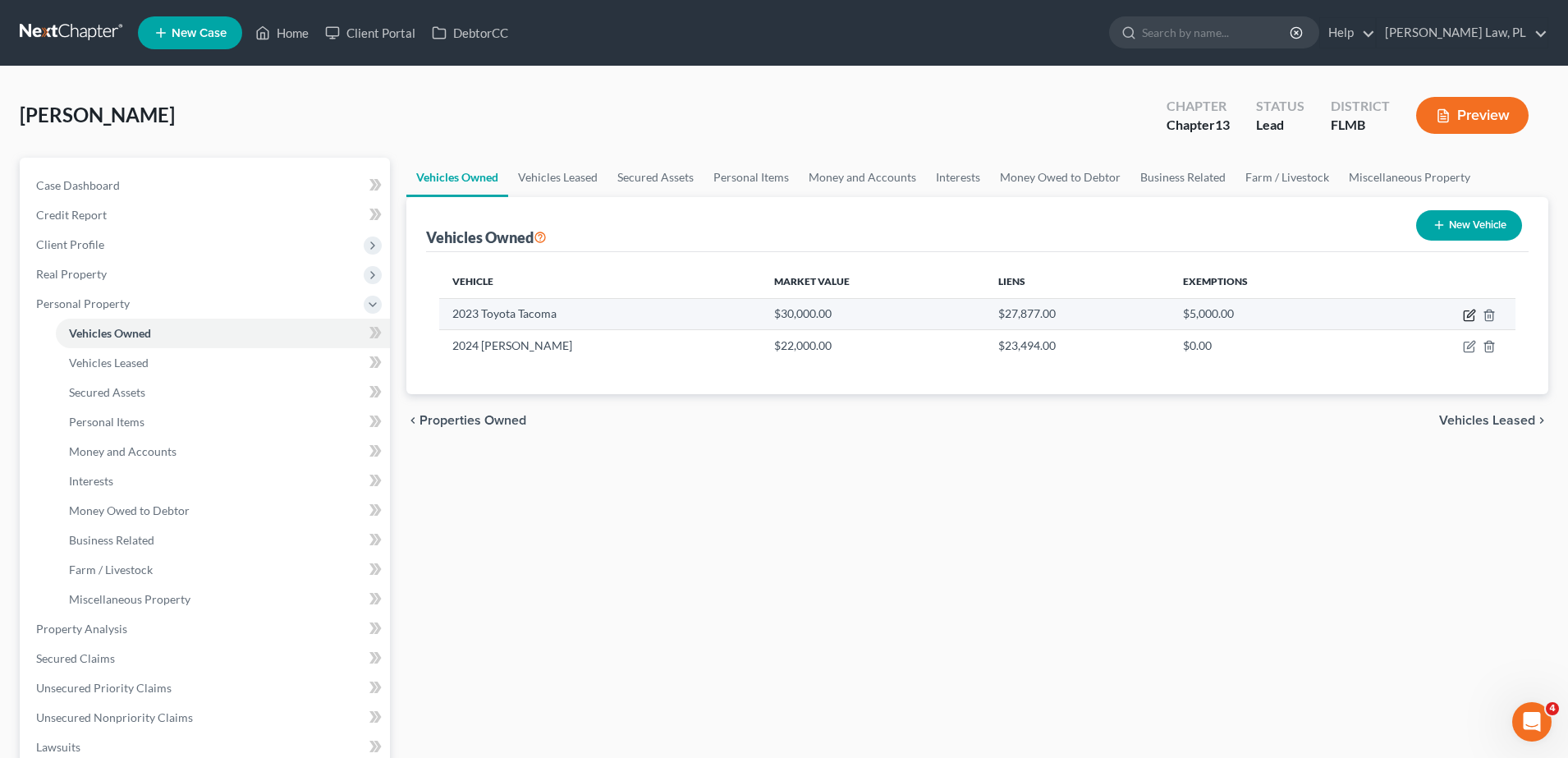
select select "1"
select select "3"
select select "1"
select select "0"
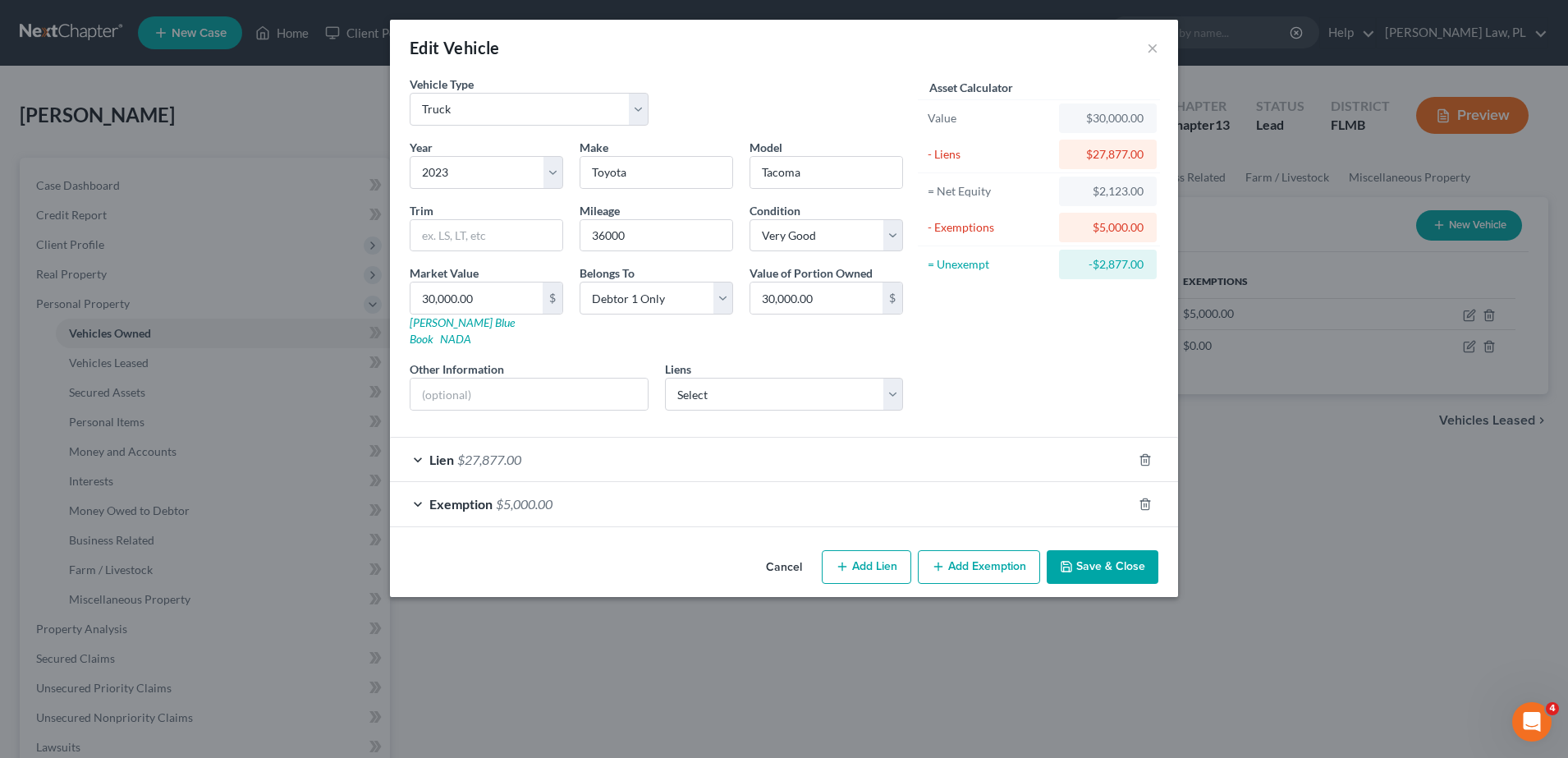
click at [632, 488] on div "Exemption $5,000.00" at bounding box center [761, 503] width 742 height 44
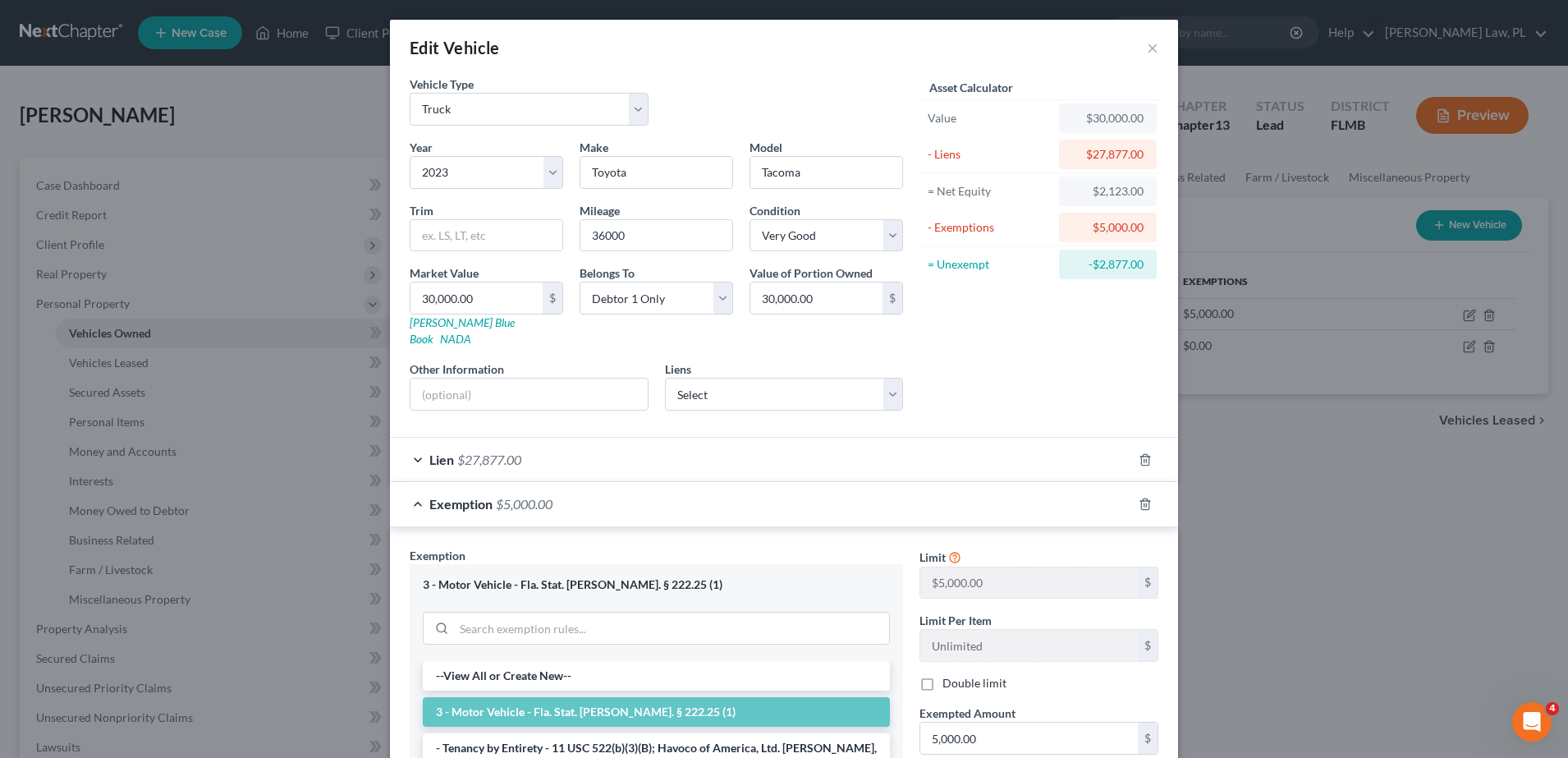
scroll to position [175, 0]
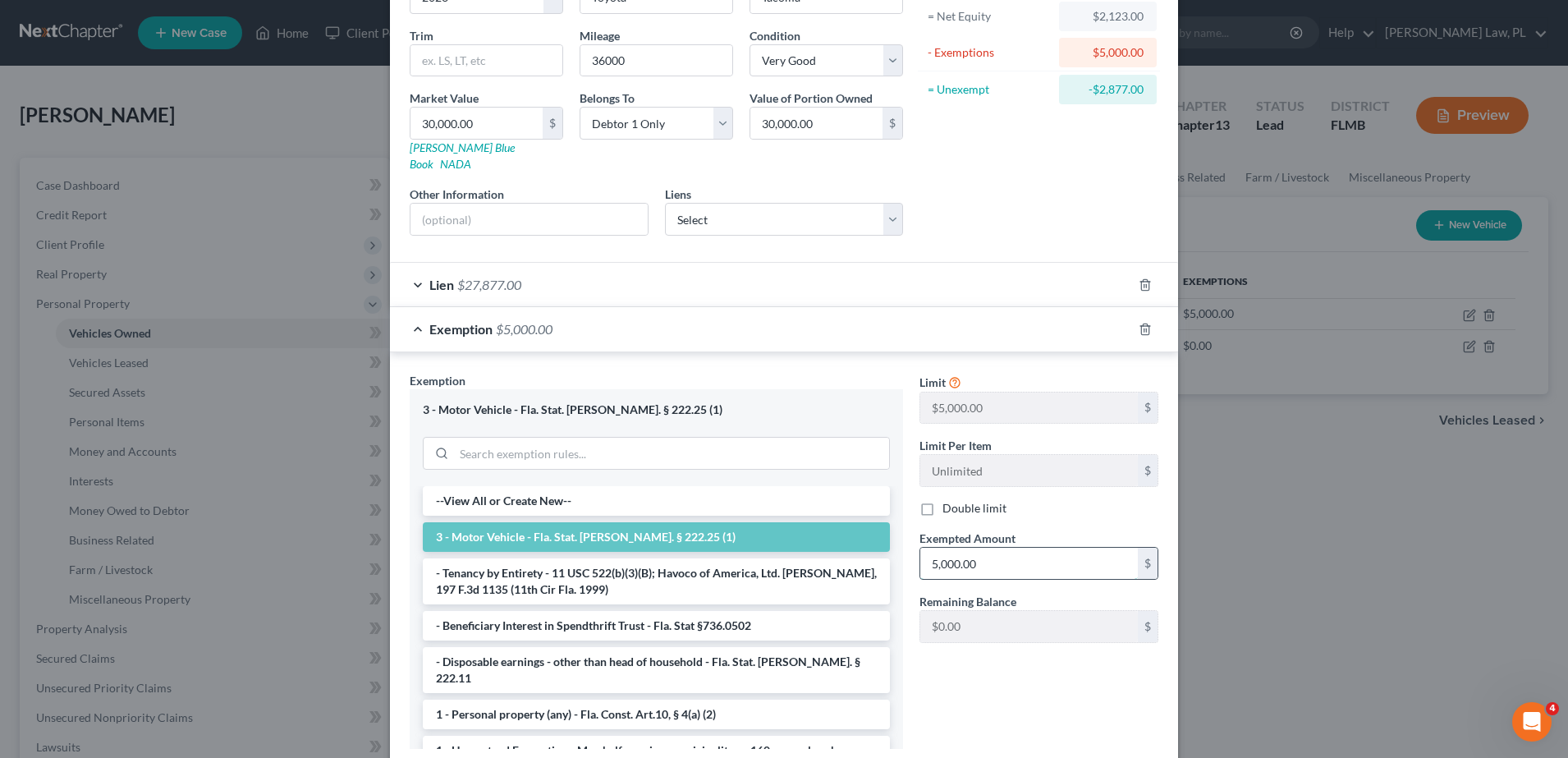
click at [1050, 548] on input "5,000.00" at bounding box center [1029, 563] width 218 height 31
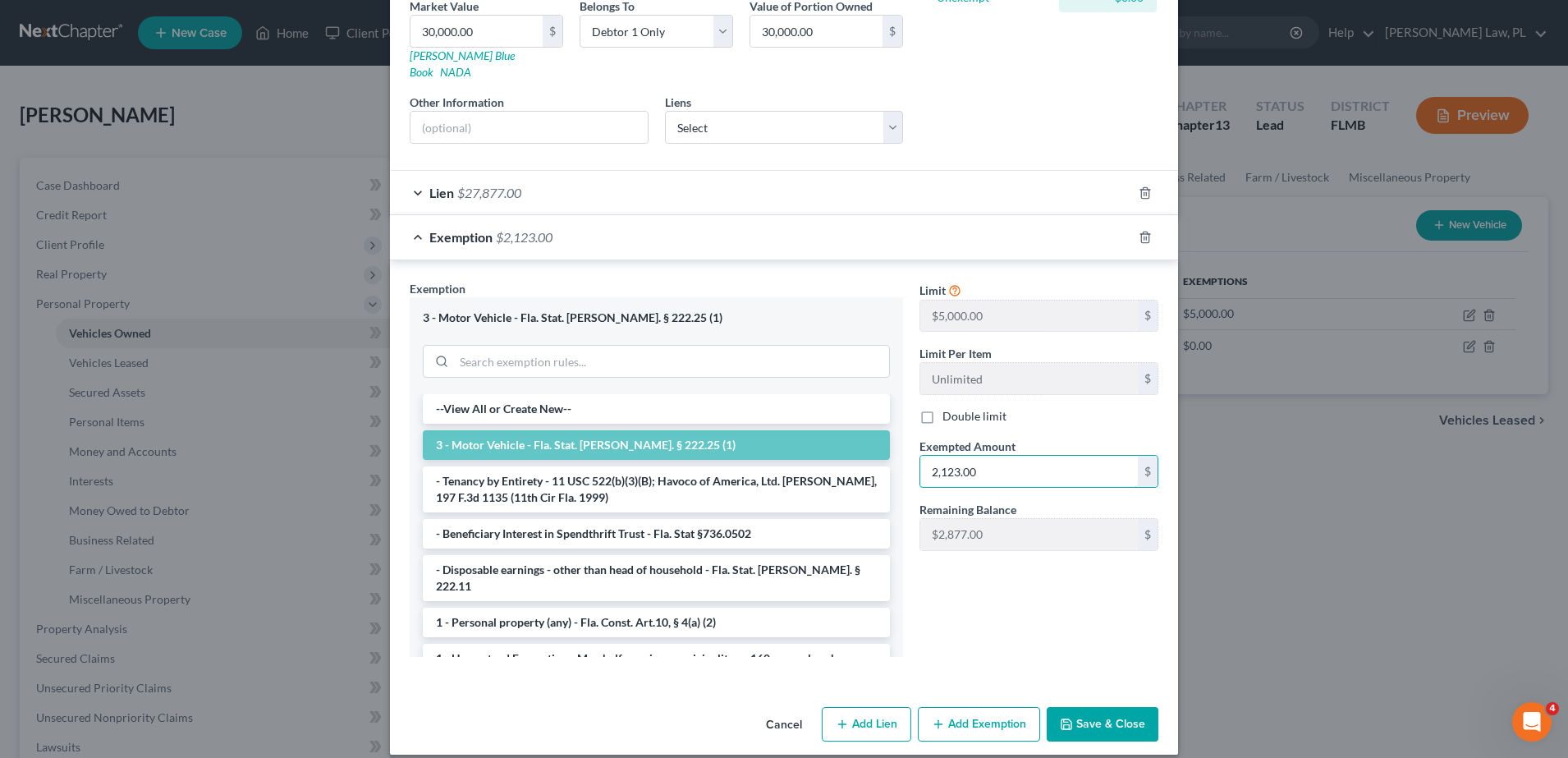
type input "2,123.00"
click at [1066, 718] on icon "button" at bounding box center [1066, 724] width 13 height 13
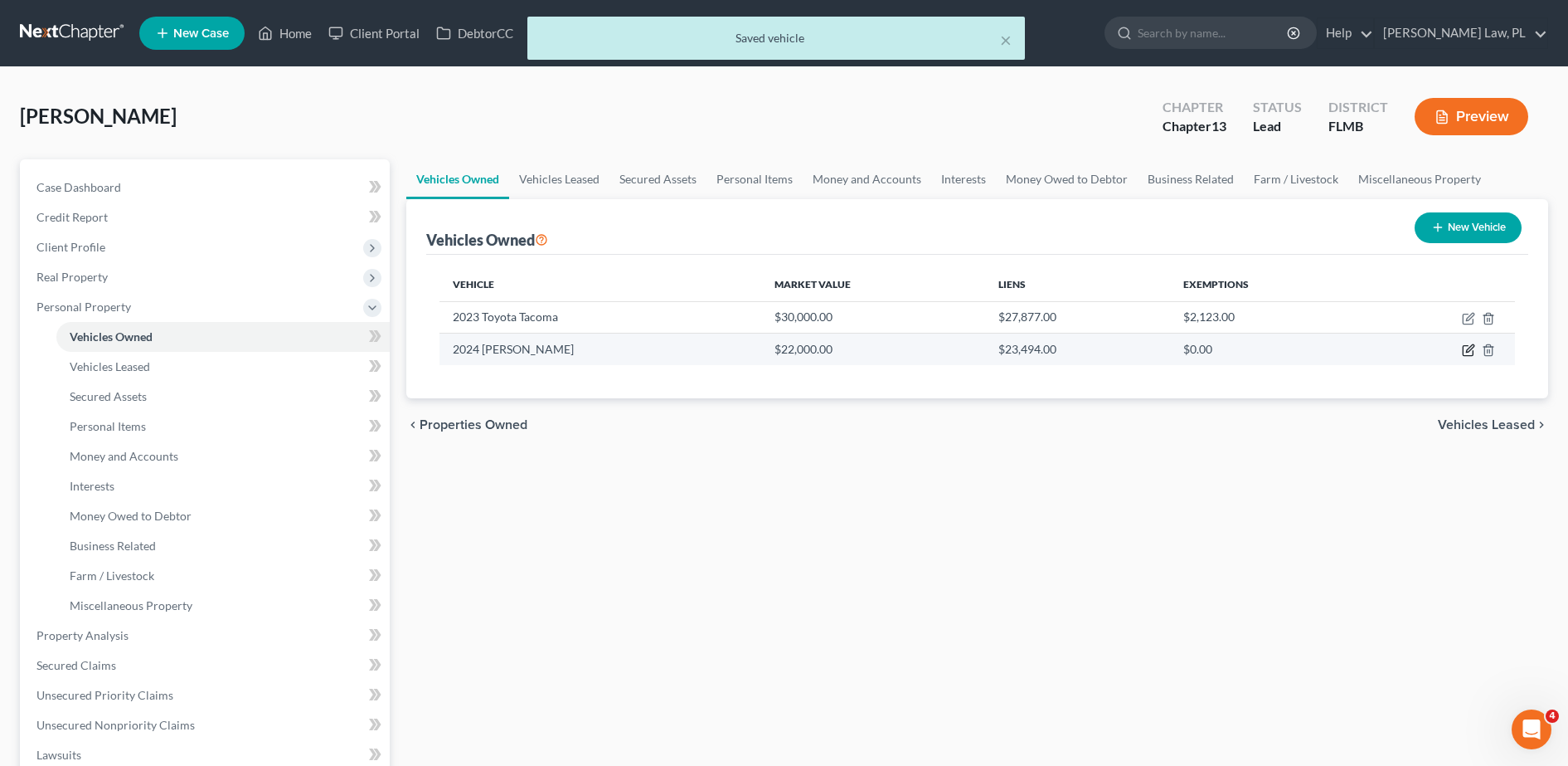
click at [1465, 351] on icon "button" at bounding box center [1468, 350] width 13 height 13
select select "7"
select select "2"
select select "0"
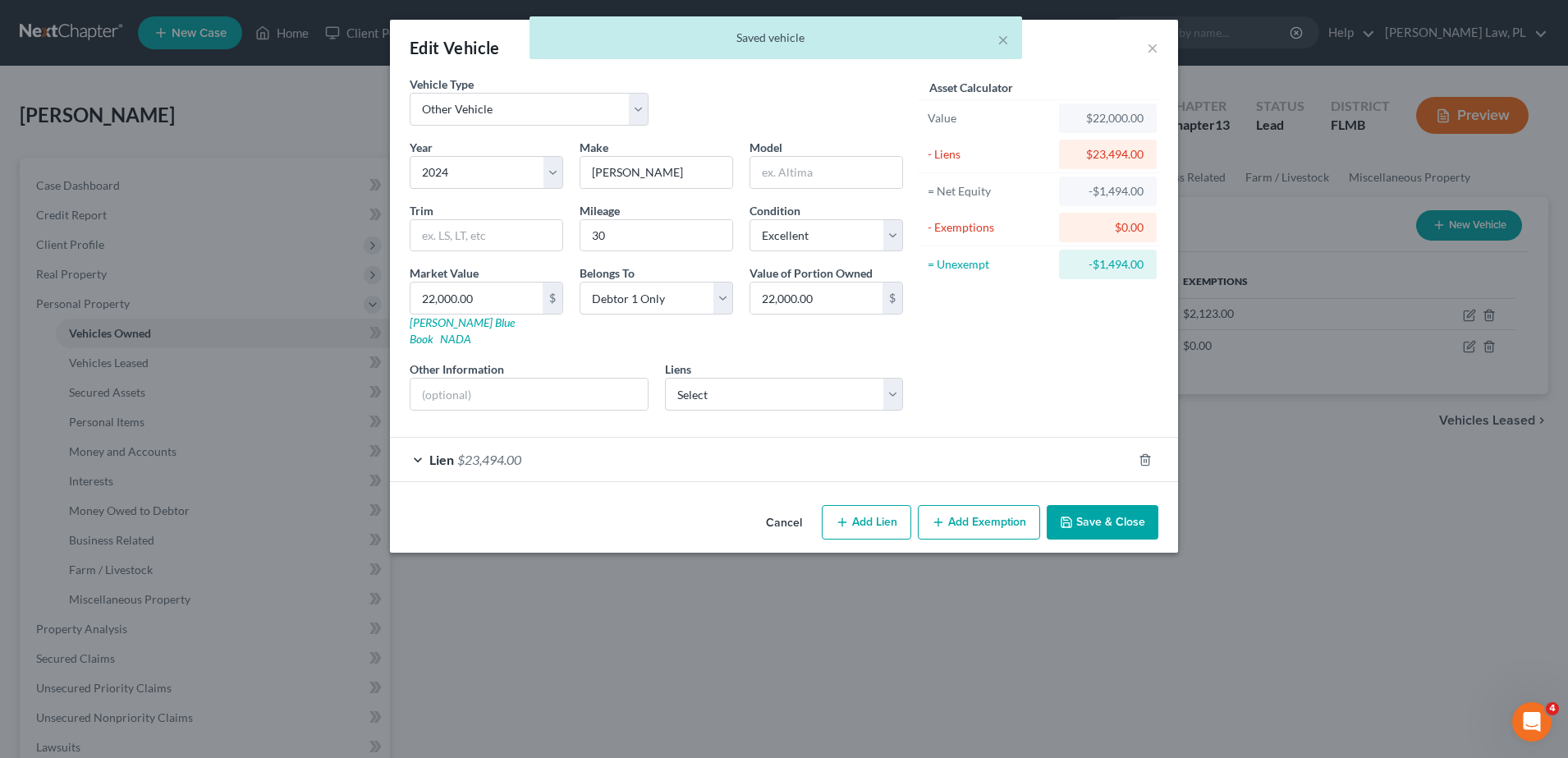
click at [974, 505] on button "Add Exemption" at bounding box center [979, 522] width 122 height 34
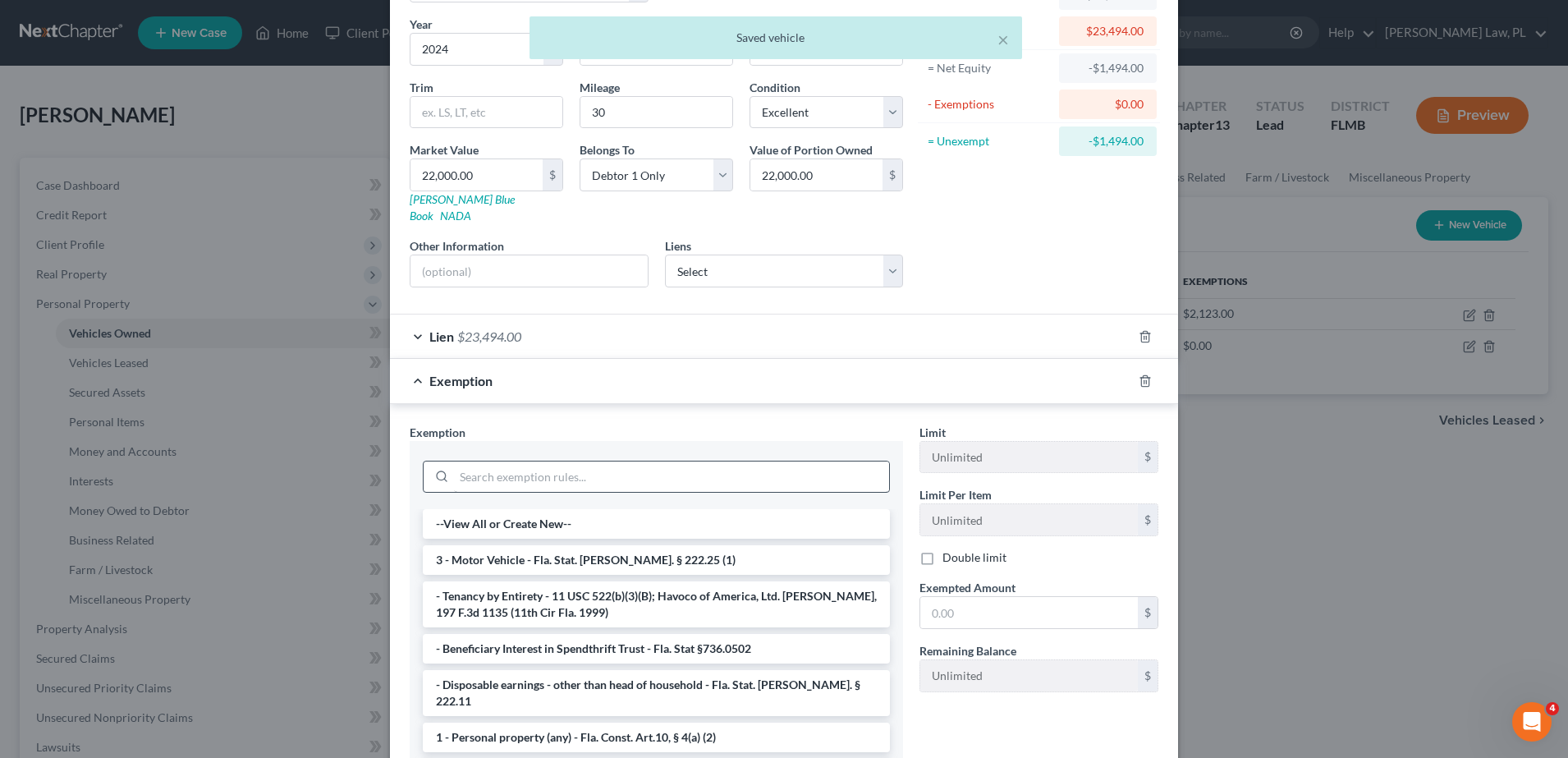
scroll to position [136, 0]
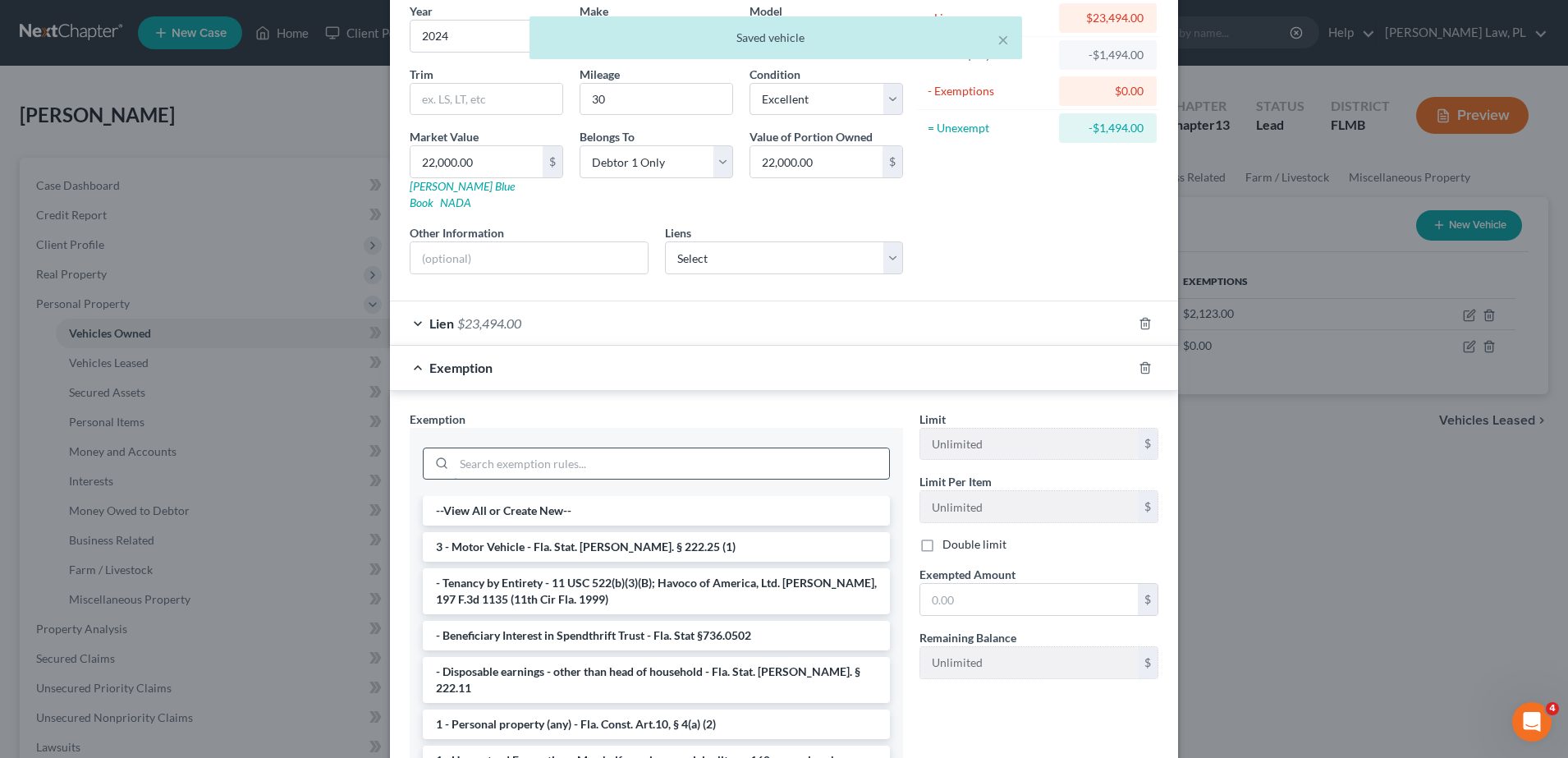
click at [681, 450] on input "search" at bounding box center [671, 463] width 435 height 31
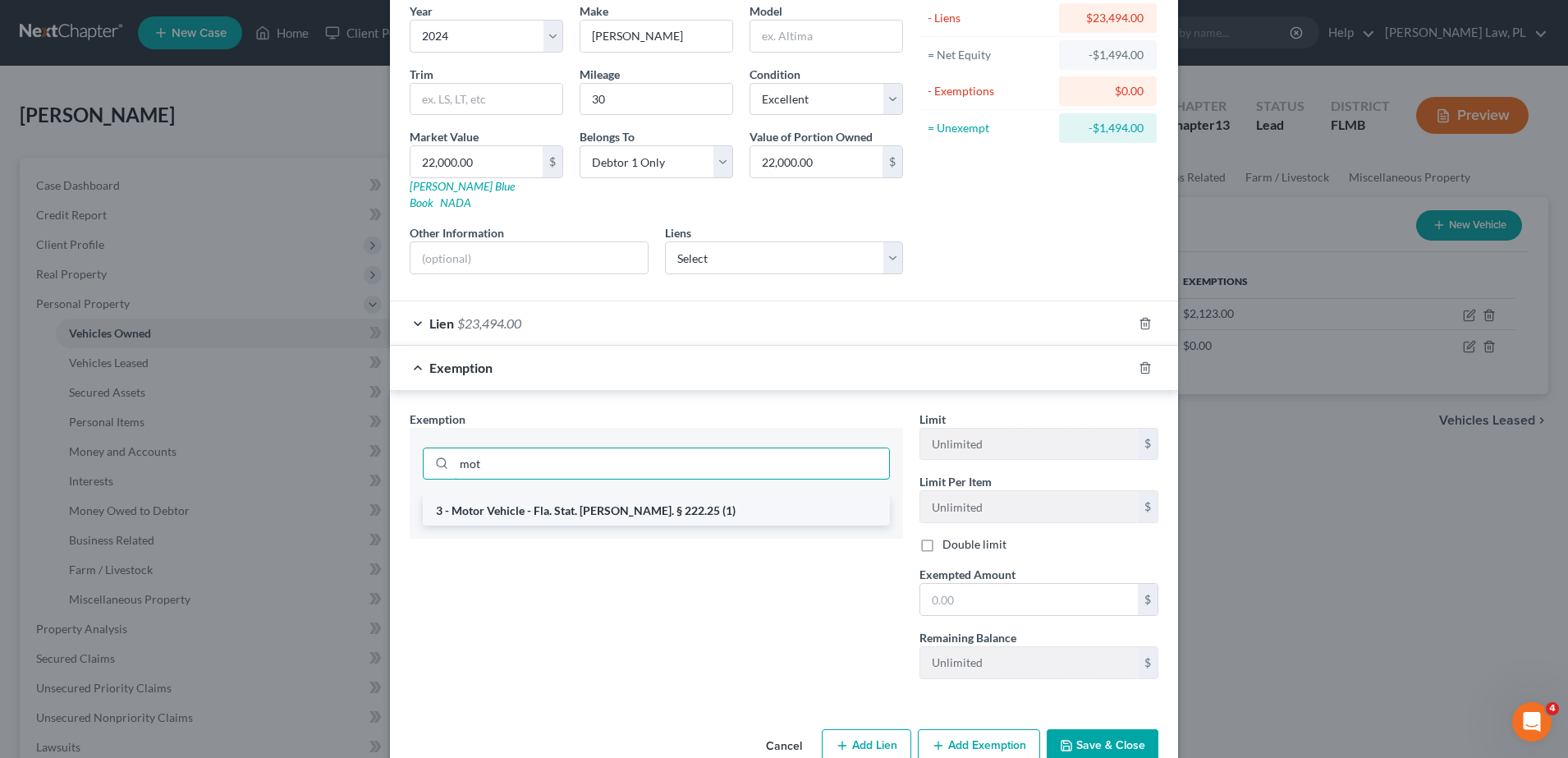
type input "mot"
click at [678, 504] on li "3 - Motor Vehicle - Fla. Stat. [PERSON_NAME]. § 222.25 (1)" at bounding box center [656, 511] width 467 height 29
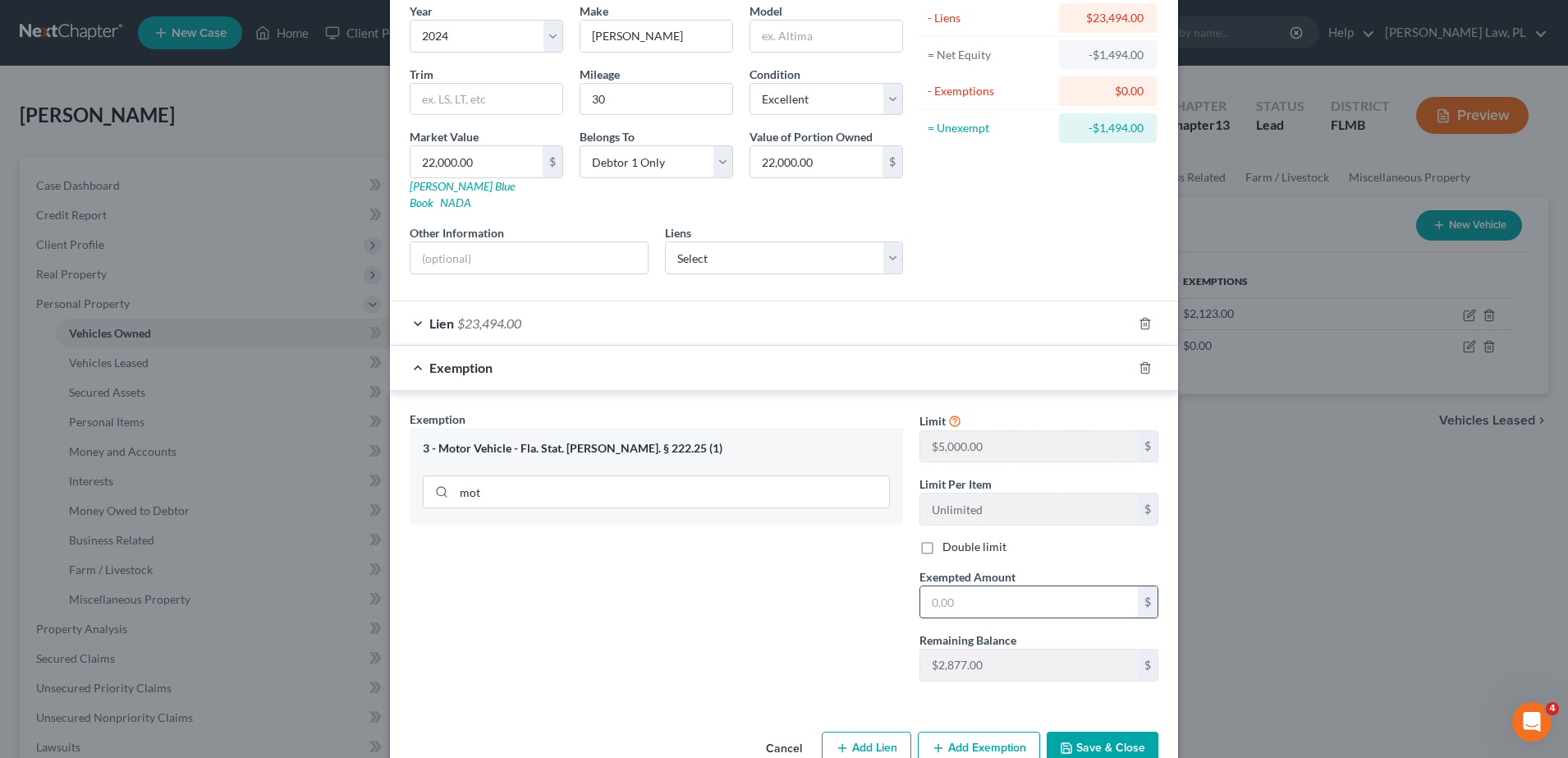
click at [961, 593] on input "text" at bounding box center [1029, 601] width 218 height 31
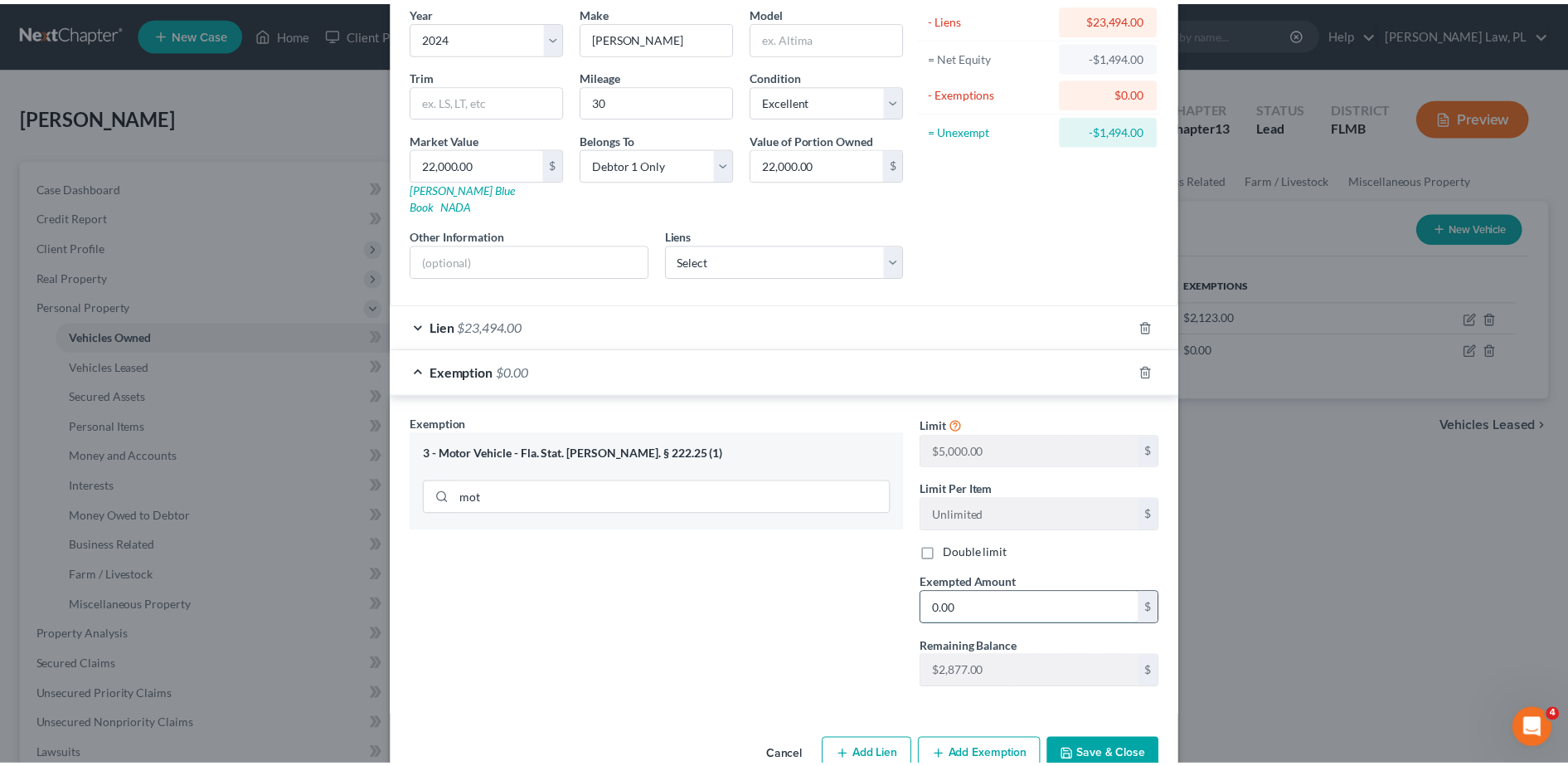
scroll to position [162, 0]
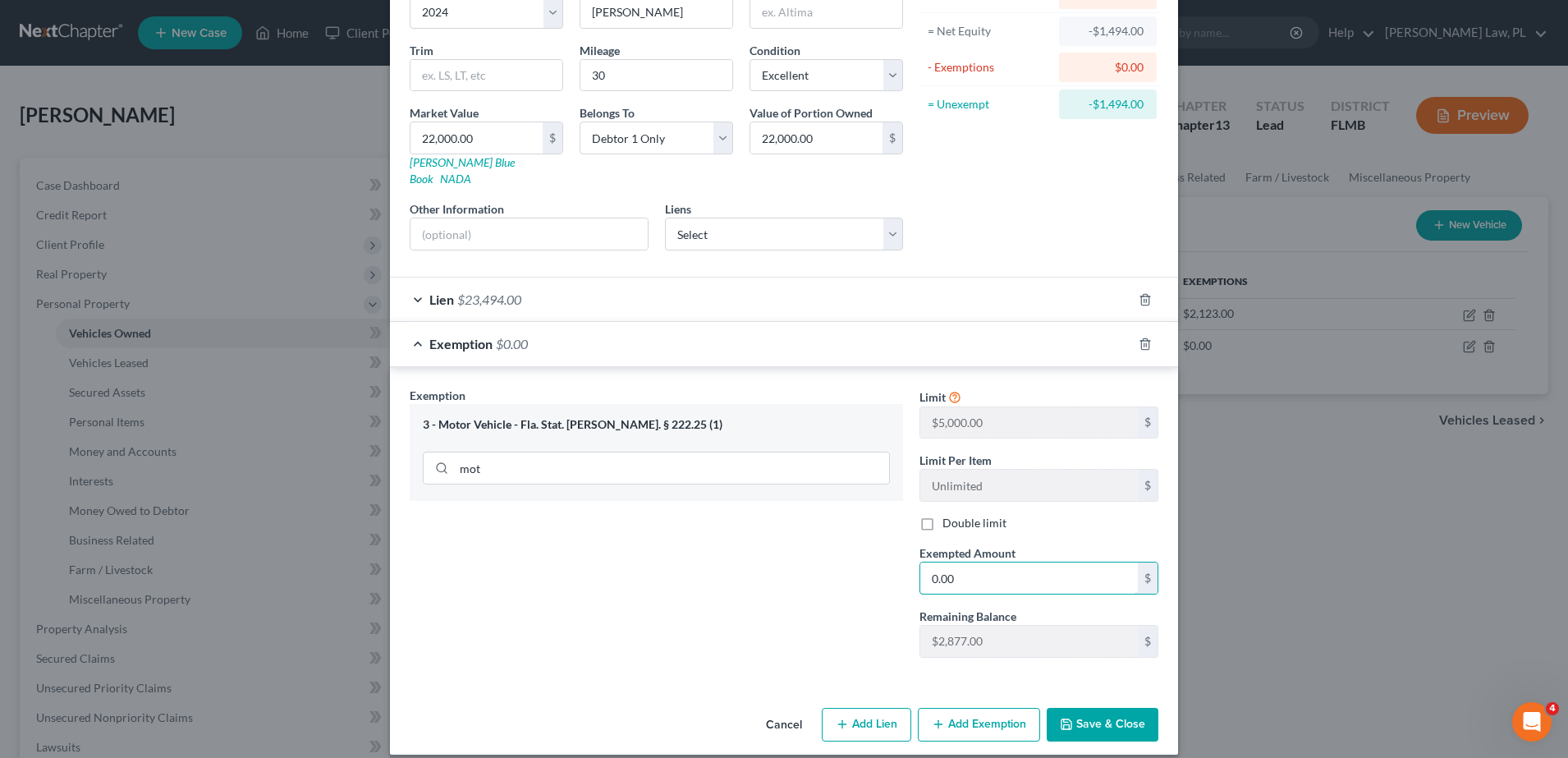
type input "0.00"
click at [1097, 707] on button "Save & Close" at bounding box center [1103, 724] width 112 height 34
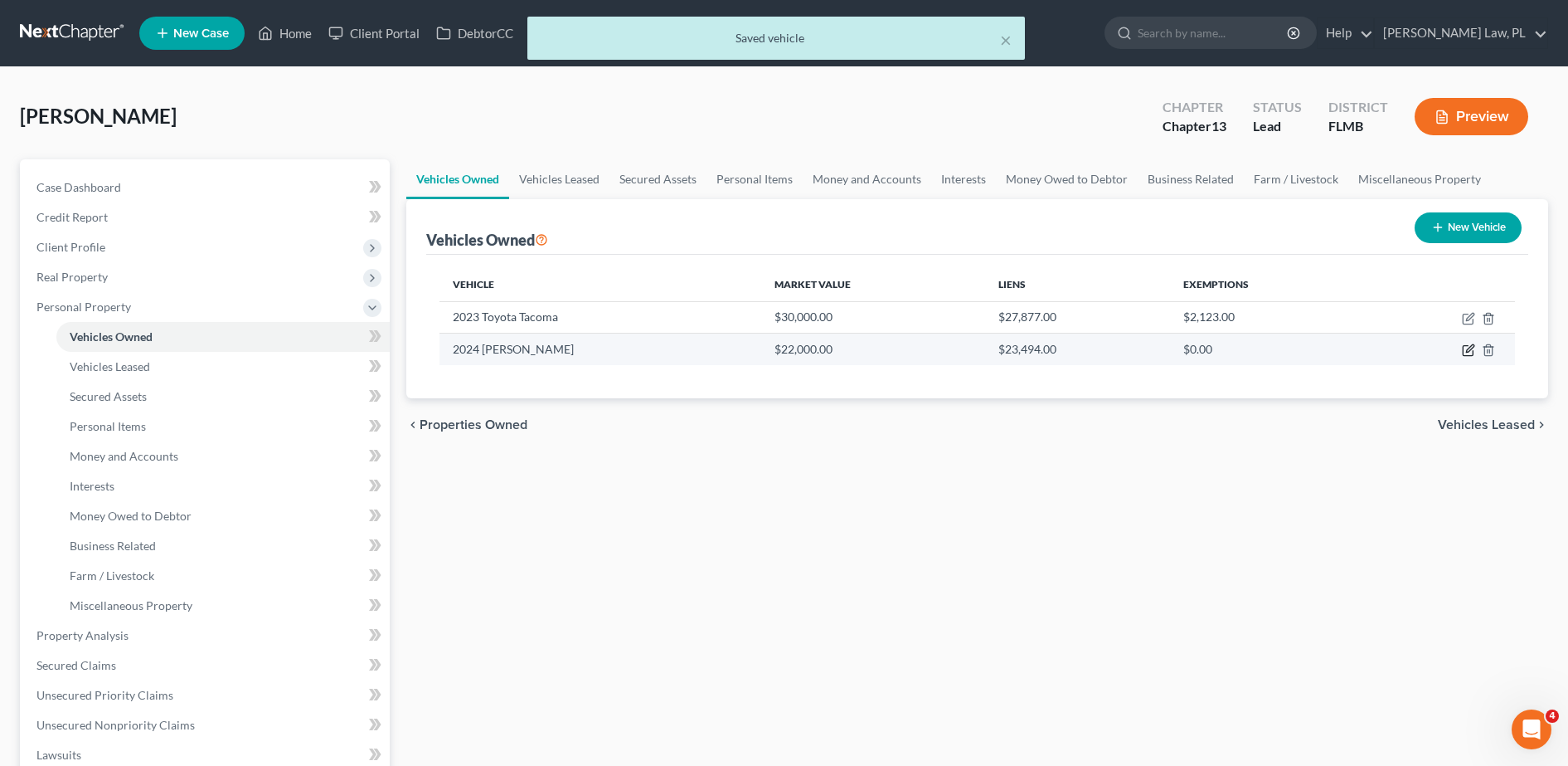
click at [1464, 346] on icon "button" at bounding box center [1467, 350] width 10 height 10
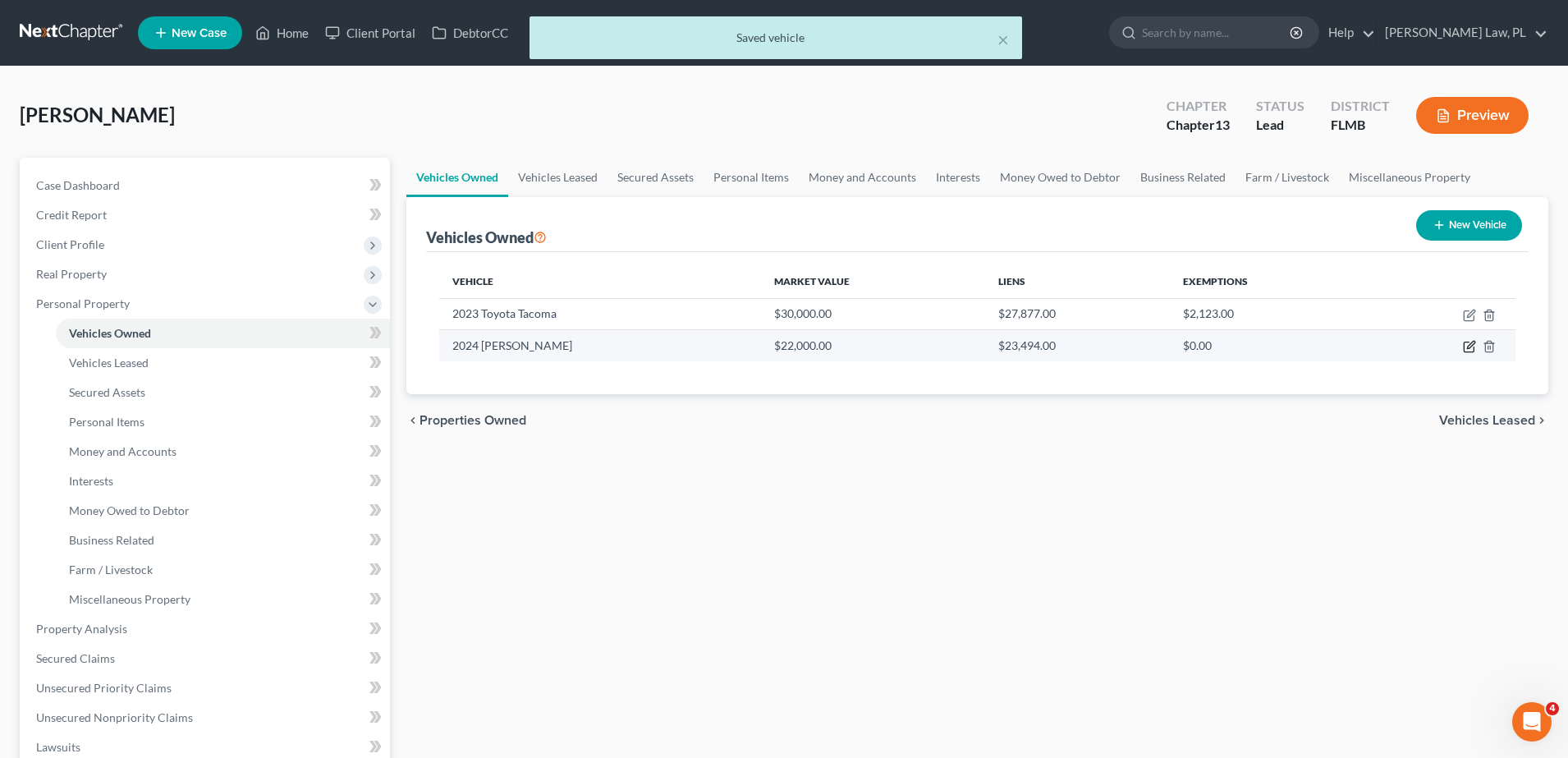
select select "7"
select select "2"
select select "0"
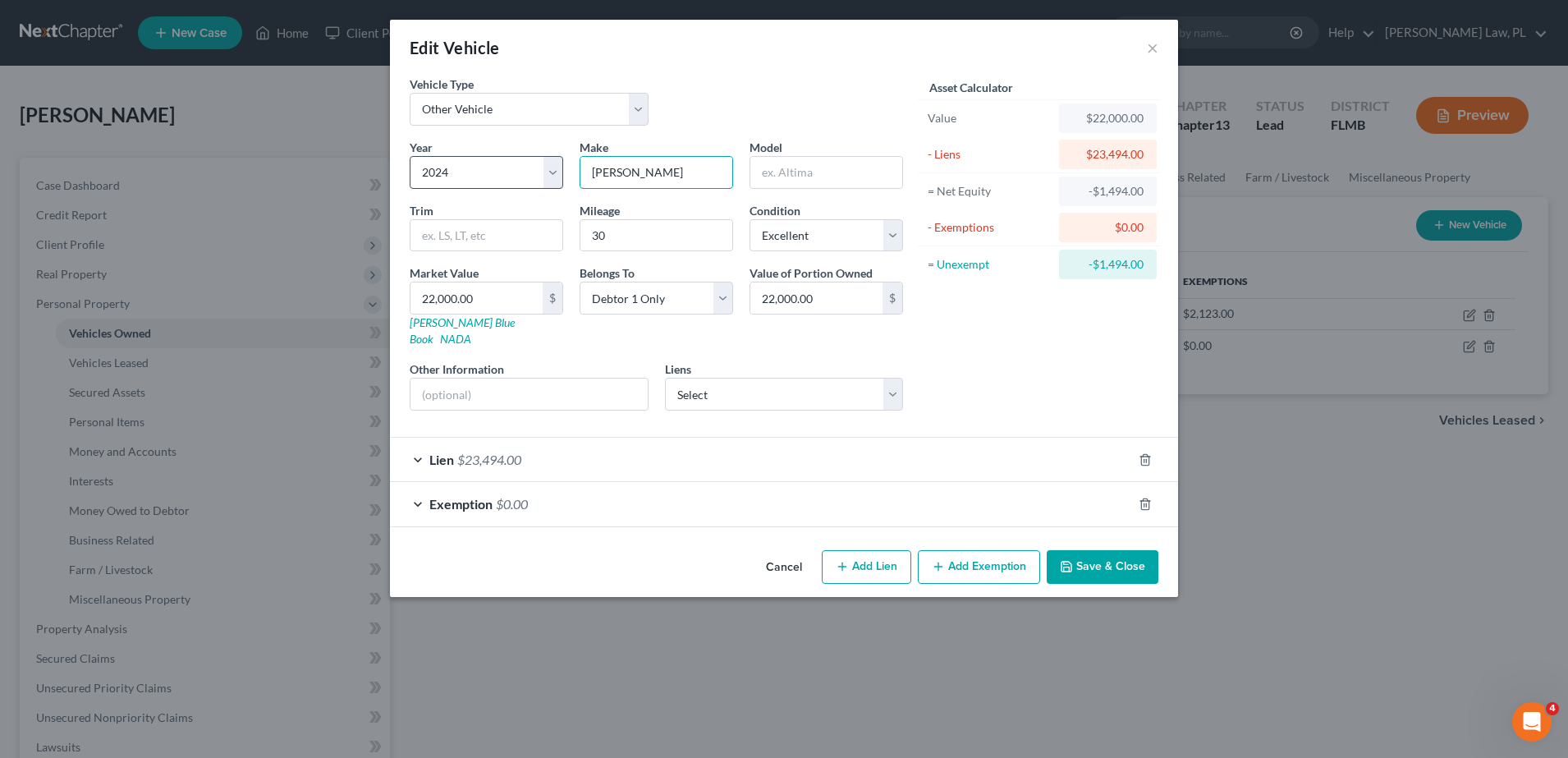
drag, startPoint x: 720, startPoint y: 175, endPoint x: 557, endPoint y: 177, distance: 163.0
click at [557, 177] on div "Year Select 2026 2025 2024 2023 2022 2021 2020 2019 2018 2017 2016 2015 2014 20…" at bounding box center [656, 281] width 510 height 285
paste input "2024 Harley-Davidson"
drag, startPoint x: 622, startPoint y: 170, endPoint x: 544, endPoint y: 174, distance: 78.1
click at [544, 174] on div "Year Select 2026 2025 2024 2023 2022 2021 2020 2019 2018 2017 2016 2015 2014 20…" at bounding box center [656, 281] width 510 height 285
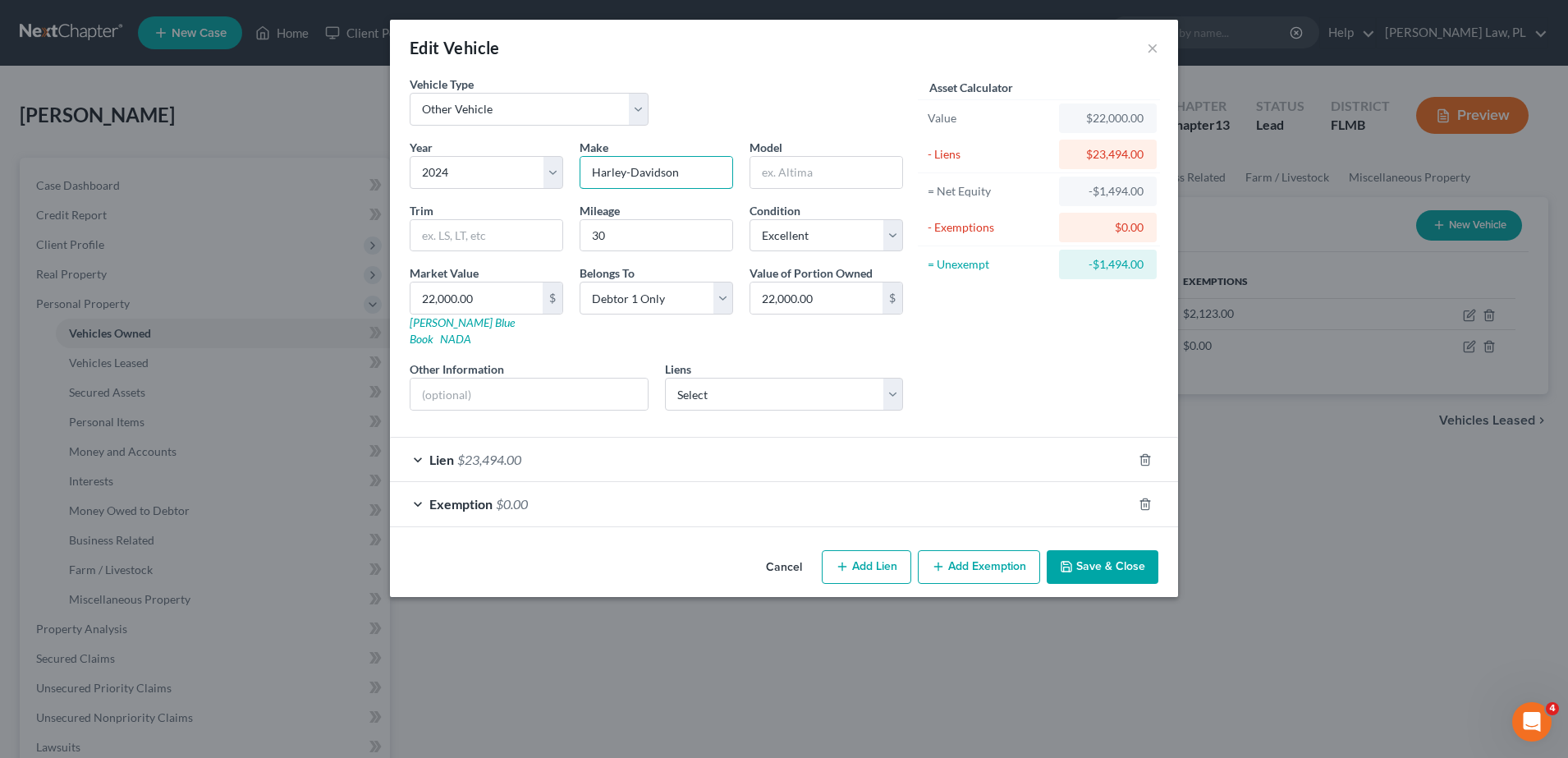
type input "Harley-Davidson"
click at [807, 178] on input "text" at bounding box center [826, 172] width 152 height 31
paste input "Fat Boy [DEMOGRAPHIC_DATA]"
type input "Fat Boy [DEMOGRAPHIC_DATA]"
click at [796, 69] on div "Edit Vehicle ×" at bounding box center [784, 47] width 788 height 56
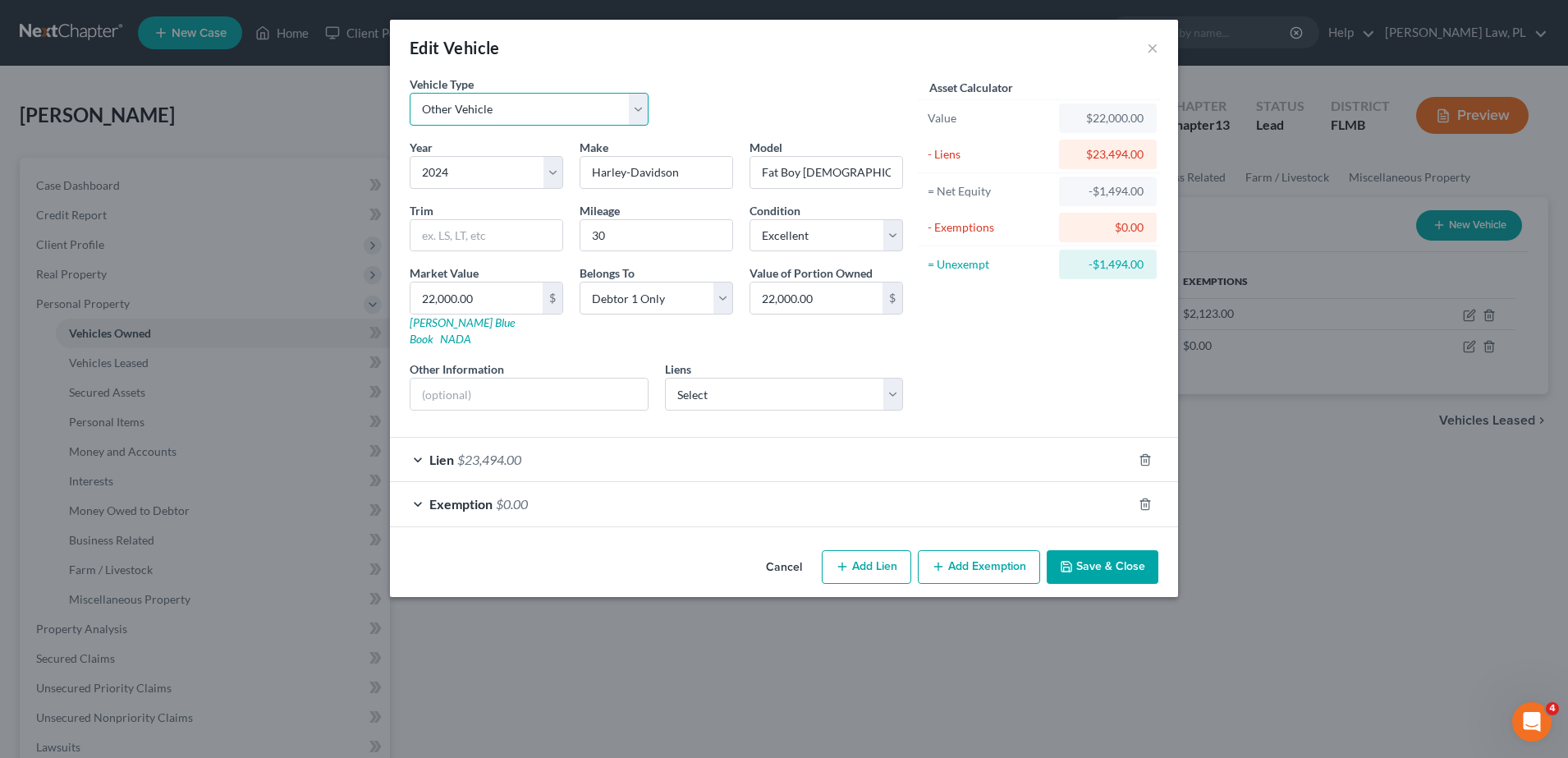
click at [488, 99] on select "Select Automobile Truck Trailer Watercraft Aircraft Motor Home Atv Other Vehicle" at bounding box center [529, 109] width 239 height 33
click at [410, 93] on select "Select Automobile Truck Trailer Watercraft Aircraft Motor Home Atv Other Vehicle" at bounding box center [529, 109] width 239 height 33
click at [1098, 550] on button "Save & Close" at bounding box center [1103, 567] width 112 height 34
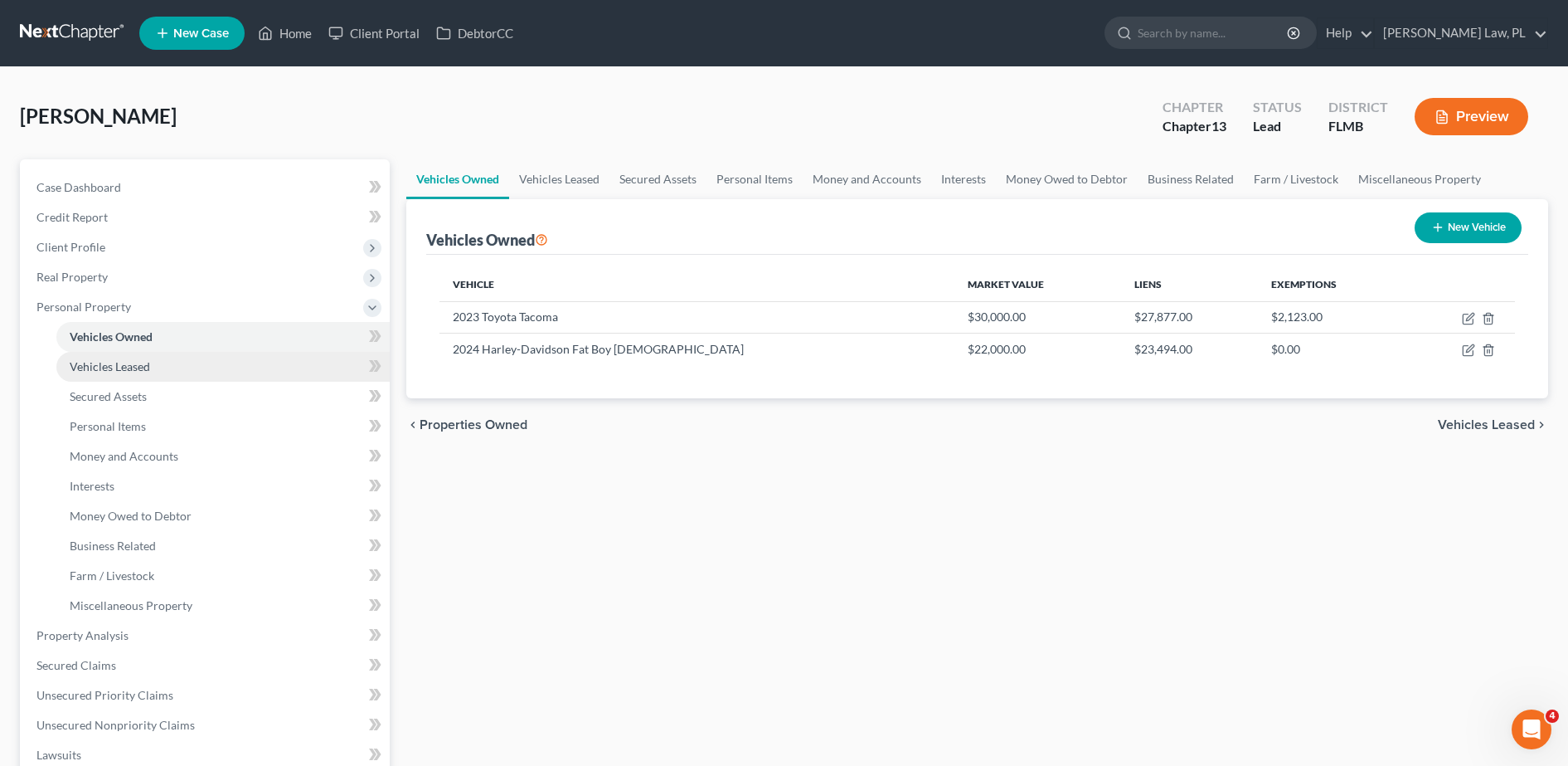
click at [150, 361] on span "Vehicles Leased" at bounding box center [110, 366] width 80 height 14
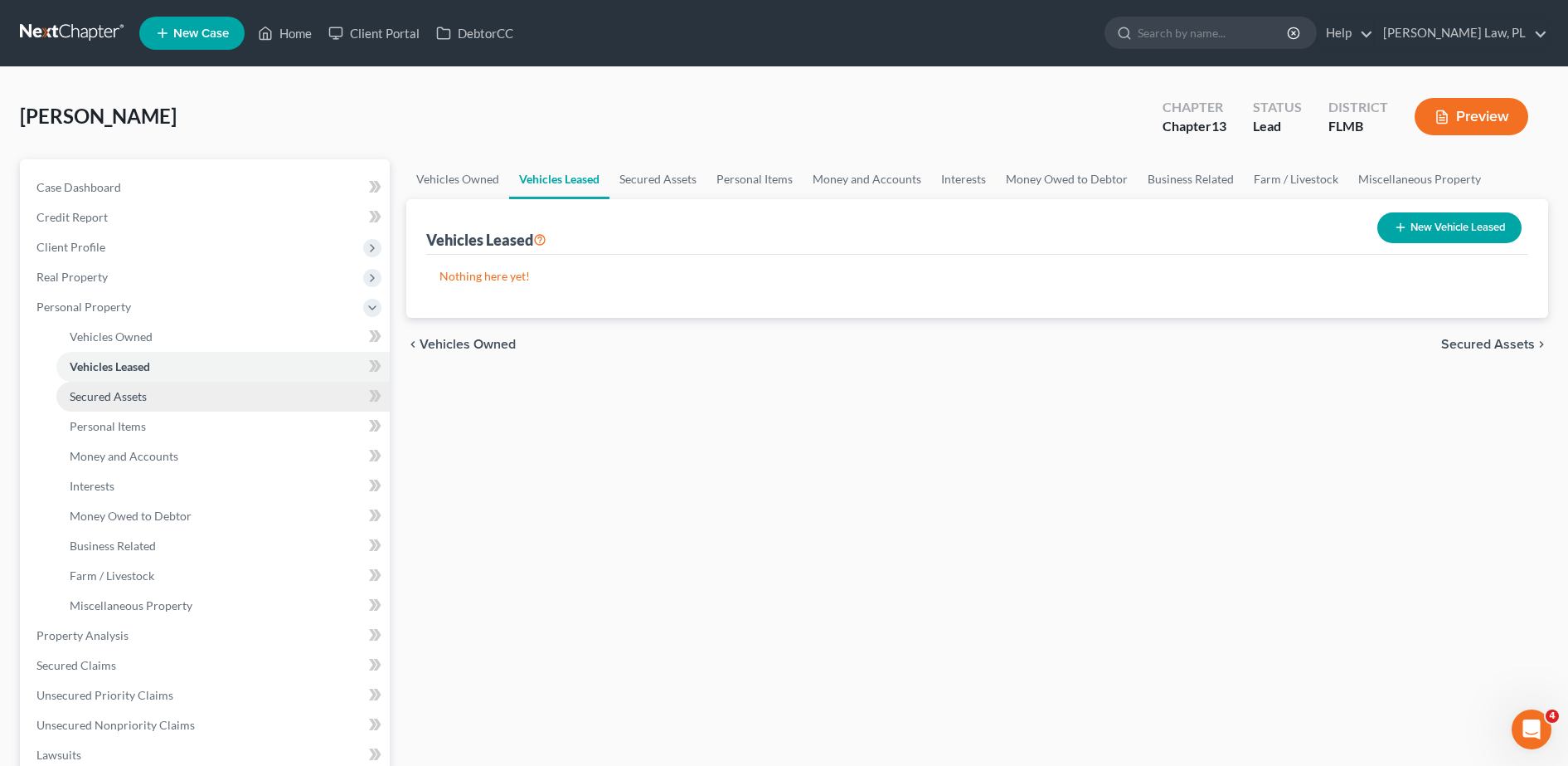
click at [171, 397] on link "Secured Assets" at bounding box center [223, 396] width 333 height 30
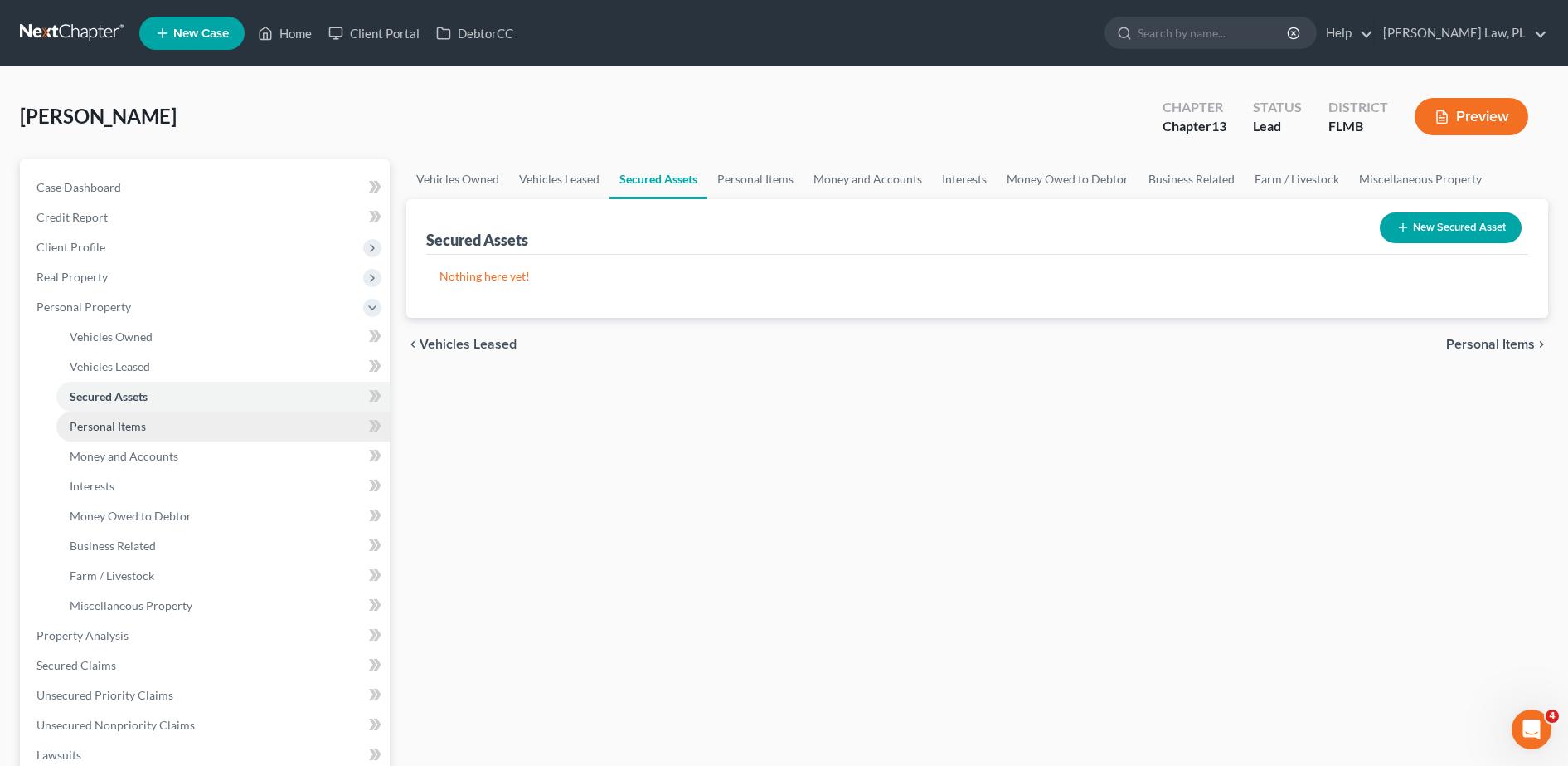
click at [152, 427] on link "Personal Items" at bounding box center [223, 427] width 333 height 30
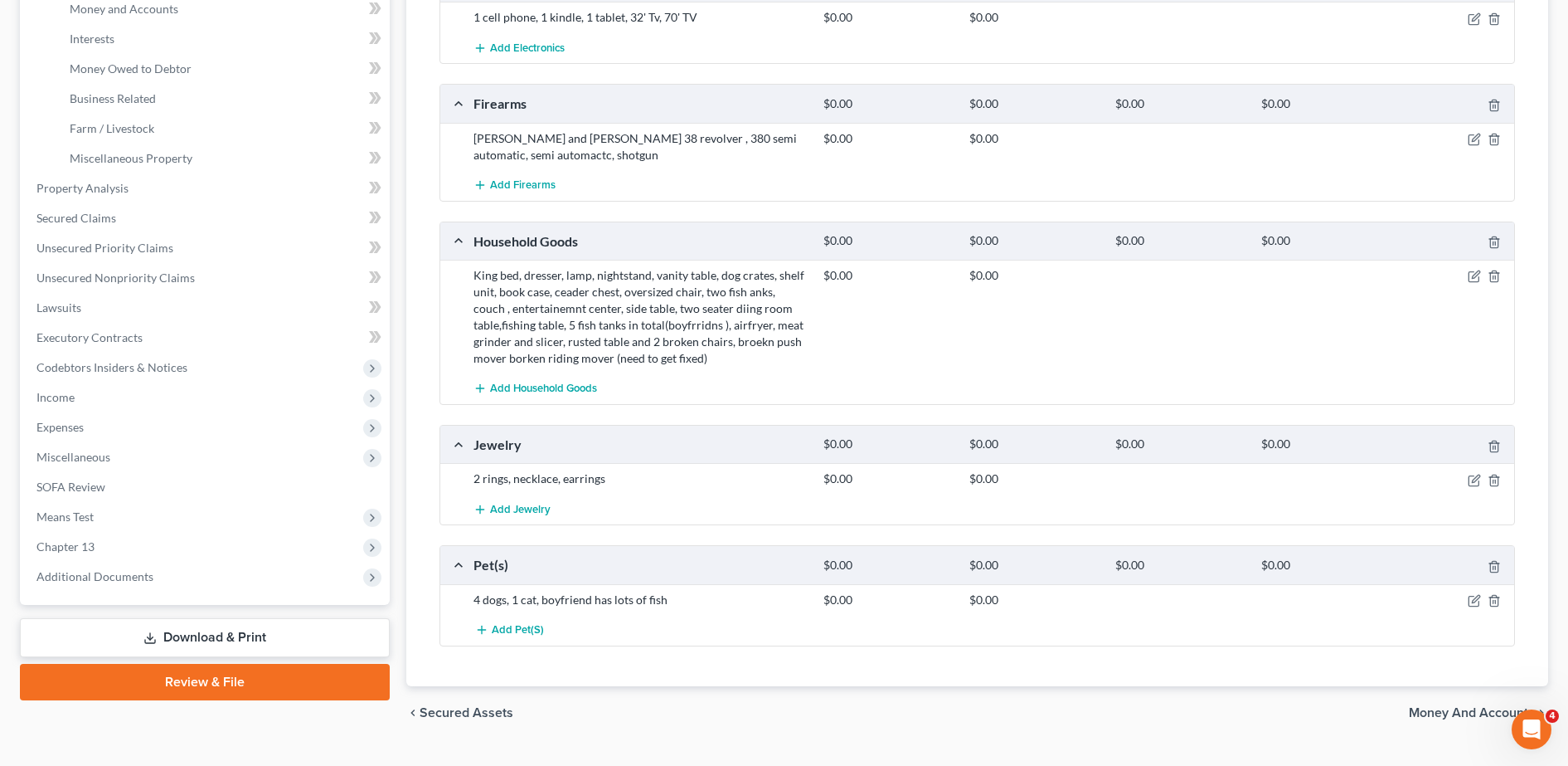
scroll to position [450, 0]
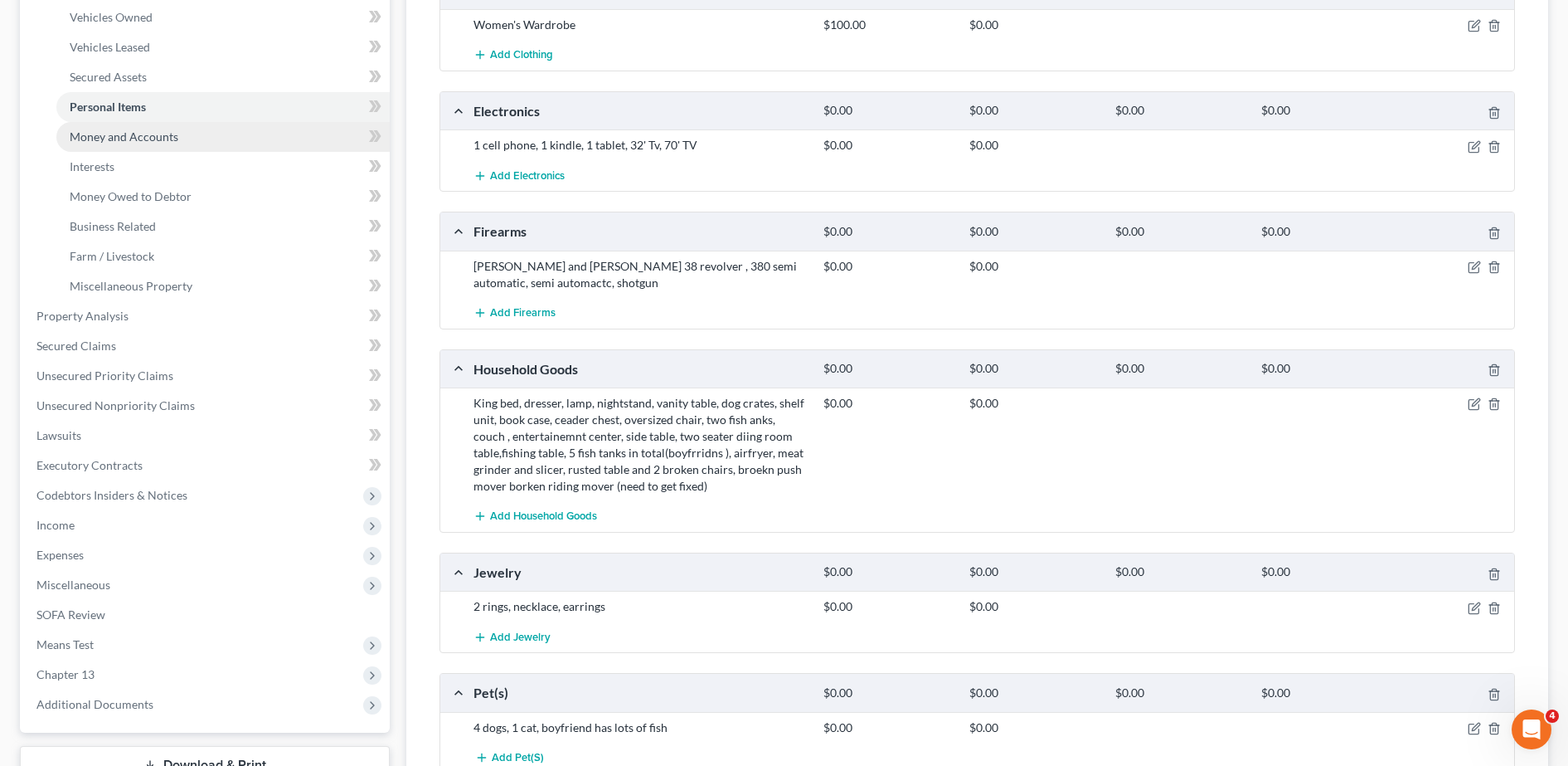
click at [222, 135] on link "Money and Accounts" at bounding box center [223, 137] width 333 height 30
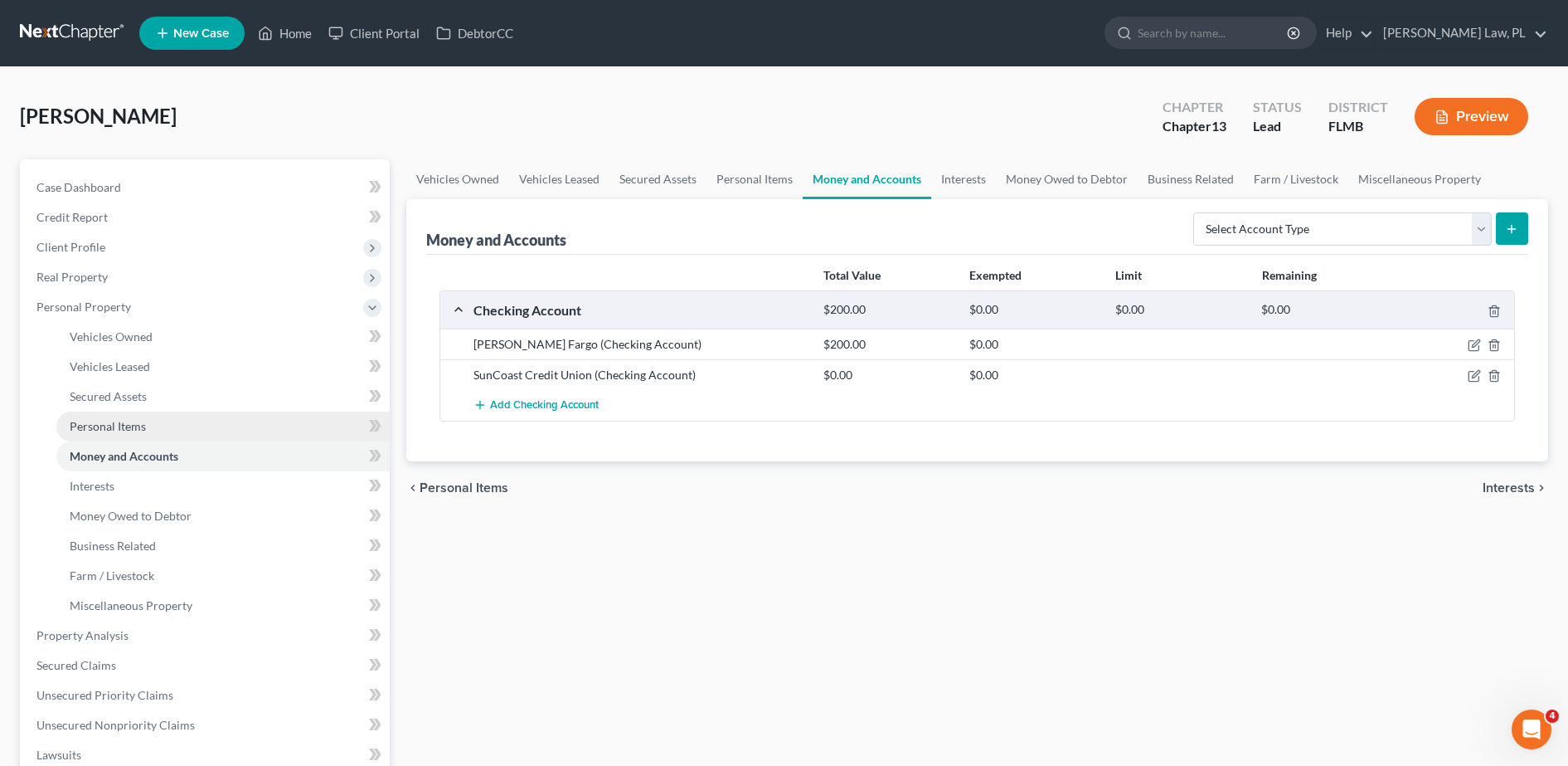
click at [147, 433] on link "Personal Items" at bounding box center [223, 427] width 333 height 30
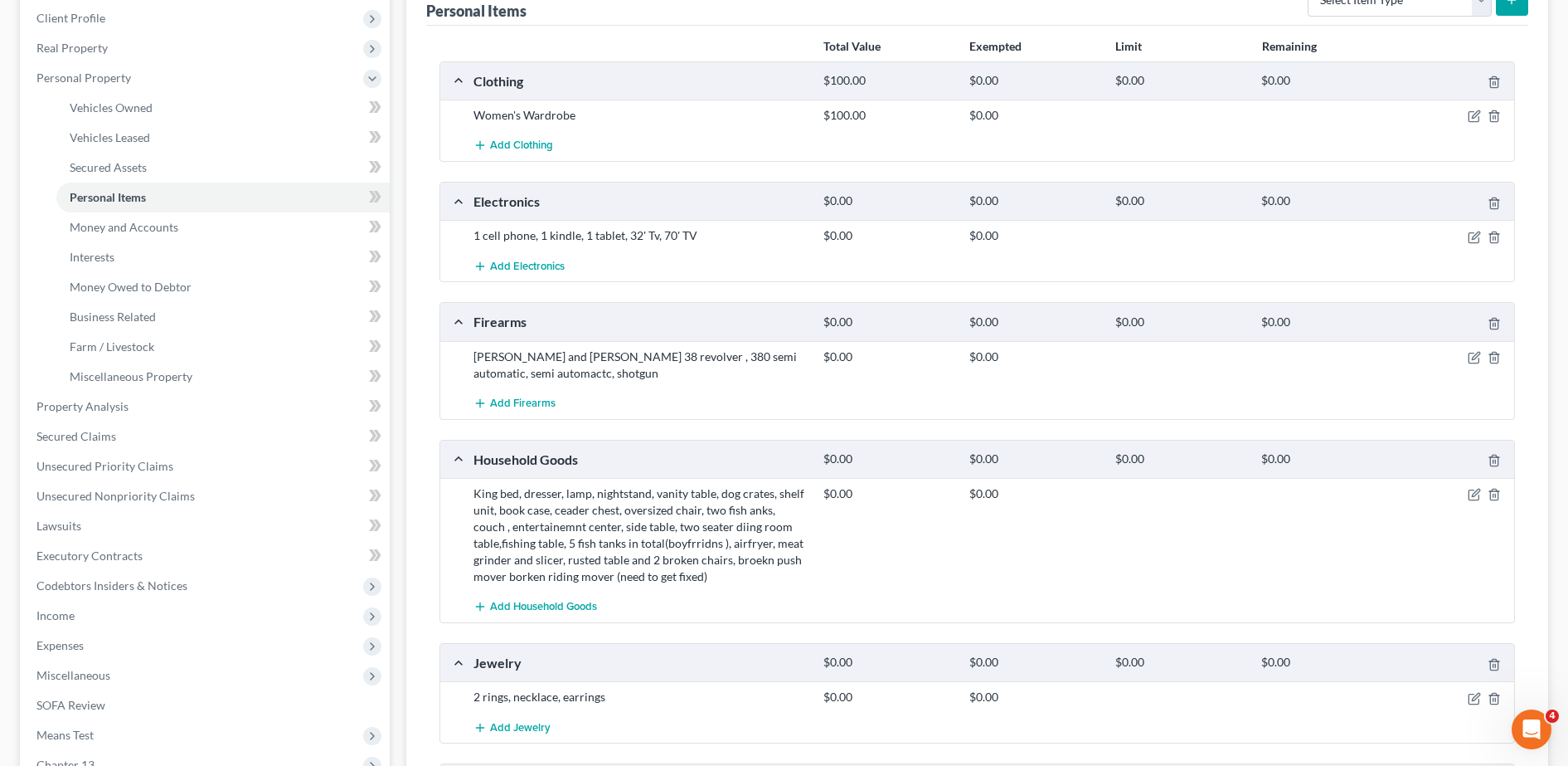
scroll to position [420, 0]
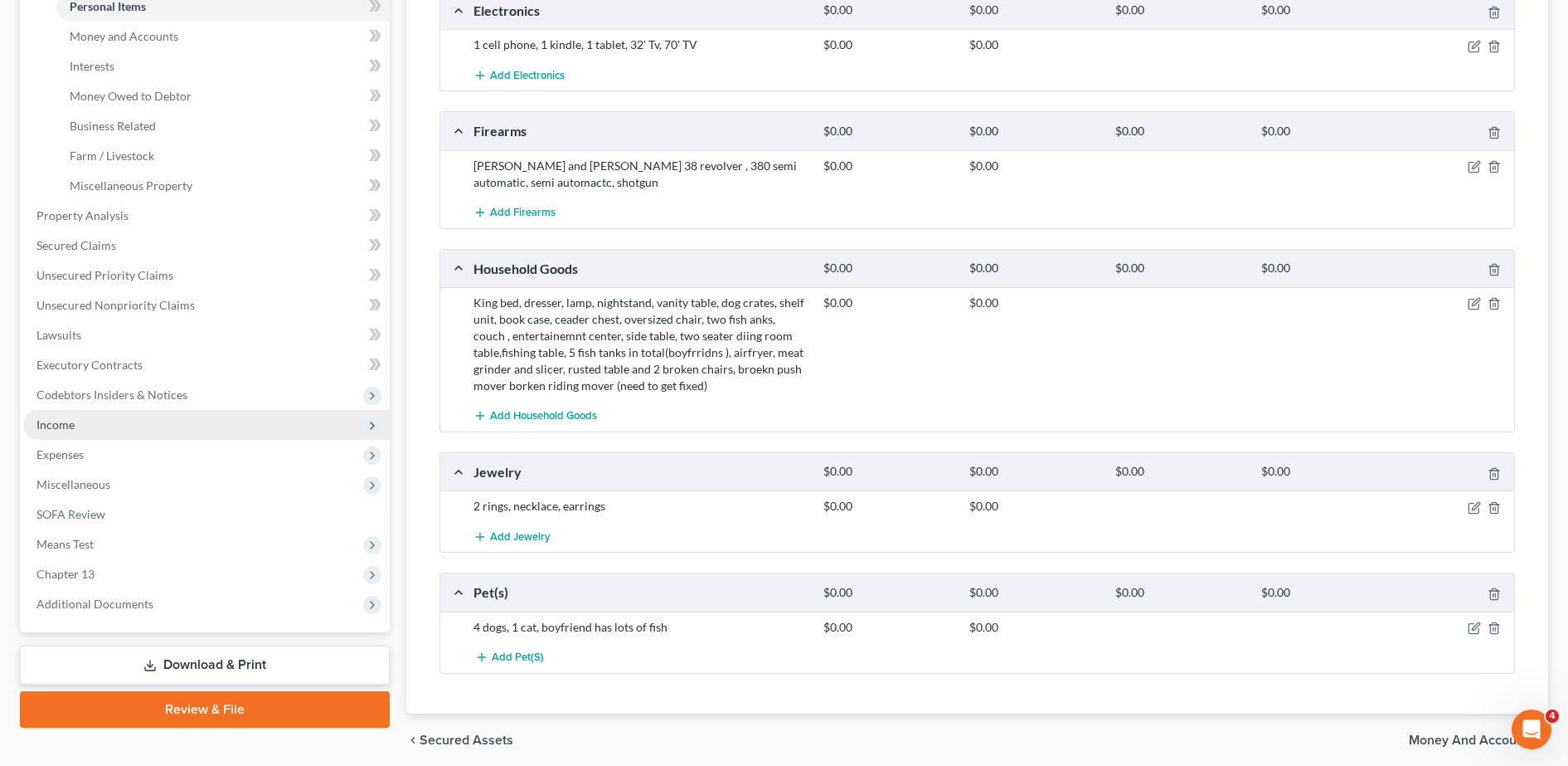
click at [130, 430] on span "Income" at bounding box center [206, 425] width 366 height 30
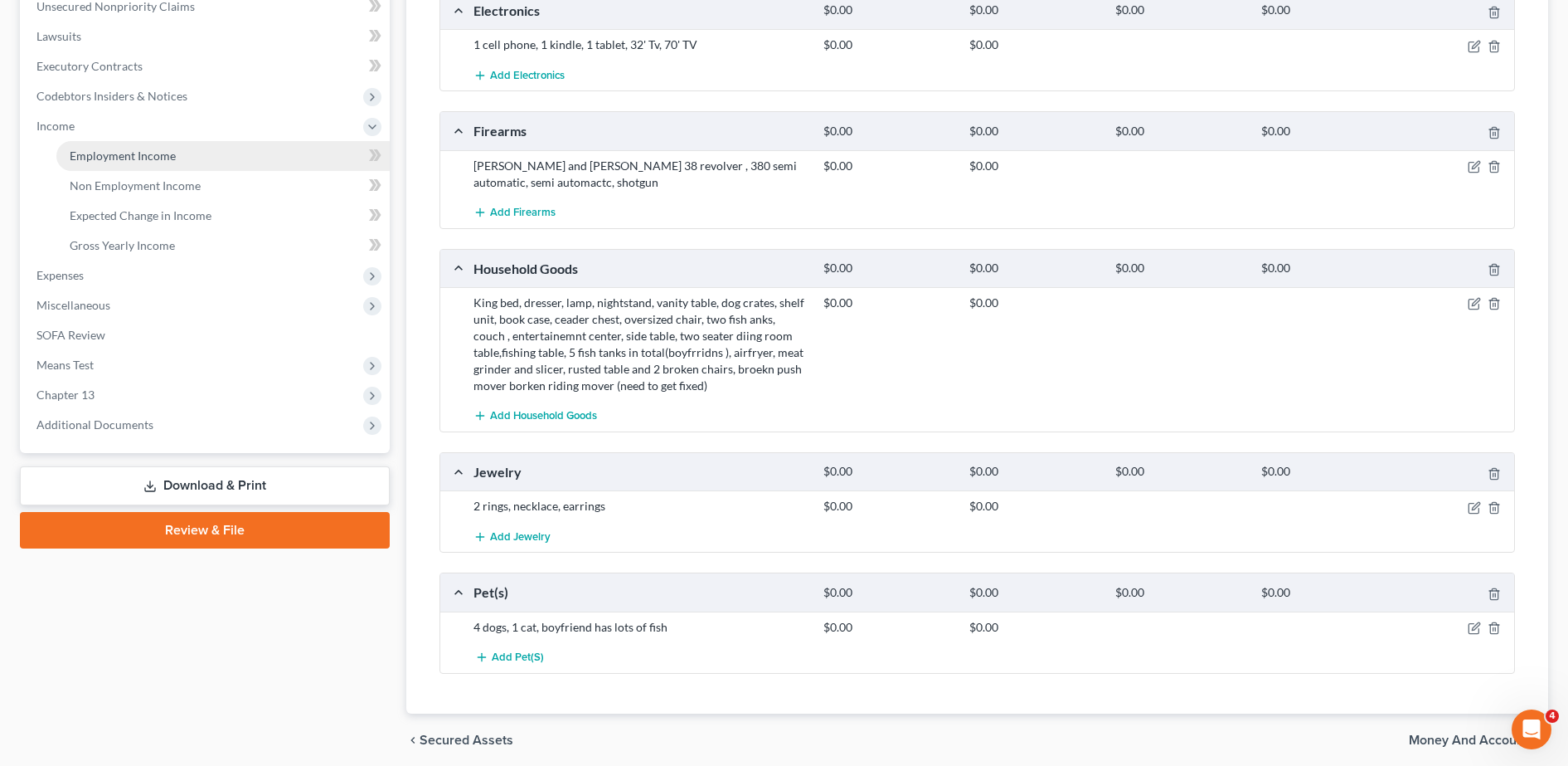
click at [134, 146] on link "Employment Income" at bounding box center [223, 156] width 333 height 30
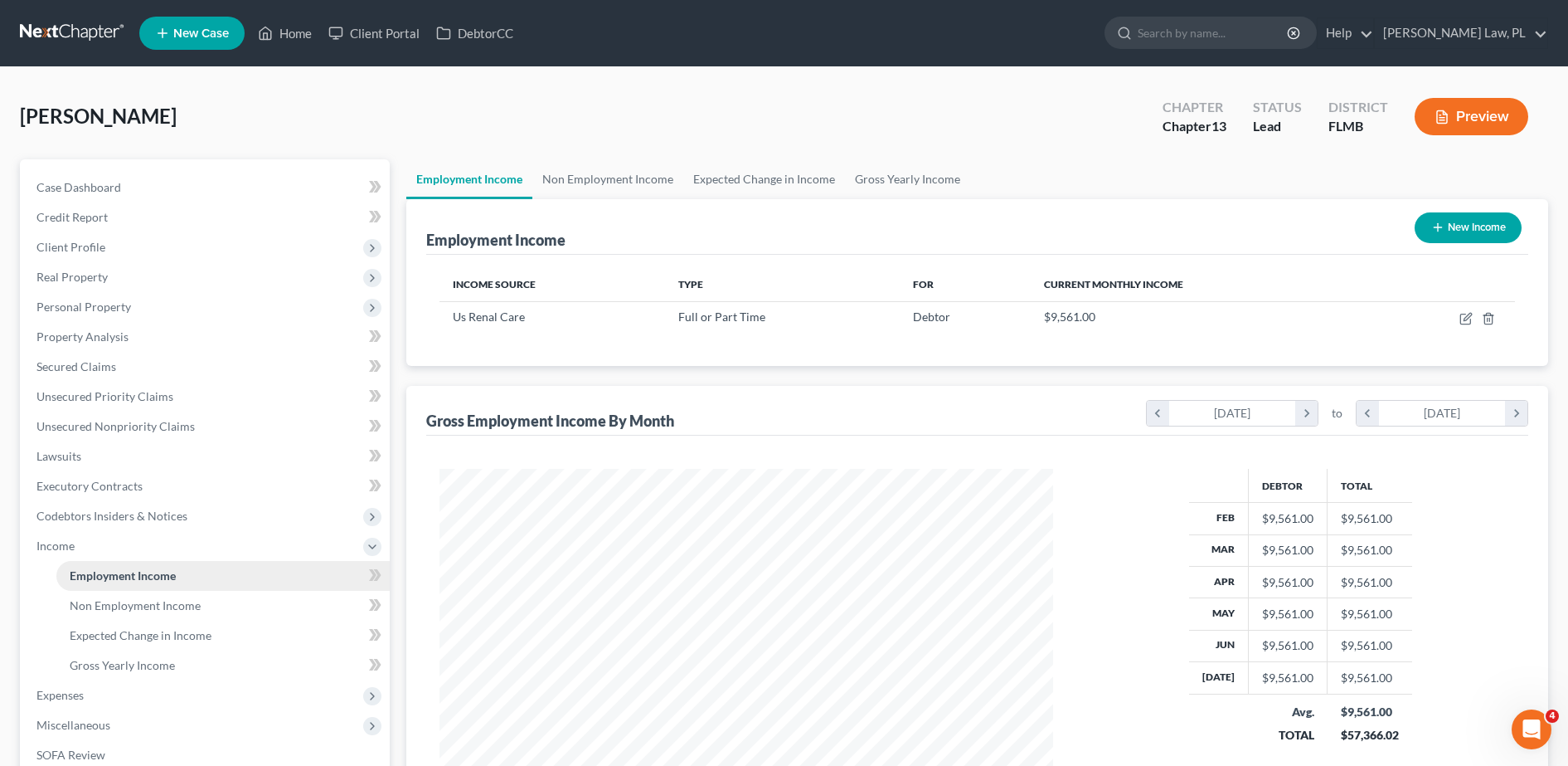
scroll to position [307, 647]
click at [318, 35] on link "Home" at bounding box center [285, 33] width 70 height 30
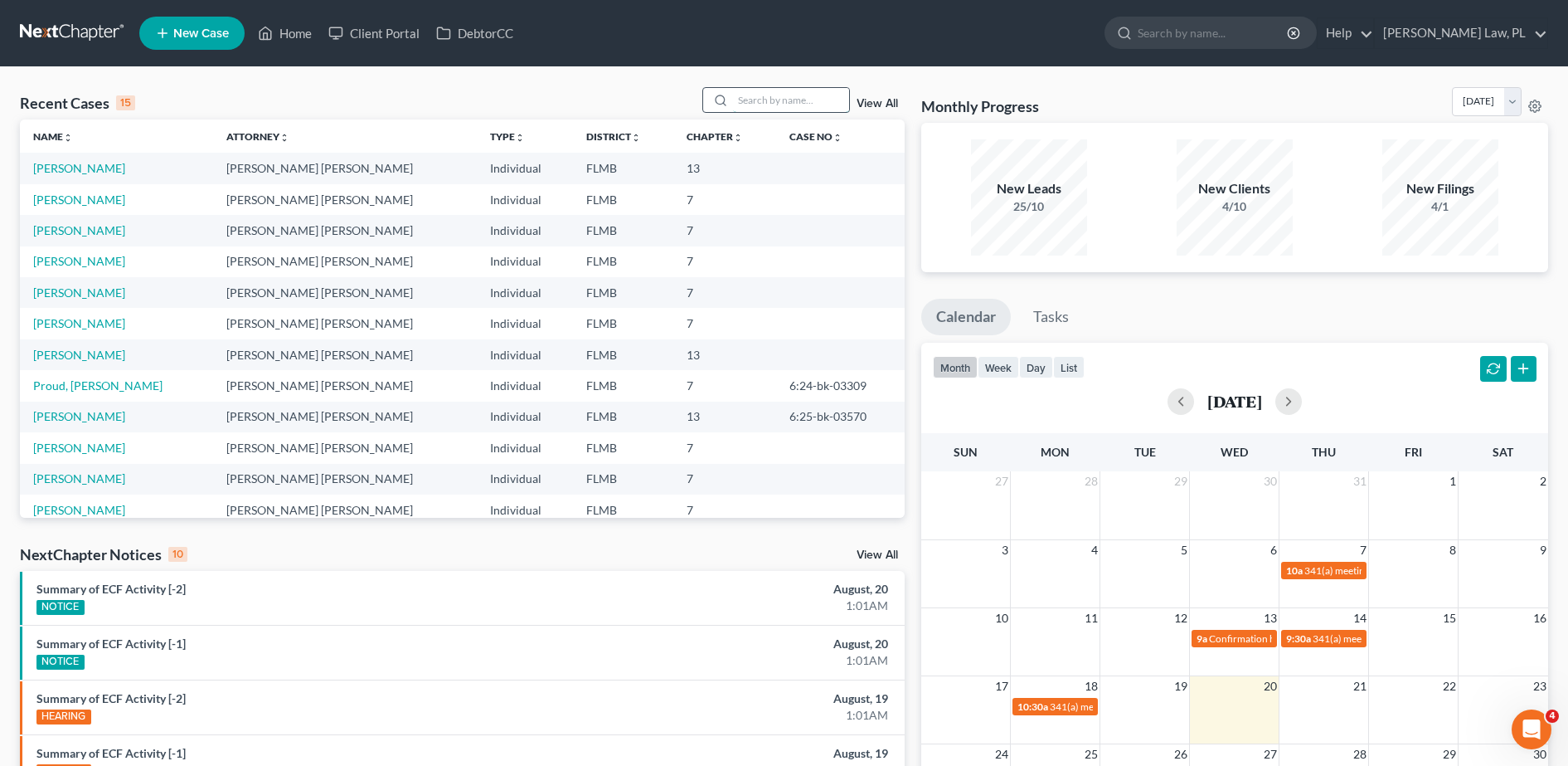
click at [812, 97] on input "search" at bounding box center [790, 100] width 116 height 24
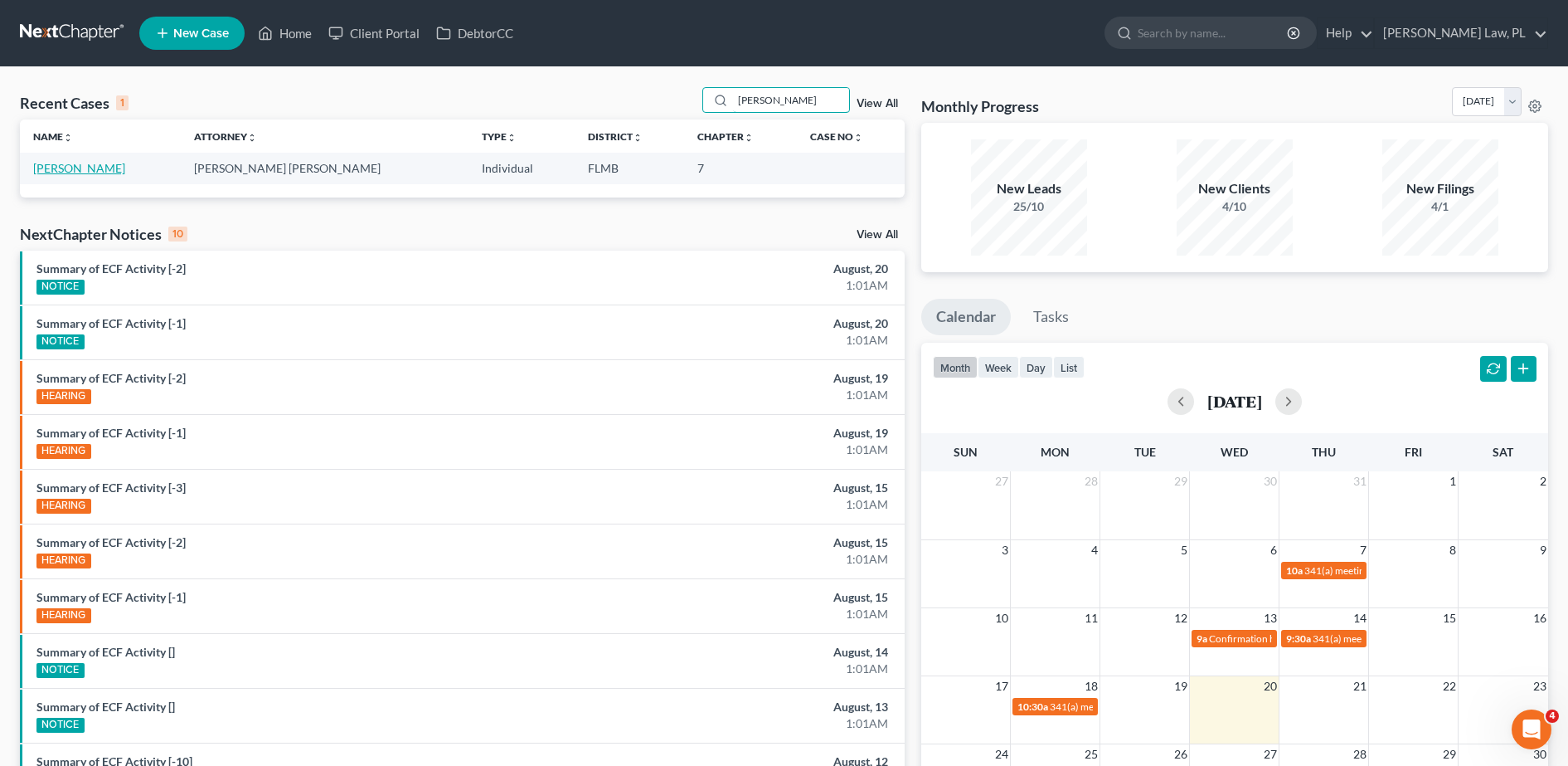
type input "[PERSON_NAME]"
click at [89, 168] on link "[PERSON_NAME]" at bounding box center [79, 168] width 92 height 14
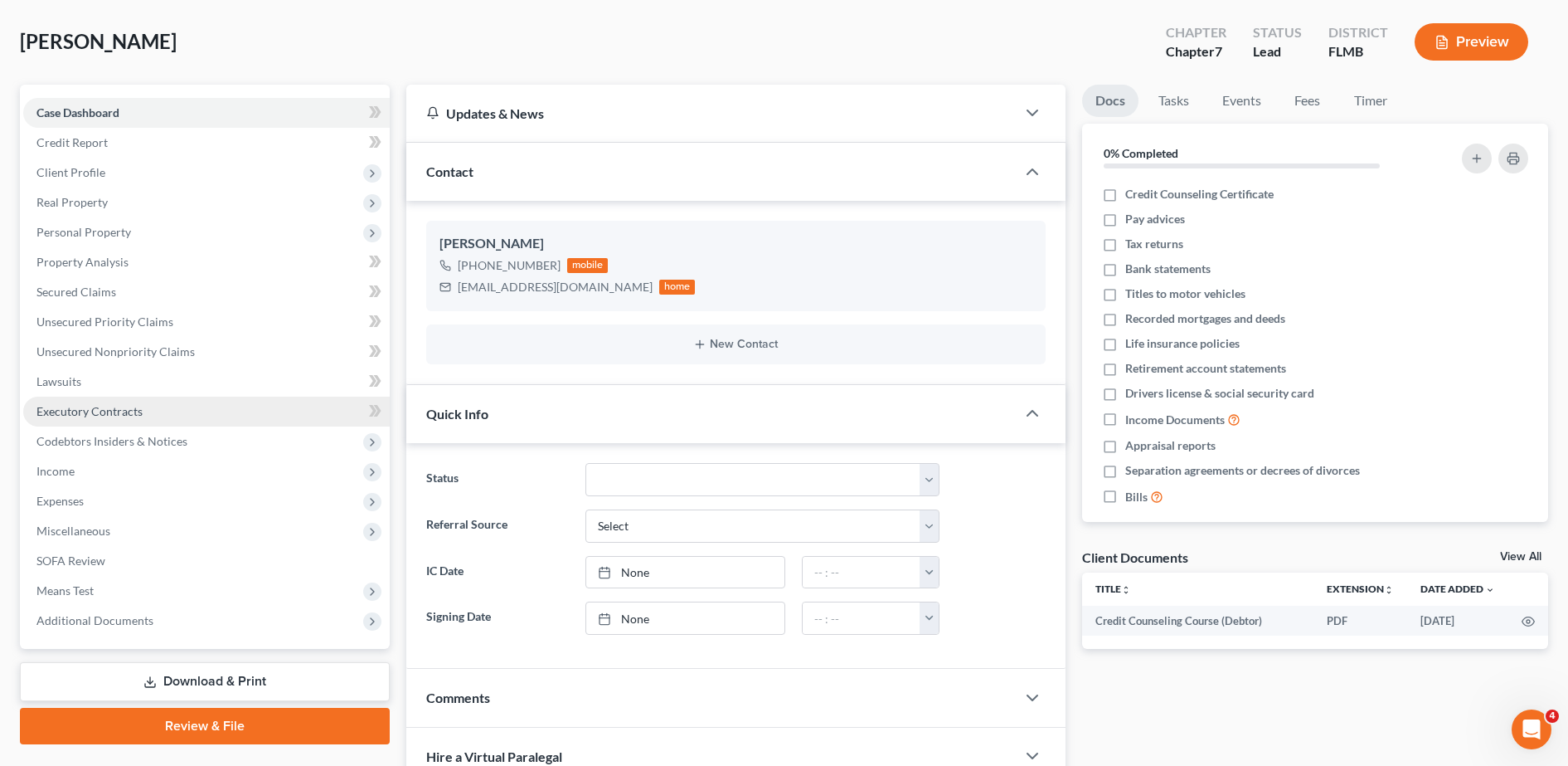
scroll to position [79, 0]
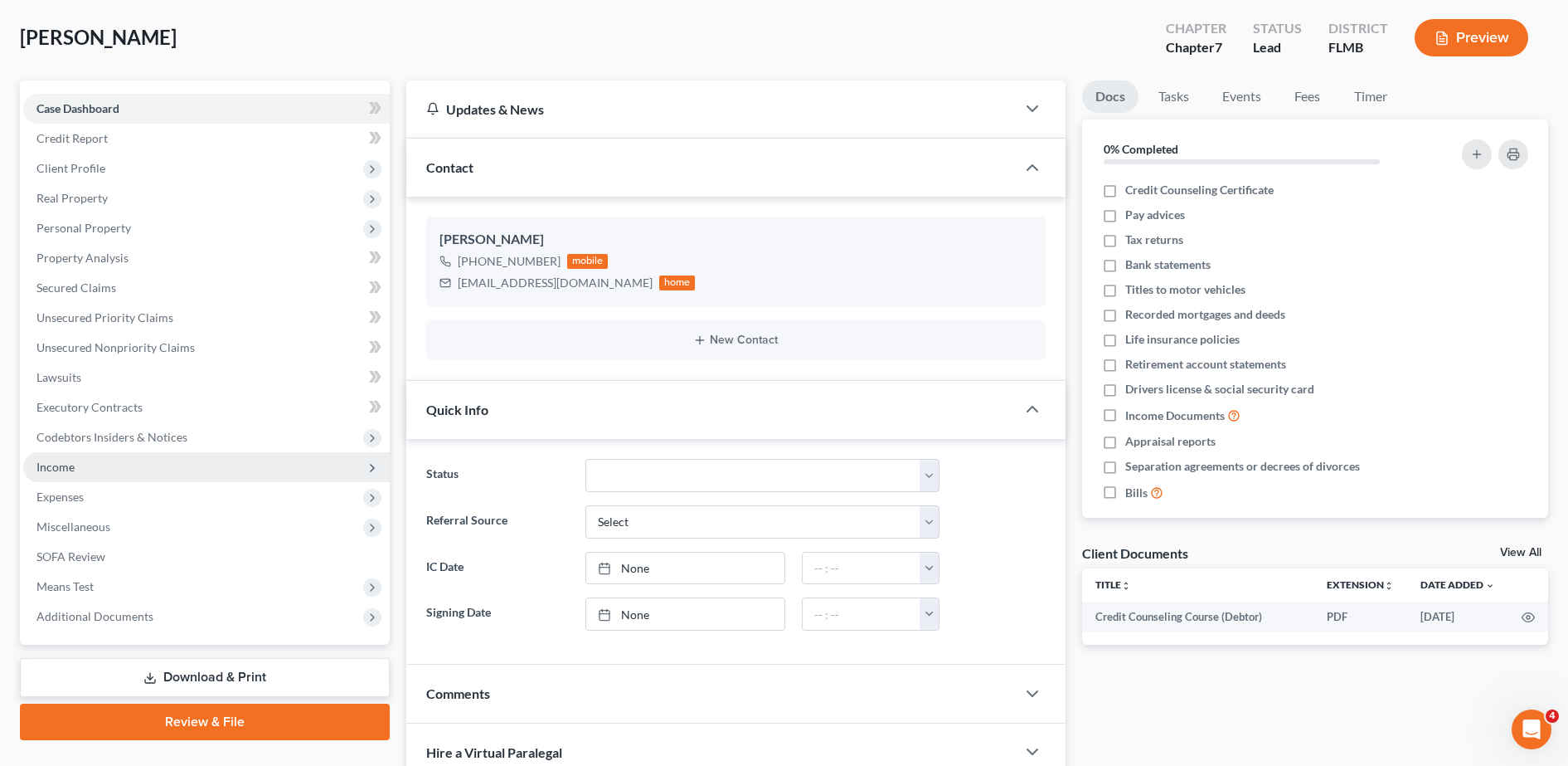
click at [115, 474] on span "Income" at bounding box center [206, 467] width 366 height 30
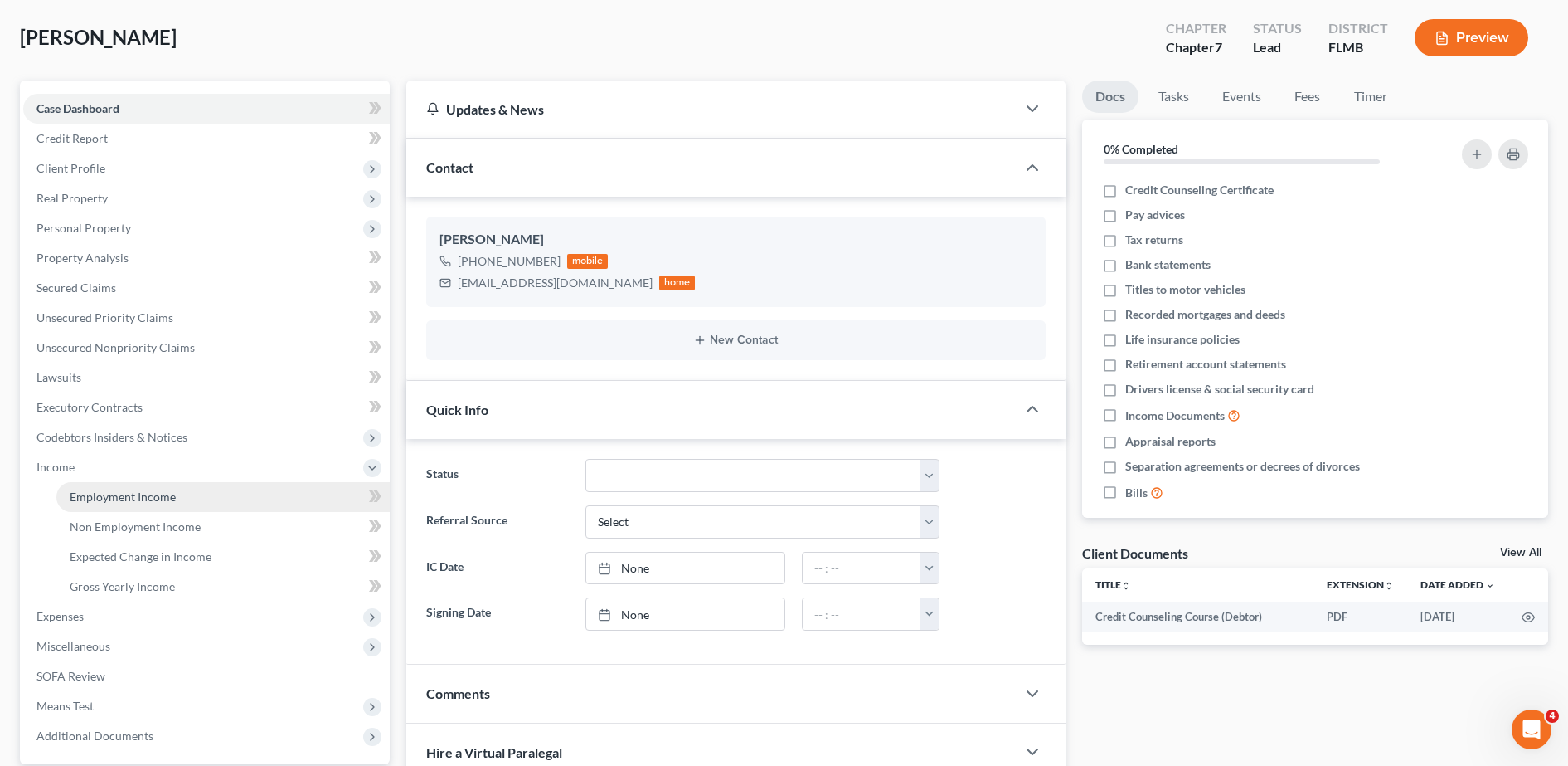
click at [154, 496] on span "Employment Income" at bounding box center [123, 496] width 106 height 14
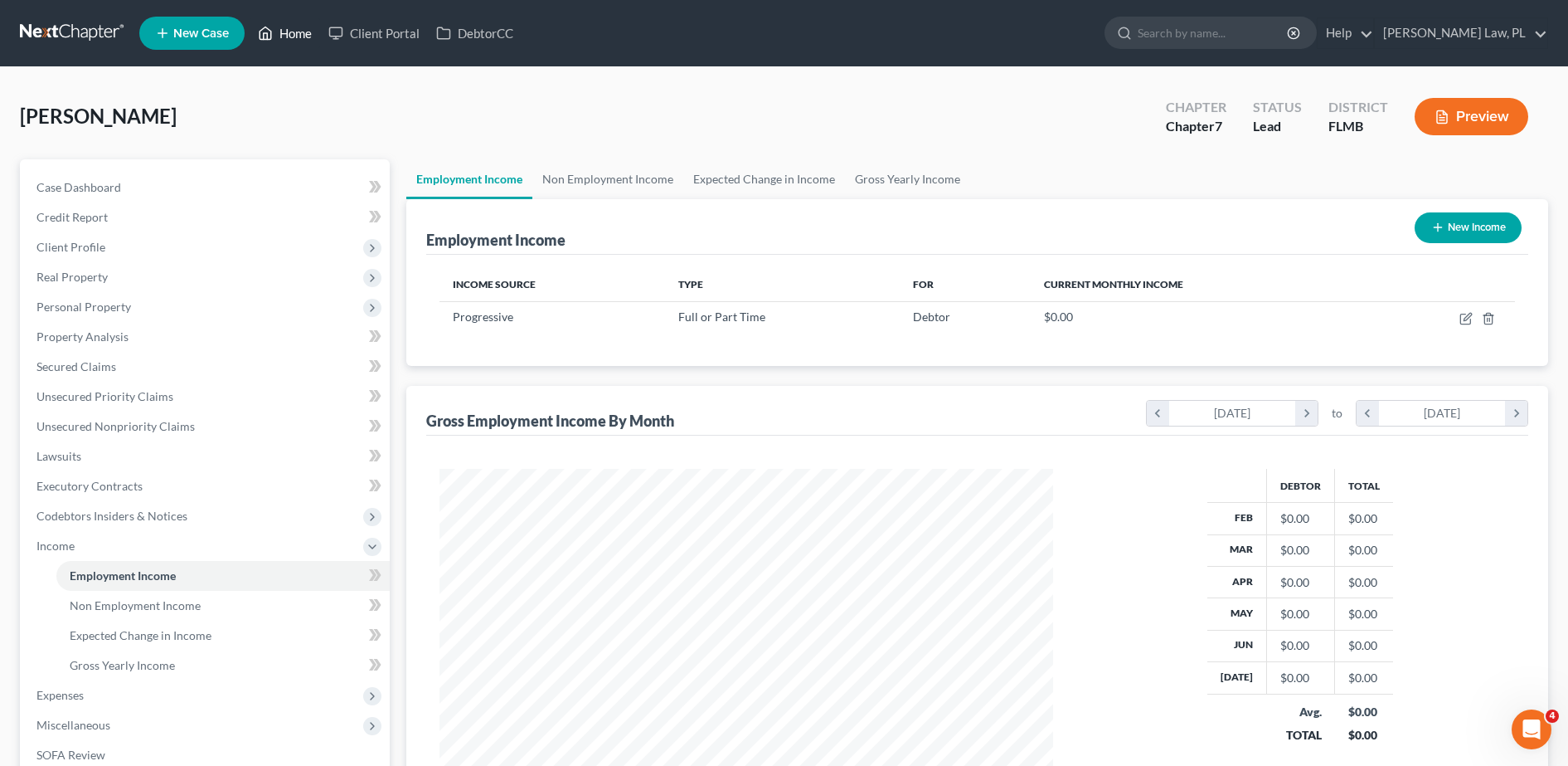
click at [289, 37] on link "Home" at bounding box center [285, 33] width 70 height 30
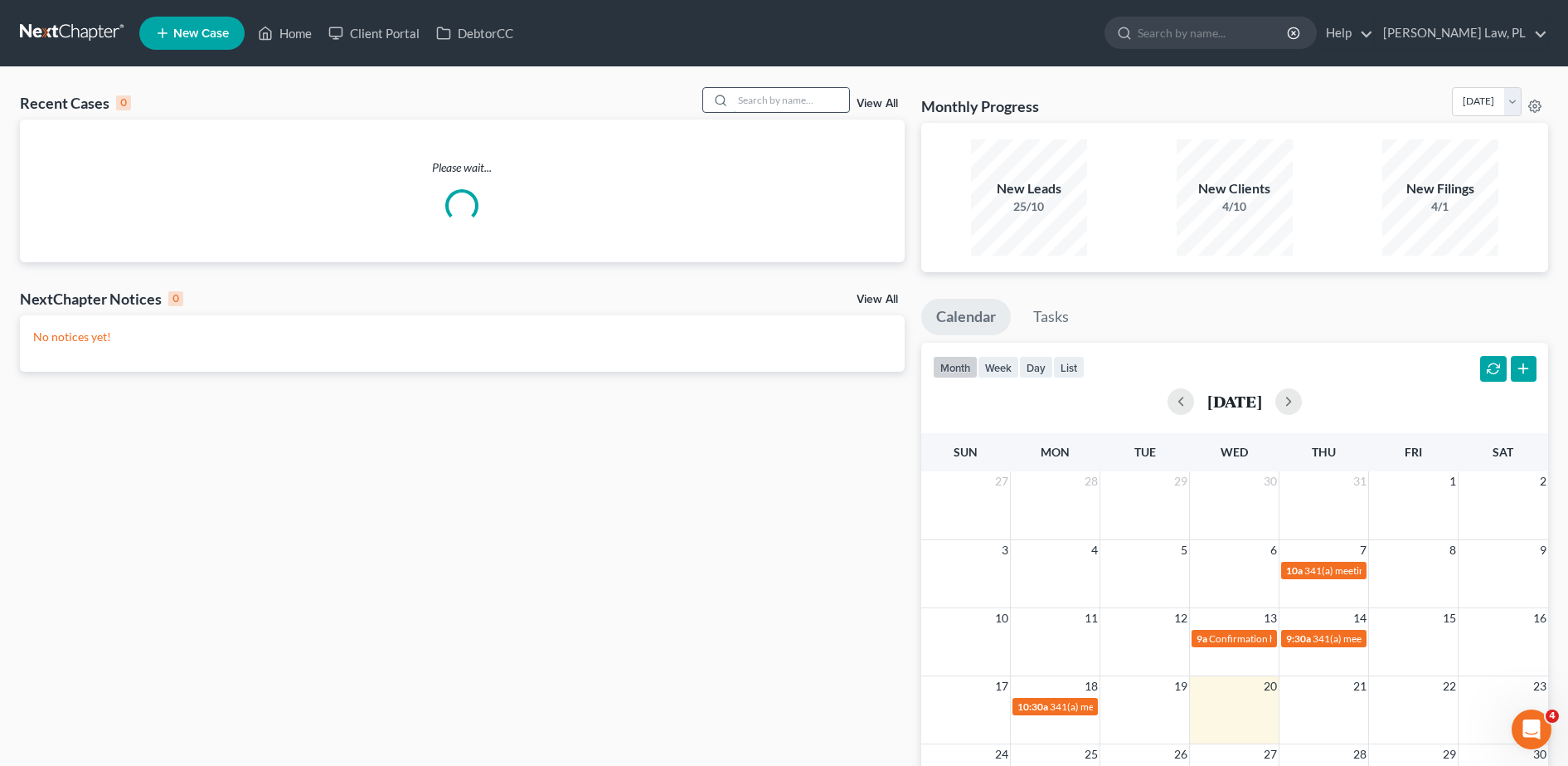
click at [772, 100] on input "search" at bounding box center [790, 100] width 116 height 24
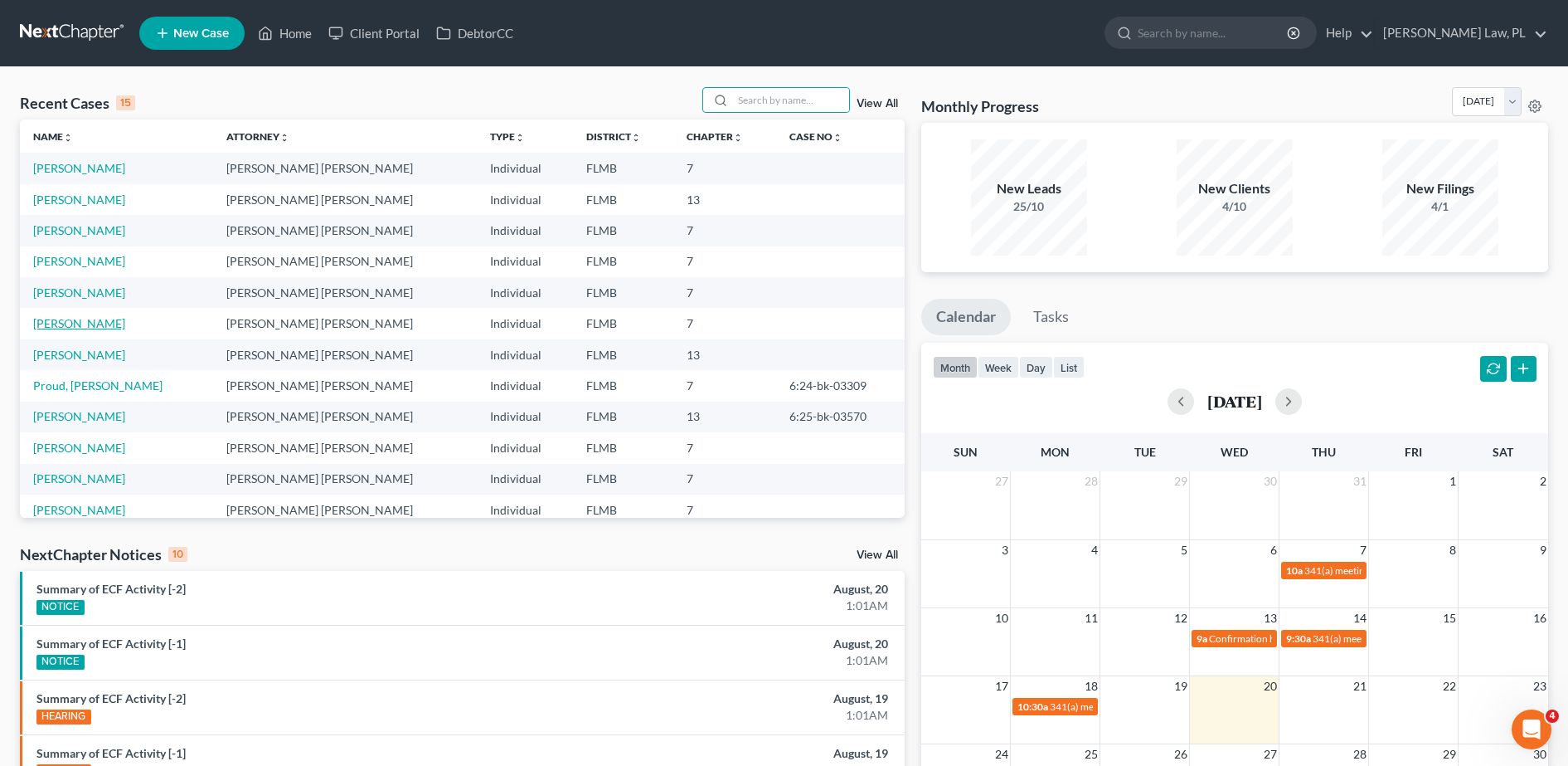
click at [90, 320] on link "[PERSON_NAME]" at bounding box center [79, 323] width 92 height 14
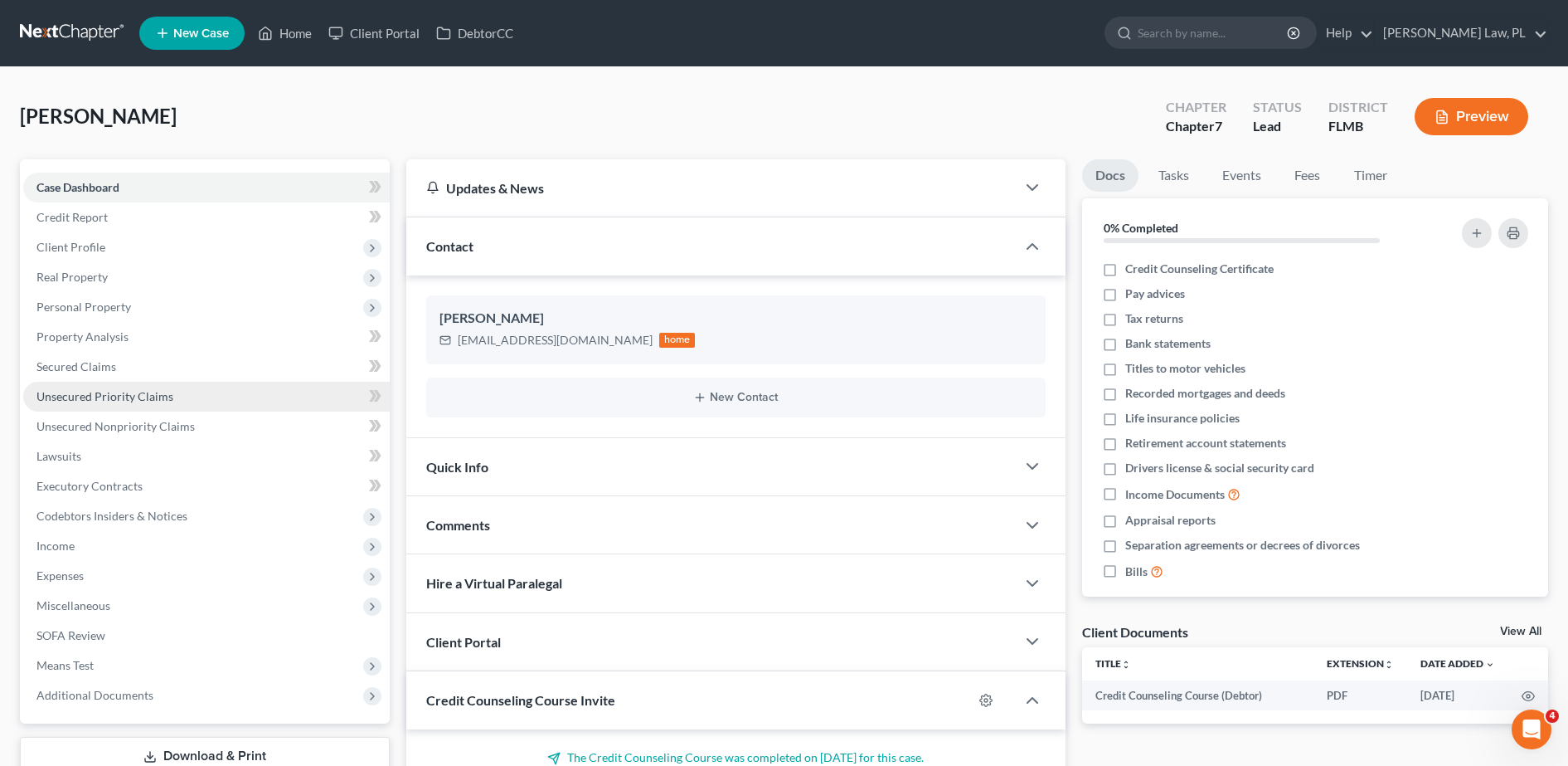
click at [158, 396] on span "Unsecured Priority Claims" at bounding box center [104, 396] width 137 height 14
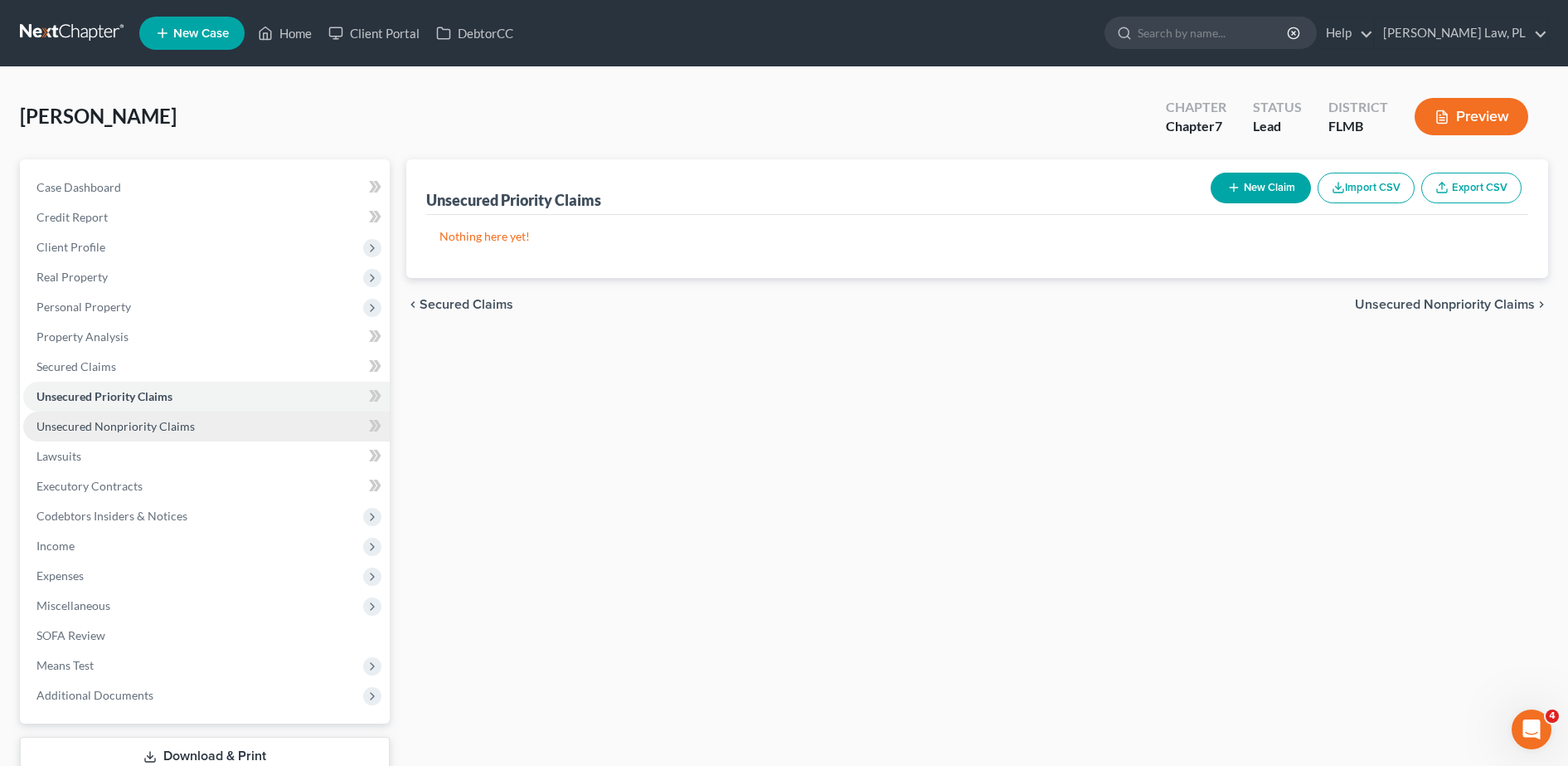
click at [252, 413] on link "Unsecured Nonpriority Claims" at bounding box center [206, 427] width 366 height 30
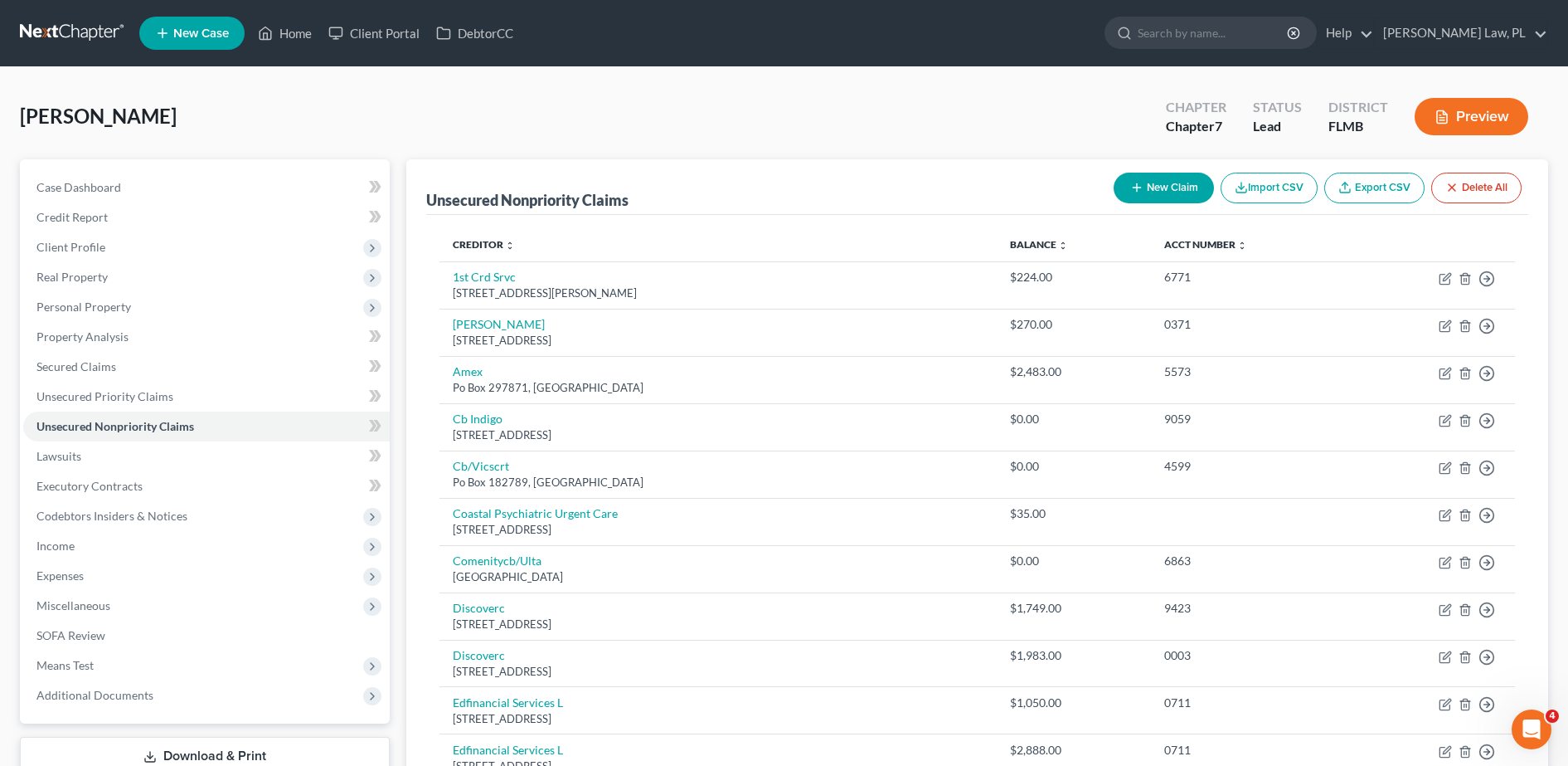
click at [1173, 184] on button "New Claim" at bounding box center [1163, 187] width 100 height 30
select select "0"
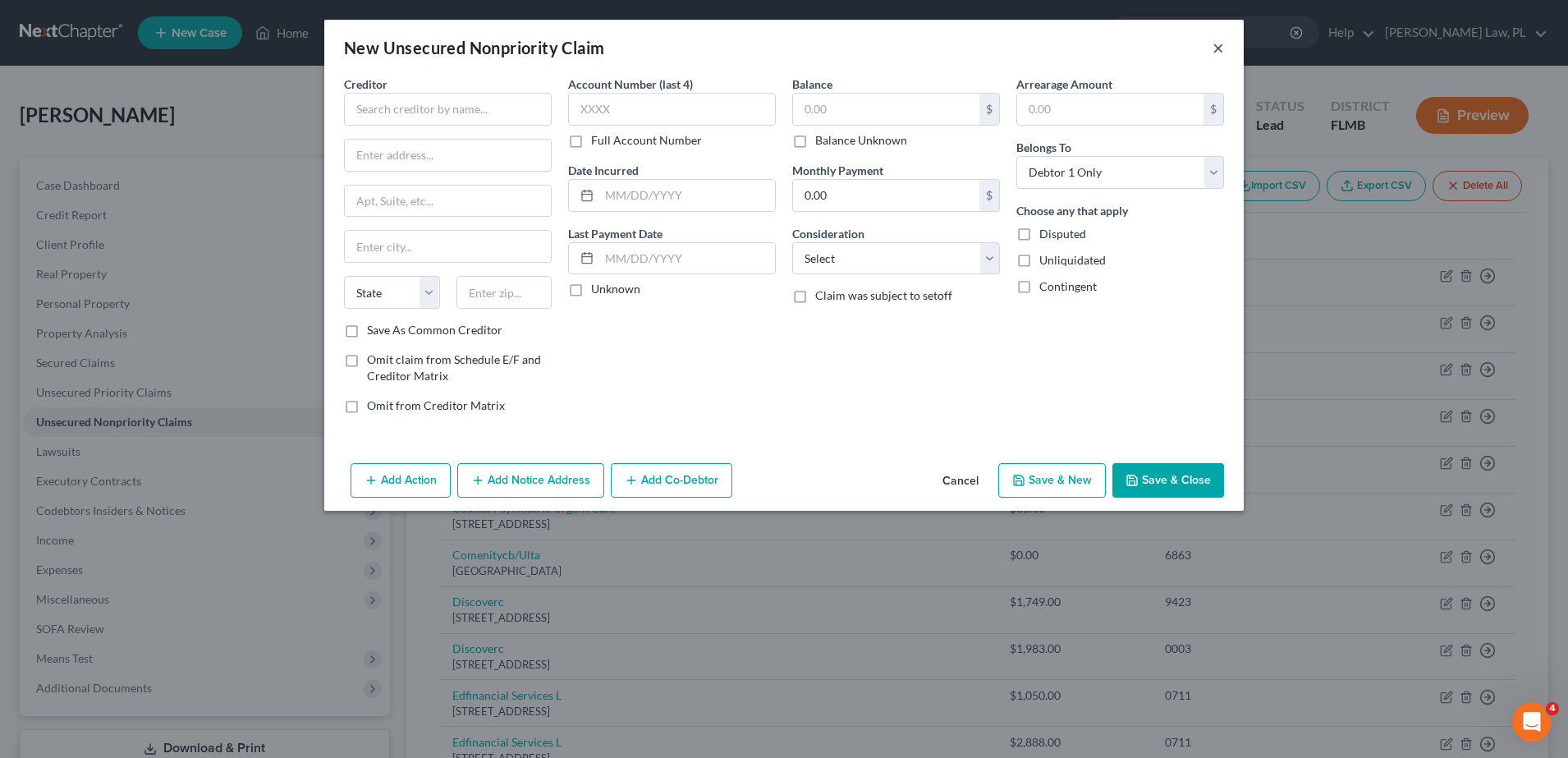
click at [1217, 47] on button "×" at bounding box center [1218, 47] width 11 height 20
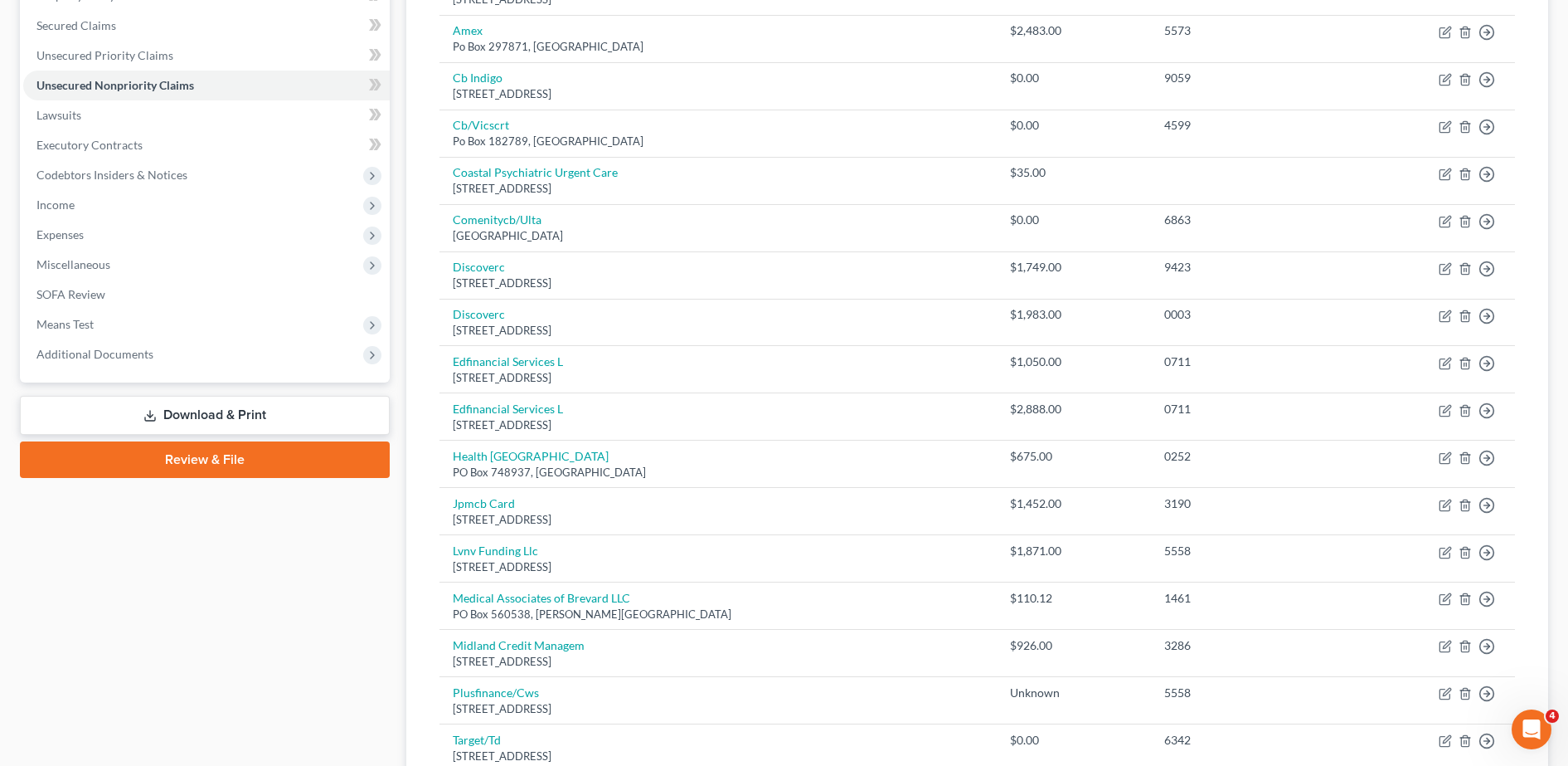
scroll to position [343, 0]
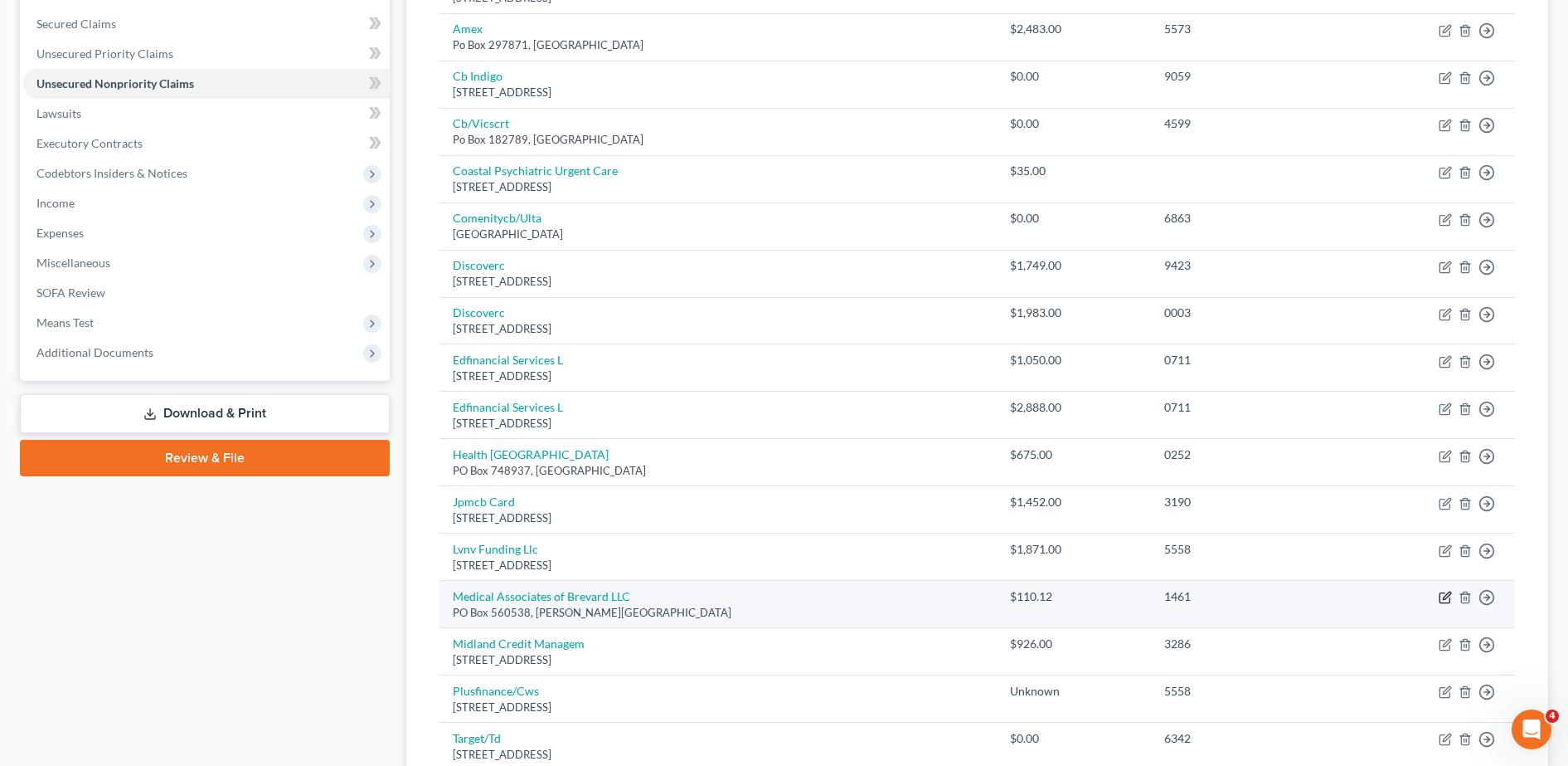
click at [1446, 601] on icon "button" at bounding box center [1444, 597] width 13 height 13
select select "9"
select select "0"
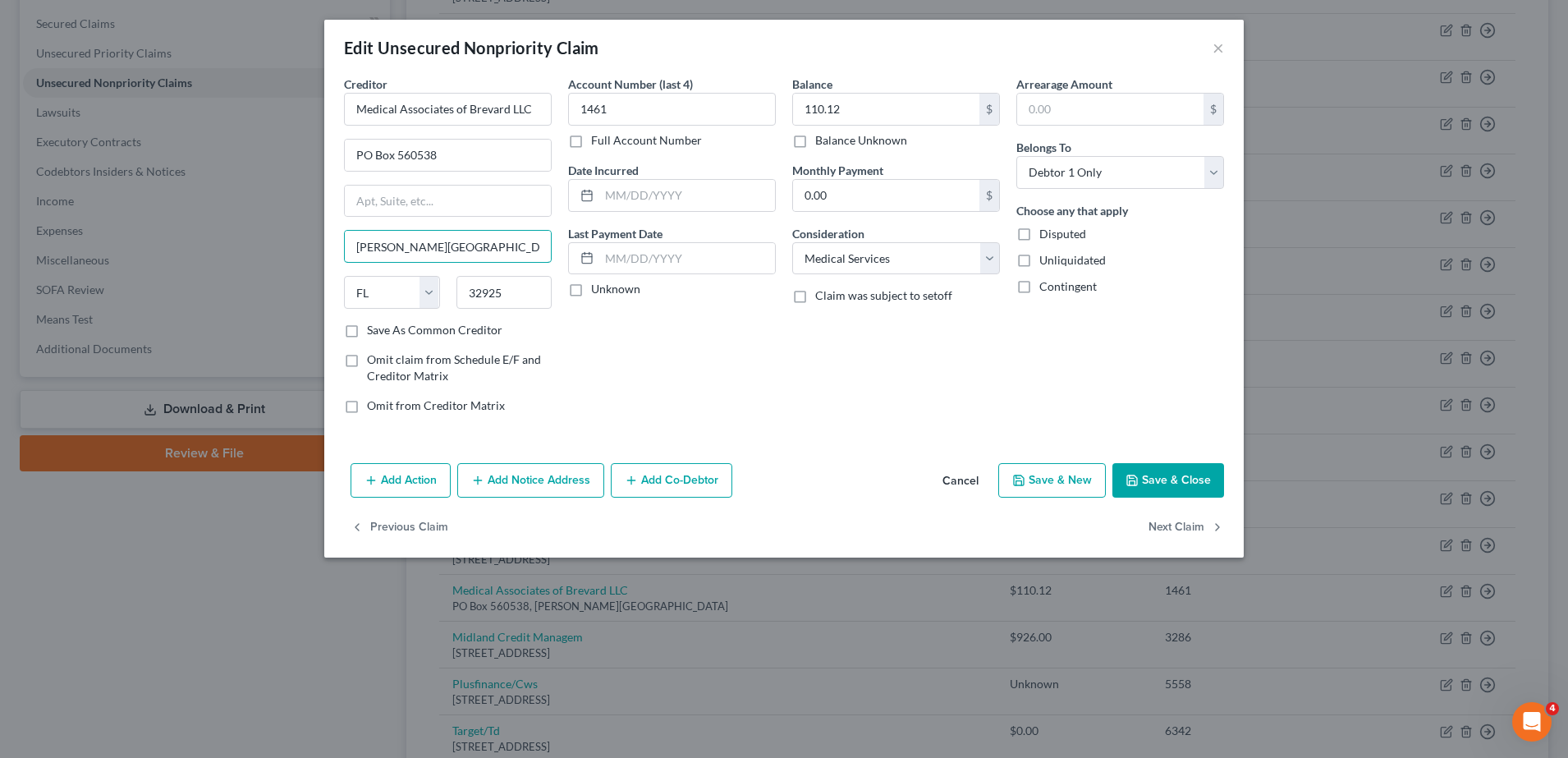
drag, startPoint x: 465, startPoint y: 247, endPoint x: 292, endPoint y: 223, distance: 174.7
click at [292, 223] on div "Edit Unsecured Nonpriority Claim × Creditor * Medical Associates of Brevard LLC…" at bounding box center [784, 379] width 1568 height 758
type input "Rockledge"
click at [731, 332] on div "Account Number (last 4) 1461 Full Account Number Date Incurred Last Payment Dat…" at bounding box center [672, 252] width 224 height 351
click at [1177, 484] on button "Save & Close" at bounding box center [1168, 480] width 112 height 34
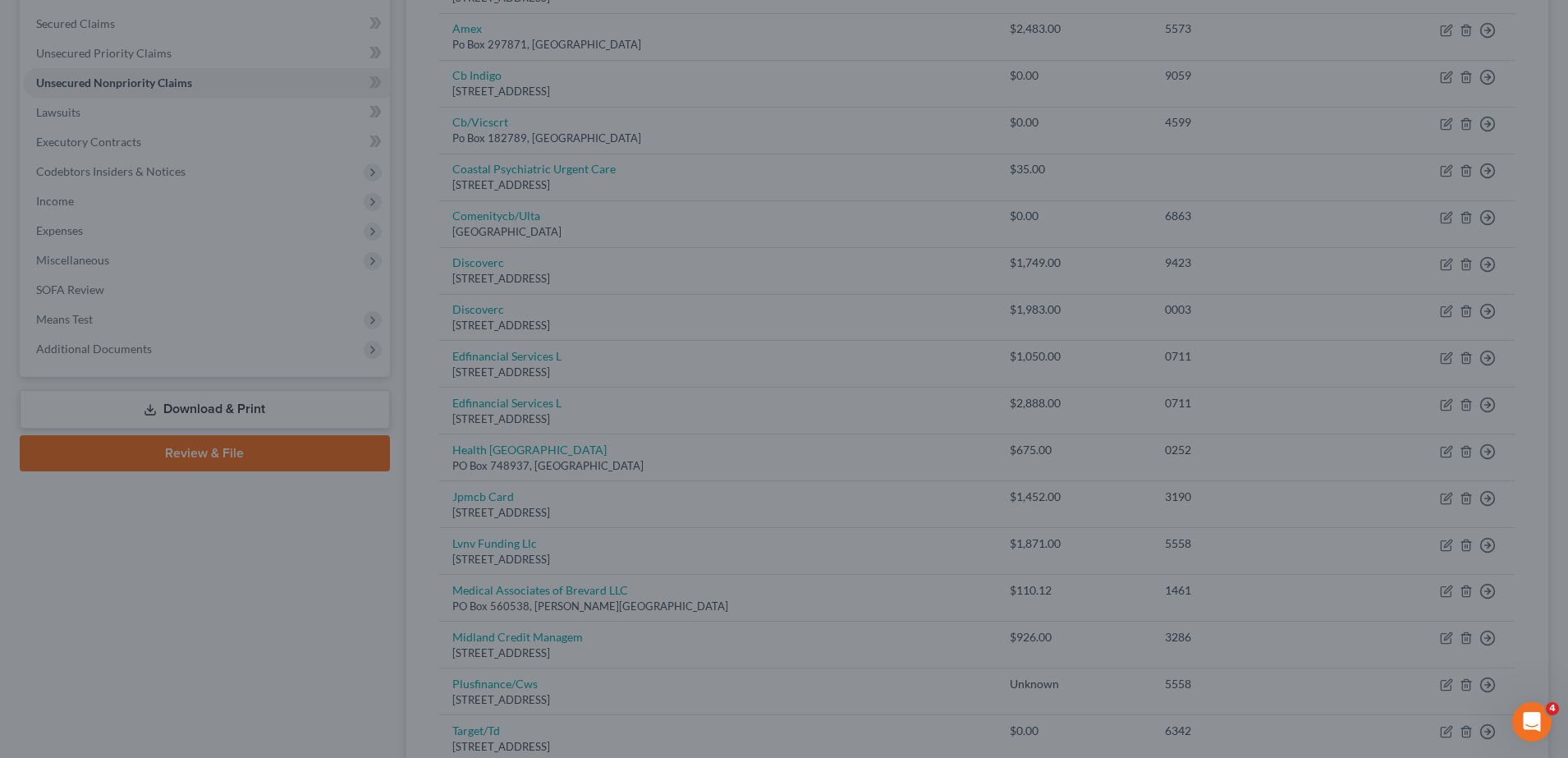
type input "0"
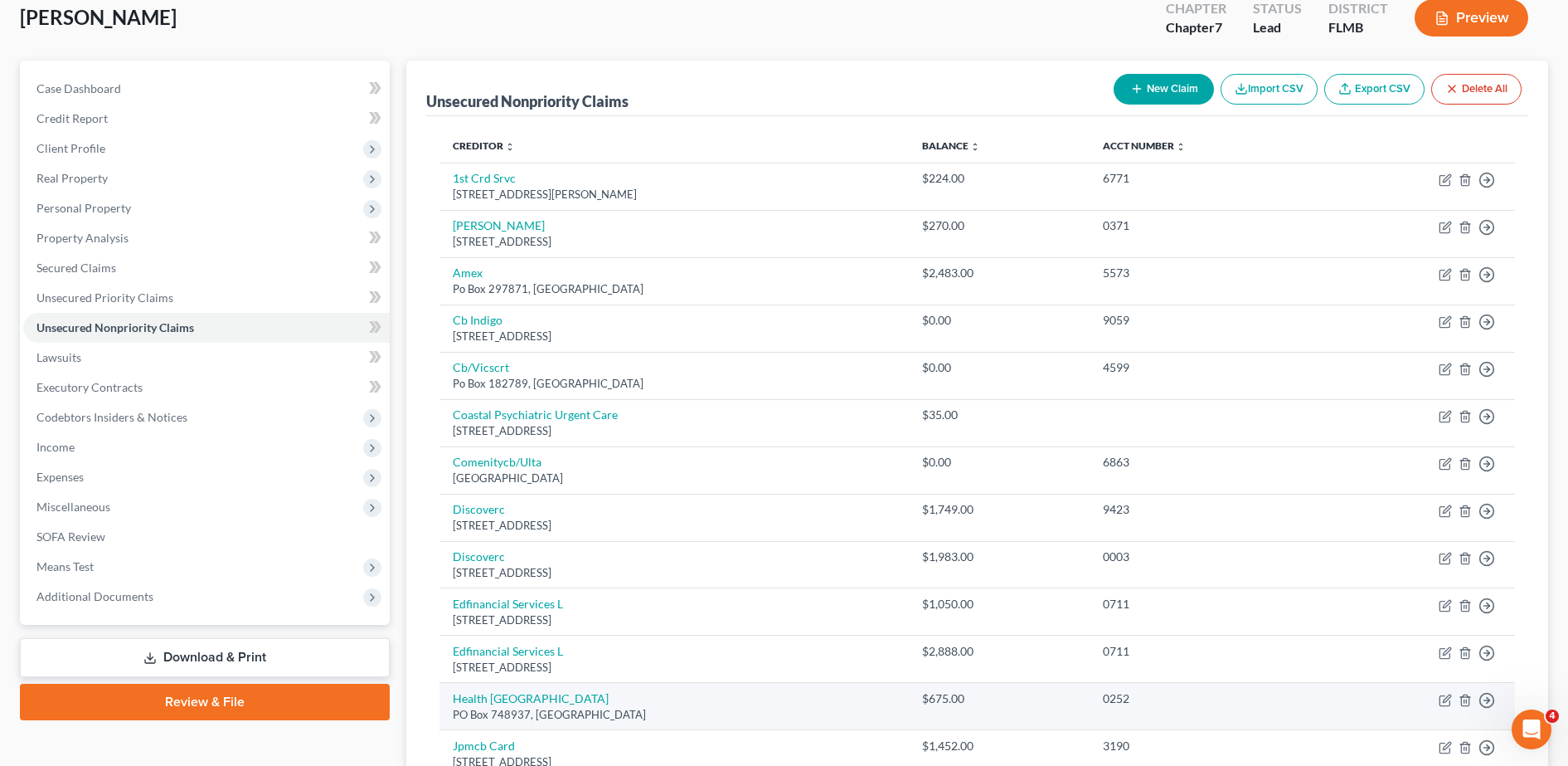
scroll to position [97, 0]
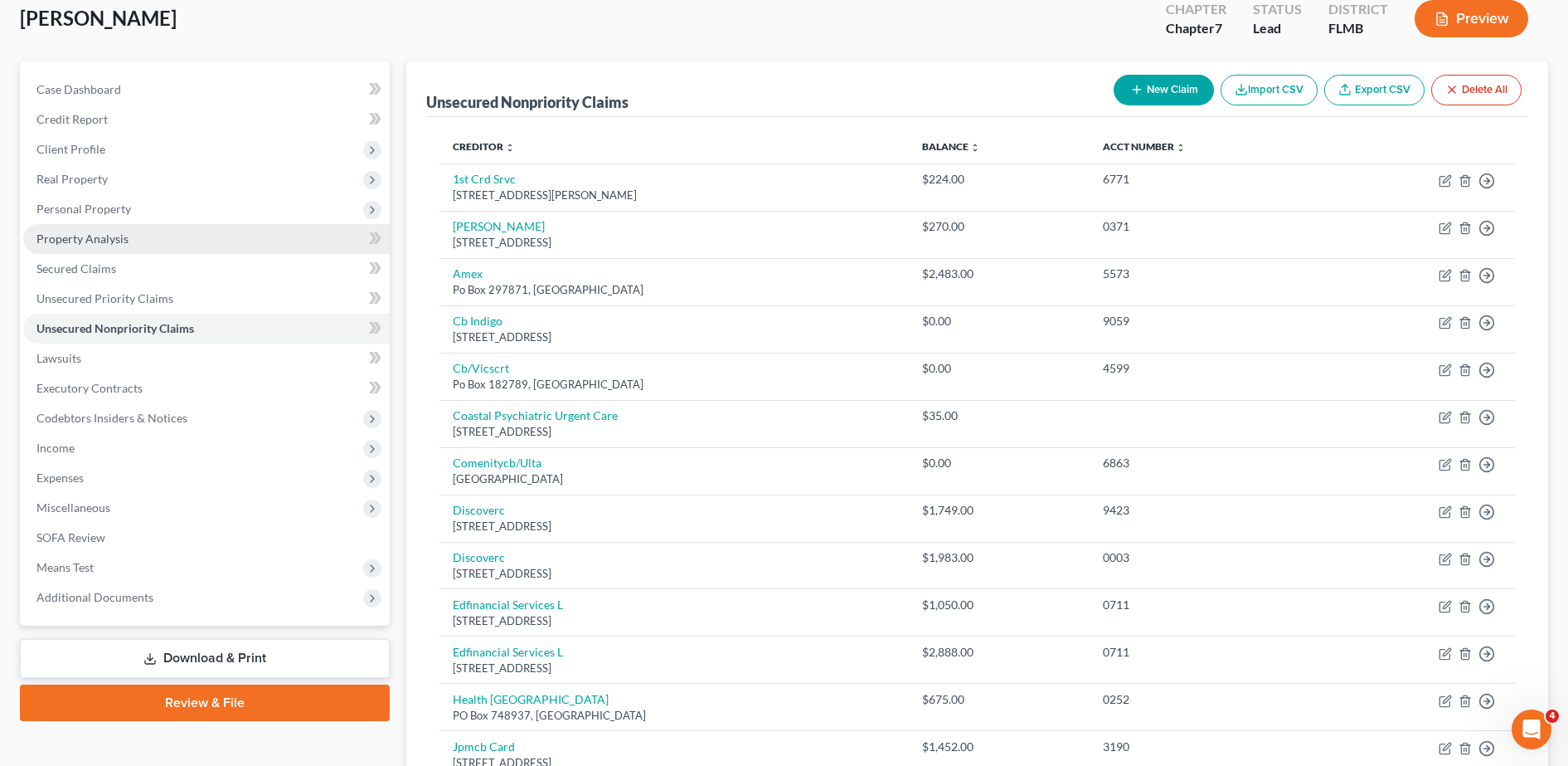
click at [157, 227] on link "Property Analysis" at bounding box center [206, 239] width 366 height 30
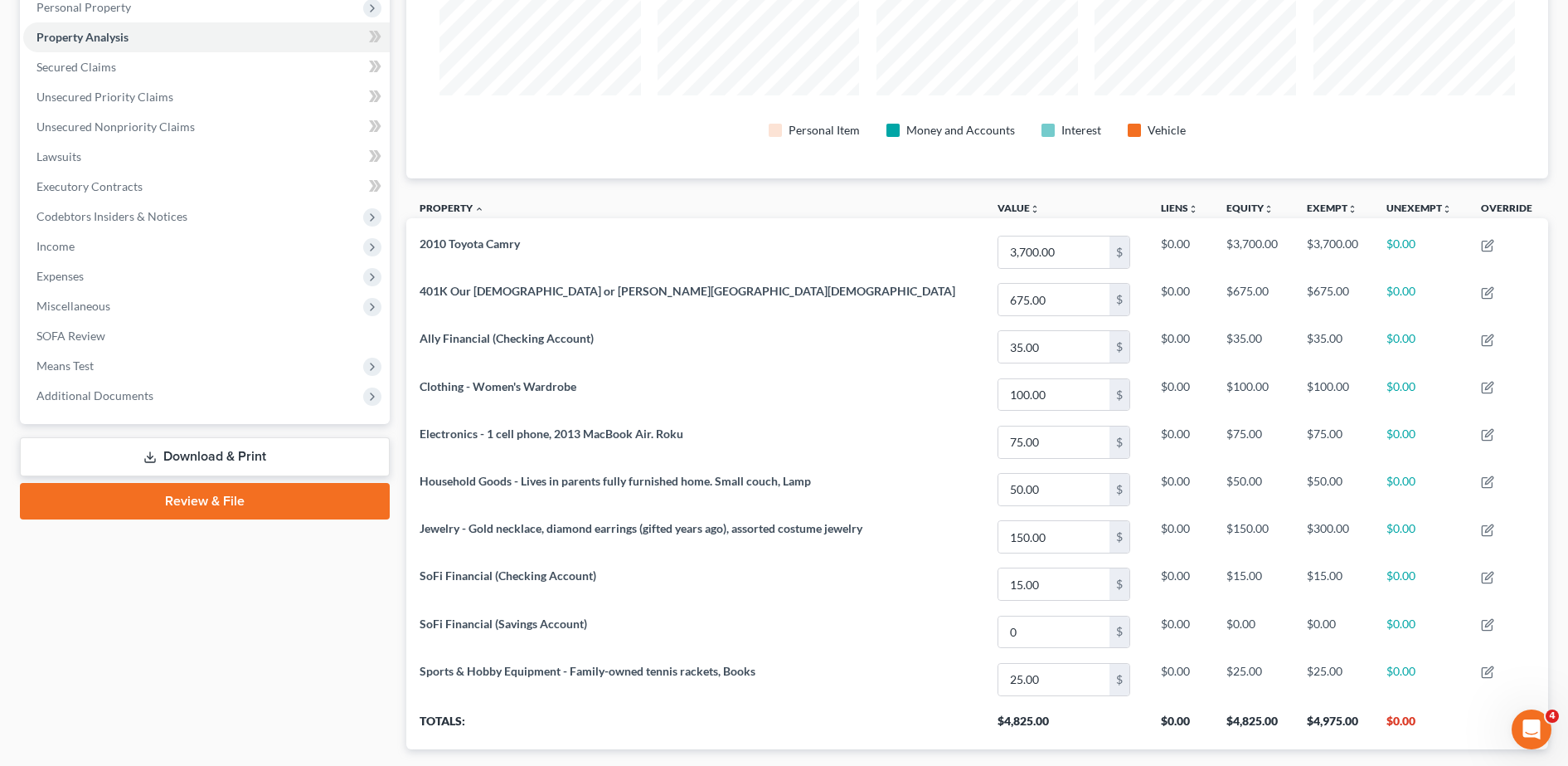
scroll to position [299, 0]
click at [180, 369] on span "Means Test" at bounding box center [206, 366] width 366 height 30
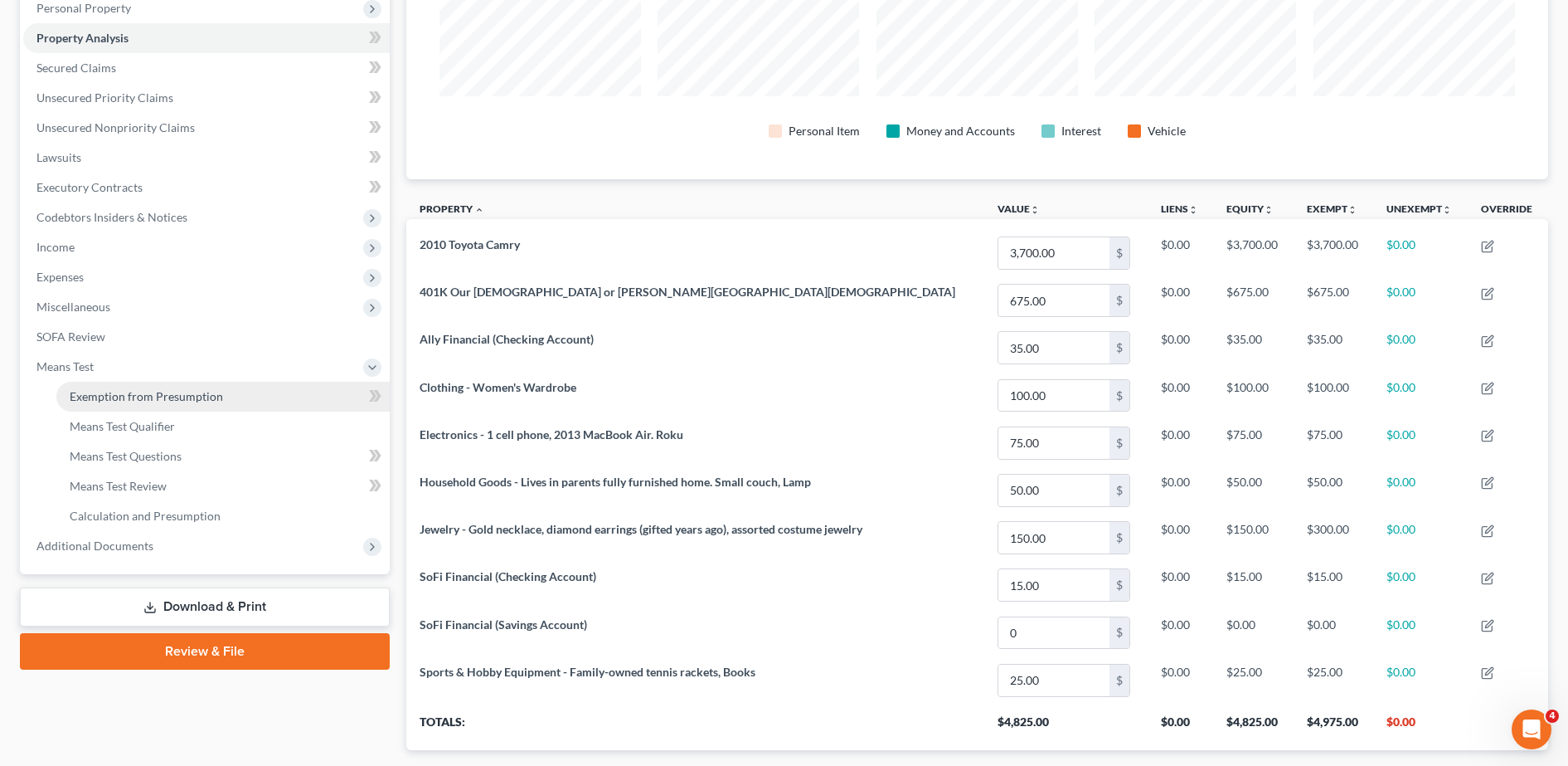
click at [238, 395] on link "Exemption from Presumption" at bounding box center [223, 396] width 333 height 30
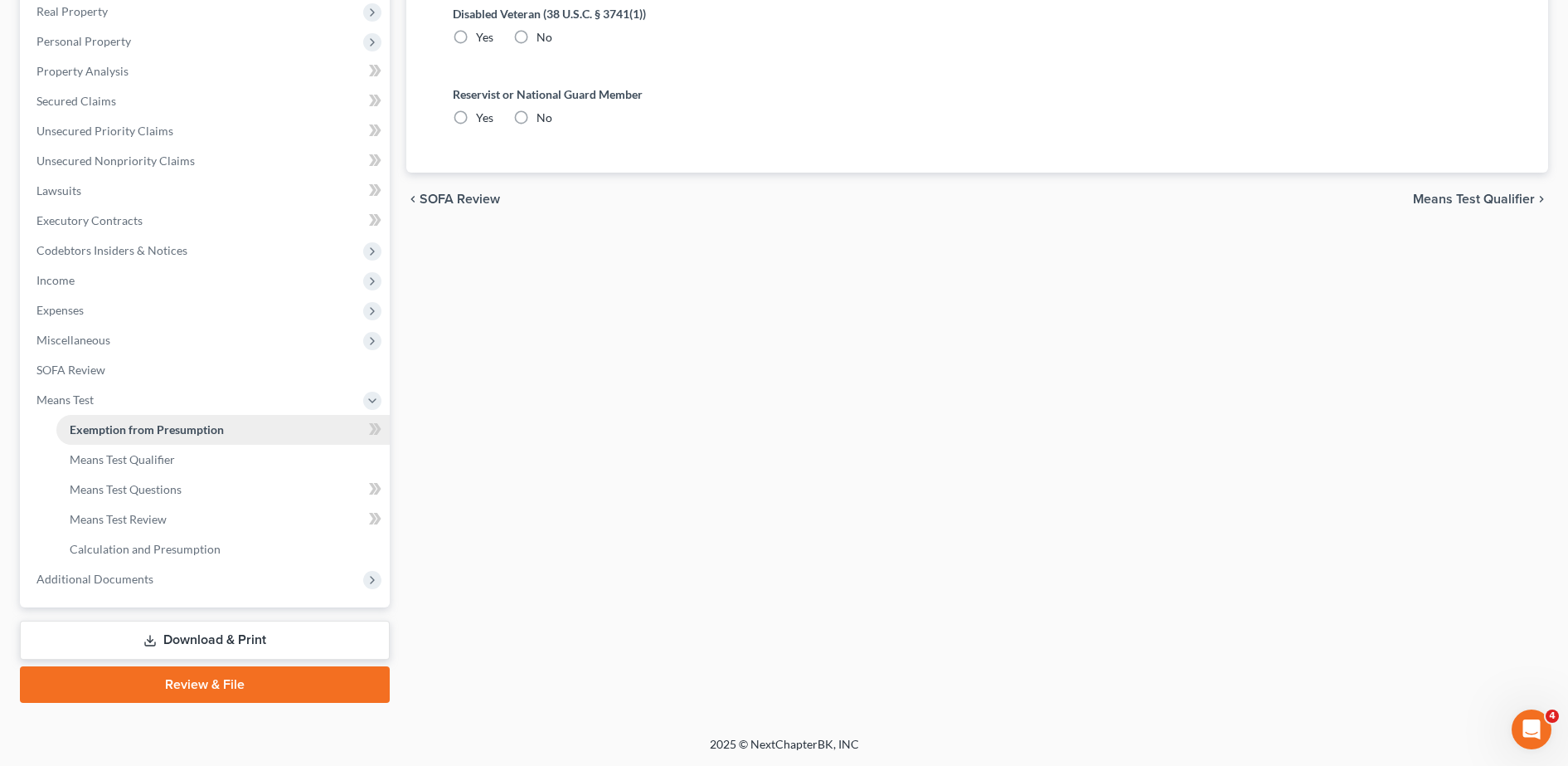
scroll to position [203, 0]
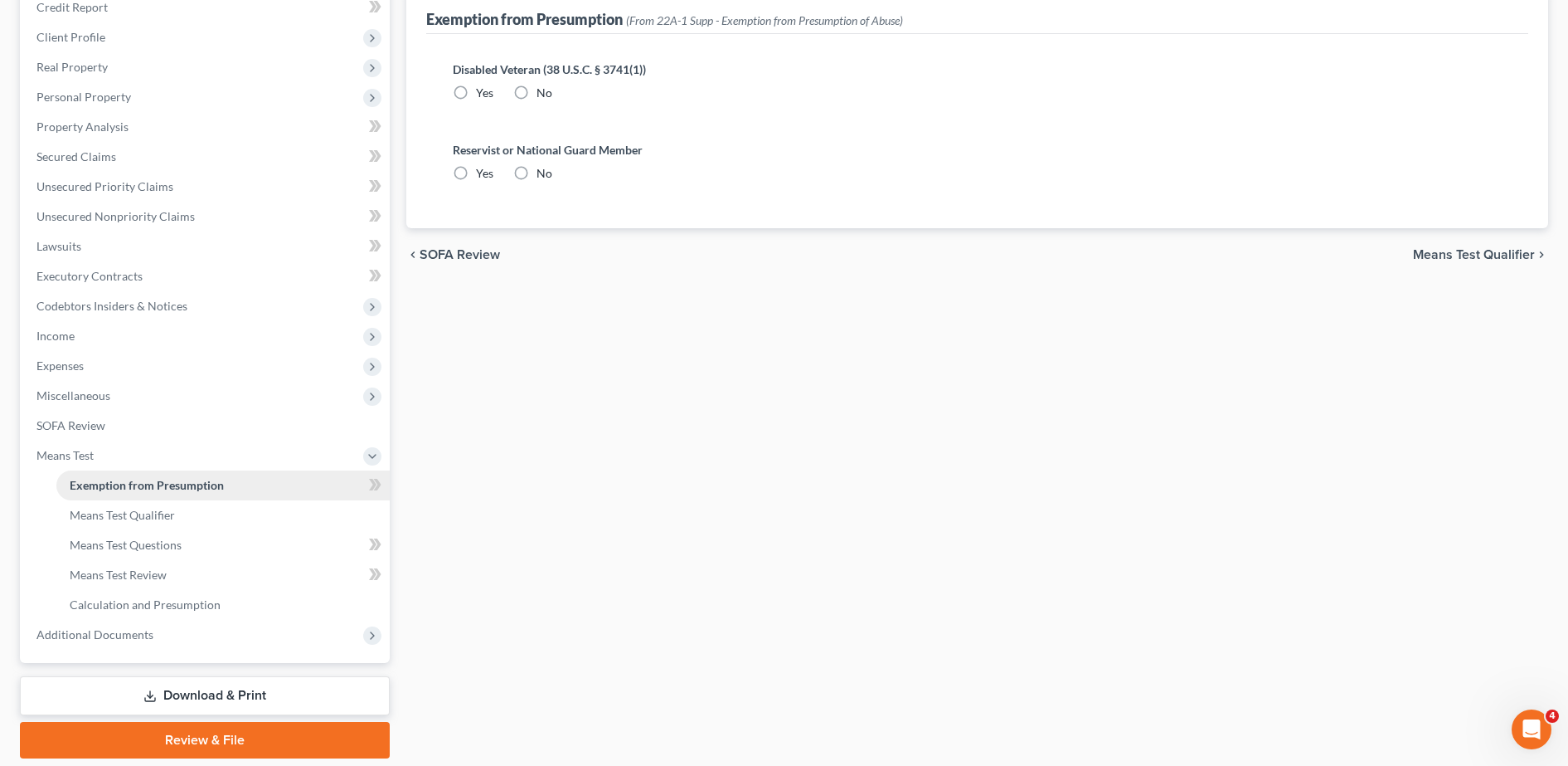
radio input "true"
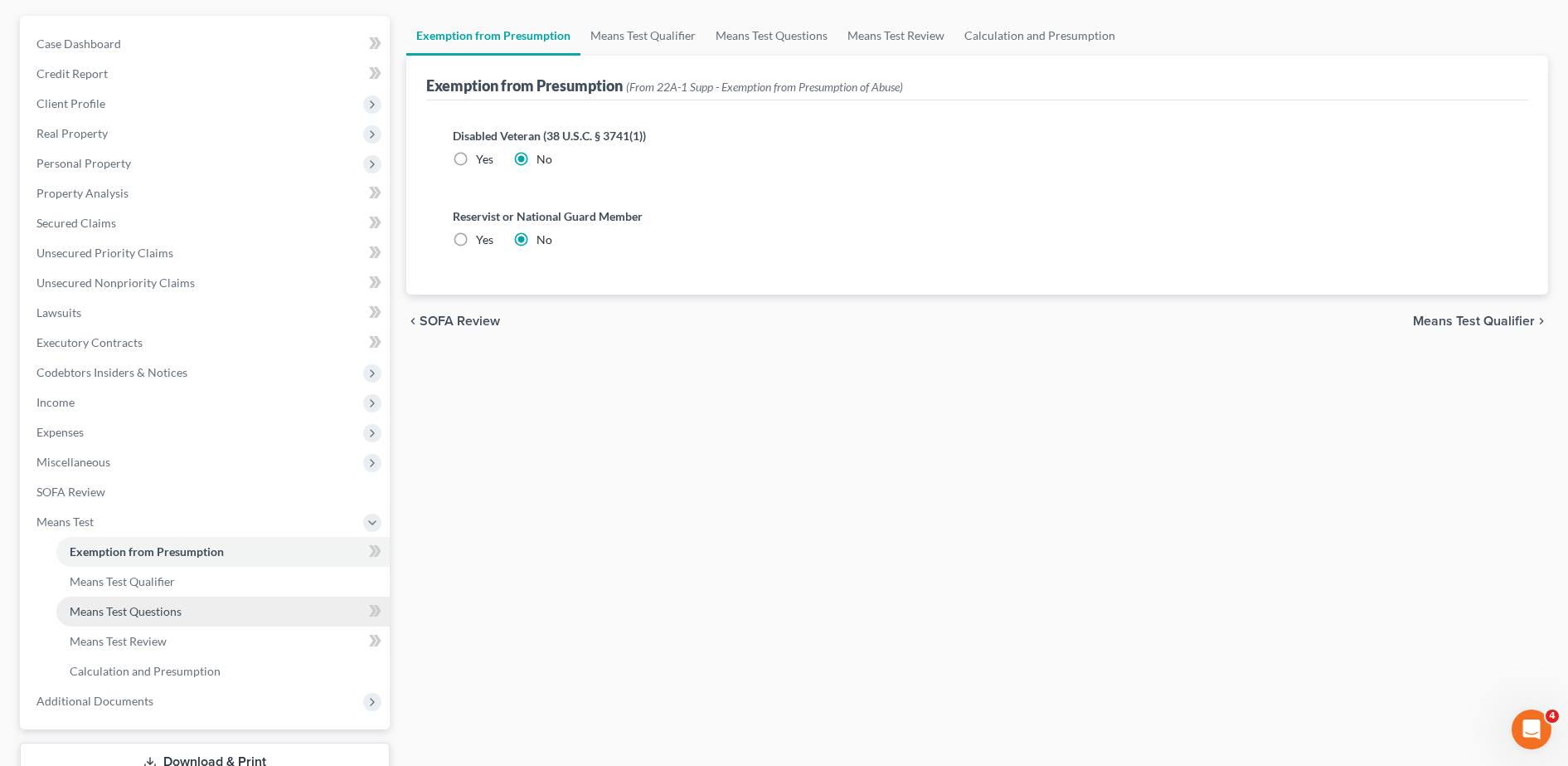
scroll to position [145, 0]
click at [158, 615] on span "Means Test Questions" at bounding box center [125, 609] width 112 height 14
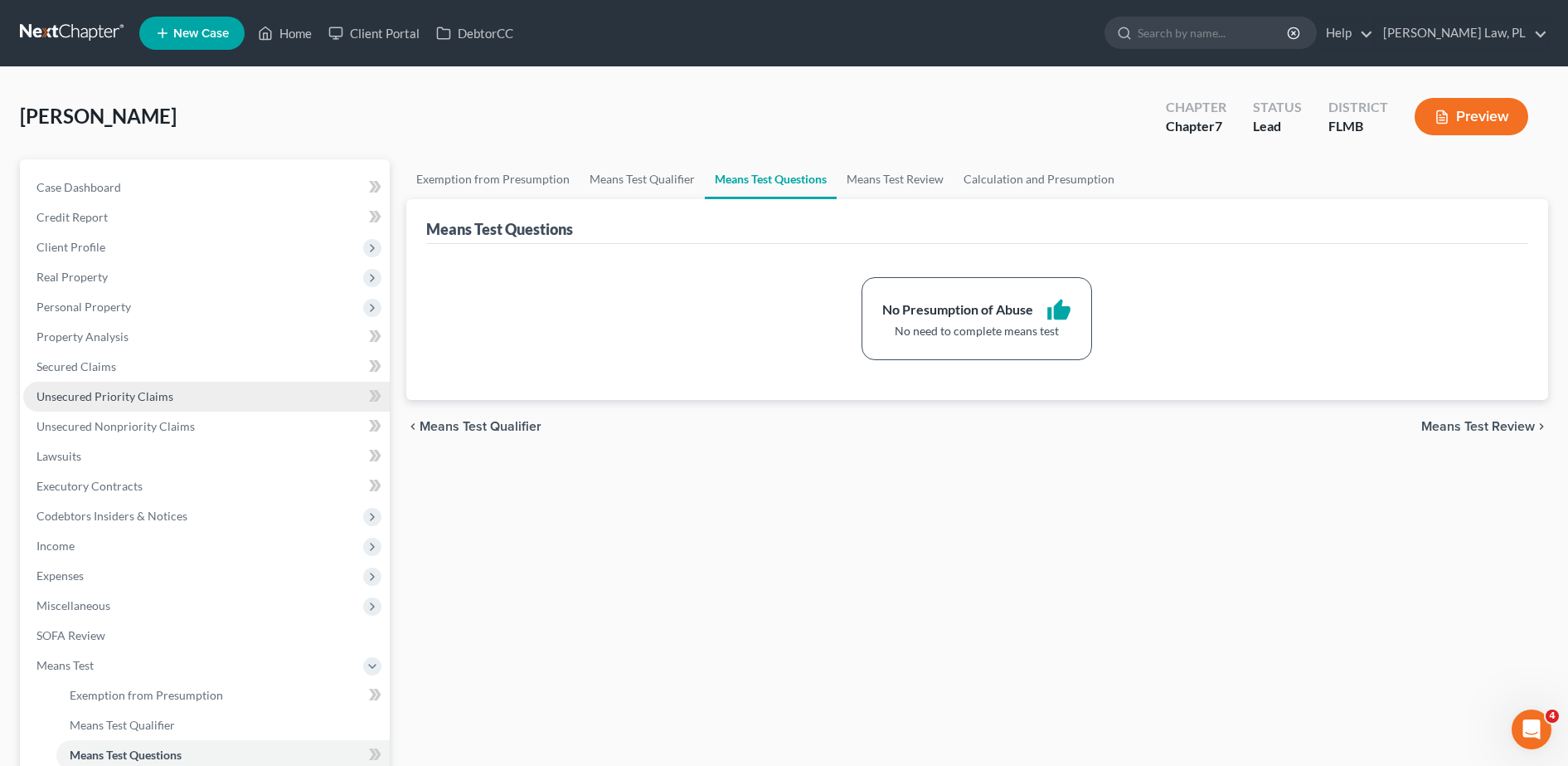
click at [158, 391] on span "Unsecured Priority Claims" at bounding box center [104, 396] width 137 height 14
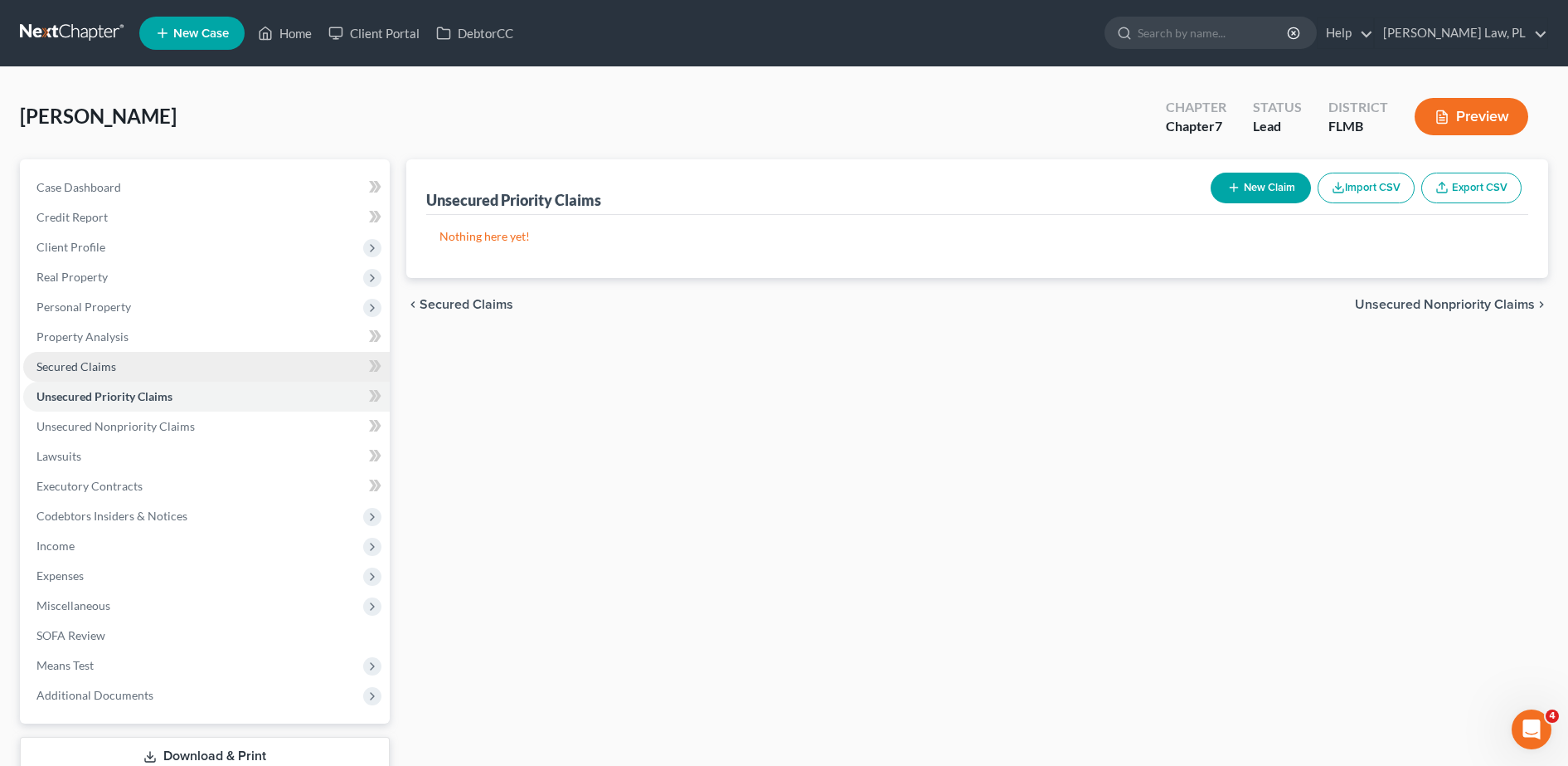
click at [182, 371] on link "Secured Claims" at bounding box center [206, 366] width 366 height 30
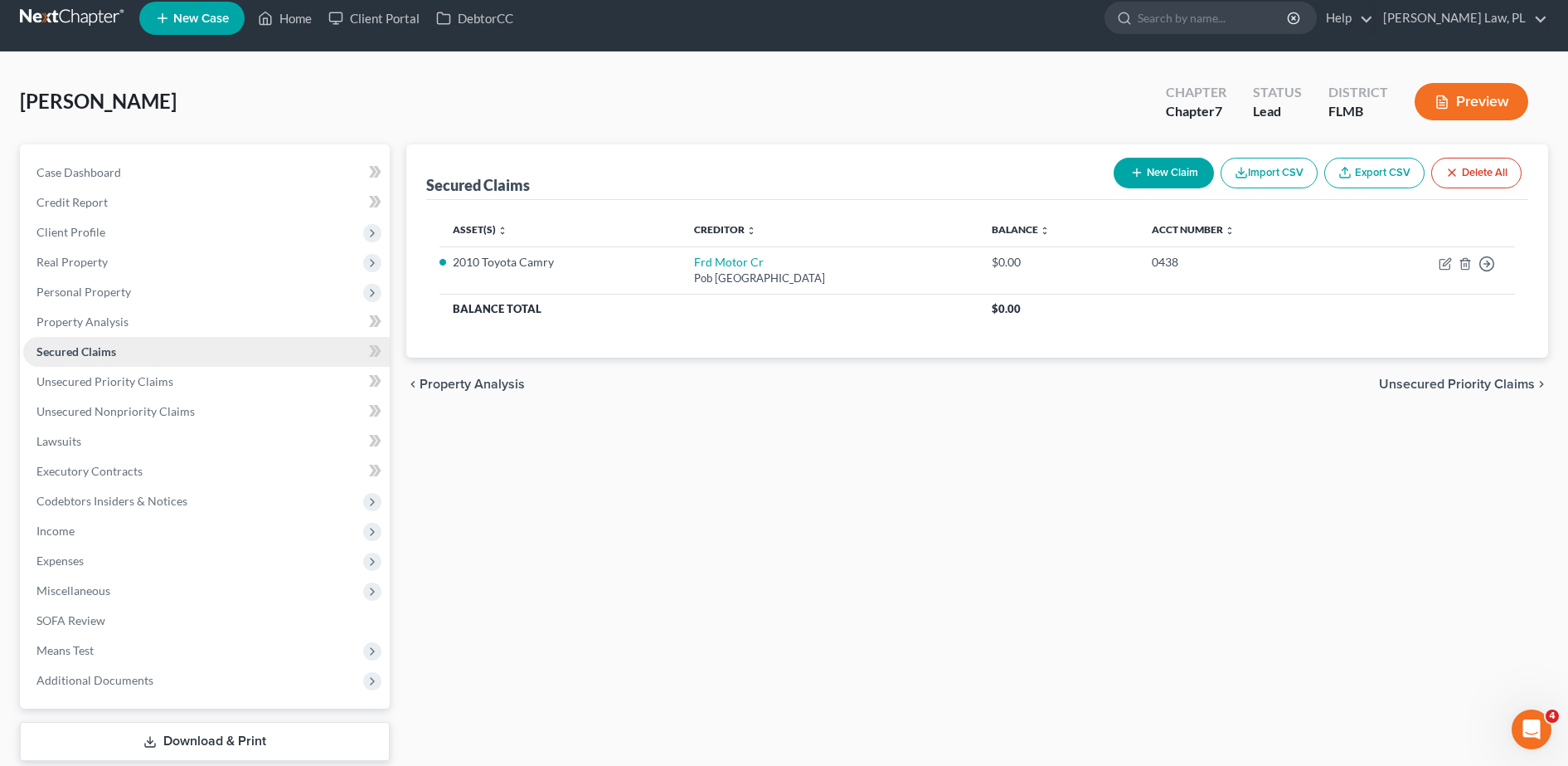
scroll to position [17, 0]
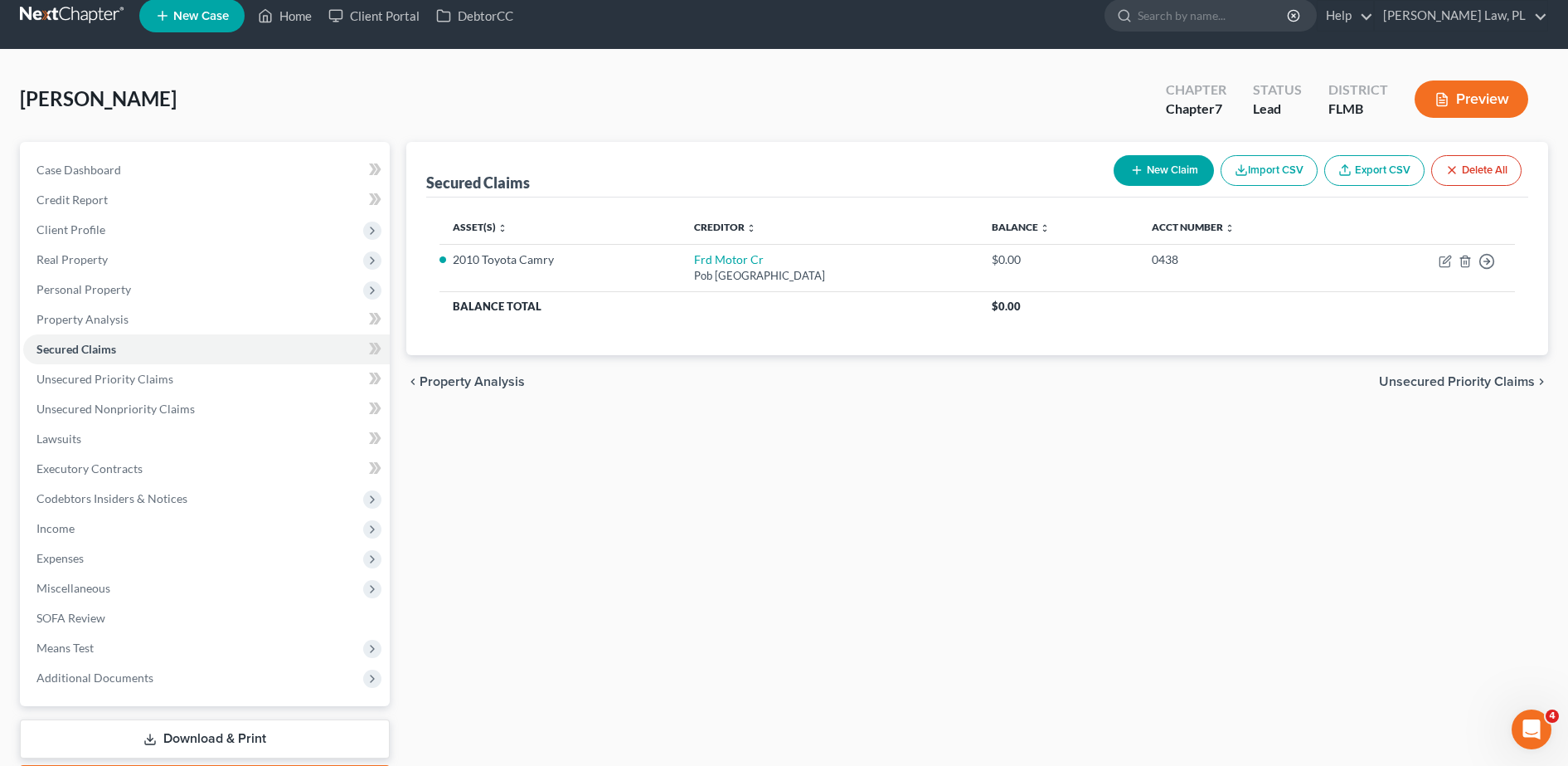
click at [1052, 591] on div "Secured Claims New Claim Import CSV Export CSV Delete All Asset(s) expand_more …" at bounding box center [976, 472] width 1158 height 660
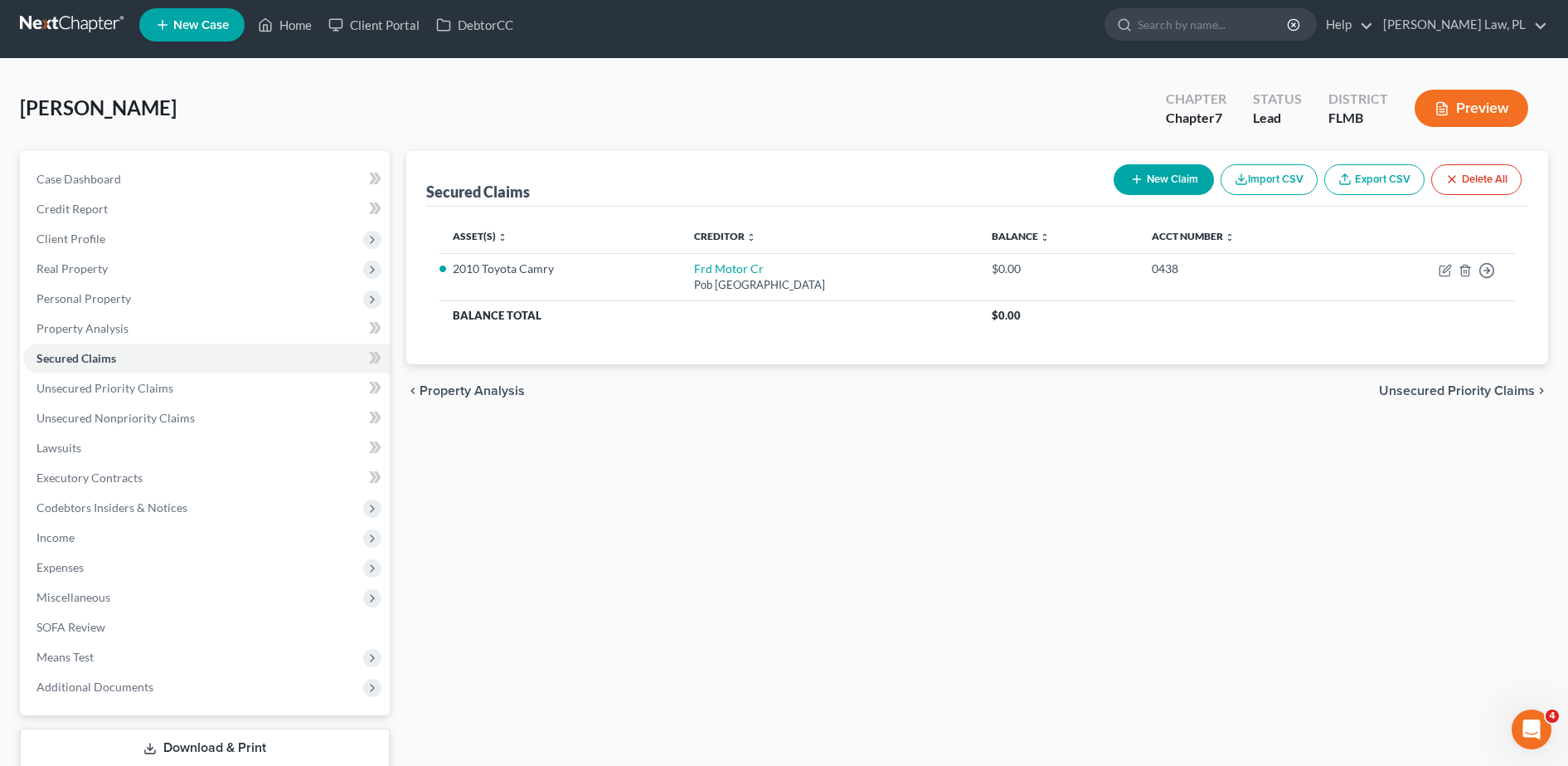
scroll to position [0, 0]
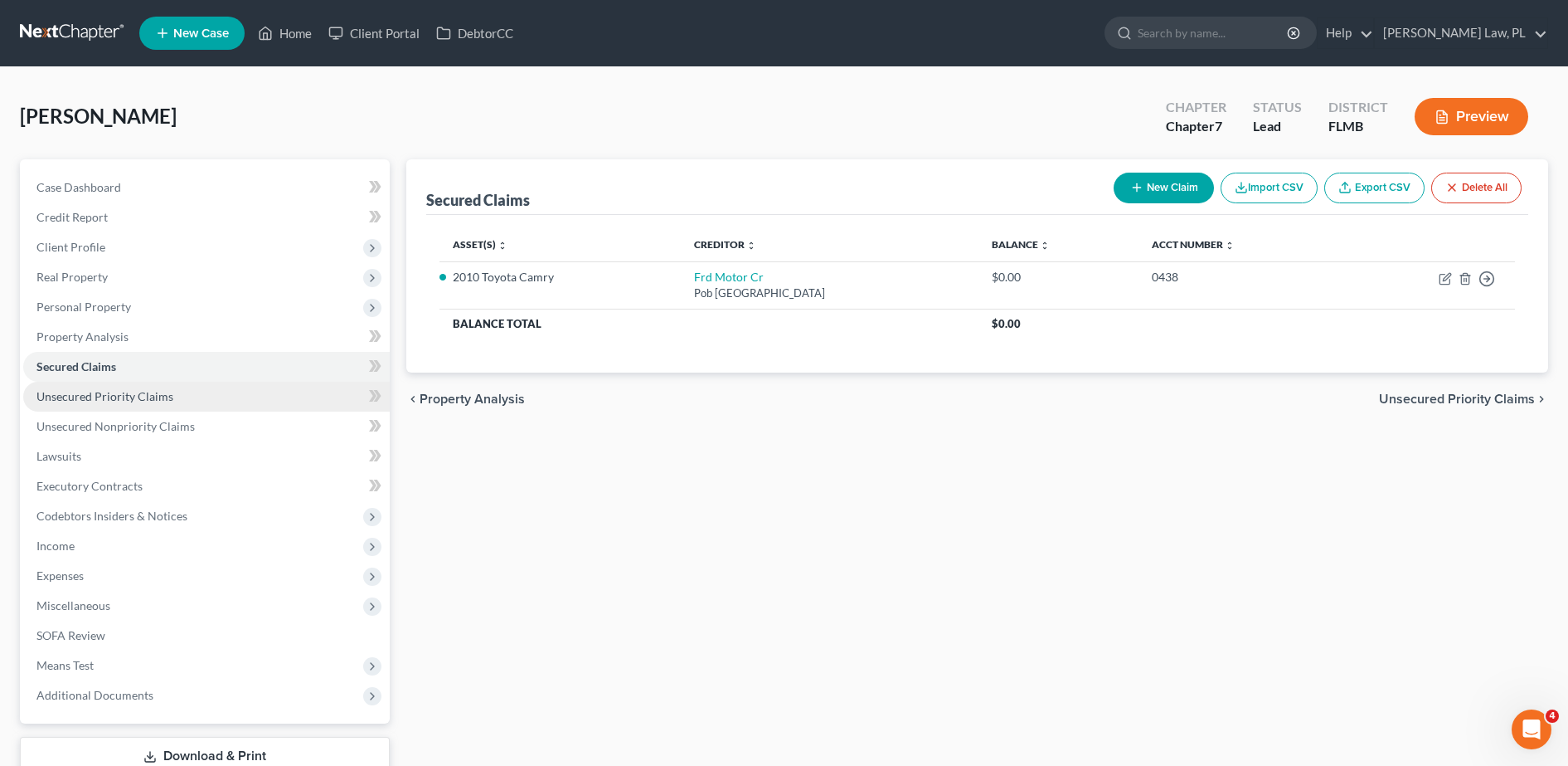
click at [196, 395] on link "Unsecured Priority Claims" at bounding box center [206, 396] width 366 height 30
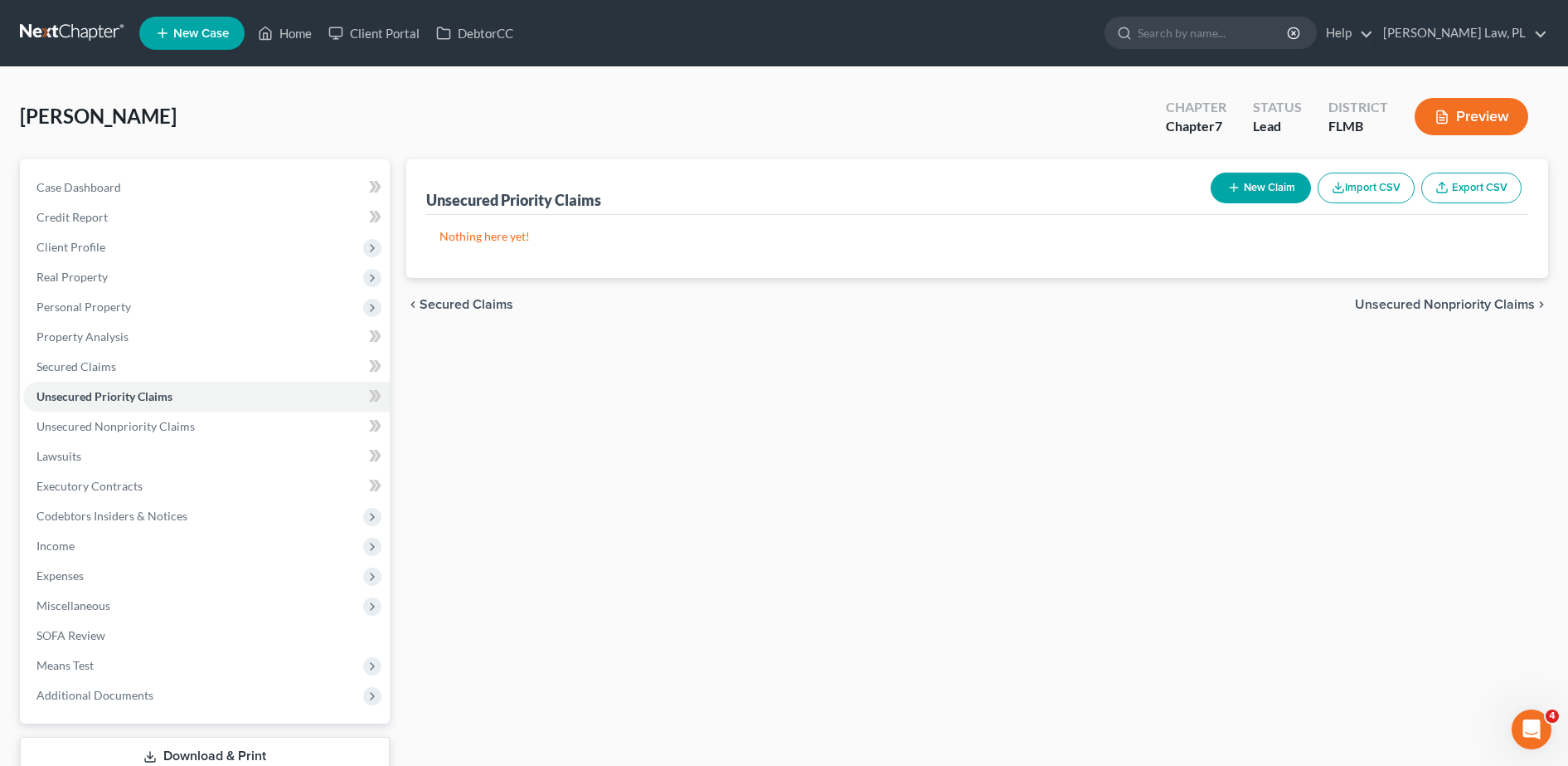
click at [1269, 191] on button "New Claim" at bounding box center [1260, 187] width 100 height 30
select select "0"
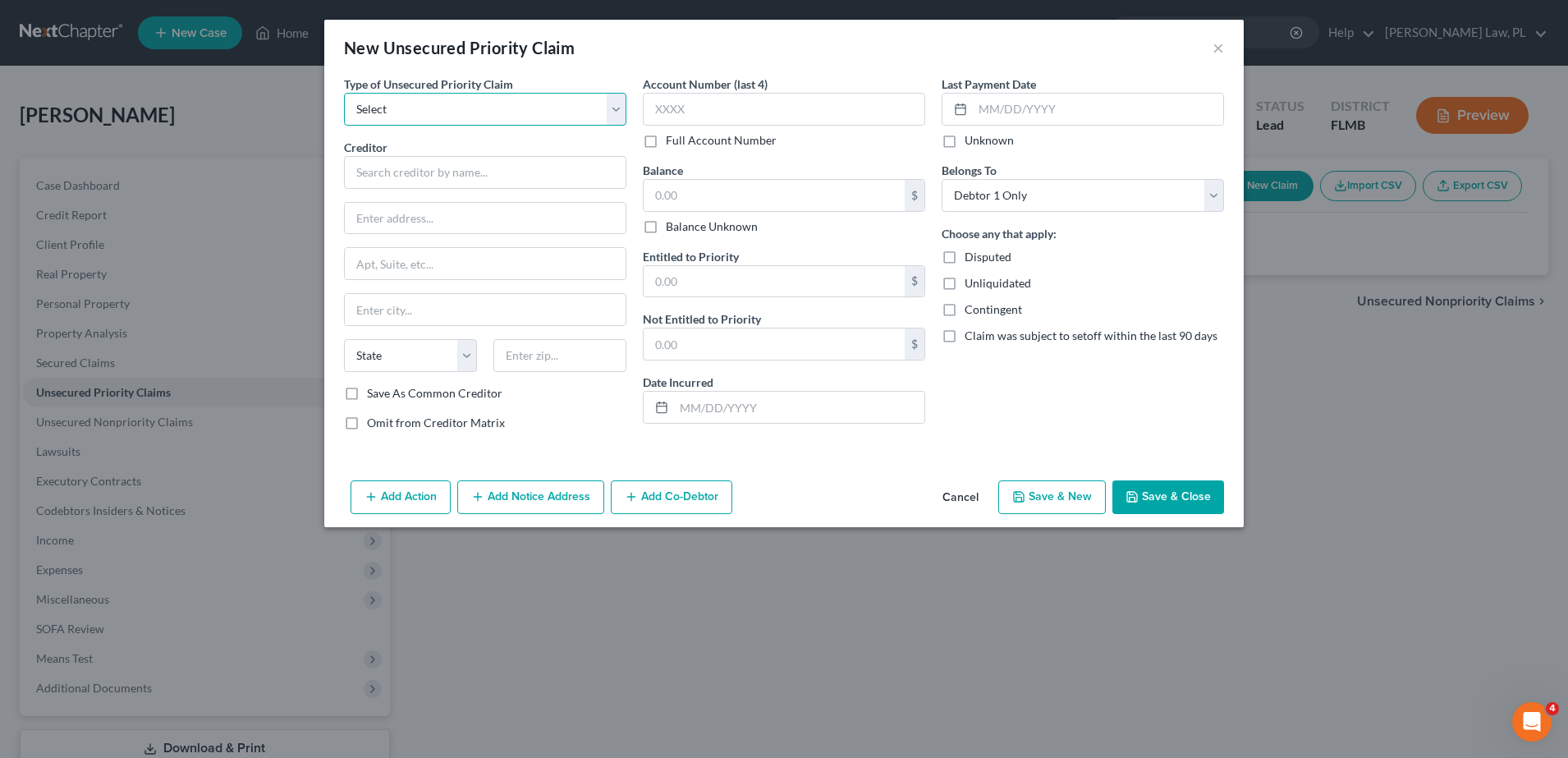
click at [538, 109] on select "Select Taxes & Other Government Units Domestic Support Obligations Extensions o…" at bounding box center [485, 109] width 283 height 33
select select "0"
click at [344, 93] on select "Select Taxes & Other Government Units Domestic Support Obligations Extensions o…" at bounding box center [485, 109] width 283 height 33
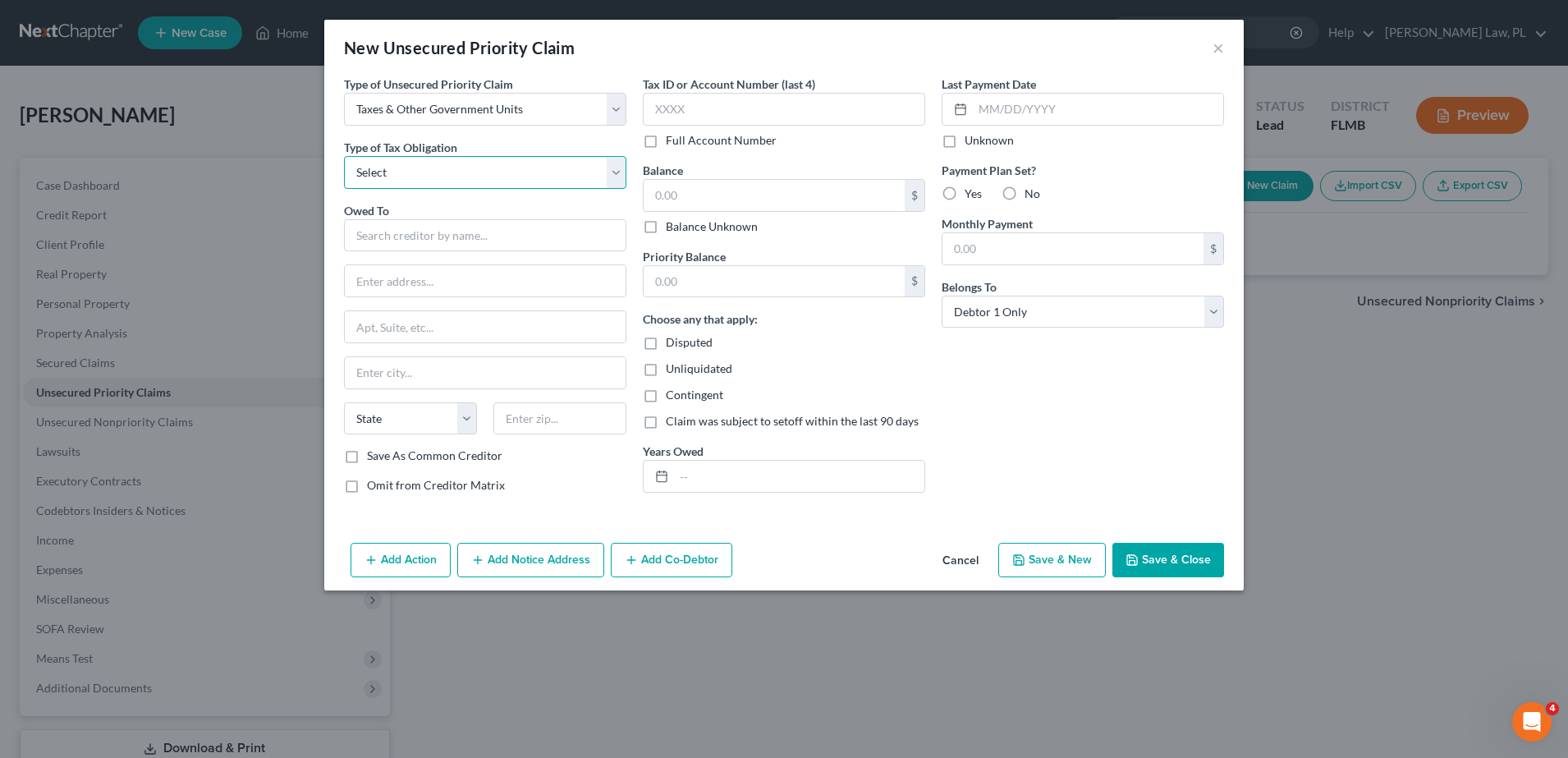
click at [519, 172] on select "Select Federal City State Franchise Tax Board Other" at bounding box center [485, 172] width 283 height 33
select select "2"
click at [344, 156] on select "Select Federal City State Franchise Tax Board Other" at bounding box center [485, 172] width 283 height 33
click at [440, 245] on input "text" at bounding box center [485, 235] width 283 height 33
click at [718, 467] on input "text" at bounding box center [799, 476] width 251 height 31
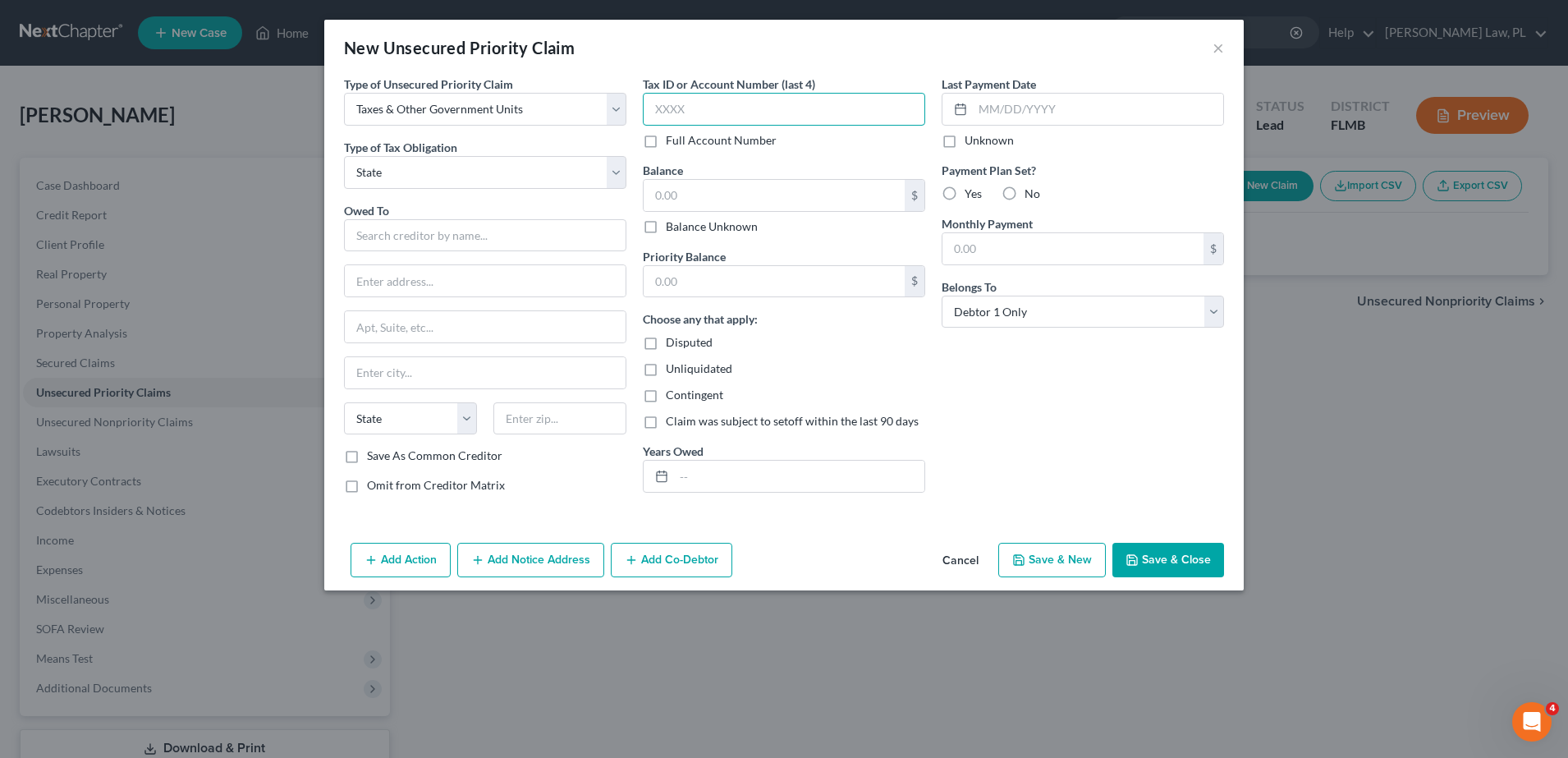
click at [761, 114] on input "text" at bounding box center [784, 109] width 283 height 33
type input "1902"
click at [417, 257] on div "Owed To * State [US_STATE] AK AR AZ CA CO [GEOGRAPHIC_DATA] DE DC [GEOGRAPHIC_D…" at bounding box center [485, 325] width 283 height 246
click at [407, 231] on input "text" at bounding box center [485, 235] width 283 height 33
type input "[US_STATE] Department of Revenue"
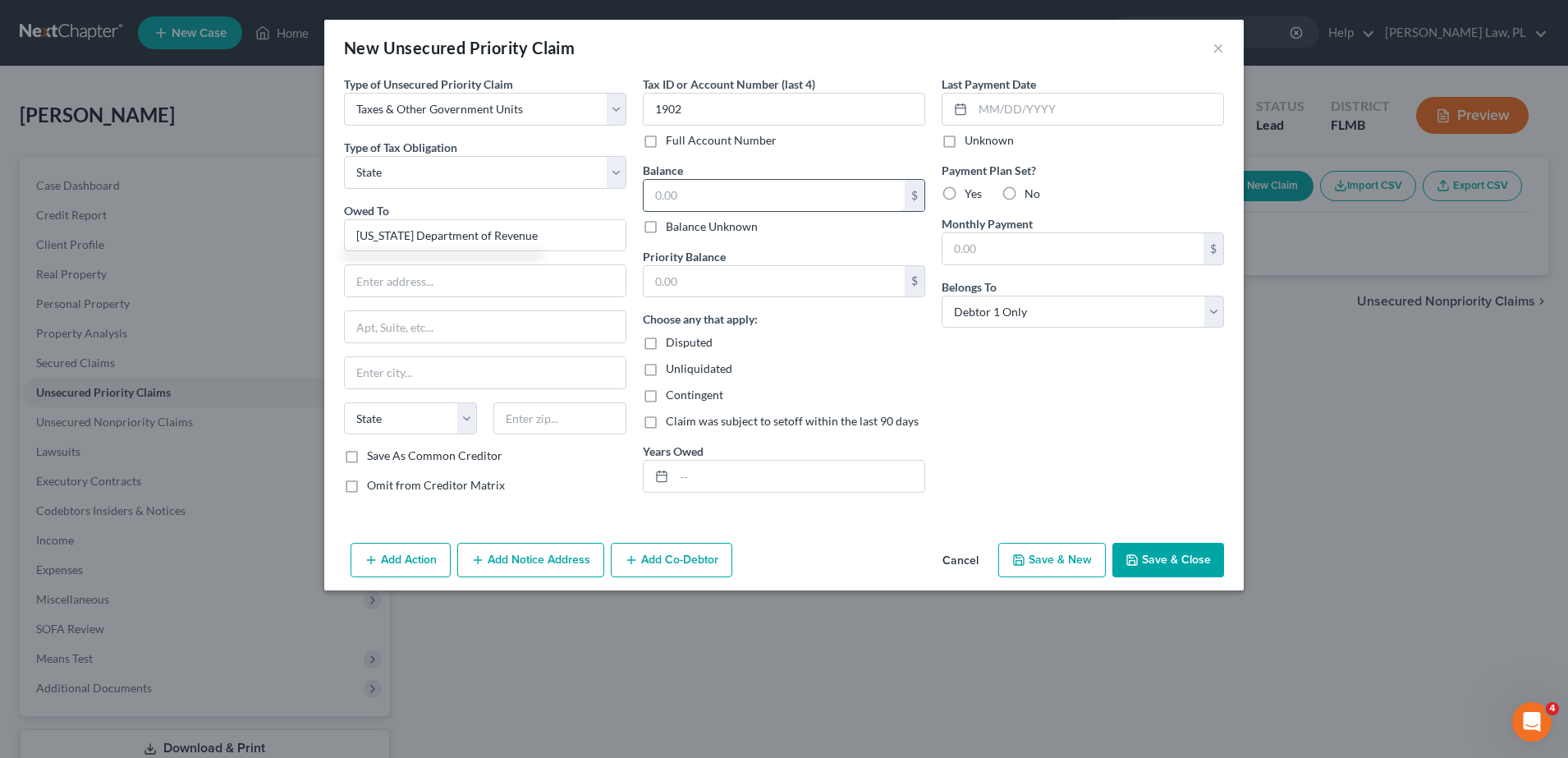
click at [710, 187] on input "text" at bounding box center [774, 196] width 261 height 31
type input "1,061.12"
click at [725, 271] on input "text" at bounding box center [774, 282] width 261 height 31
type input "1,061.12"
click at [1024, 195] on label "No" at bounding box center [1032, 193] width 16 height 16
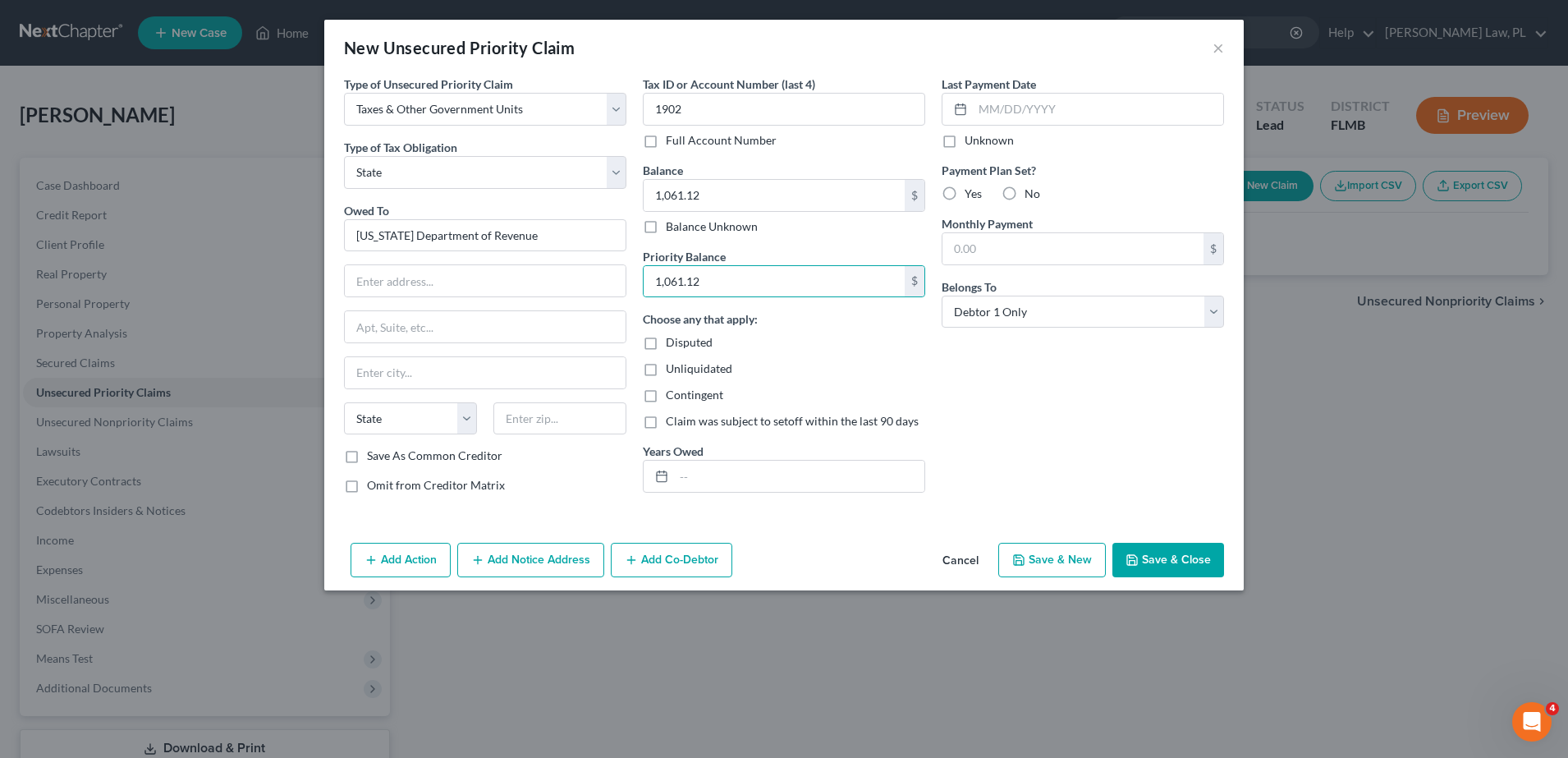
click at [1031, 195] on input "No" at bounding box center [1036, 190] width 10 height 10
radio input "true"
click at [770, 491] on input "text" at bounding box center [799, 476] width 251 height 31
type input "[DATE]-[DATE]"
click at [985, 464] on div "Last Payment Date Unknown Payment Plan Set? Yes No Monthly Payment $ Belongs To…" at bounding box center [1083, 291] width 299 height 431
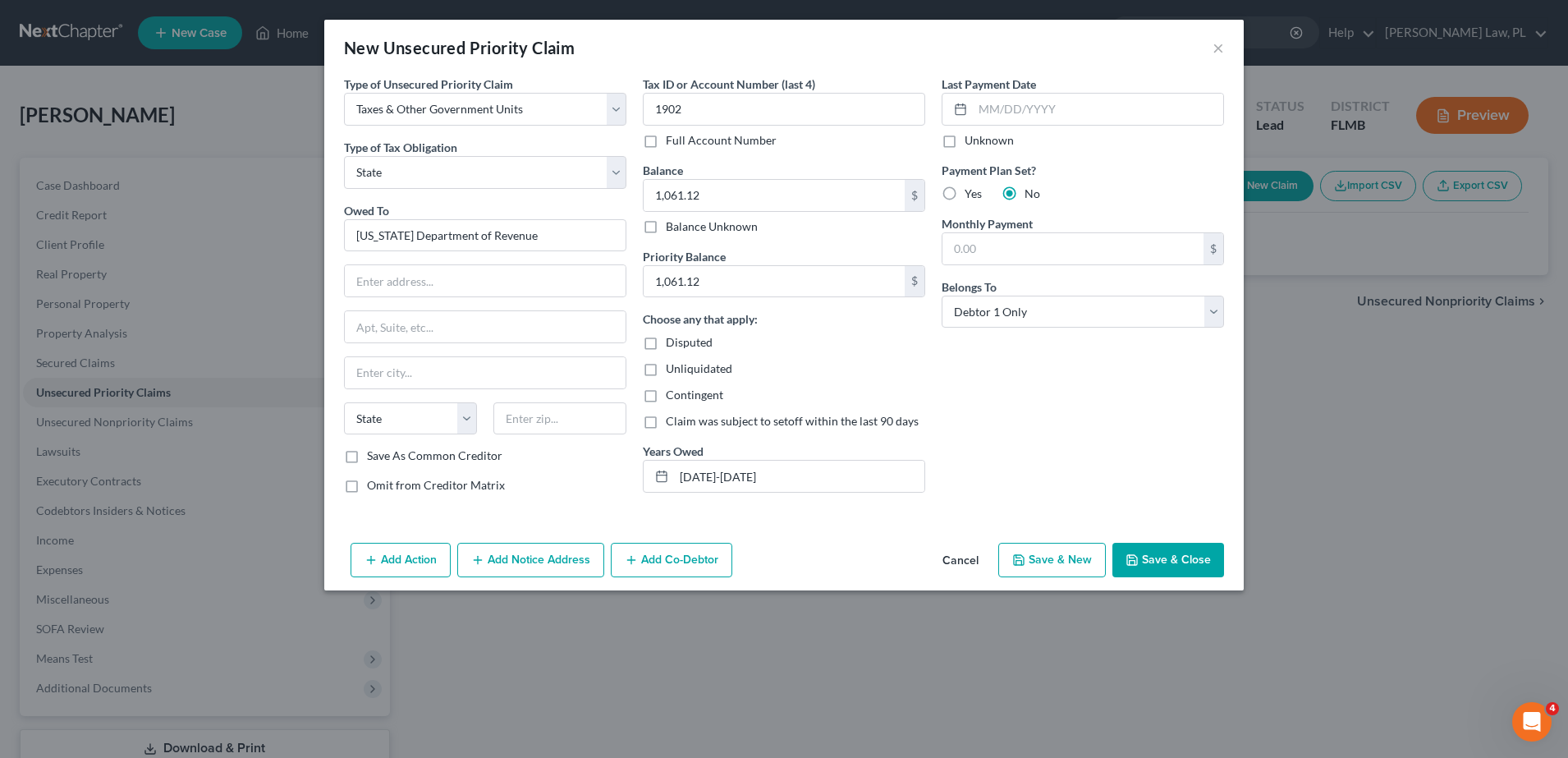
click at [1157, 563] on button "Save & Close" at bounding box center [1168, 560] width 112 height 34
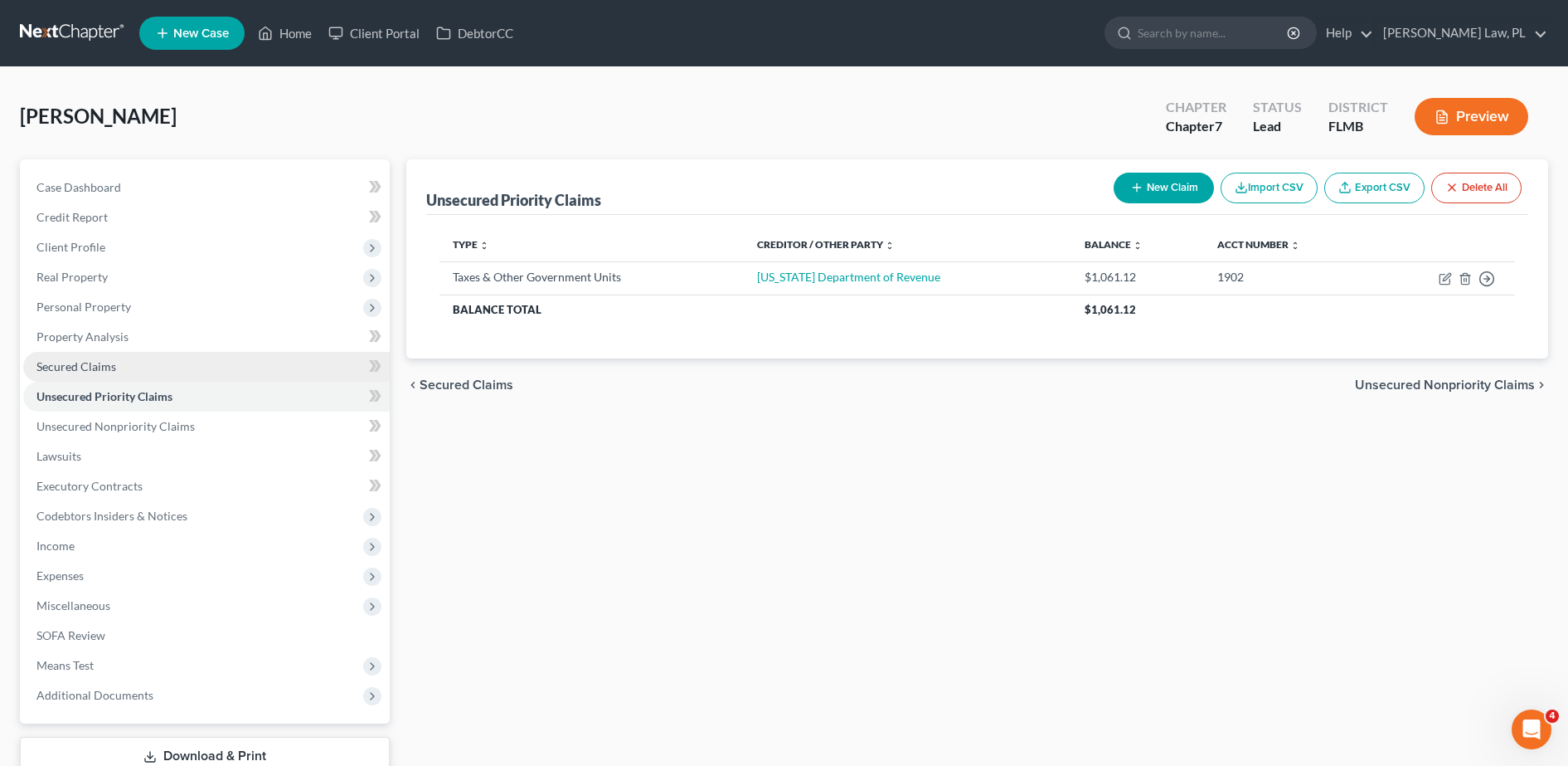
click at [147, 380] on link "Secured Claims" at bounding box center [206, 366] width 366 height 30
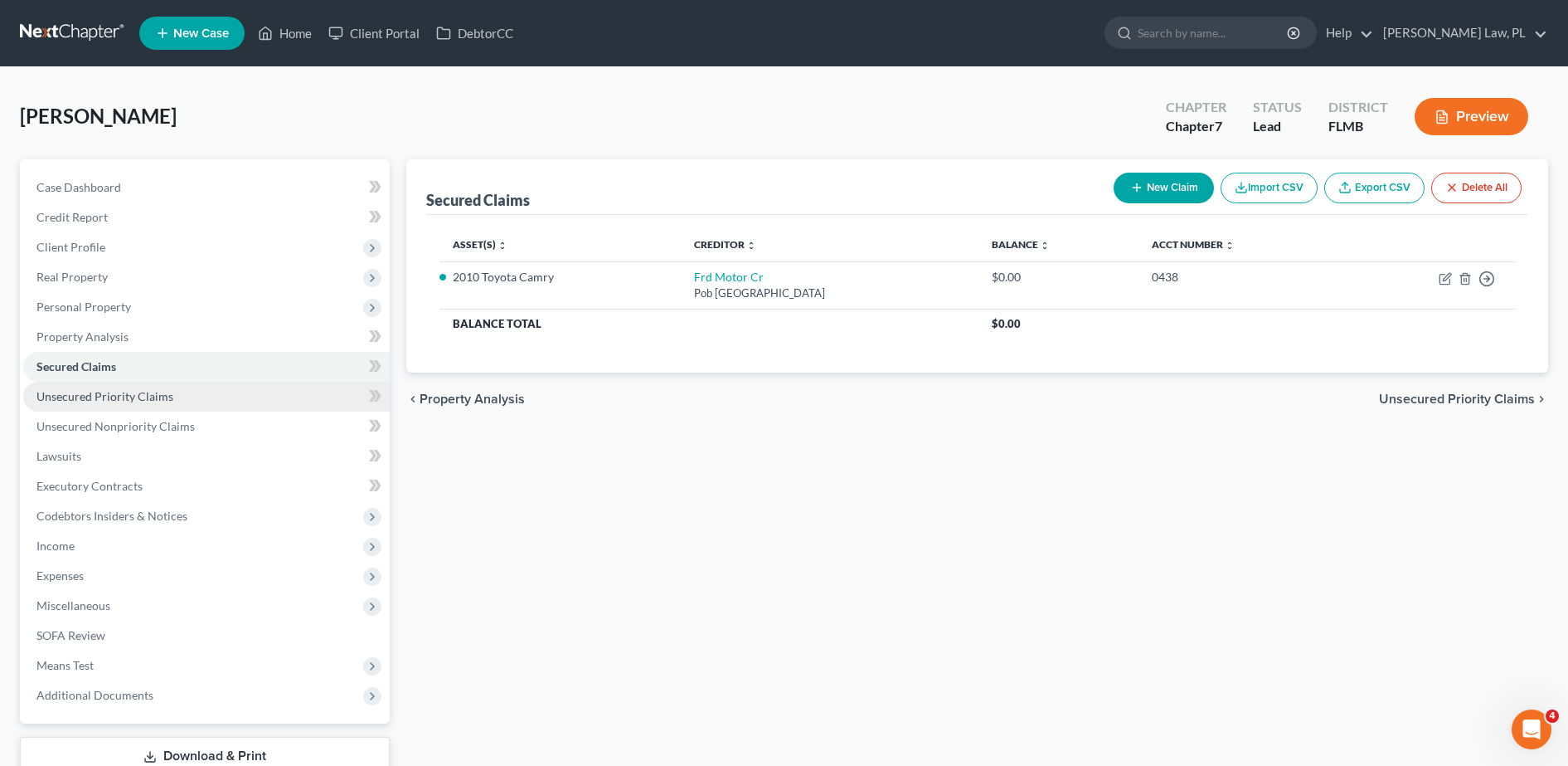
click at [147, 390] on span "Unsecured Priority Claims" at bounding box center [104, 396] width 137 height 14
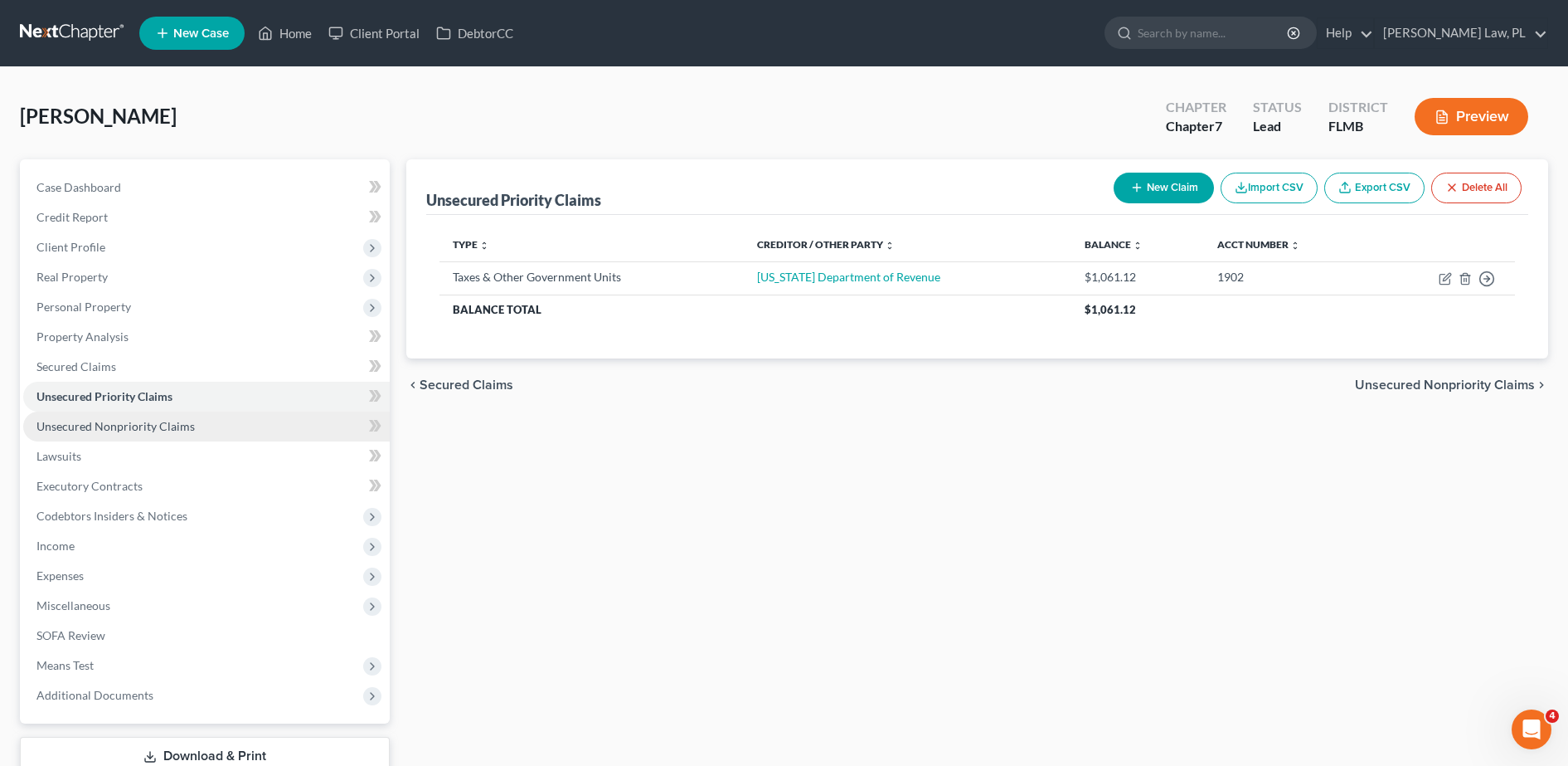
click at [157, 417] on link "Unsecured Nonpriority Claims" at bounding box center [206, 427] width 366 height 30
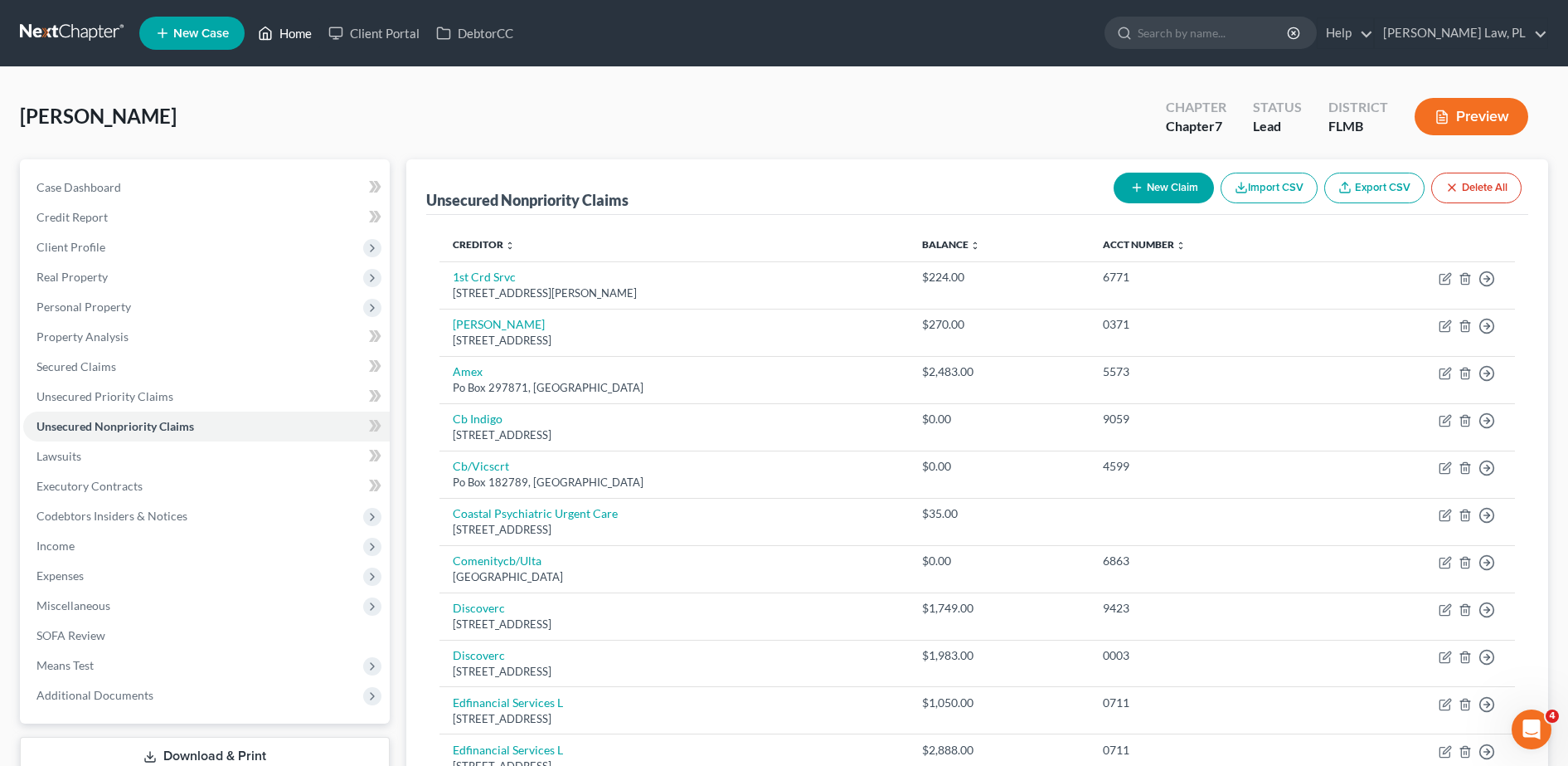
click at [287, 37] on link "Home" at bounding box center [285, 33] width 70 height 30
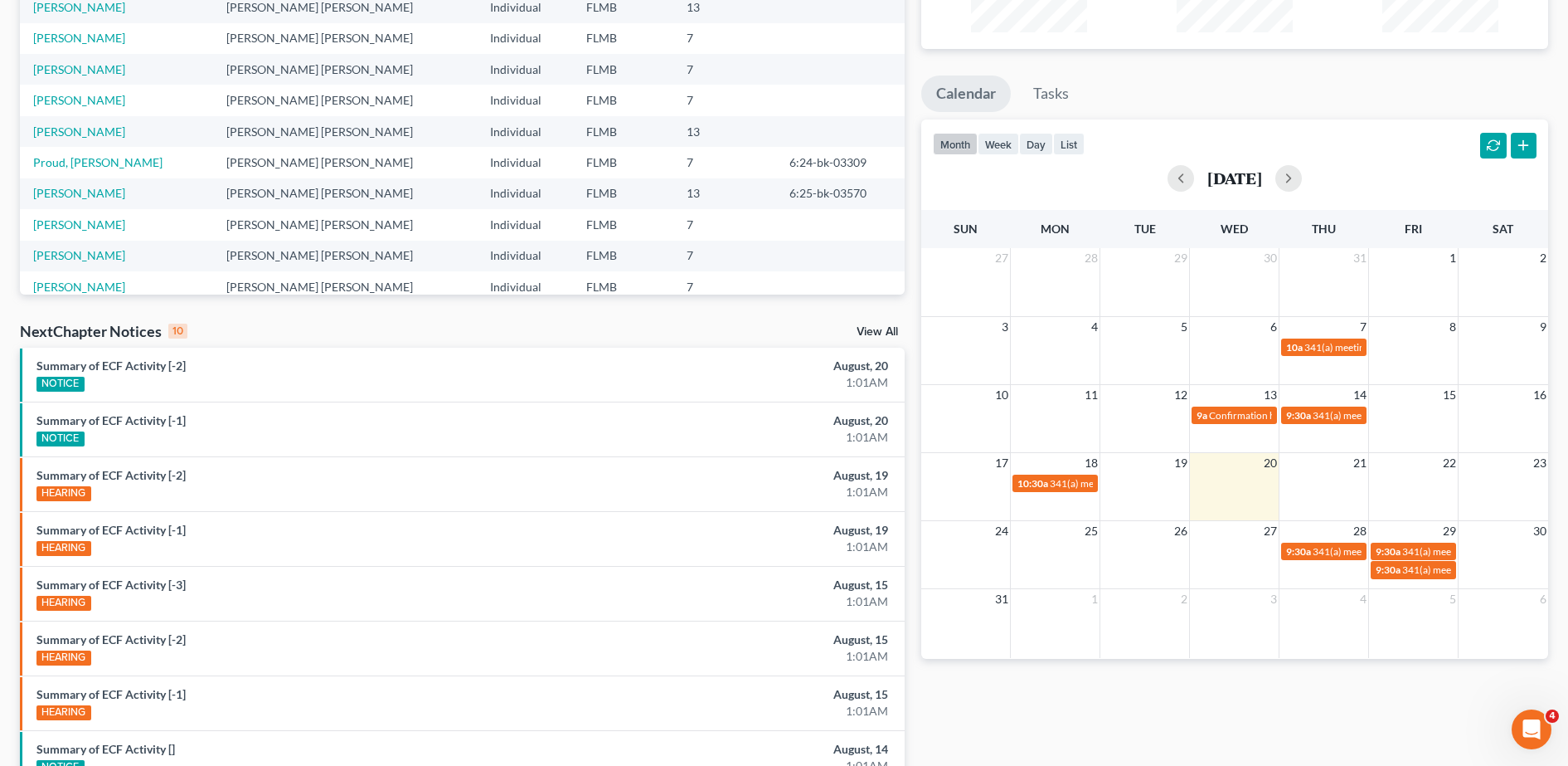
scroll to position [232, 0]
